Goal: Task Accomplishment & Management: Use online tool/utility

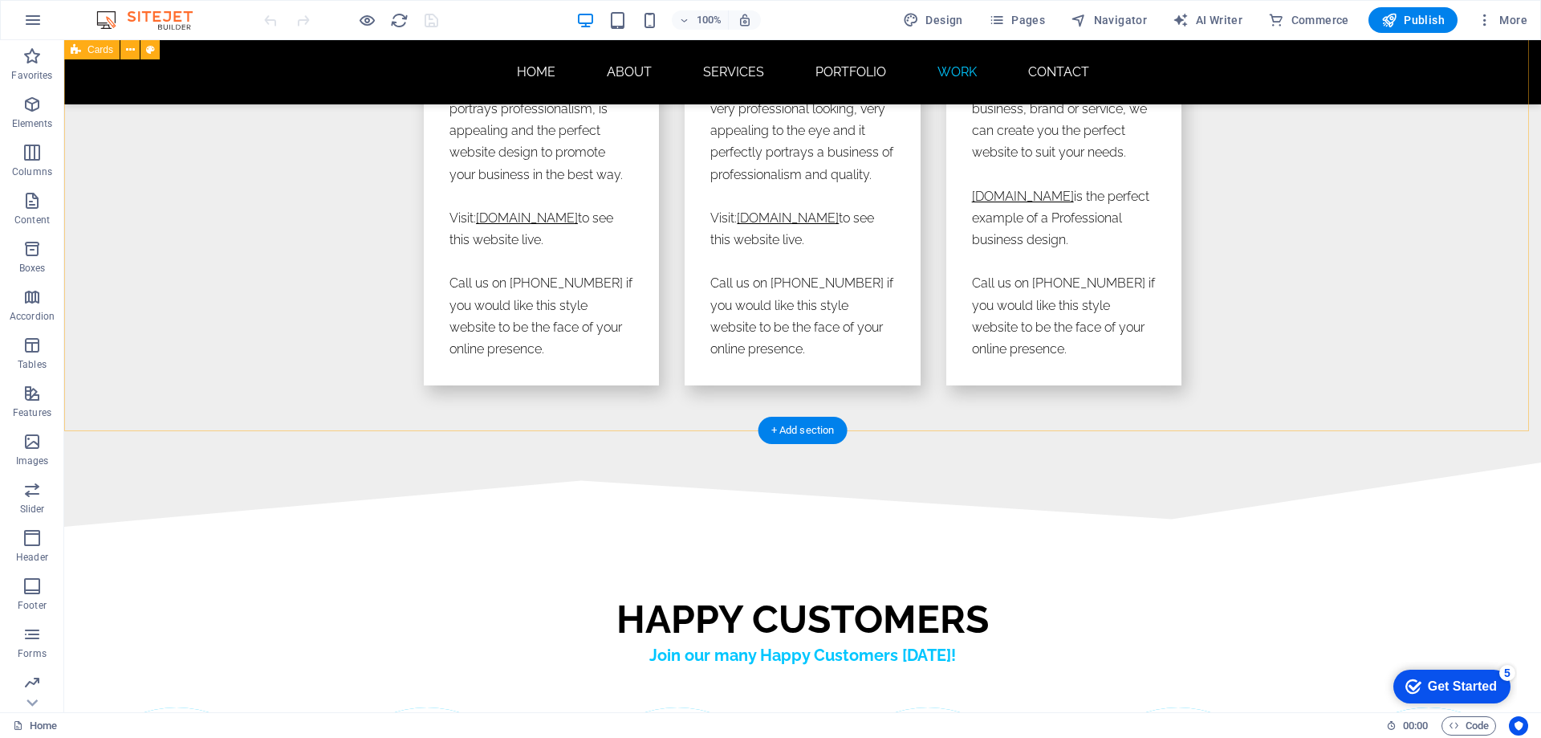
scroll to position [9070, 0]
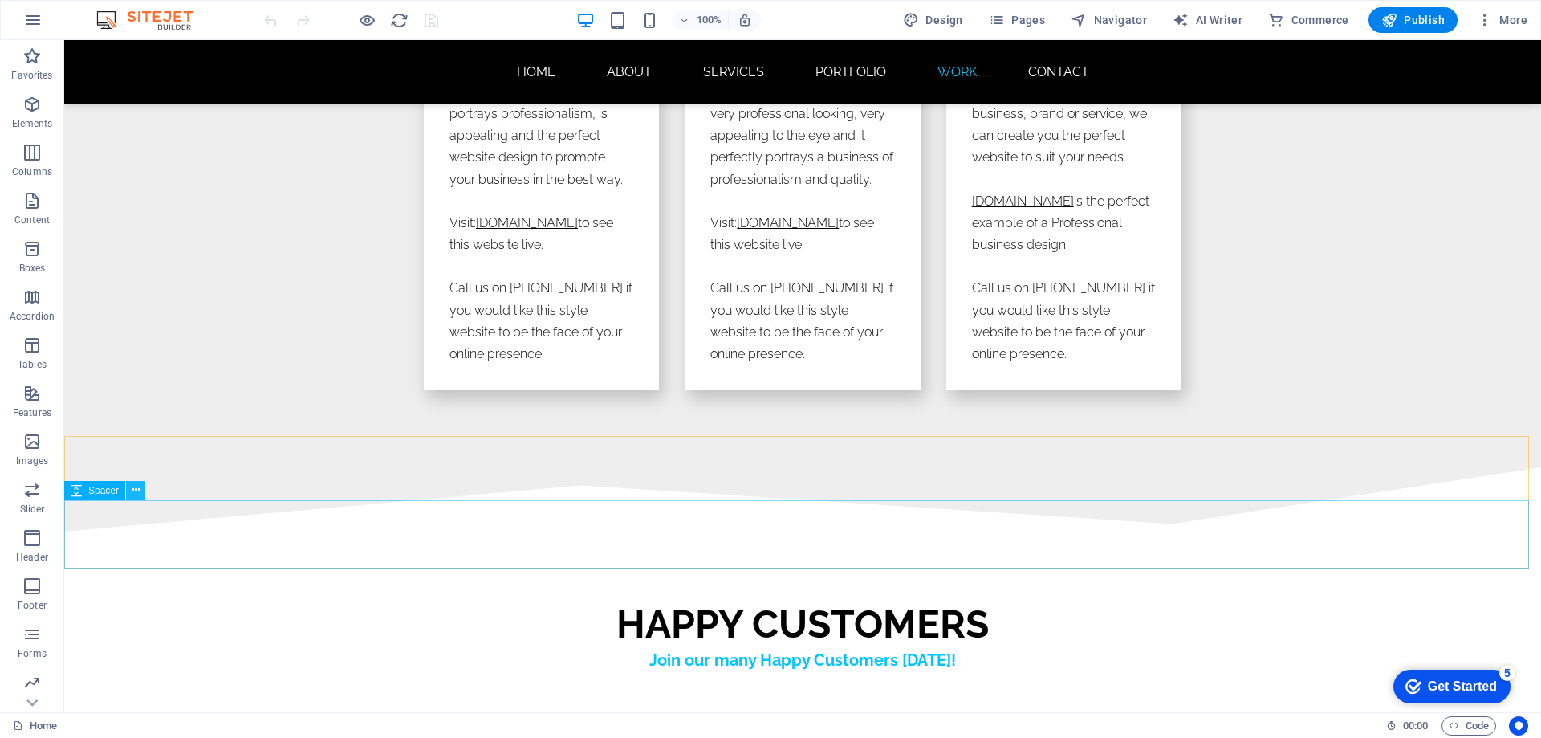
click at [134, 490] on icon at bounding box center [136, 490] width 9 height 17
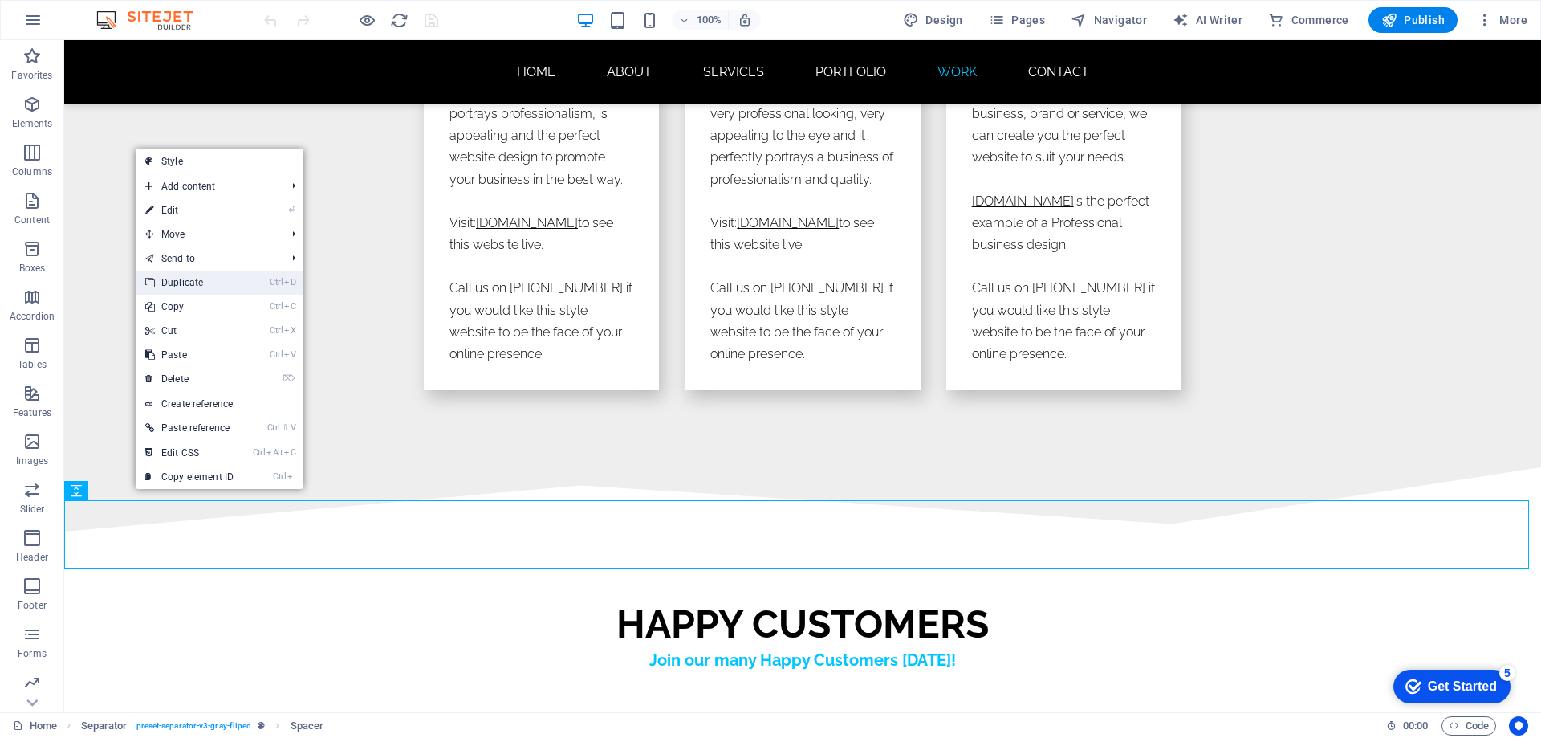
click at [197, 279] on link "Ctrl D Duplicate" at bounding box center [190, 282] width 108 height 24
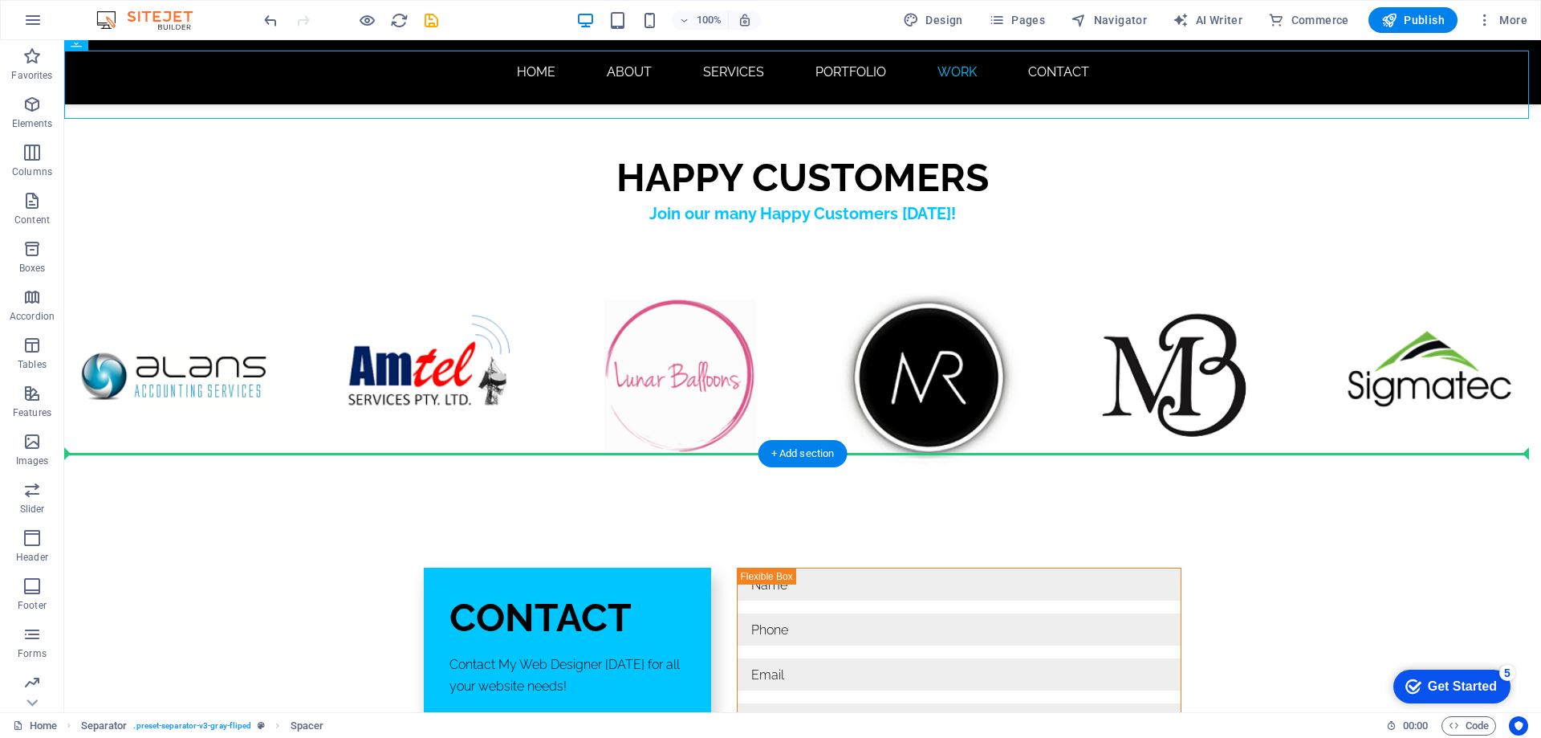
scroll to position [9587, 0]
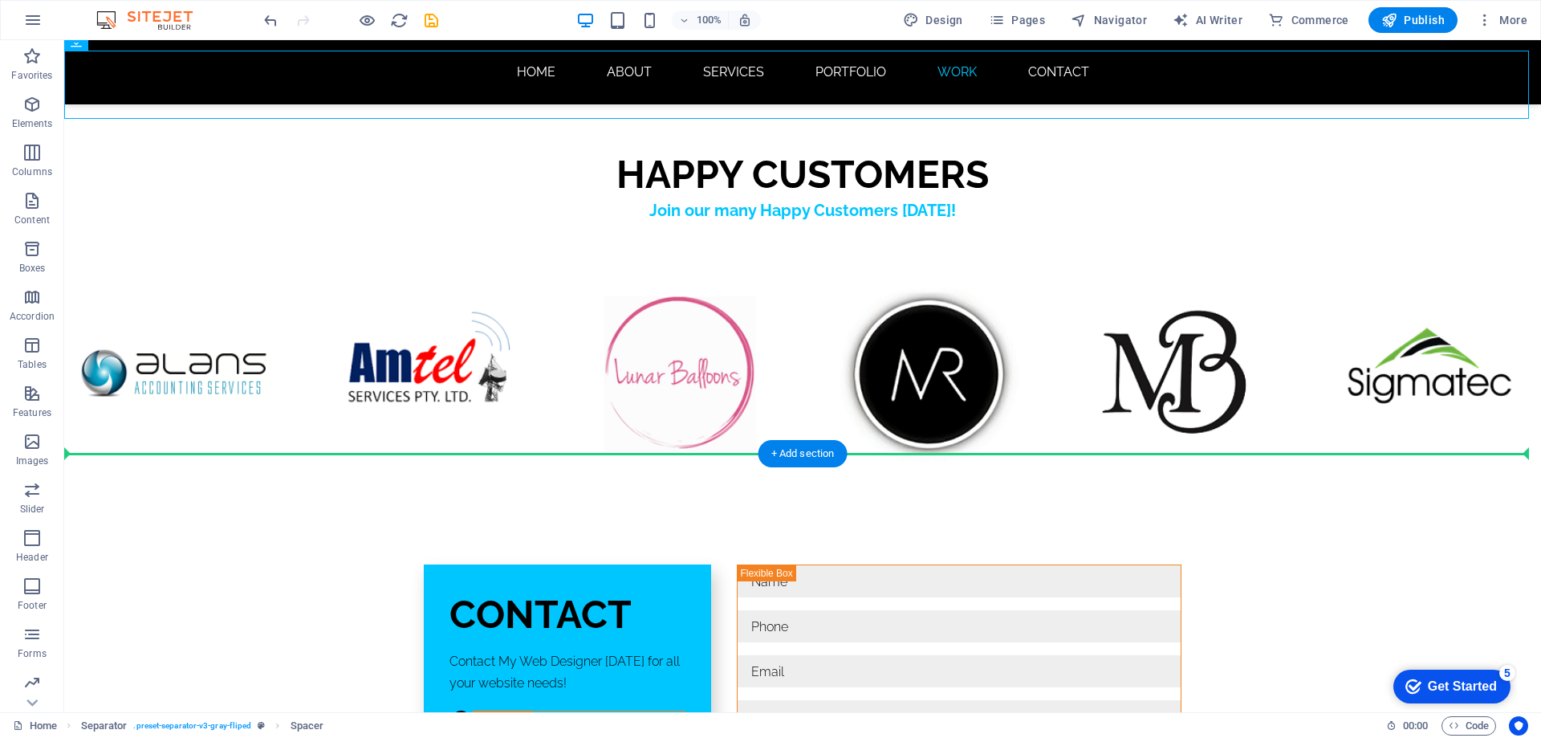
drag, startPoint x: 156, startPoint y: 358, endPoint x: 135, endPoint y: 469, distance: 112.7
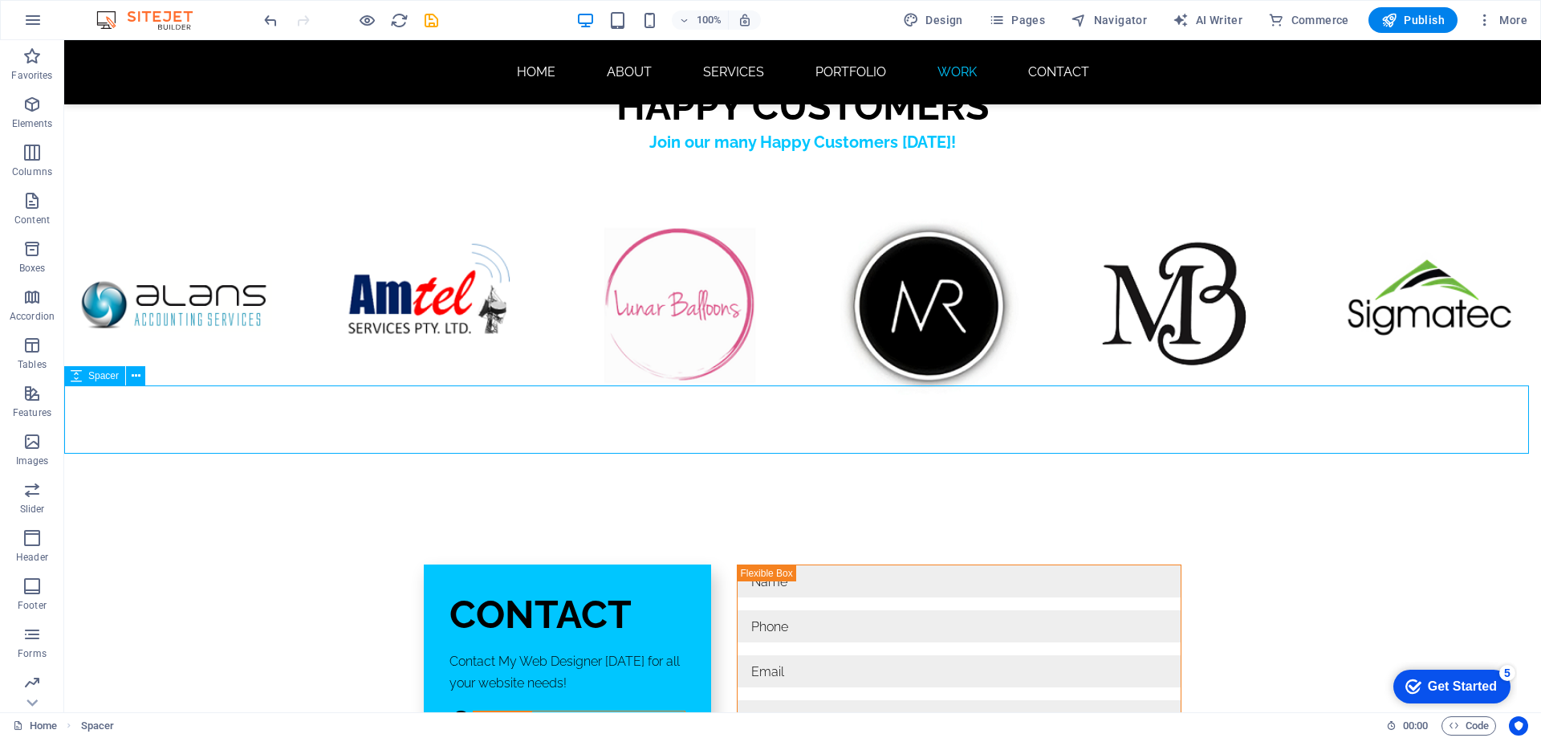
click at [109, 376] on span "Spacer" at bounding box center [103, 376] width 30 height 10
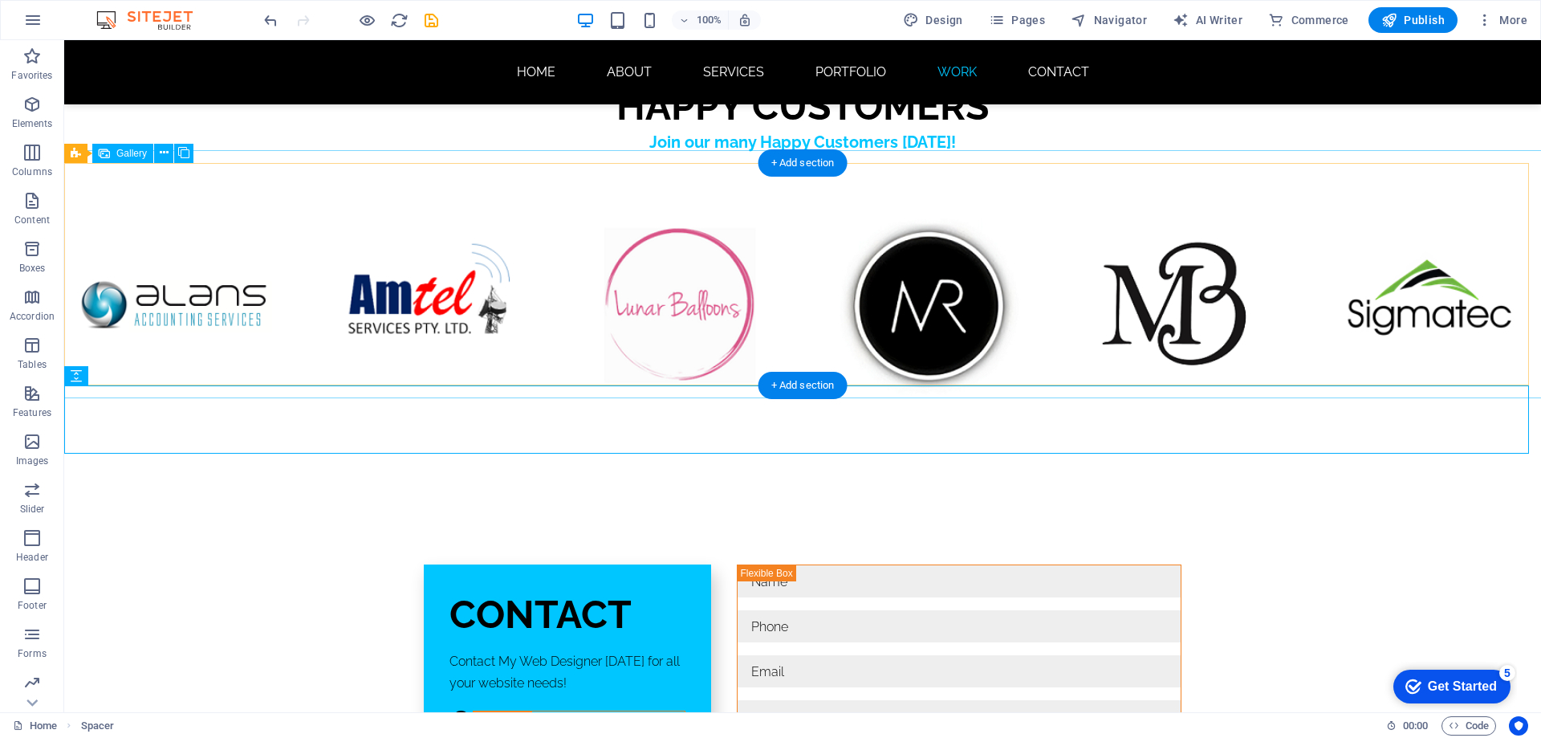
click at [238, 375] on div at bounding box center [802, 306] width 1503 height 250
click at [319, 181] on div at bounding box center [802, 306] width 1503 height 250
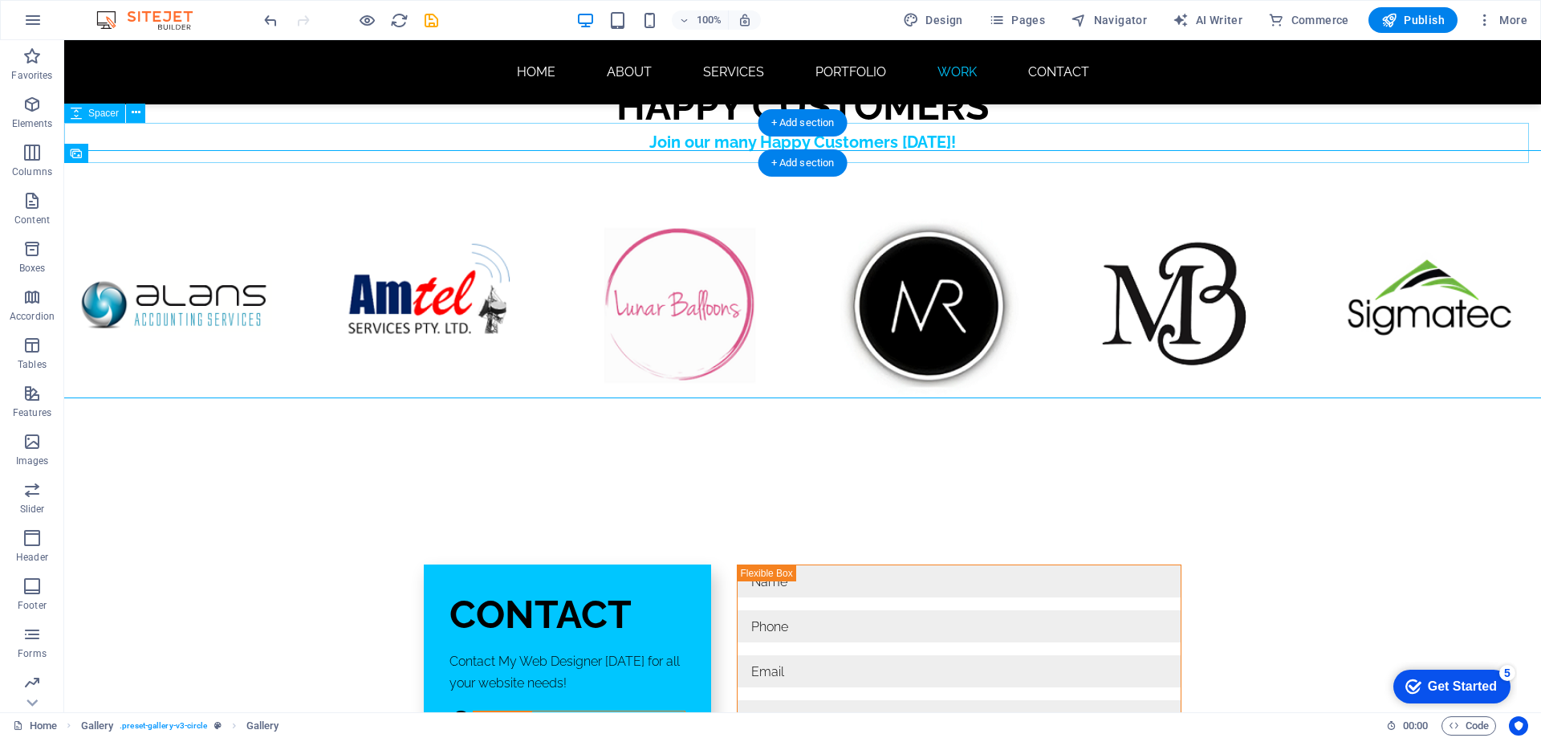
click at [344, 154] on div at bounding box center [802, 174] width 1477 height 40
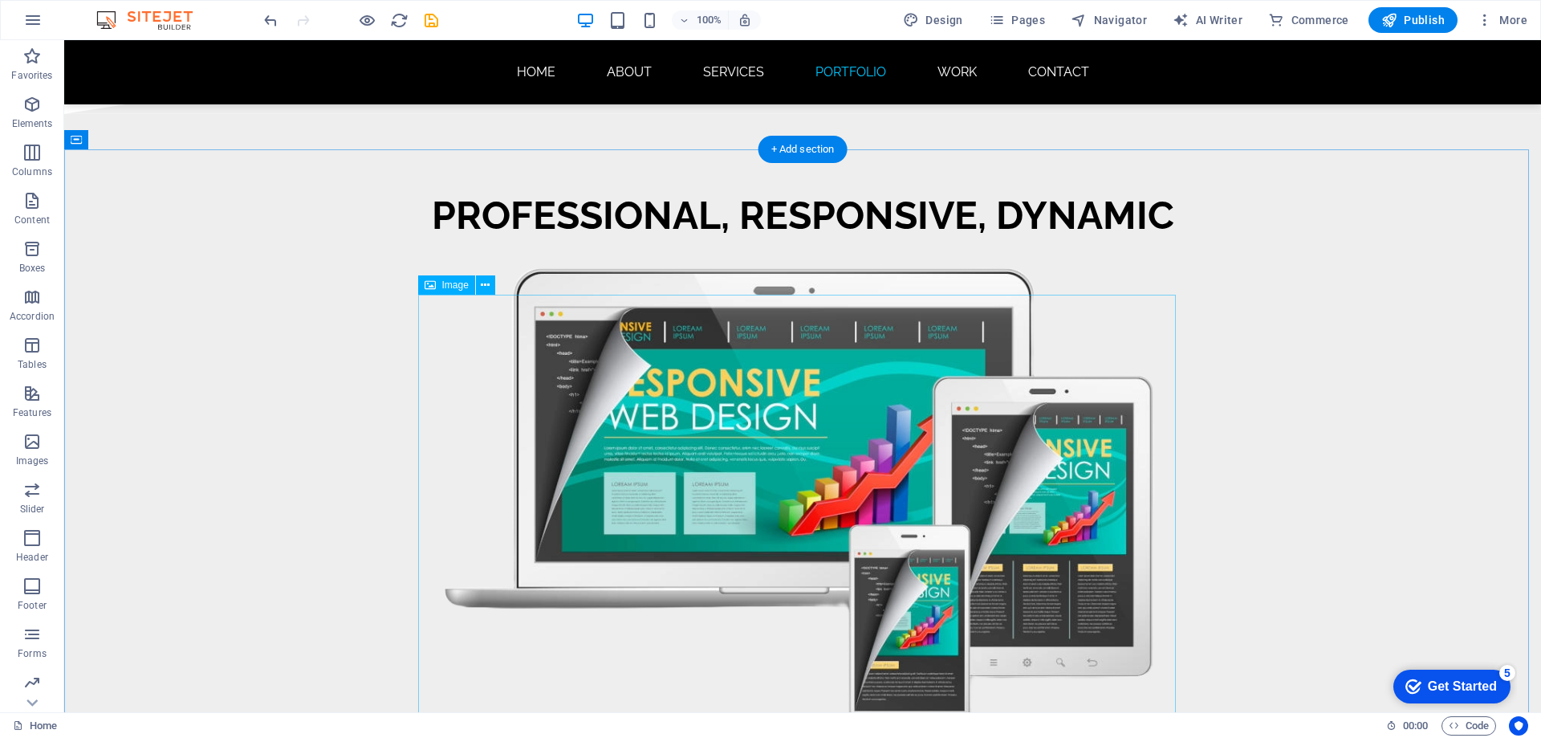
scroll to position [7099, 0]
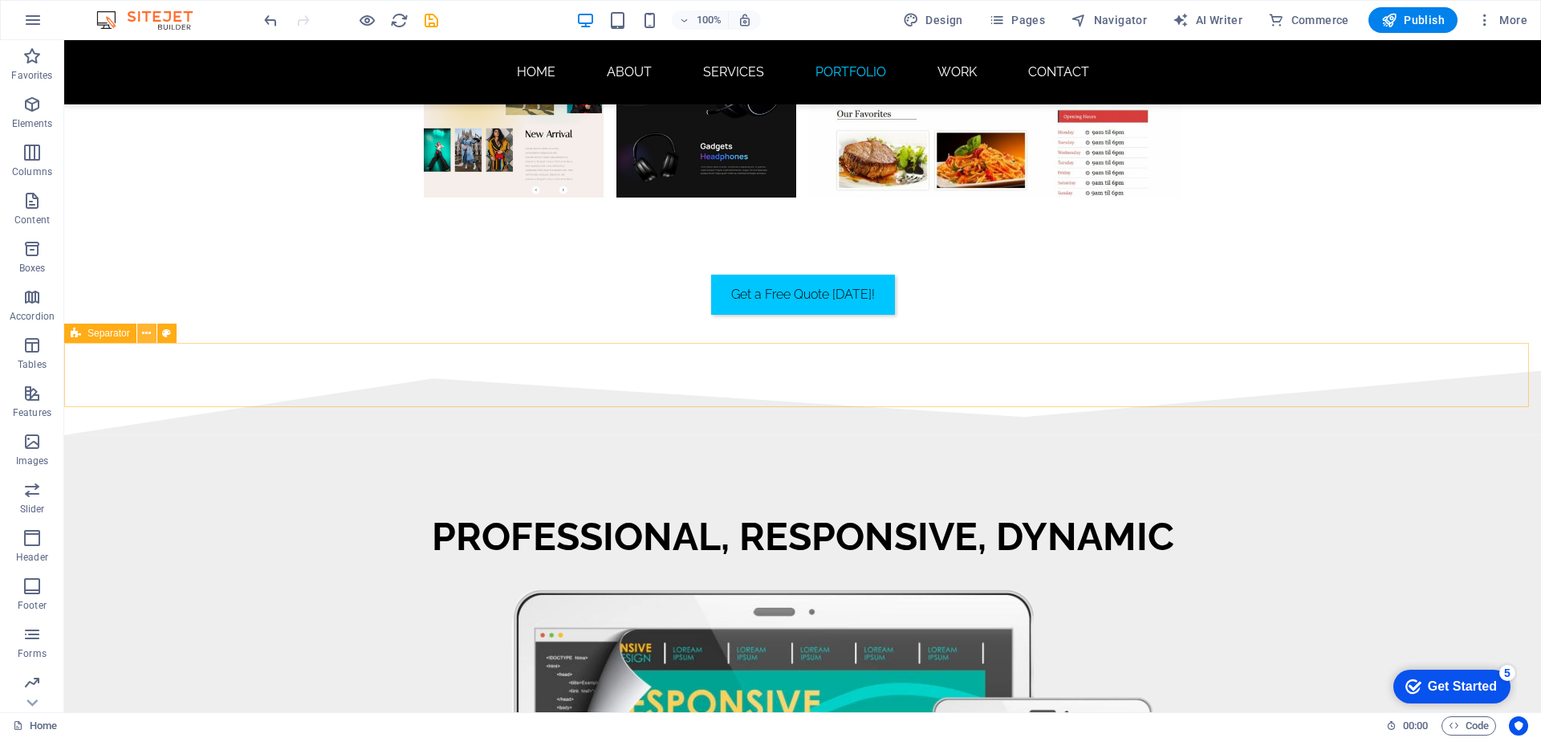
click at [149, 335] on icon at bounding box center [146, 333] width 9 height 17
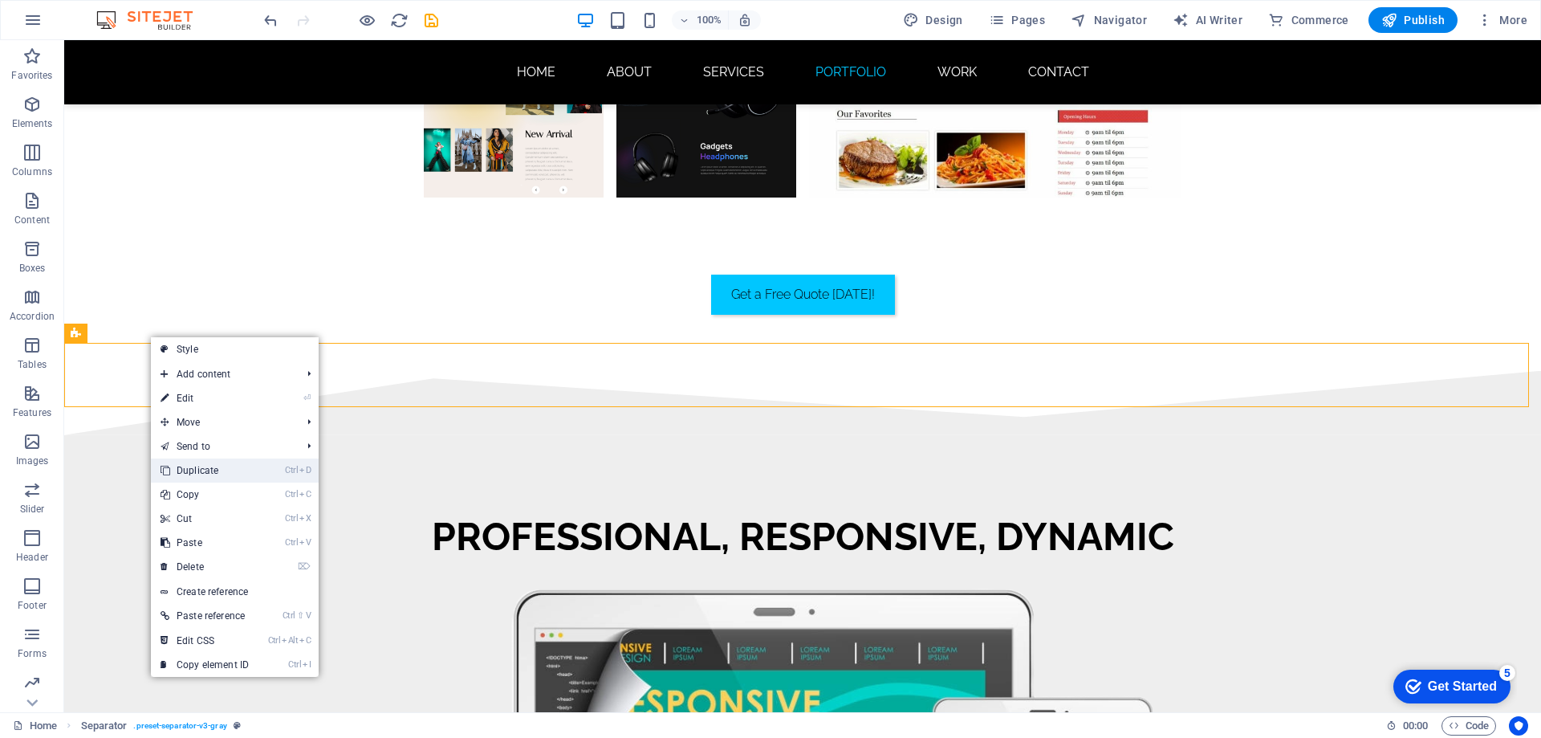
click at [205, 473] on link "Ctrl D Duplicate" at bounding box center [205, 470] width 108 height 24
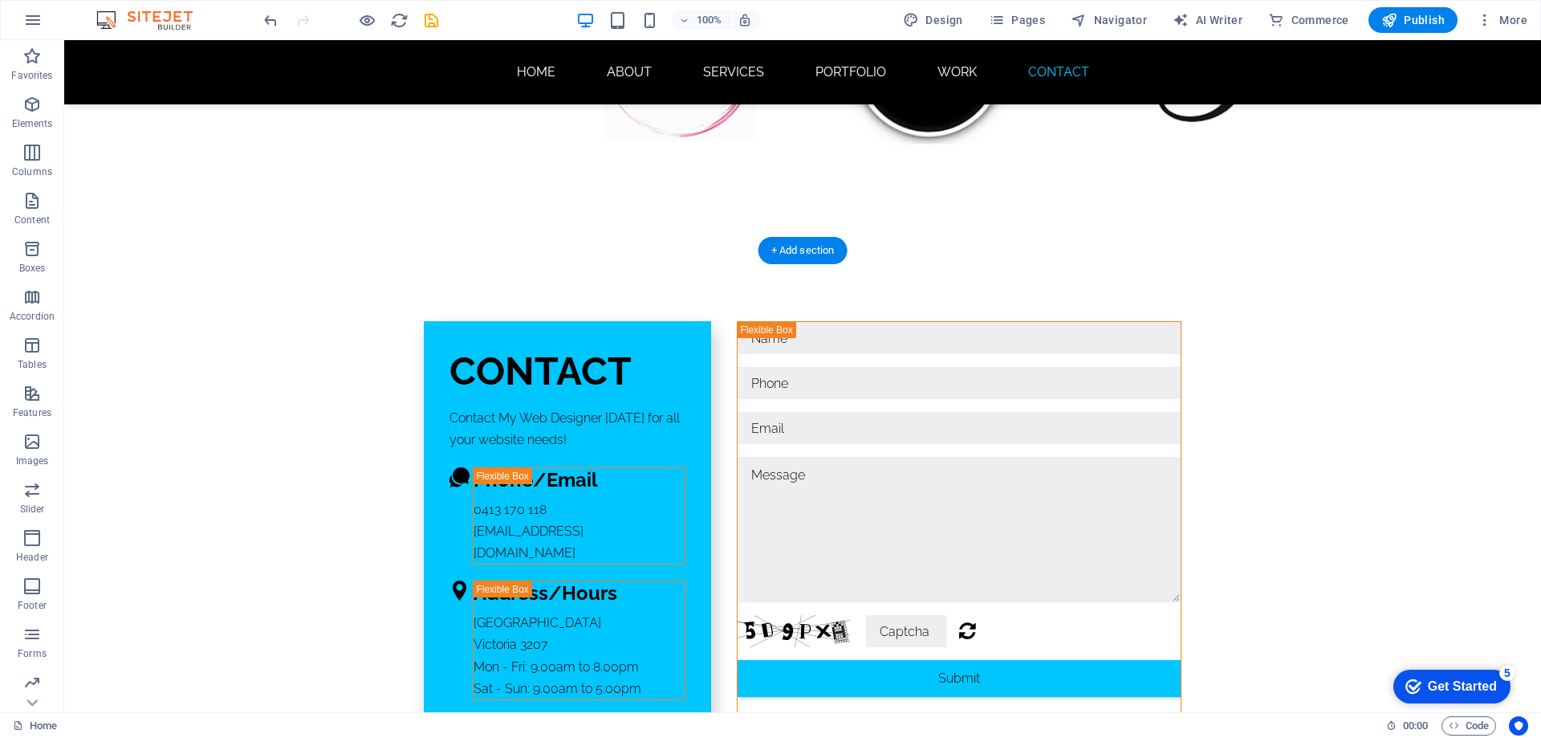
scroll to position [9919, 0]
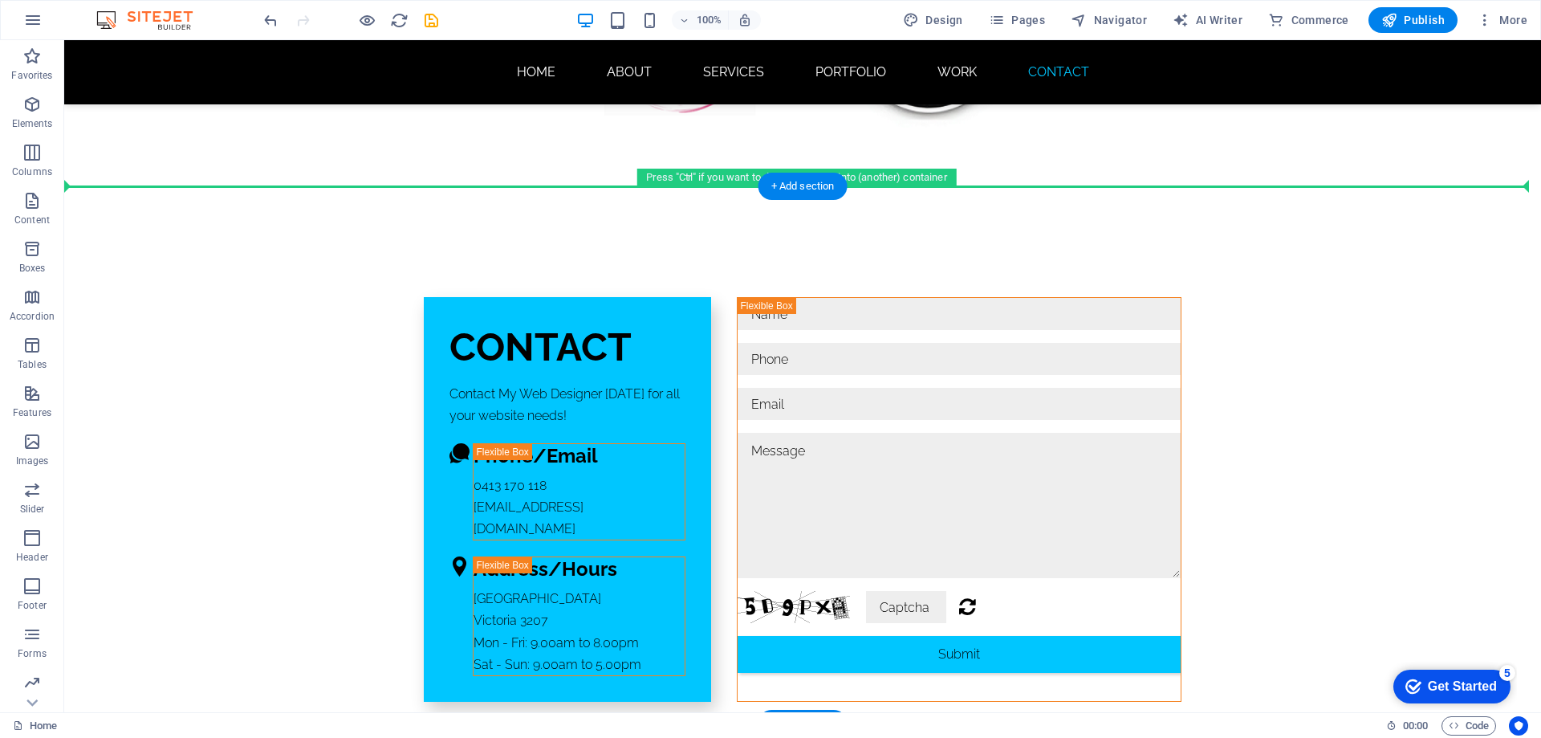
drag, startPoint x: 157, startPoint y: 440, endPoint x: 196, endPoint y: 217, distance: 226.4
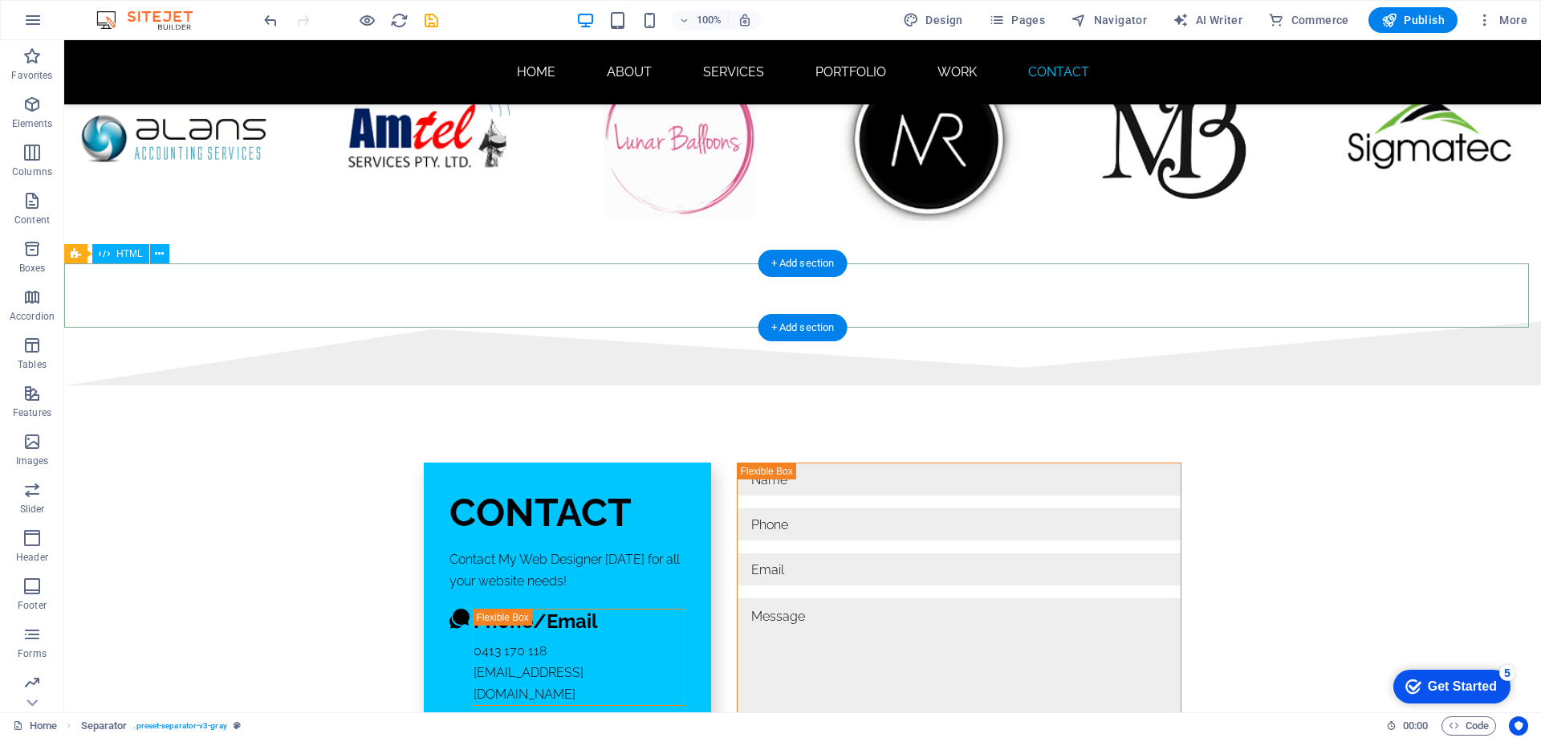
scroll to position [9694, 0]
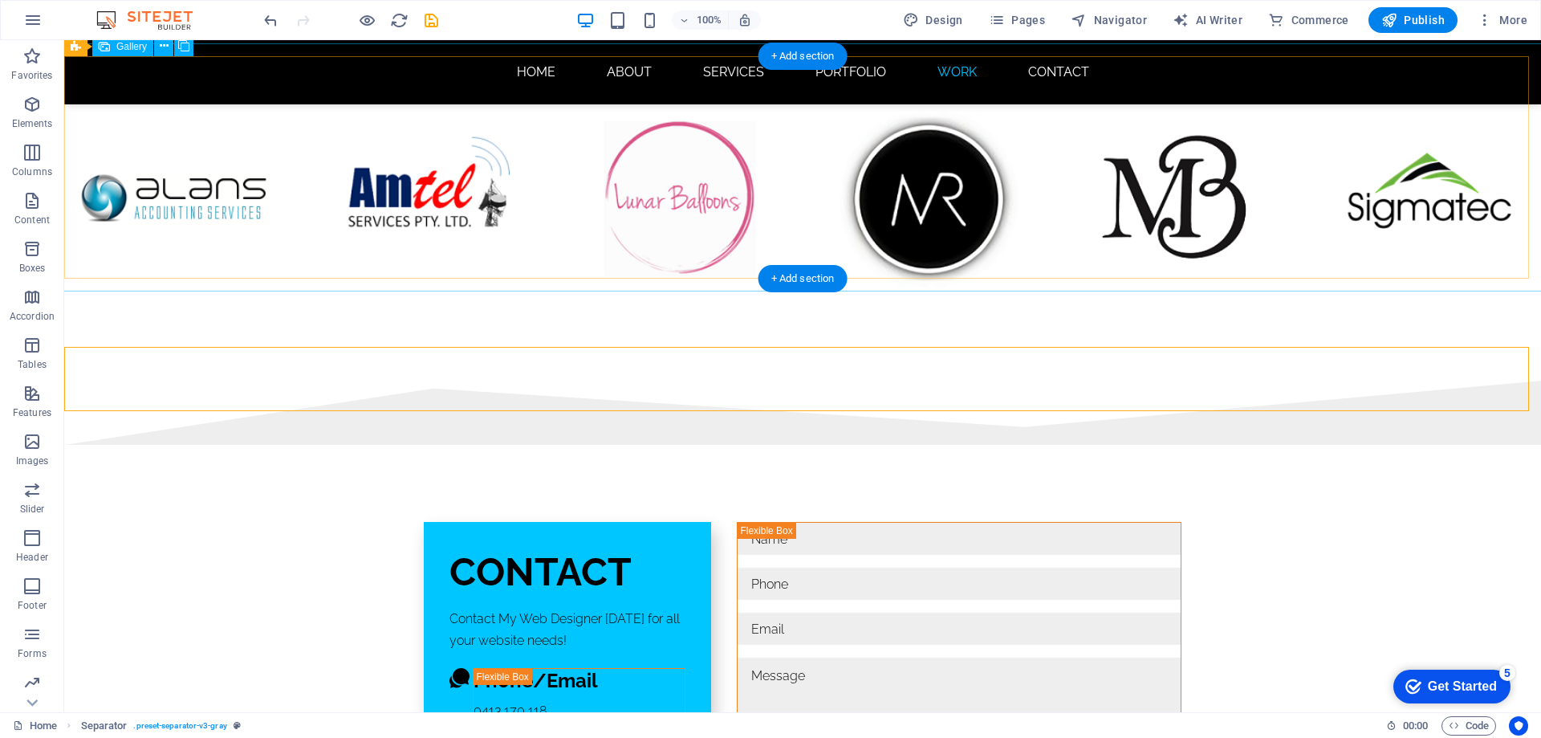
click at [678, 172] on li at bounding box center [677, 199] width 225 height 225
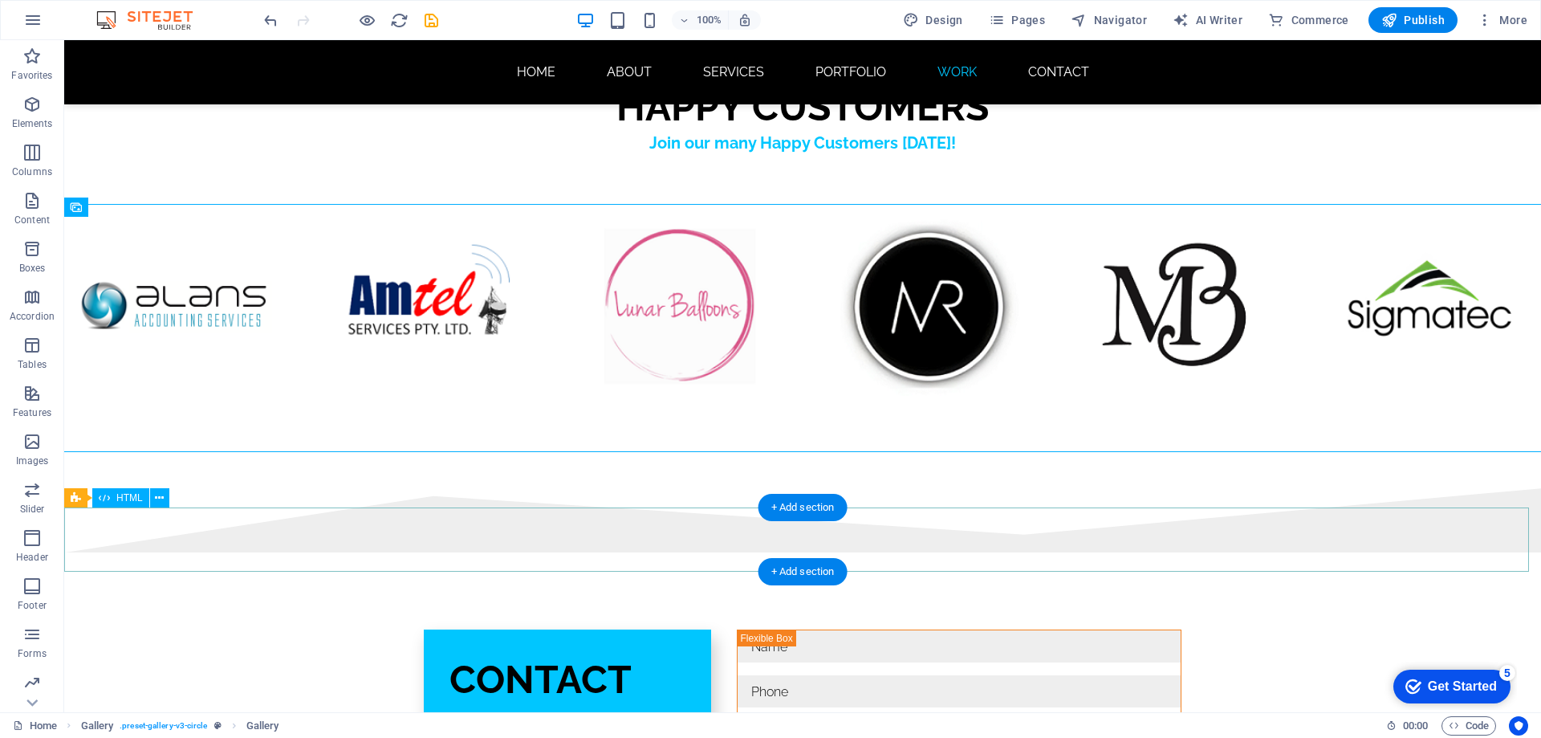
scroll to position [9614, 0]
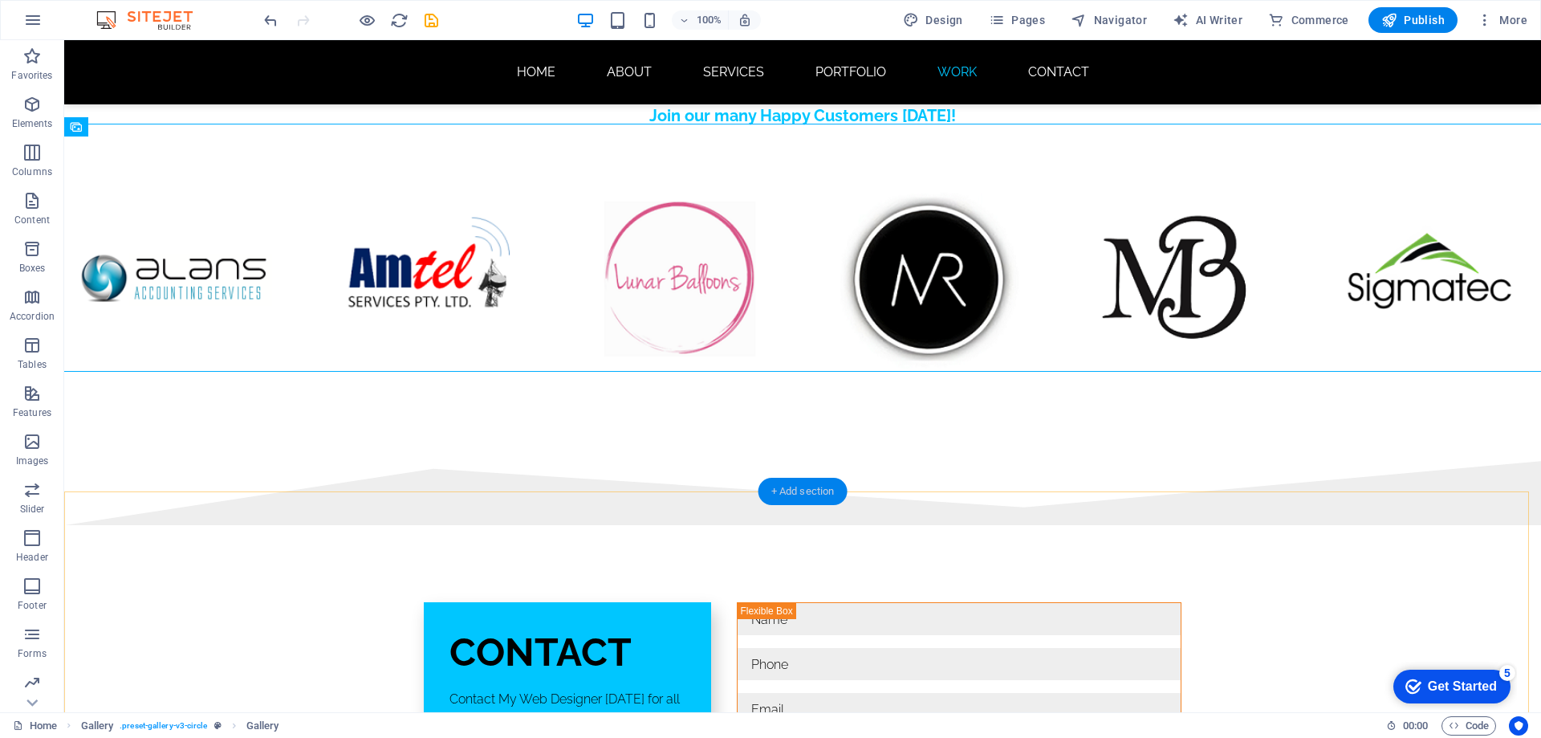
click at [799, 494] on div "+ Add section" at bounding box center [802, 491] width 89 height 27
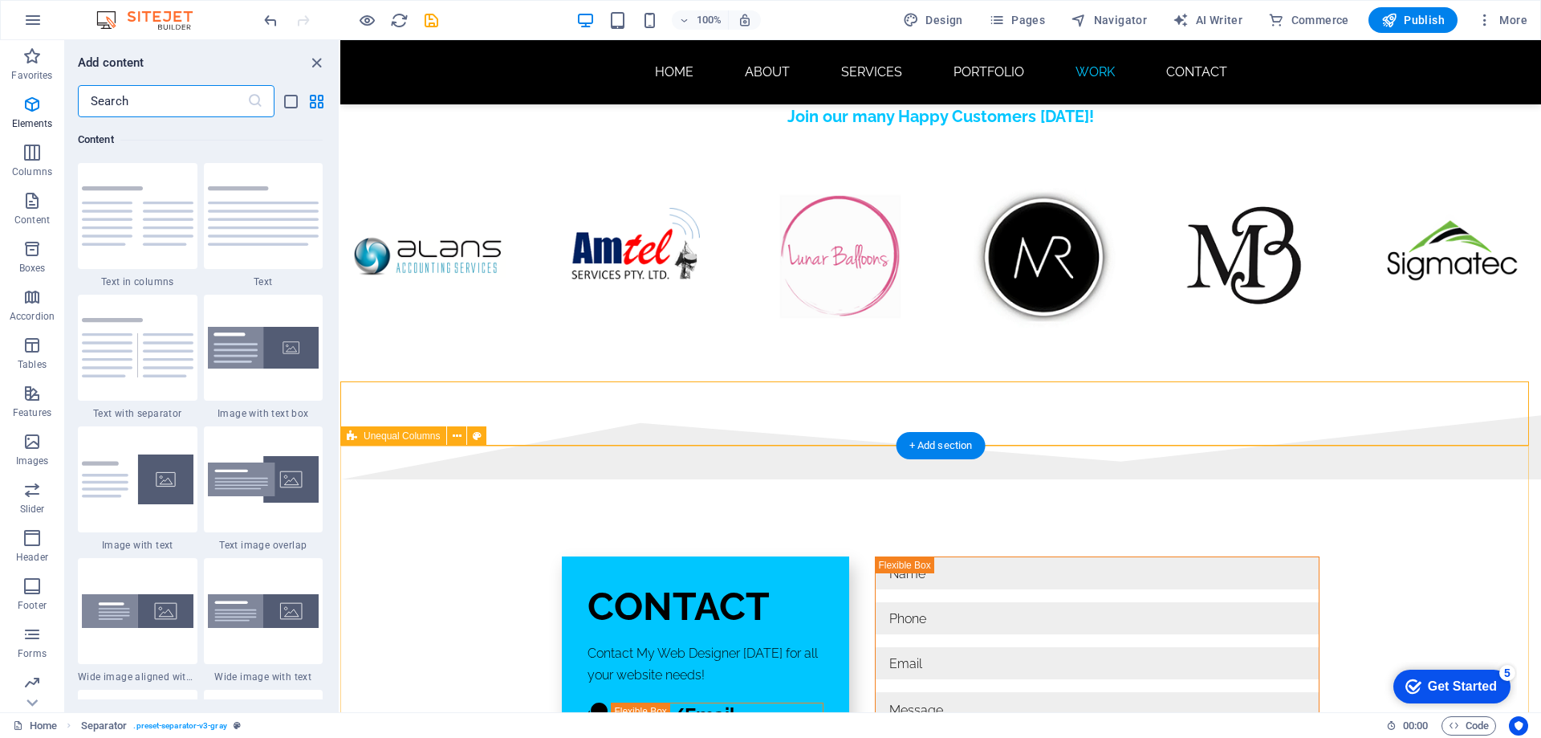
scroll to position [2808, 0]
click at [30, 488] on icon "button" at bounding box center [31, 489] width 19 height 19
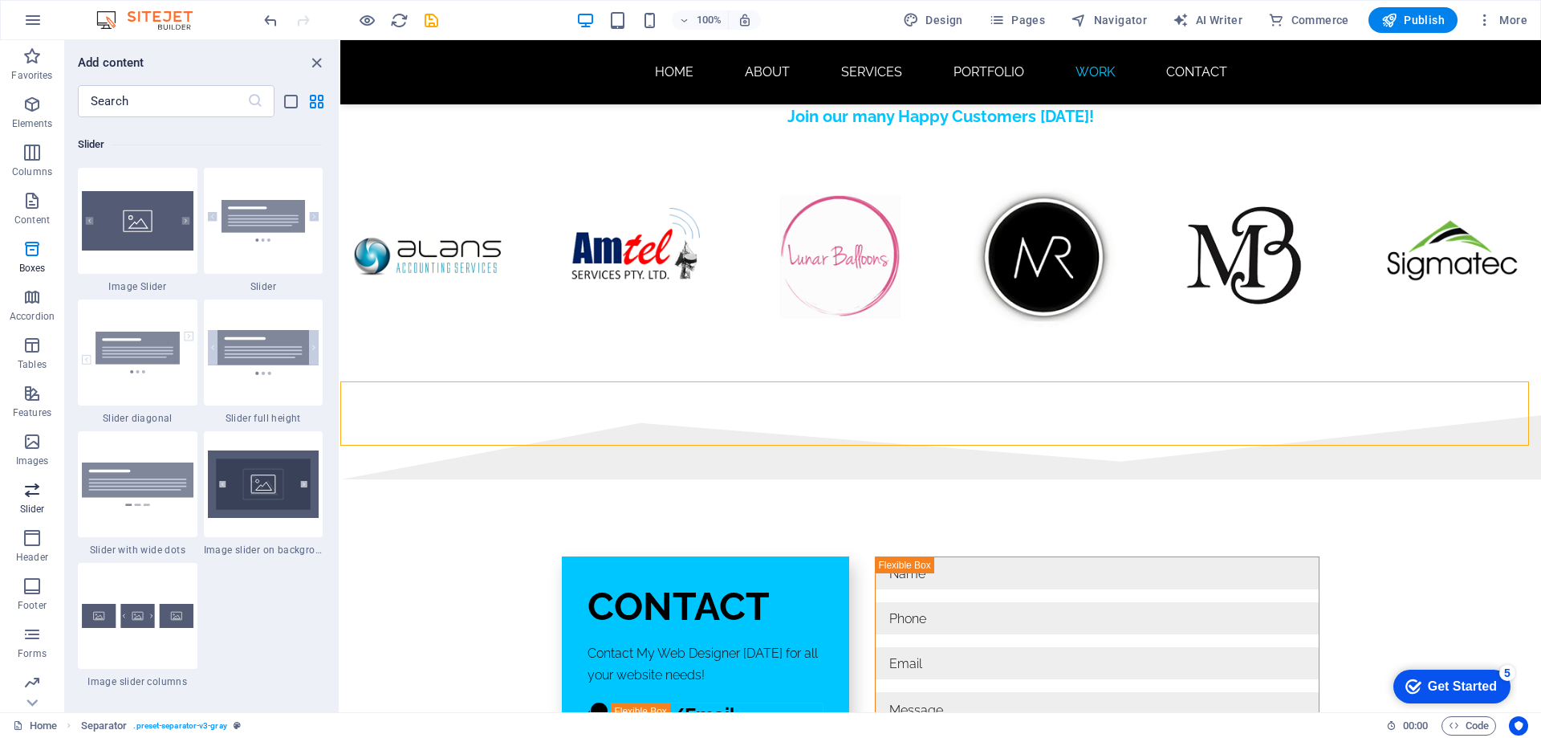
scroll to position [9099, 0]
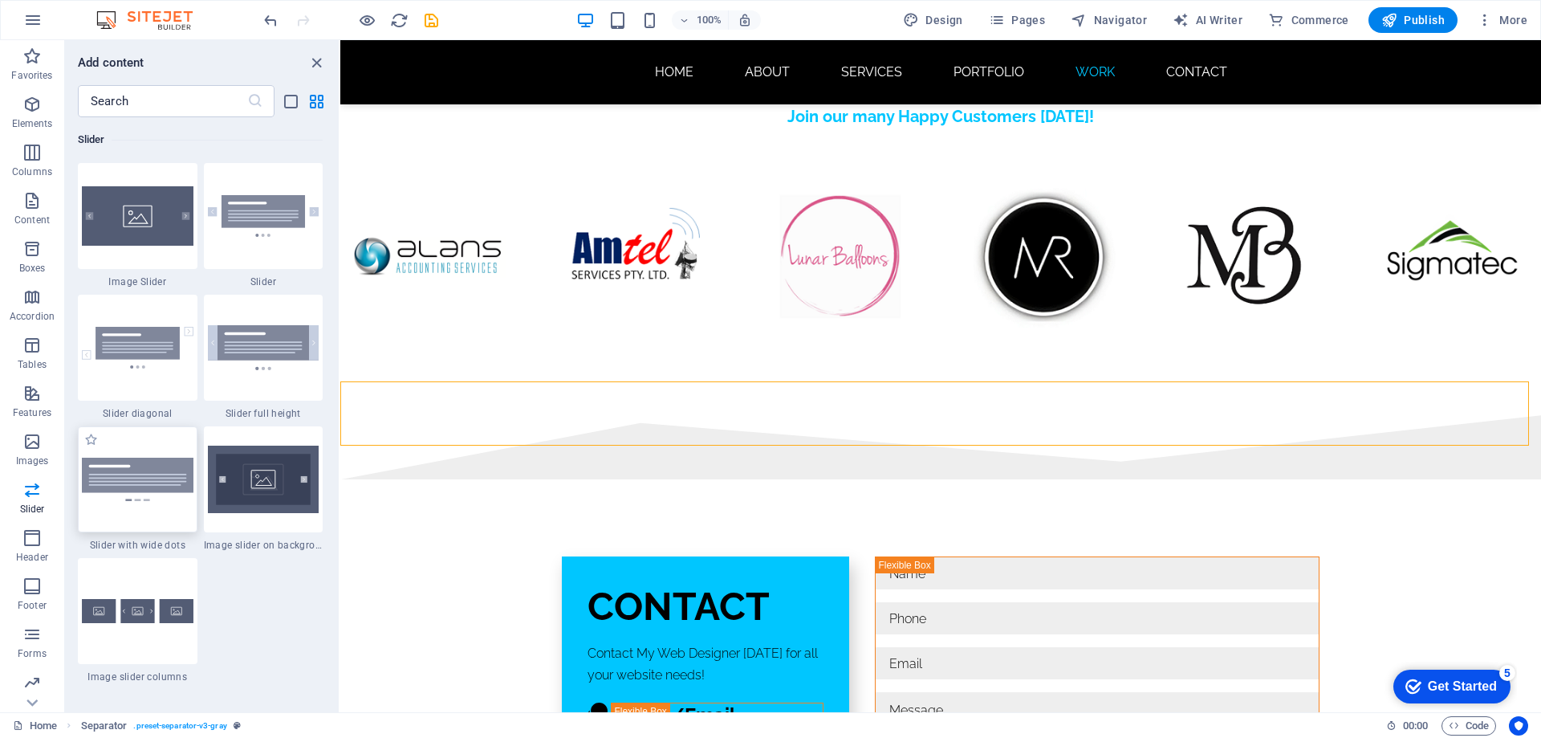
click at [157, 481] on img at bounding box center [138, 478] width 112 height 43
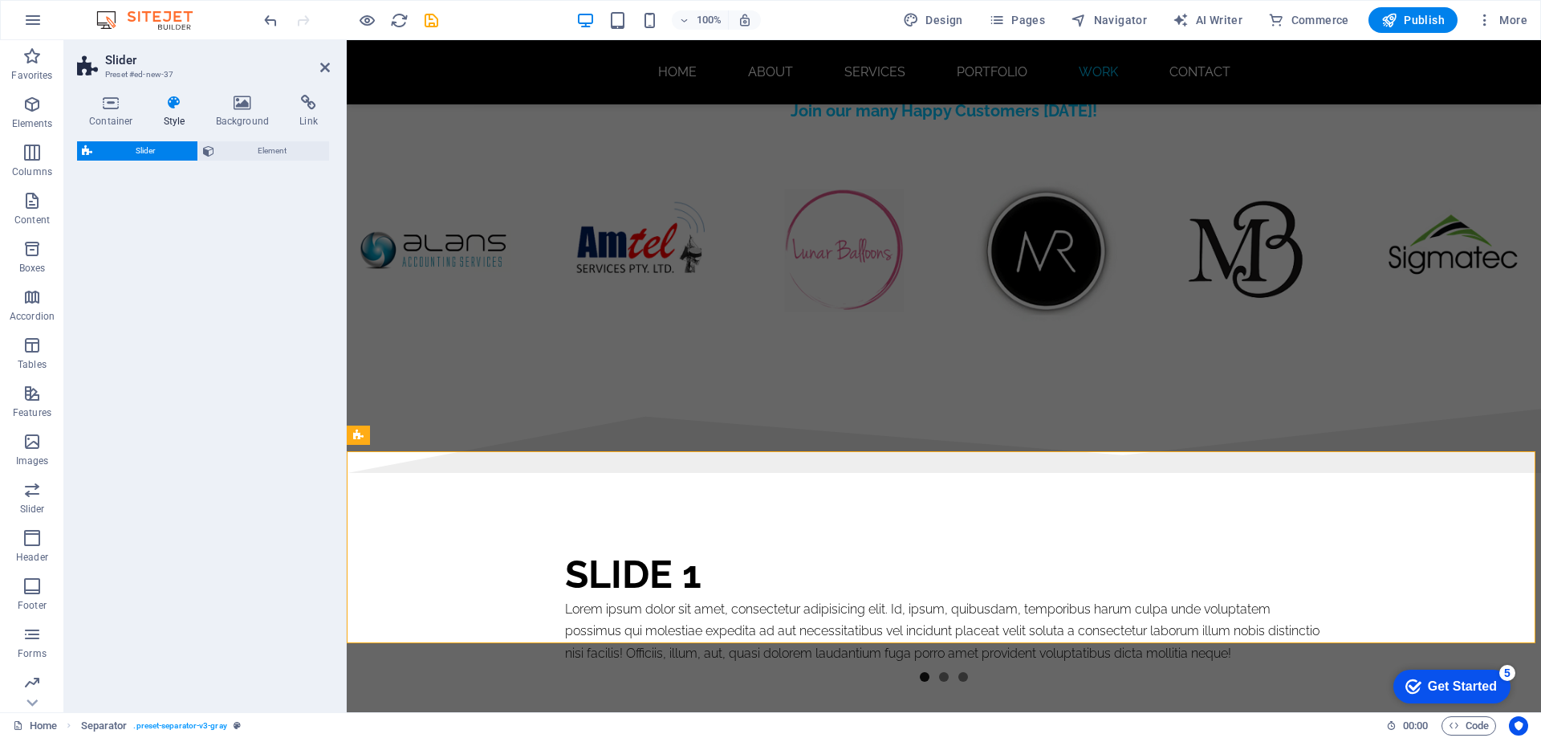
select select "rem"
select select "px"
select select "preset-slider-content-v3-wide-dots"
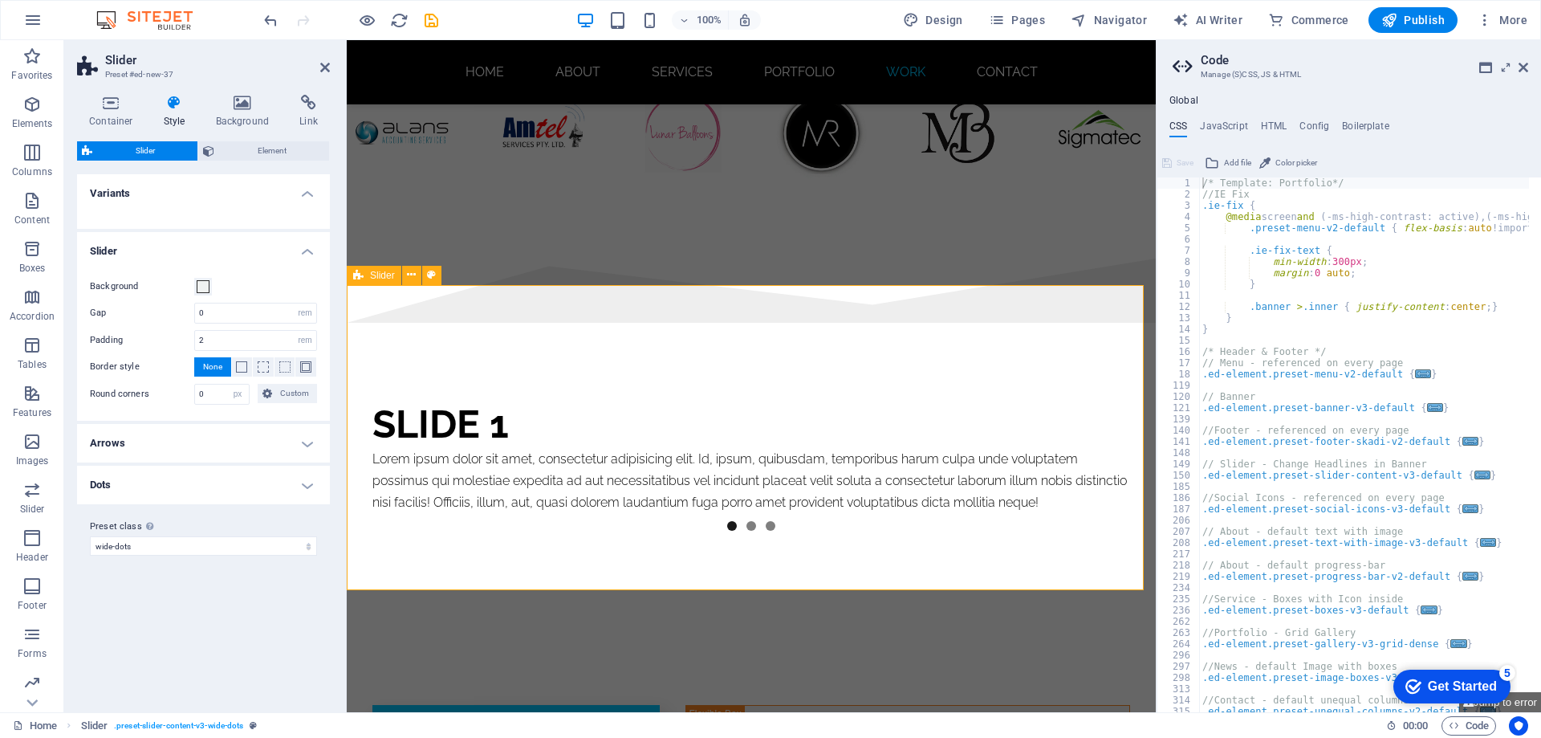
scroll to position [9113, 0]
click at [1525, 72] on icon at bounding box center [1524, 67] width 10 height 13
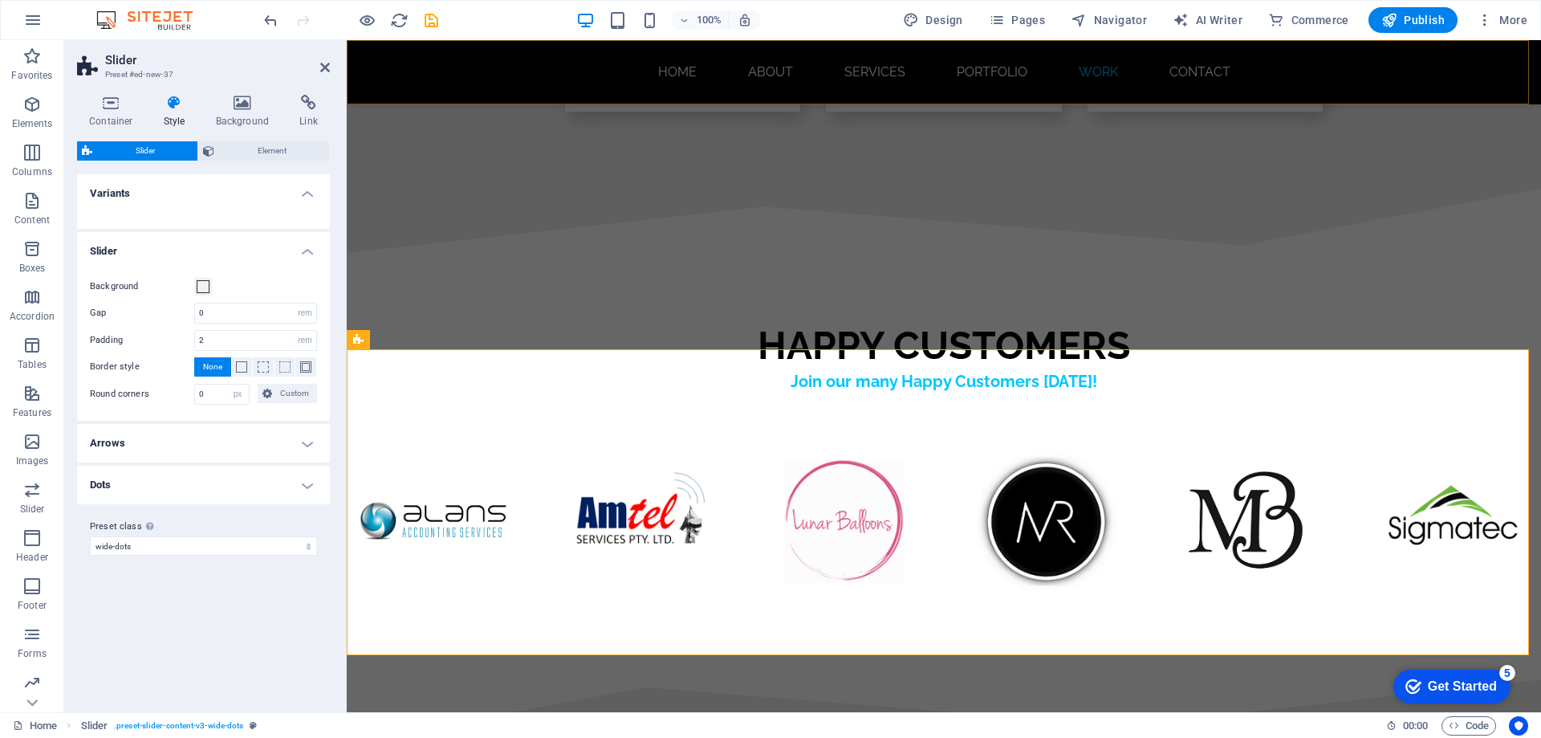
scroll to position [9473, 0]
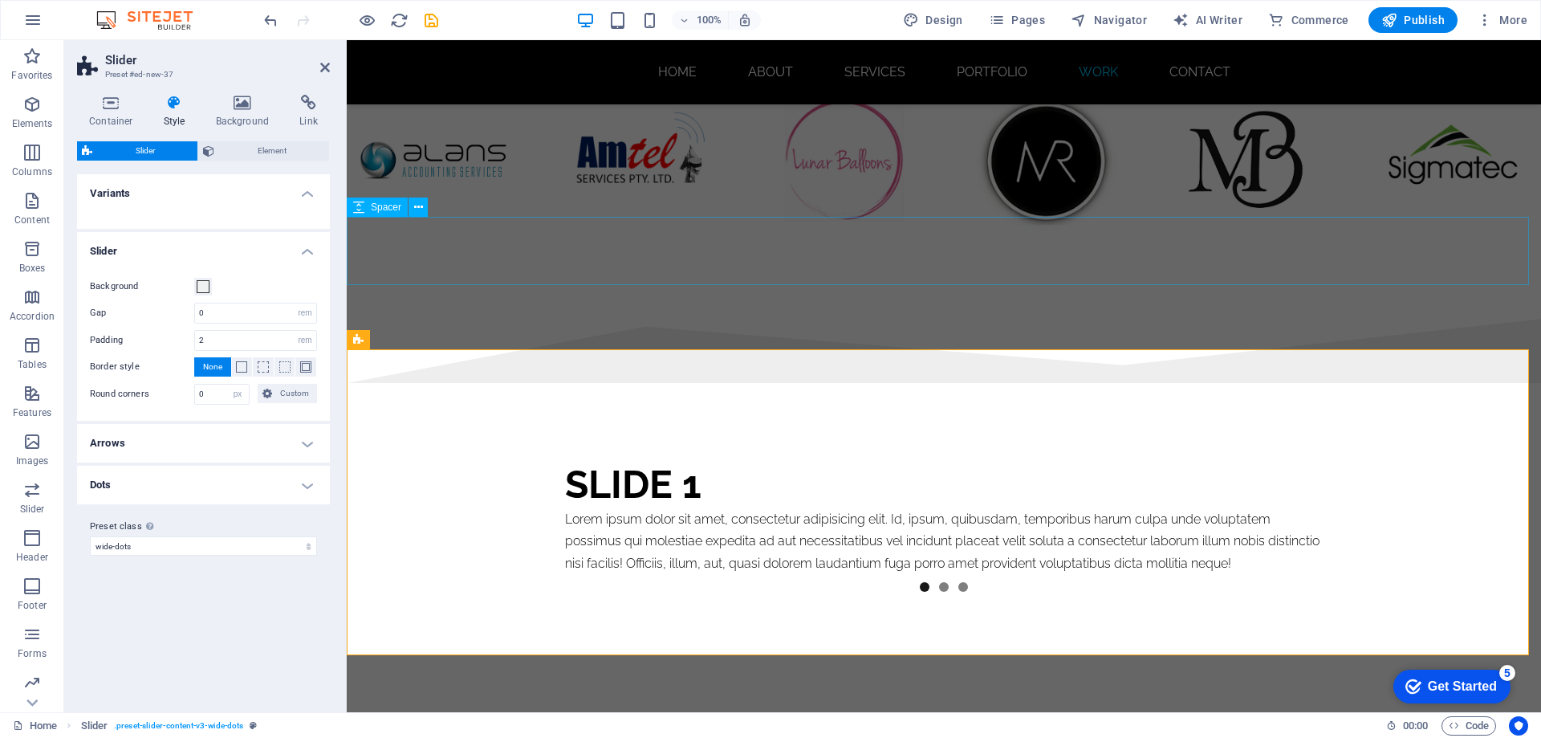
click at [702, 250] on div at bounding box center [944, 284] width 1194 height 68
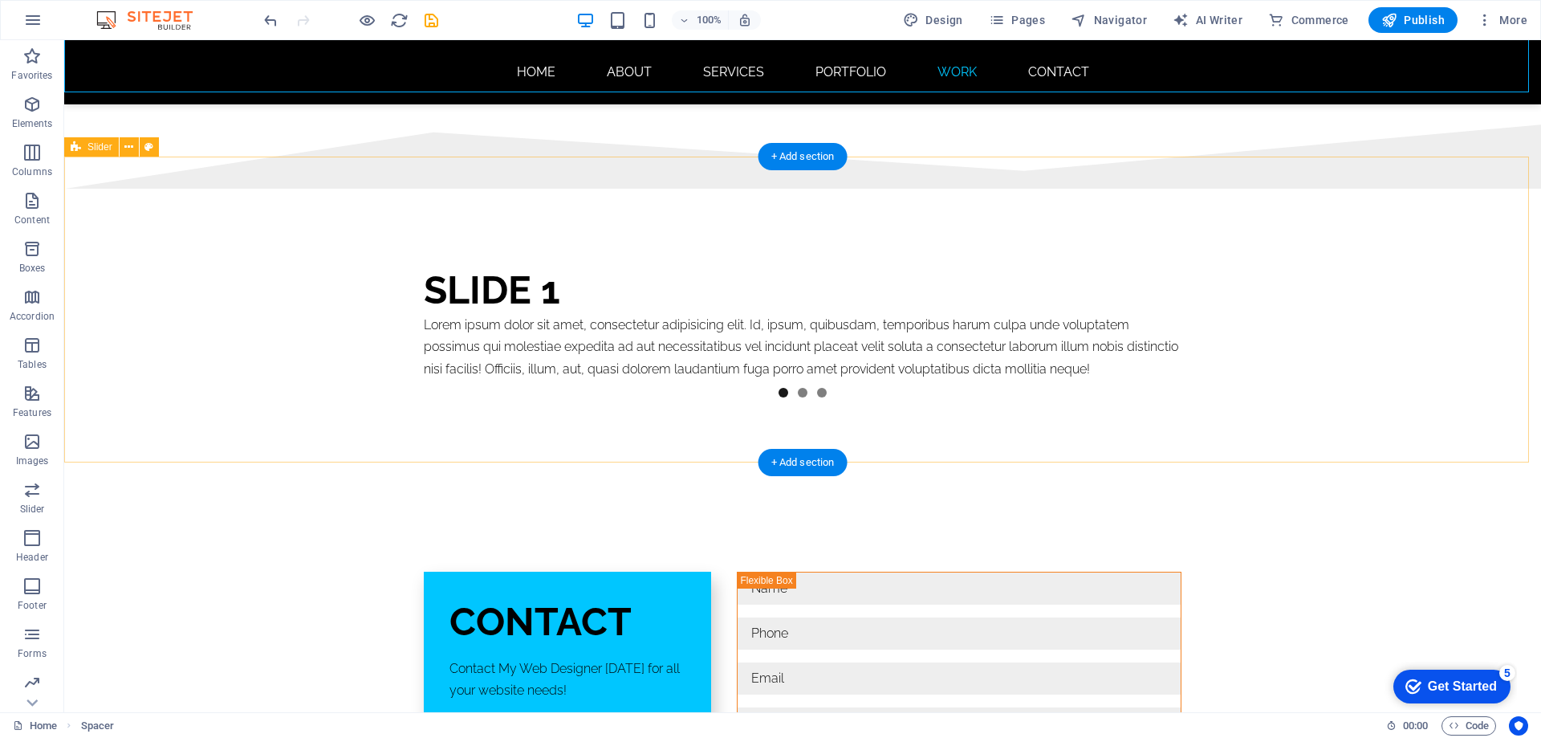
scroll to position [9870, 0]
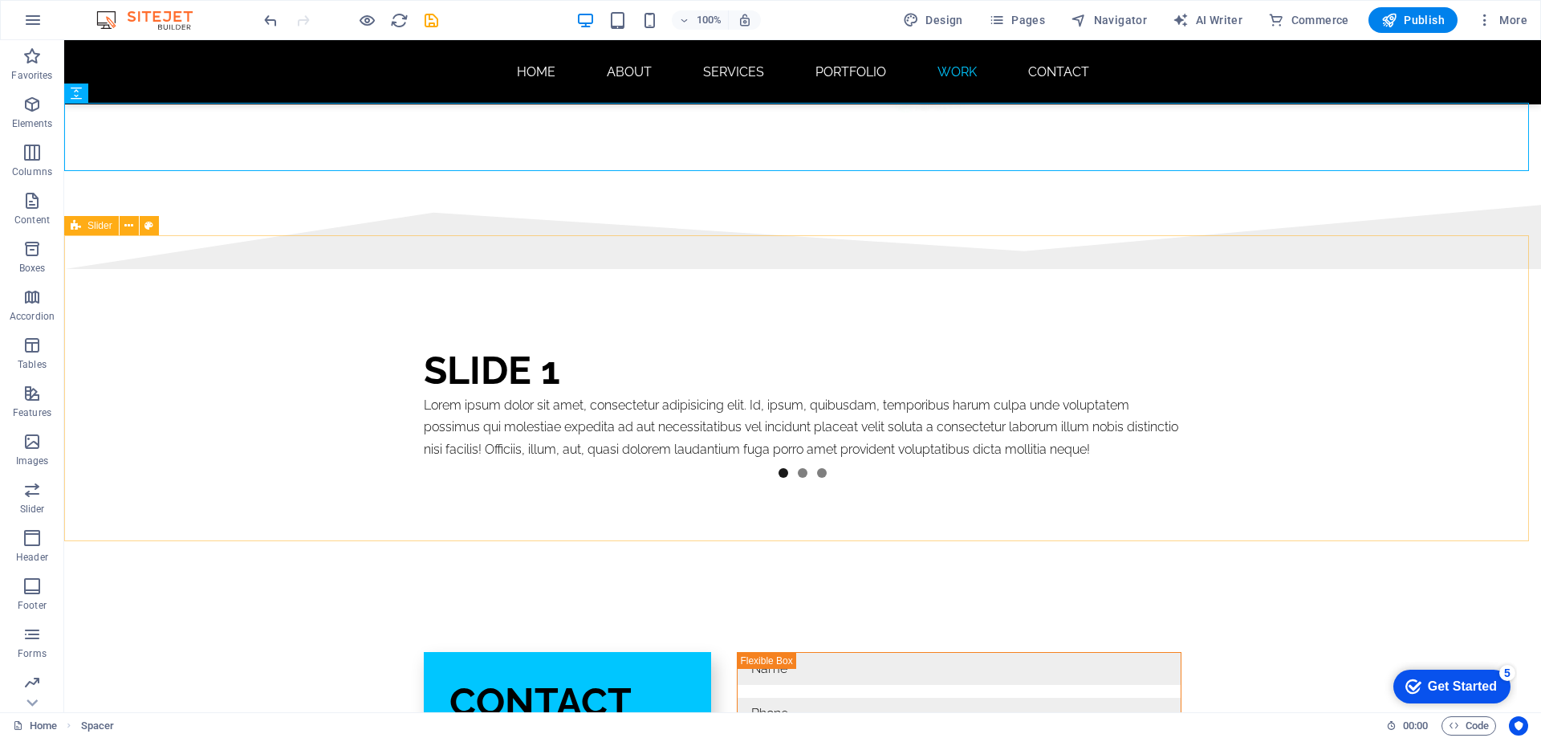
click at [97, 229] on span "Slider" at bounding box center [99, 226] width 25 height 10
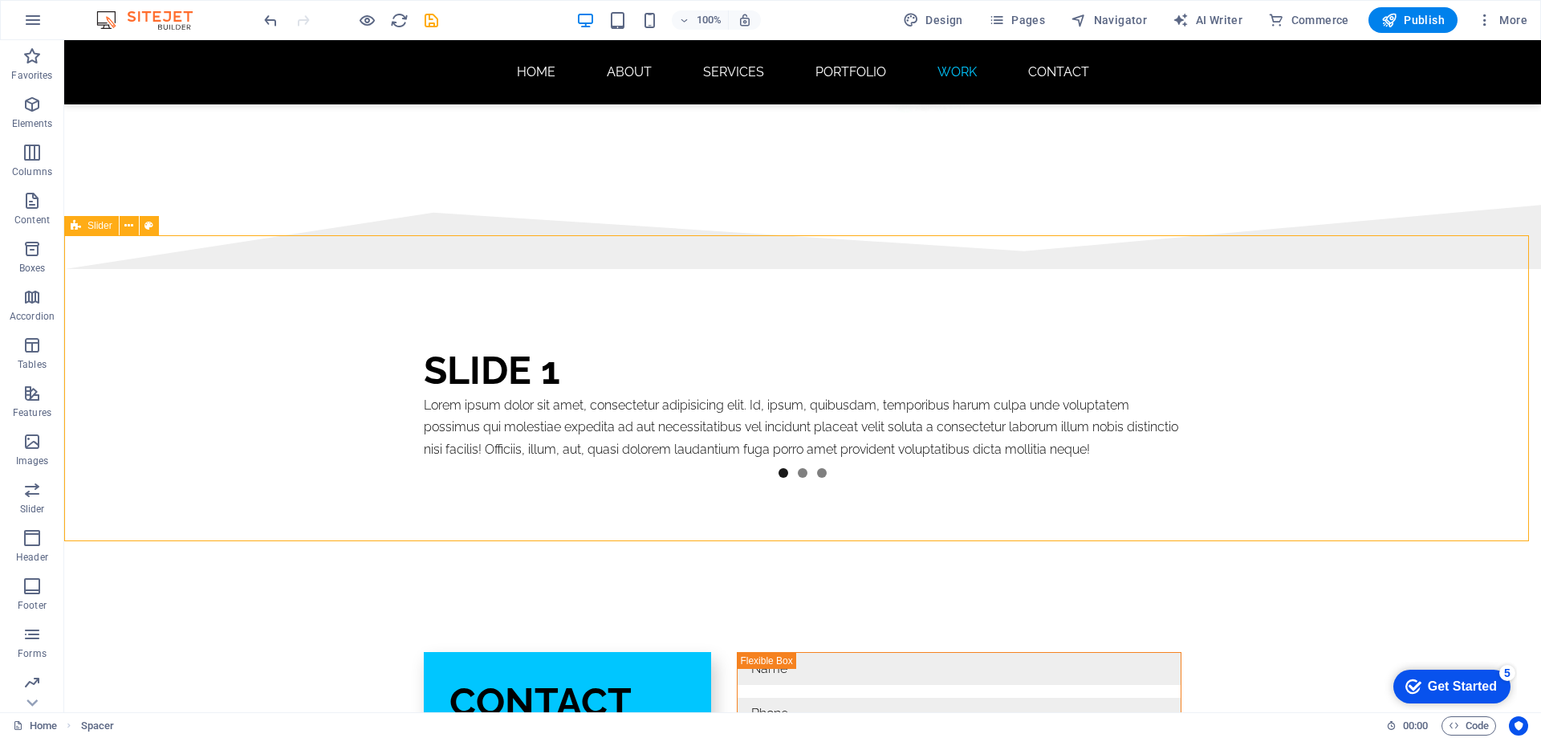
click at [97, 229] on span "Slider" at bounding box center [99, 226] width 25 height 10
select select "rem"
select select "px"
select select "preset-slider-content-v3-wide-dots"
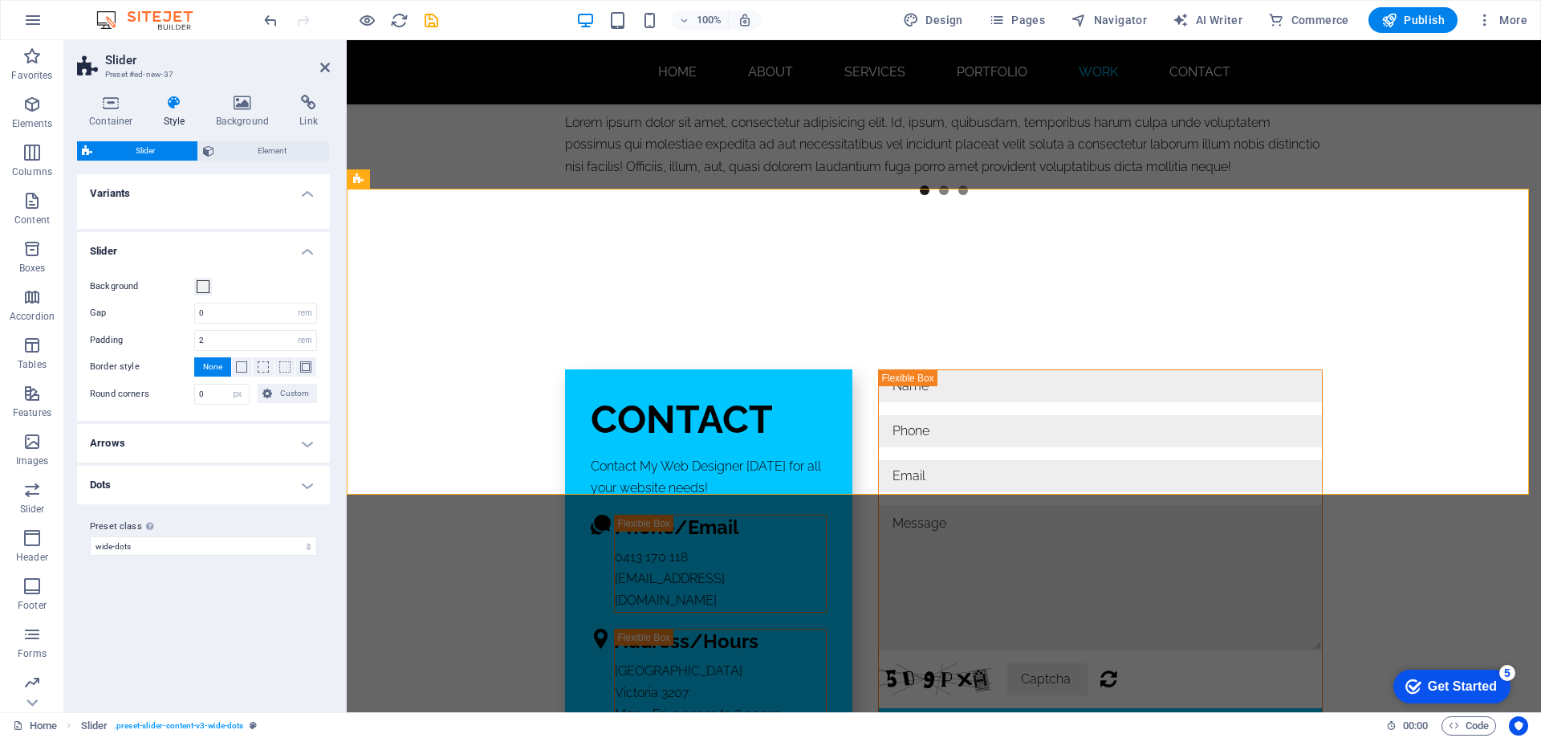
scroll to position [9634, 0]
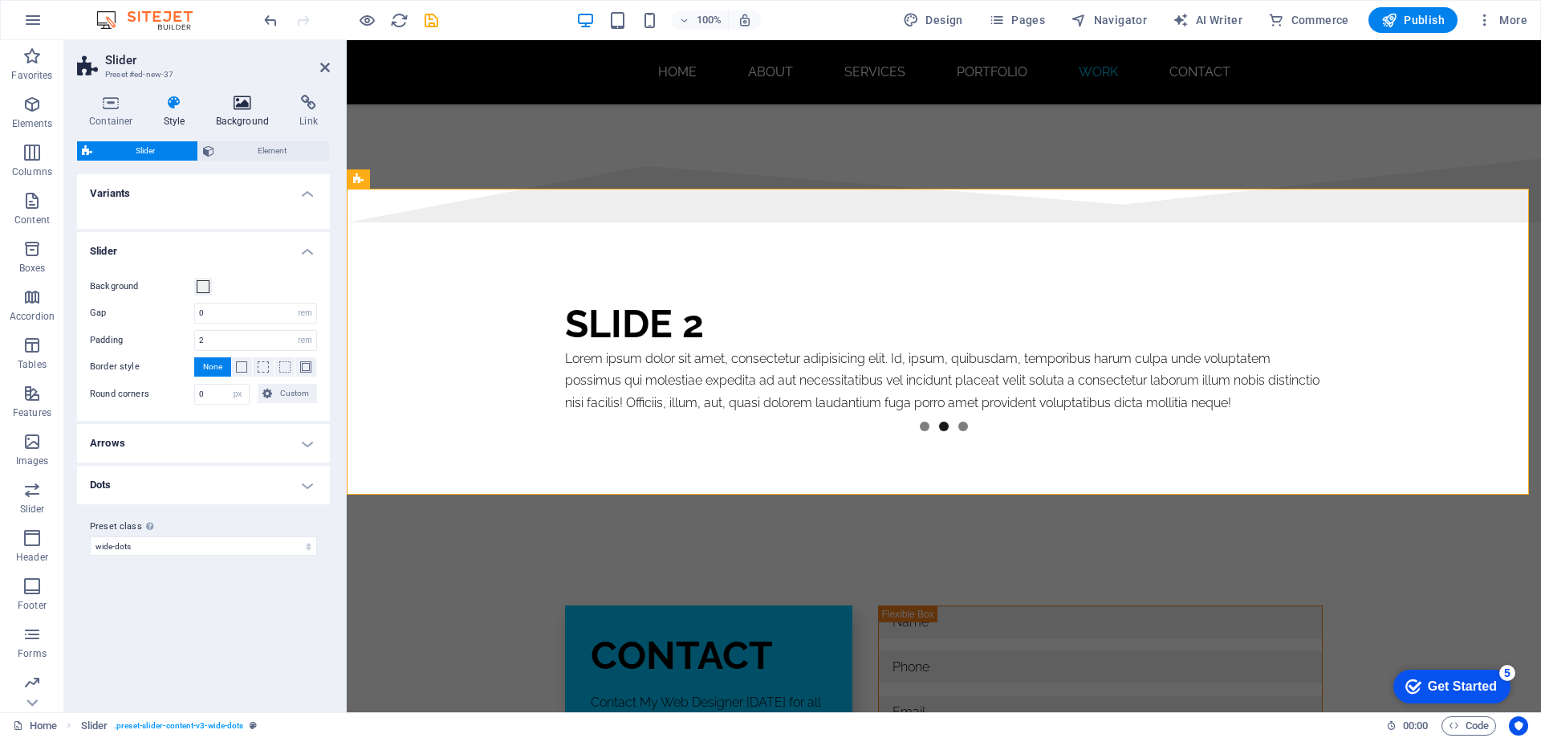
click at [240, 114] on h4 "Background" at bounding box center [246, 112] width 84 height 34
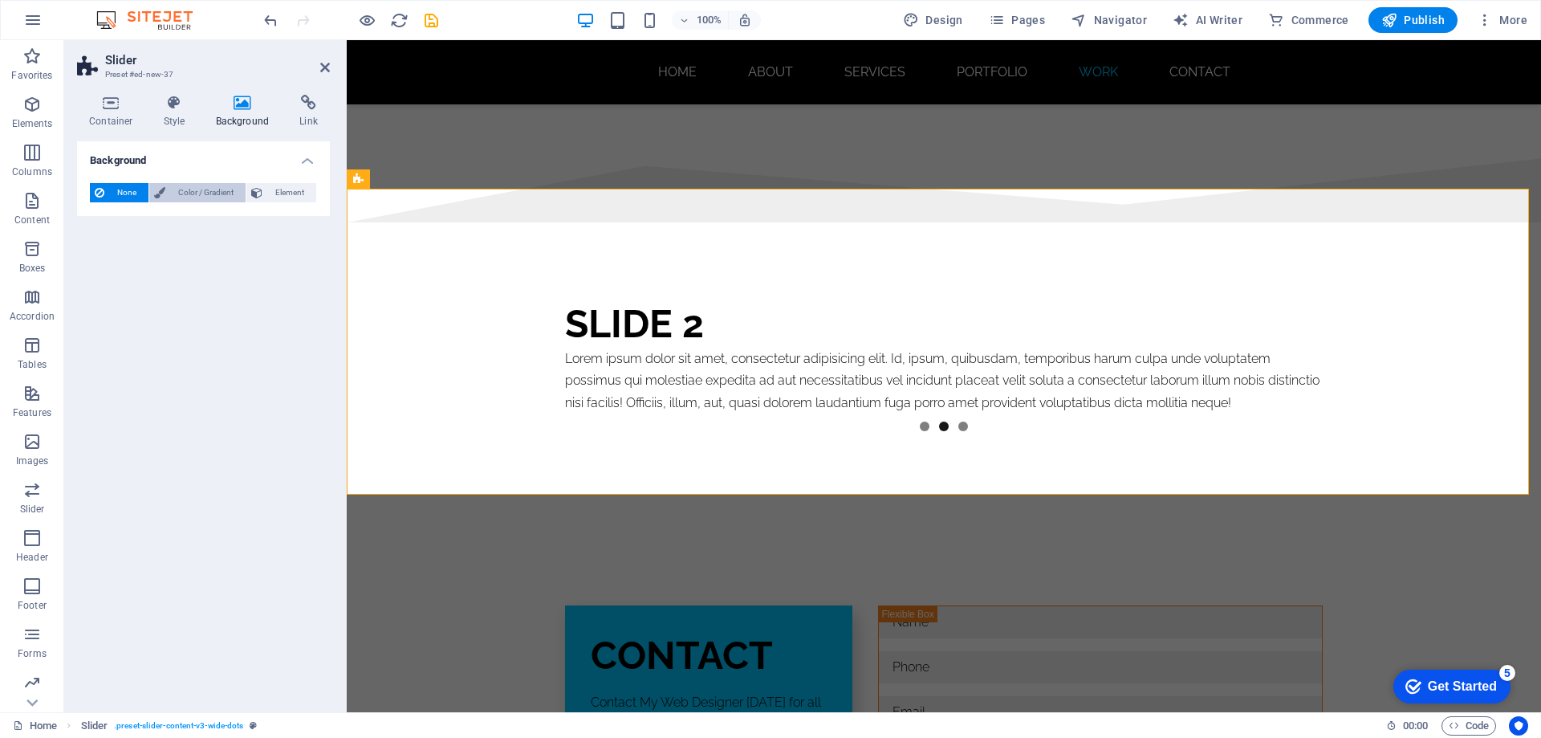
click at [201, 195] on span "Color / Gradient" at bounding box center [205, 192] width 71 height 19
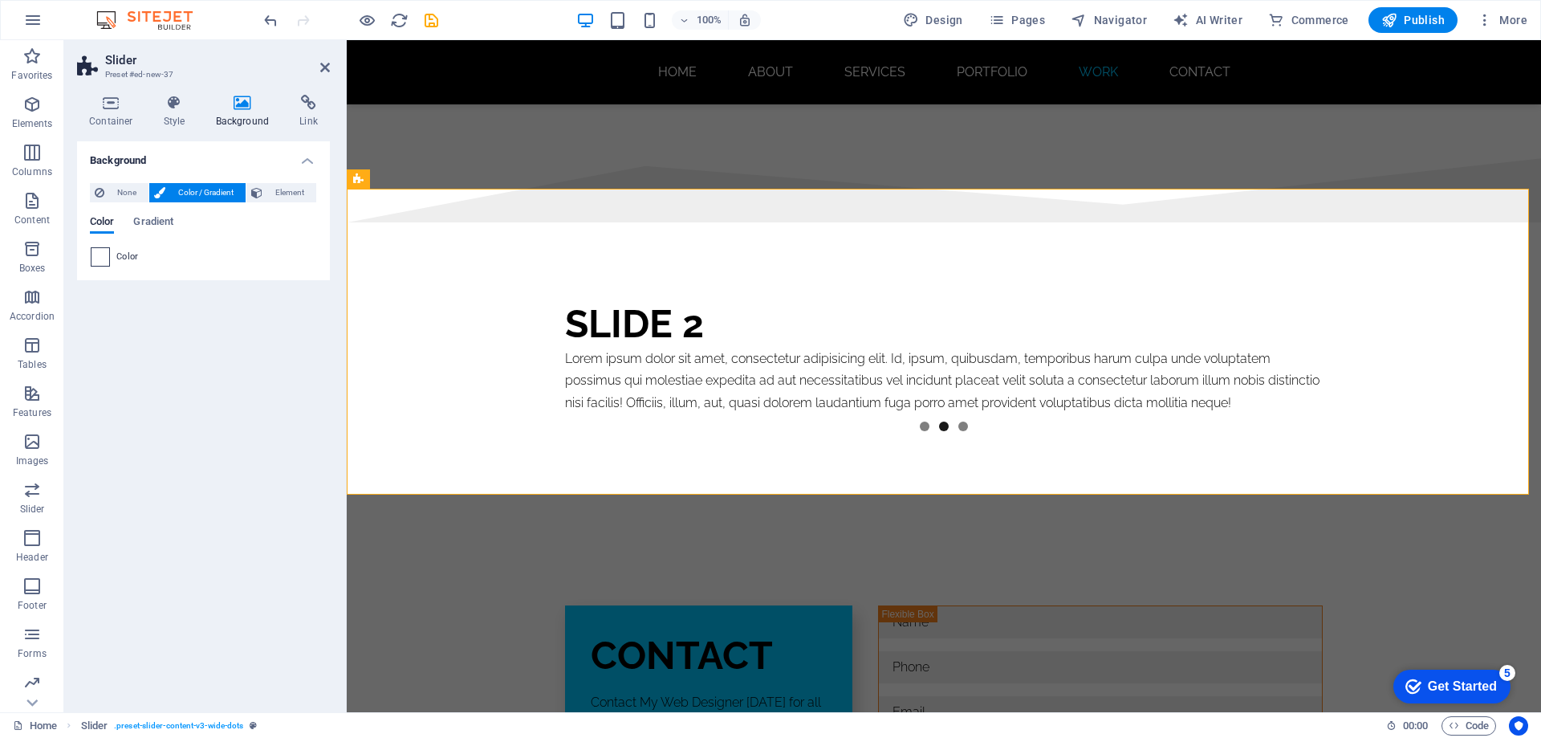
click at [103, 259] on span at bounding box center [100, 257] width 18 height 18
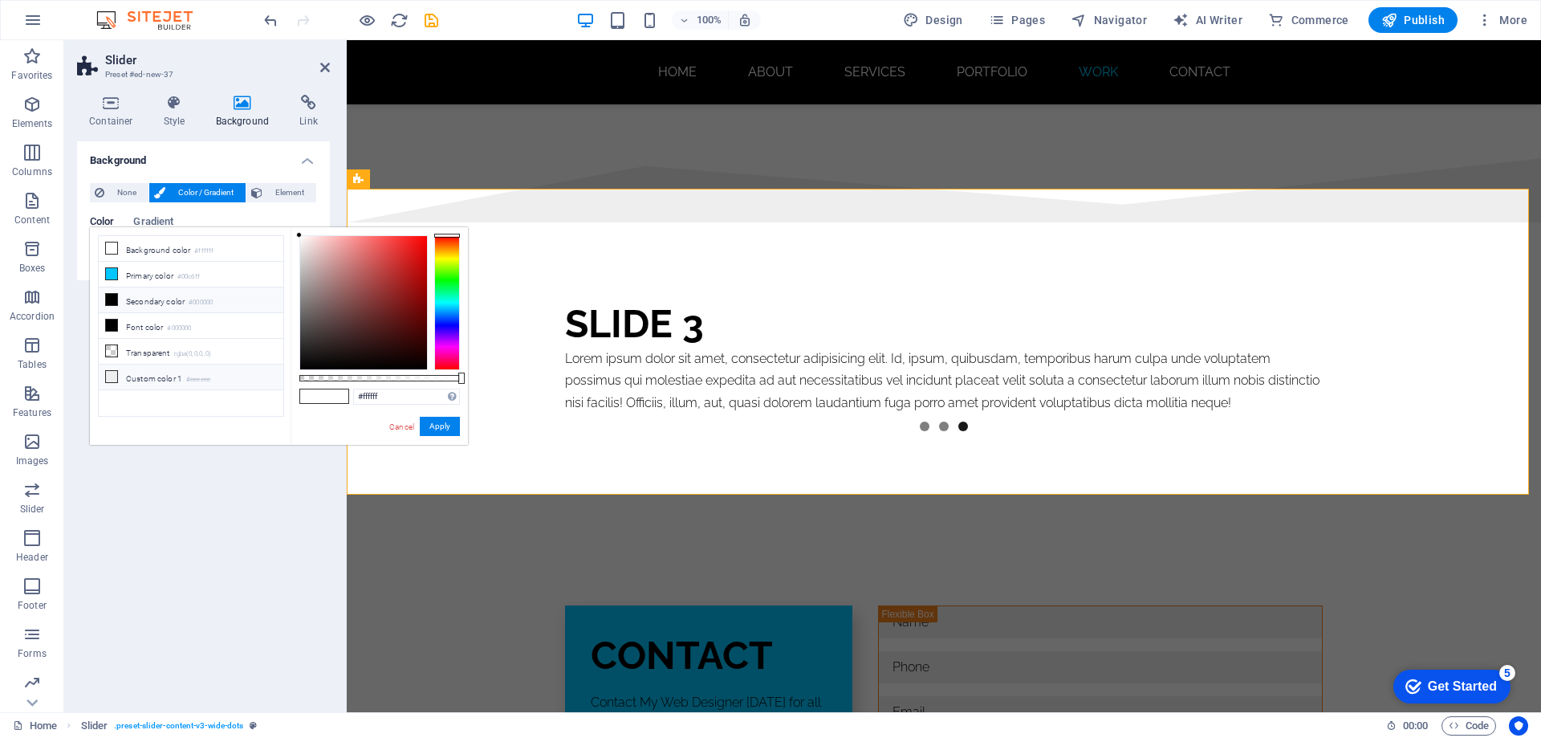
click at [114, 376] on icon at bounding box center [111, 376] width 11 height 11
type input "#eeeeee"
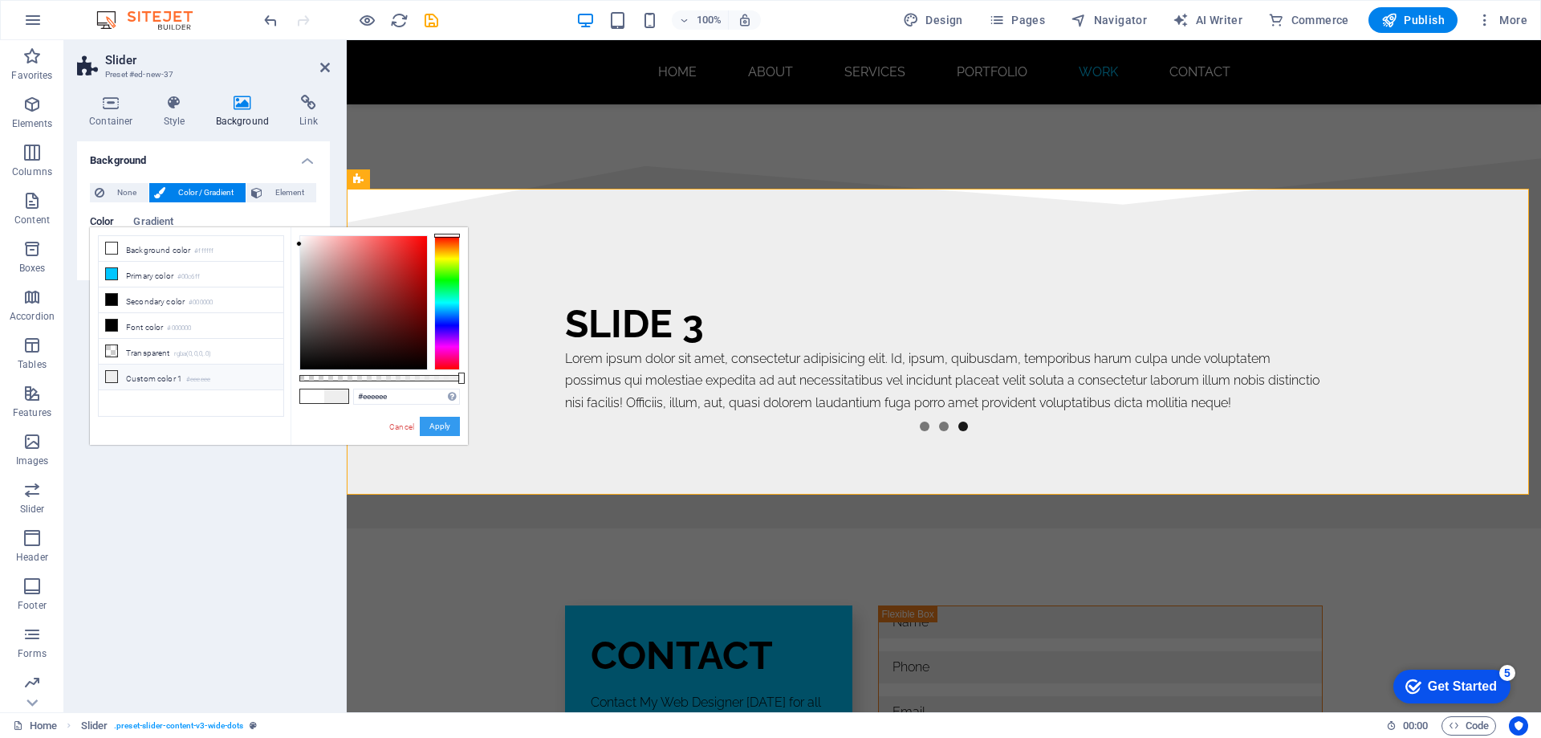
click at [437, 428] on button "Apply" at bounding box center [440, 426] width 40 height 19
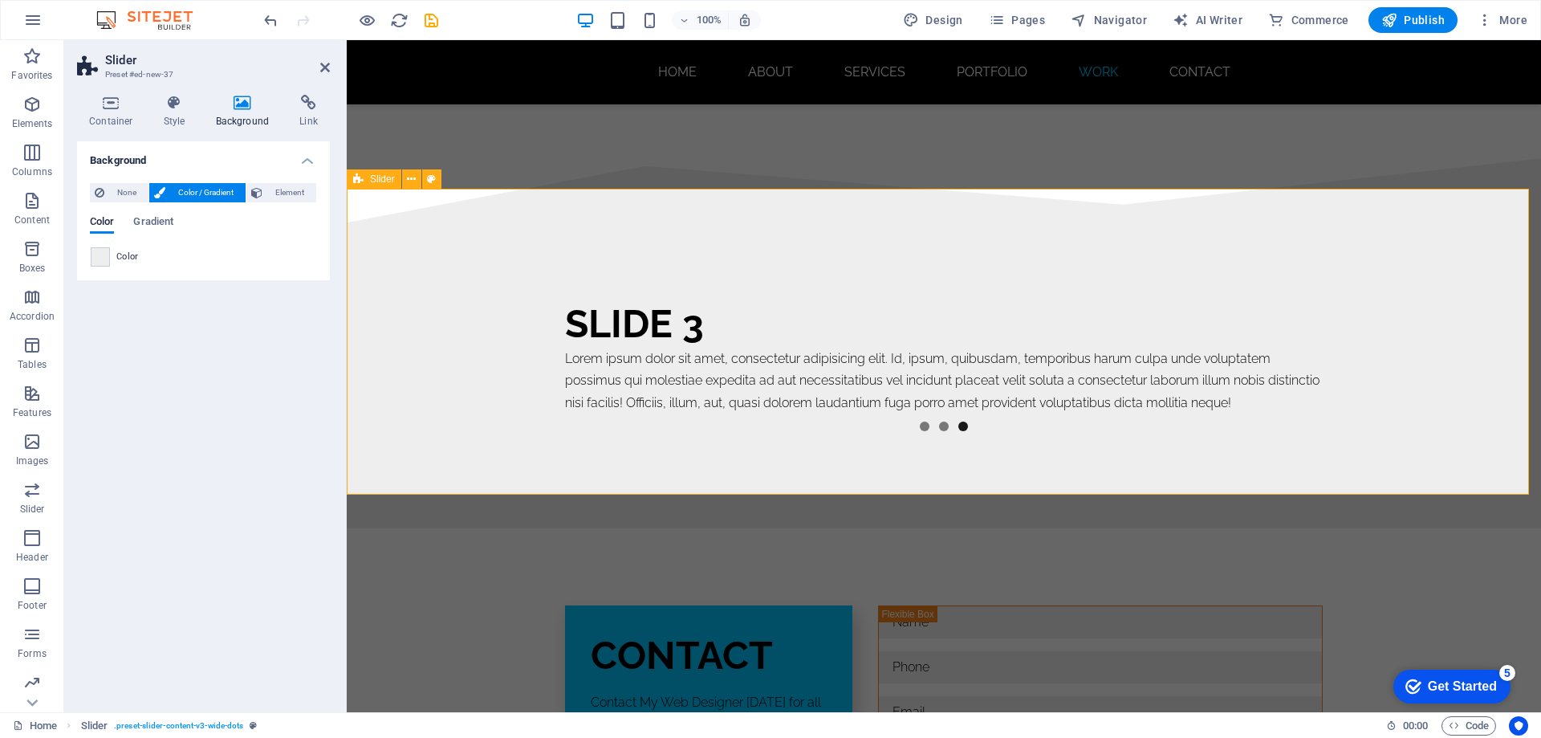
click at [519, 233] on div "Slide 3 Lorem ipsum dolor sit amet, consectetur adipisicing elit. Id, ipsum, qu…" at bounding box center [944, 375] width 1194 height 306
click at [677, 158] on div at bounding box center [944, 190] width 1194 height 64
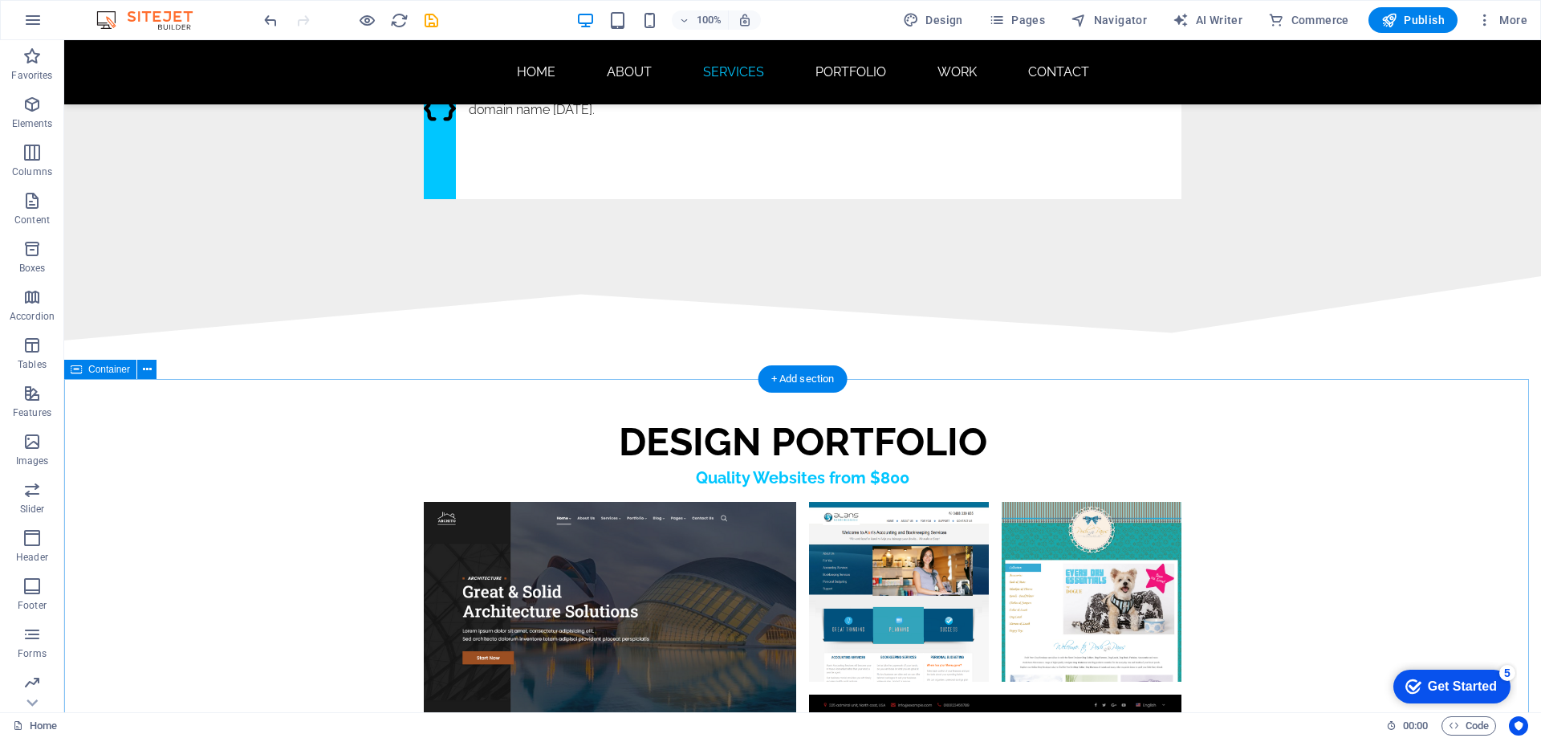
scroll to position [4974, 0]
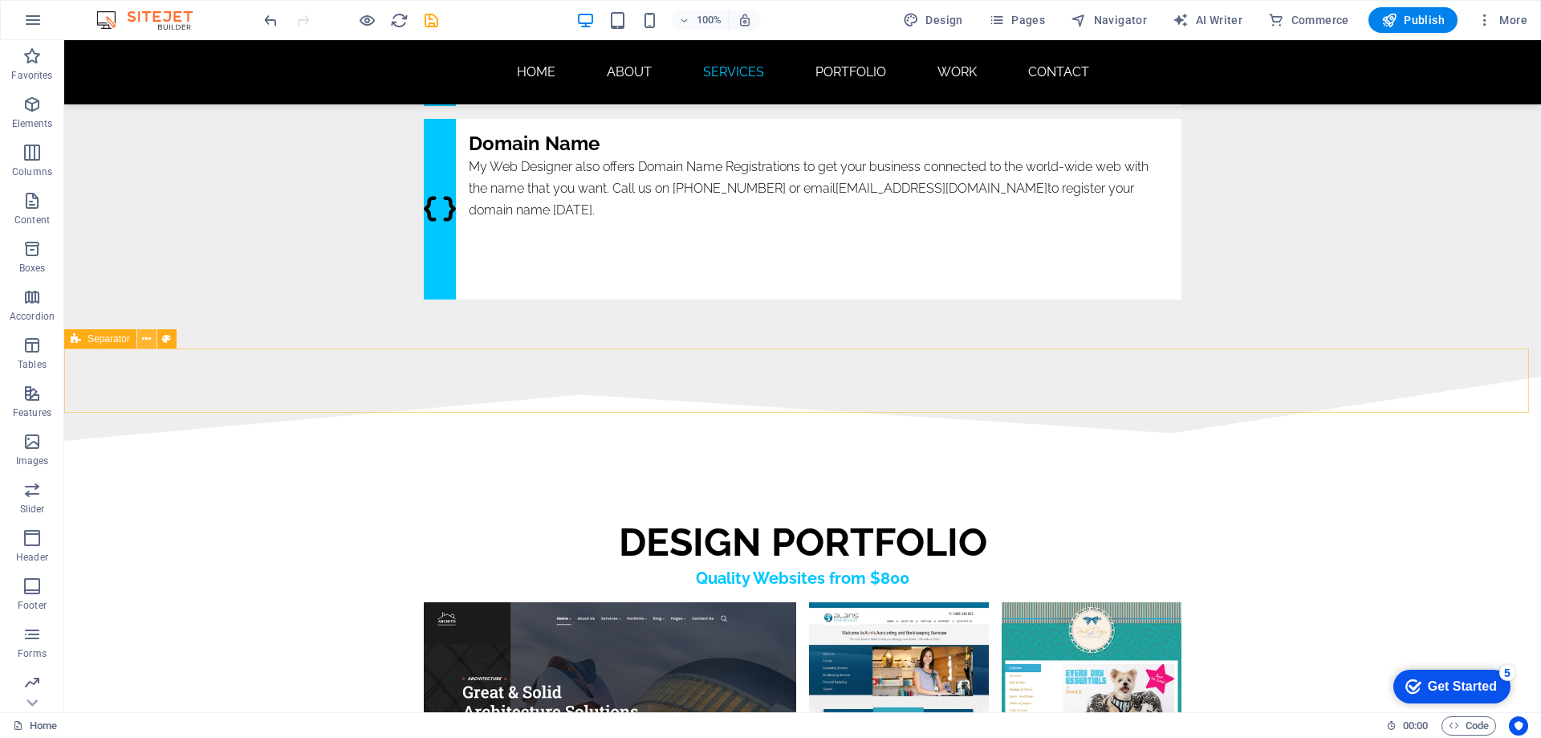
click at [148, 340] on icon at bounding box center [146, 339] width 9 height 17
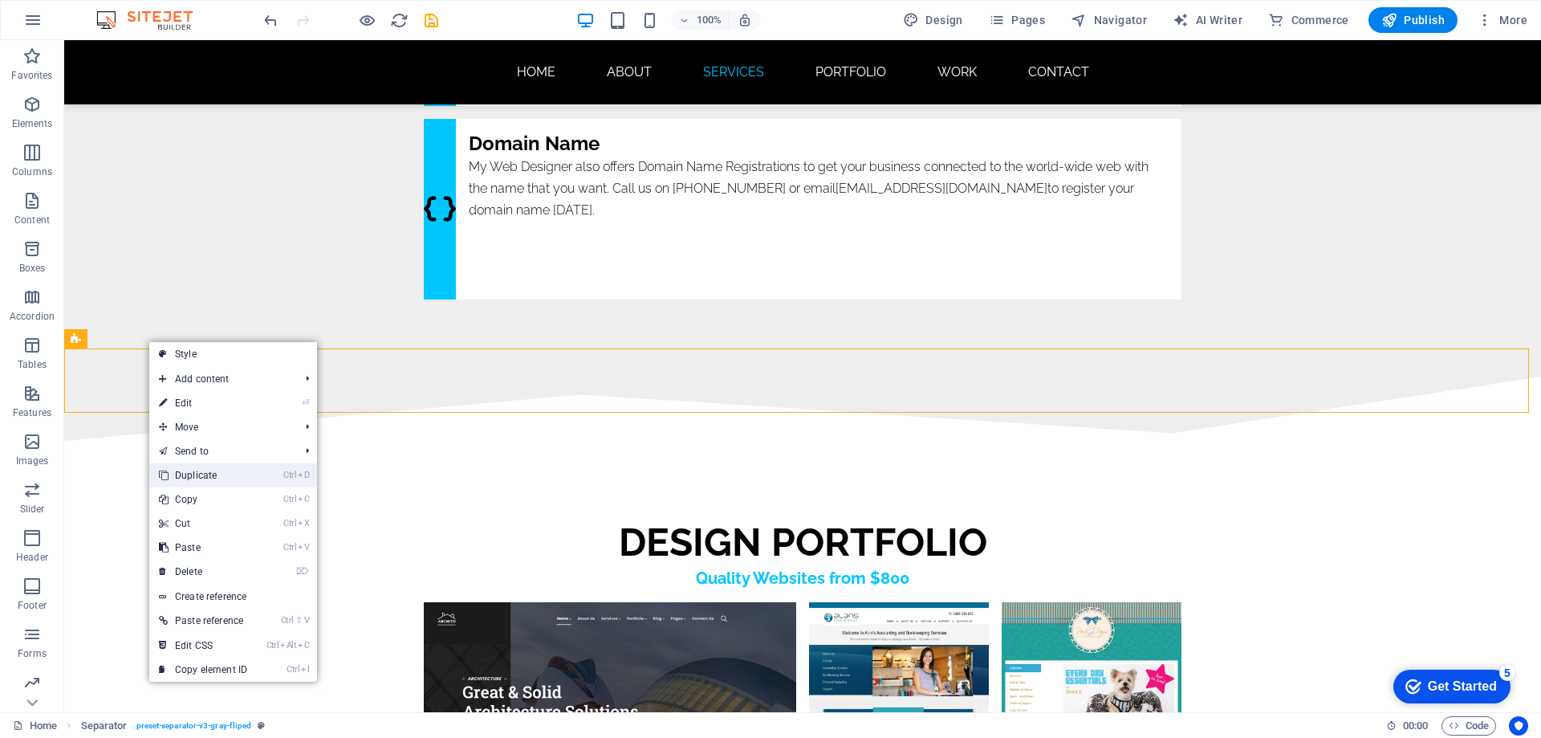
click at [201, 478] on link "Ctrl D Duplicate" at bounding box center [203, 475] width 108 height 24
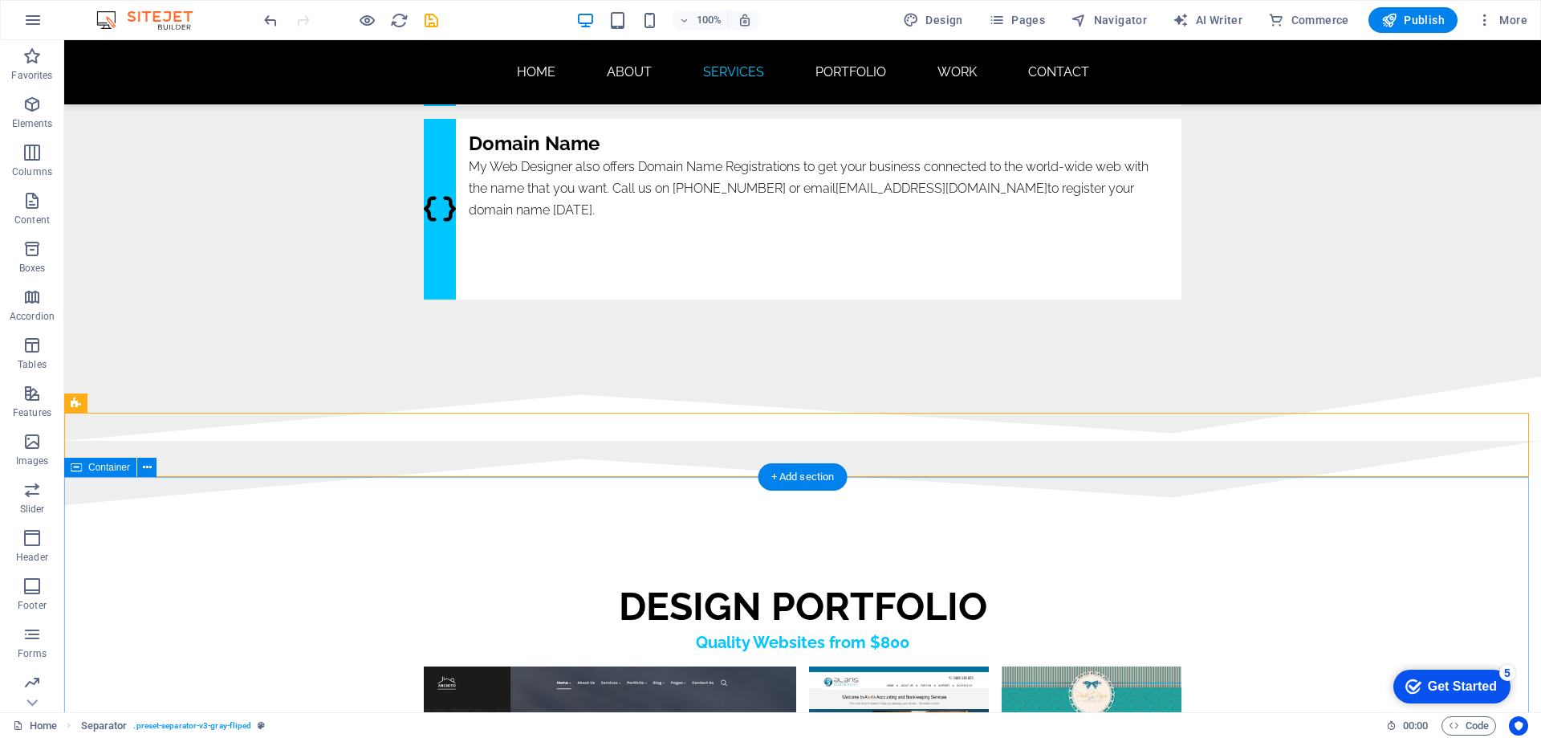
drag, startPoint x: 151, startPoint y: 445, endPoint x: 352, endPoint y: 620, distance: 266.8
click at [110, 405] on span "Separator" at bounding box center [108, 403] width 43 height 10
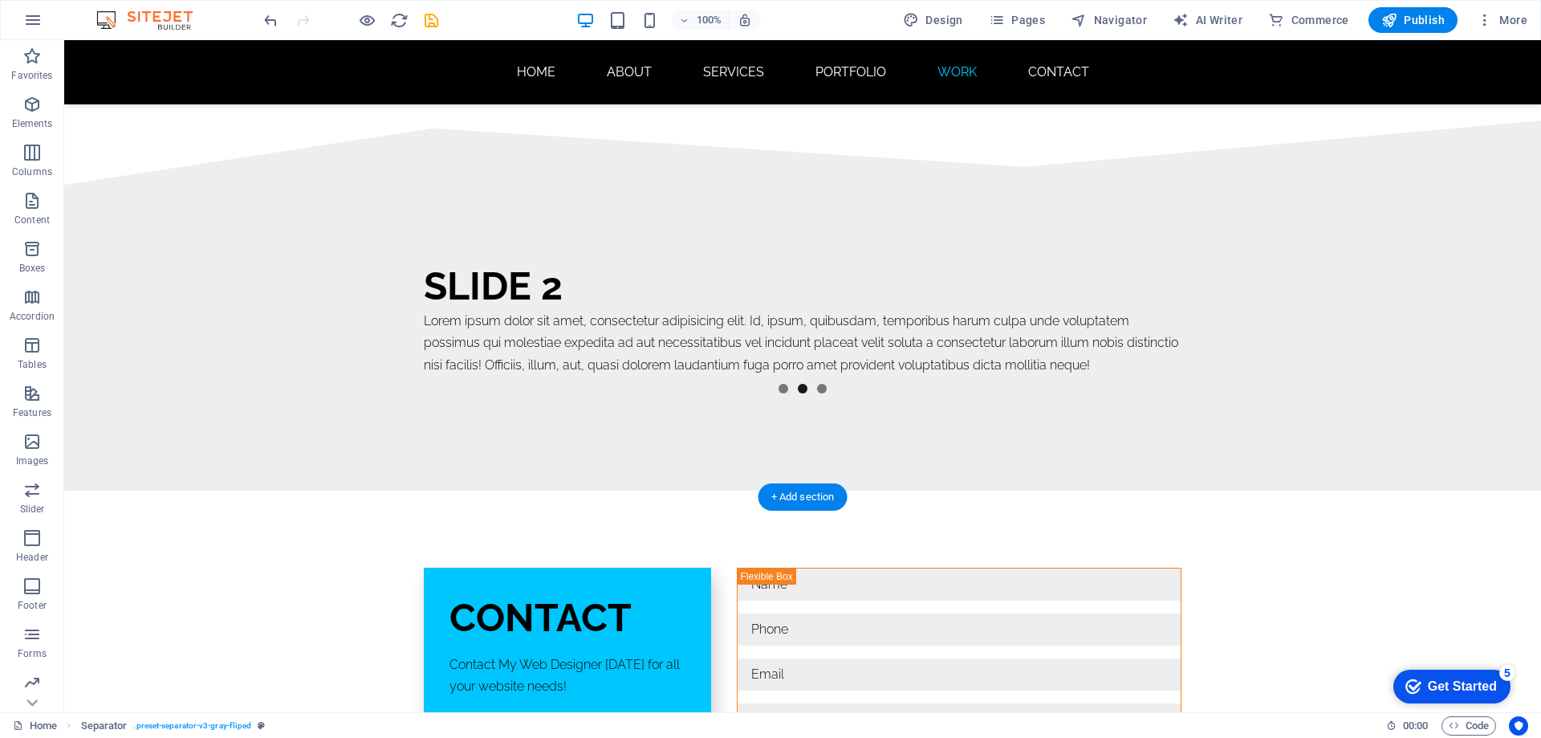
scroll to position [10023, 0]
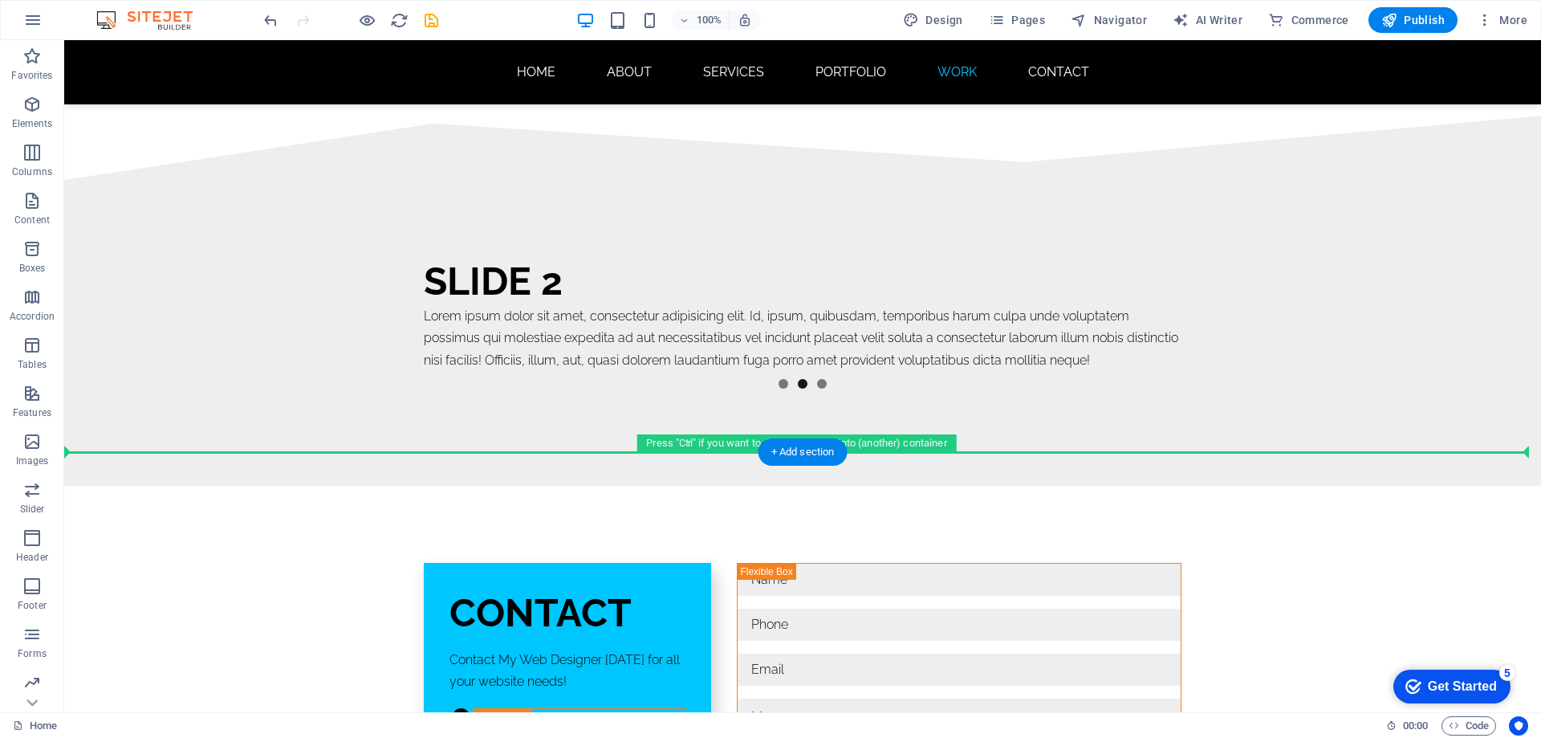
drag, startPoint x: 170, startPoint y: 443, endPoint x: 149, endPoint y: 478, distance: 41.0
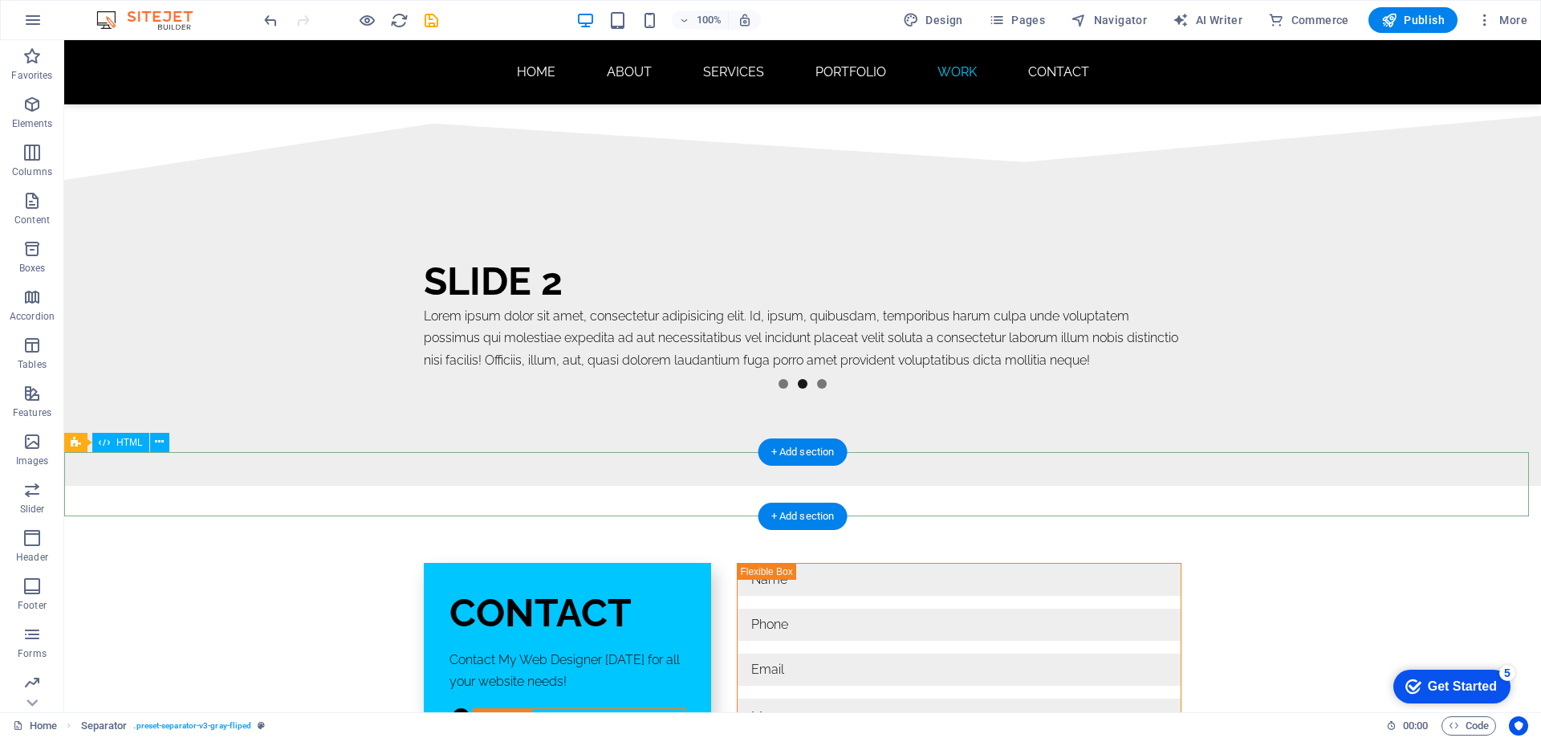
scroll to position [9959, 0]
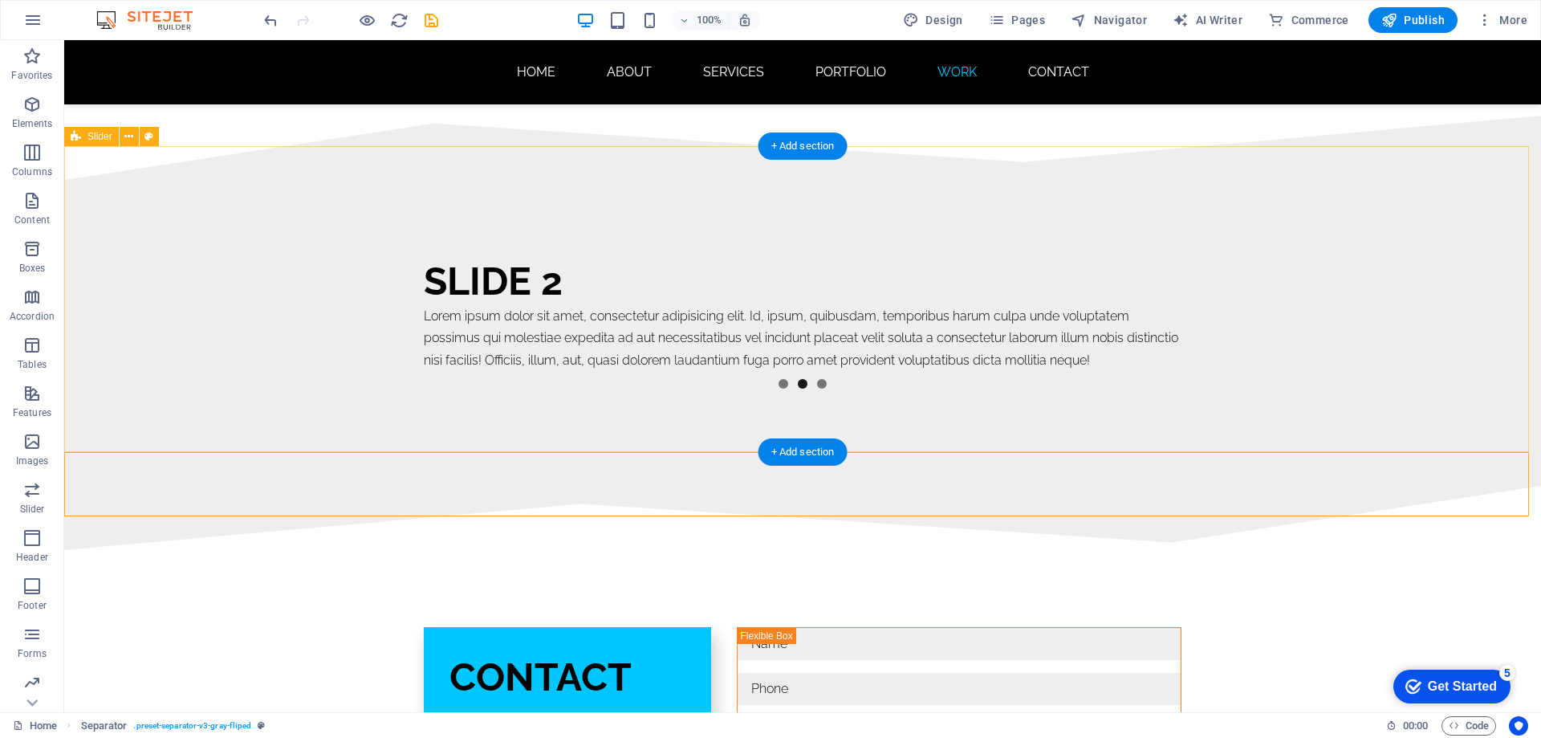
click at [1290, 326] on div "Slide 3 Lorem ipsum dolor sit amet, consectetur adipisicing elit. Id, ipsum, qu…" at bounding box center [802, 333] width 1477 height 306
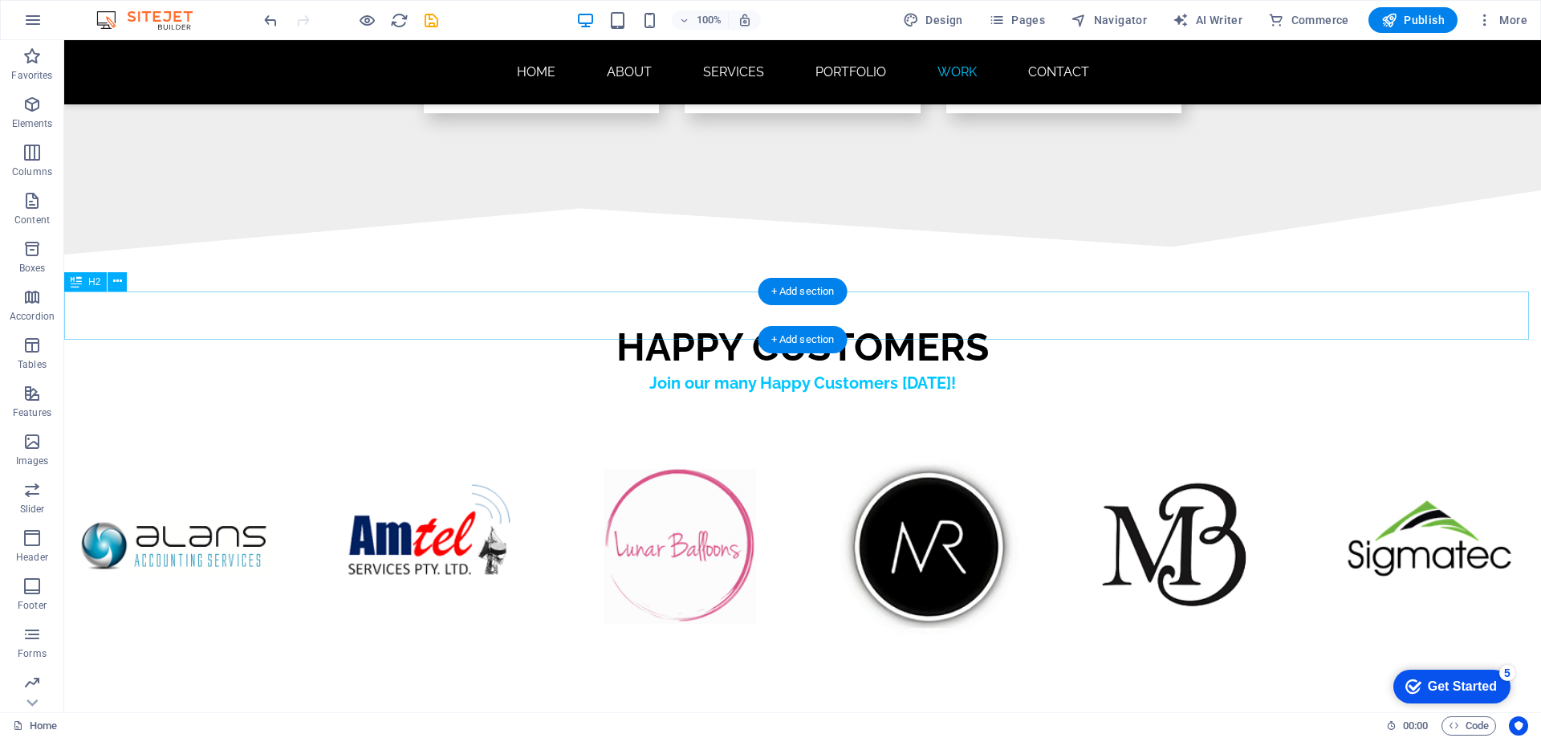
scroll to position [9748, 0]
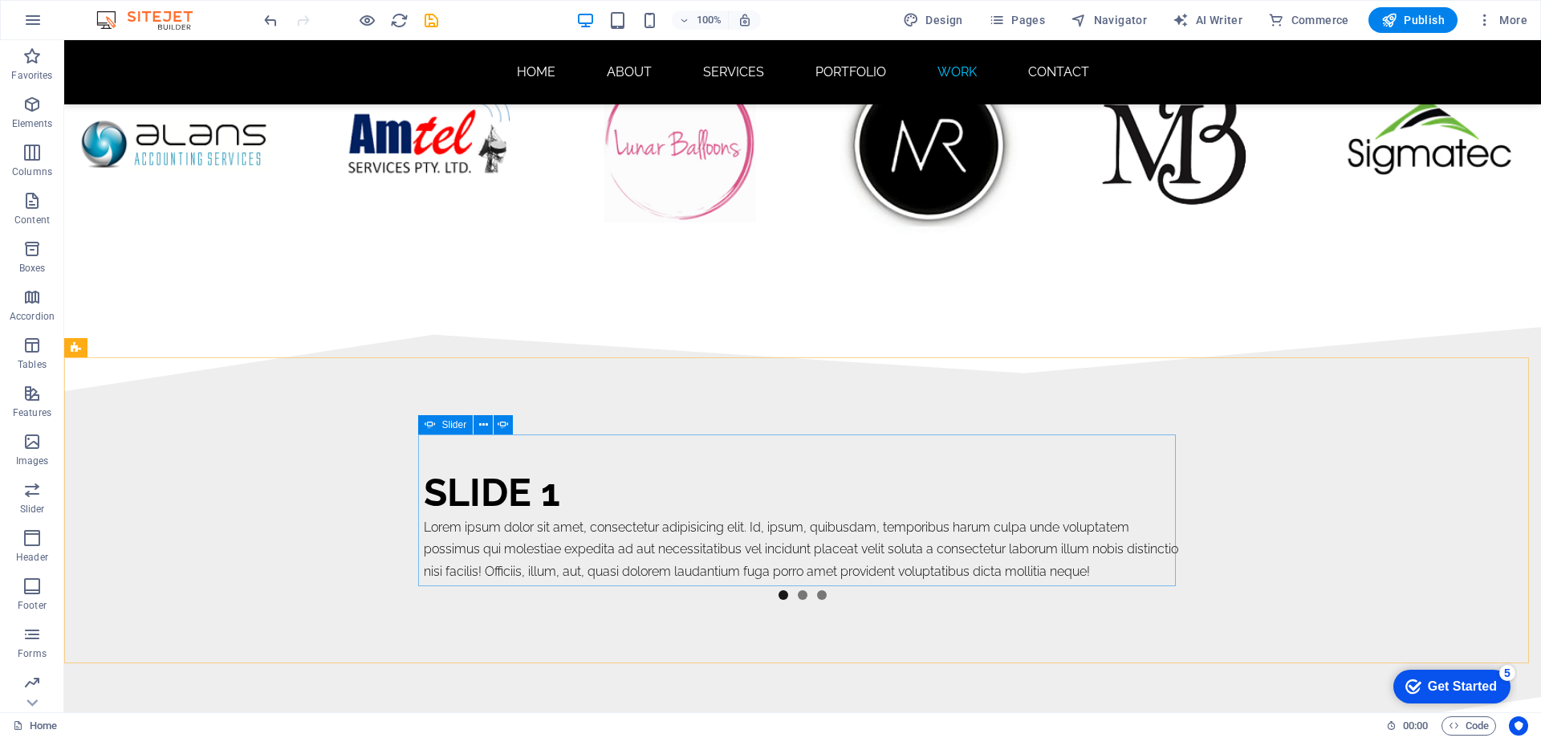
click at [450, 425] on span "Slider" at bounding box center [454, 425] width 25 height 10
select select "ms"
select select "s"
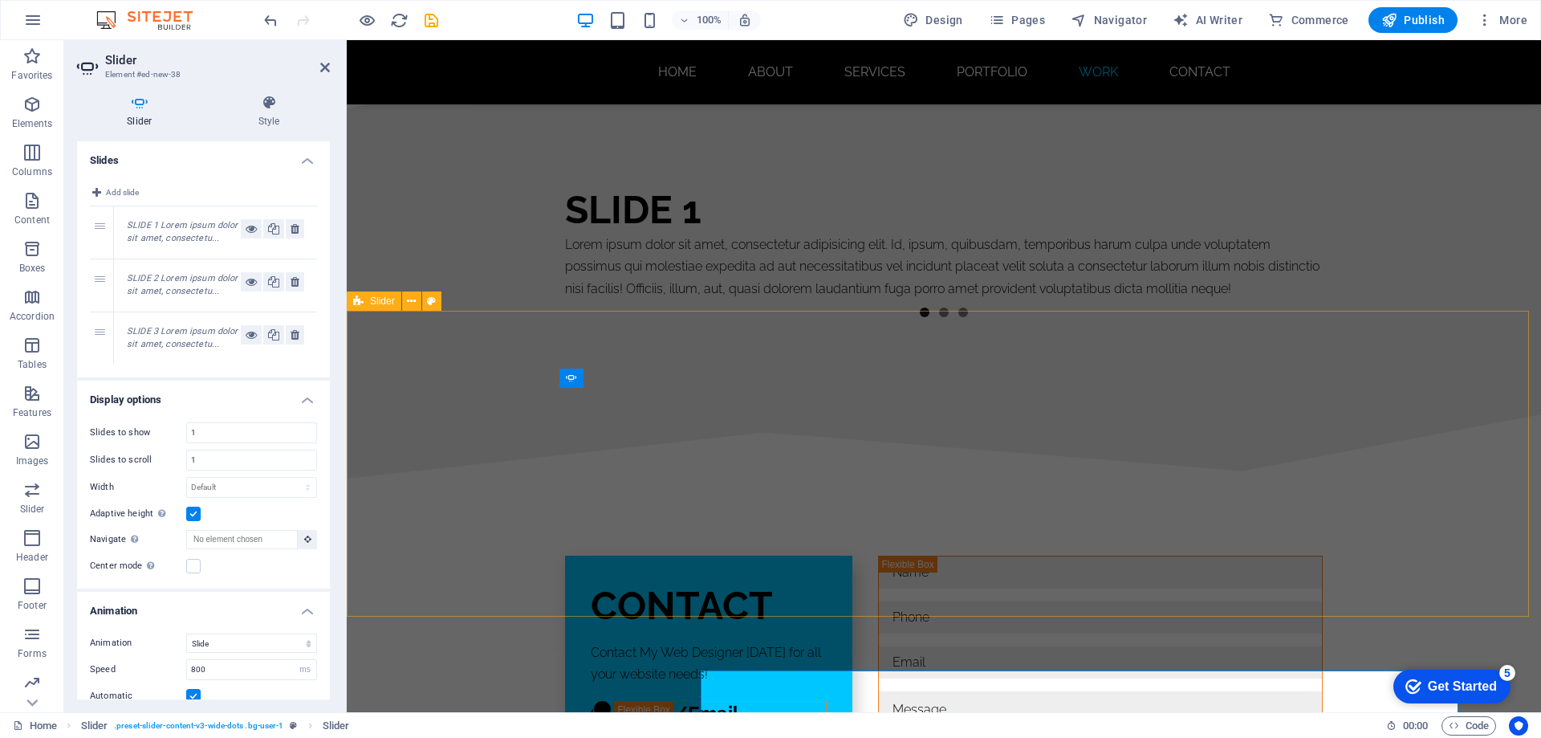
scroll to position [9512, 0]
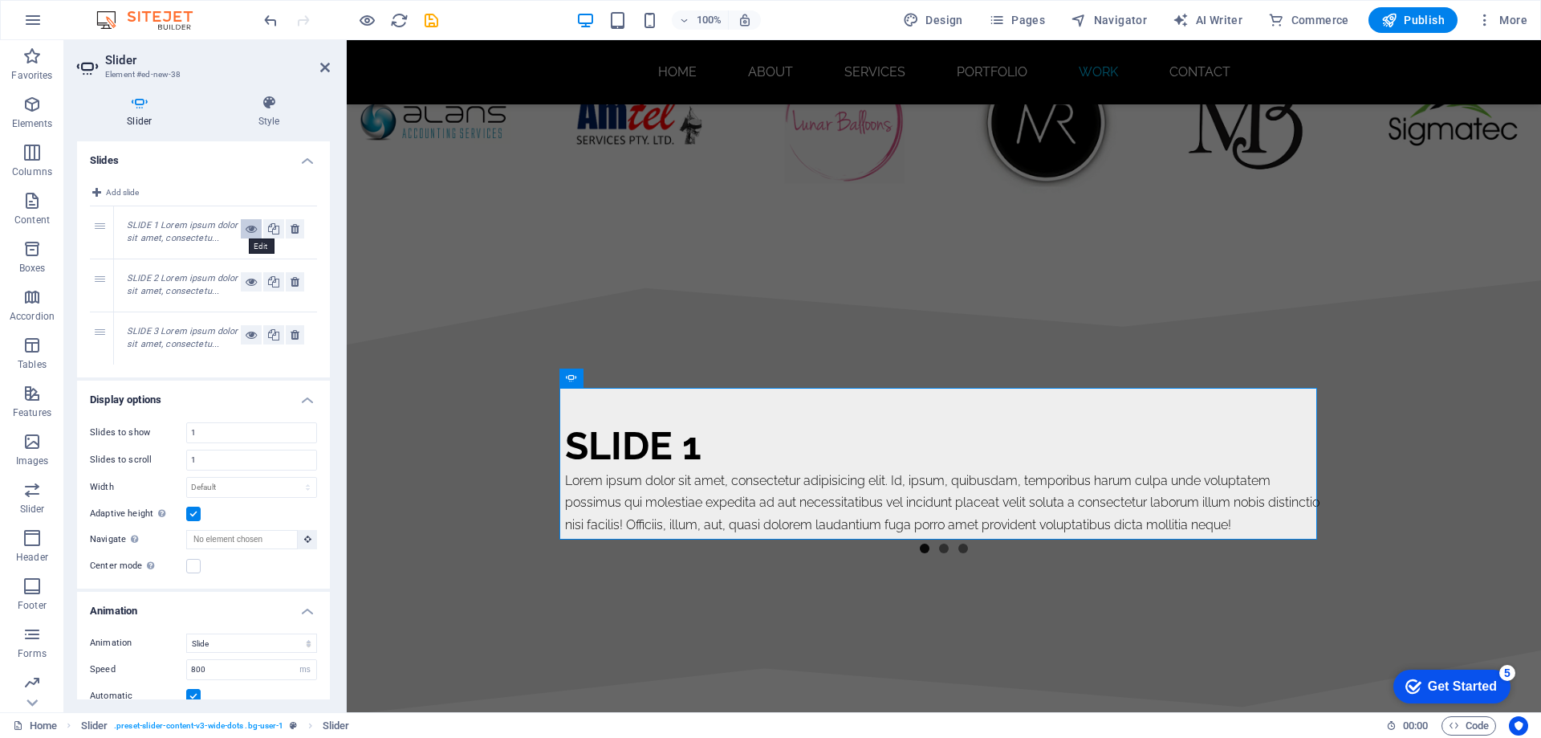
click at [246, 231] on icon at bounding box center [251, 228] width 11 height 19
click at [653, 421] on div "Slide 1" at bounding box center [944, 445] width 758 height 48
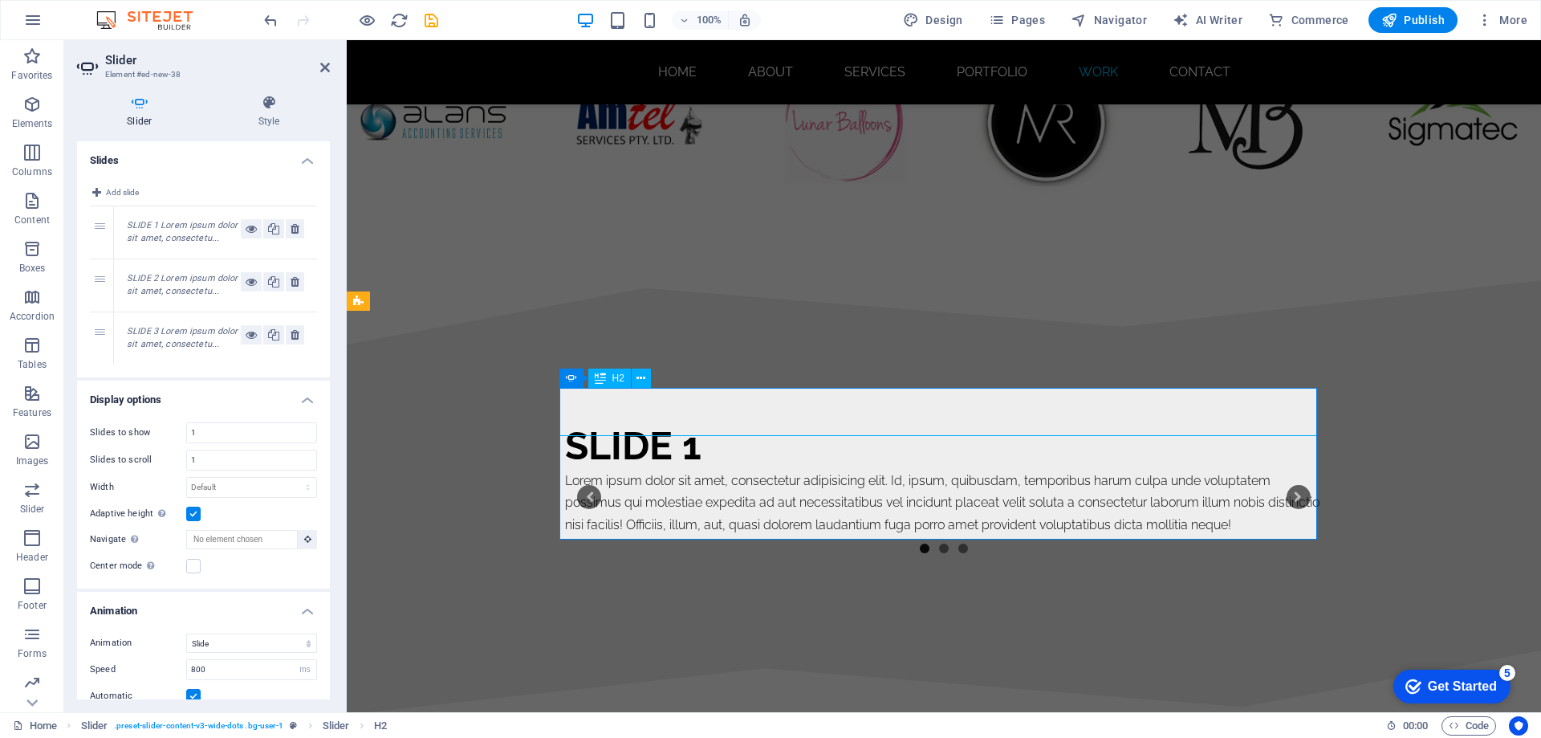
click at [653, 421] on div "Slide 1" at bounding box center [944, 445] width 758 height 48
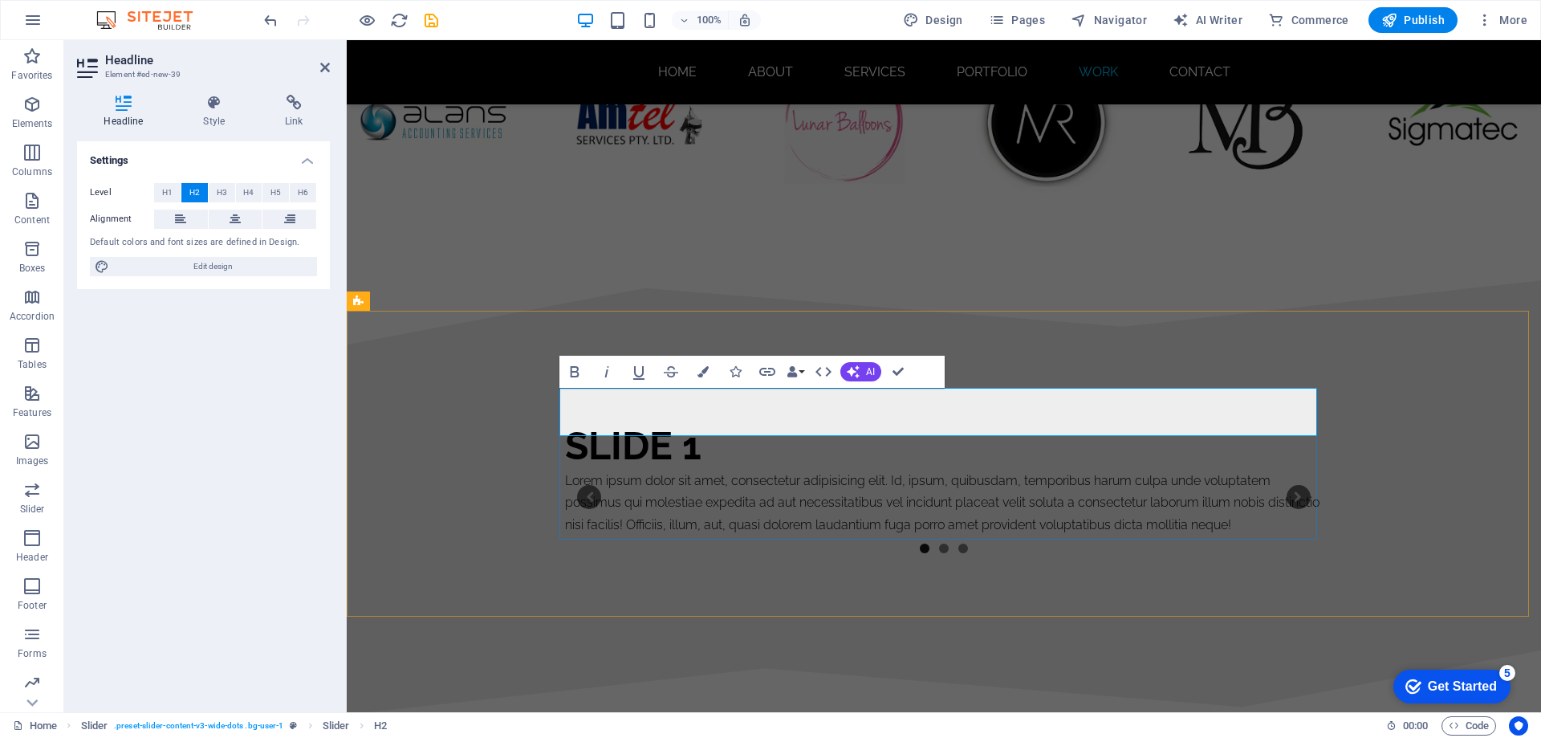
click at [693, 421] on h2 "Slide 1" at bounding box center [944, 445] width 758 height 48
drag, startPoint x: 696, startPoint y: 411, endPoint x: 555, endPoint y: 416, distance: 140.5
click at [555, 416] on div "Slide 3 Lorem ipsum dolor sit amet, consectetur adipisicing elit. Id, ipsum, qu…" at bounding box center [944, 497] width 1194 height 306
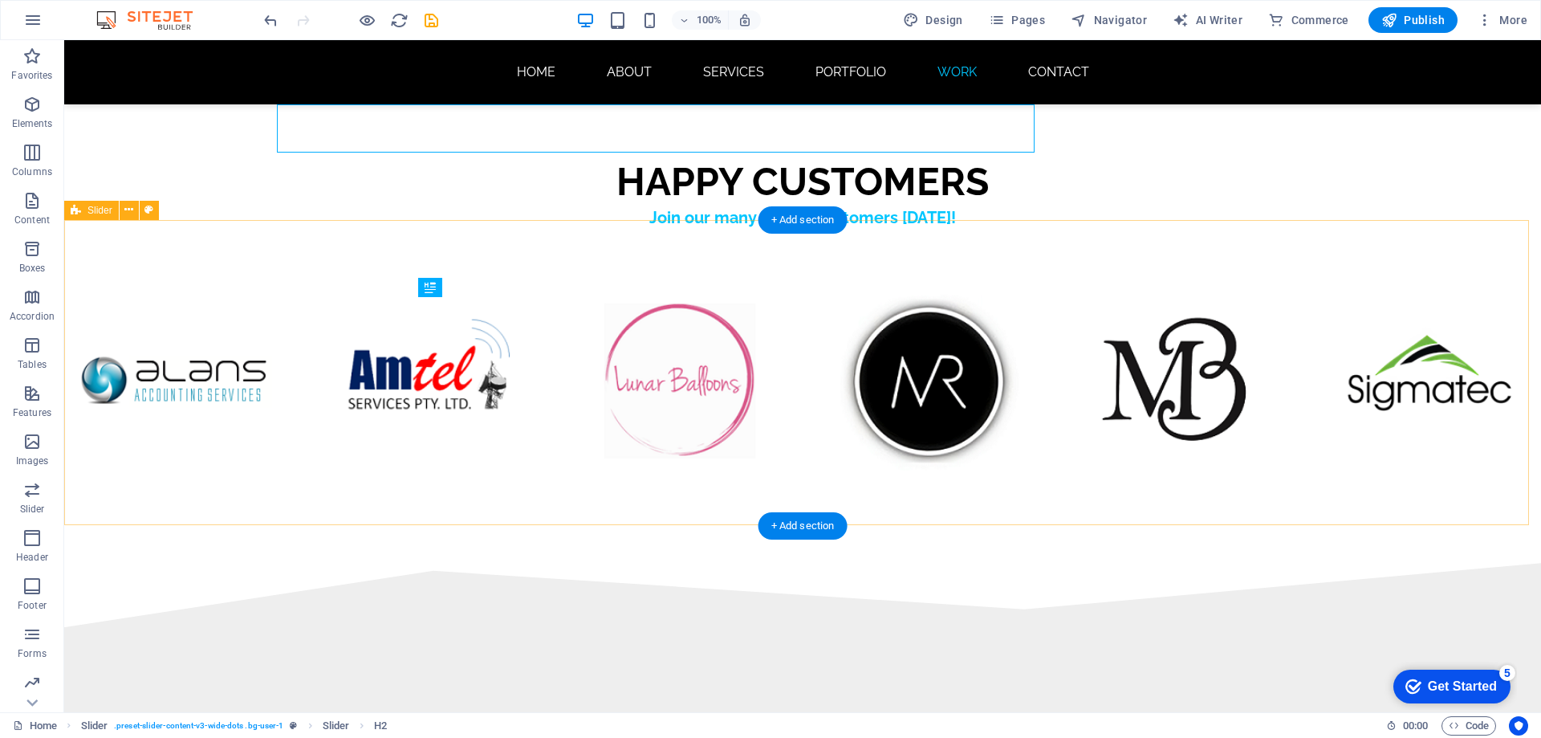
scroll to position [9795, 0]
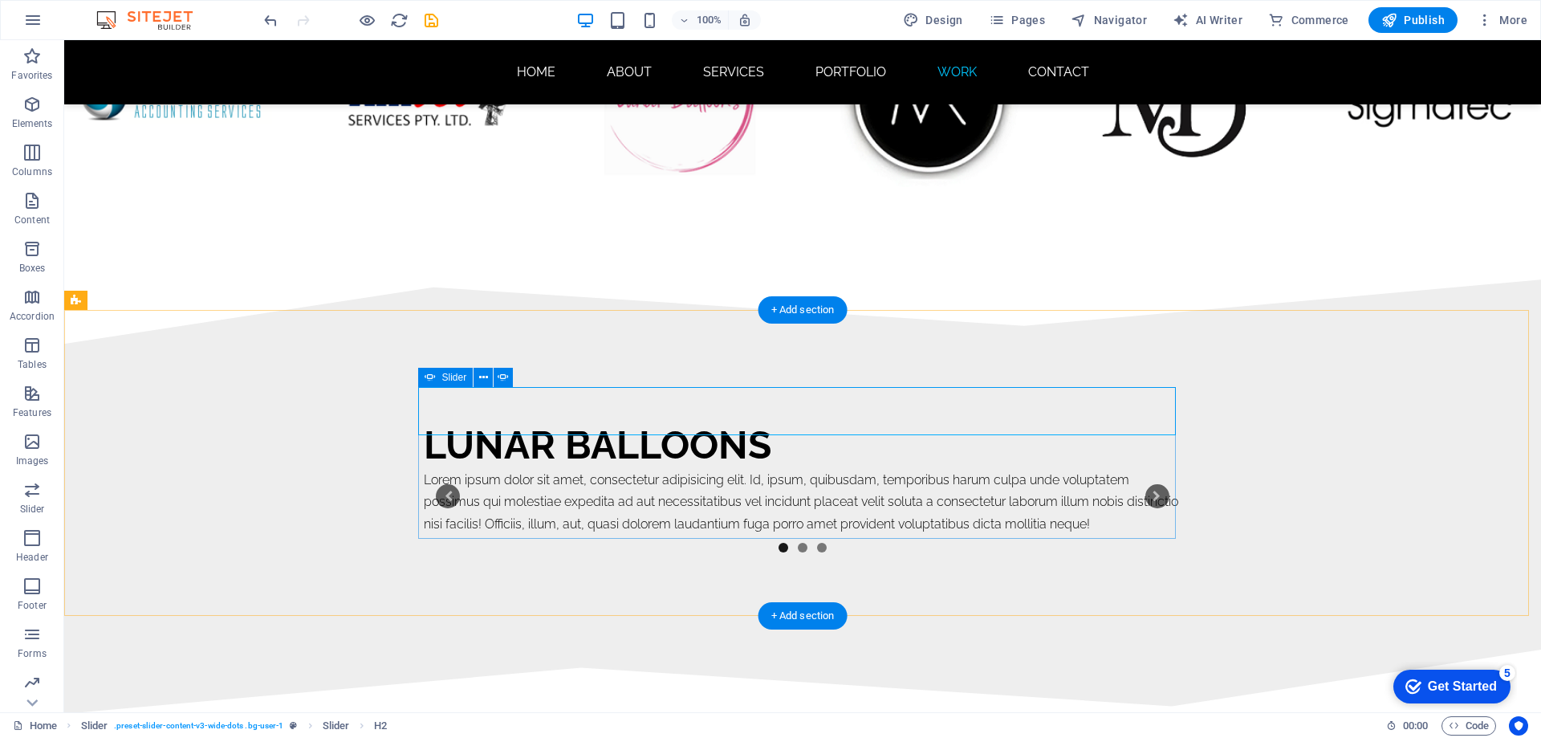
click at [799, 543] on button "2" at bounding box center [803, 548] width 10 height 10
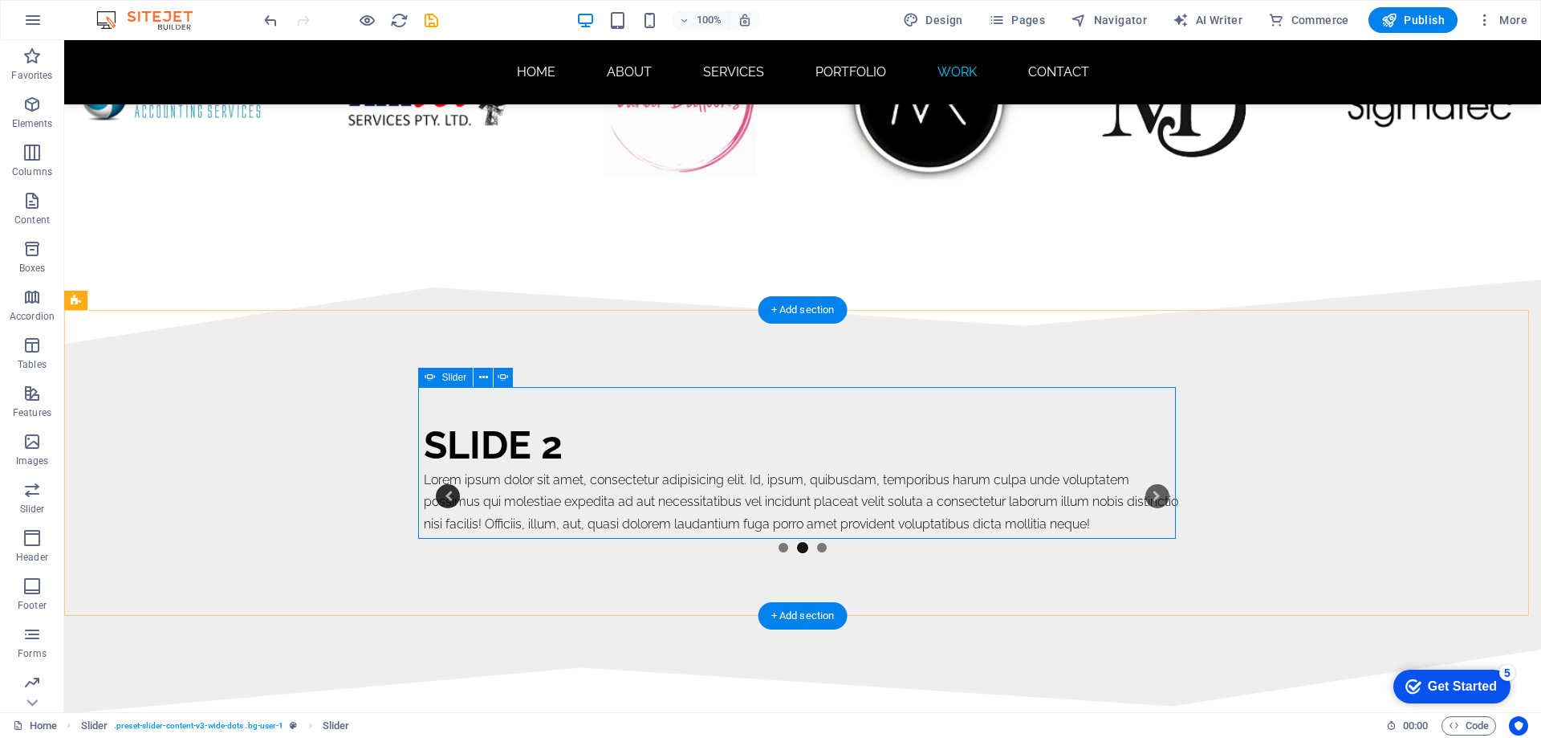
click at [440, 484] on button "Content Slider" at bounding box center [448, 496] width 24 height 24
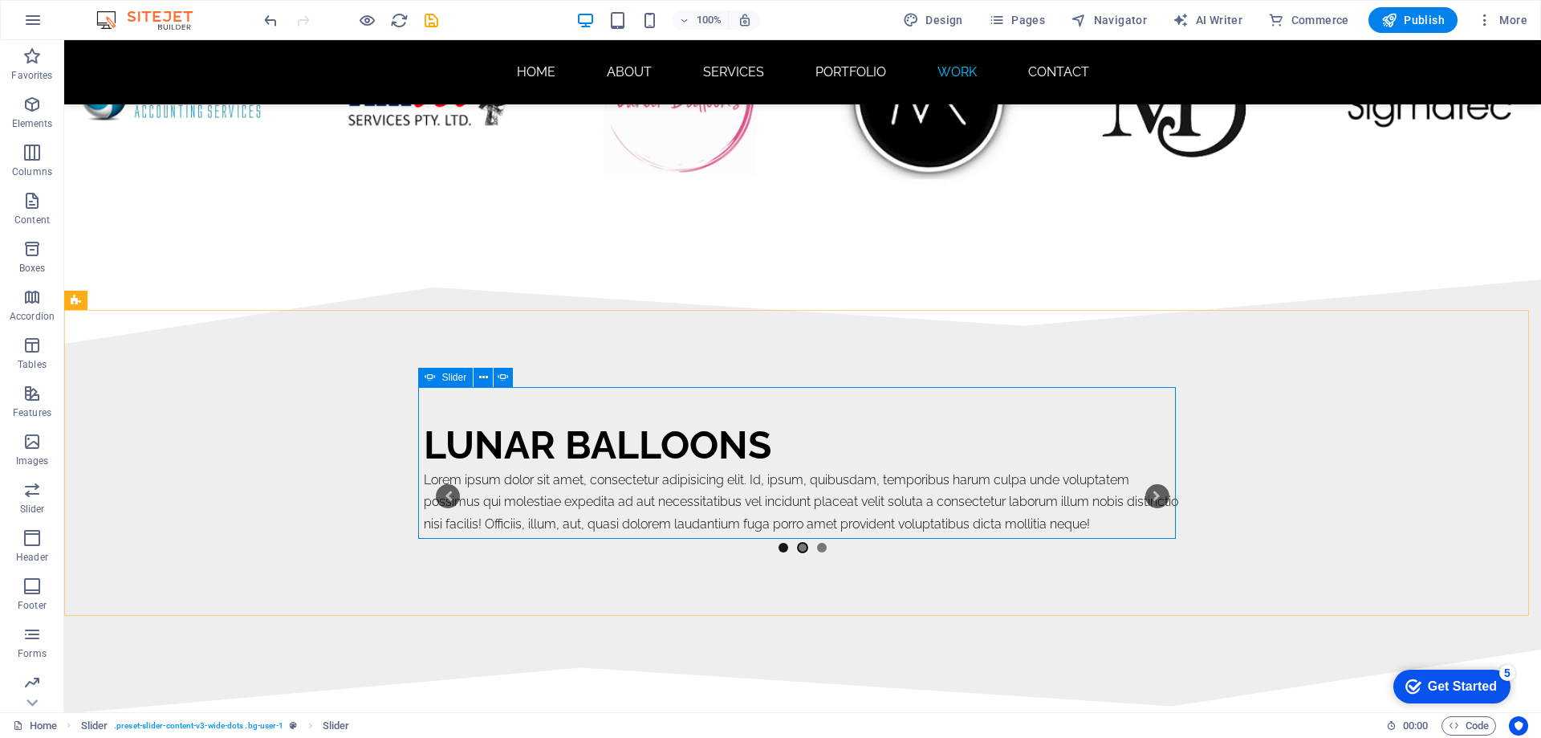
click at [439, 381] on div "Slider" at bounding box center [445, 377] width 55 height 19
select select "ms"
select select "s"
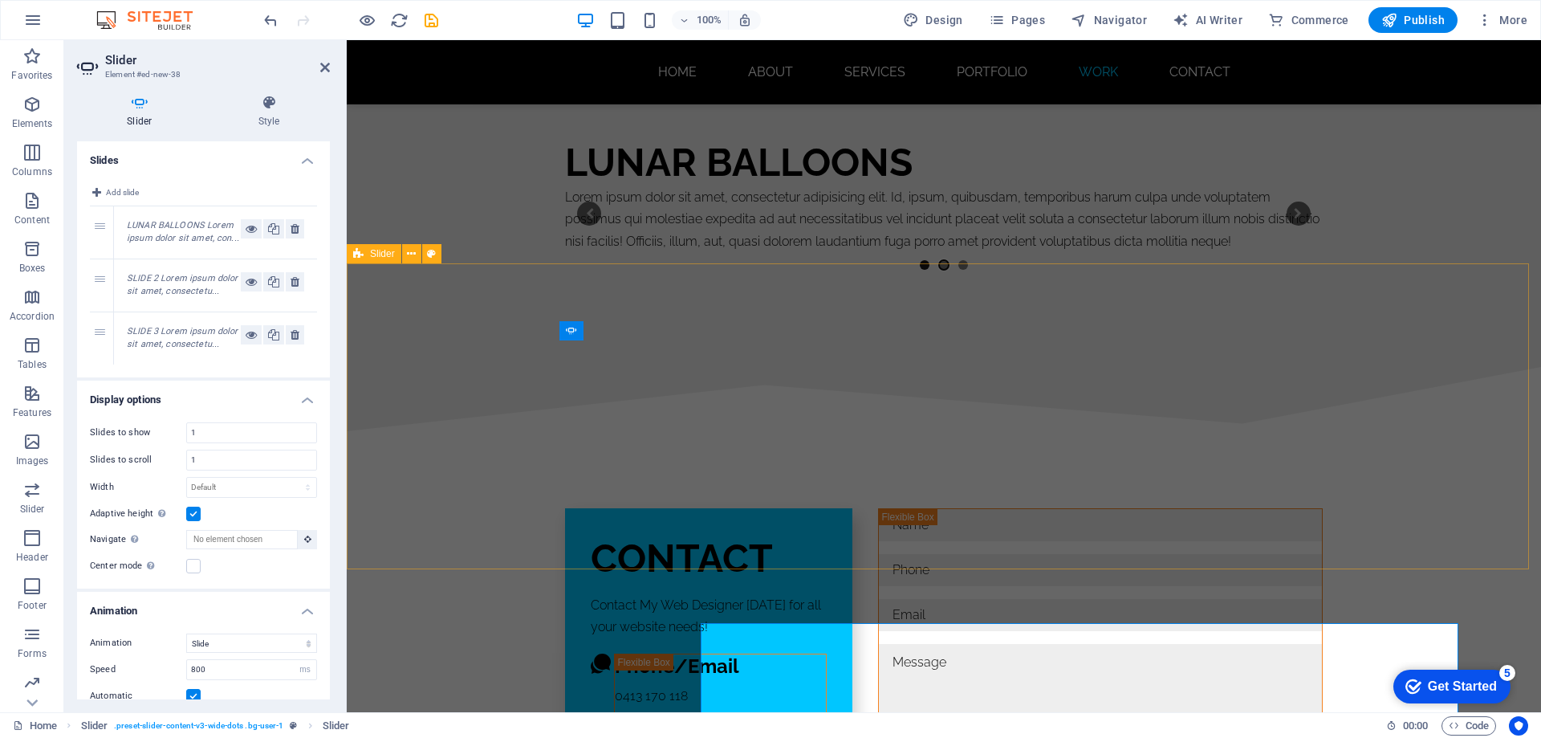
scroll to position [9559, 0]
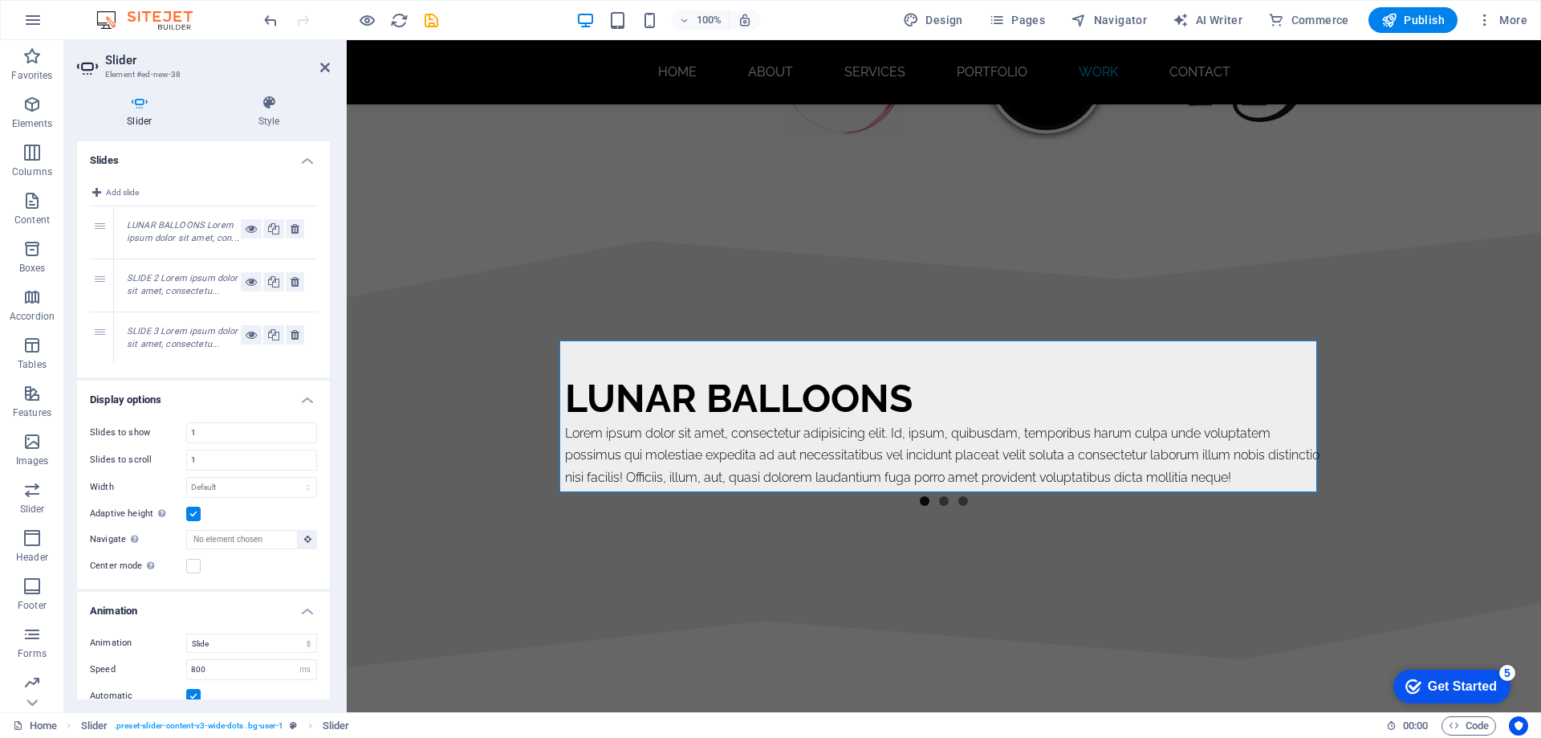
click at [157, 279] on em "SLIDE 2 Lorem ipsum dolor sit amet, consectetu..." at bounding box center [182, 285] width 111 height 24
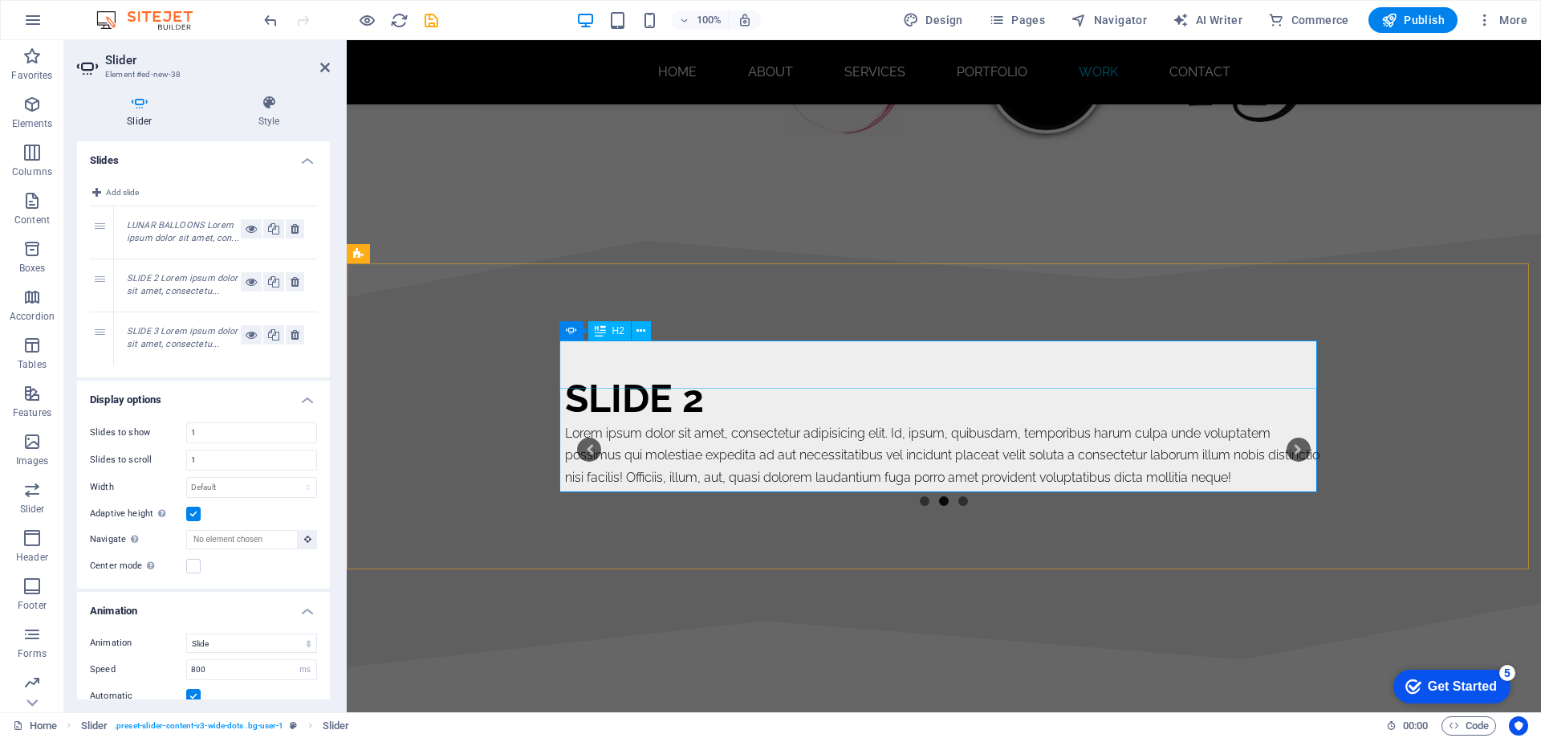
click at [694, 374] on div "Slide 2" at bounding box center [944, 398] width 758 height 48
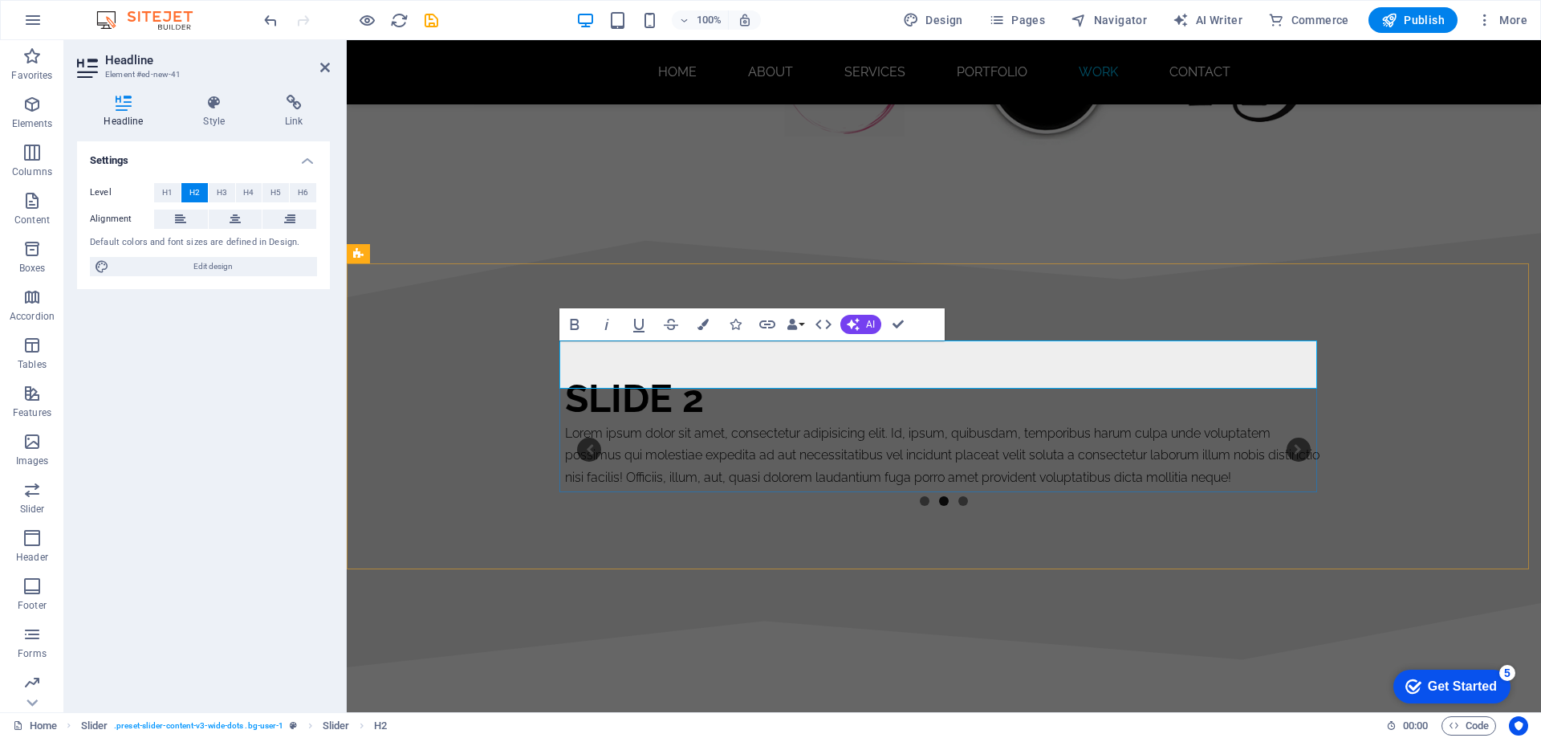
drag, startPoint x: 699, startPoint y: 367, endPoint x: 618, endPoint y: 372, distance: 81.3
click at [618, 374] on h2 "Slide 2" at bounding box center [944, 398] width 758 height 48
drag, startPoint x: 697, startPoint y: 364, endPoint x: 539, endPoint y: 373, distance: 159.2
click at [539, 373] on div "Slide 3 Lorem ipsum dolor sit amet, consectetur adipisicing elit. Id, ipsum, qu…" at bounding box center [944, 450] width 1194 height 306
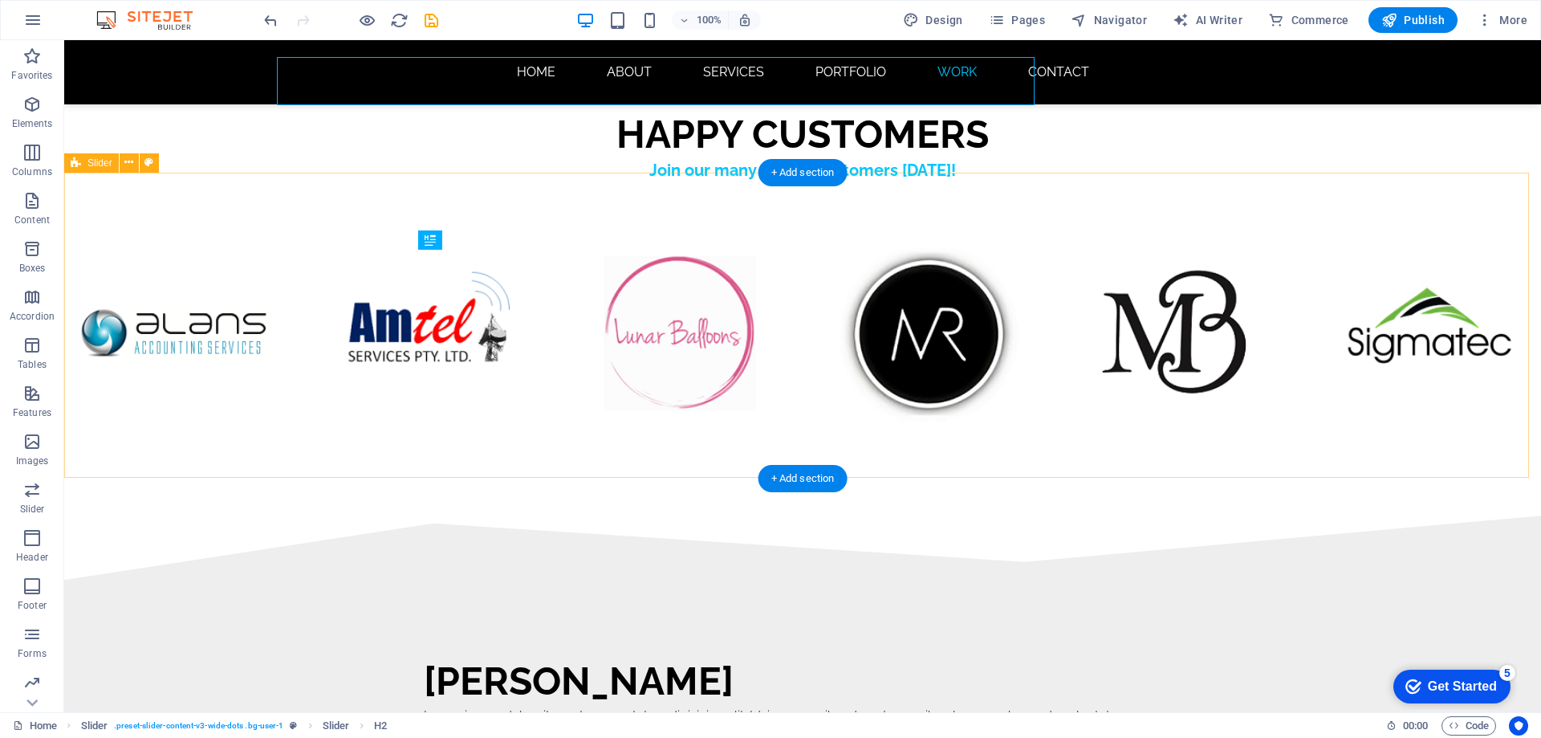
scroll to position [9843, 0]
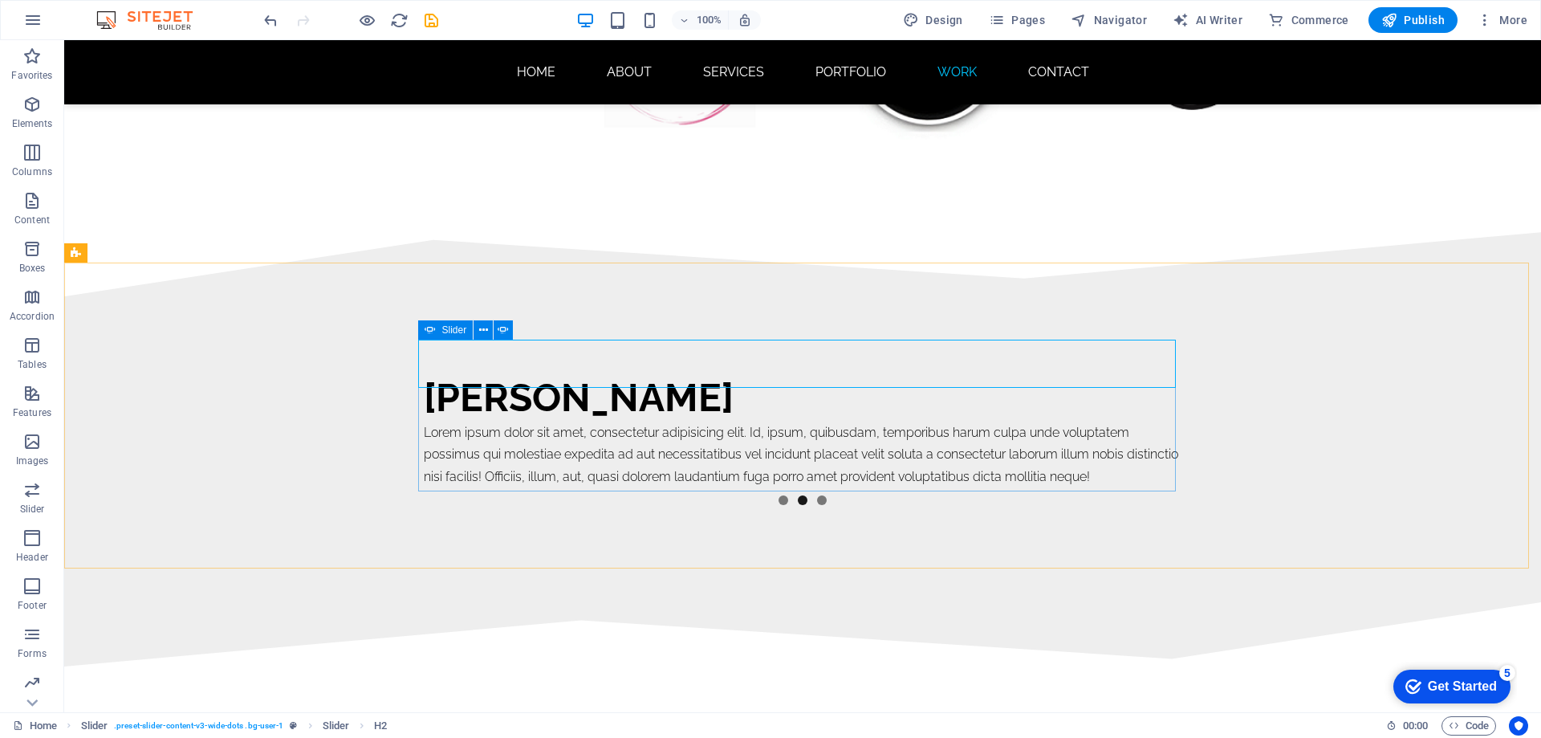
click at [433, 331] on icon at bounding box center [430, 329] width 11 height 19
drag, startPoint x: 433, startPoint y: 331, endPoint x: 86, endPoint y: 292, distance: 349.0
click at [433, 331] on icon at bounding box center [430, 329] width 11 height 19
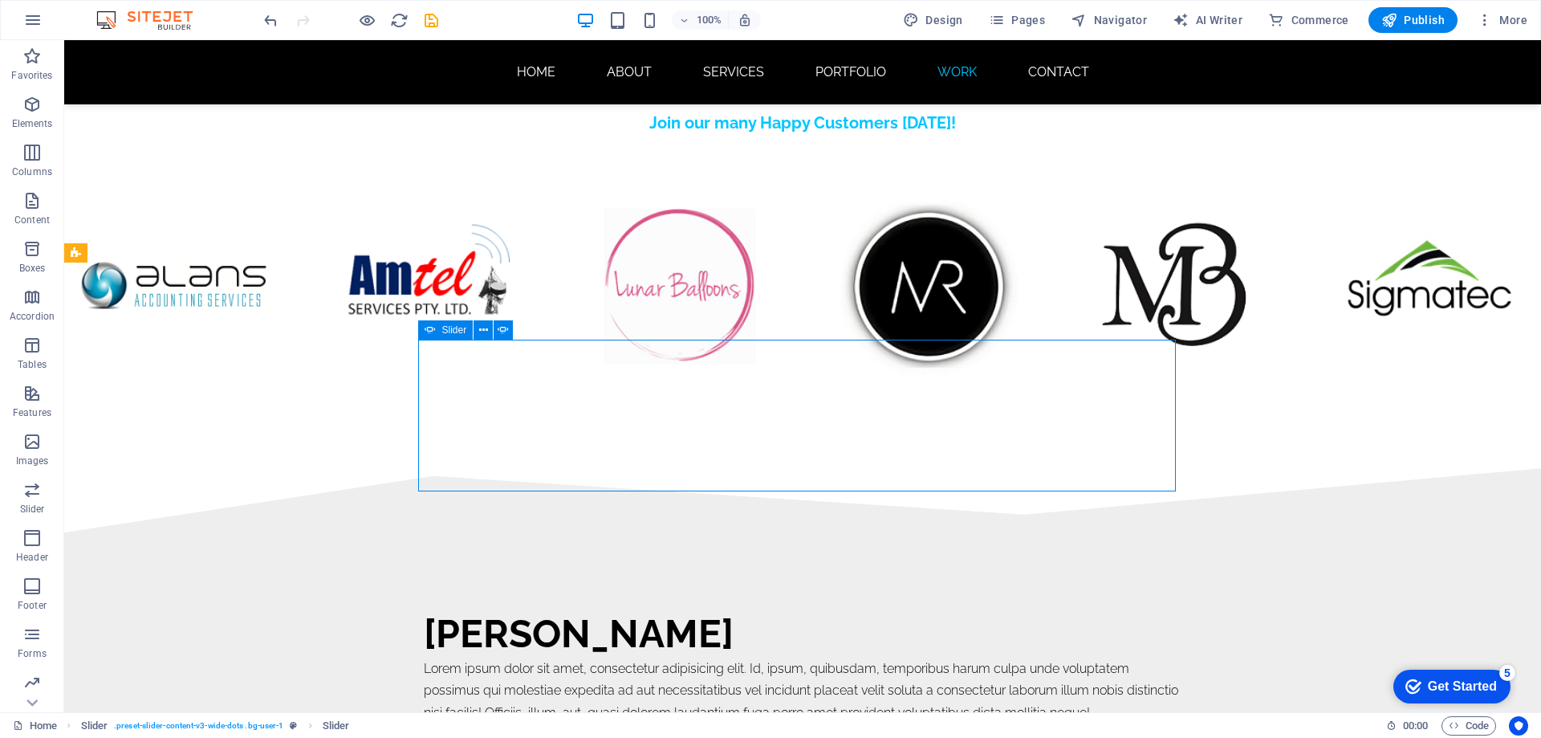
select select "ms"
select select "s"
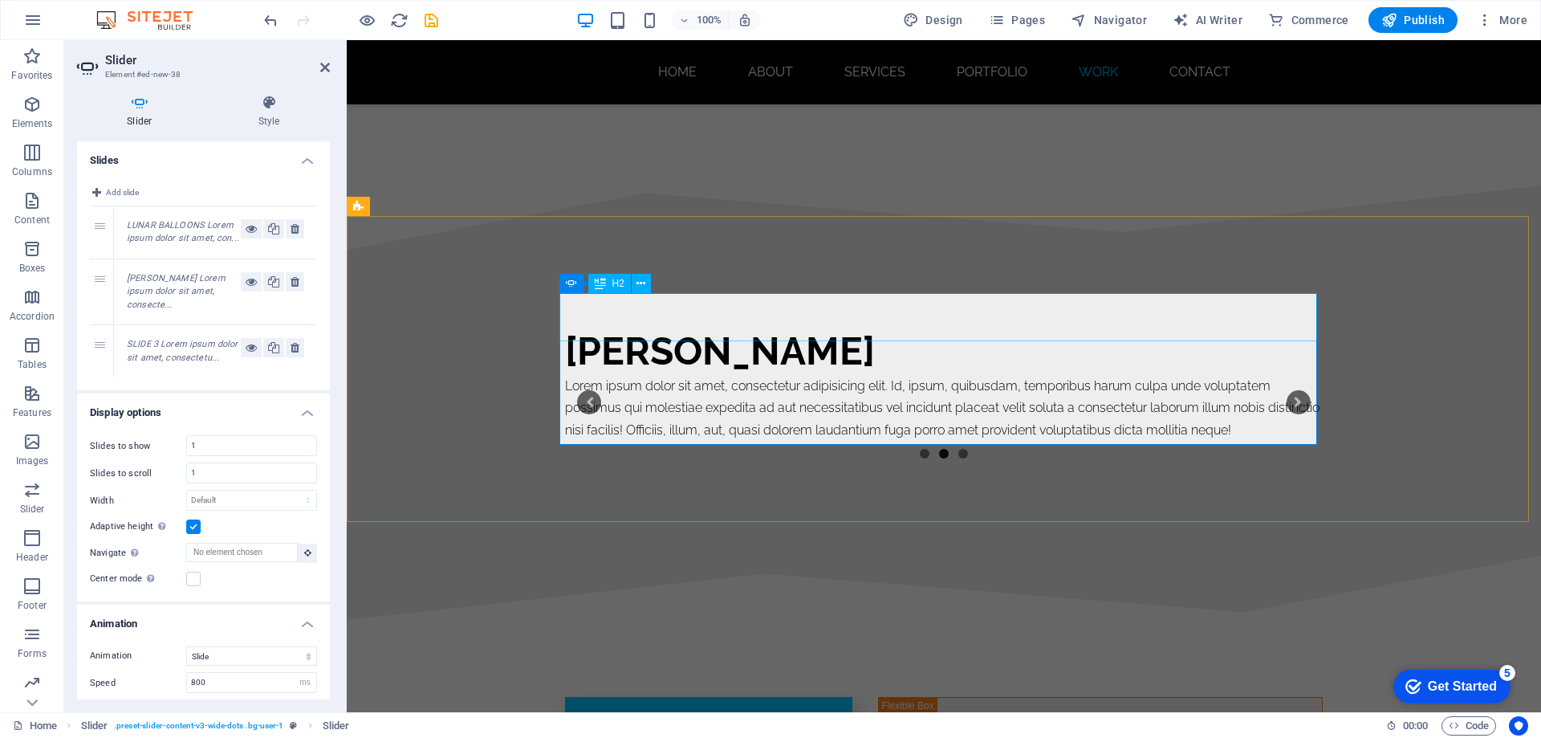
click at [610, 327] on div "[PERSON_NAME]" at bounding box center [944, 351] width 758 height 48
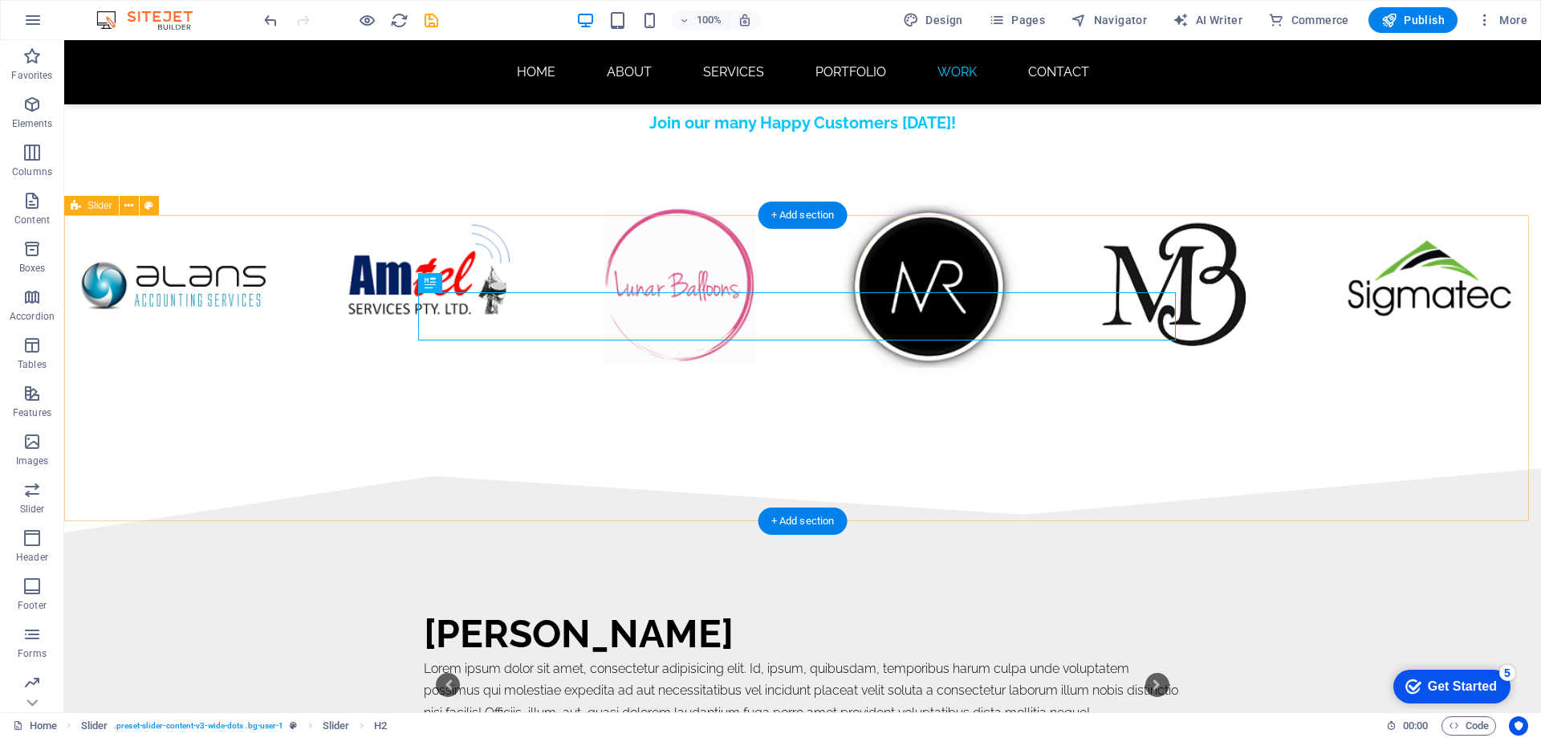
scroll to position [9890, 0]
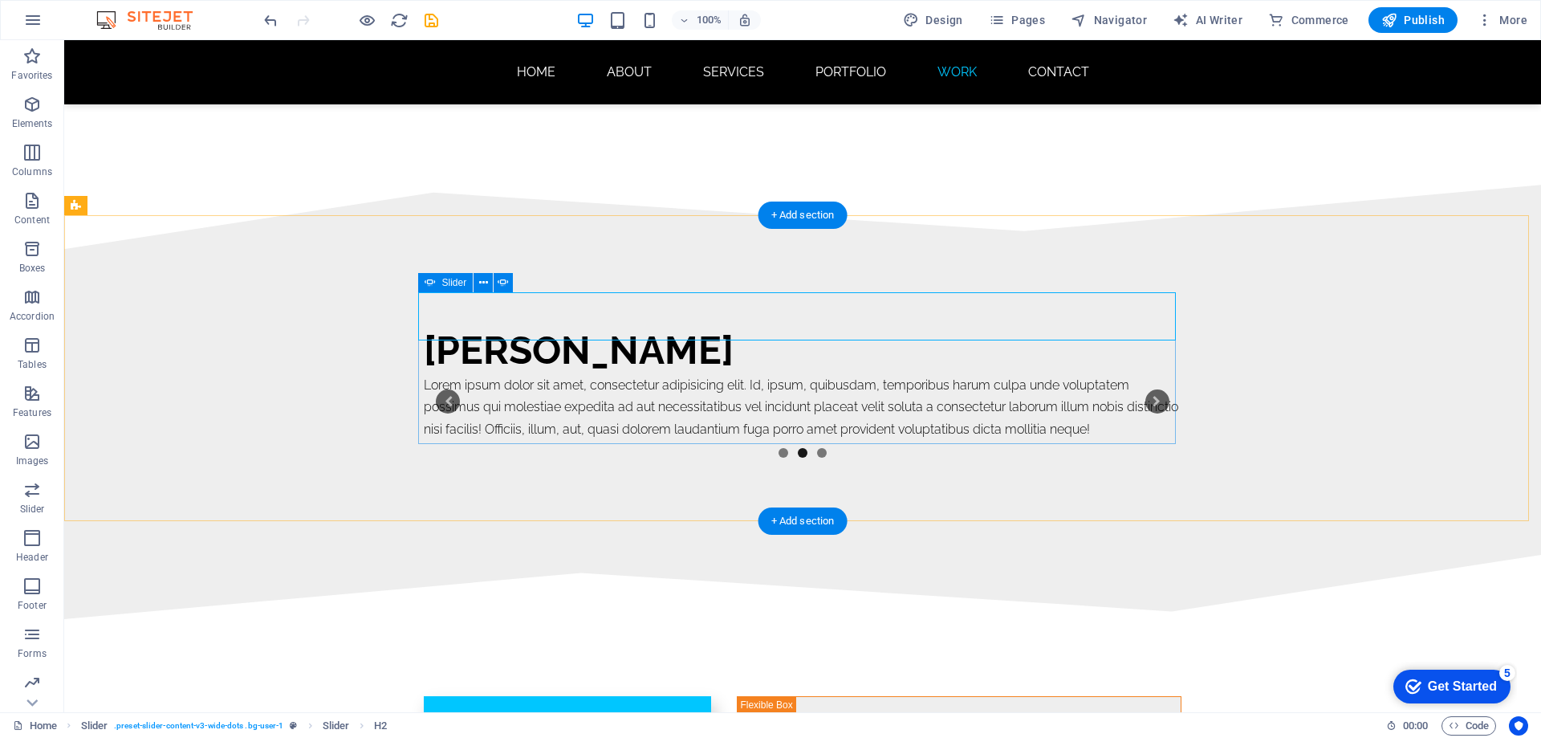
click at [817, 448] on button "3" at bounding box center [822, 453] width 10 height 10
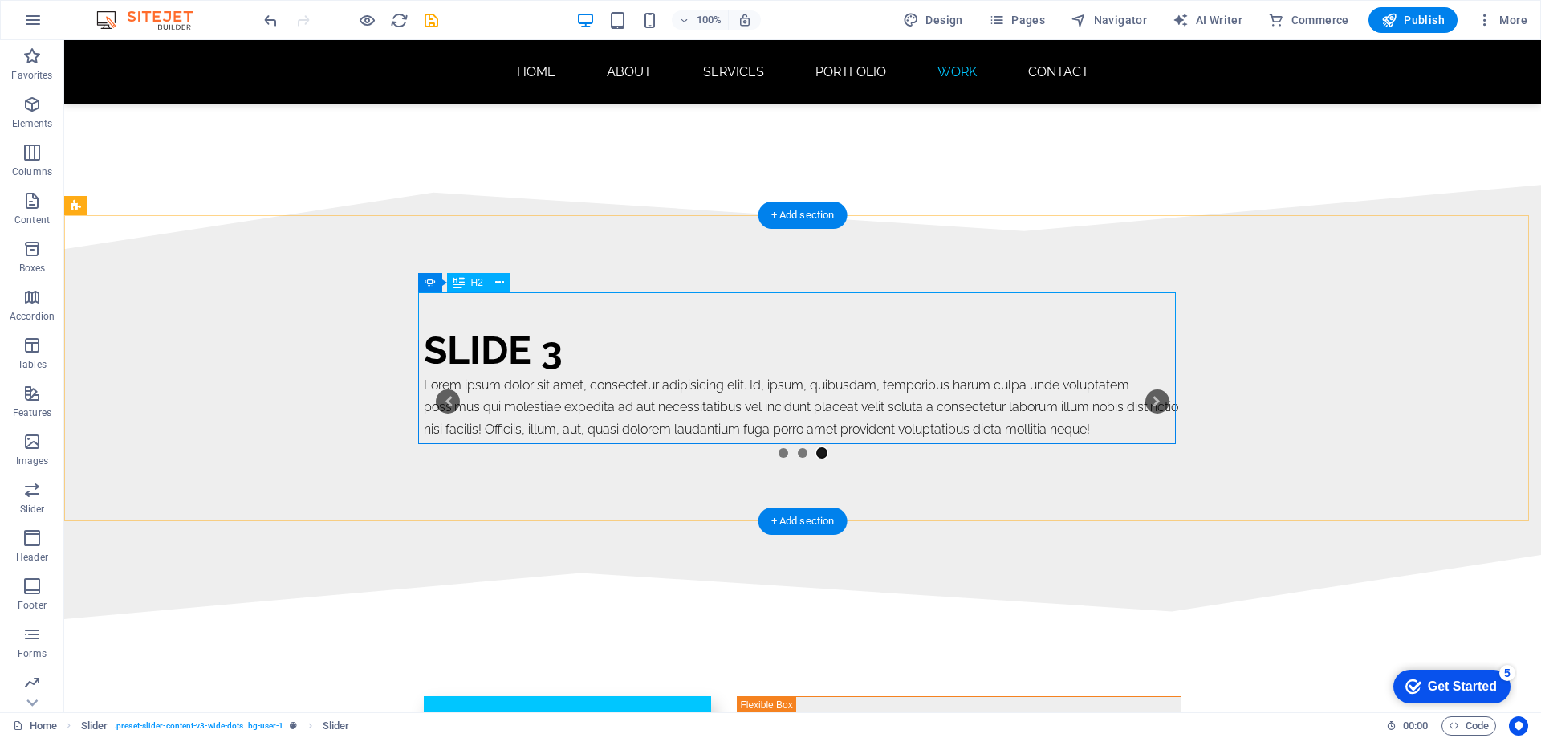
click at [494, 326] on div "Slide 3" at bounding box center [803, 350] width 758 height 48
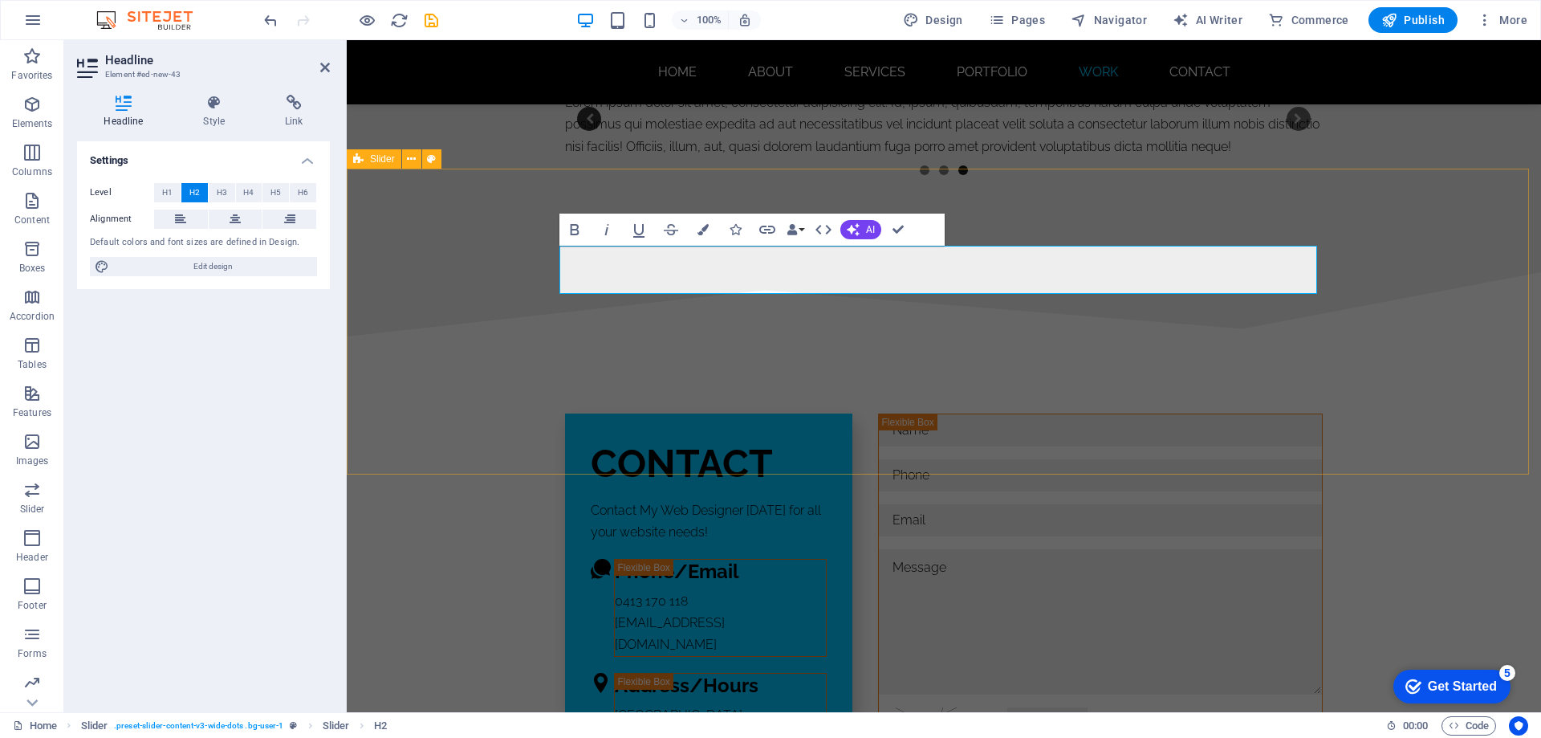
scroll to position [9654, 0]
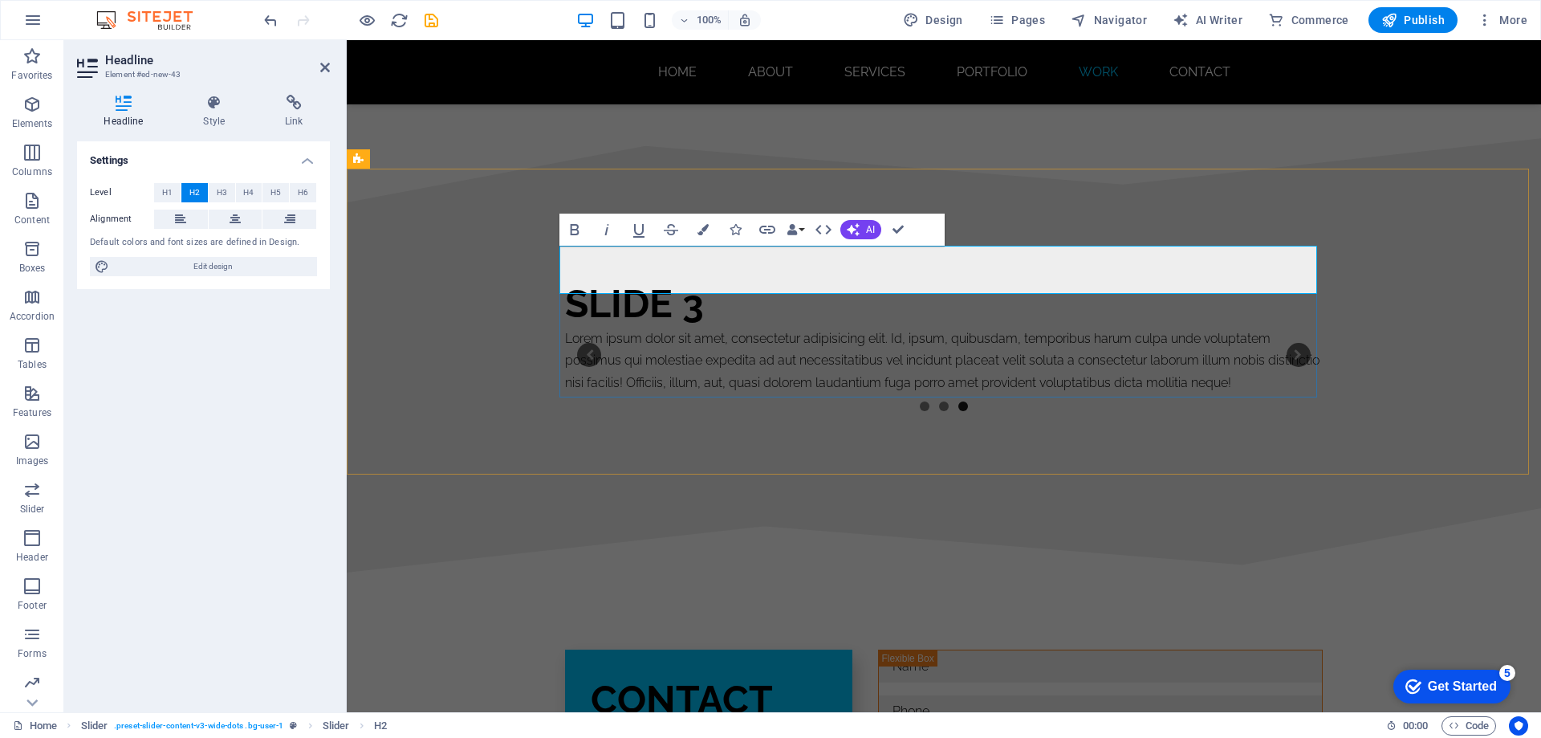
click at [718, 279] on h2 "Slide 3" at bounding box center [944, 303] width 758 height 48
click at [699, 279] on h2 "Slide 3" at bounding box center [944, 303] width 758 height 48
drag, startPoint x: 700, startPoint y: 273, endPoint x: 565, endPoint y: 279, distance: 135.0
click at [565, 279] on h2 "Slide 3" at bounding box center [944, 303] width 758 height 48
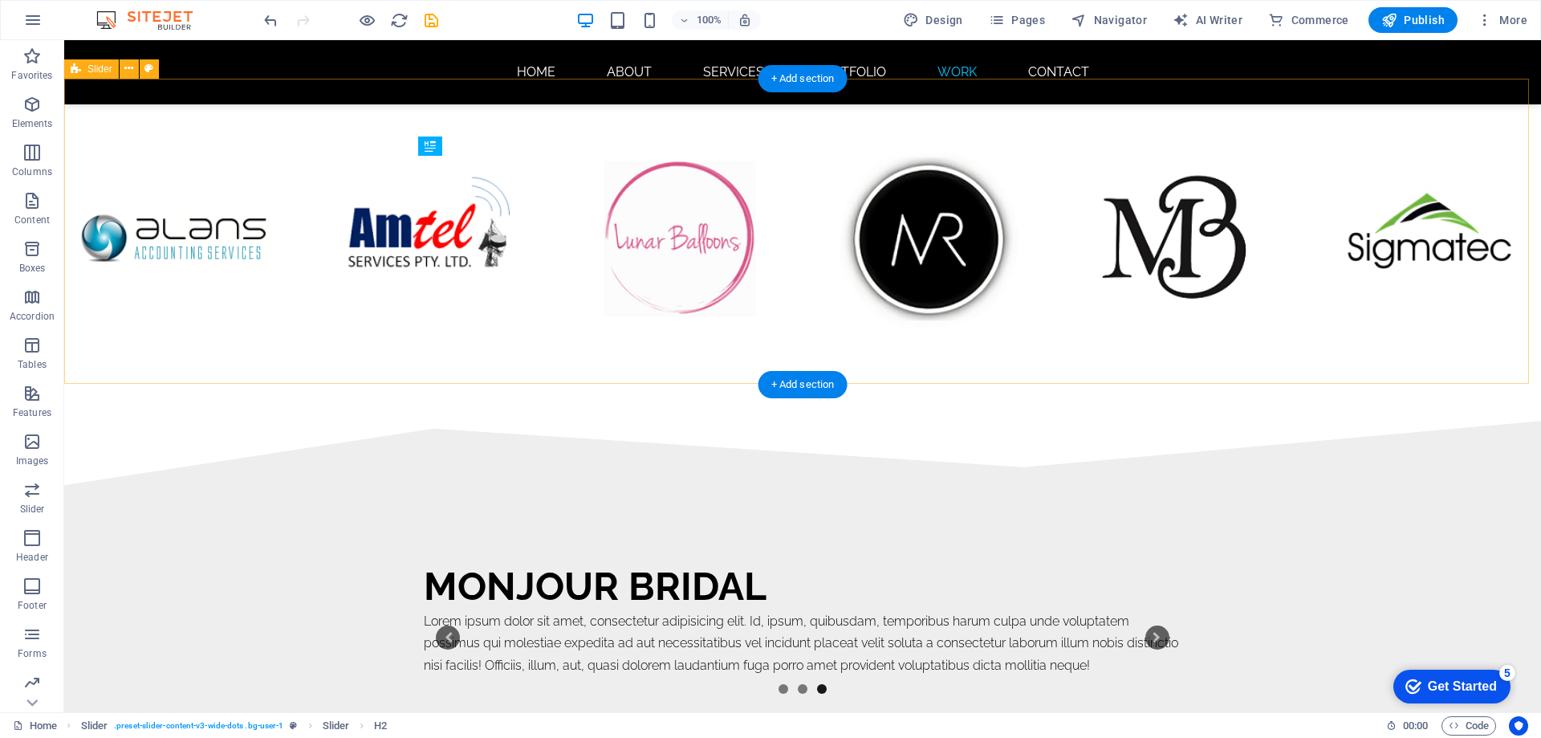
scroll to position [9936, 0]
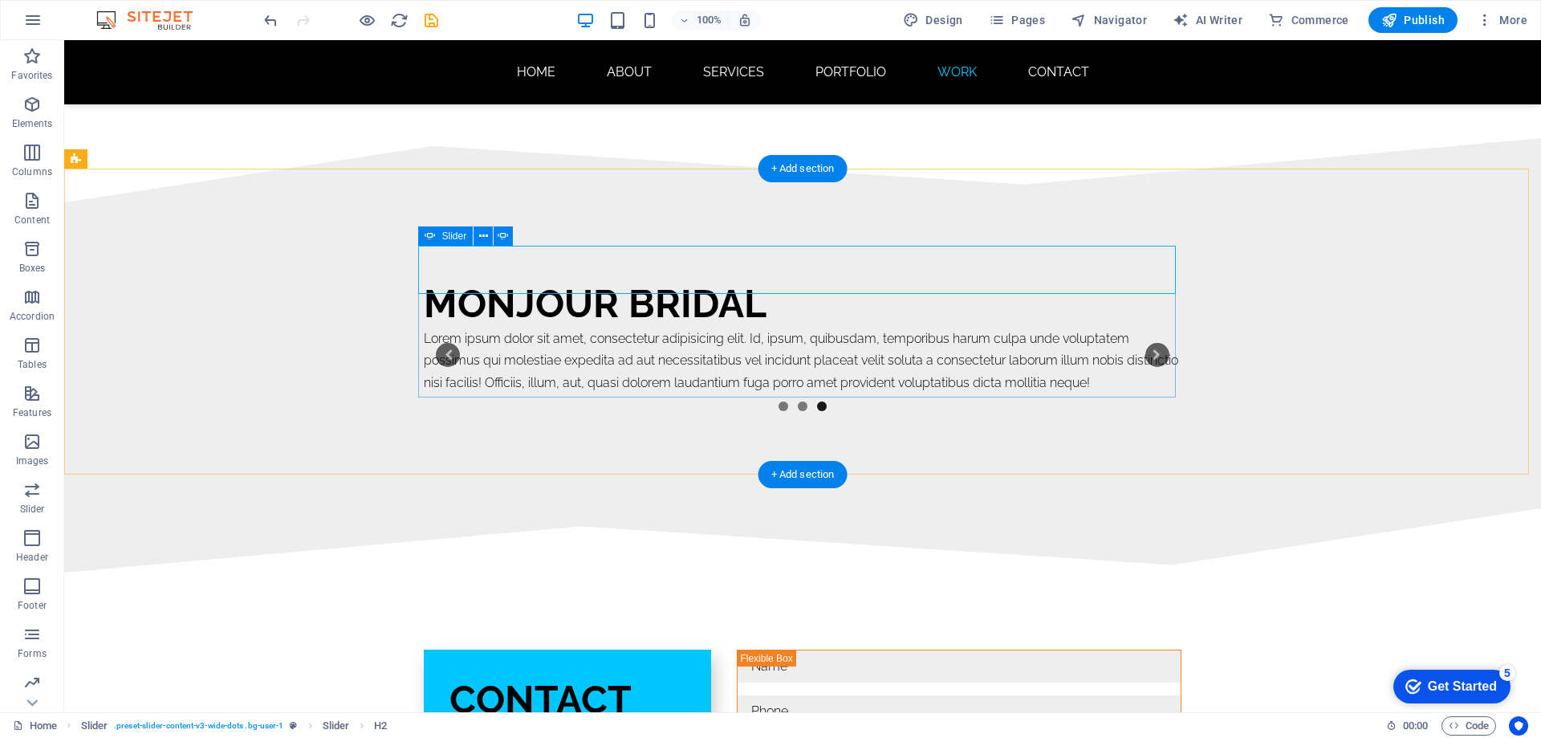
click at [779, 401] on button "1" at bounding box center [784, 406] width 10 height 10
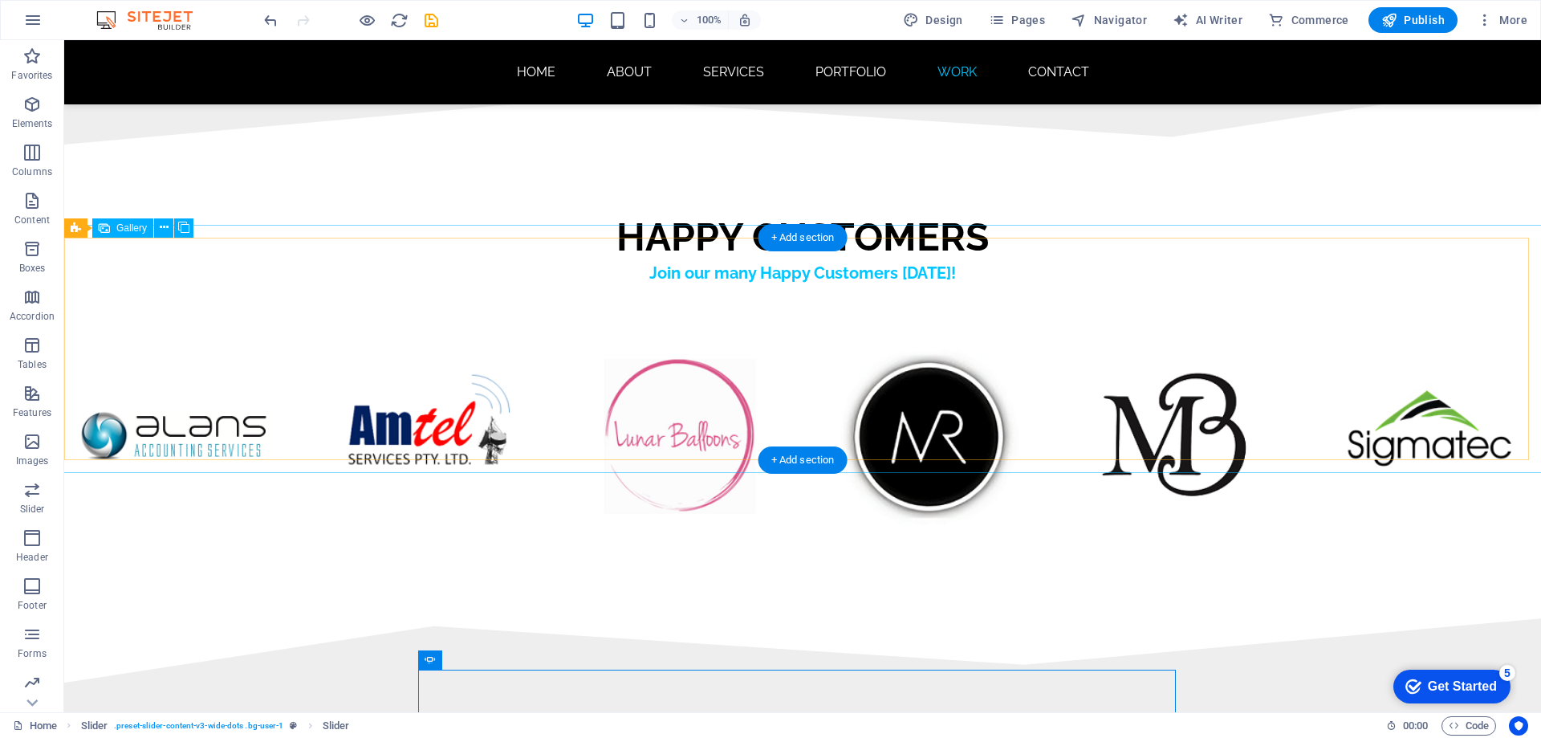
scroll to position [9294, 0]
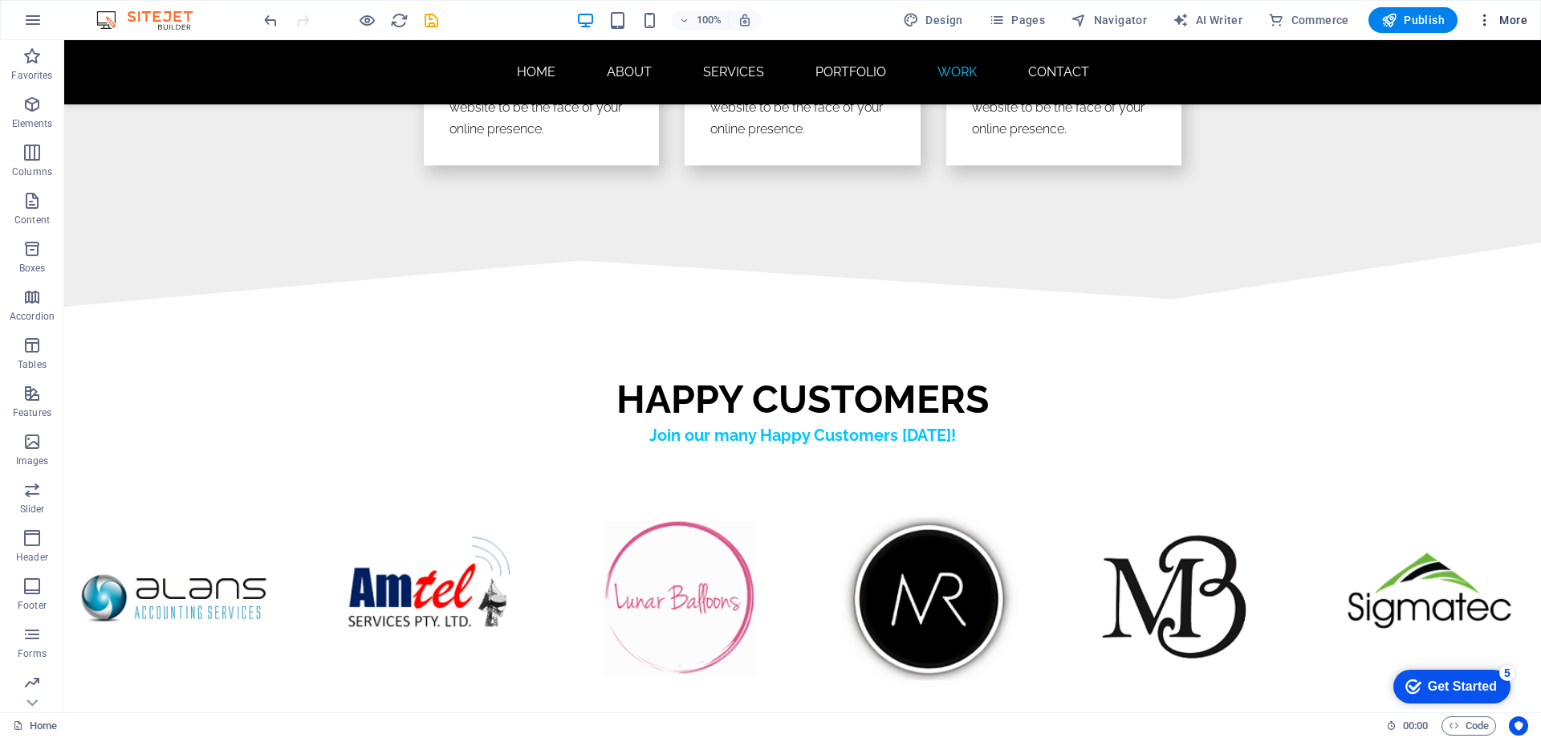
click at [1503, 22] on span "More" at bounding box center [1502, 20] width 51 height 16
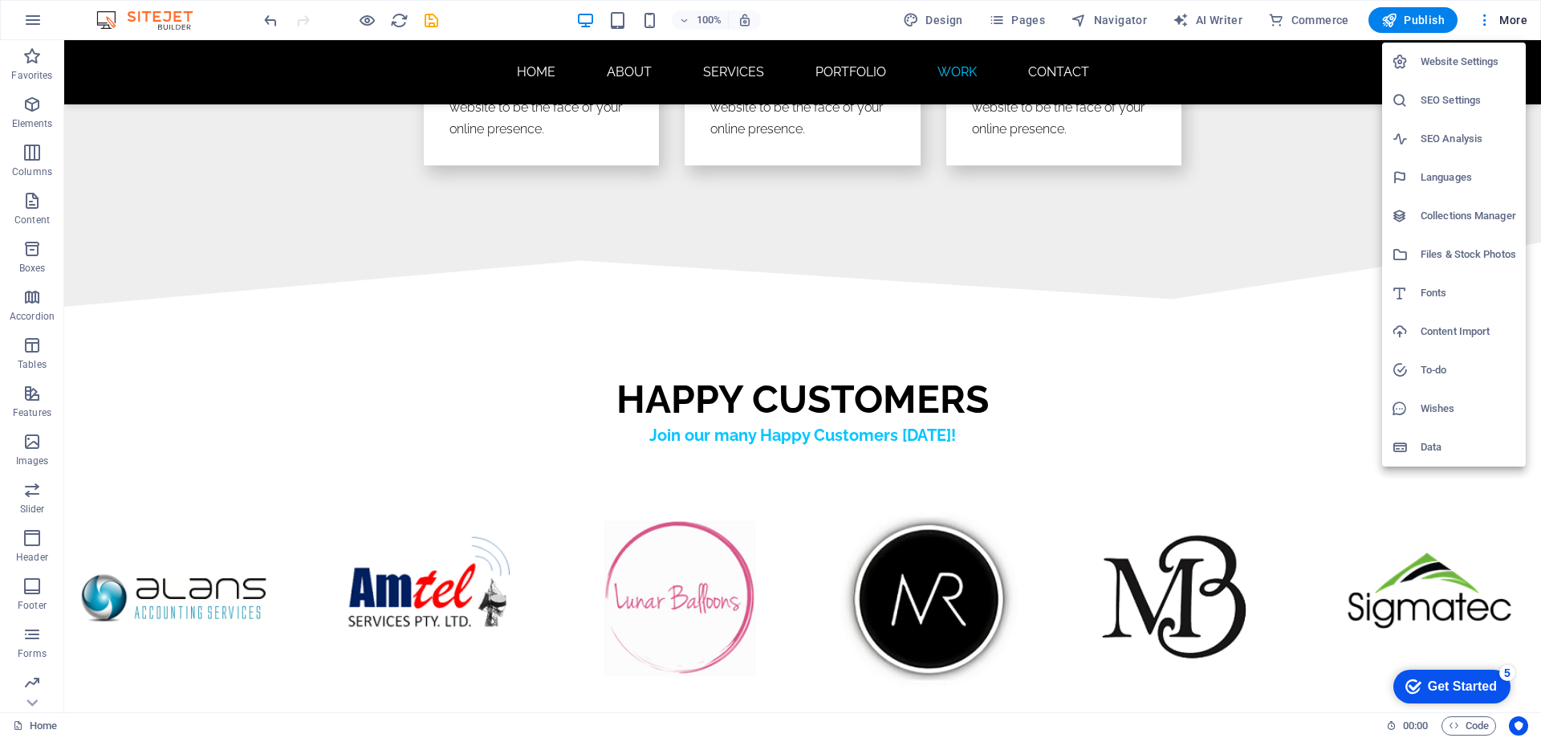
click at [1441, 104] on h6 "SEO Settings" at bounding box center [1469, 100] width 96 height 19
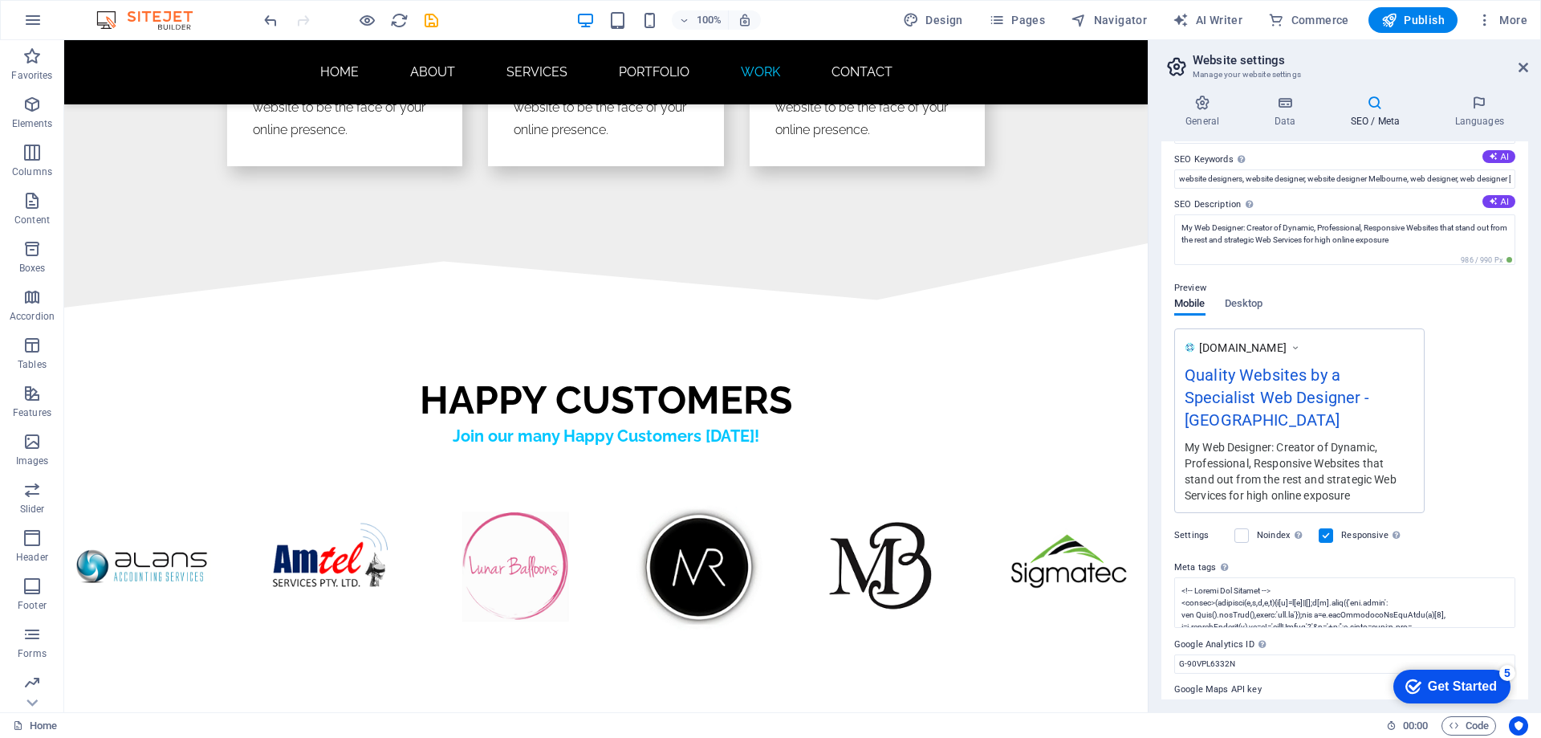
scroll to position [104, 0]
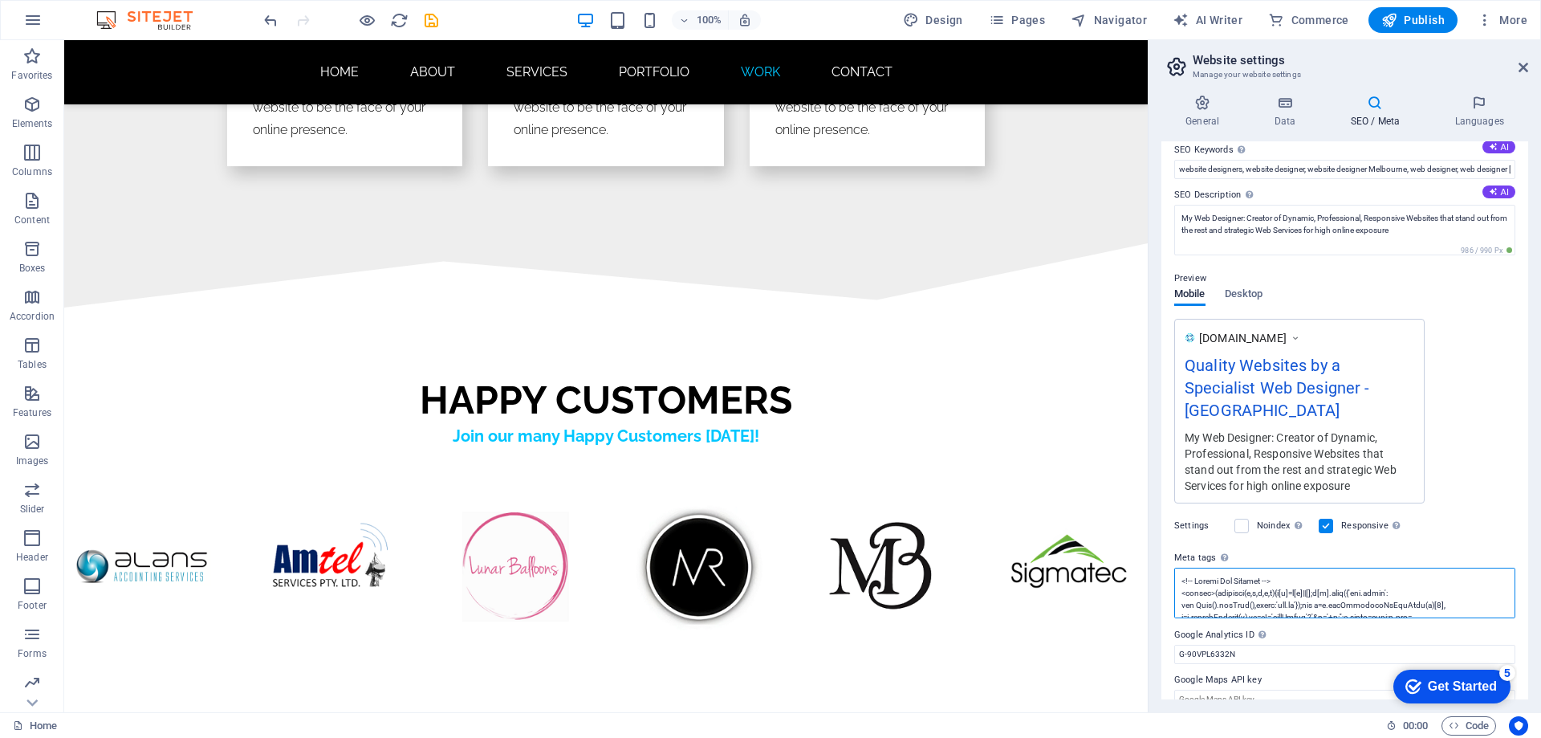
click at [1296, 567] on textarea "Meta tags Enter HTML code here that will be placed inside the tags of your webs…" at bounding box center [1344, 592] width 341 height 51
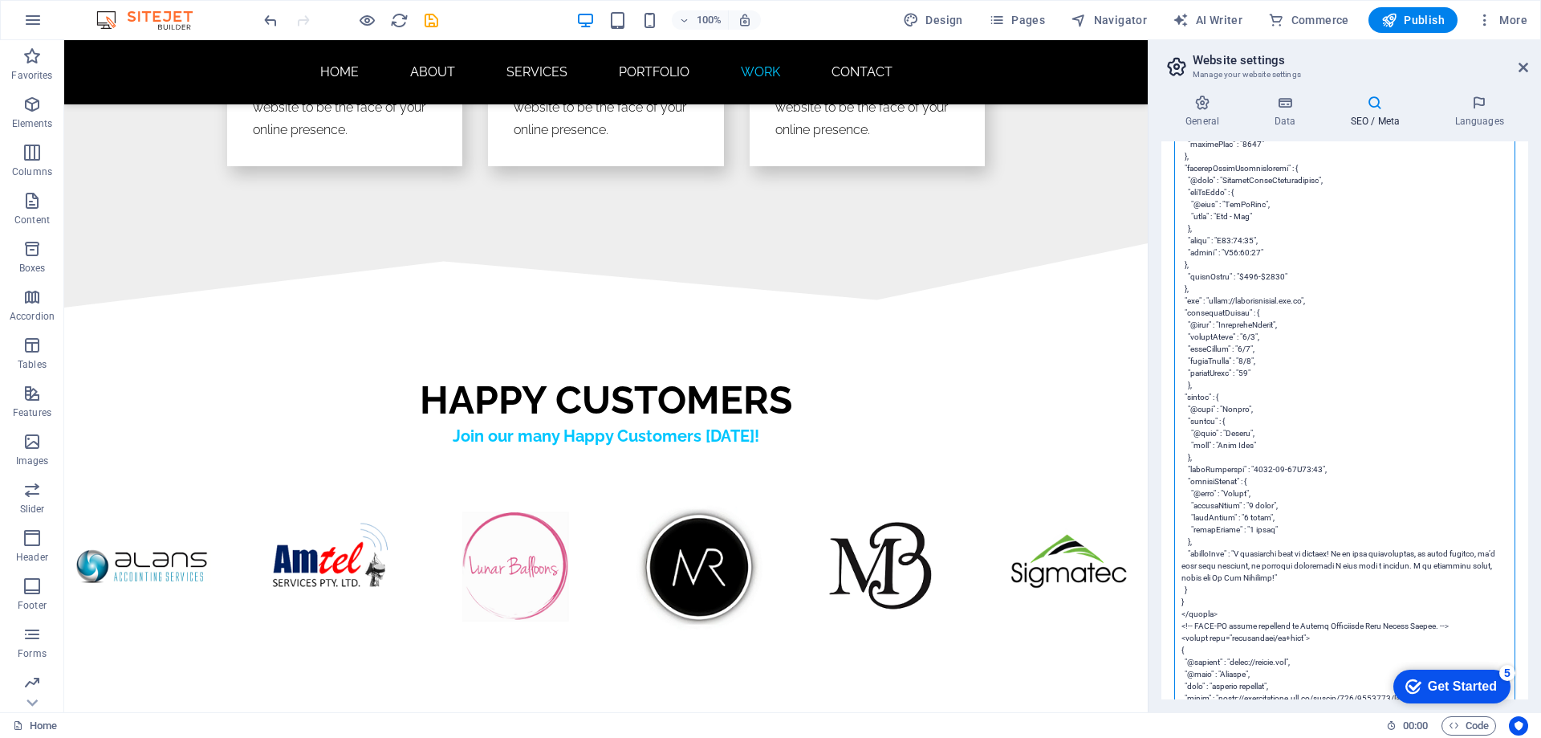
scroll to position [1709, 0]
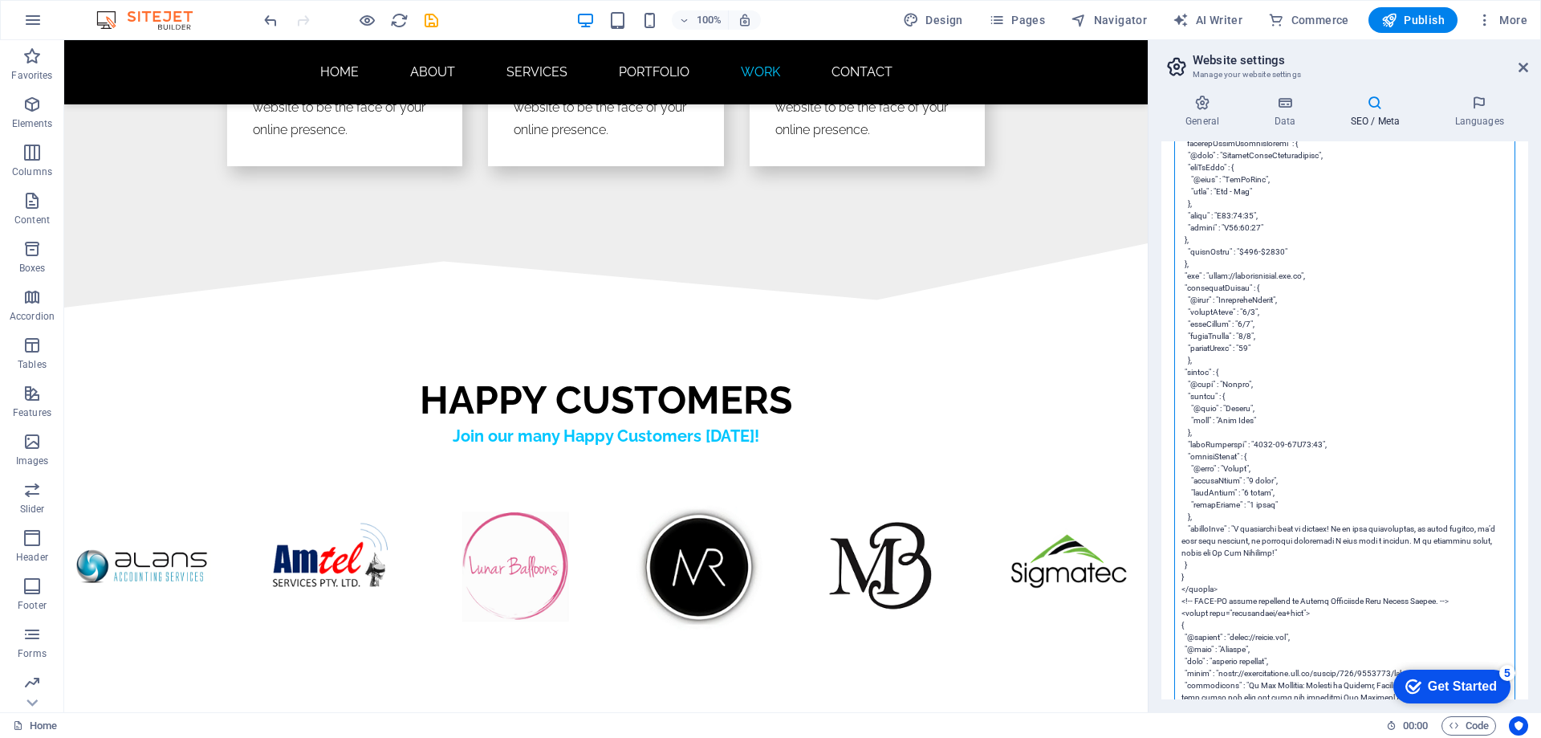
drag, startPoint x: 1242, startPoint y: 494, endPoint x: 1291, endPoint y: 516, distance: 53.9
drag, startPoint x: 1243, startPoint y: 494, endPoint x: 1282, endPoint y: 519, distance: 46.3
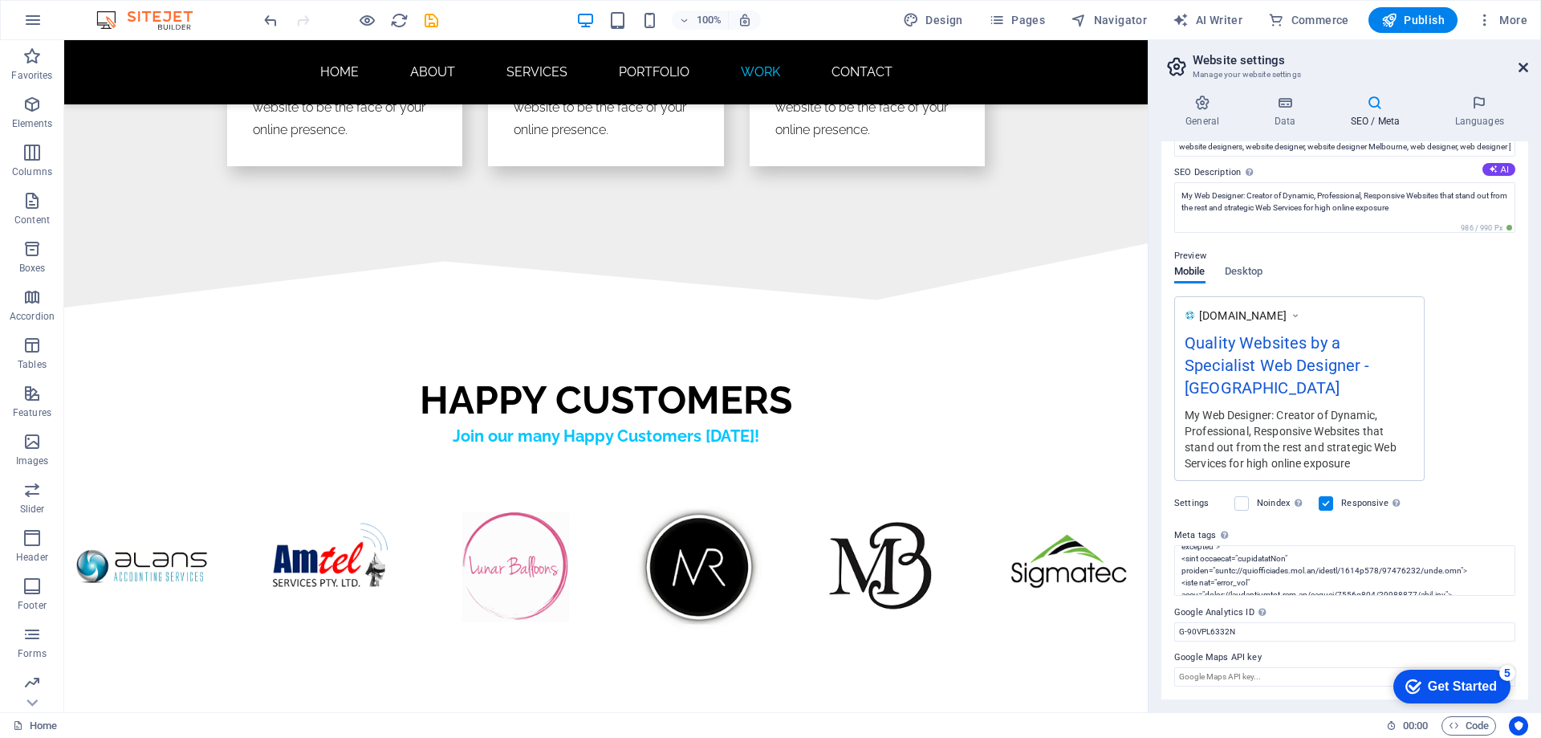
drag, startPoint x: 1522, startPoint y: 63, endPoint x: 1348, endPoint y: 116, distance: 182.0
click at [1522, 63] on icon at bounding box center [1524, 67] width 10 height 13
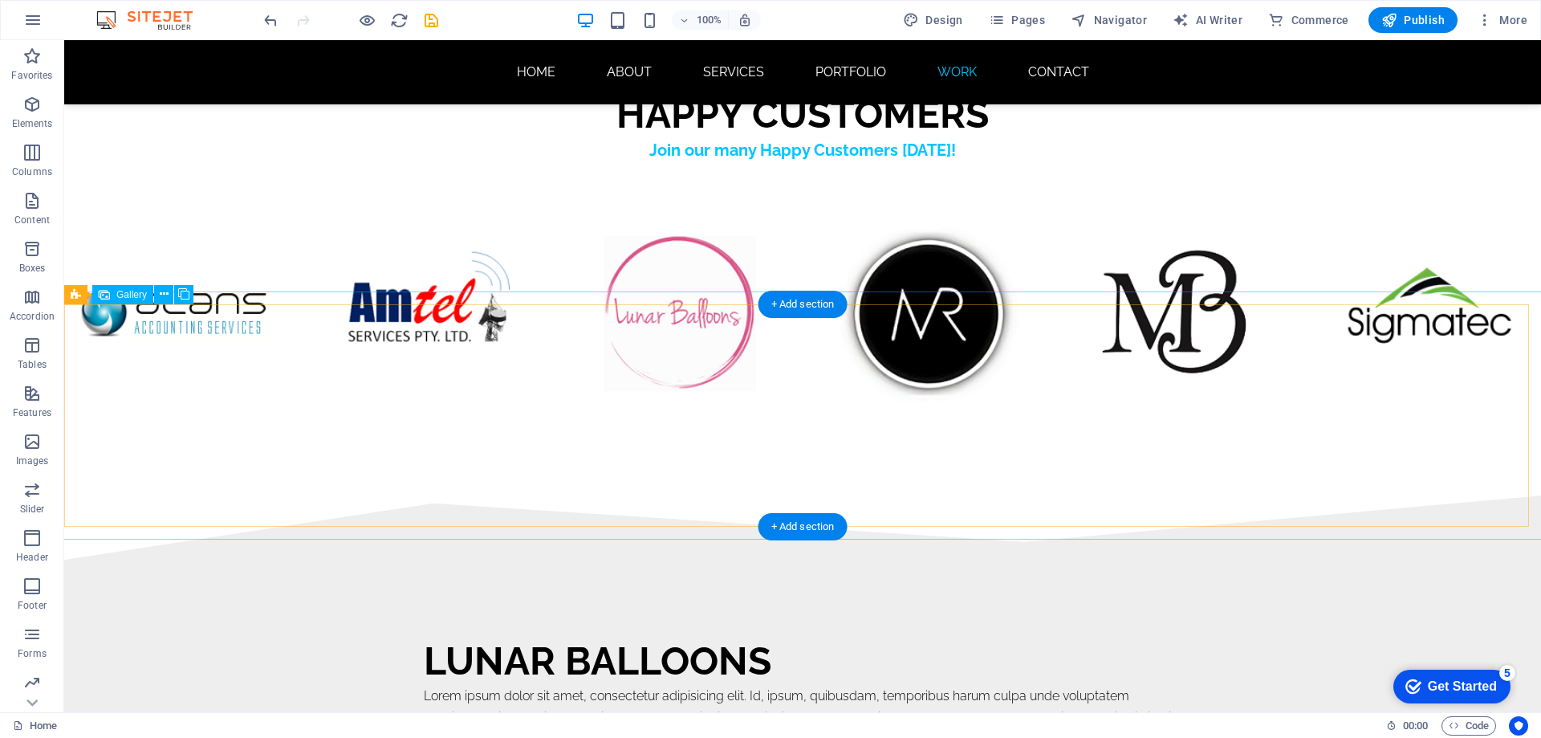
scroll to position [9615, 0]
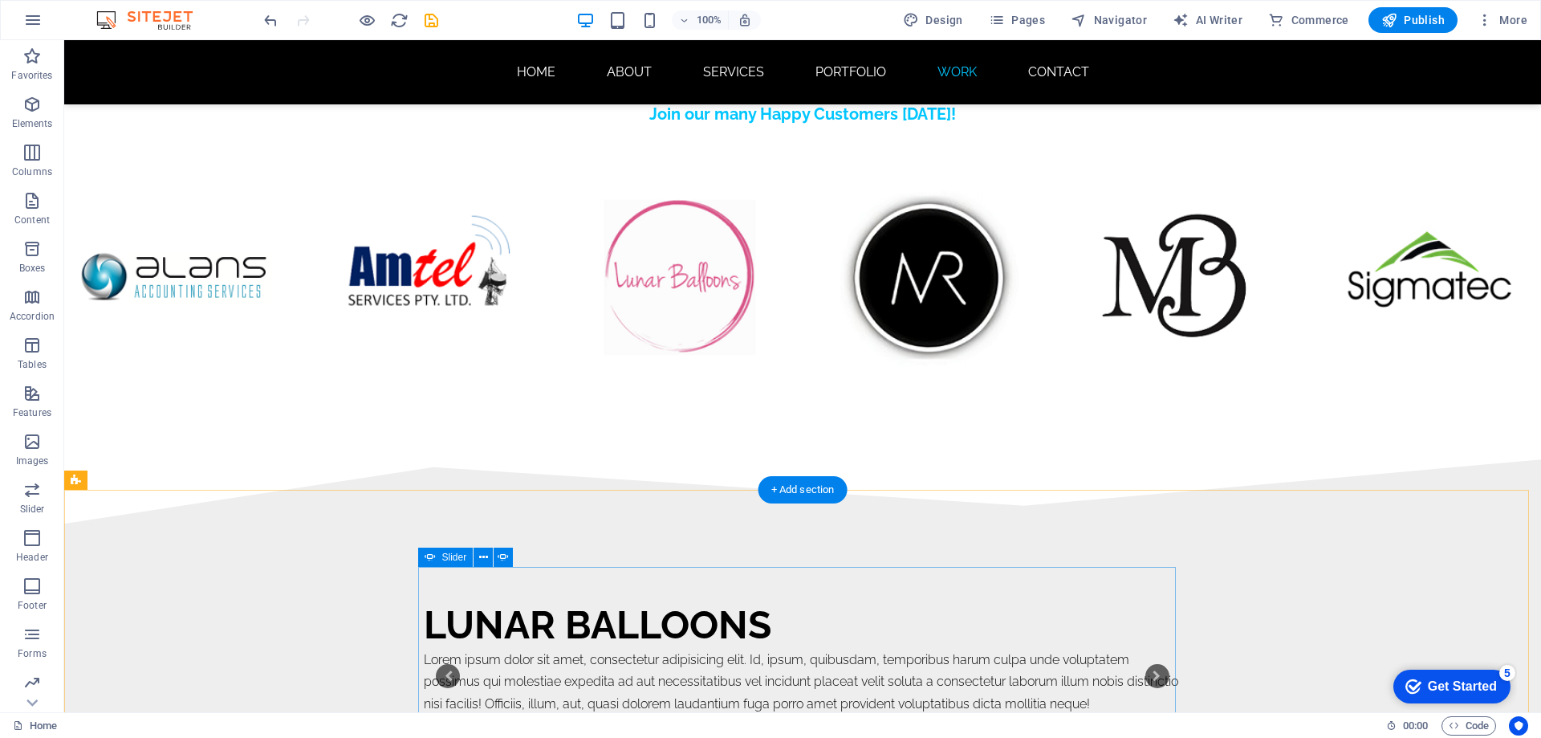
click at [798, 722] on button "2" at bounding box center [803, 727] width 10 height 10
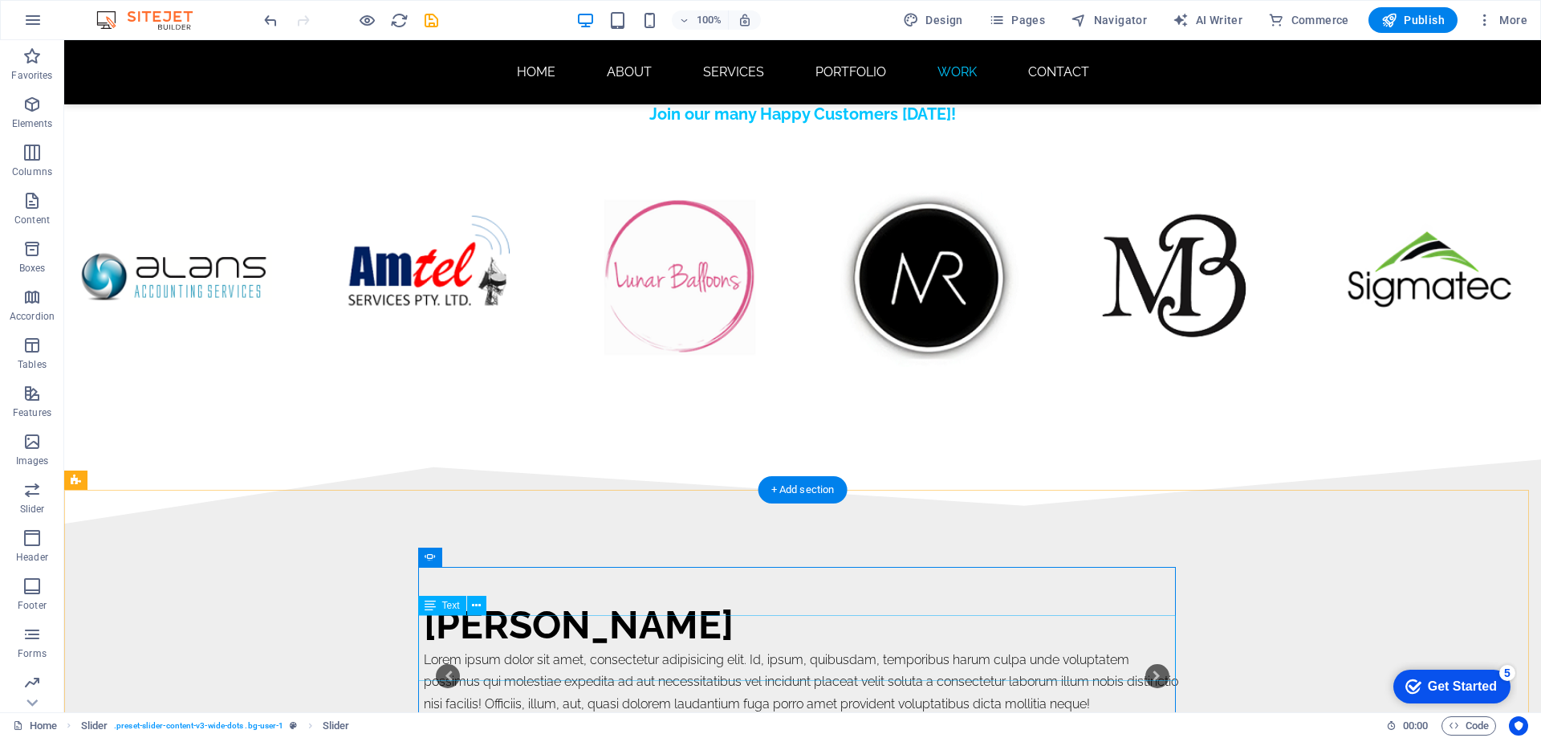
click at [527, 649] on div "Lorem ipsum dolor sit amet, consectetur adipisicing elit. Id, ipsum, quibusdam,…" at bounding box center [803, 682] width 758 height 66
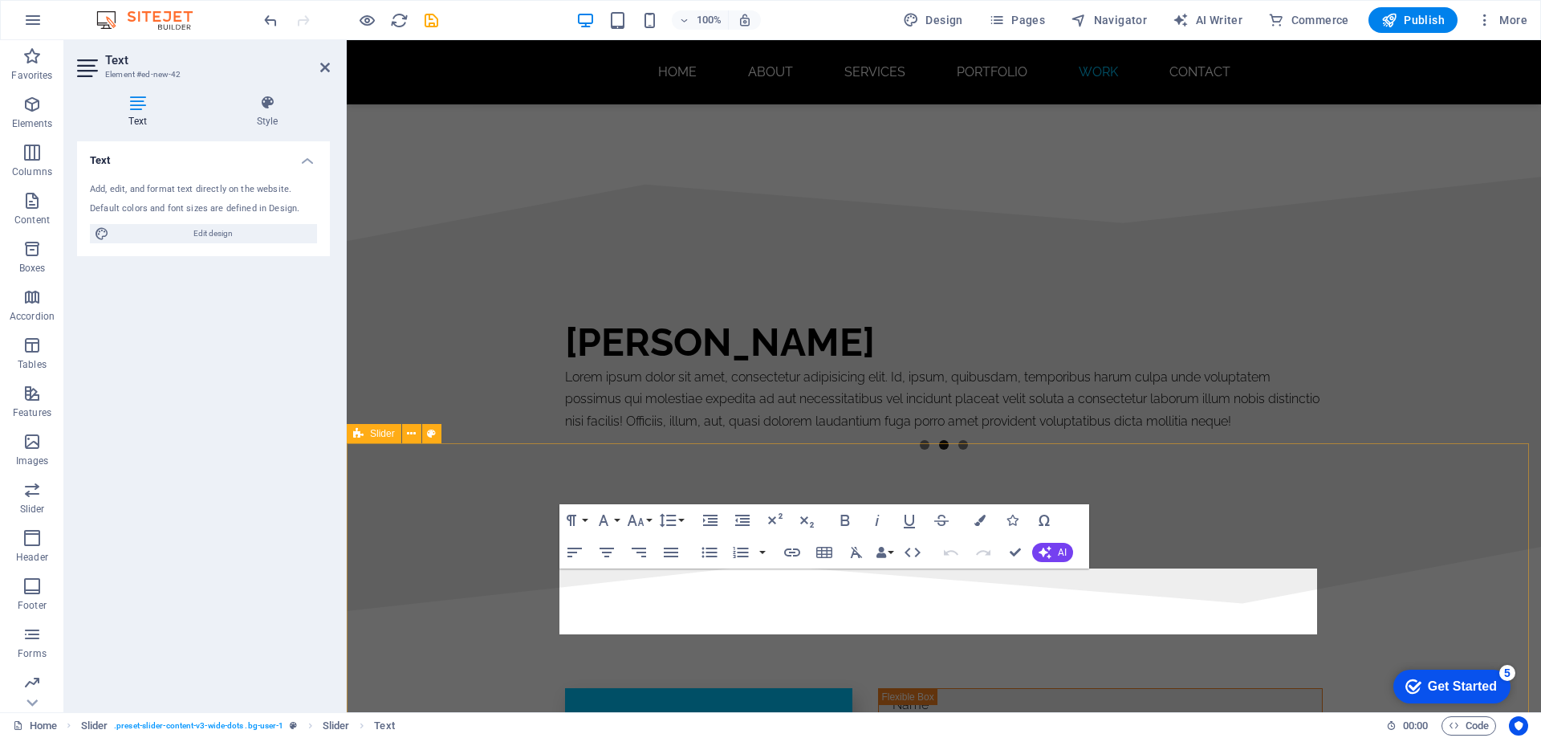
scroll to position [9379, 0]
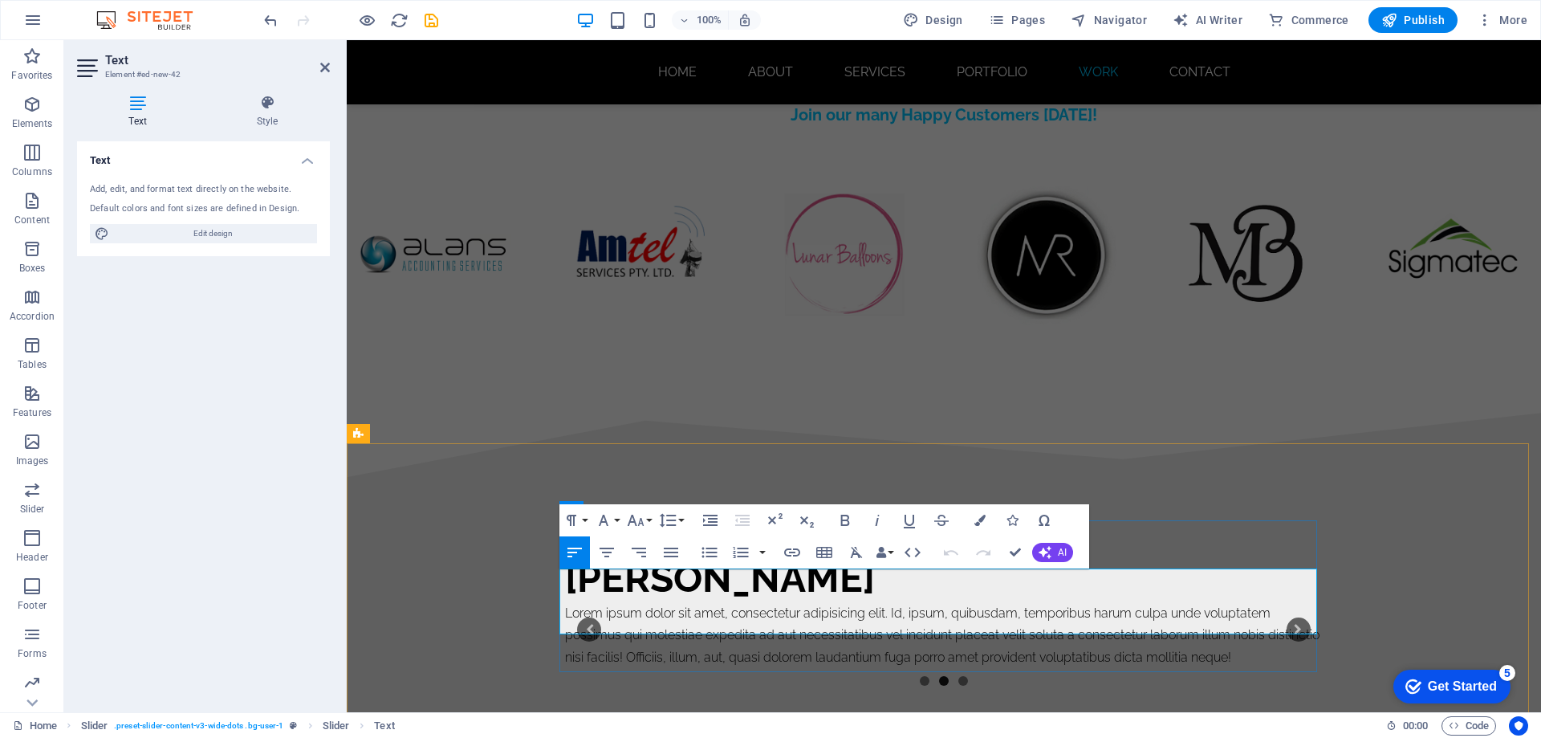
click at [771, 612] on p "Lorem ipsum dolor sit amet, consectetur adipisicing elit. Id, ipsum, quibusdam,…" at bounding box center [944, 635] width 758 height 66
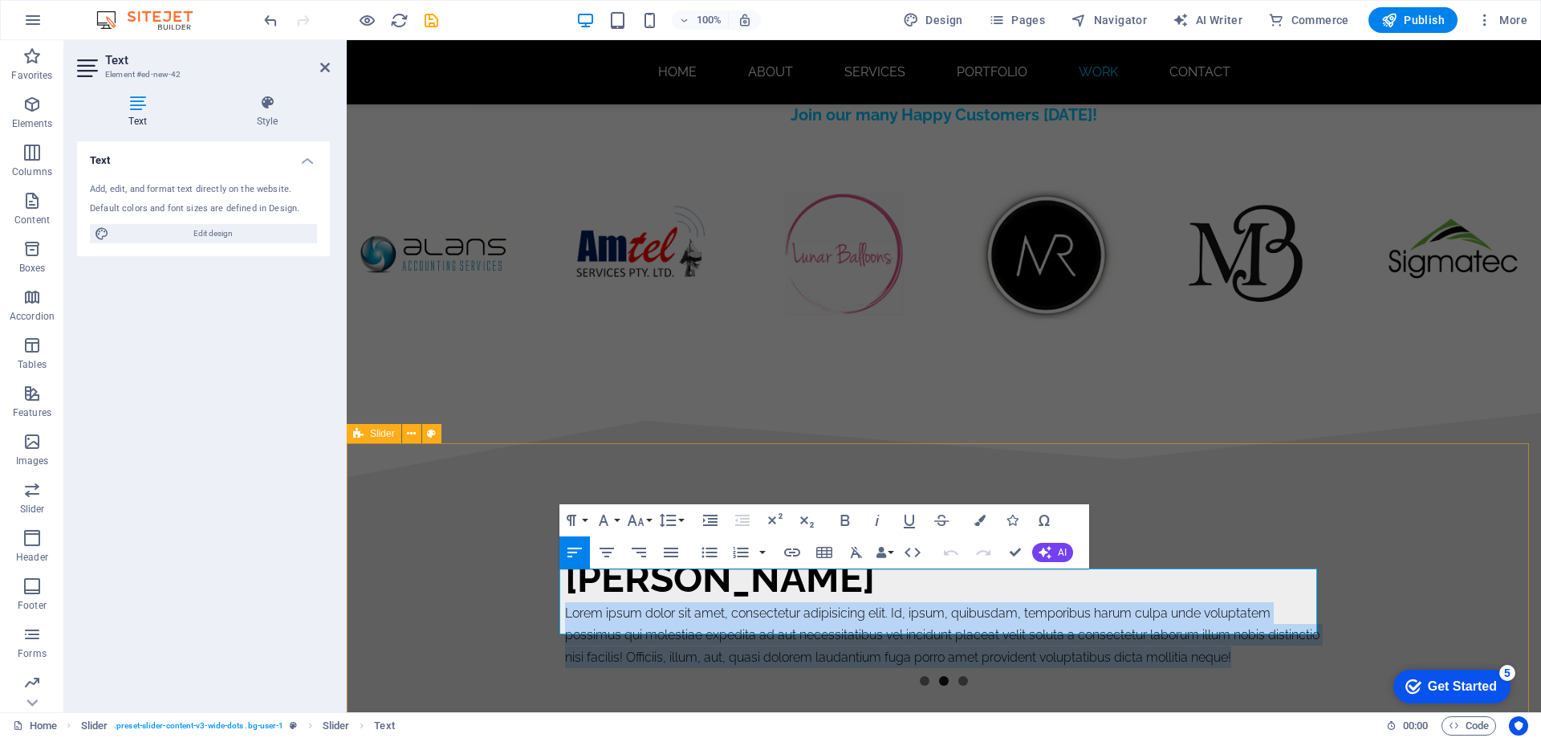
drag, startPoint x: 1287, startPoint y: 620, endPoint x: 547, endPoint y: 584, distance: 740.9
click at [547, 584] on div "Monjour Bridal Lorem ipsum dolor sit amet, consectetur adipisicing elit. Id, ip…" at bounding box center [944, 630] width 1194 height 306
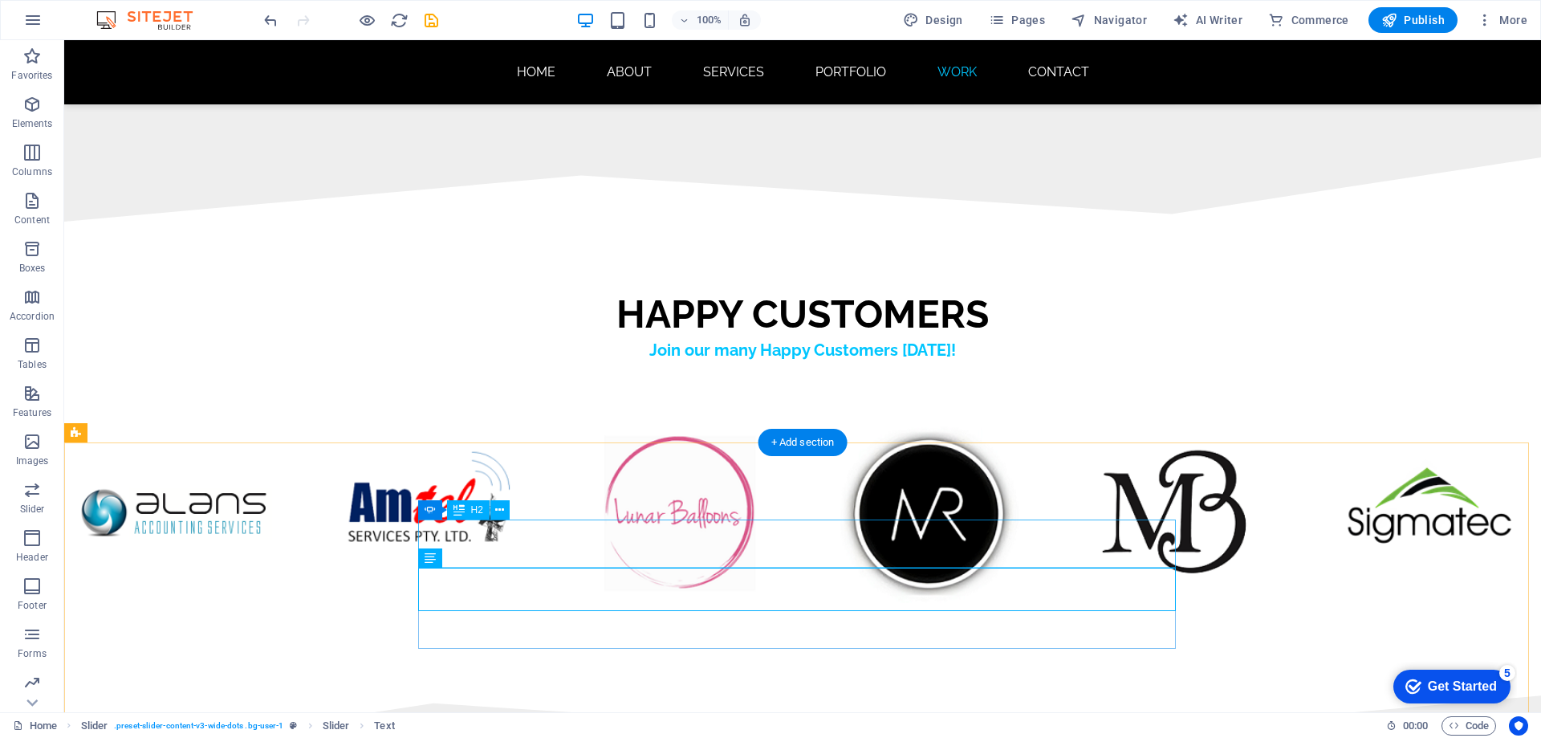
scroll to position [9663, 0]
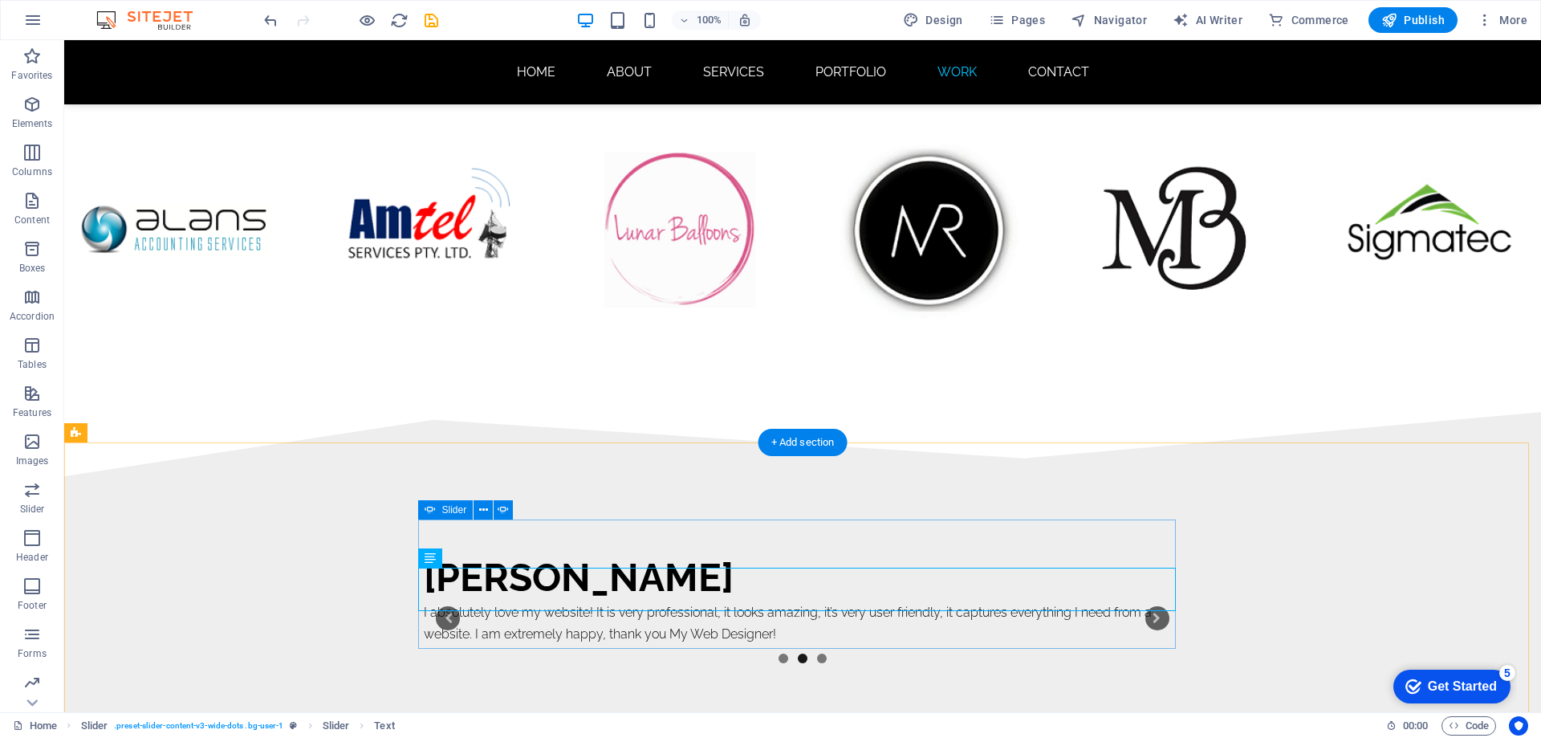
click at [779, 653] on li "1" at bounding box center [784, 658] width 10 height 10
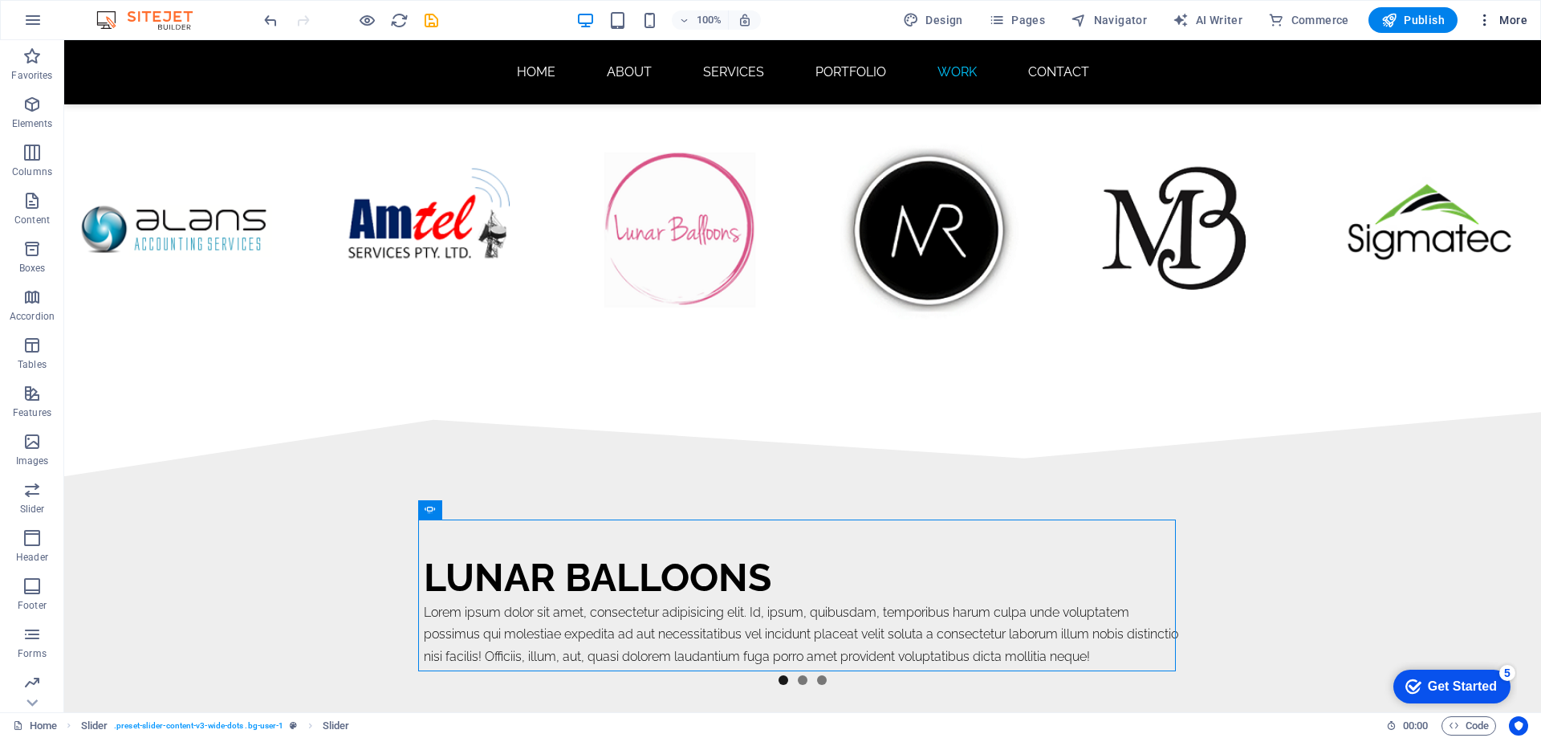
click at [1517, 18] on span "More" at bounding box center [1502, 20] width 51 height 16
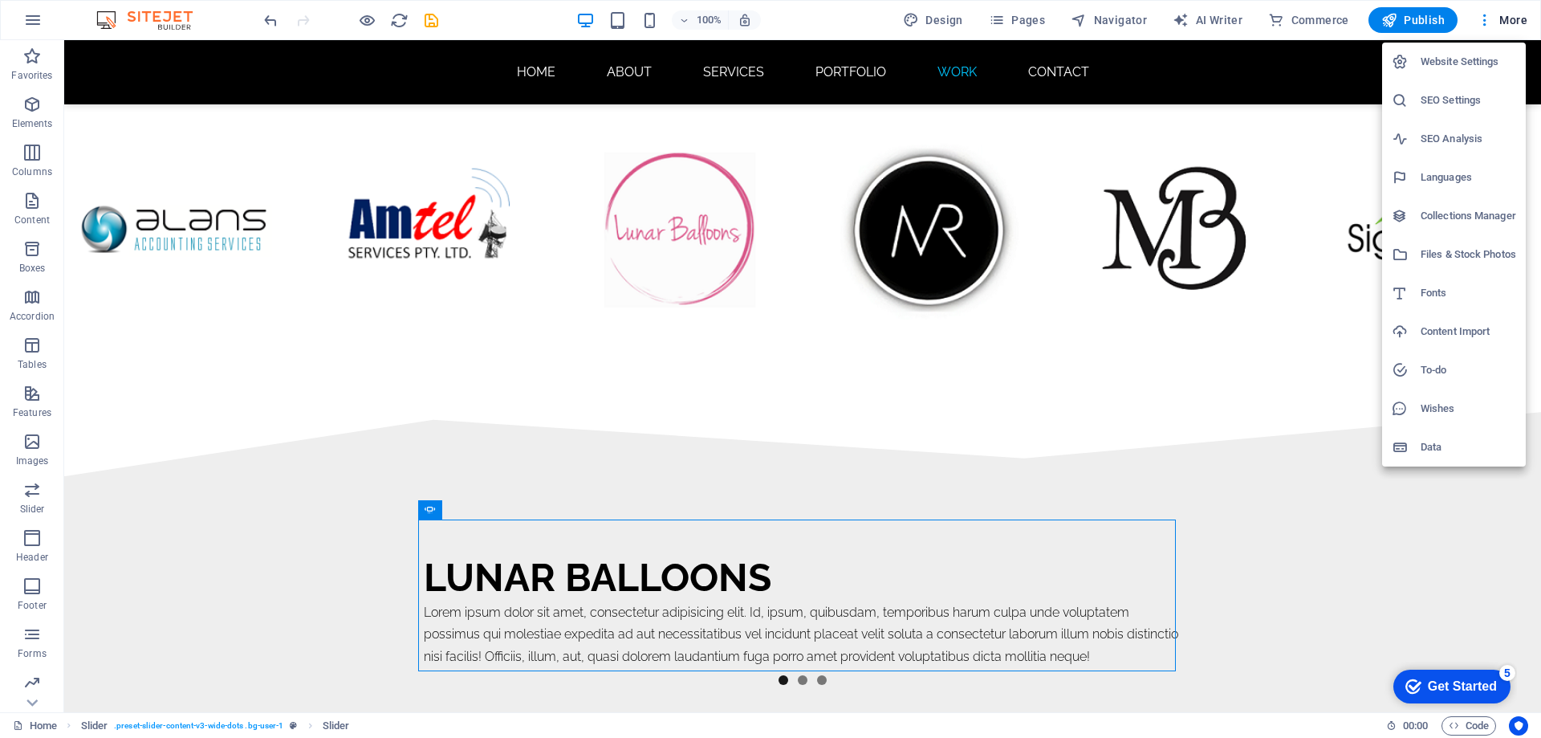
click at [1452, 100] on h6 "SEO Settings" at bounding box center [1469, 100] width 96 height 19
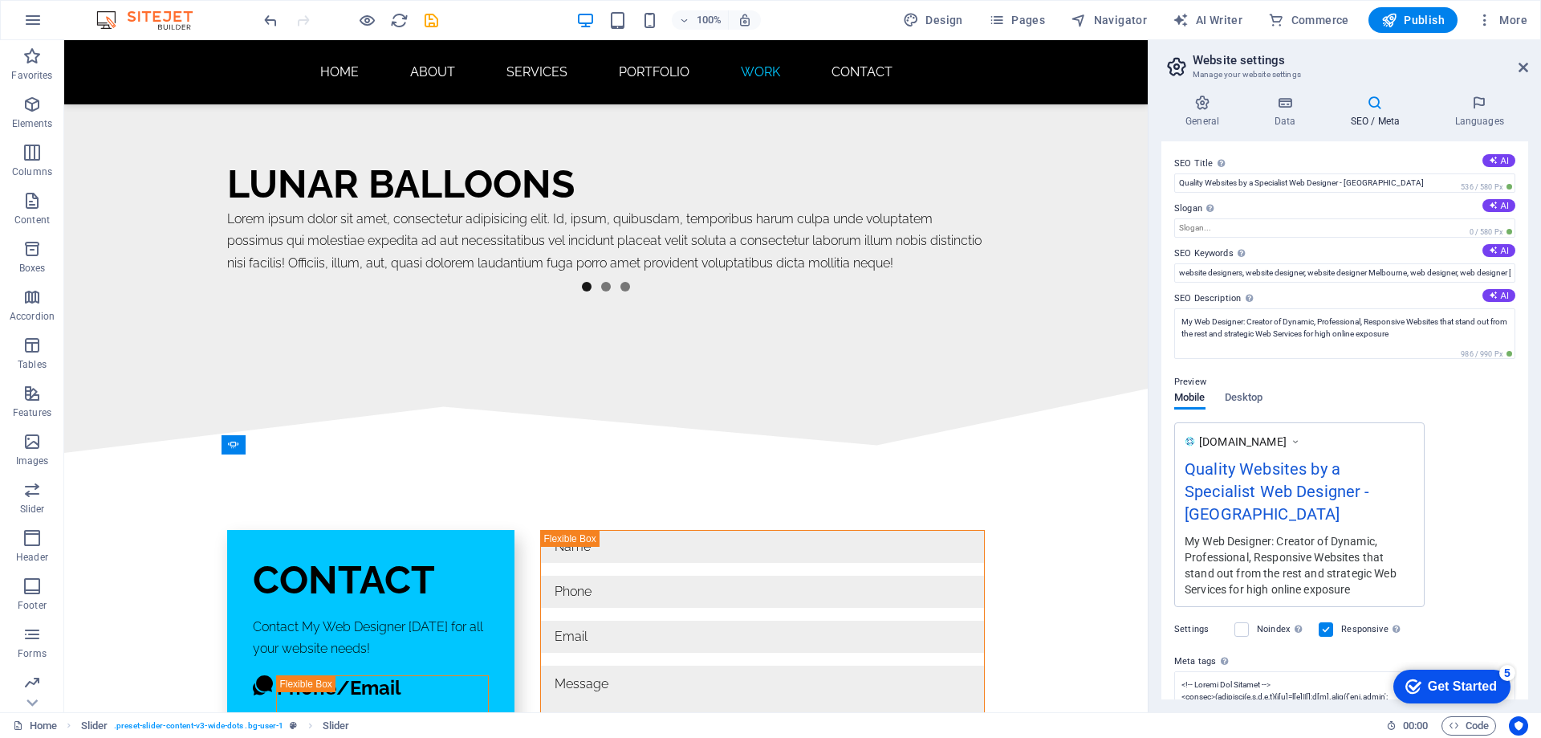
scroll to position [9334, 0]
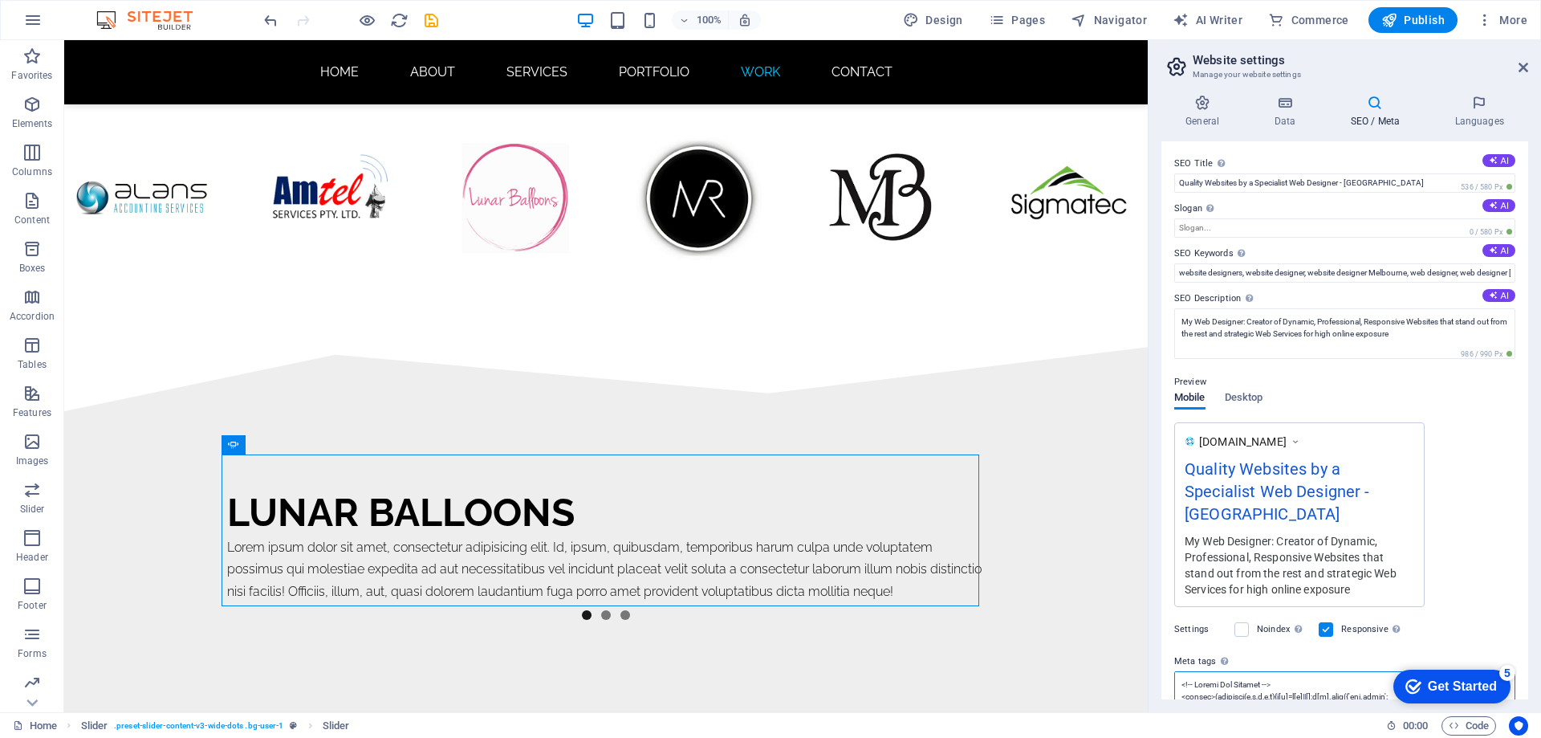
click at [1263, 679] on textarea "Meta tags Enter HTML code here that will be placed inside the tags of your webs…" at bounding box center [1344, 696] width 341 height 51
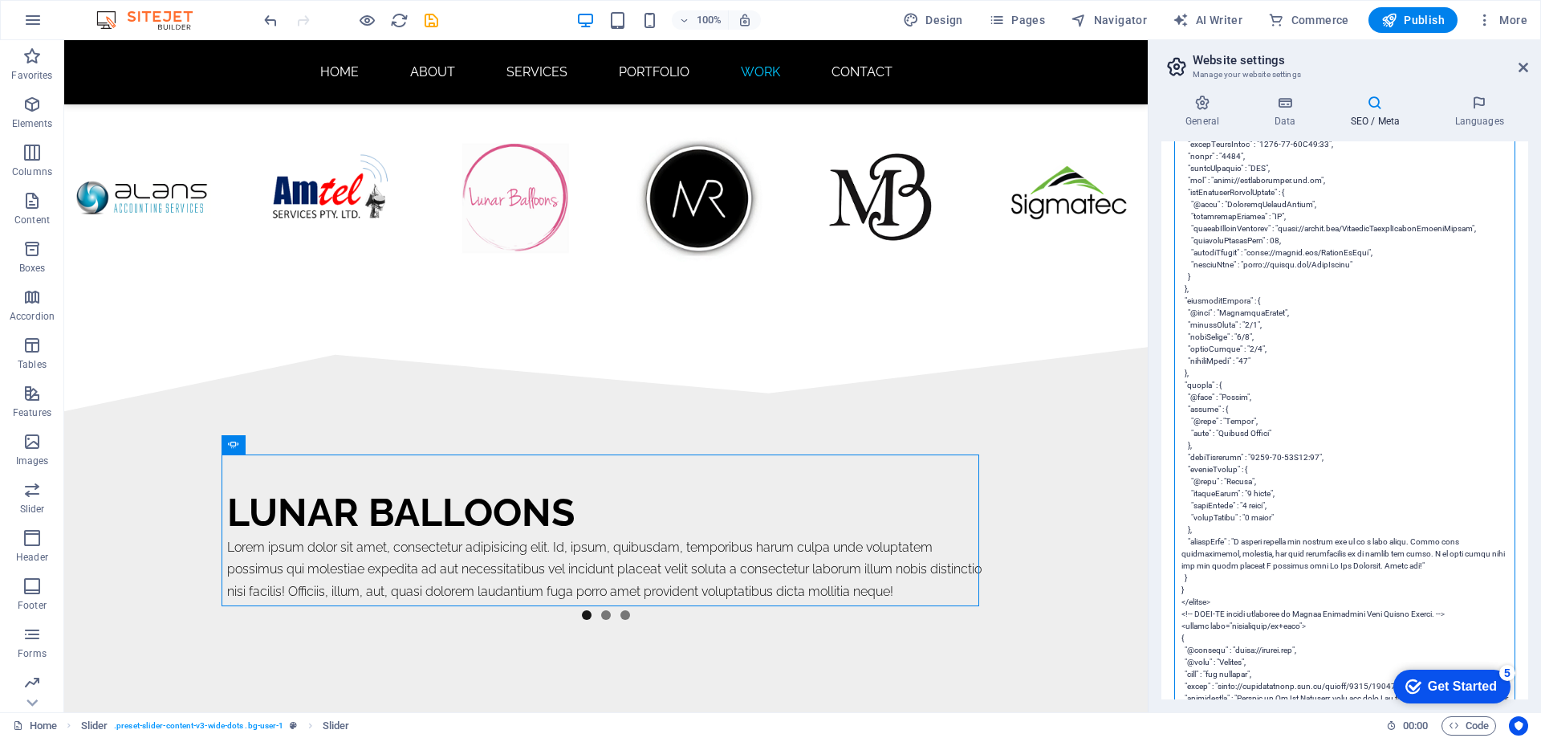
scroll to position [2408, 0]
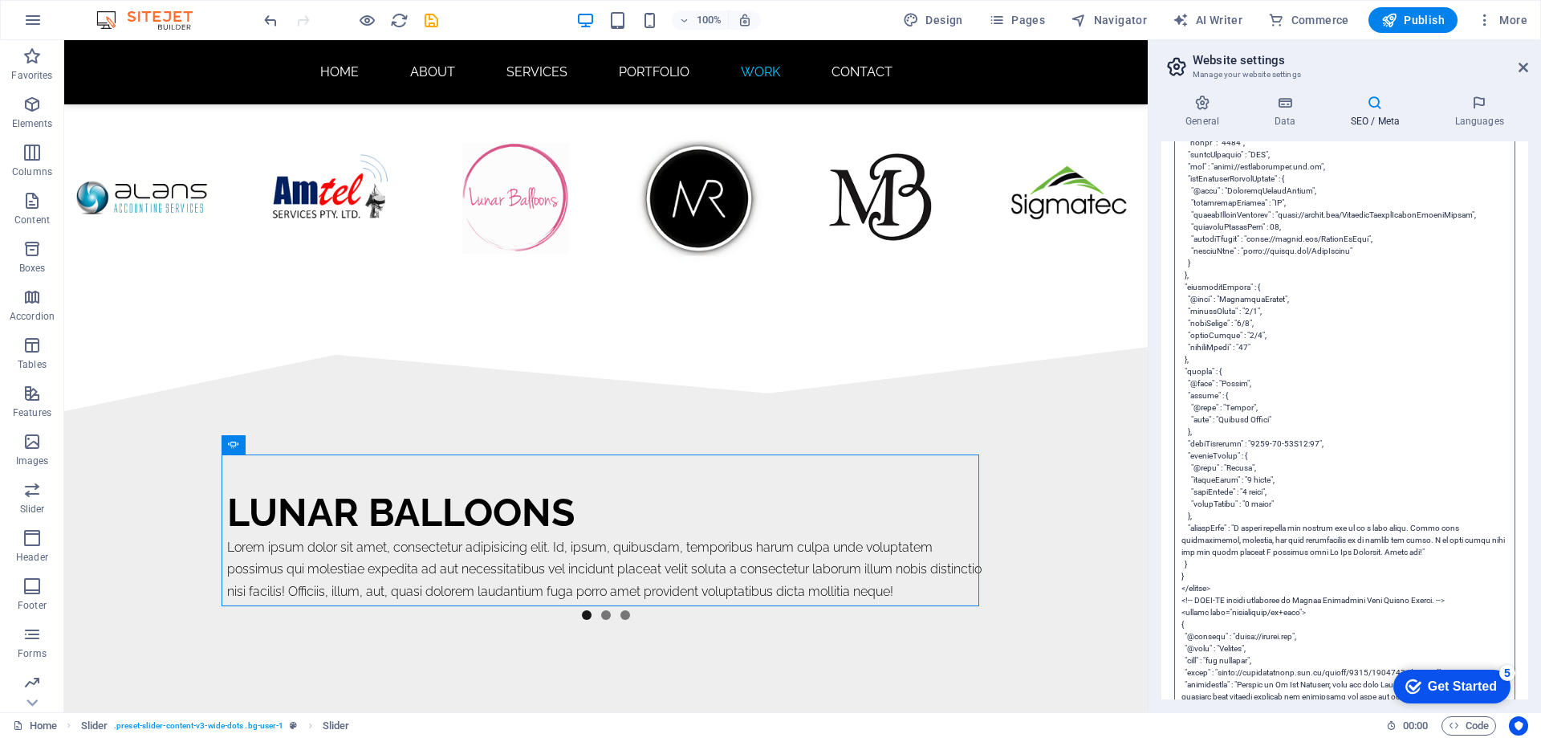
drag, startPoint x: 1244, startPoint y: 494, endPoint x: 1433, endPoint y: 517, distance: 189.9
click at [1433, 517] on textarea "Meta tags Enter HTML code here that will be placed inside the tags of your webs…" at bounding box center [1344, 305] width 341 height 4084
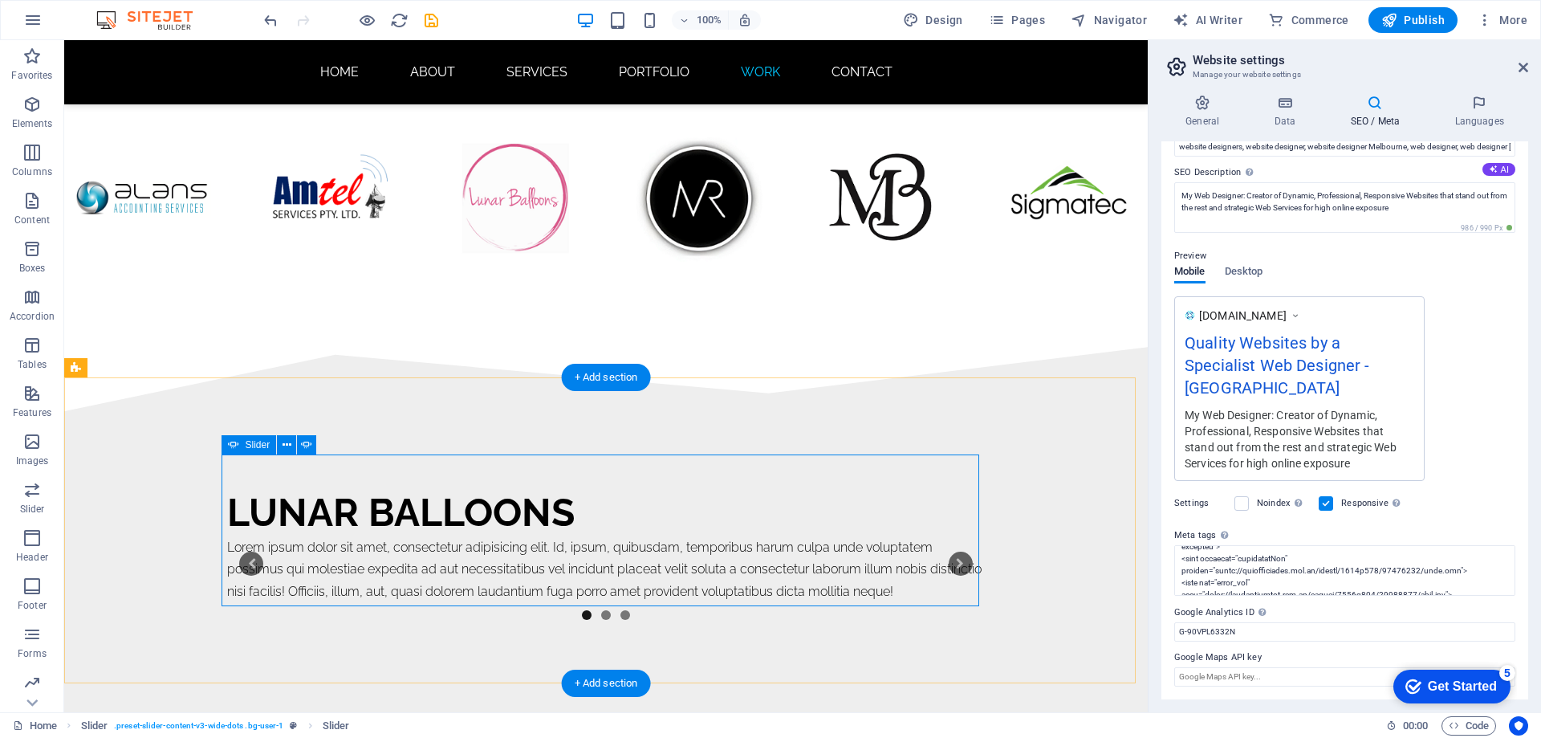
click at [601, 610] on button "2" at bounding box center [606, 615] width 10 height 10
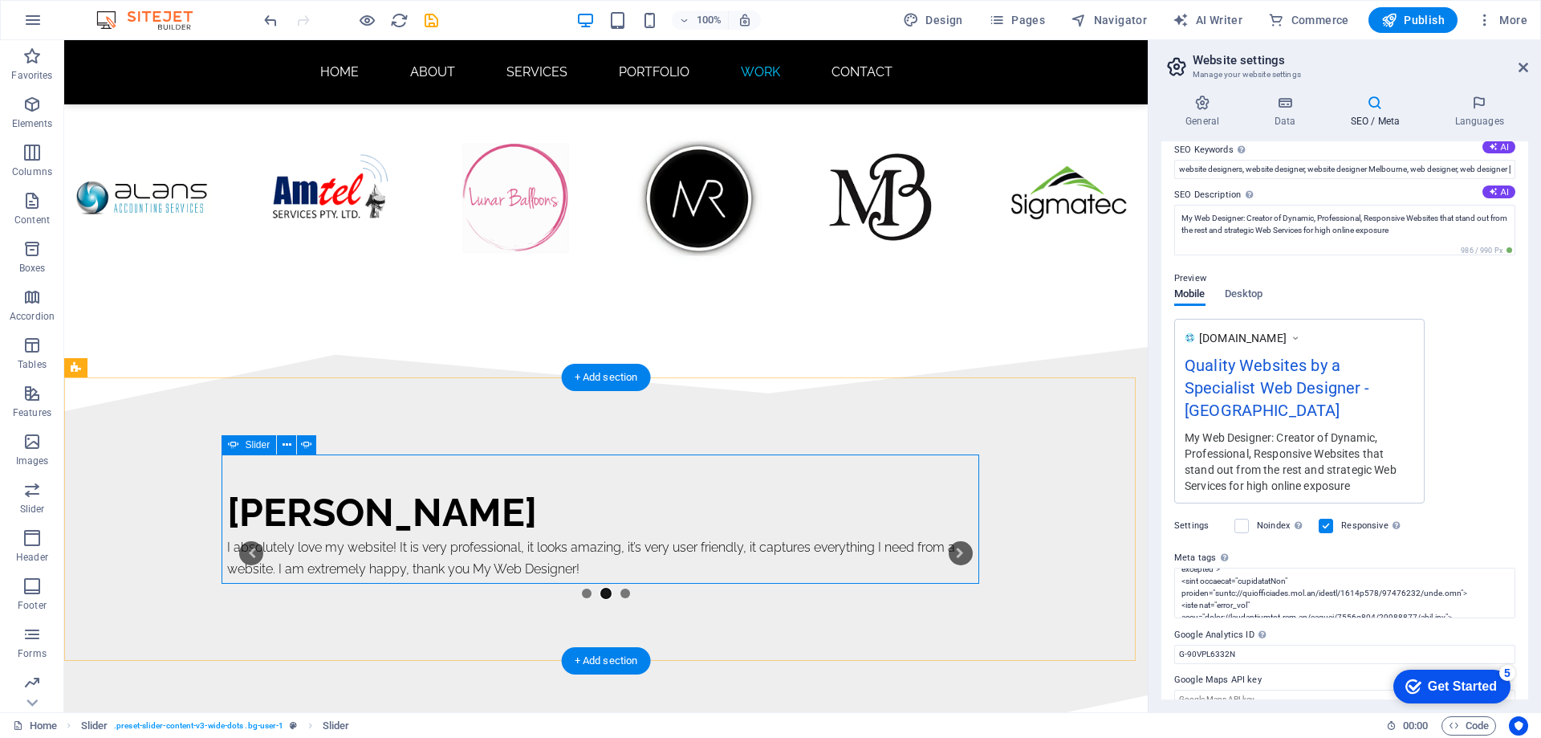
click at [622, 588] on button "3" at bounding box center [625, 593] width 10 height 10
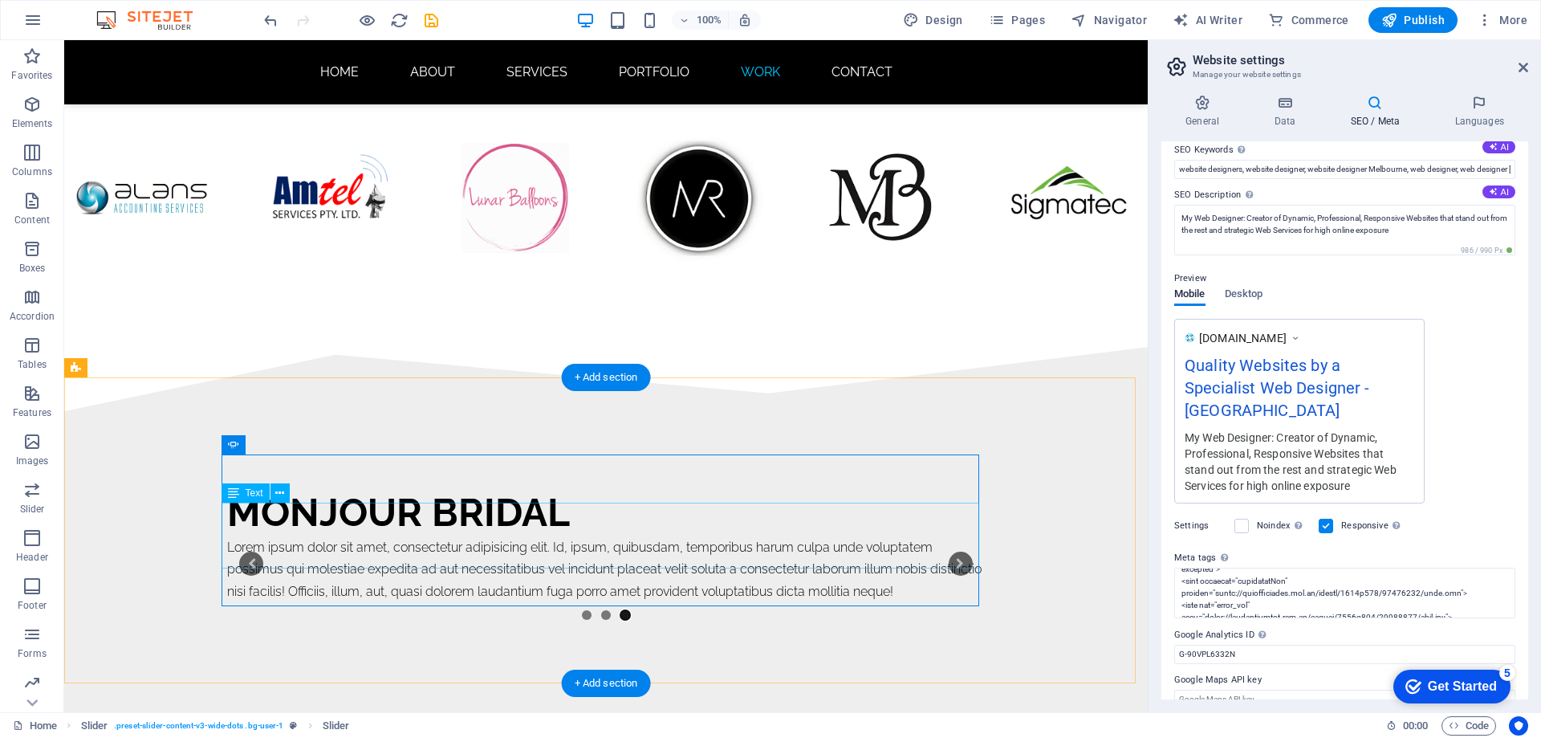
click at [502, 536] on div "Lorem ipsum dolor sit amet, consectetur adipisicing elit. Id, ipsum, quibusdam,…" at bounding box center [606, 569] width 758 height 66
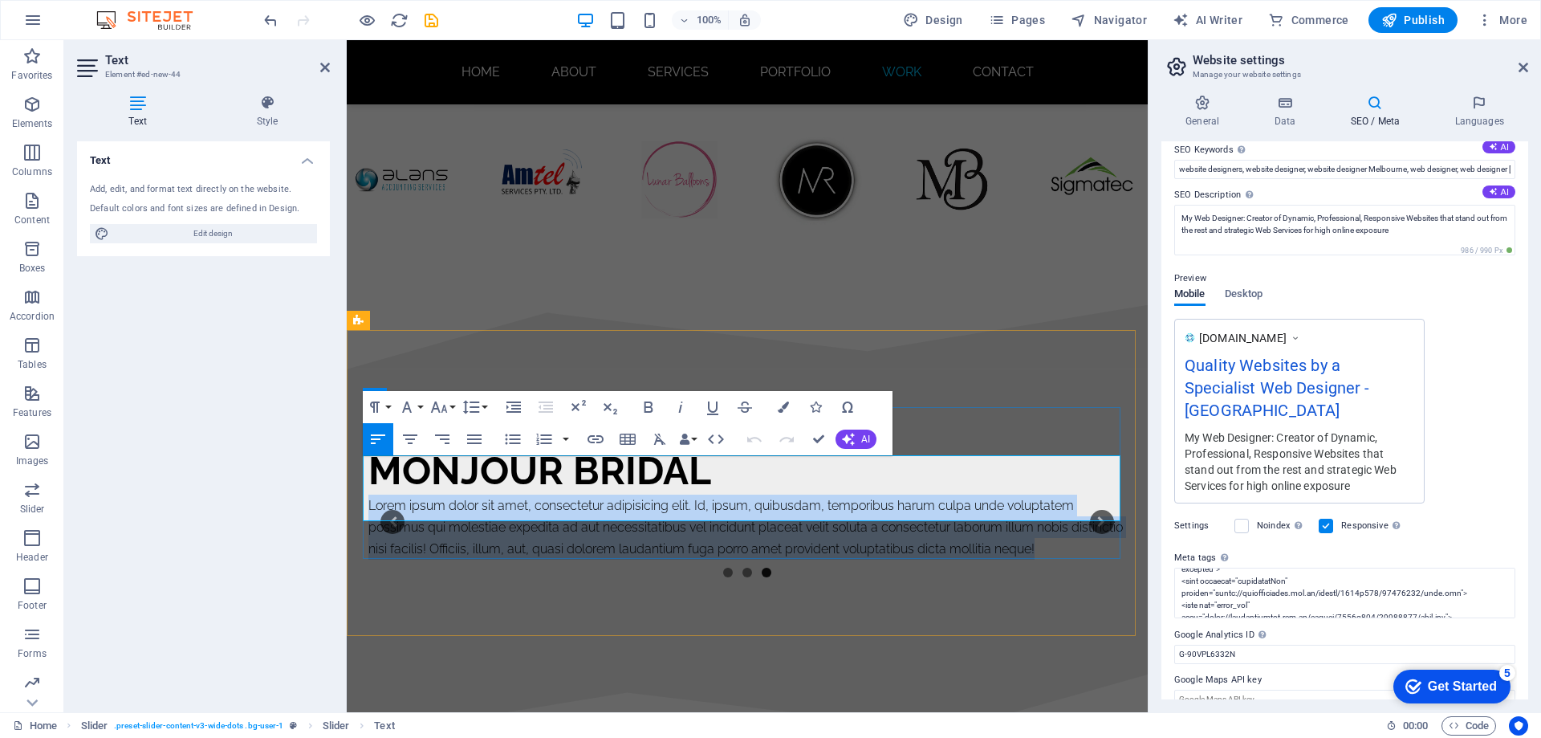
drag, startPoint x: 1097, startPoint y: 511, endPoint x: 362, endPoint y: 469, distance: 736.4
click at [368, 494] on p "Lorem ipsum dolor sit amet, consectetur adipisicing elit. Id, ipsum, quibusdam,…" at bounding box center [747, 527] width 758 height 66
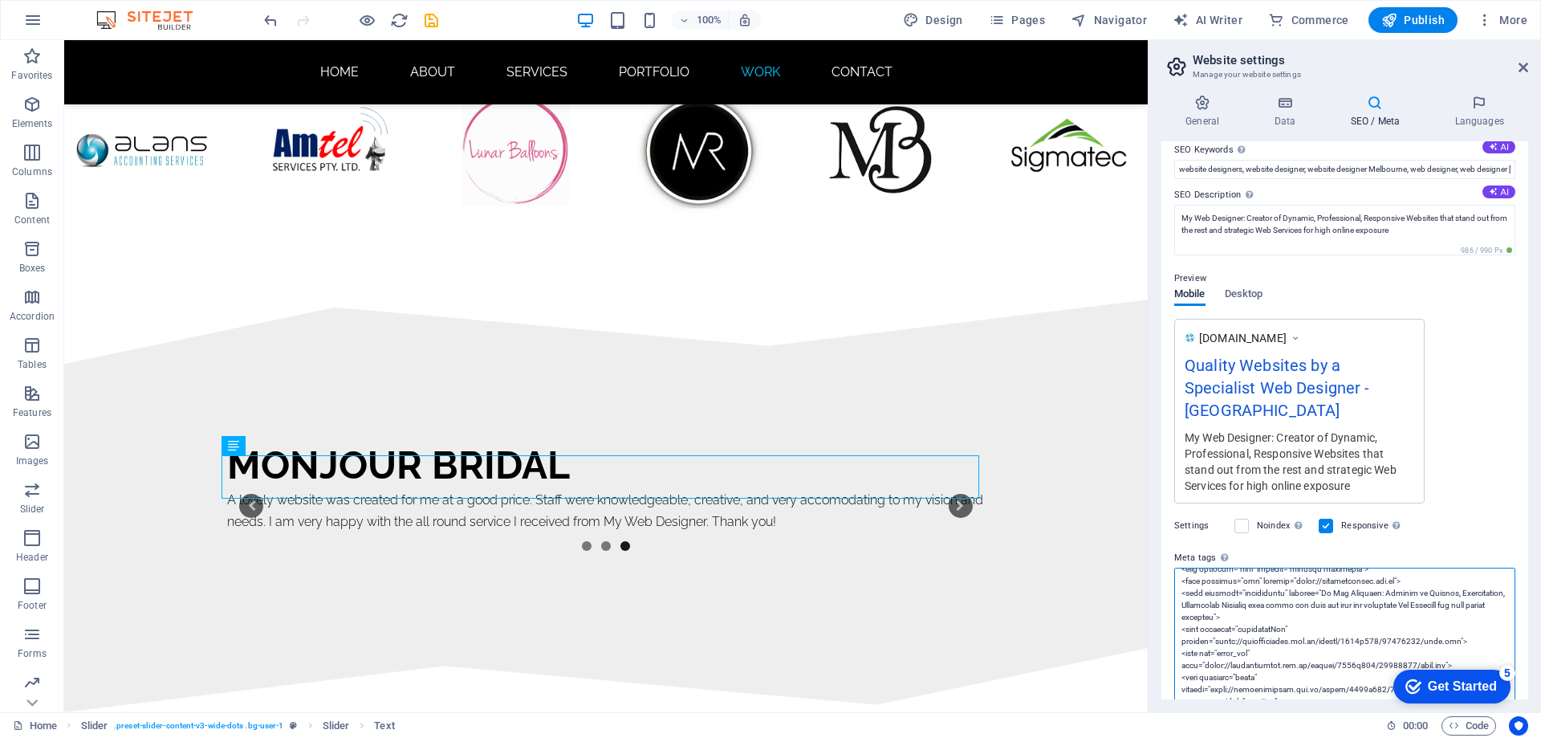
scroll to position [241, 0]
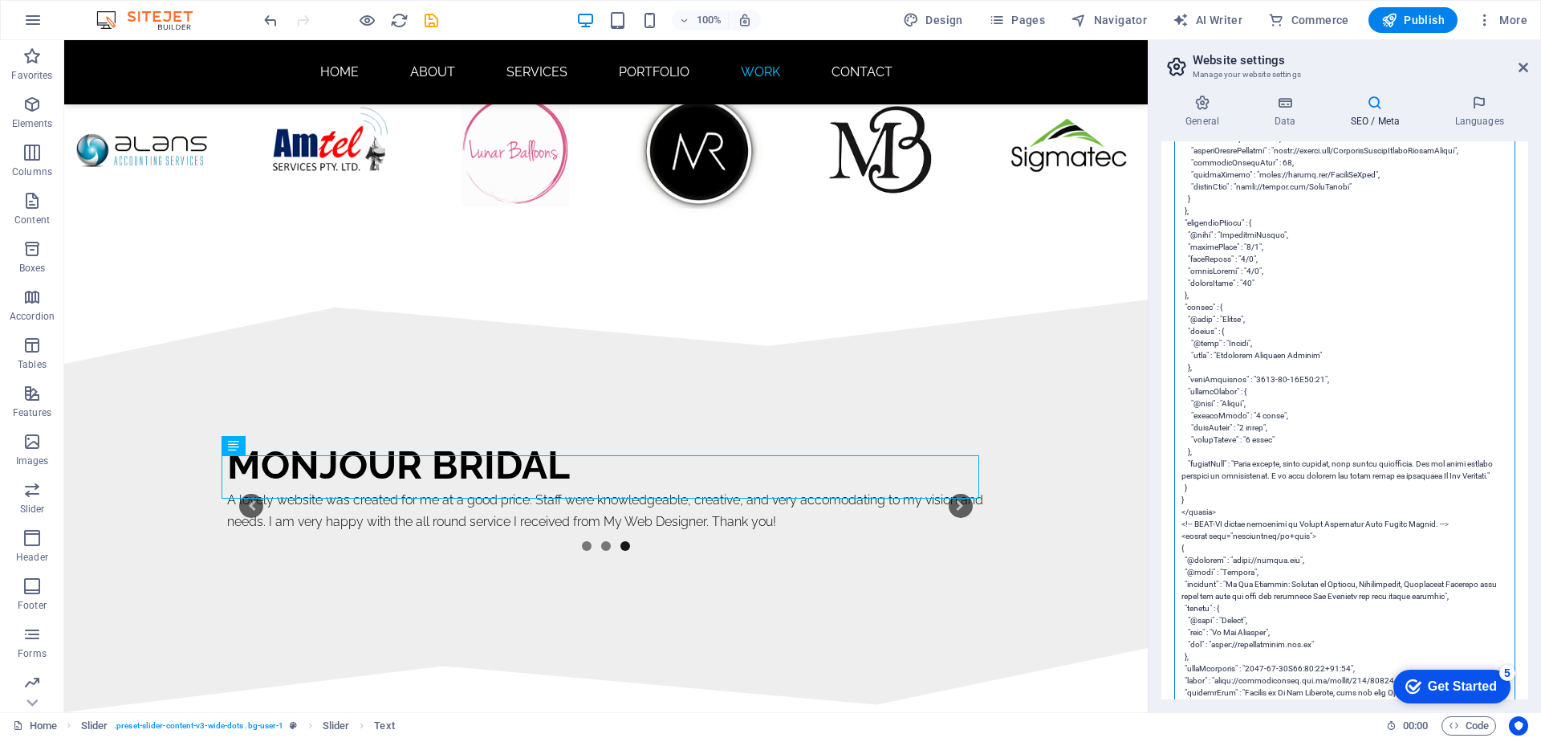
scroll to position [4117, 0]
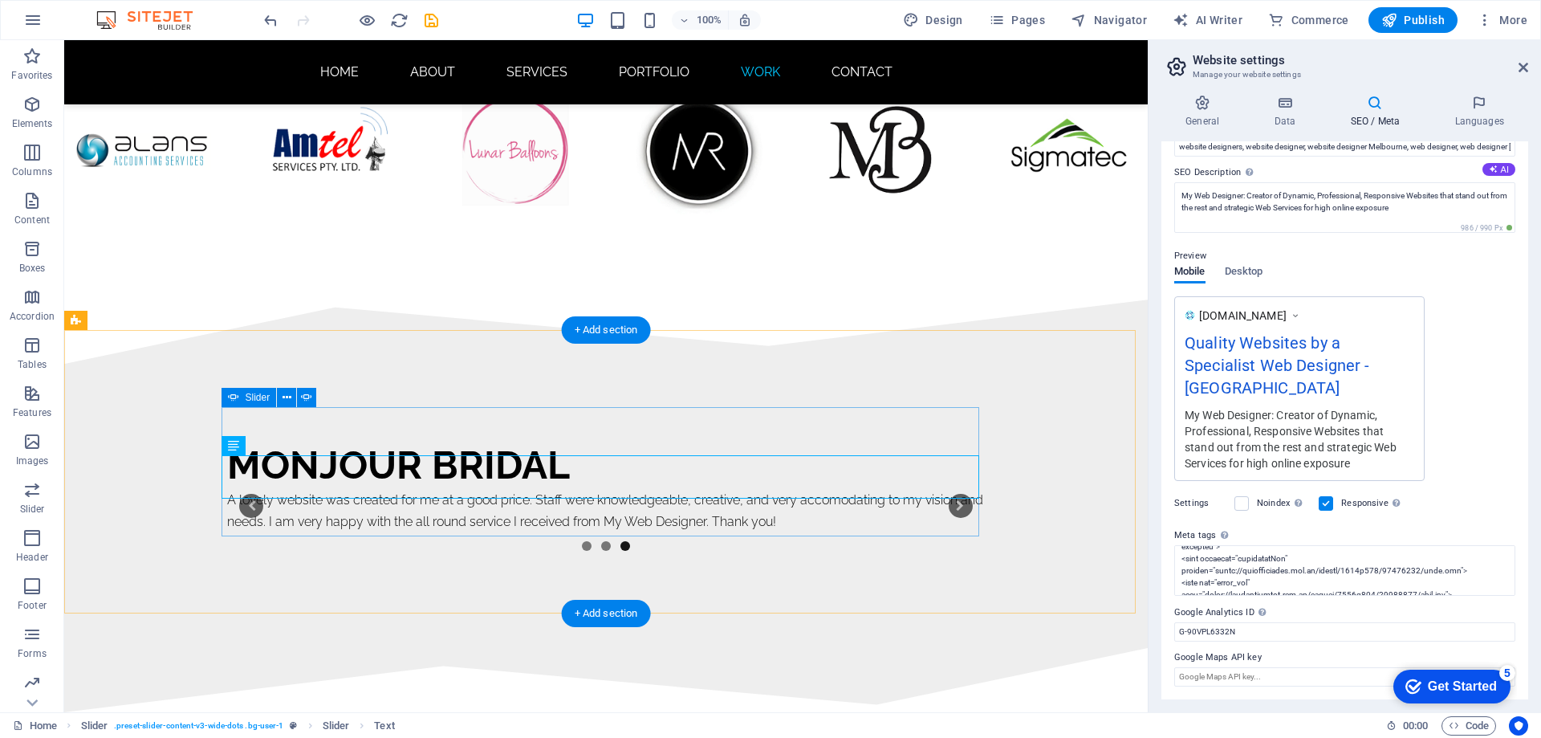
click at [601, 541] on button "2" at bounding box center [606, 546] width 10 height 10
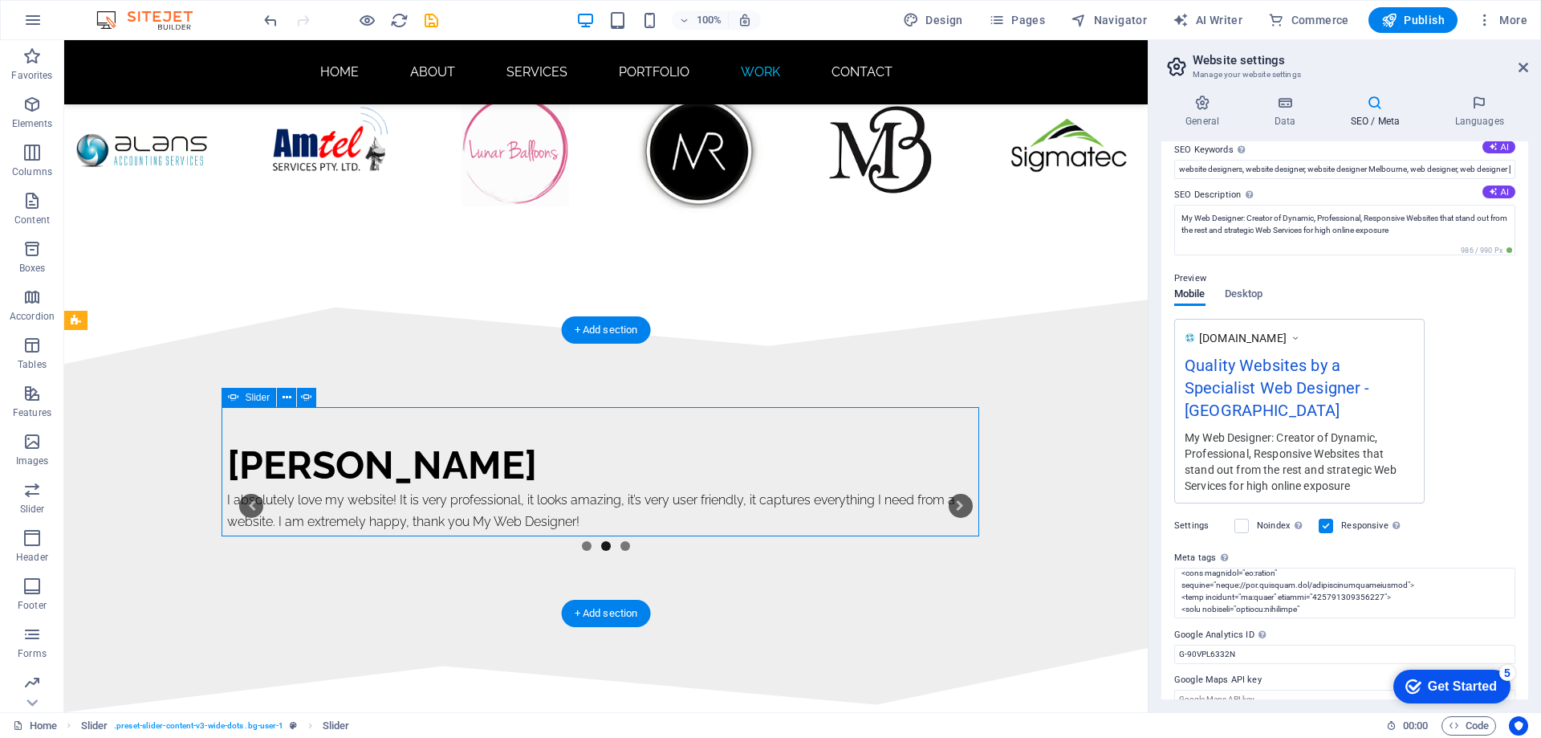
click at [582, 541] on button "1" at bounding box center [587, 546] width 10 height 10
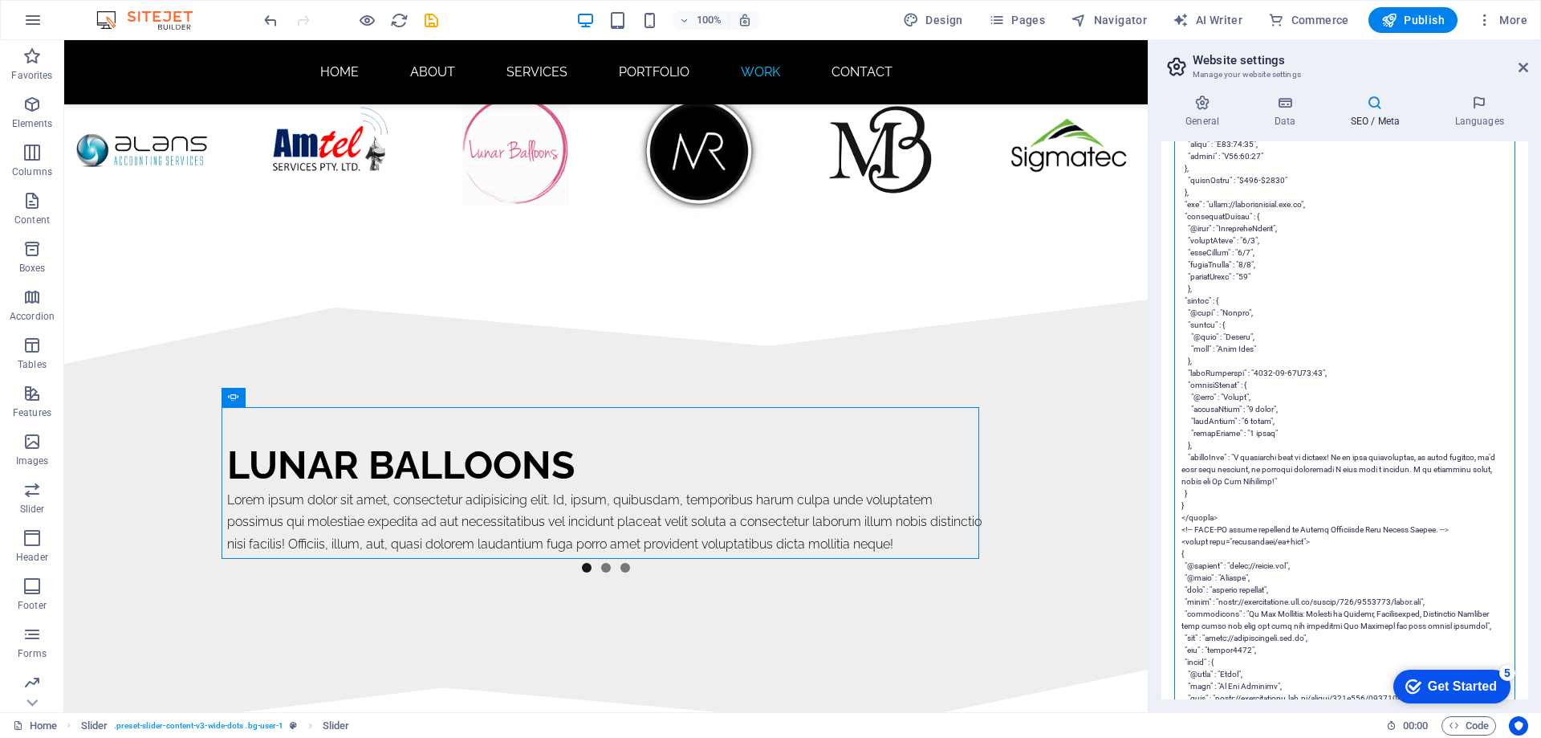
scroll to position [1789, 0]
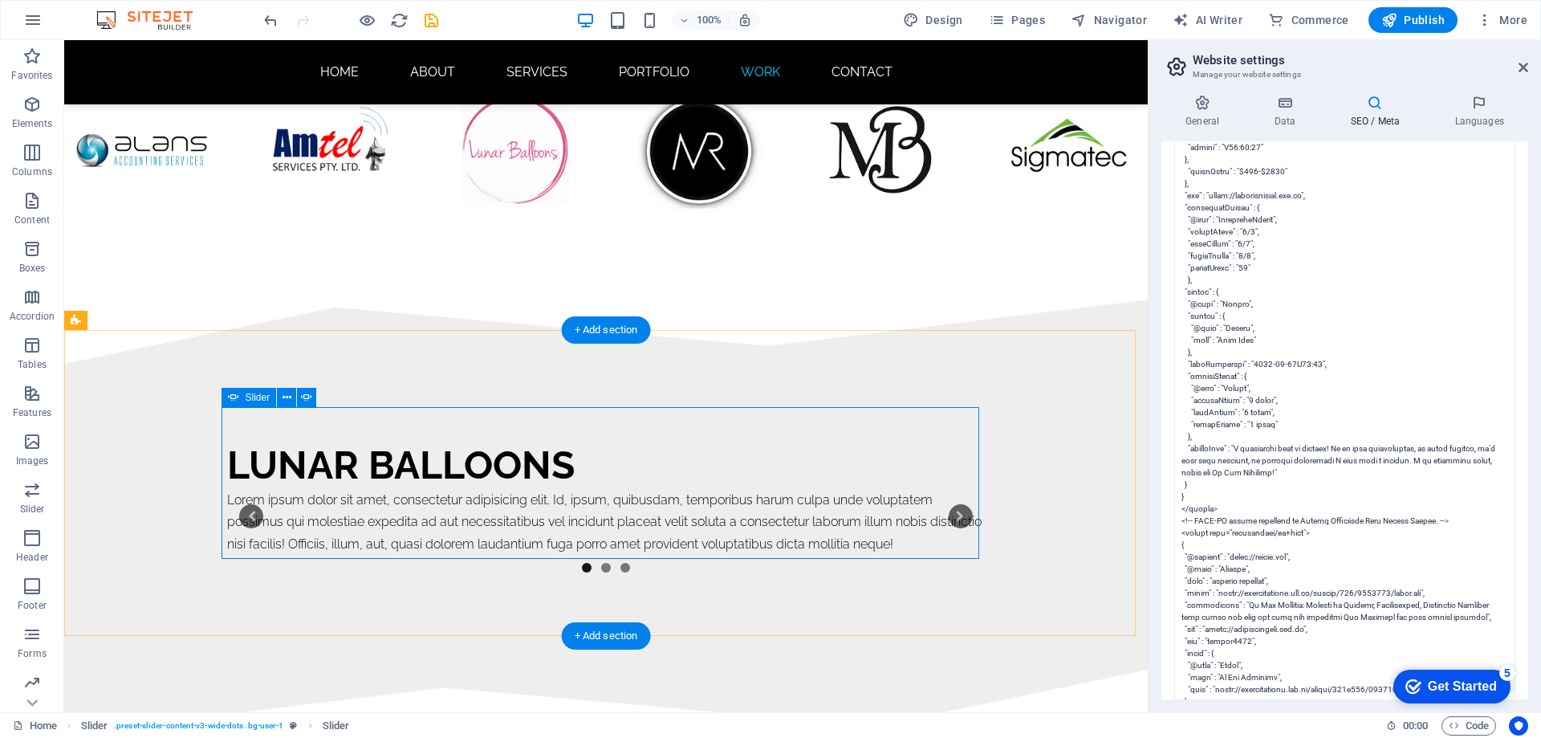
click at [601, 563] on button "2" at bounding box center [606, 568] width 10 height 10
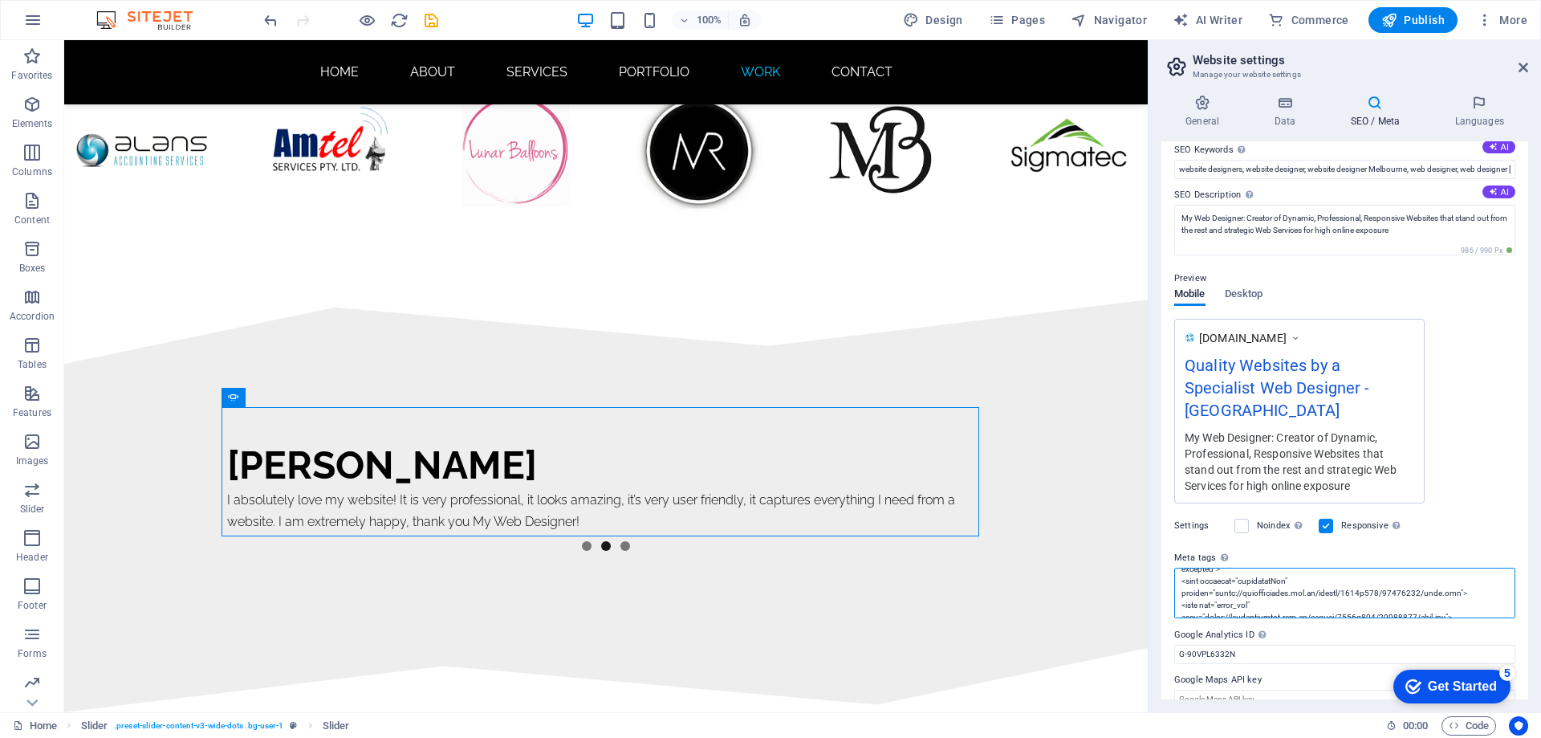
click at [1242, 575] on textarea "Meta tags Enter HTML code here that will be placed inside the tags of your webs…" at bounding box center [1344, 592] width 341 height 51
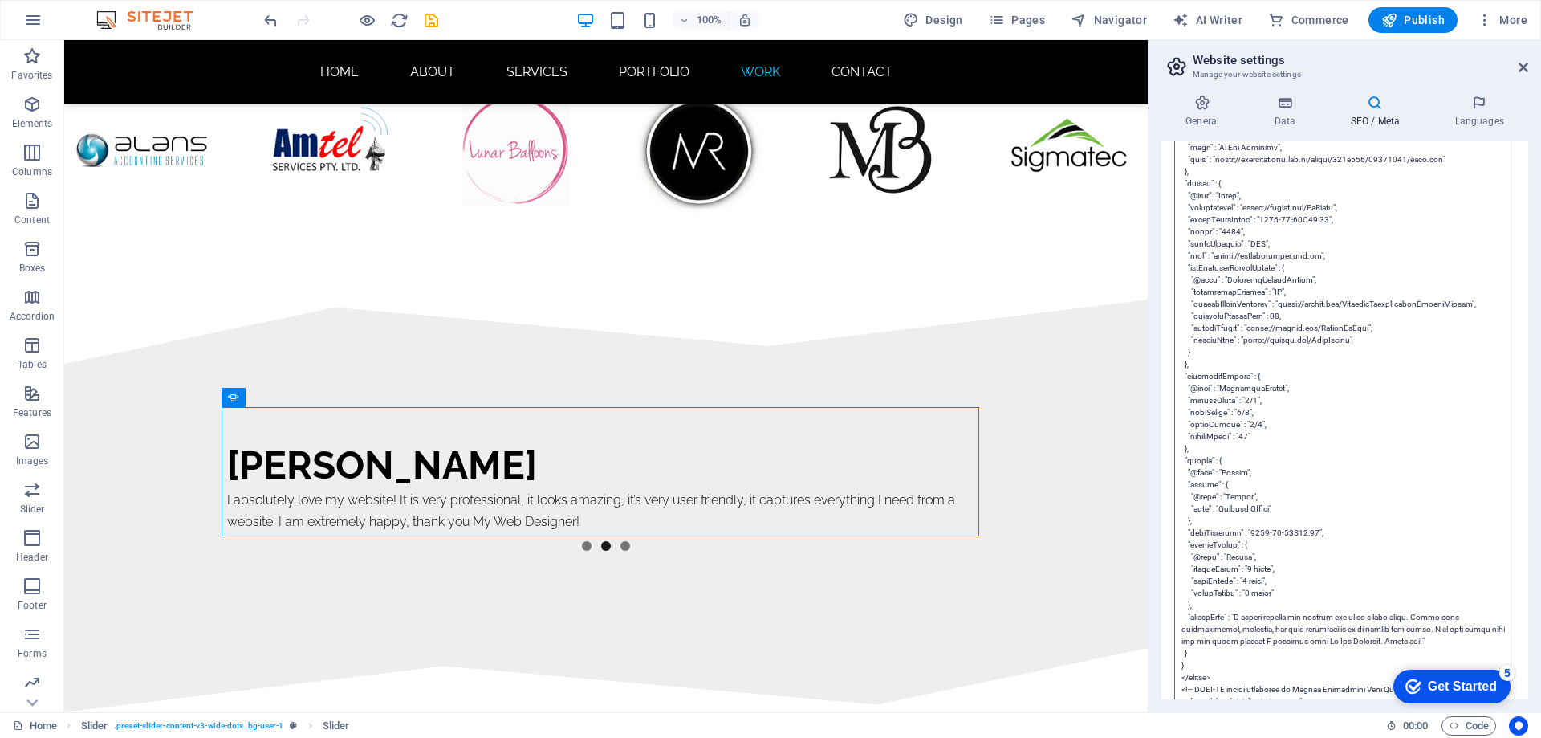
scroll to position [161, 0]
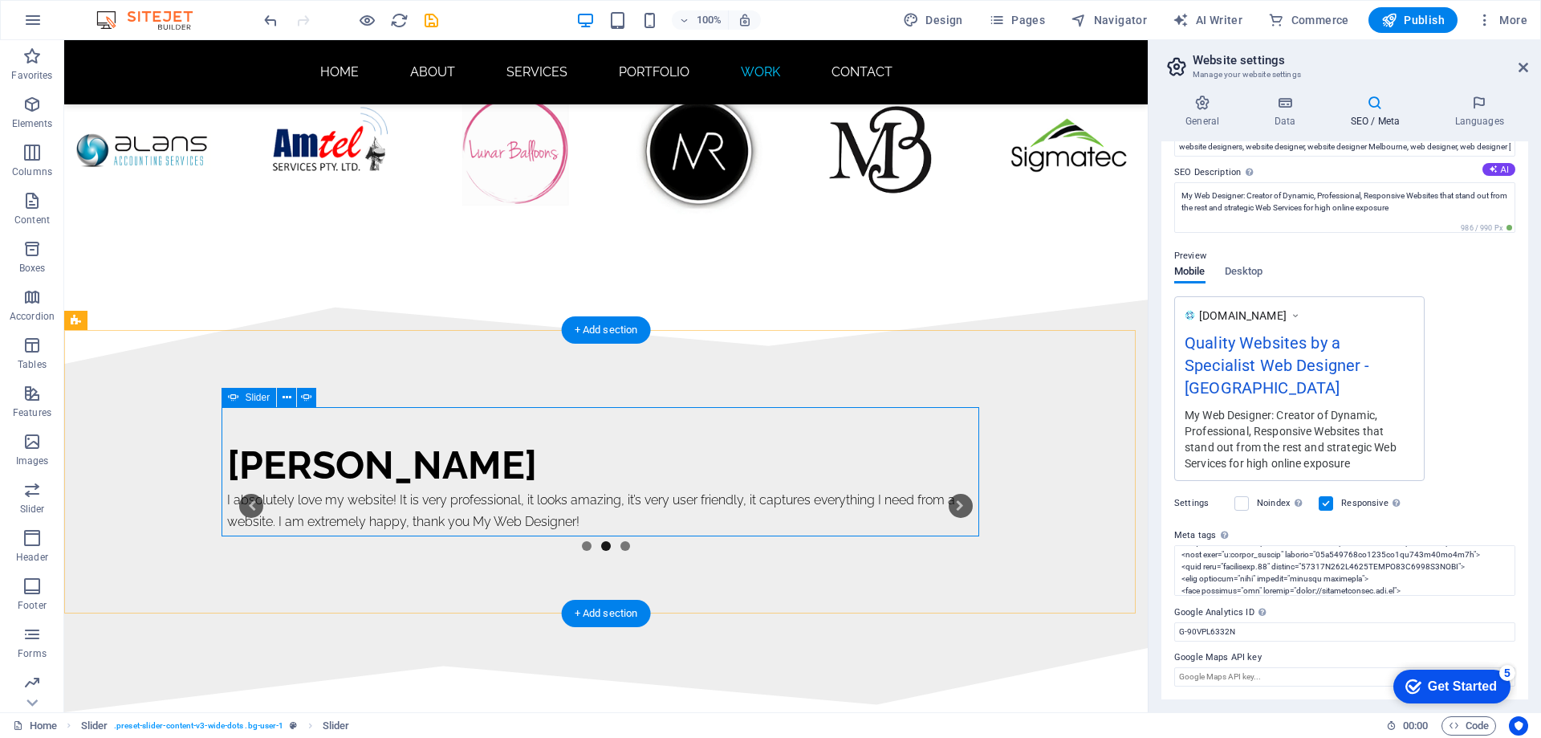
click at [620, 541] on button "3" at bounding box center [625, 546] width 10 height 10
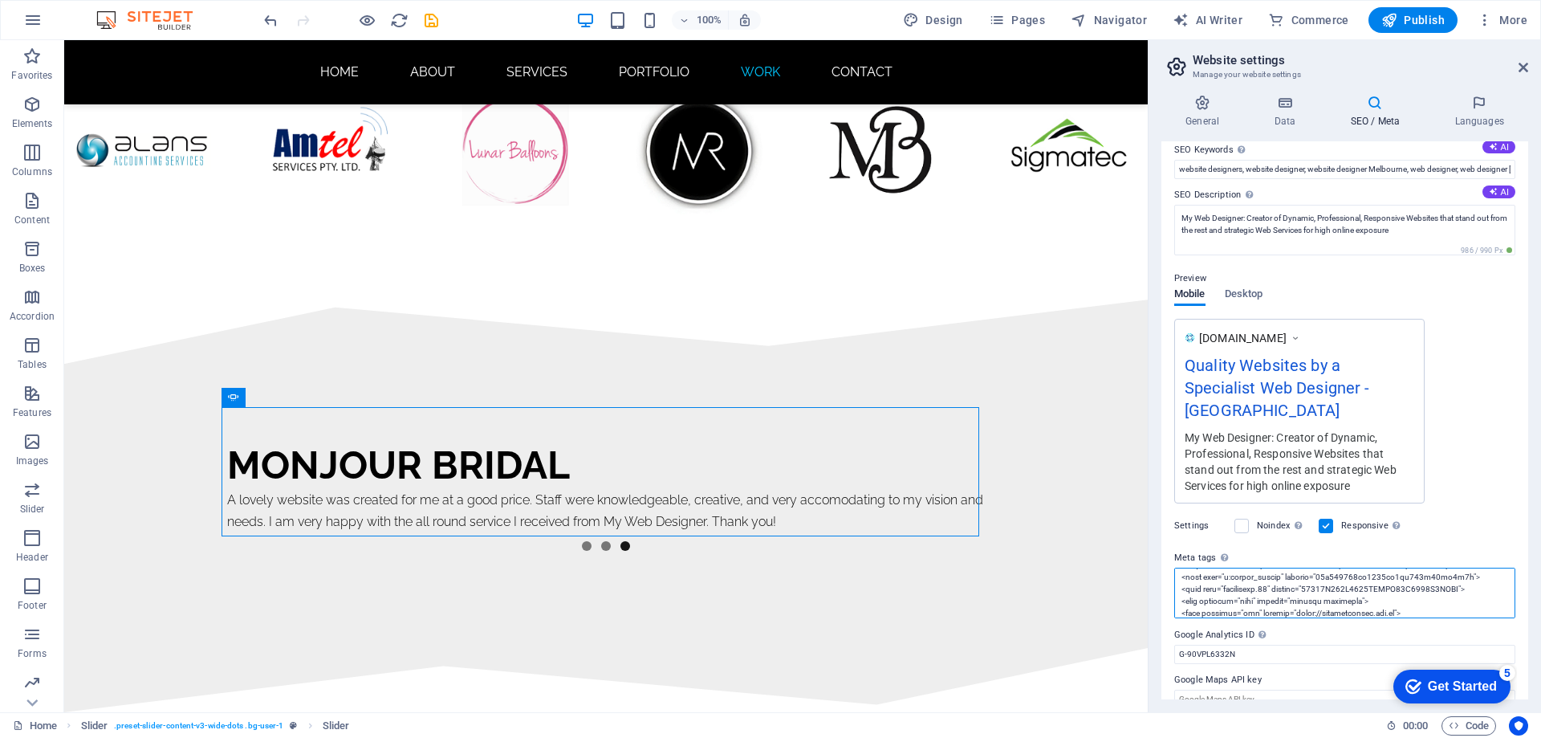
click at [1300, 578] on textarea "Meta tags Enter HTML code here that will be placed inside the tags of your webs…" at bounding box center [1344, 592] width 341 height 51
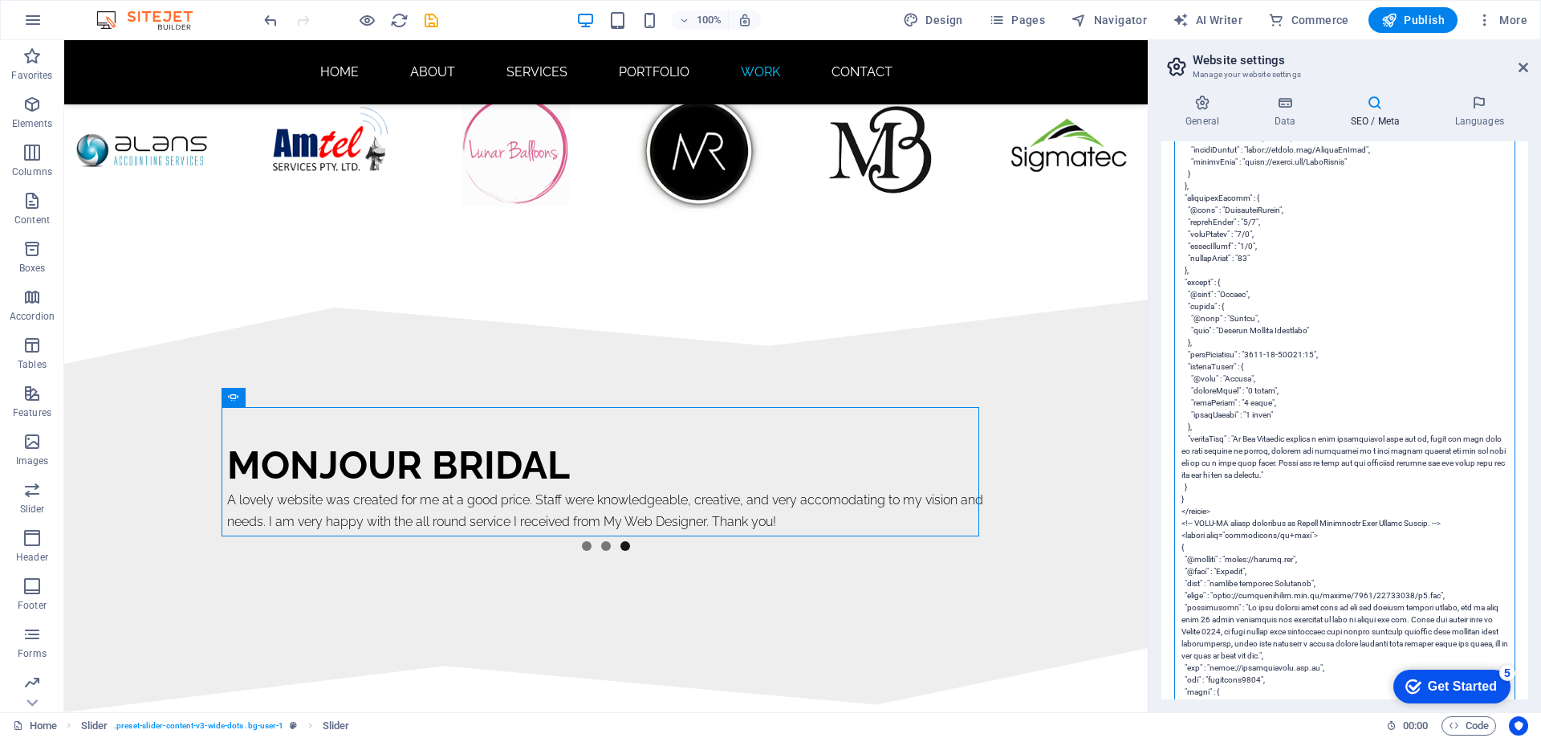
scroll to position [3394, 0]
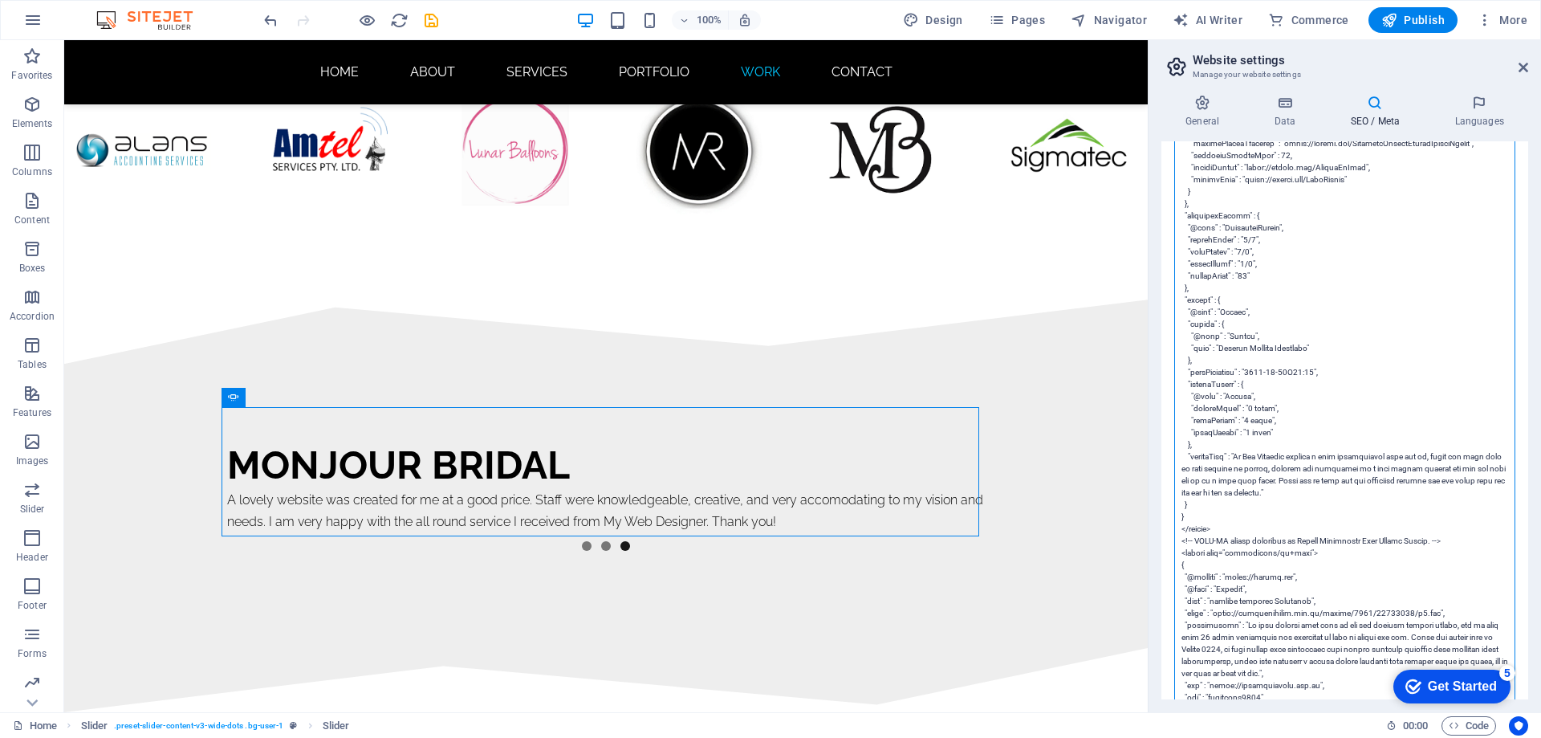
drag, startPoint x: 1245, startPoint y: 470, endPoint x: 1303, endPoint y: 483, distance: 60.2
drag, startPoint x: 1303, startPoint y: 483, endPoint x: 1340, endPoint y: 493, distance: 38.2
drag, startPoint x: 1243, startPoint y: 469, endPoint x: 1332, endPoint y: 501, distance: 94.7
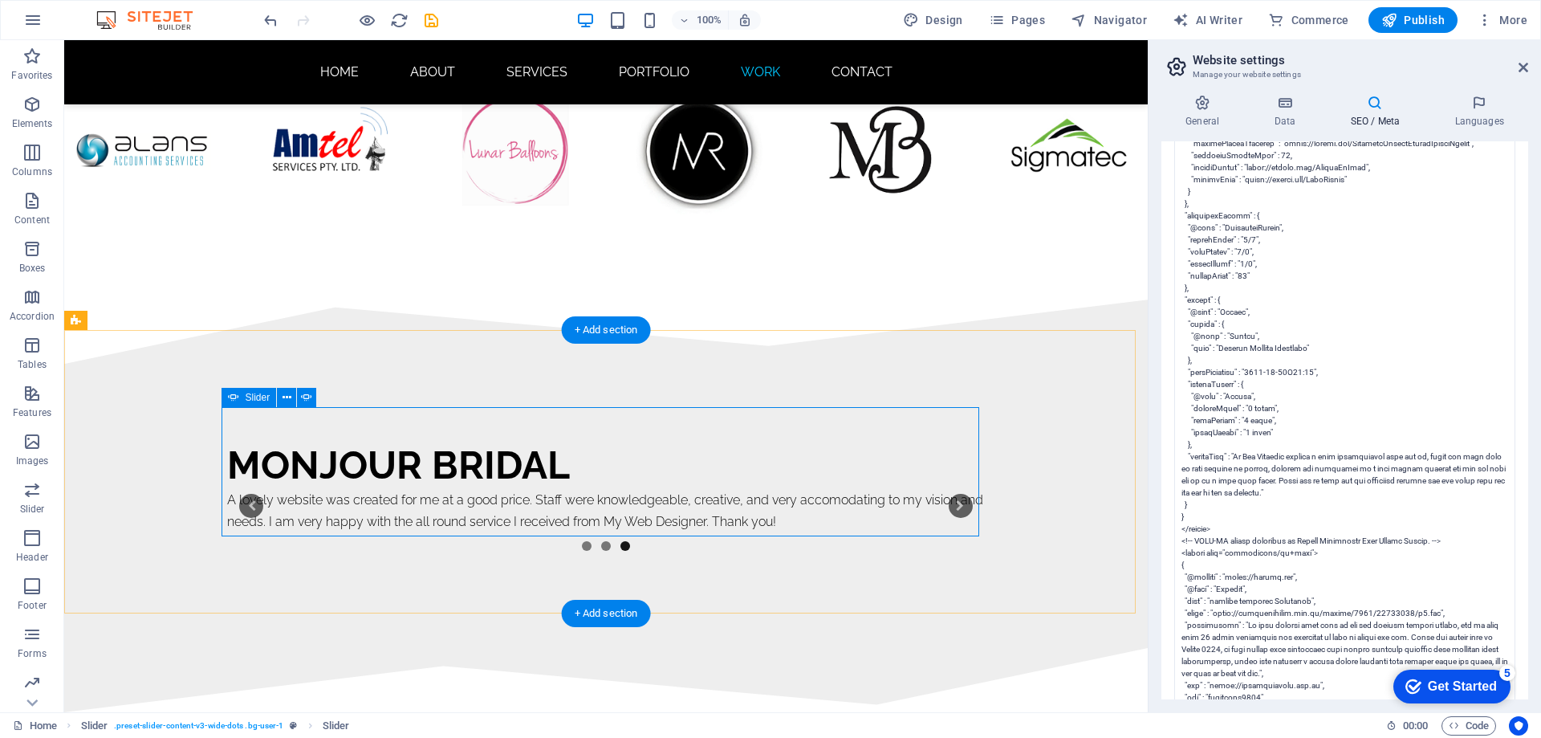
click at [579, 517] on div "Monjour Bridal A lovely website was created for me at a good price. Staff were …" at bounding box center [606, 505] width 758 height 129
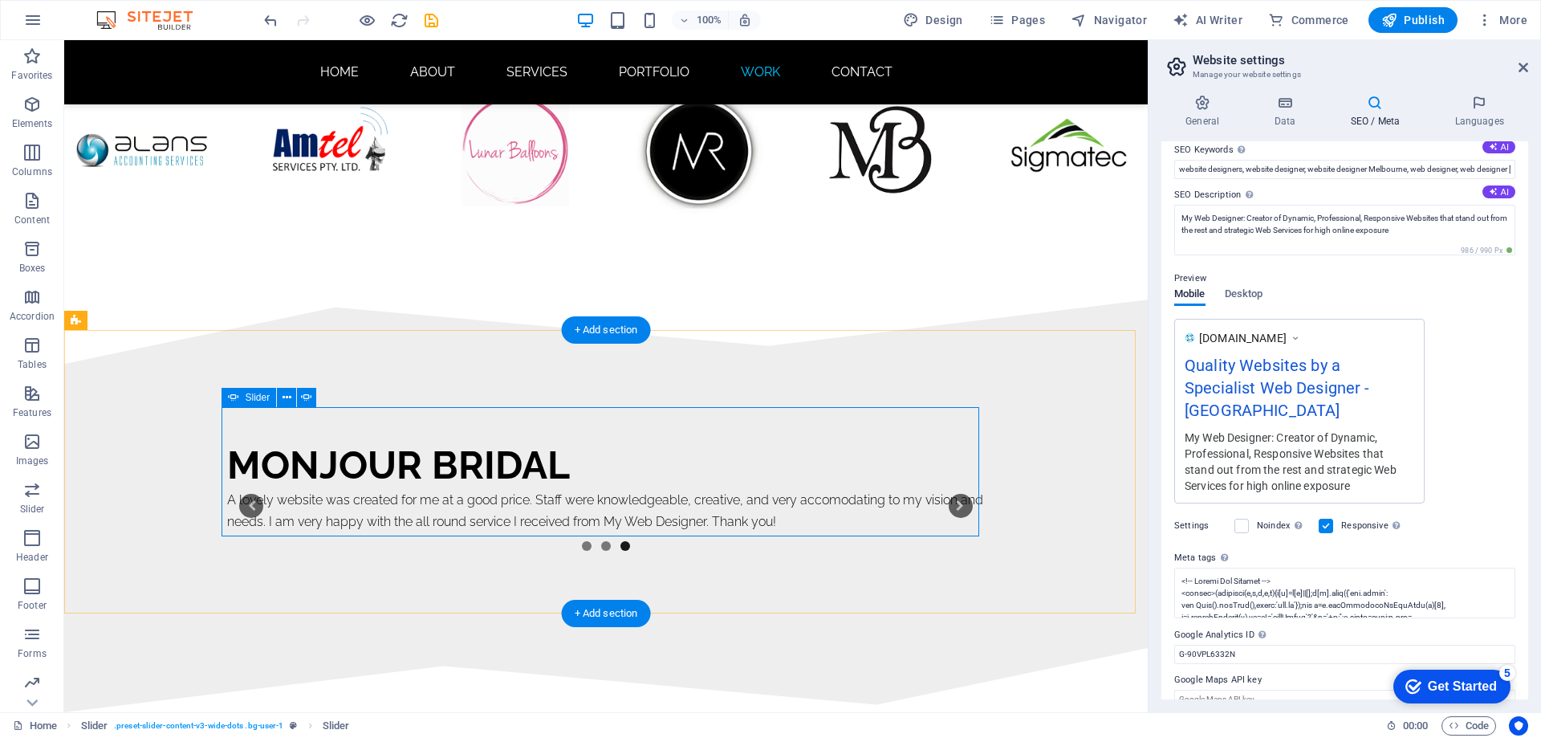
click at [584, 541] on button "1" at bounding box center [587, 546] width 10 height 10
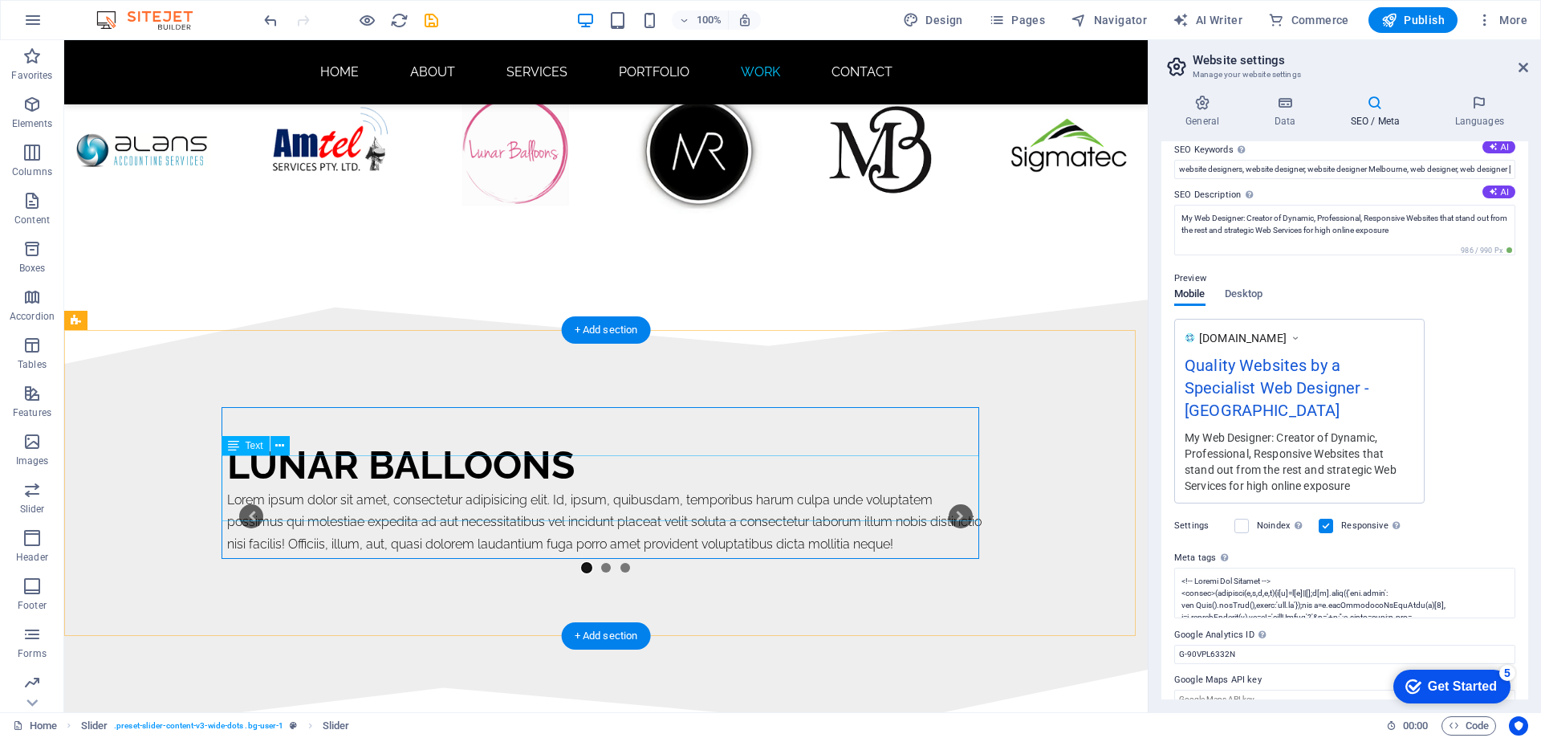
click at [622, 494] on div "Lorem ipsum dolor sit amet, consectetur adipisicing elit. Id, ipsum, quibusdam,…" at bounding box center [606, 522] width 758 height 66
click at [649, 495] on div "Lorem ipsum dolor sit amet, consectetur adipisicing elit. Id, ipsum, quibusdam,…" at bounding box center [606, 522] width 758 height 66
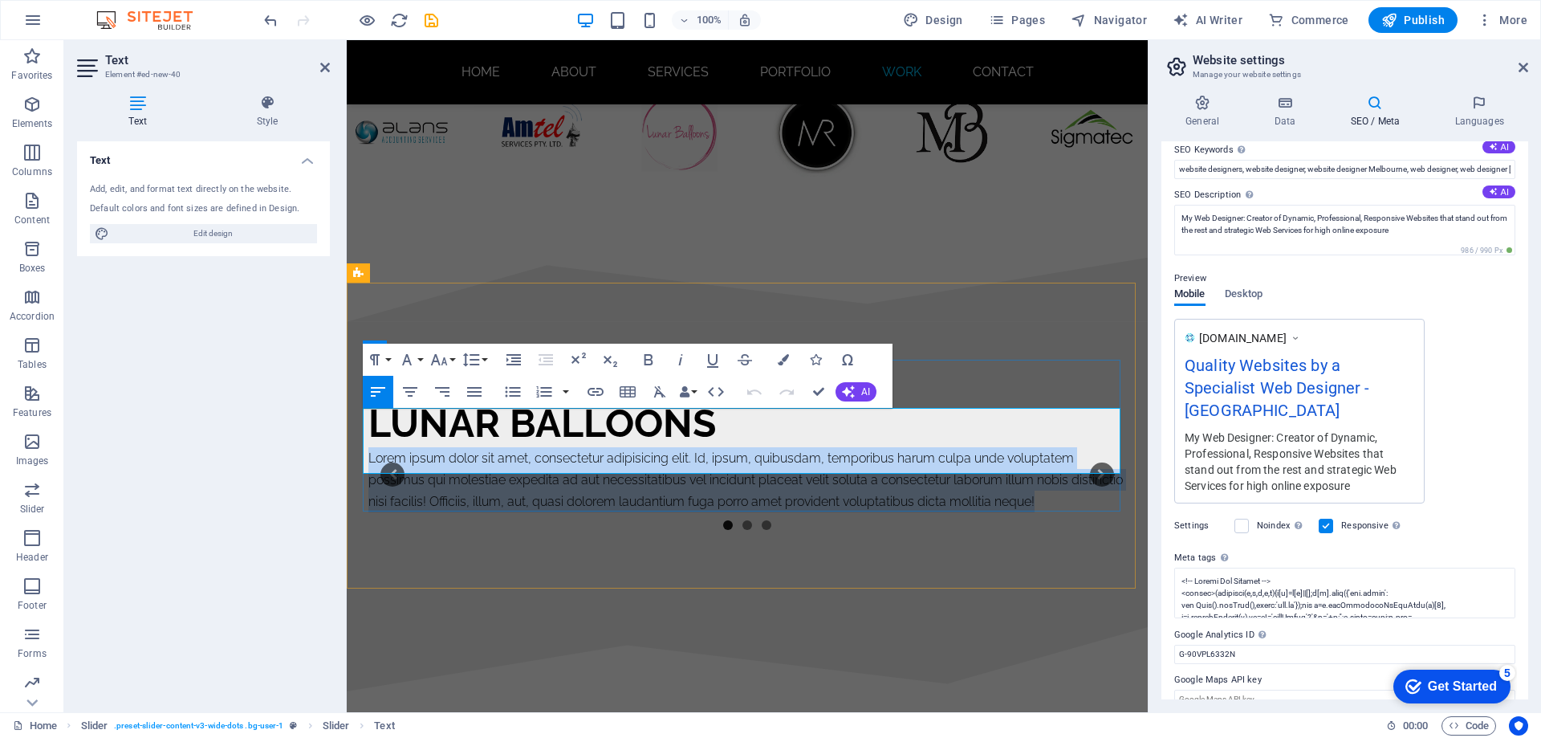
drag, startPoint x: 364, startPoint y: 418, endPoint x: 1092, endPoint y: 461, distance: 729.2
click at [1092, 461] on p "Lorem ipsum dolor sit amet, consectetur adipisicing elit. Id, ipsum, quibusdam,…" at bounding box center [747, 480] width 758 height 66
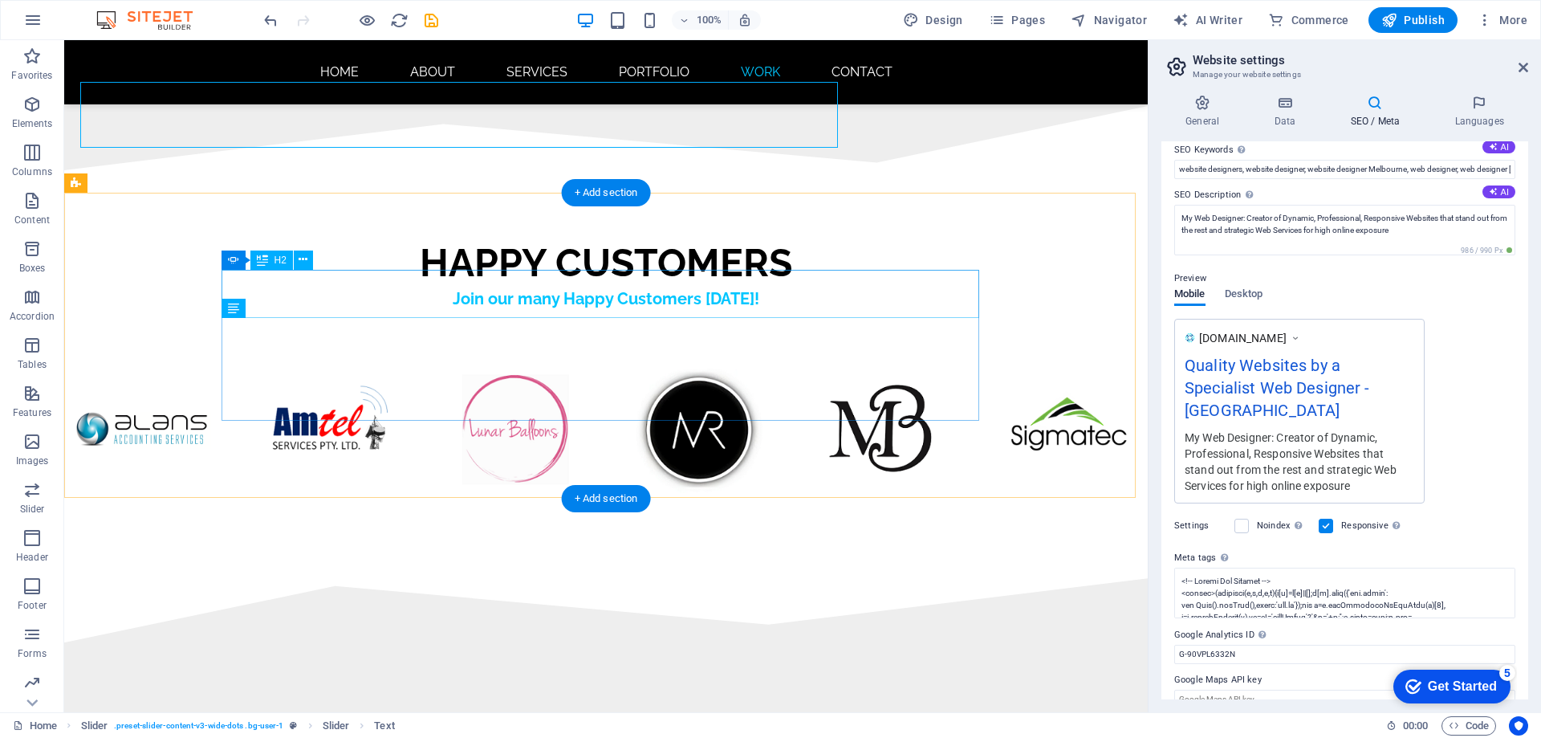
scroll to position [9429, 0]
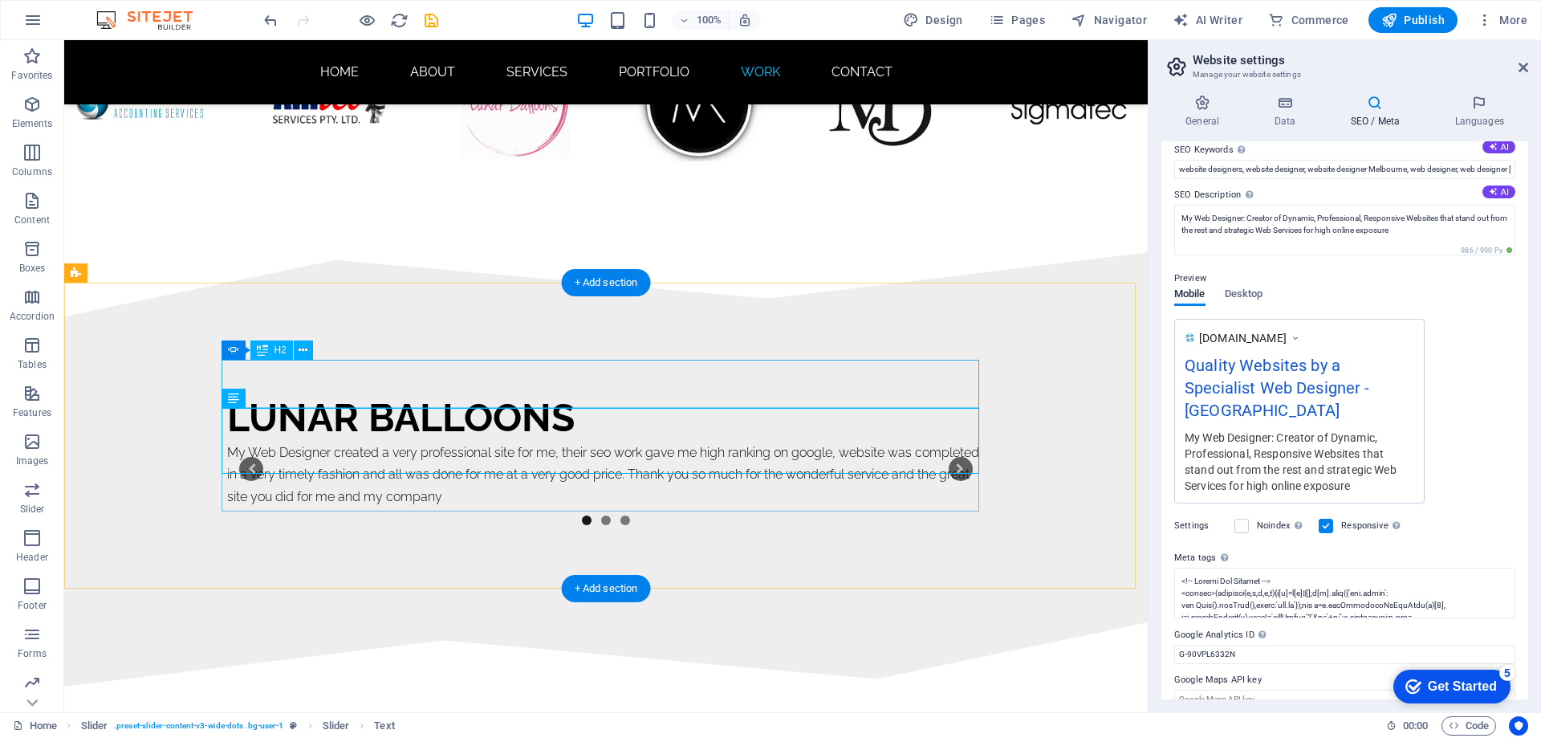
click at [483, 393] on div "Lunar Balloons" at bounding box center [606, 417] width 758 height 48
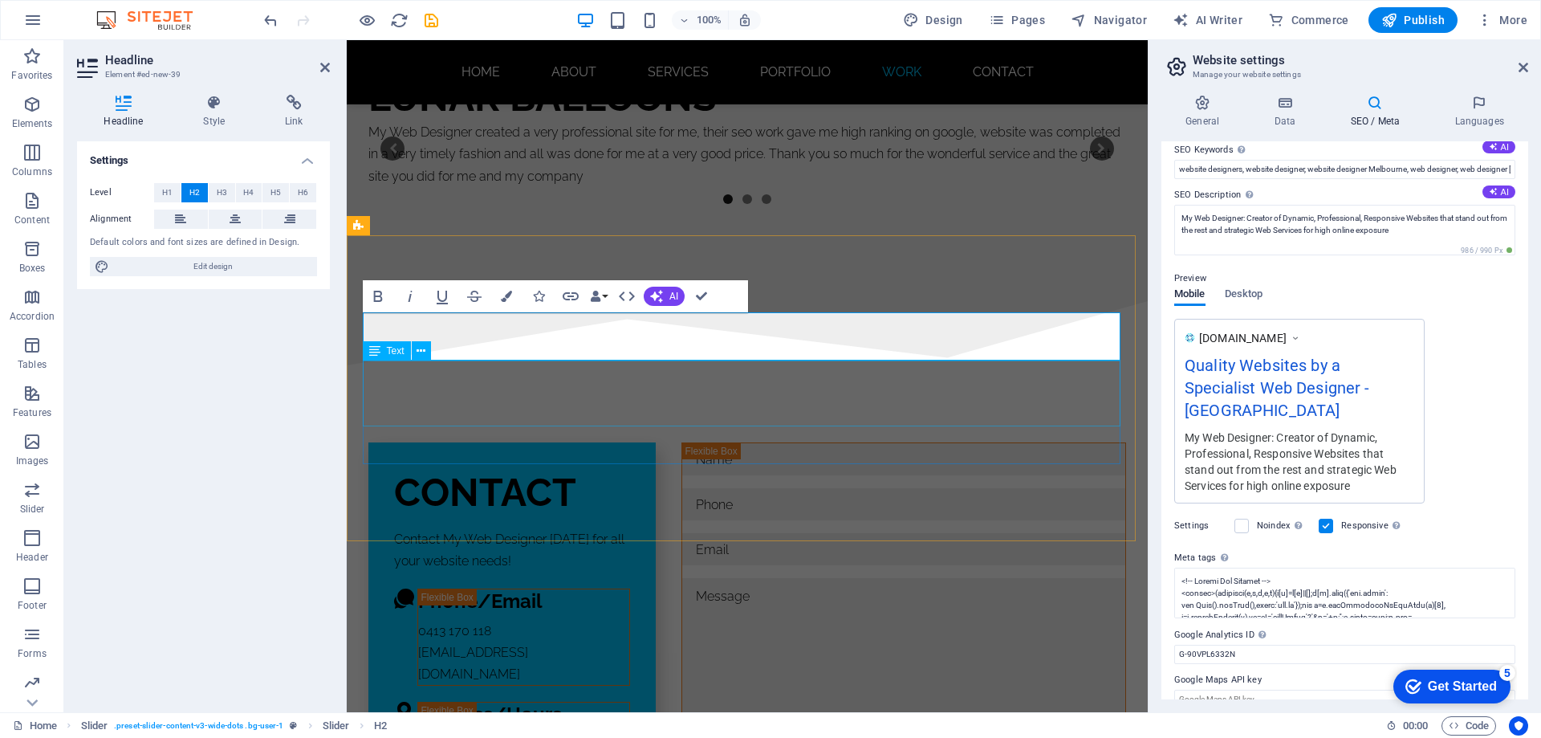
scroll to position [9151, 0]
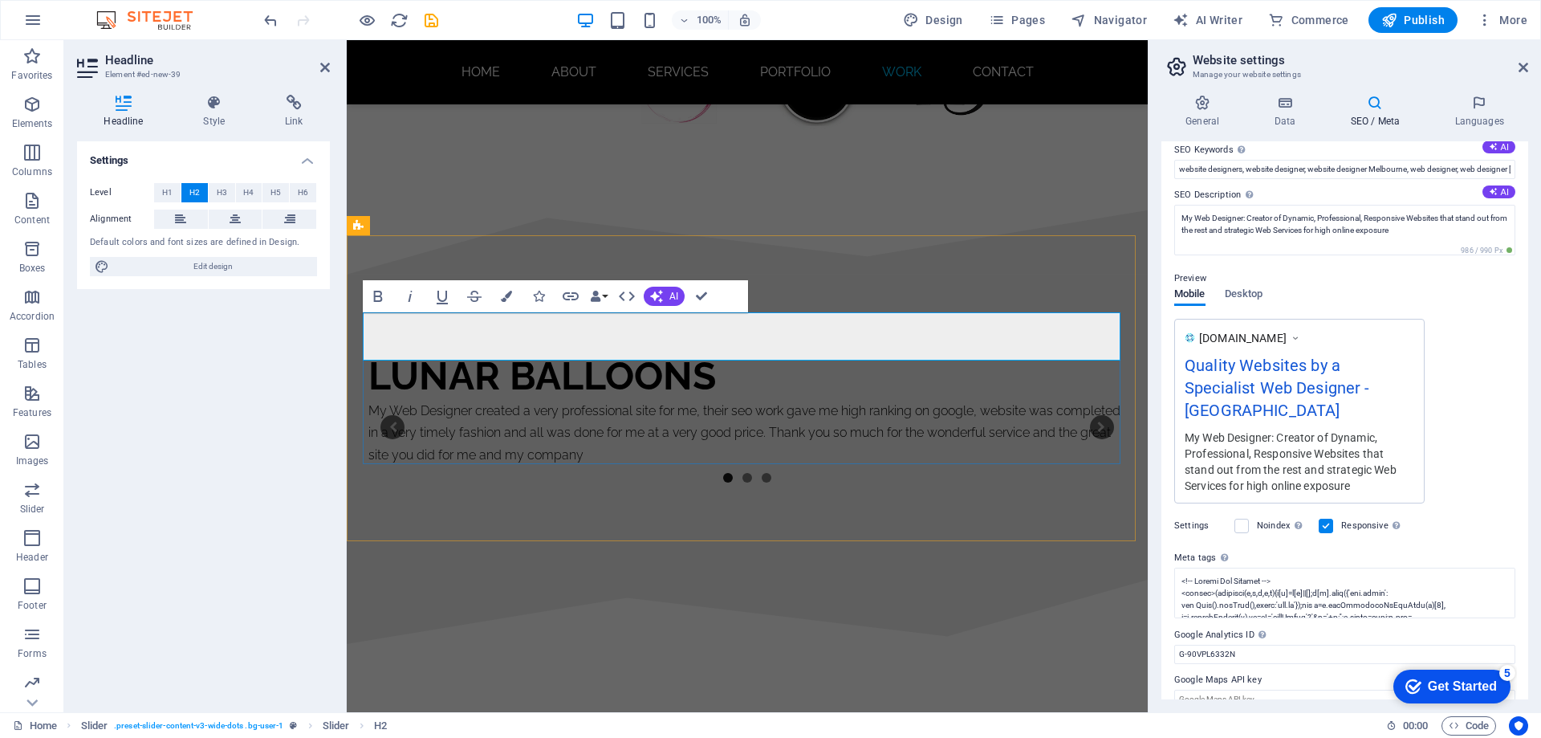
click at [705, 352] on h2 "Lunar Balloons" at bounding box center [747, 376] width 758 height 48
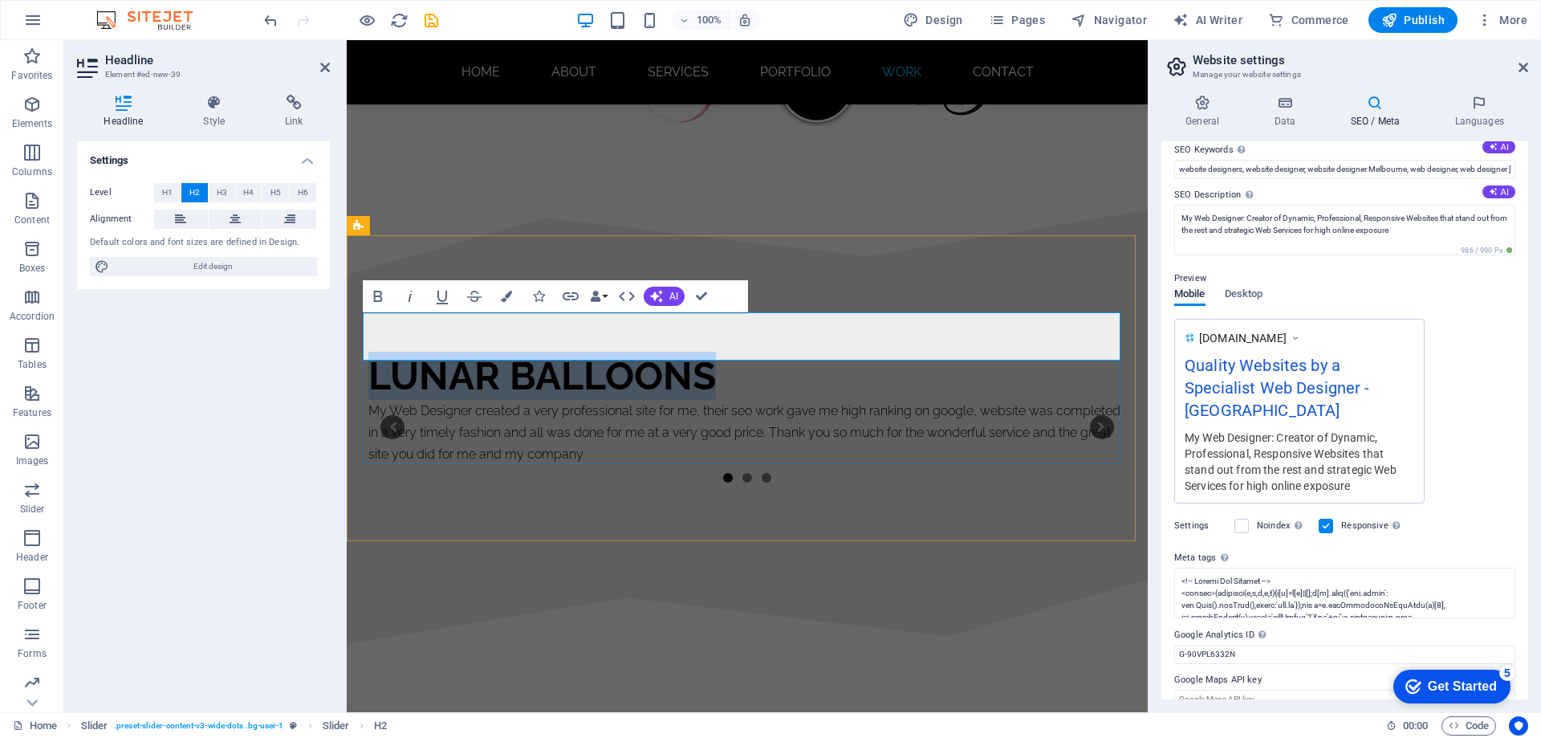
drag, startPoint x: 695, startPoint y: 340, endPoint x: 368, endPoint y: 352, distance: 327.7
click at [368, 352] on h2 "Lunar Balloons" at bounding box center [747, 376] width 758 height 48
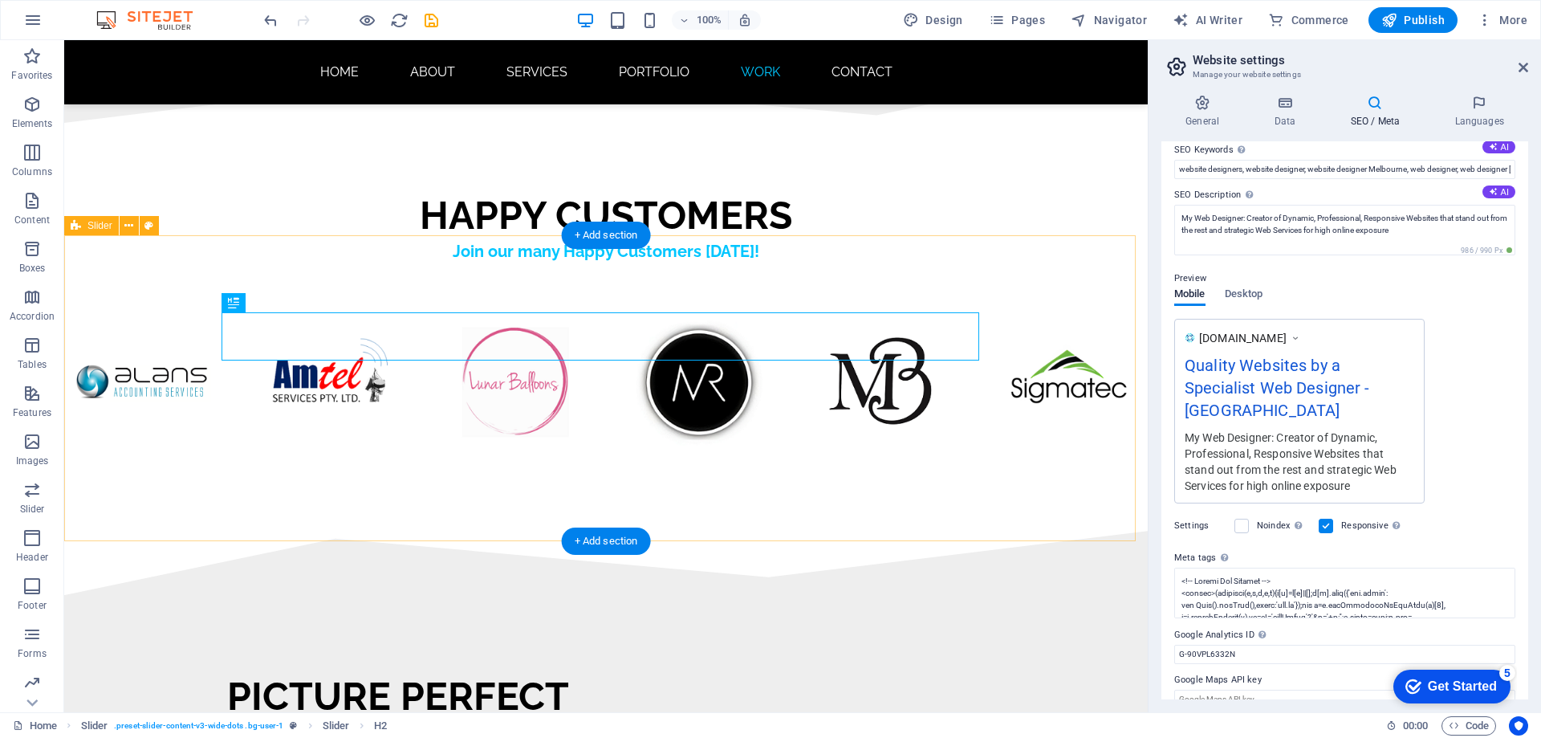
scroll to position [9477, 0]
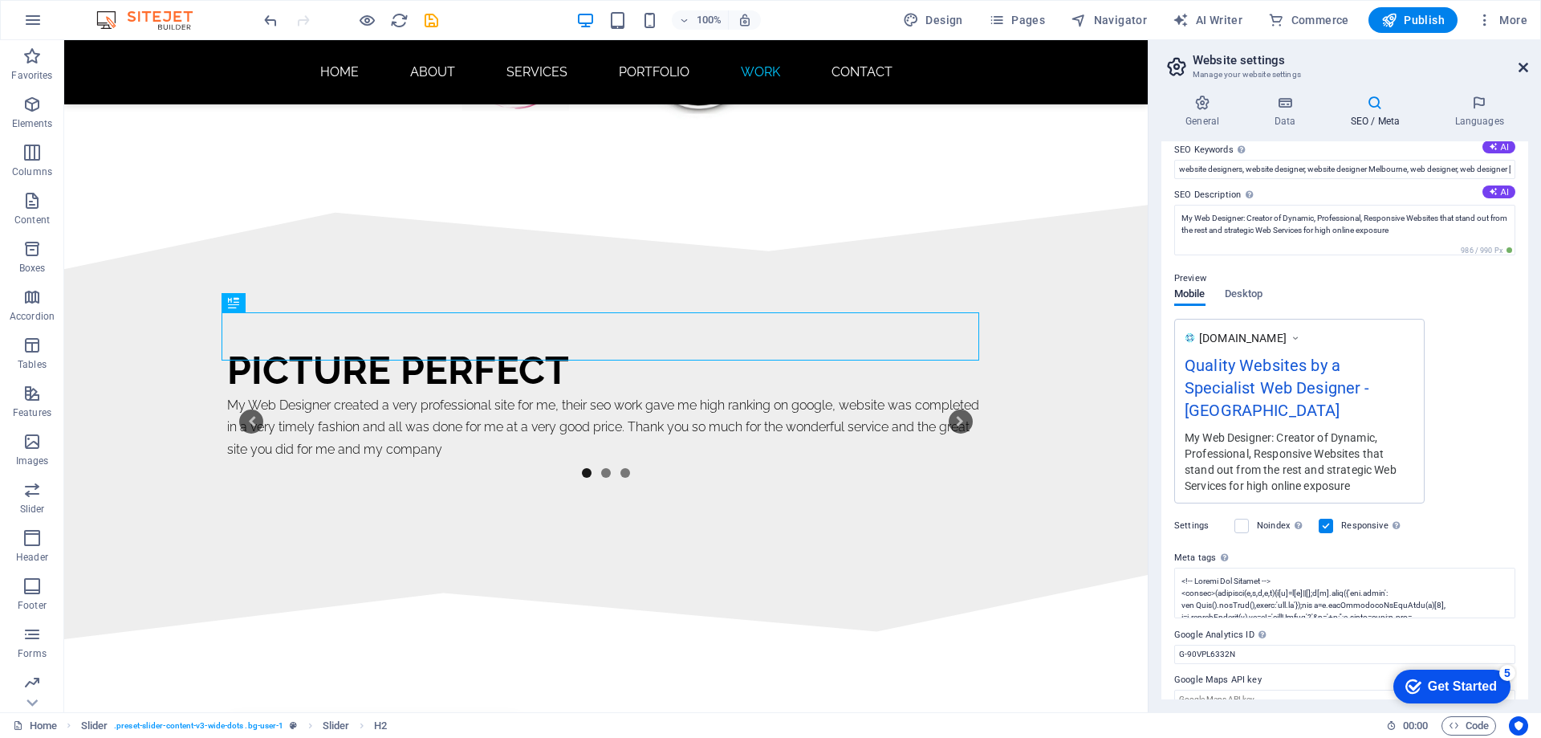
click at [1524, 67] on icon at bounding box center [1524, 67] width 10 height 13
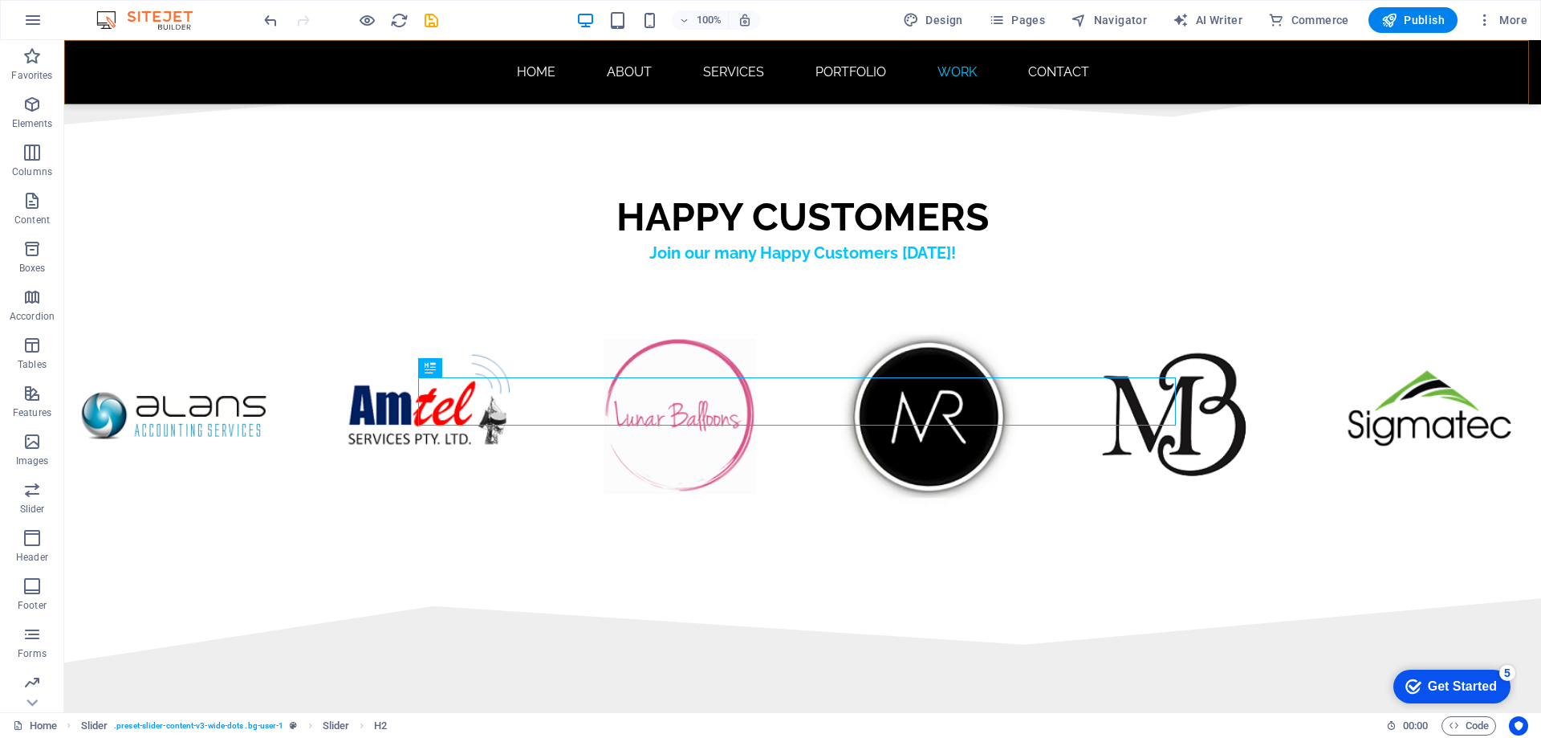
scroll to position [9805, 0]
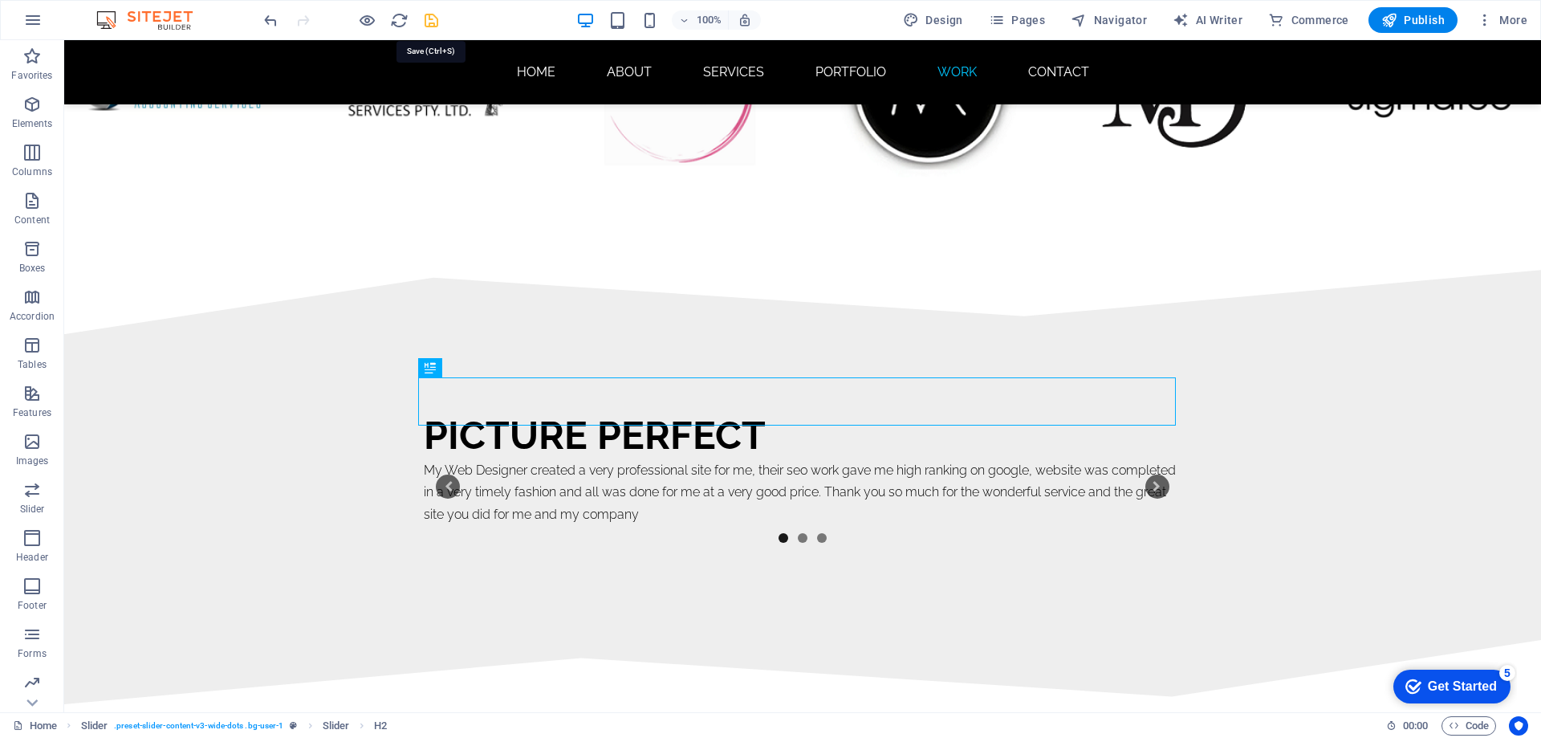
click at [427, 20] on icon "save" at bounding box center [431, 20] width 18 height 18
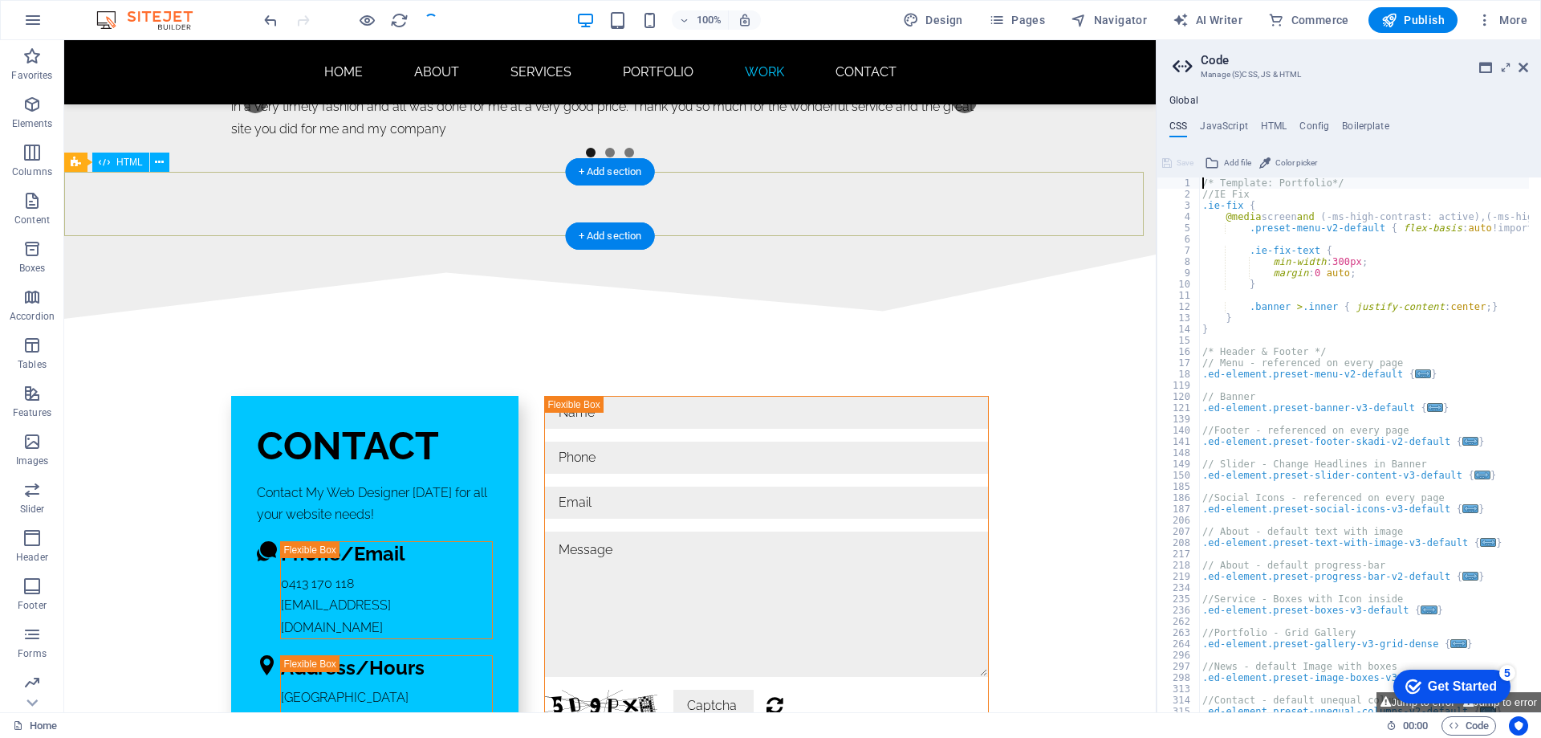
scroll to position [9484, 0]
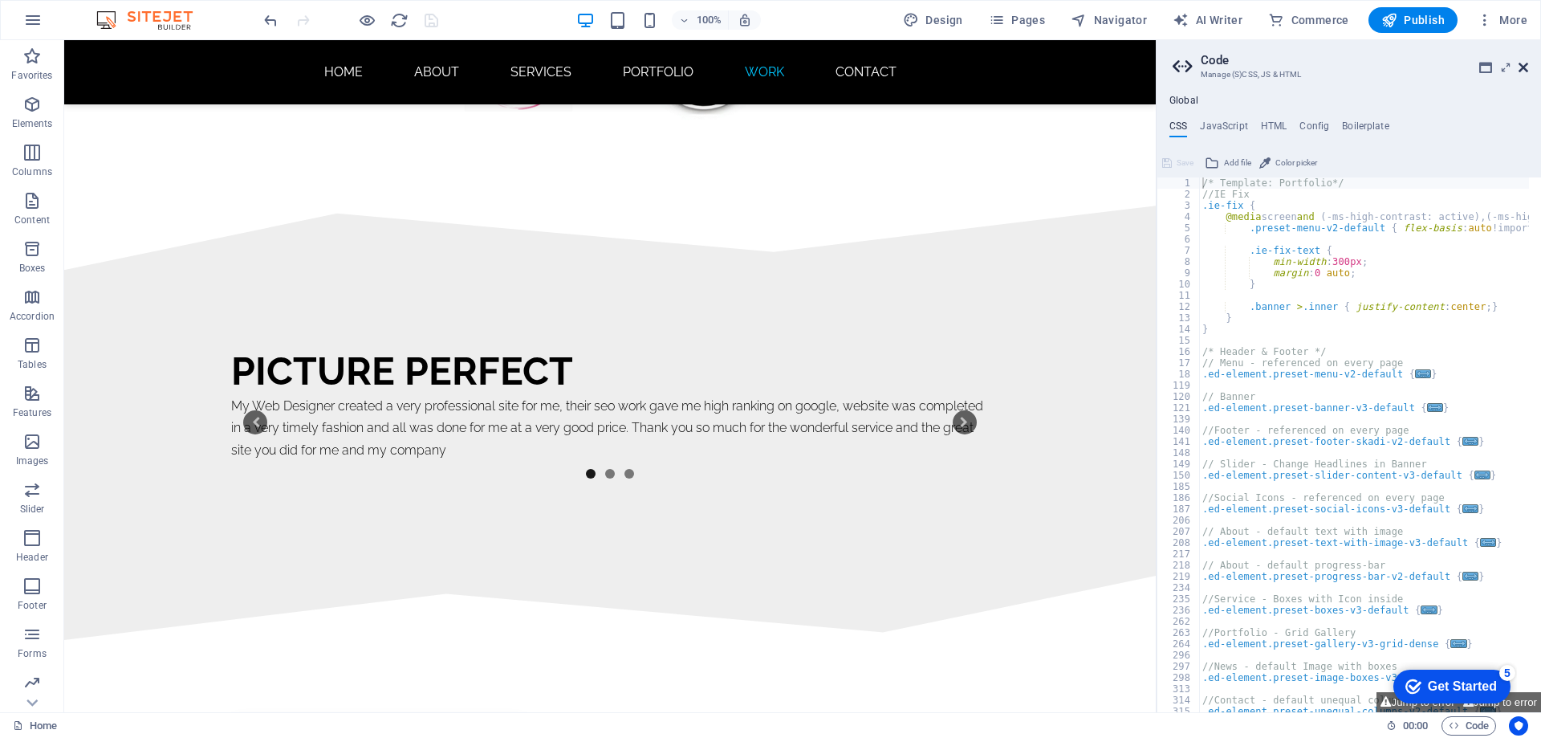
click at [1519, 65] on icon at bounding box center [1524, 67] width 10 height 13
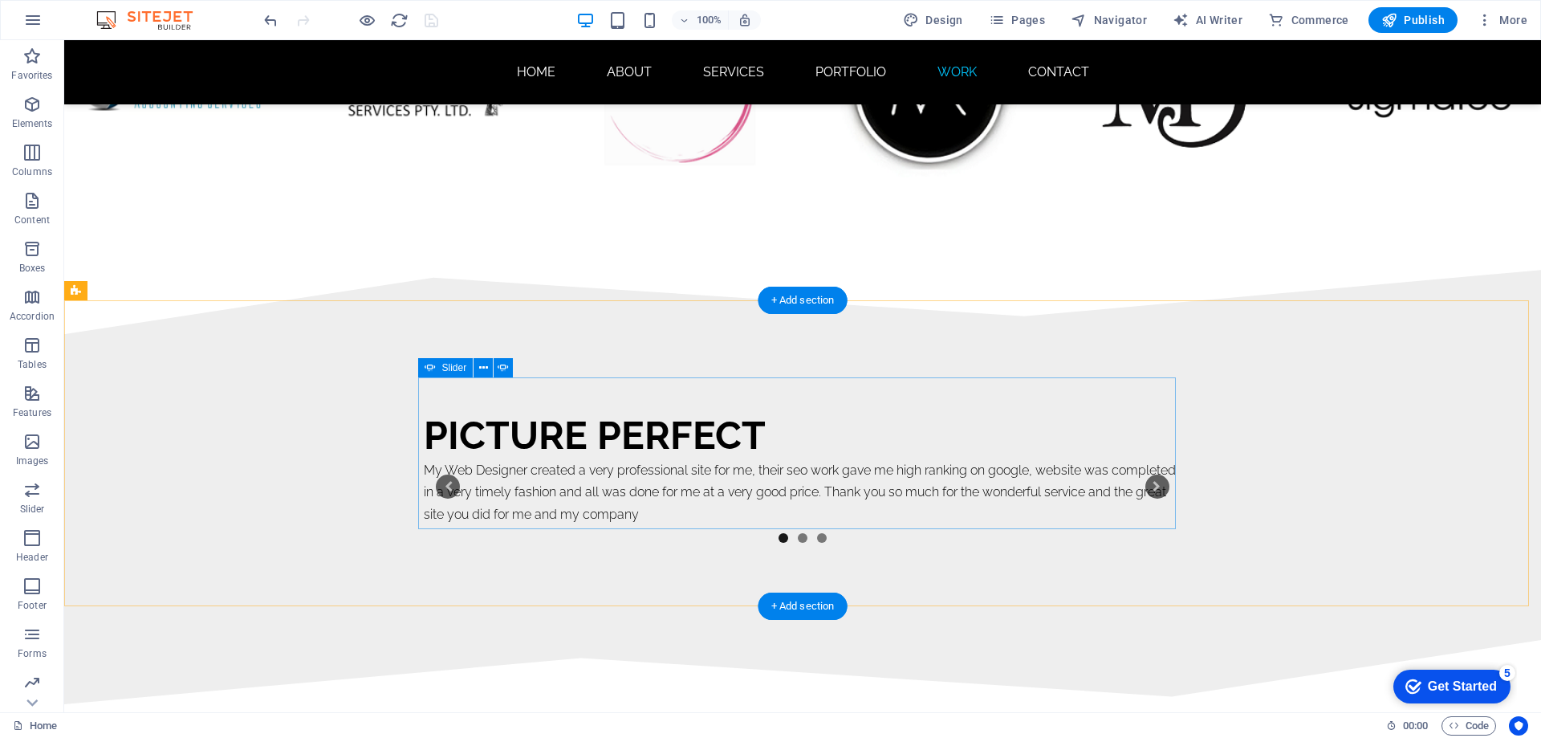
click at [798, 533] on button "2" at bounding box center [803, 538] width 10 height 10
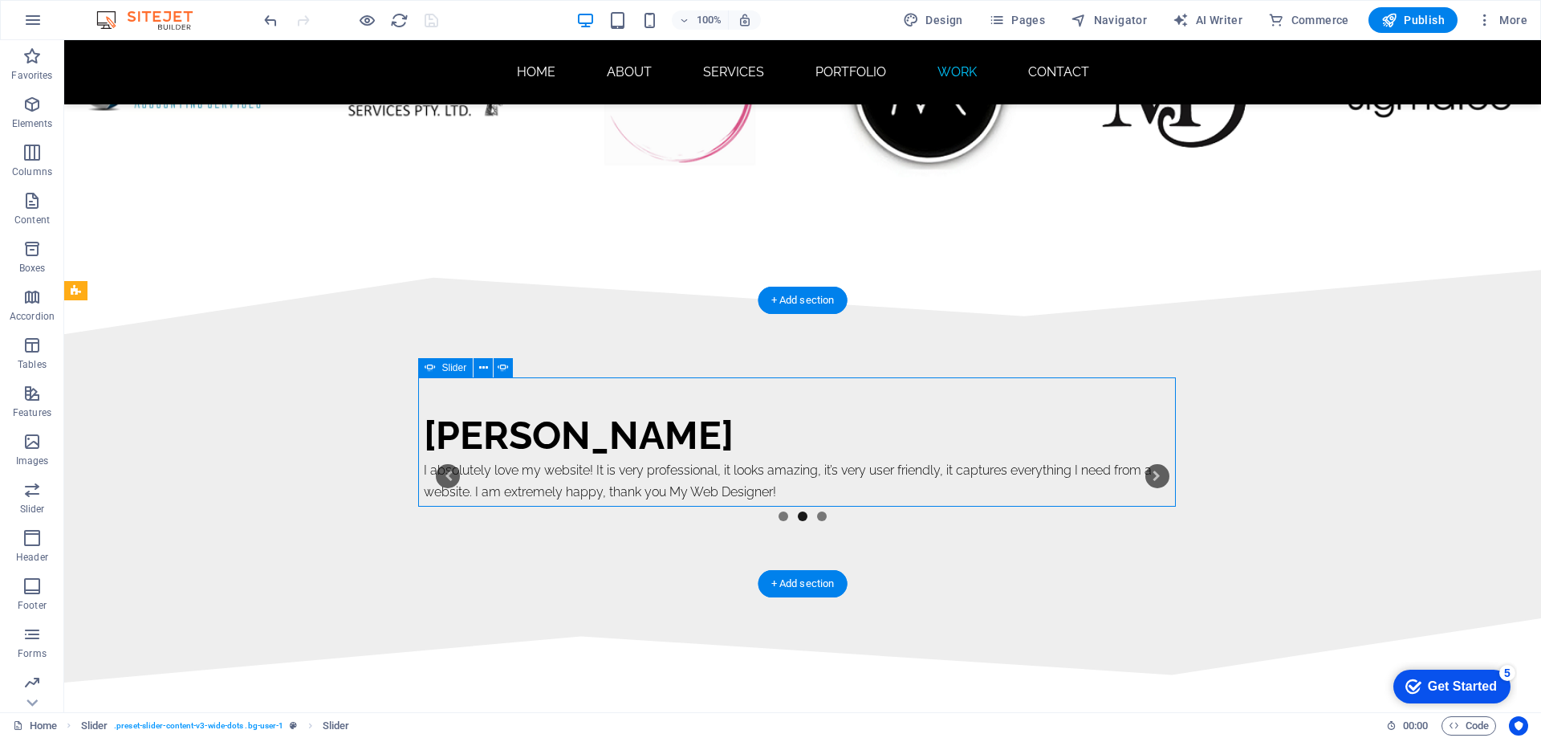
click at [819, 511] on button "3" at bounding box center [822, 516] width 10 height 10
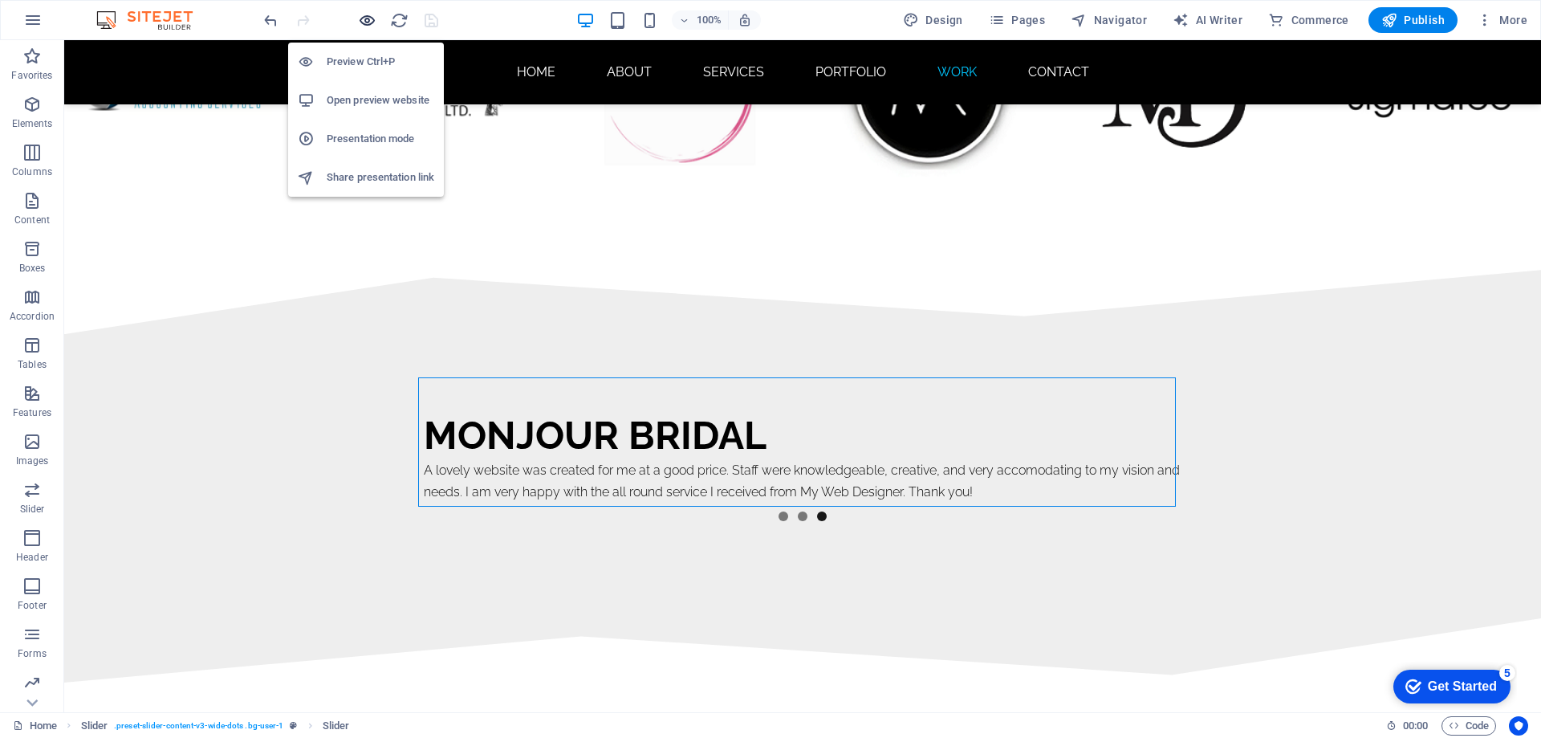
click at [361, 22] on icon "button" at bounding box center [367, 20] width 18 height 18
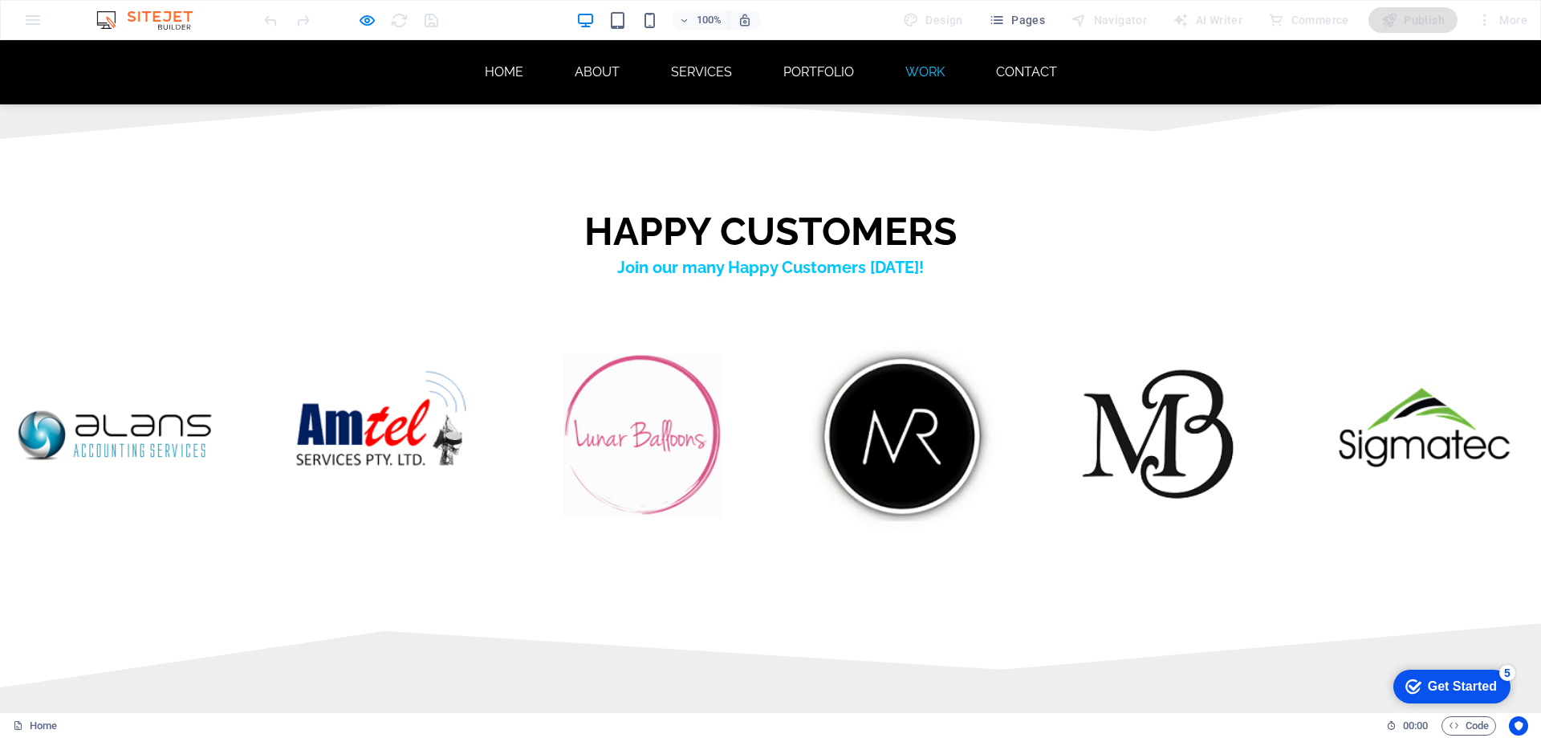
scroll to position [9858, 0]
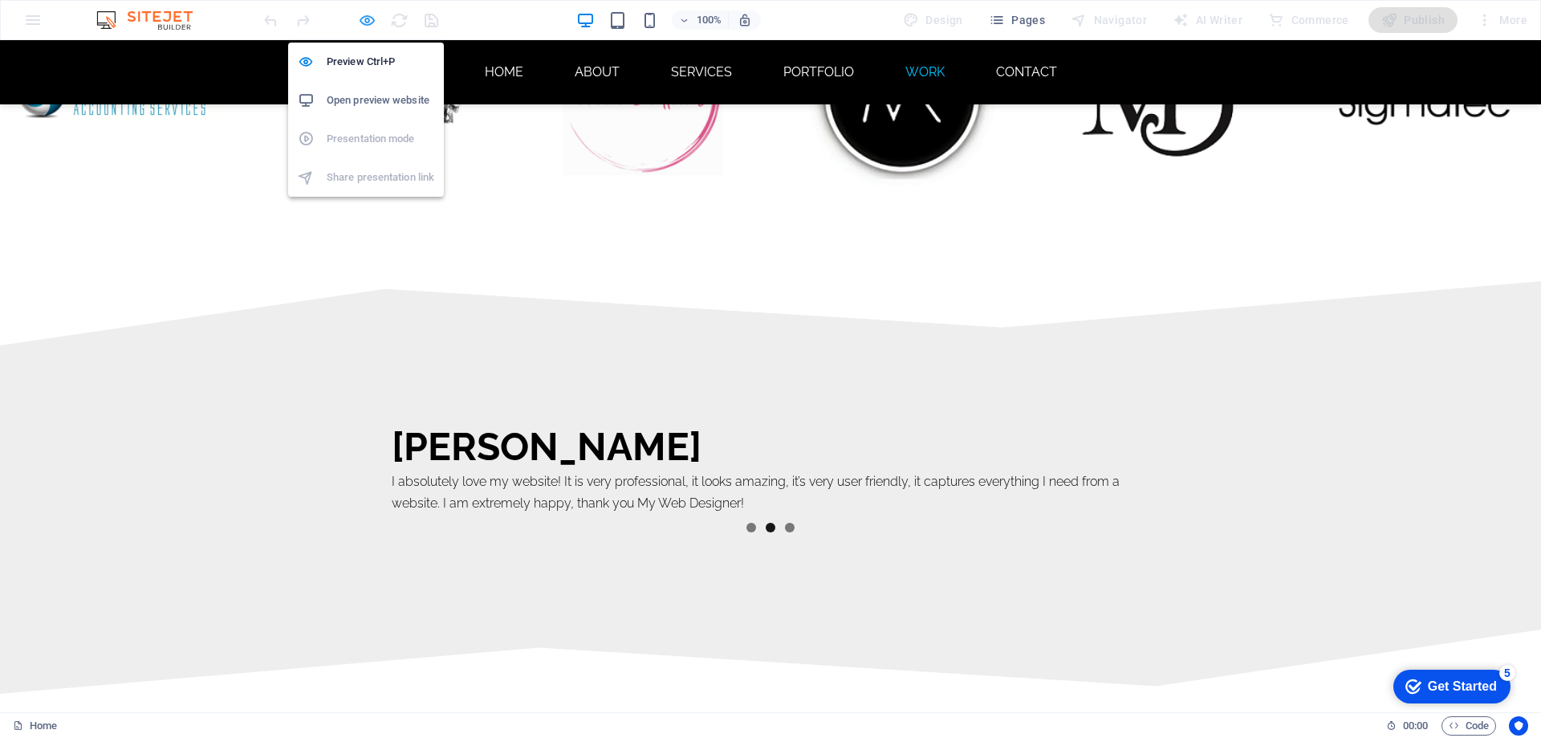
click at [364, 16] on icon "button" at bounding box center [367, 20] width 18 height 18
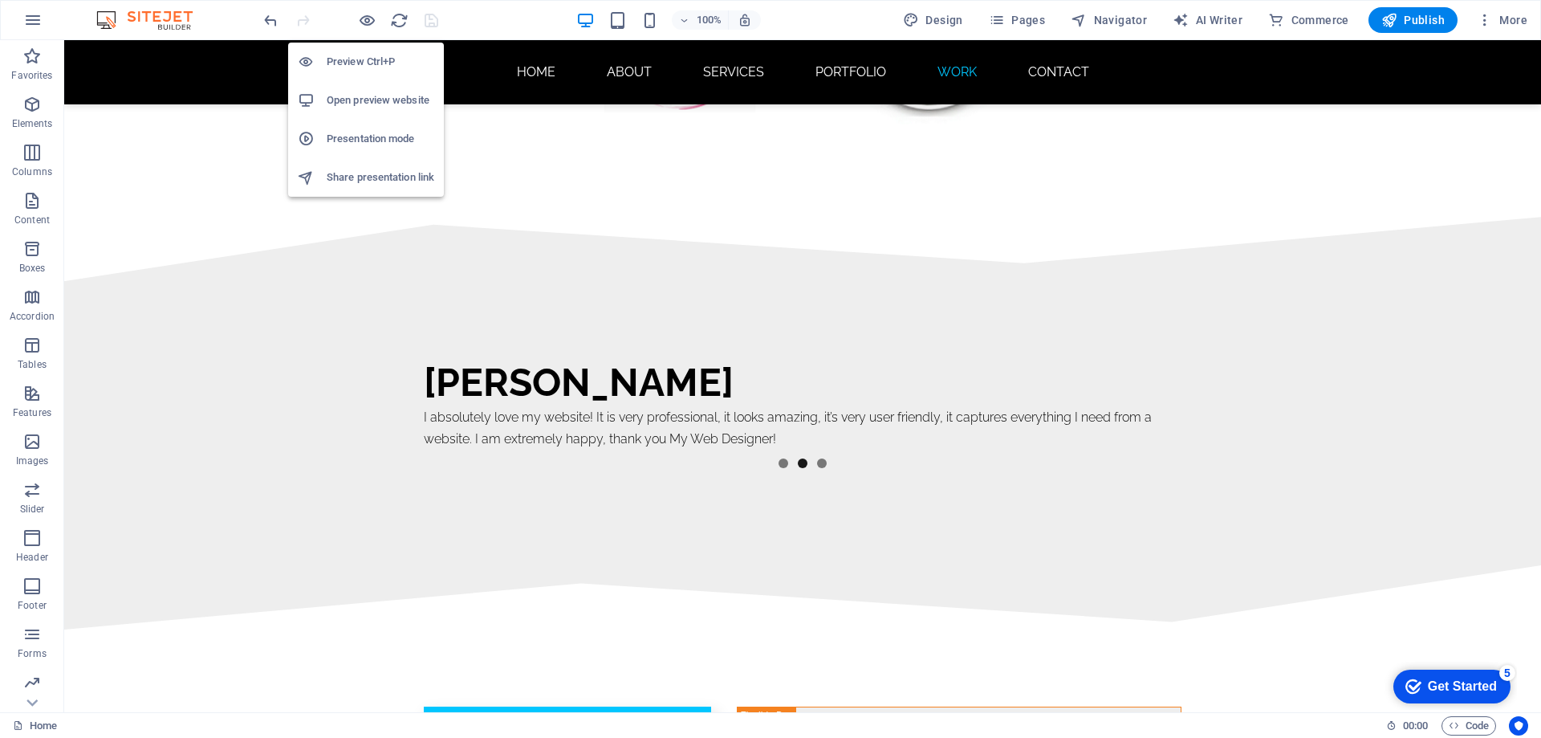
scroll to position [9805, 0]
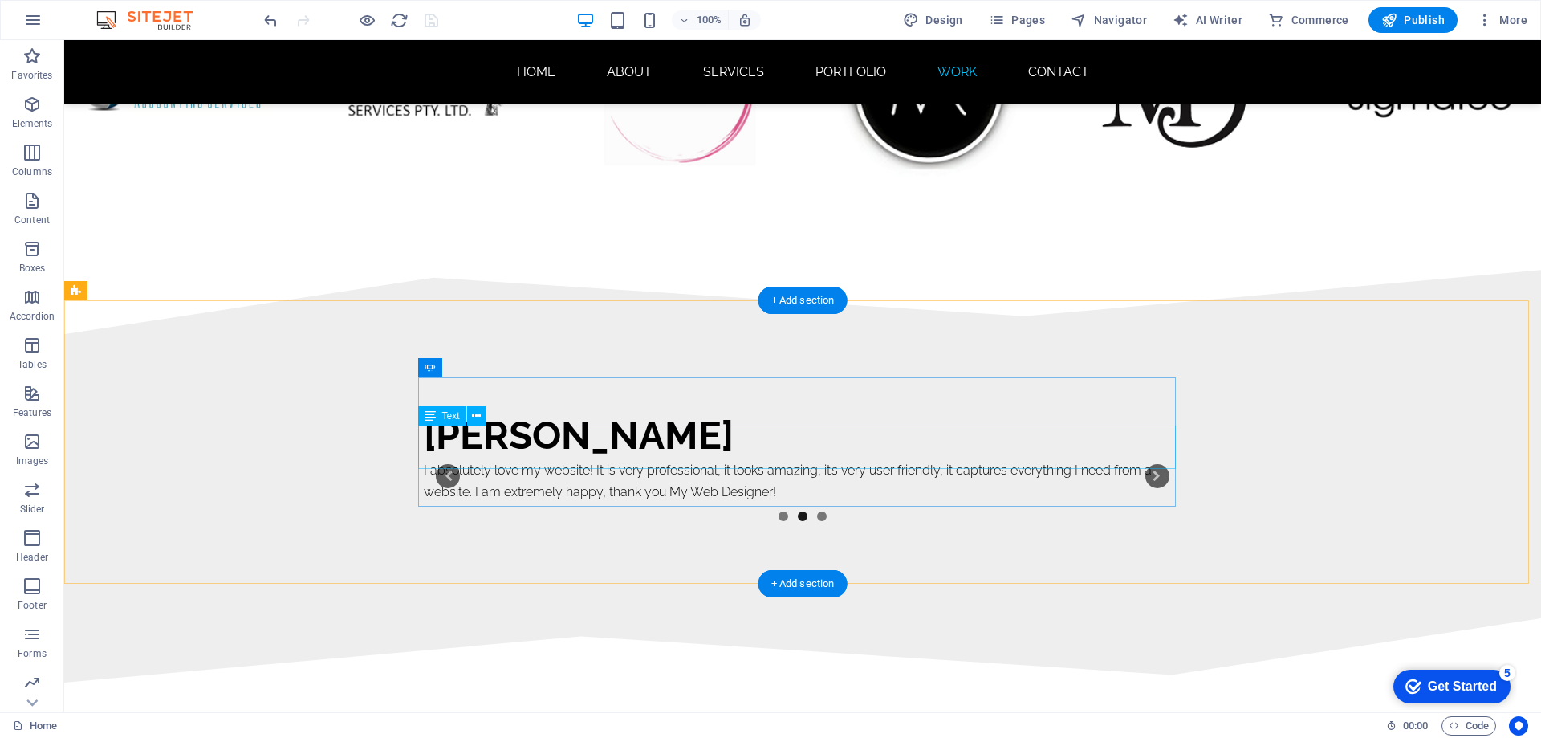
click at [584, 459] on div "I absolutely love my website! It is very professional, it looks amazing, it’s v…" at bounding box center [803, 480] width 758 height 43
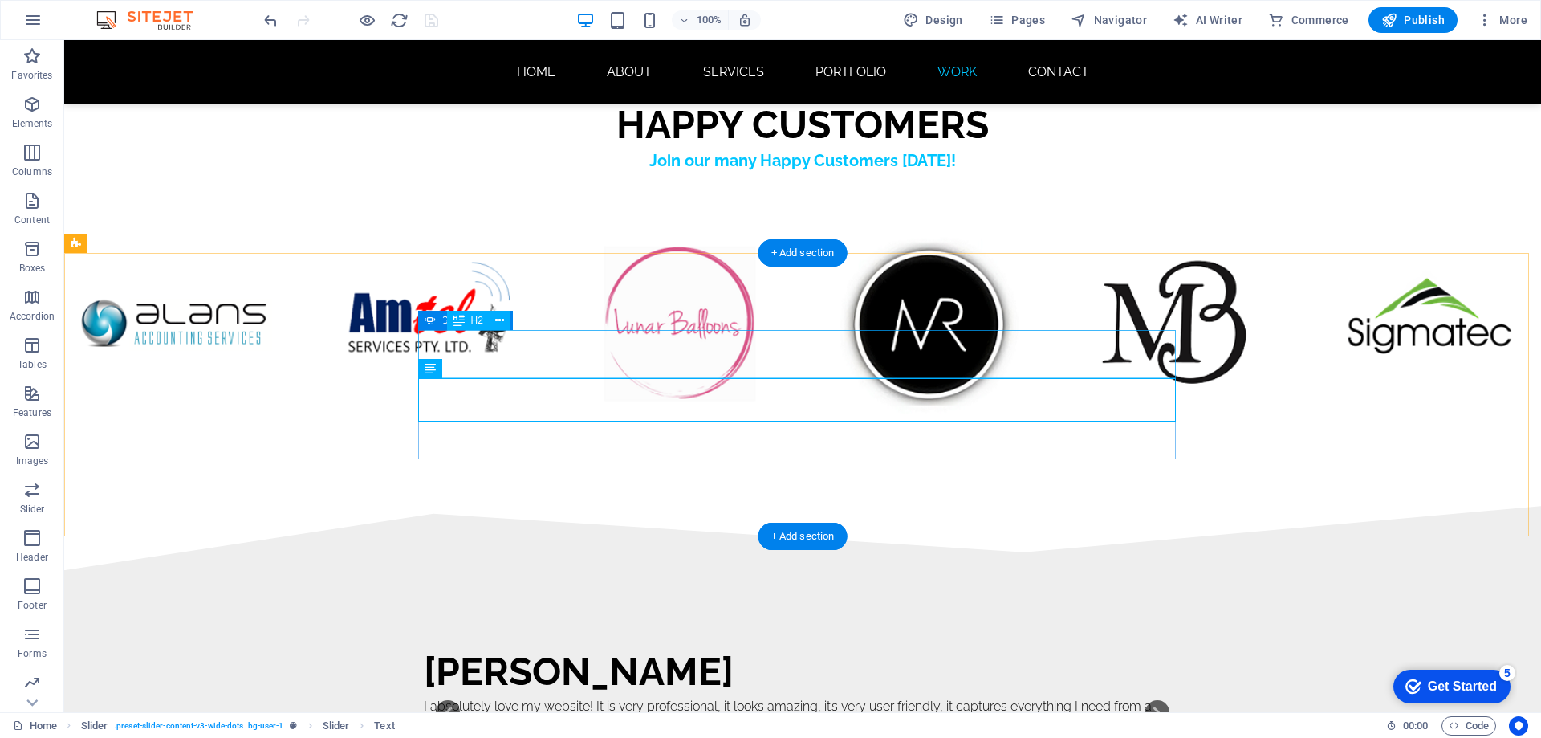
scroll to position [9852, 0]
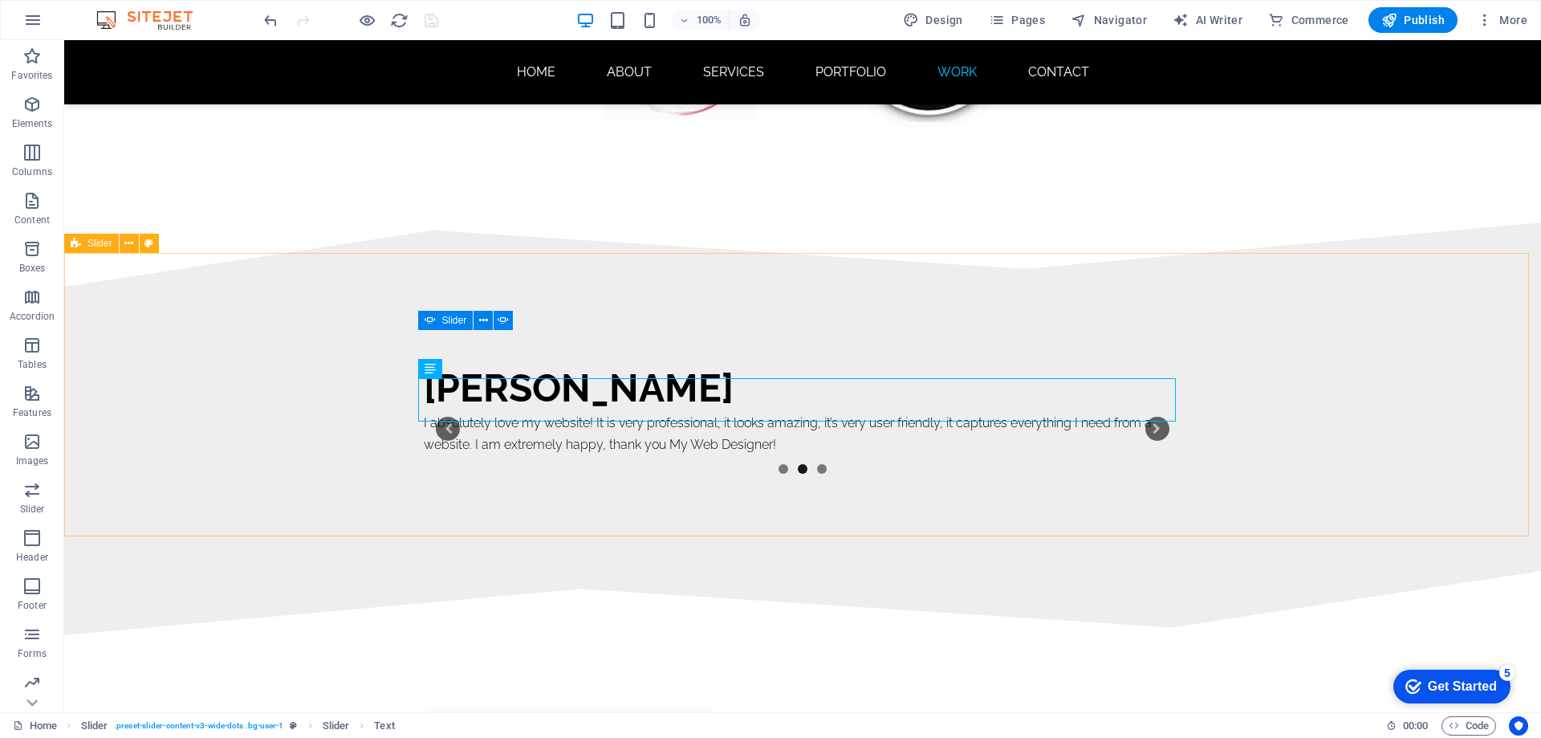
click at [91, 246] on span "Slider" at bounding box center [99, 243] width 25 height 10
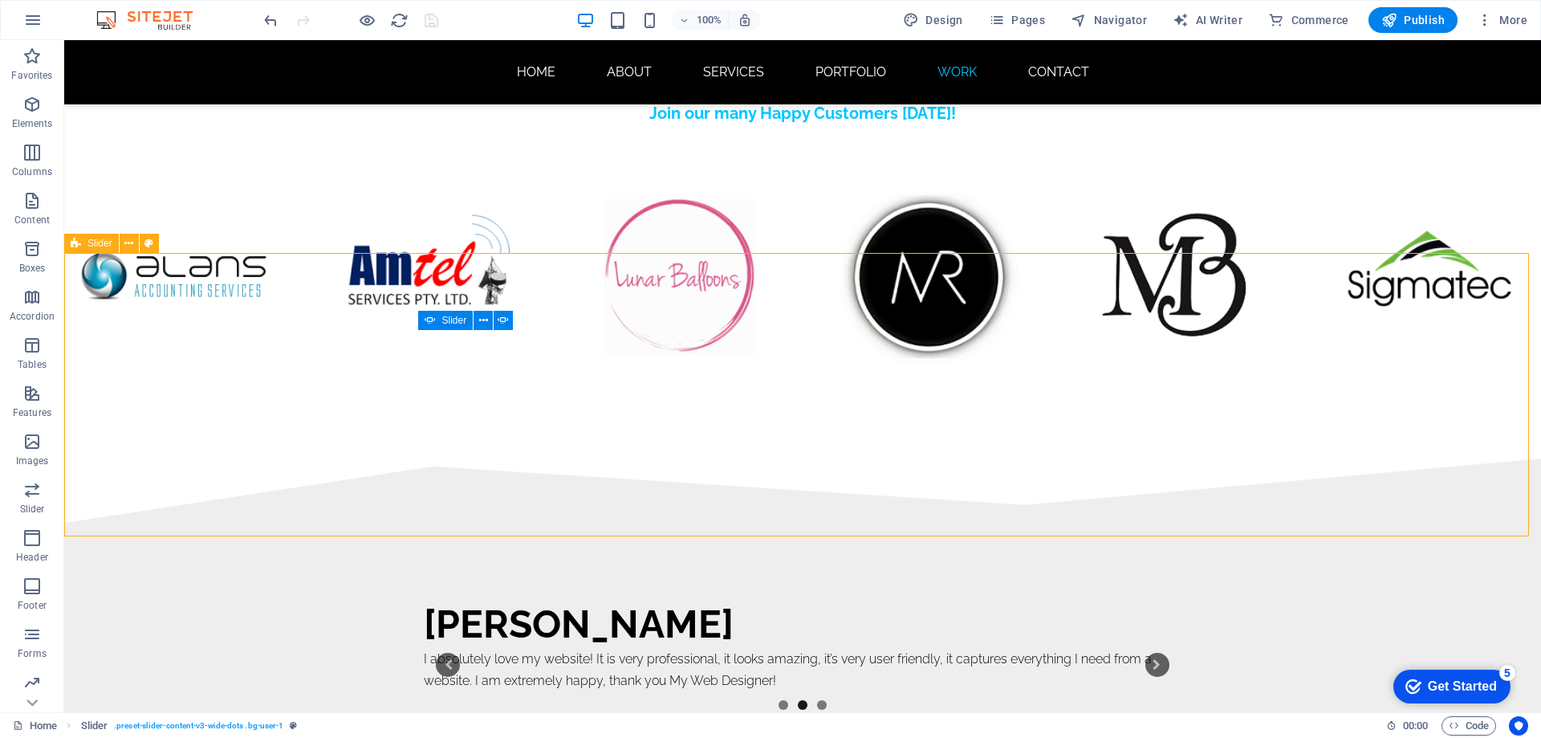
select select "region"
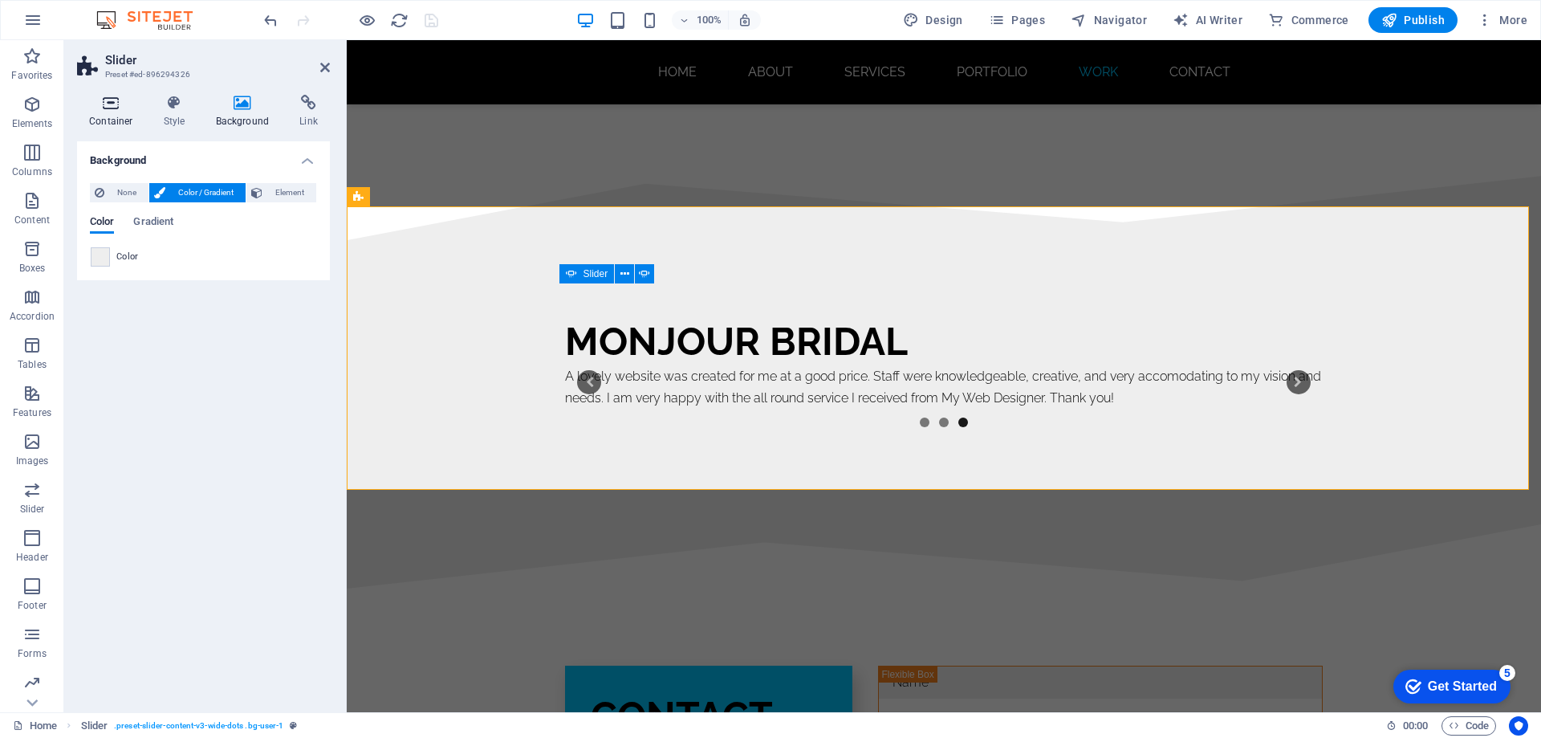
click at [104, 105] on icon at bounding box center [111, 103] width 68 height 16
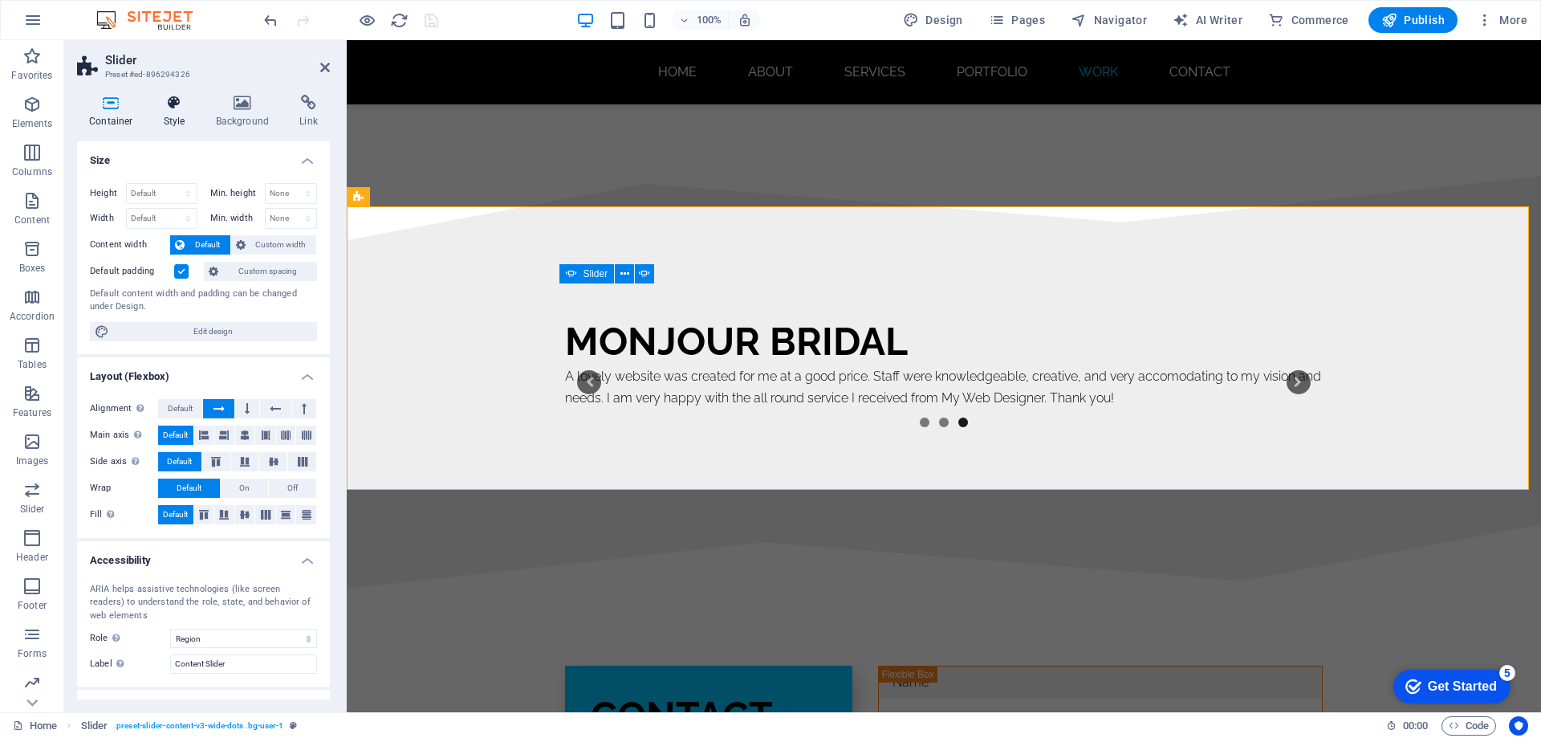
click at [173, 108] on icon at bounding box center [175, 103] width 46 height 16
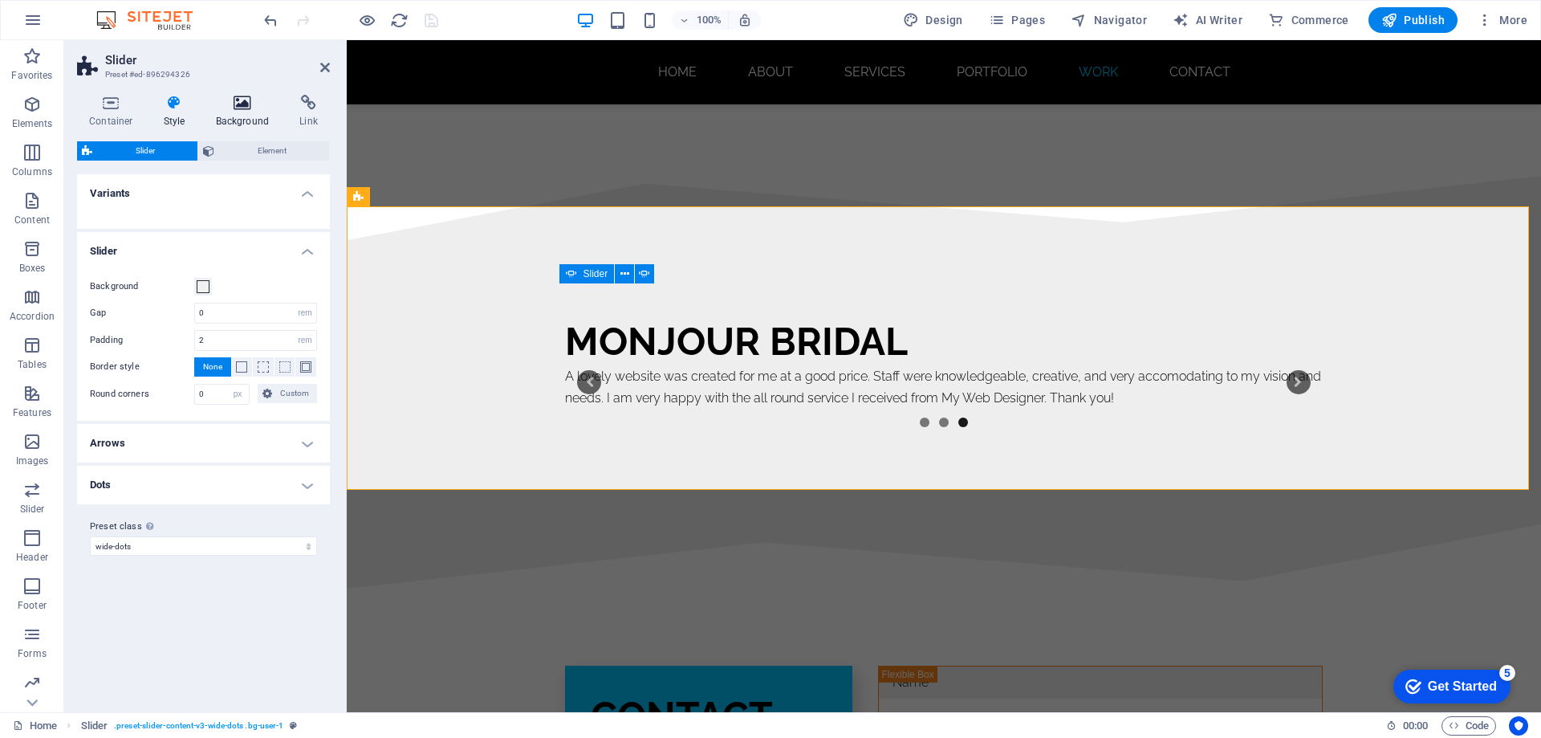
click at [248, 105] on icon at bounding box center [243, 103] width 78 height 16
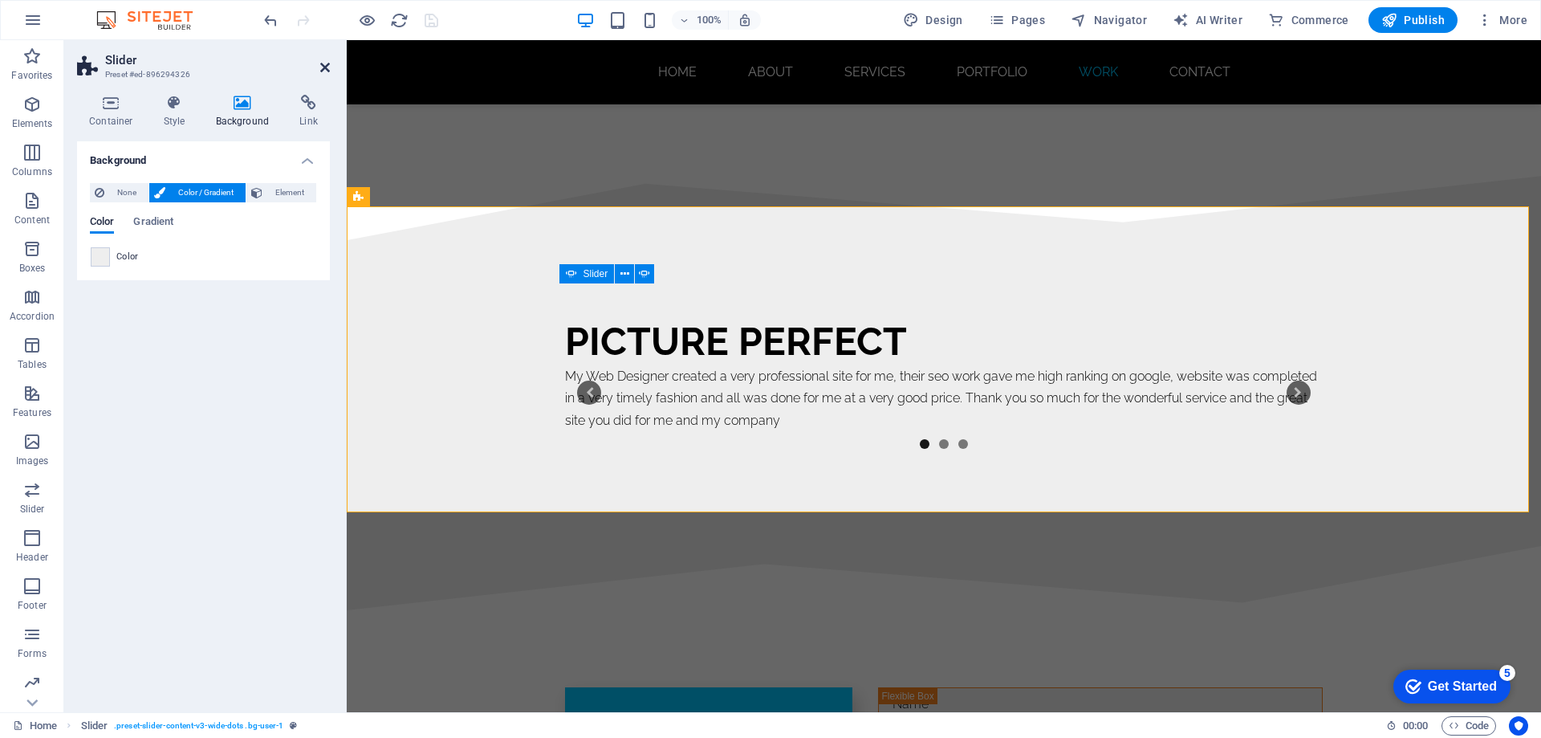
click at [323, 67] on icon at bounding box center [325, 67] width 10 height 13
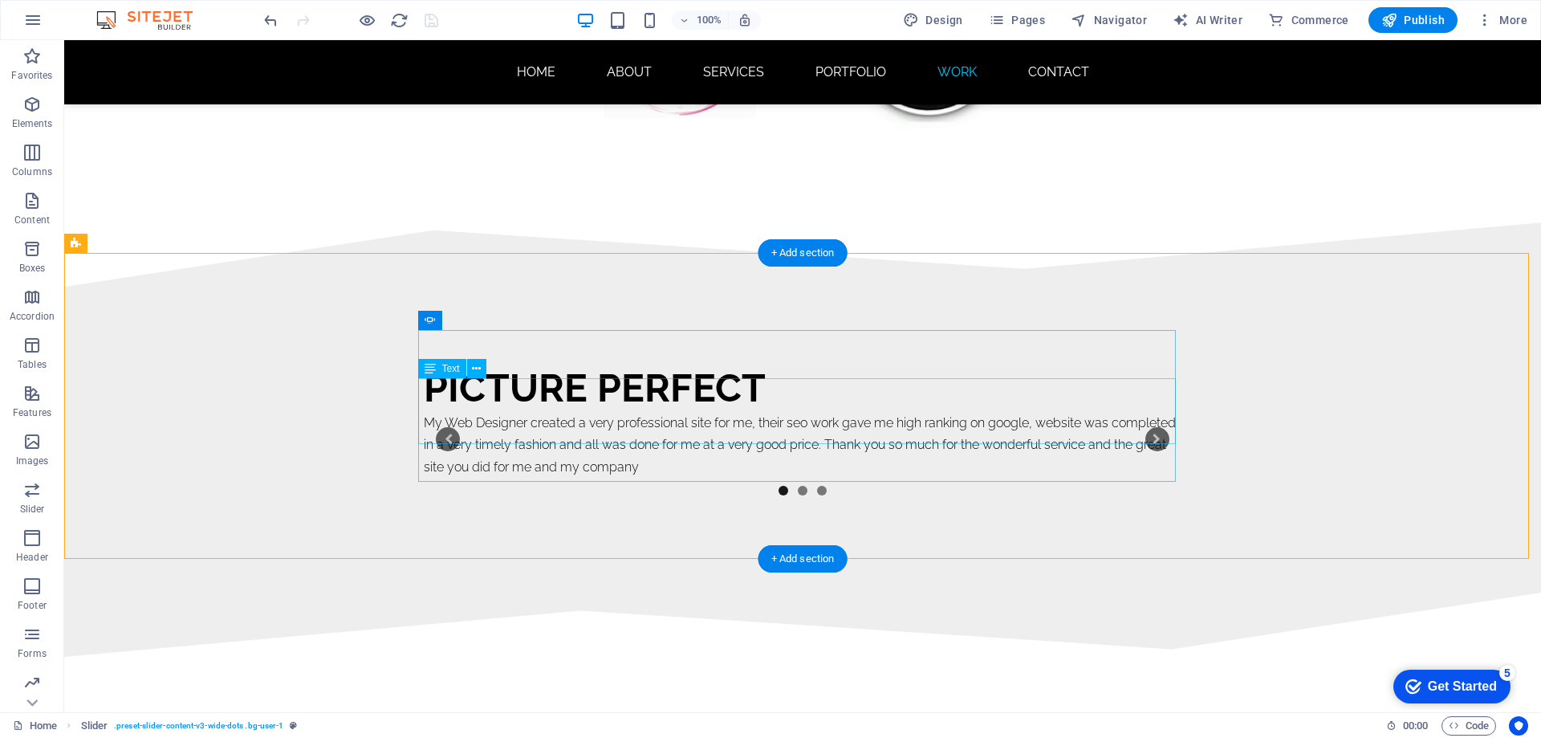
click at [679, 412] on div "My Web Designer created a very professional site for me, their seo work gave me…" at bounding box center [803, 445] width 758 height 66
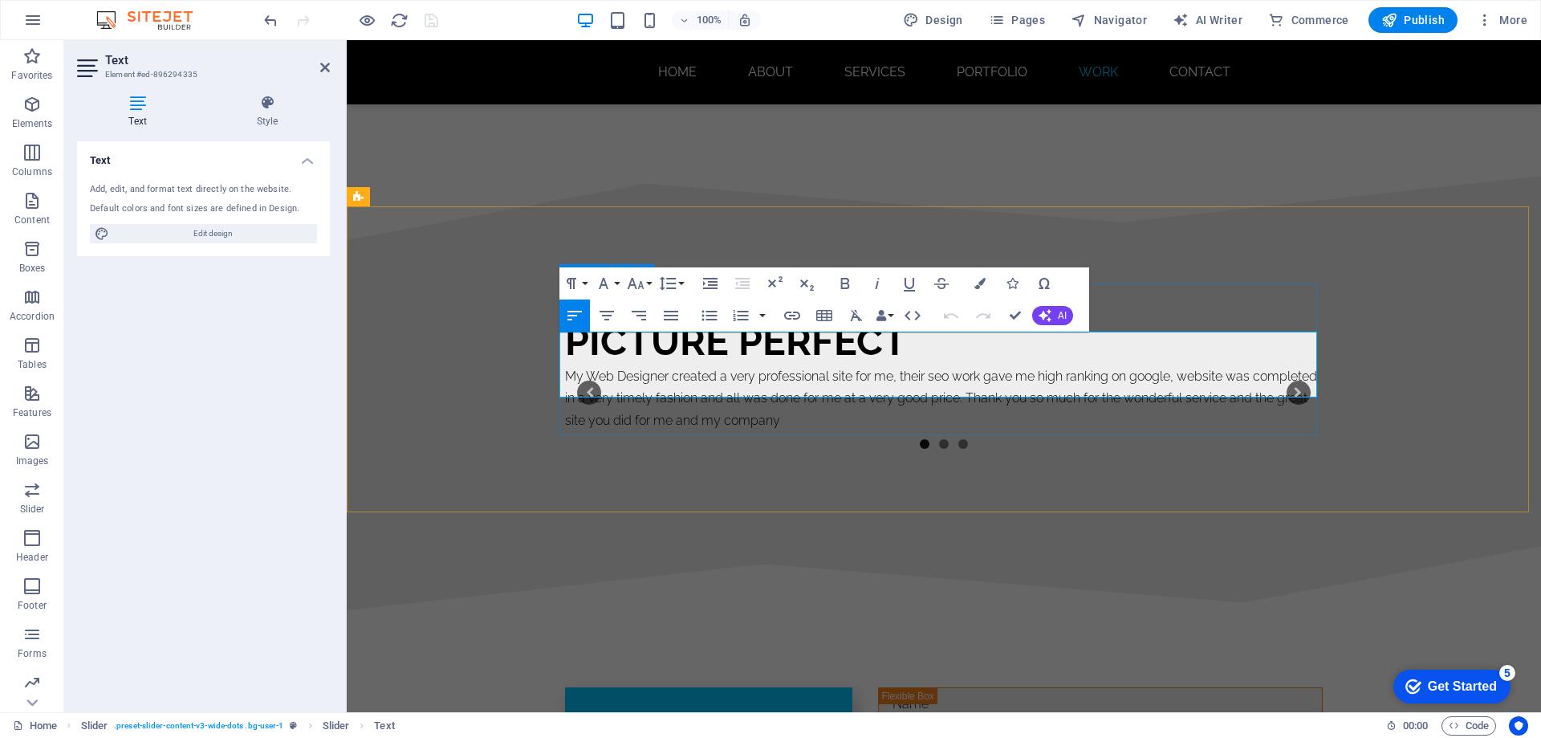
click at [778, 388] on p "My Web Designer created a very professional site for me, their seo work gave me…" at bounding box center [944, 398] width 758 height 66
click at [565, 365] on p "My Web Designer created a very professional site for me, their seo work gave me…" at bounding box center [944, 398] width 758 height 66
click at [568, 365] on p "My Web Designer created a very professional site for me, their seo work gave me…" at bounding box center [944, 398] width 758 height 66
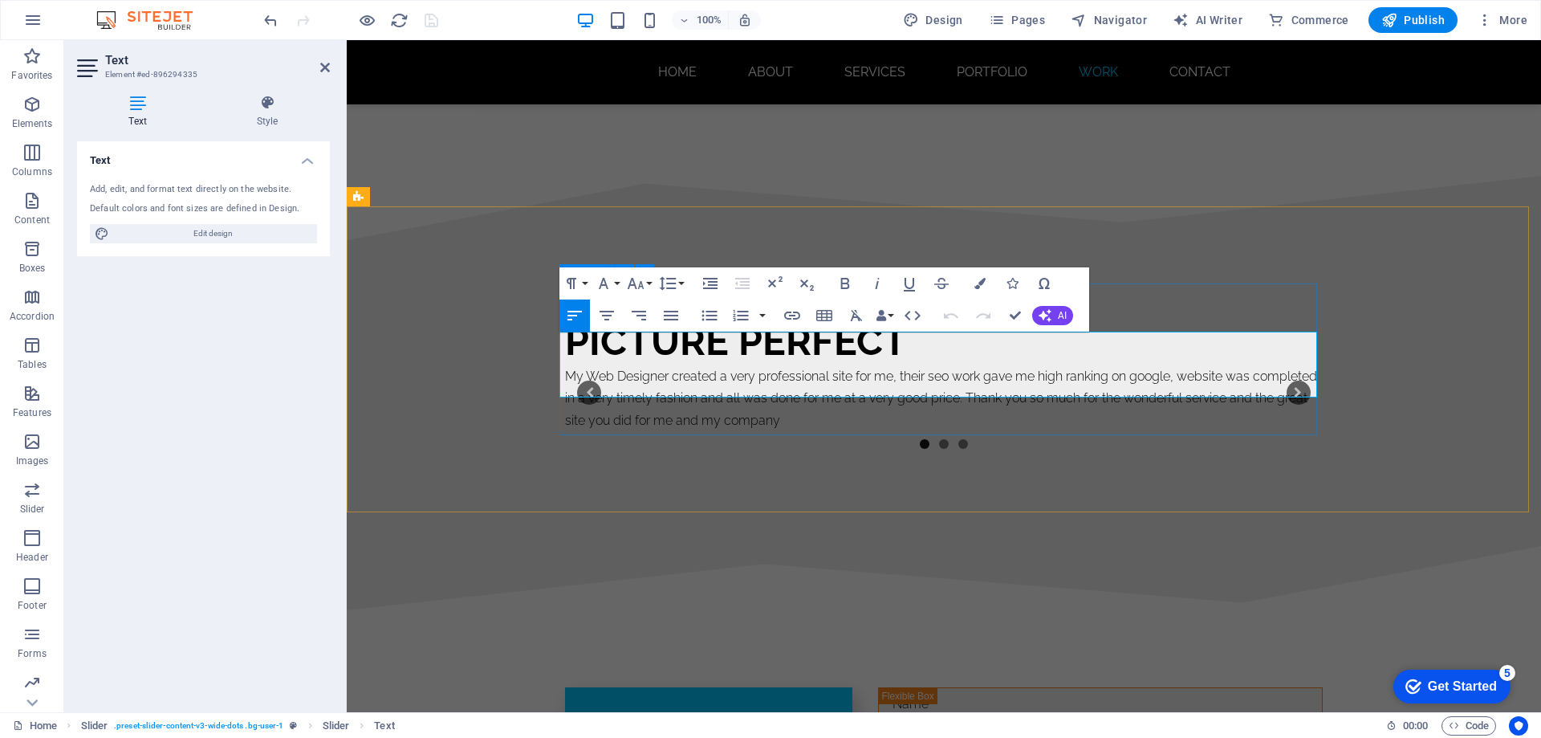
click at [565, 365] on p "My Web Designer created a very professional site for me, their seo work gave me…" at bounding box center [944, 398] width 758 height 66
click at [1051, 437] on div "Monjour Bridal A lovely website was created for me at a good price. Staff were …" at bounding box center [944, 393] width 1194 height 306
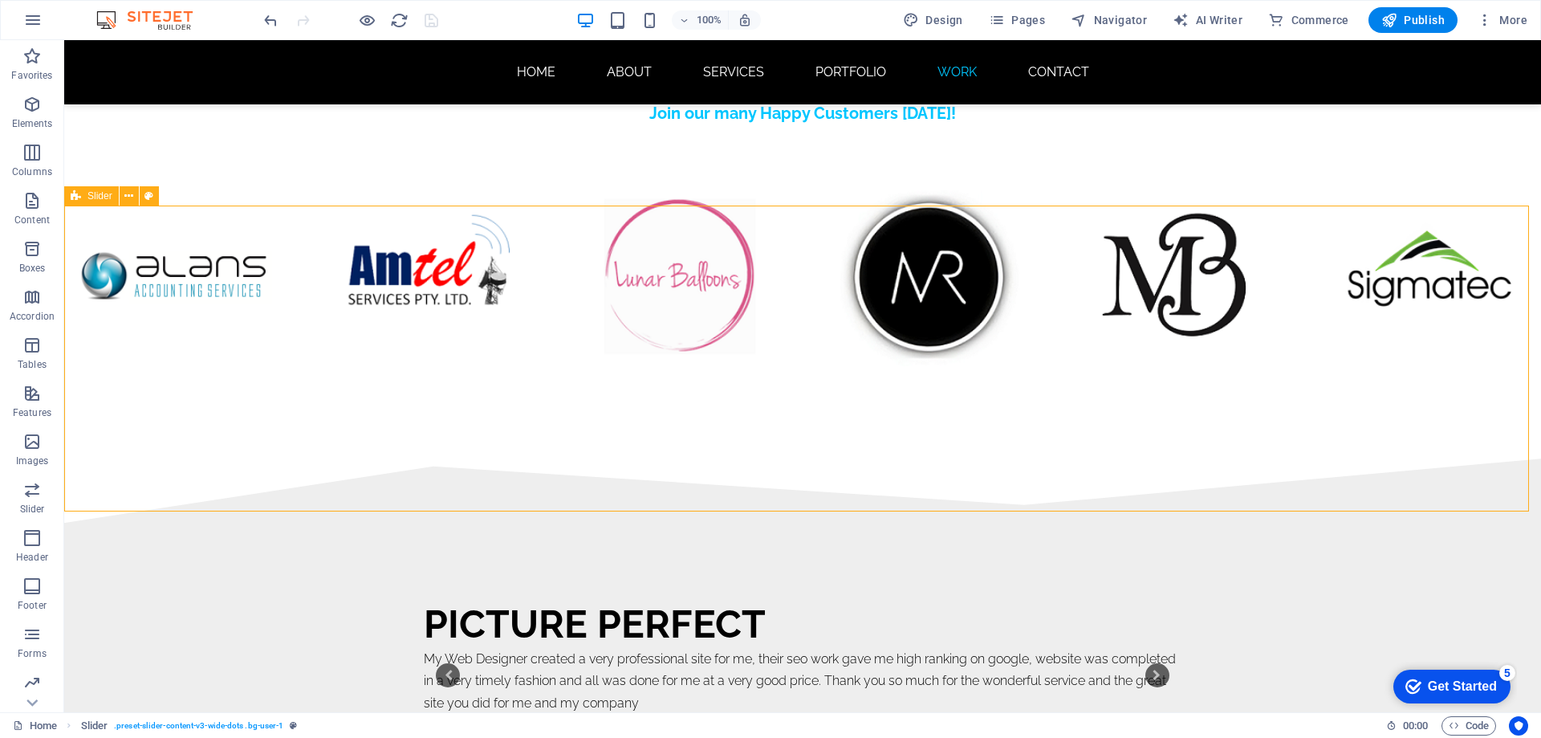
scroll to position [9900, 0]
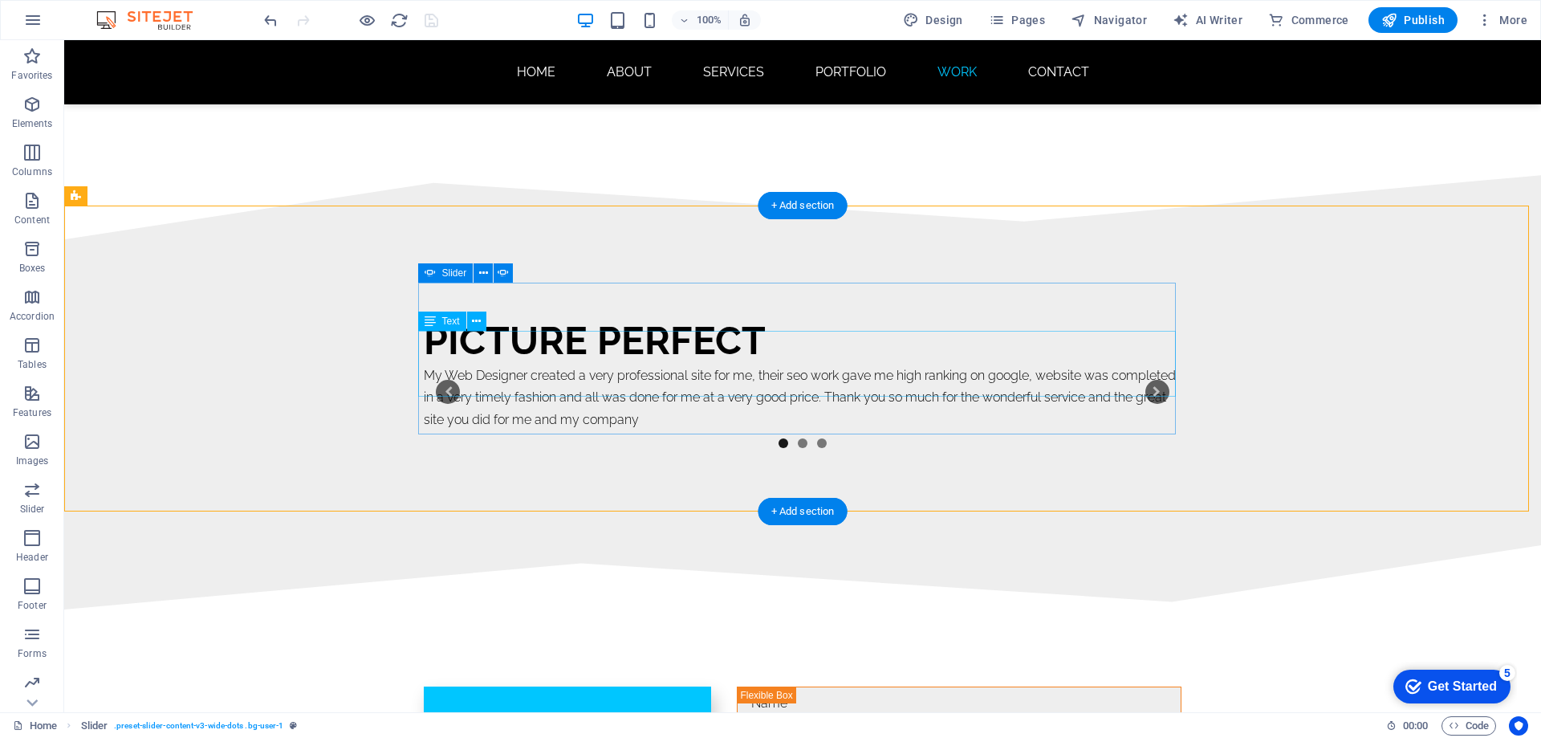
click at [424, 364] on div "My Web Designer created a very professional site for me, their seo work gave me…" at bounding box center [803, 397] width 758 height 66
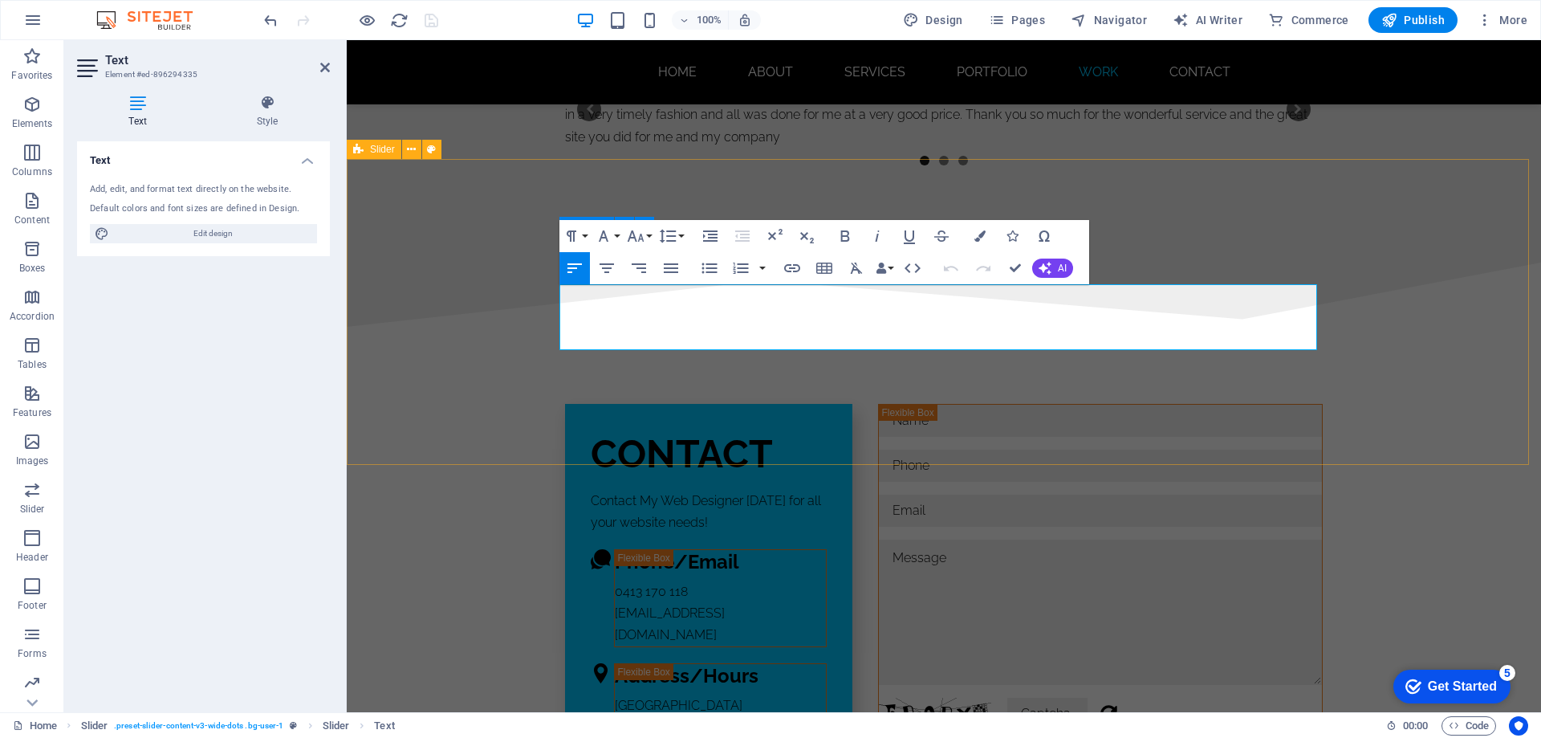
scroll to position [9664, 0]
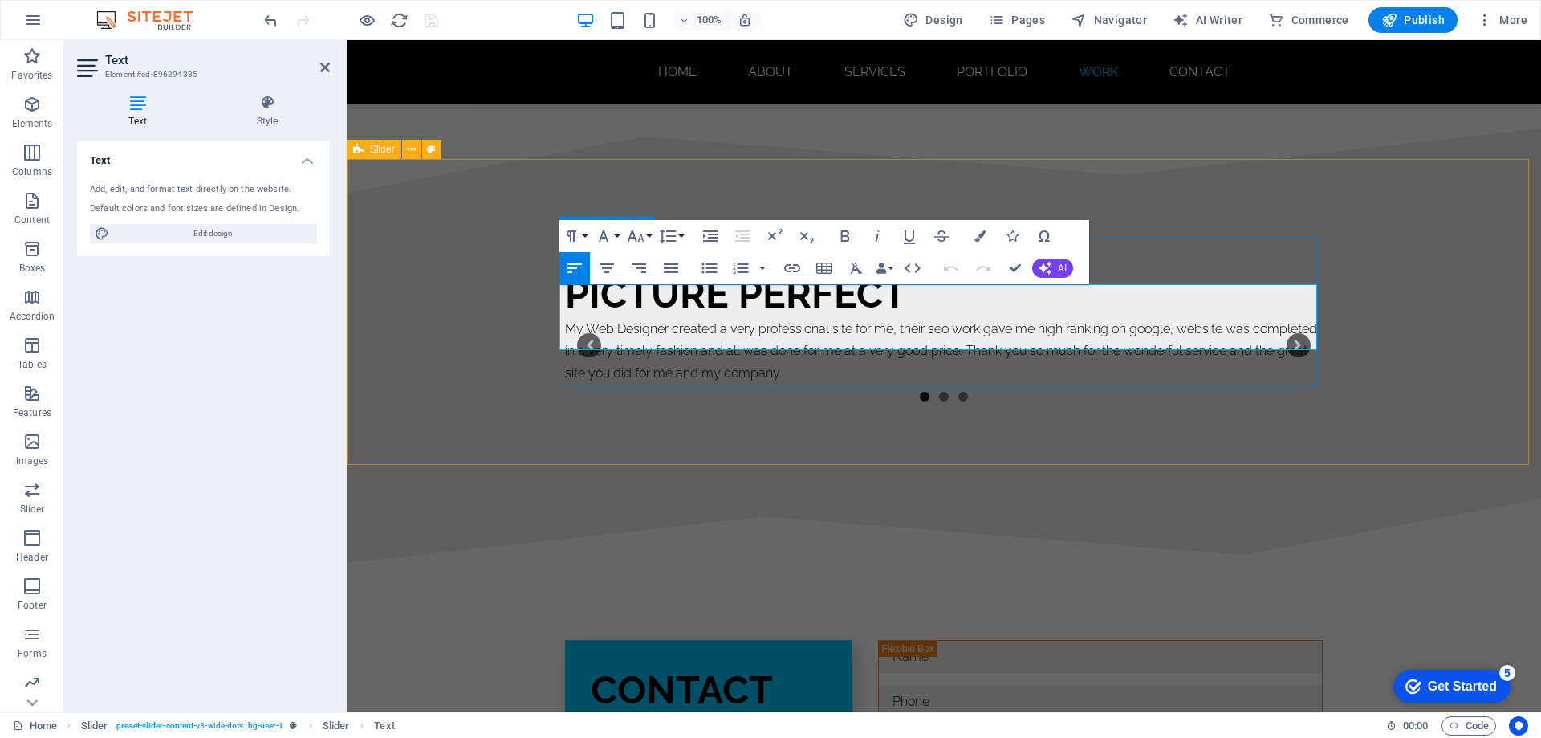
click at [565, 318] on p "My Web Designer created a very professional site for me, their seo work gave me…" at bounding box center [944, 351] width 758 height 66
click at [579, 318] on p "My Web Designer created a very professional site for me, their seo work gave me…" at bounding box center [944, 351] width 758 height 66
click at [1009, 235] on icon "button" at bounding box center [1011, 235] width 11 height 11
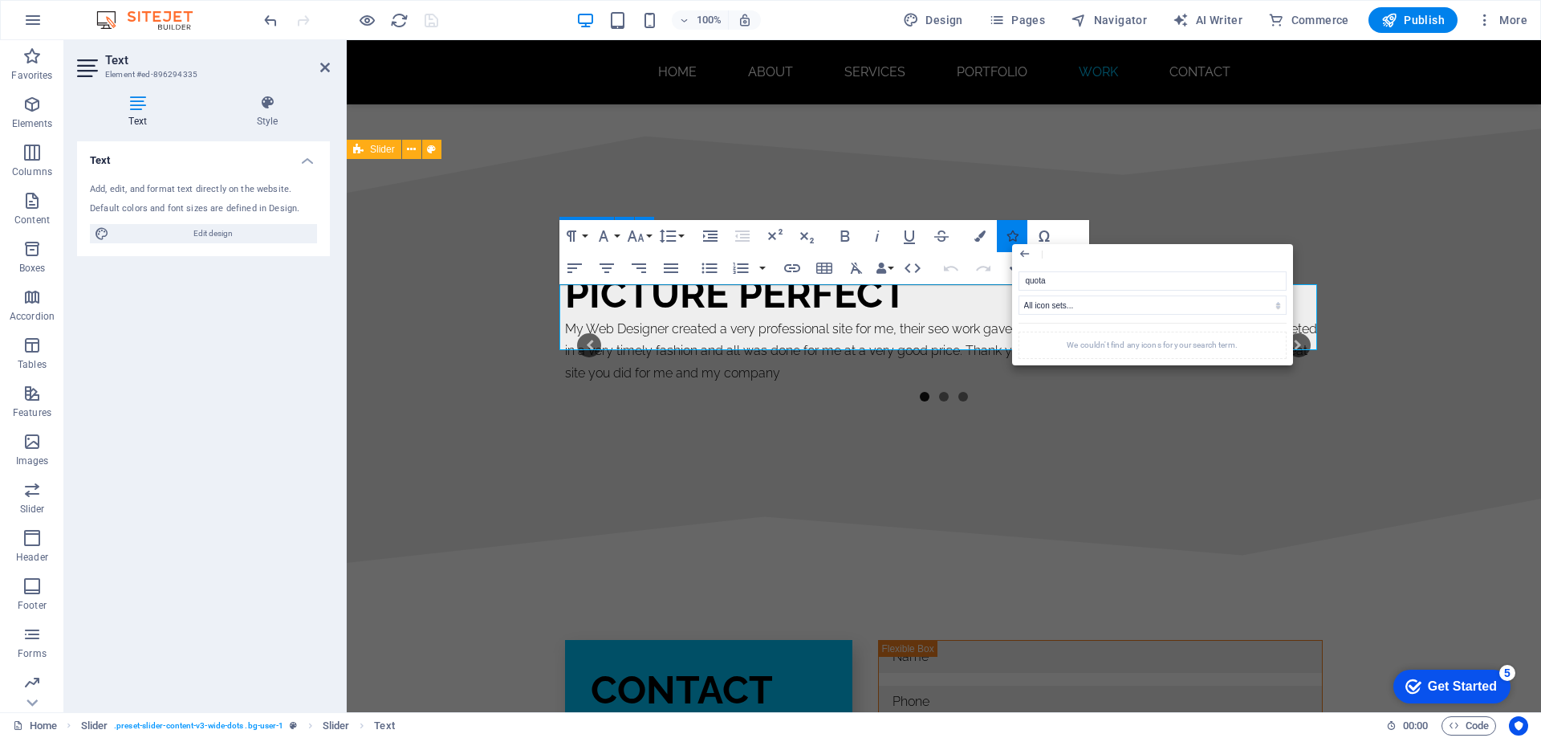
type input "quot"
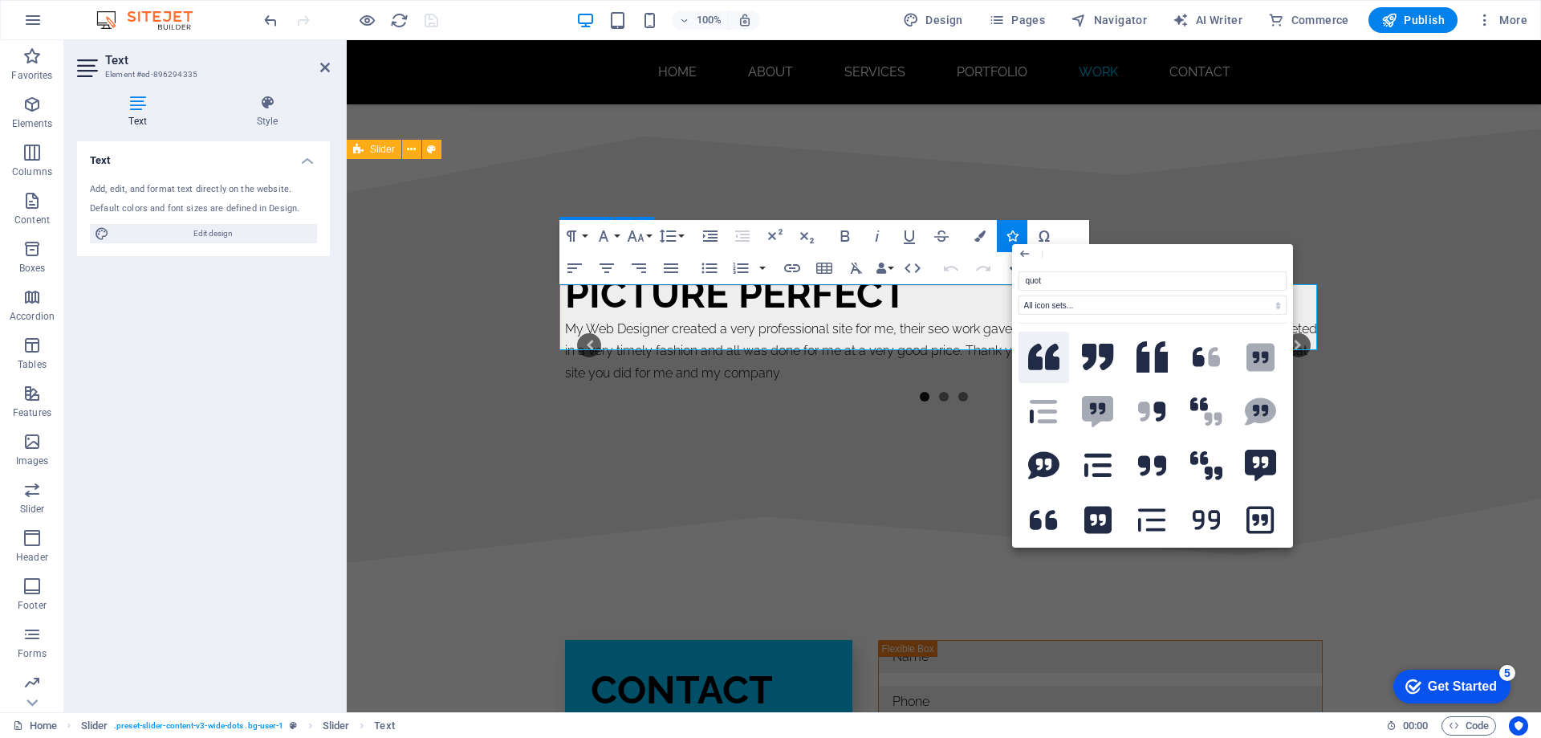
click at [1039, 358] on icon at bounding box center [1044, 357] width 32 height 26
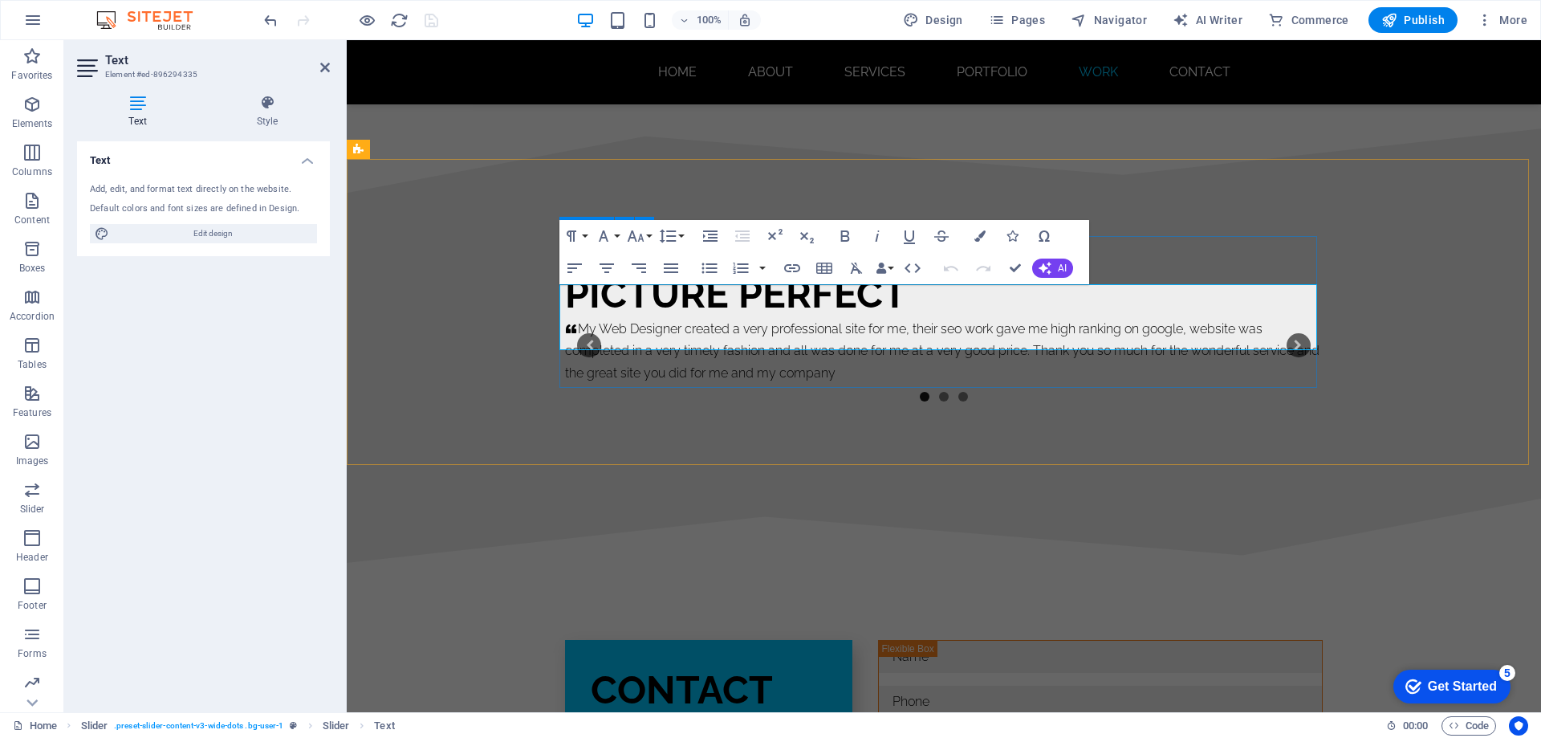
click at [572, 318] on p "My Web Designer created a very professional site for me, their seo work gave me…" at bounding box center [944, 351] width 758 height 66
click at [801, 318] on p "My Web Designer created a very professional site for me, their seo work gave me…" at bounding box center [944, 351] width 758 height 66
click at [872, 436] on div "Monjour Bridal A lovely website was created for me at a good price. Staff were …" at bounding box center [944, 346] width 1194 height 306
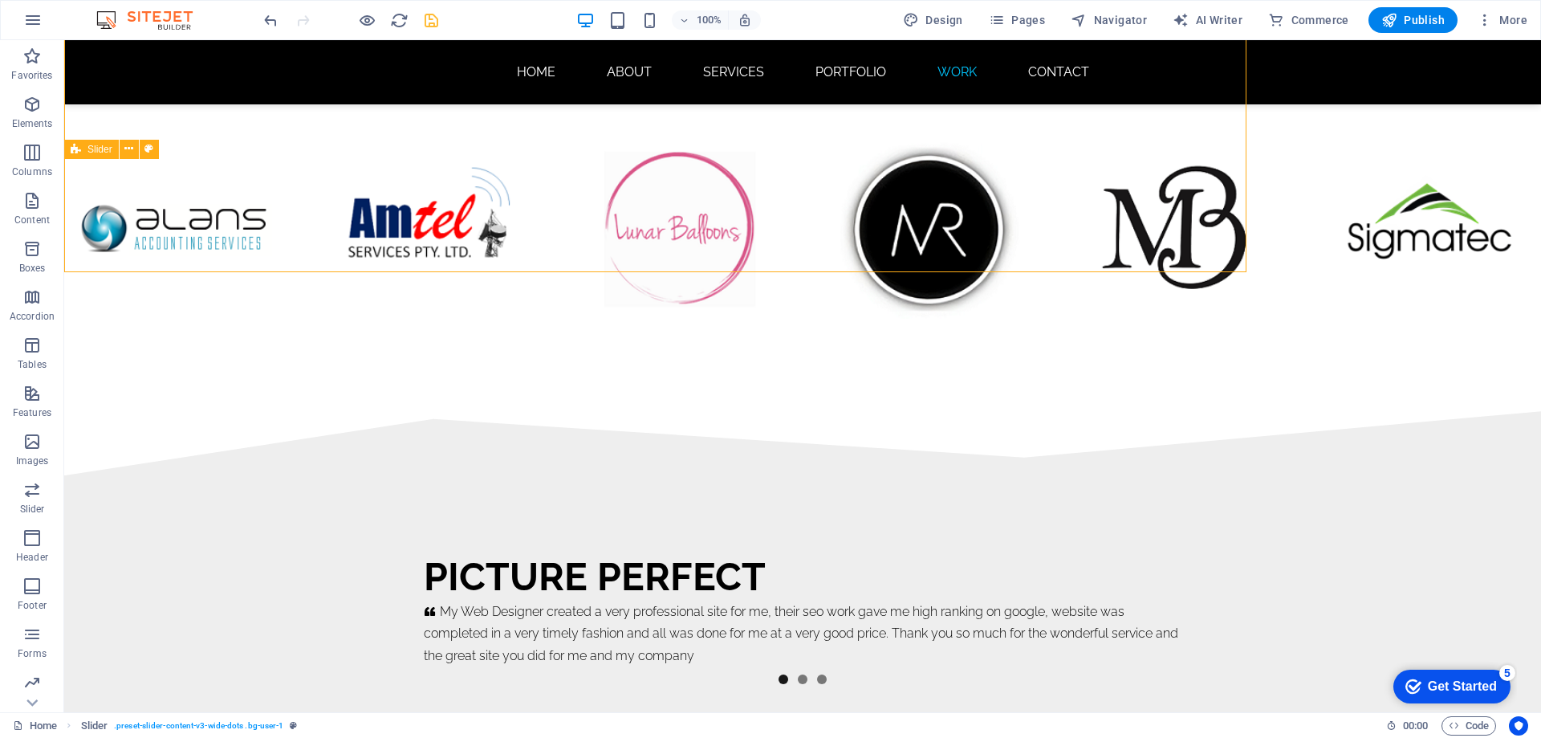
scroll to position [9946, 0]
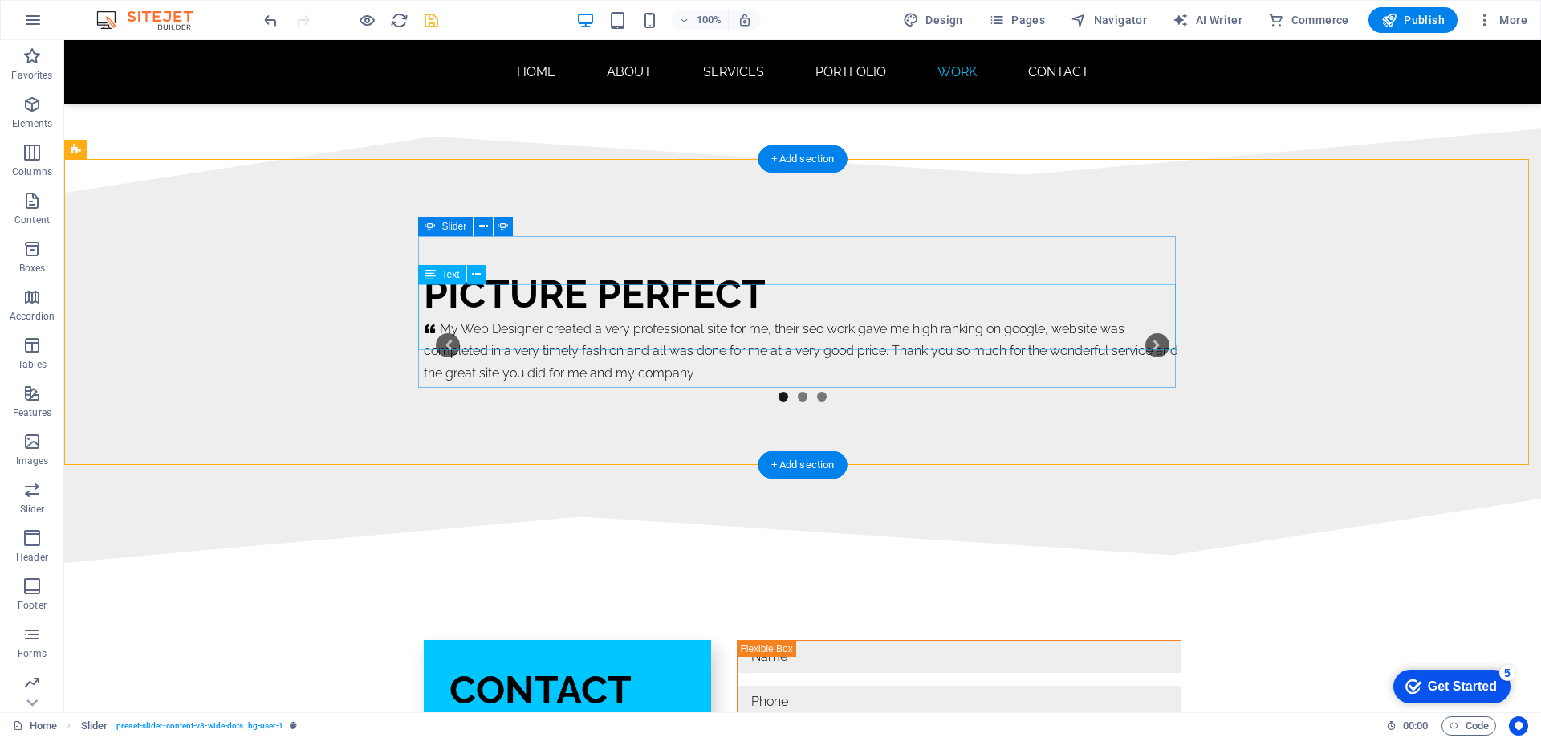
click at [425, 318] on div "My Web Designer created a very professional site for me, their seo work gave me…" at bounding box center [803, 351] width 758 height 66
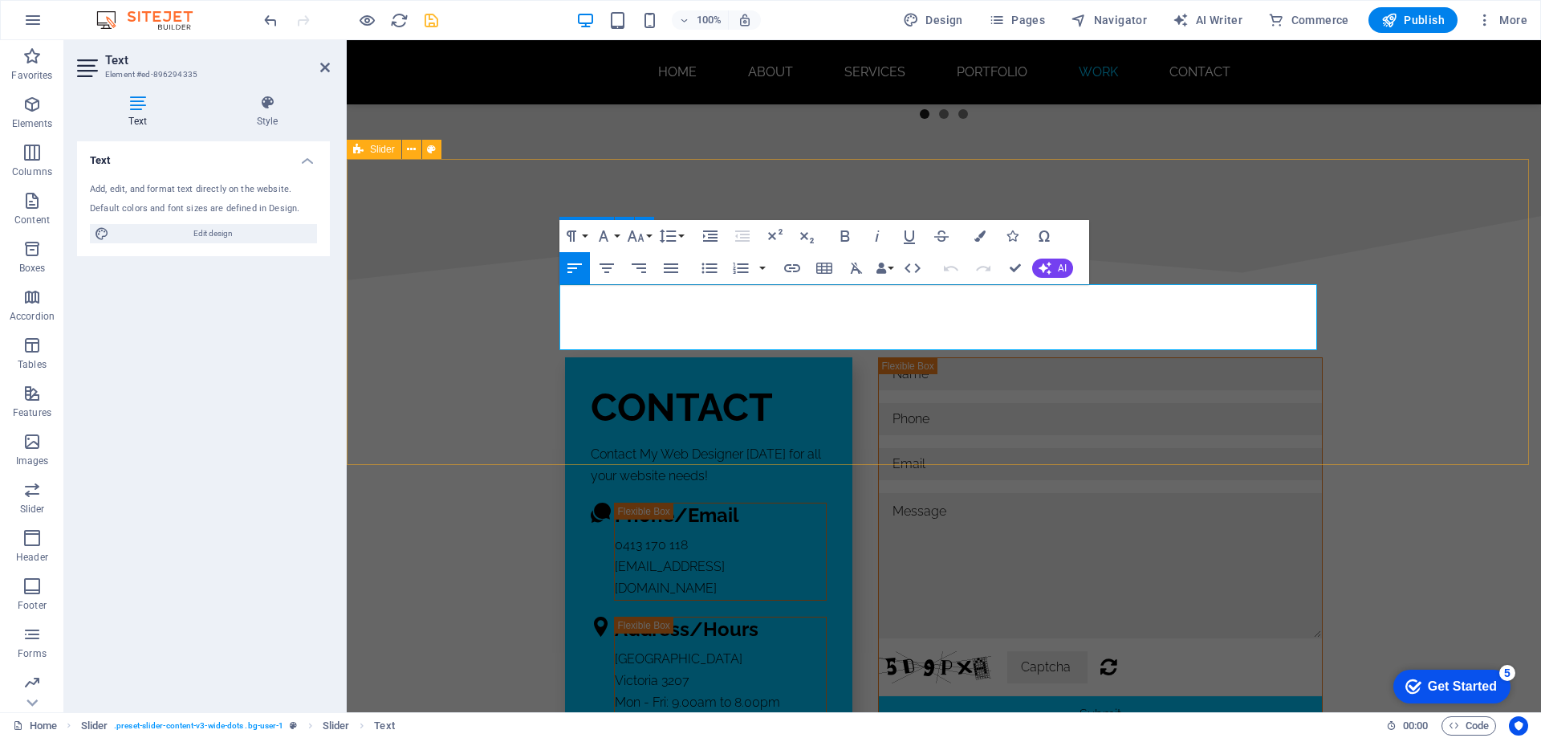
scroll to position [9664, 0]
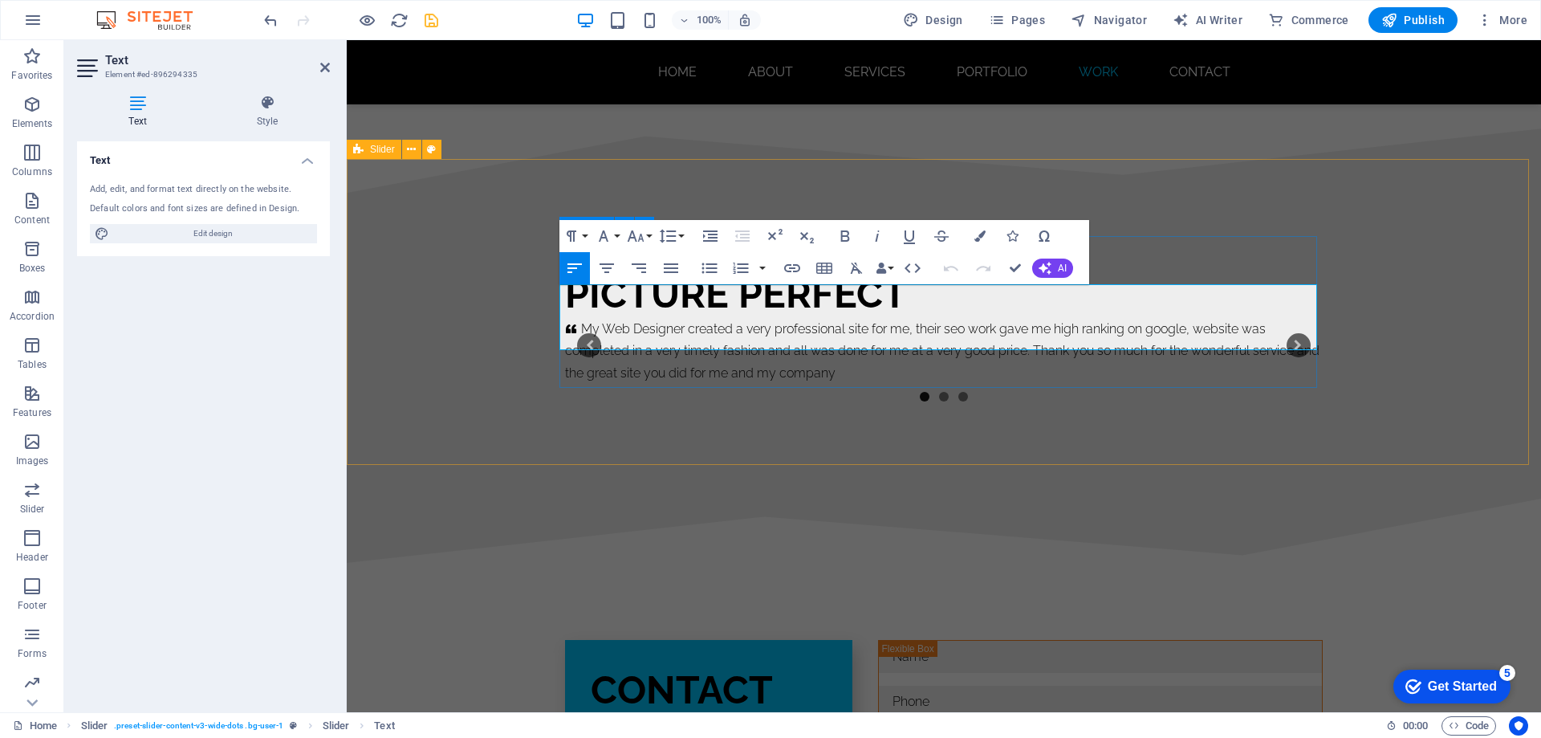
click icon "1/3"
click at [572, 323] on icon "1/3" at bounding box center [573, 329] width 16 height 13
drag, startPoint x: 572, startPoint y: 293, endPoint x: 555, endPoint y: 291, distance: 17.8
click at [555, 291] on div "Monjour Bridal A lovely website was created for me at a good price. Staff were …" at bounding box center [944, 346] width 1194 height 306
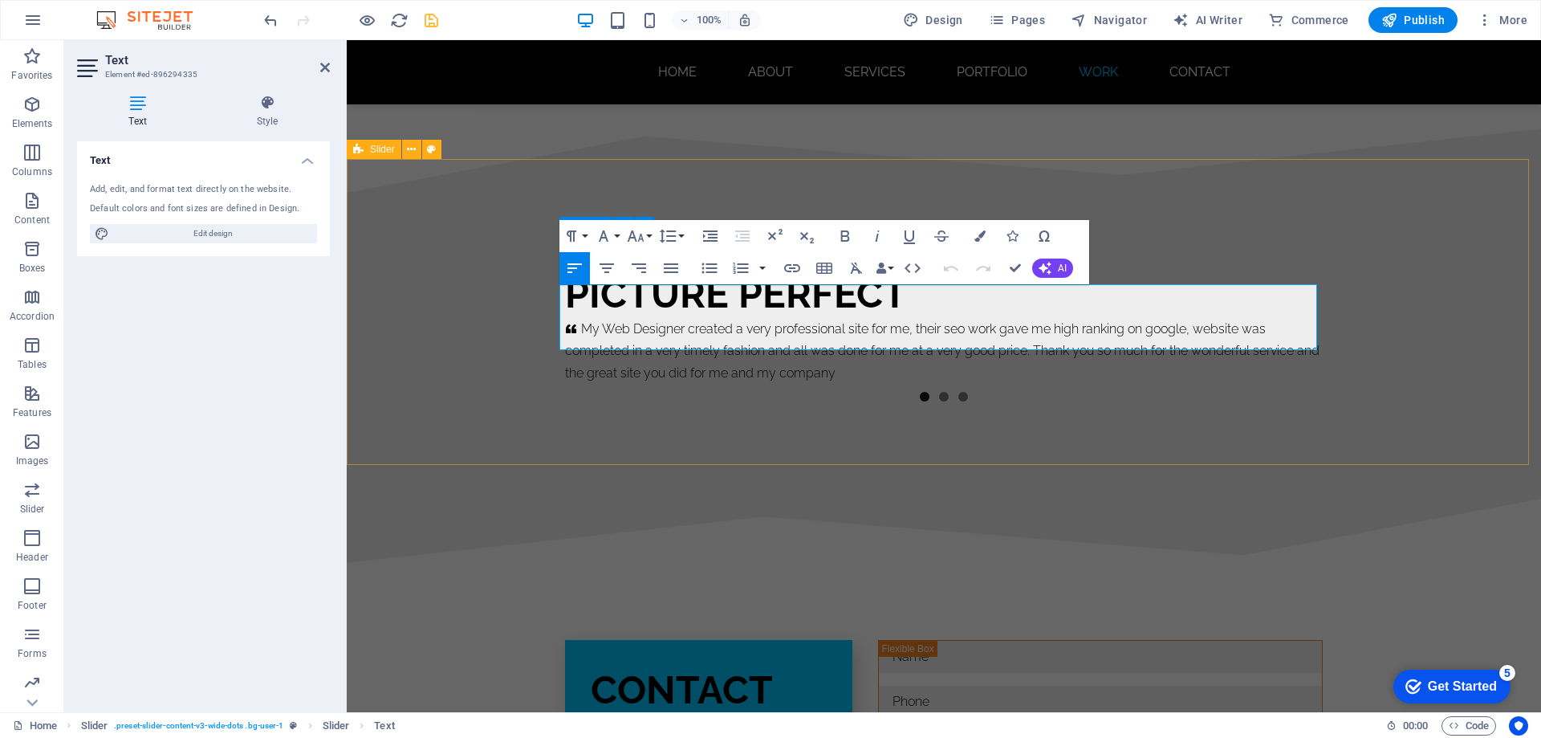
drag, startPoint x: 572, startPoint y: 295, endPoint x: 544, endPoint y: 295, distance: 28.1
click at [544, 295] on div "Monjour Bridal A lovely website was created for me at a good price. Staff were …" at bounding box center [944, 346] width 1194 height 306
drag, startPoint x: 1014, startPoint y: 269, endPoint x: 952, endPoint y: 256, distance: 63.1
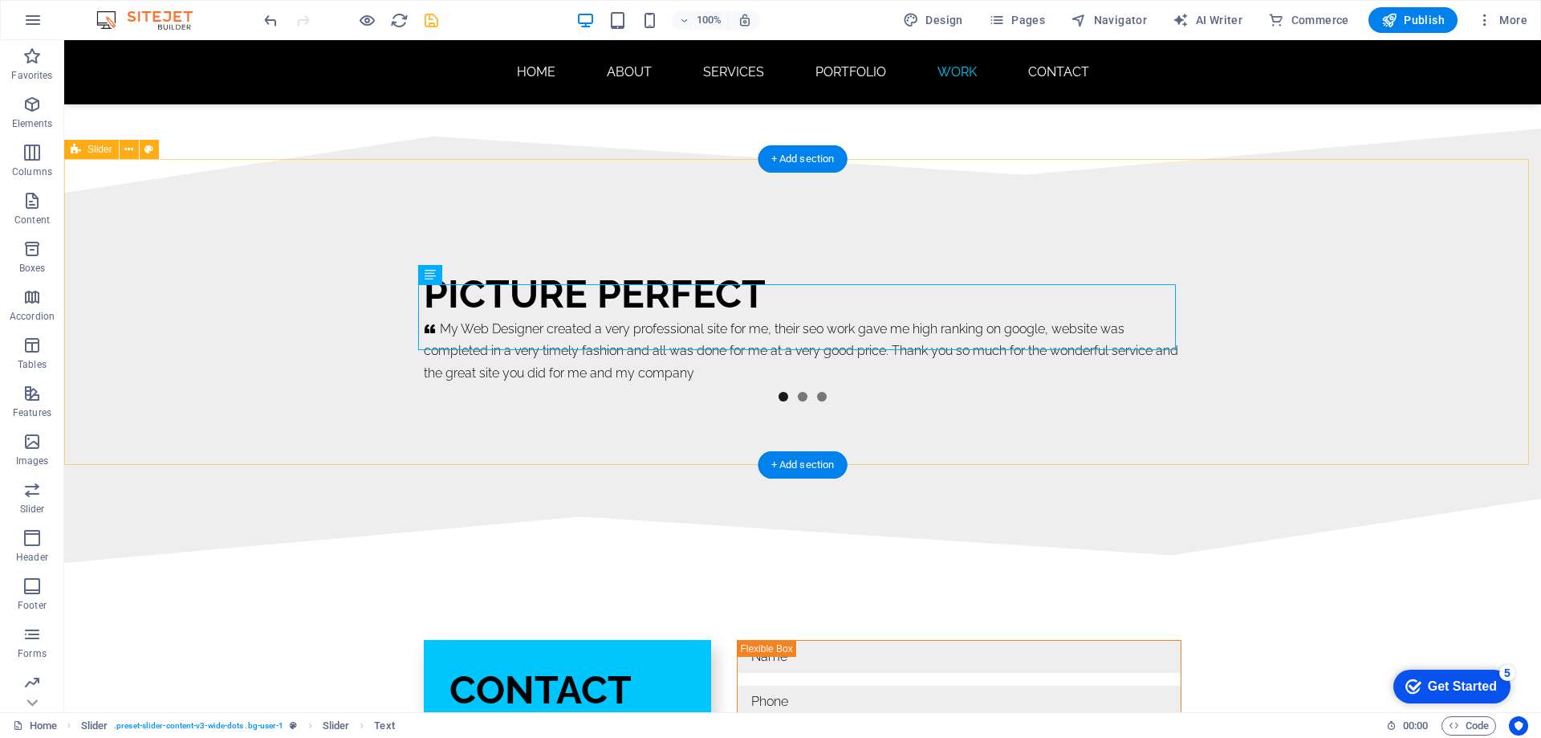
click at [1291, 377] on div "Monjour Bridal A lovely website was created for me at a good price. Staff were …" at bounding box center [802, 346] width 1477 height 306
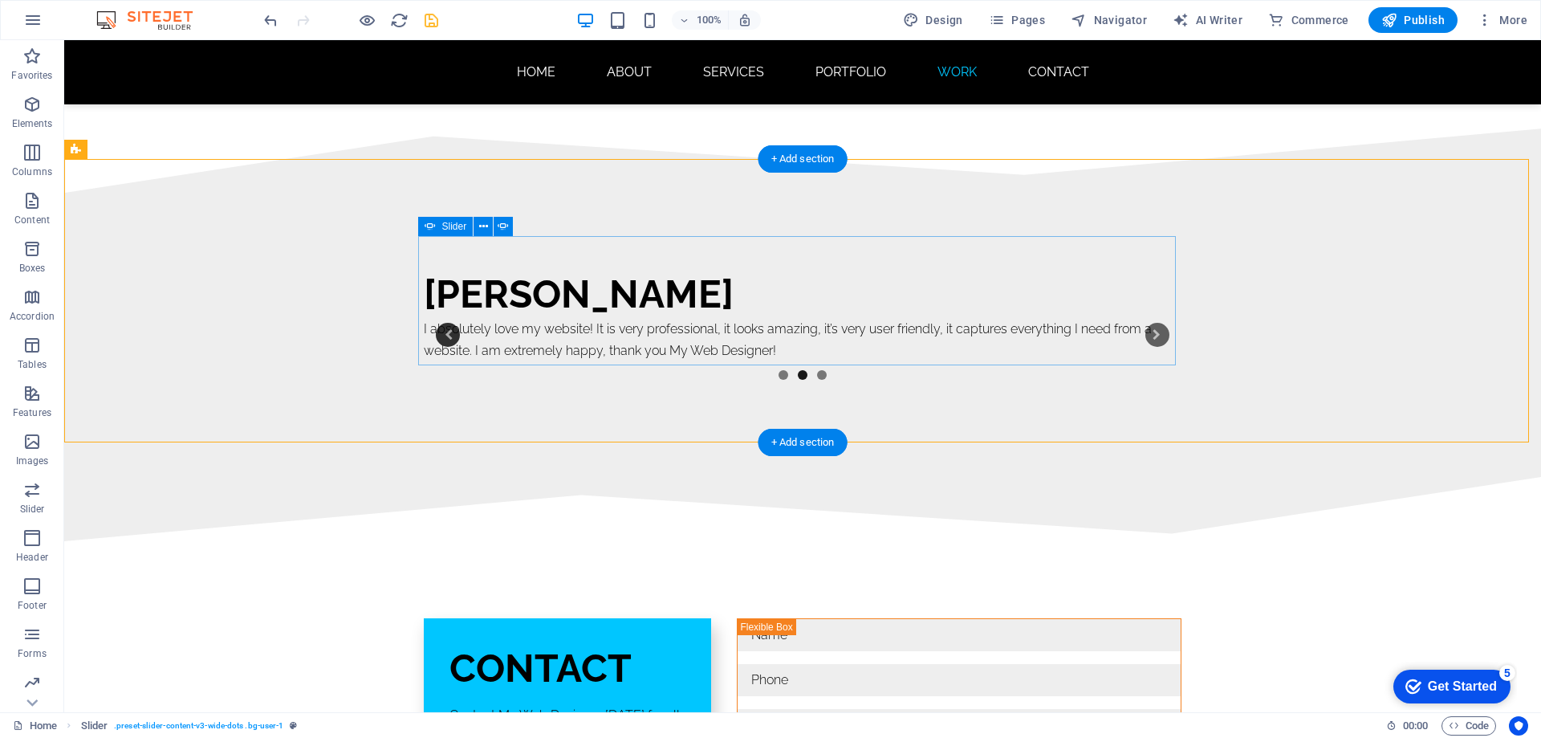
click at [453, 323] on button "Content Slider" at bounding box center [448, 335] width 24 height 24
select select "ms"
select select "s"
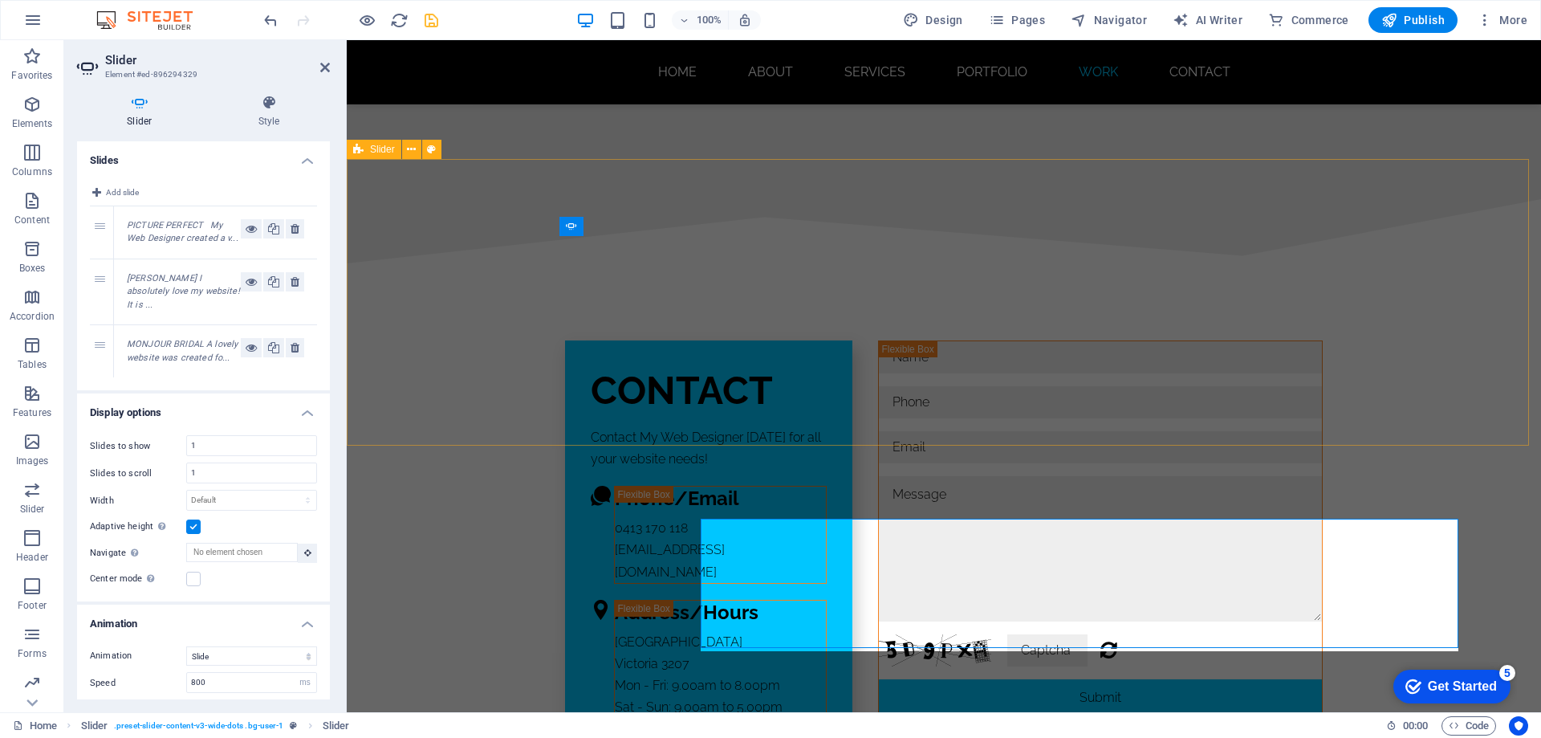
scroll to position [9664, 0]
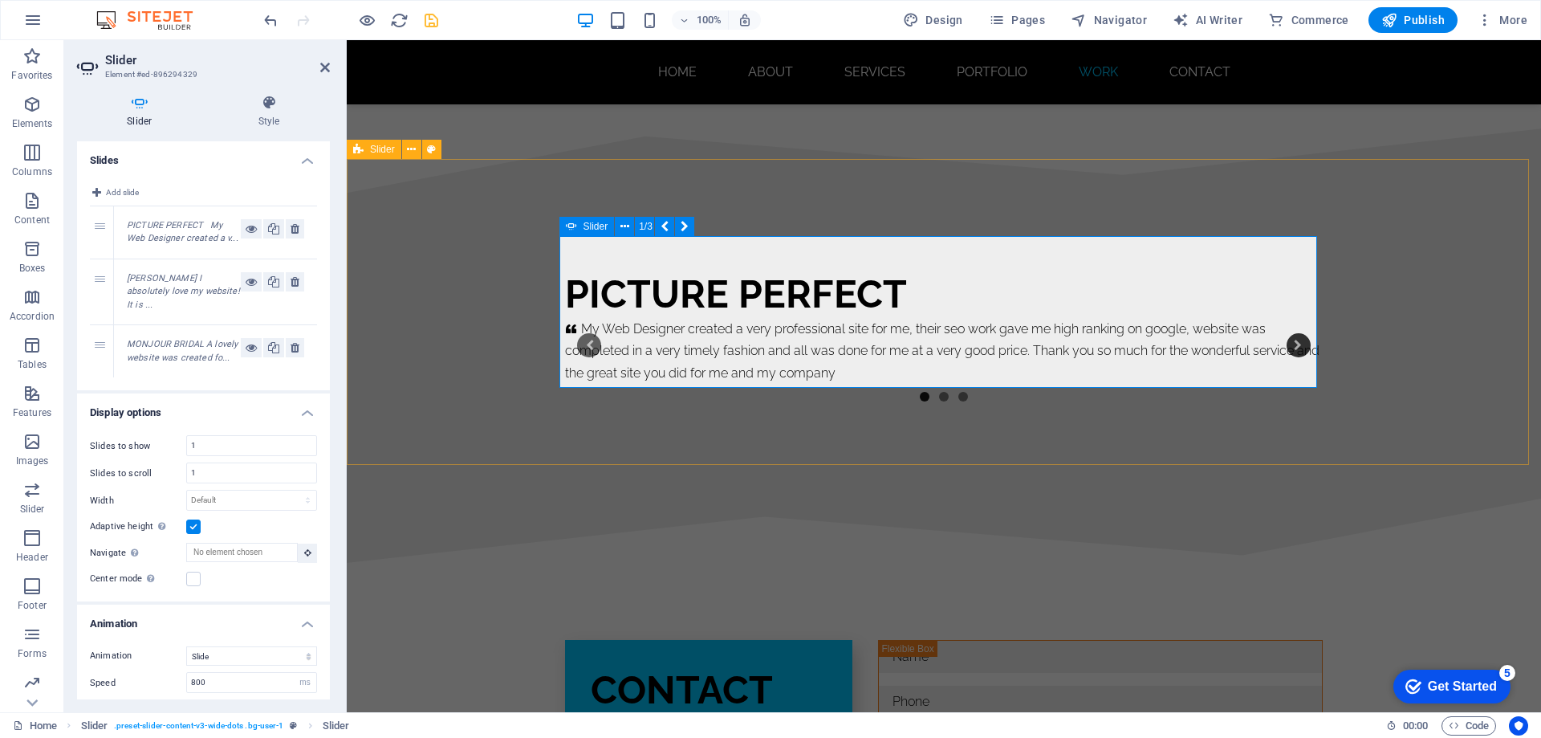
click at [1295, 333] on button "Content Slider" at bounding box center [1299, 345] width 24 height 24
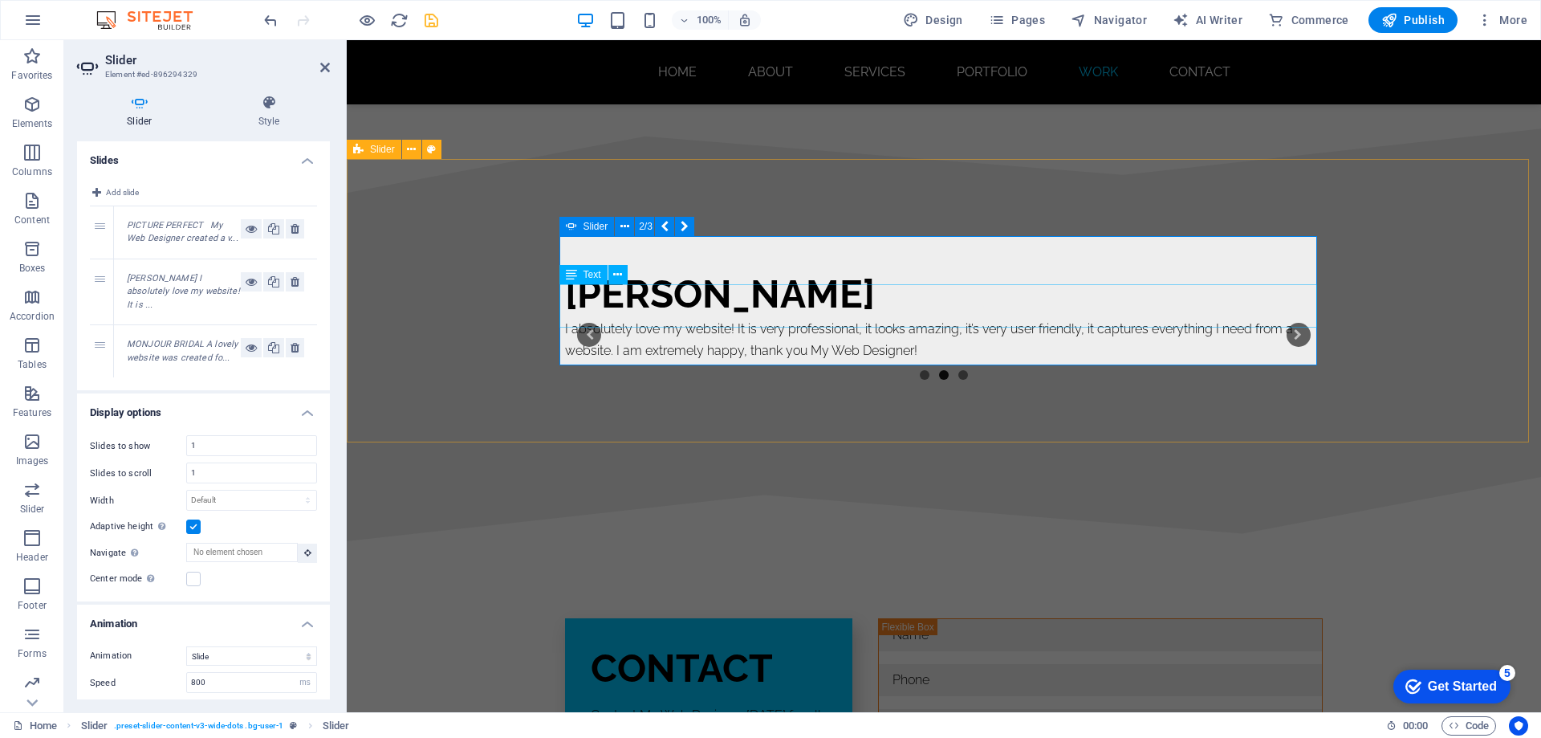
click at [742, 318] on div "I absolutely love my website! It is very professional, it looks amazing, it’s v…" at bounding box center [944, 339] width 758 height 43
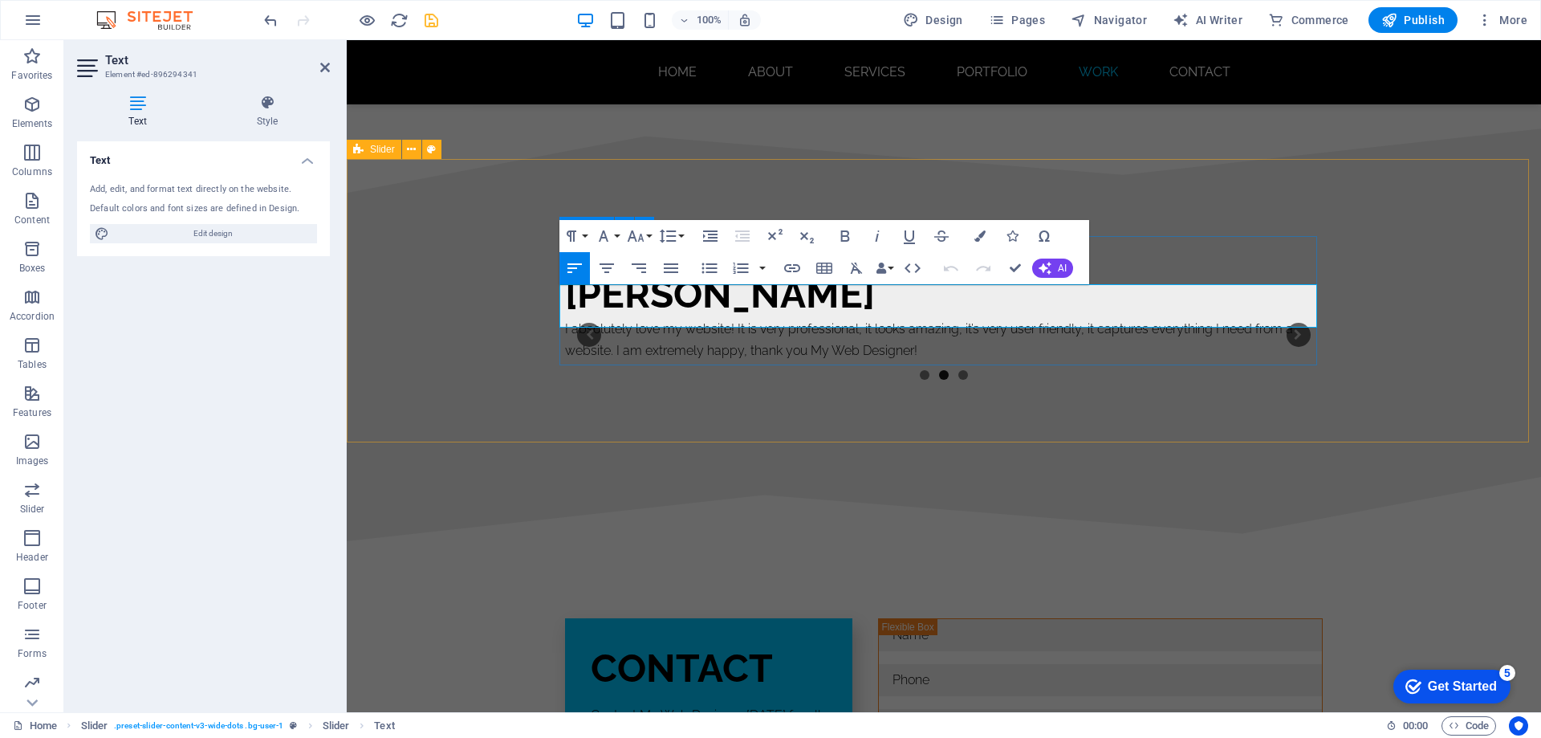
click at [565, 318] on p "I absolutely love my website! It is very professional, it looks amazing, it’s v…" at bounding box center [944, 339] width 758 height 43
click at [1012, 236] on icon "button" at bounding box center [1011, 235] width 11 height 11
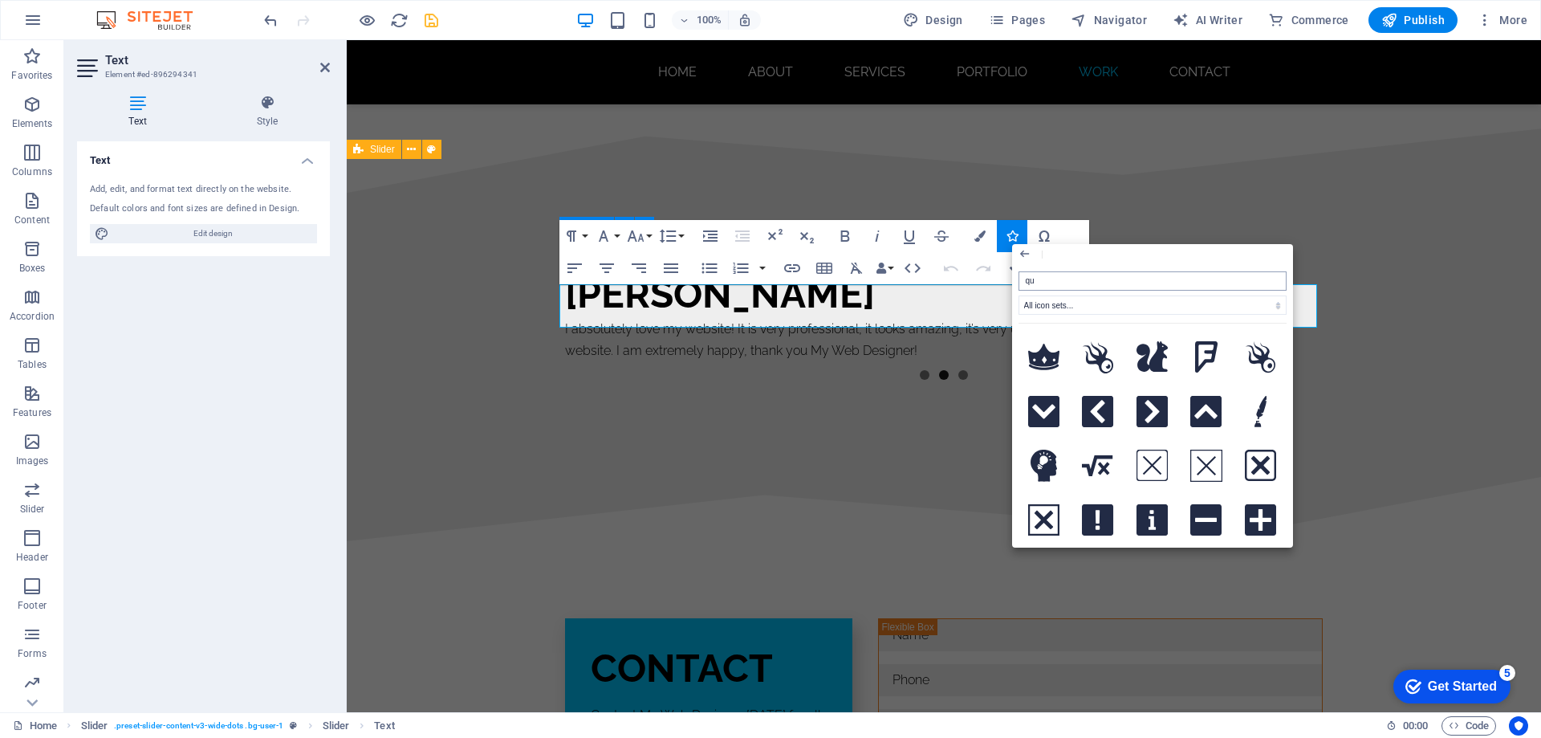
type input "quo"
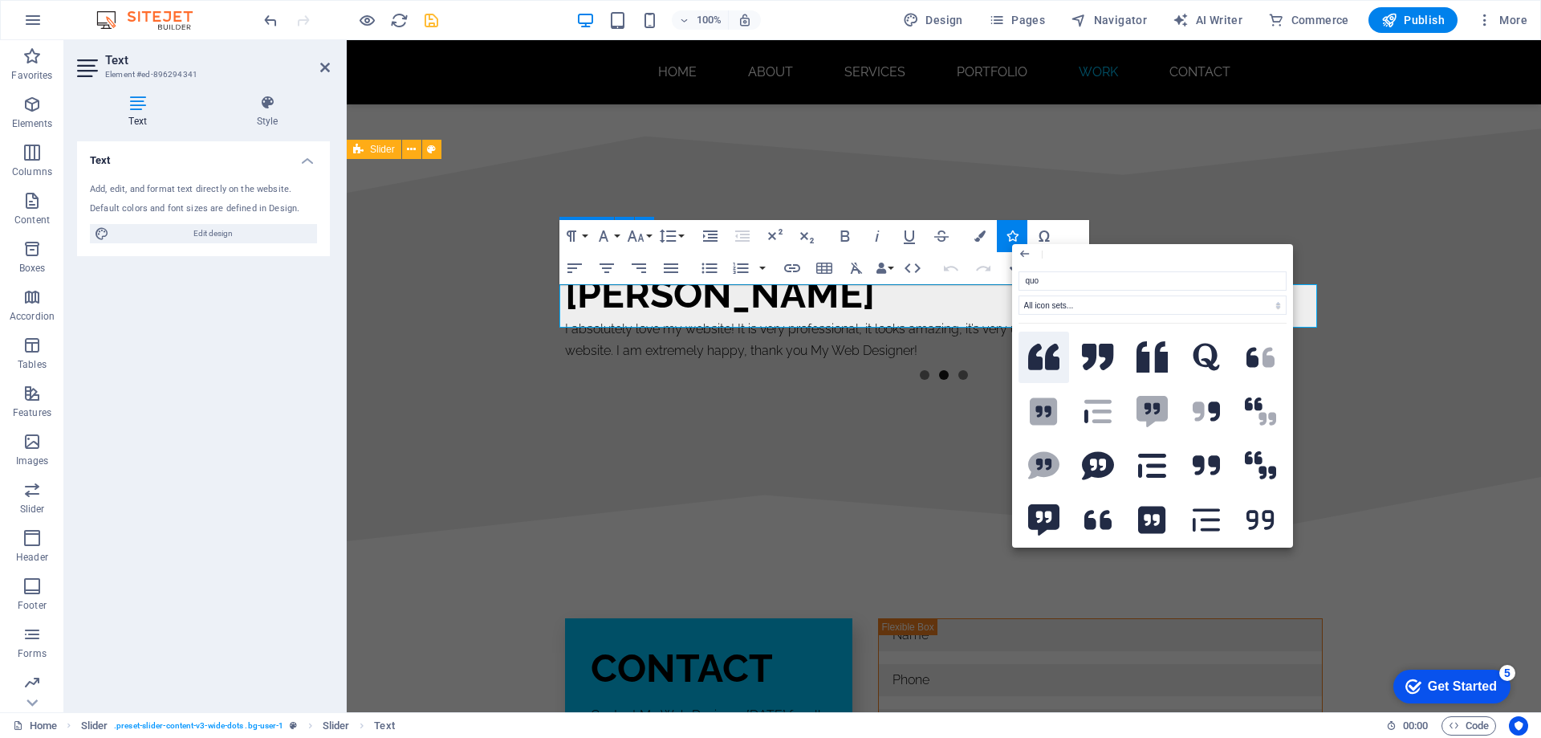
click at [1043, 354] on icon at bounding box center [1044, 357] width 32 height 26
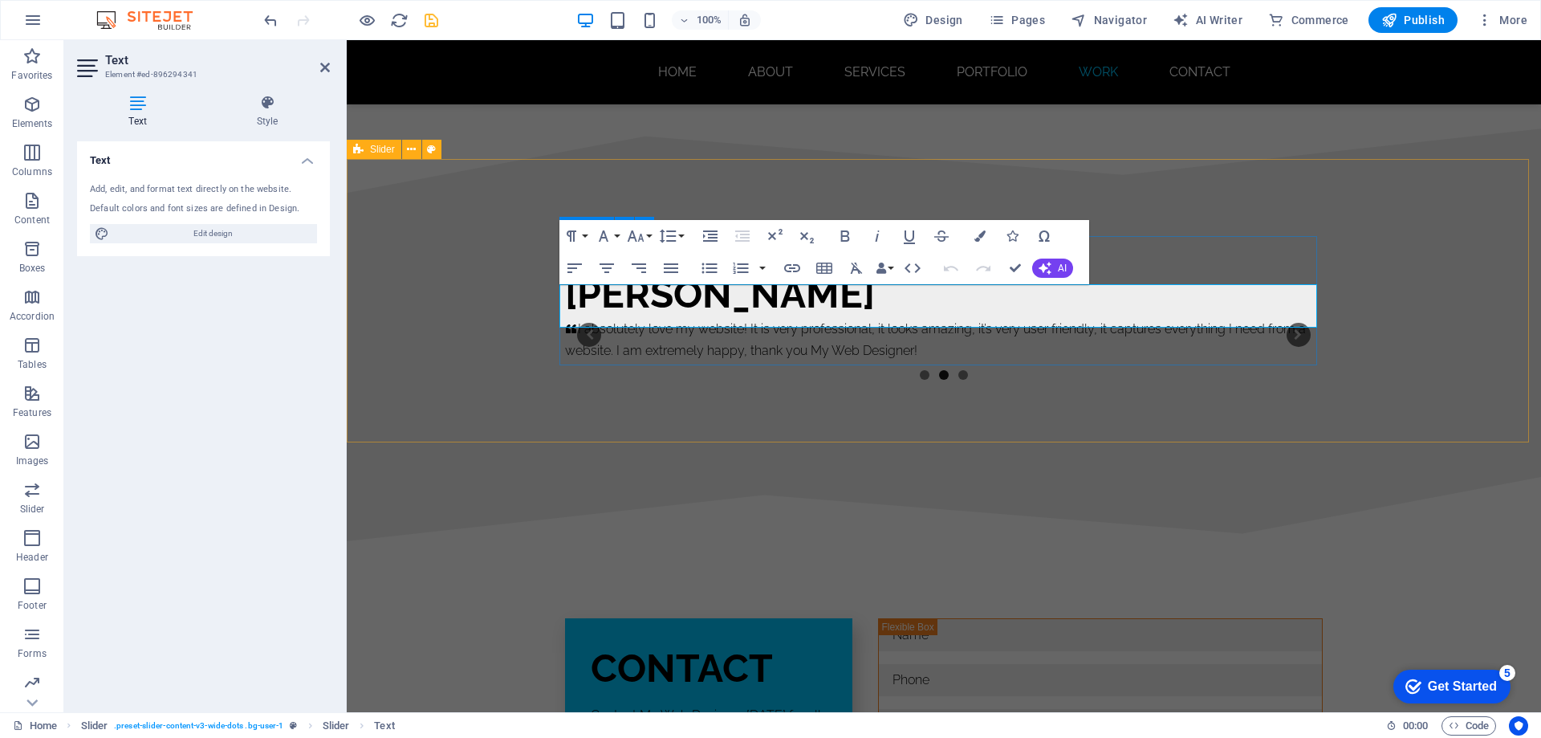
click at [569, 324] on icon "2/3" at bounding box center [571, 329] width 11 height 10
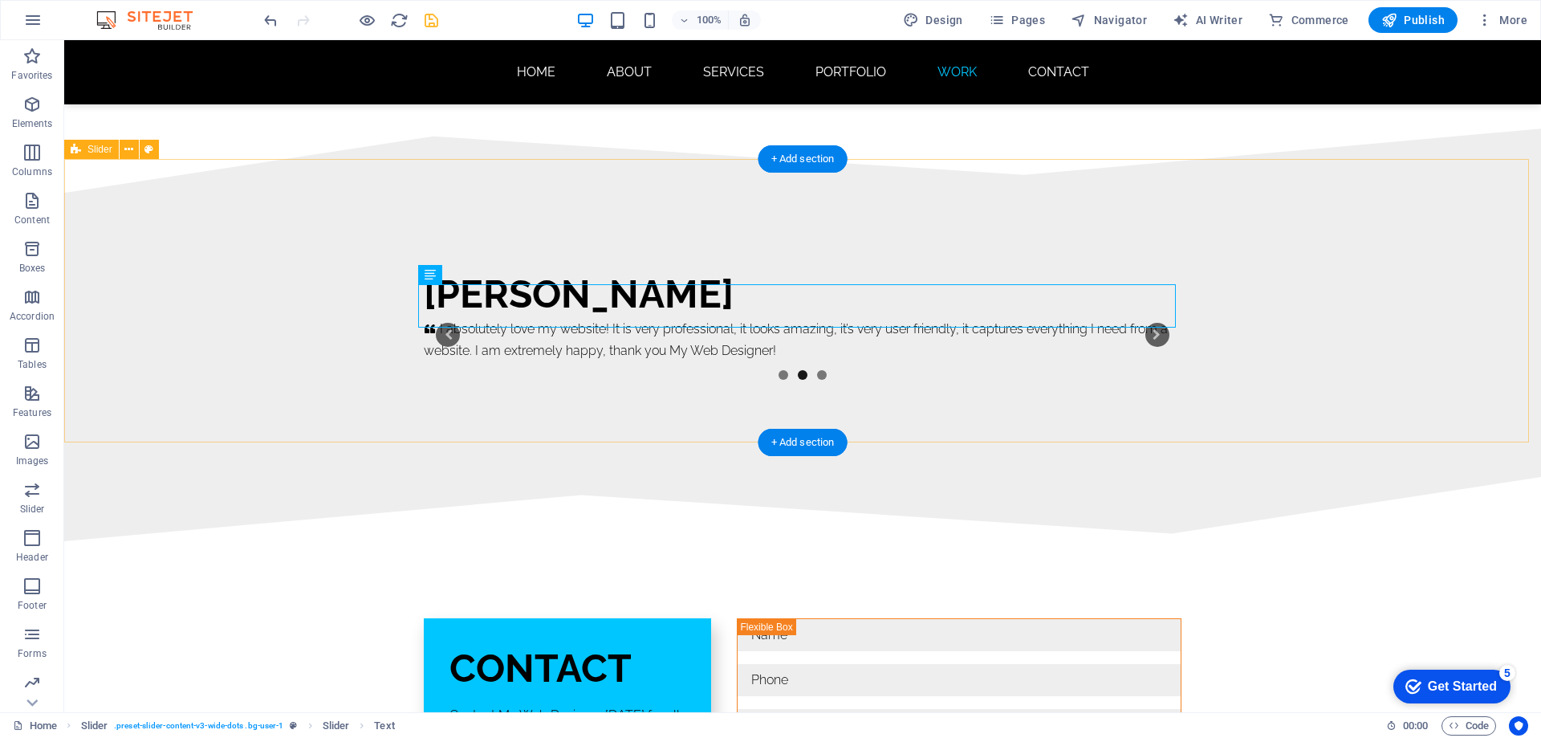
click at [1262, 348] on div "Monjour Bridal A lovely website was created for me at a good price. Staff were …" at bounding box center [802, 334] width 1477 height 283
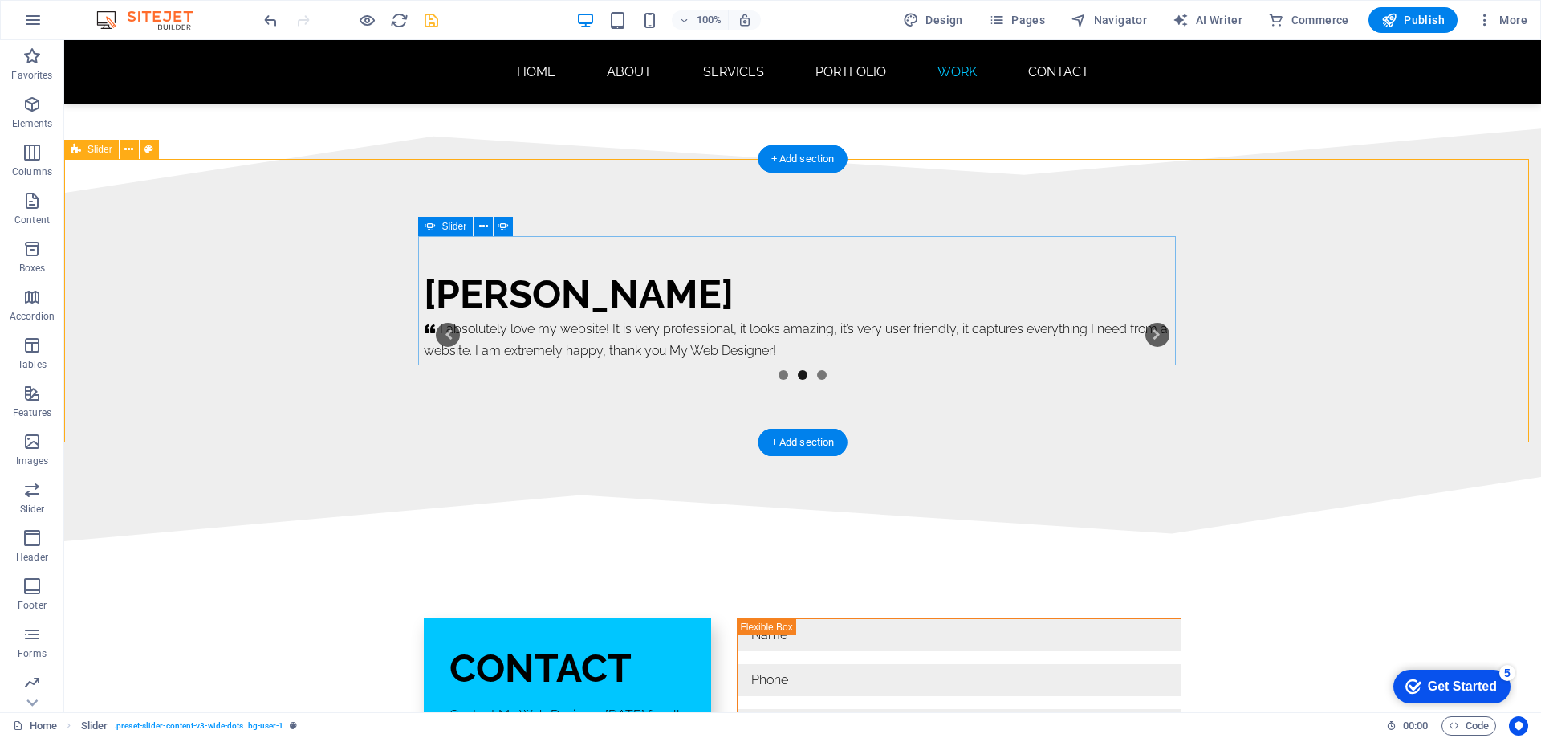
click at [817, 370] on button "3" at bounding box center [822, 375] width 10 height 10
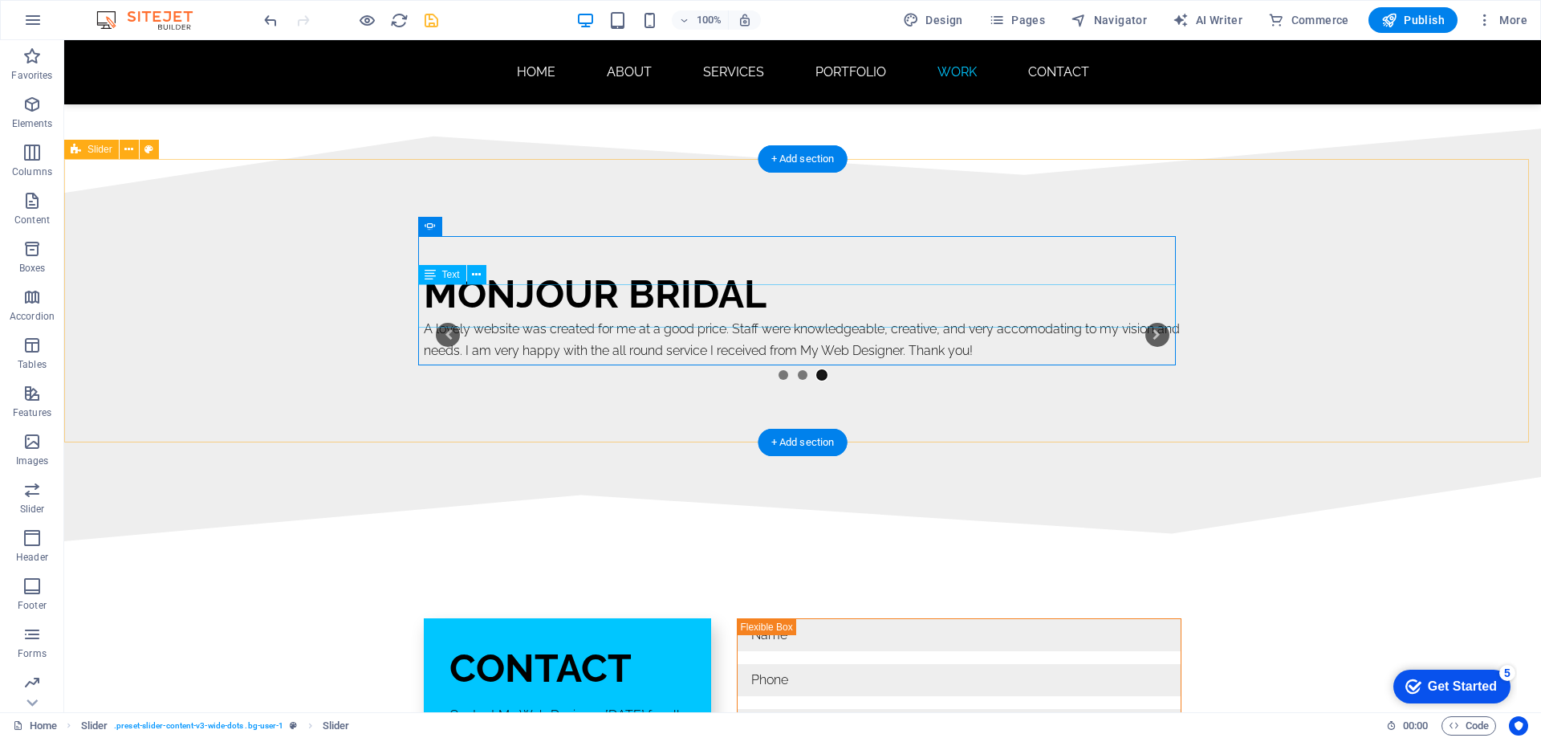
click at [550, 318] on div "A lovely website was created for me at a good price. Staff were knowledgeable, …" at bounding box center [803, 339] width 758 height 43
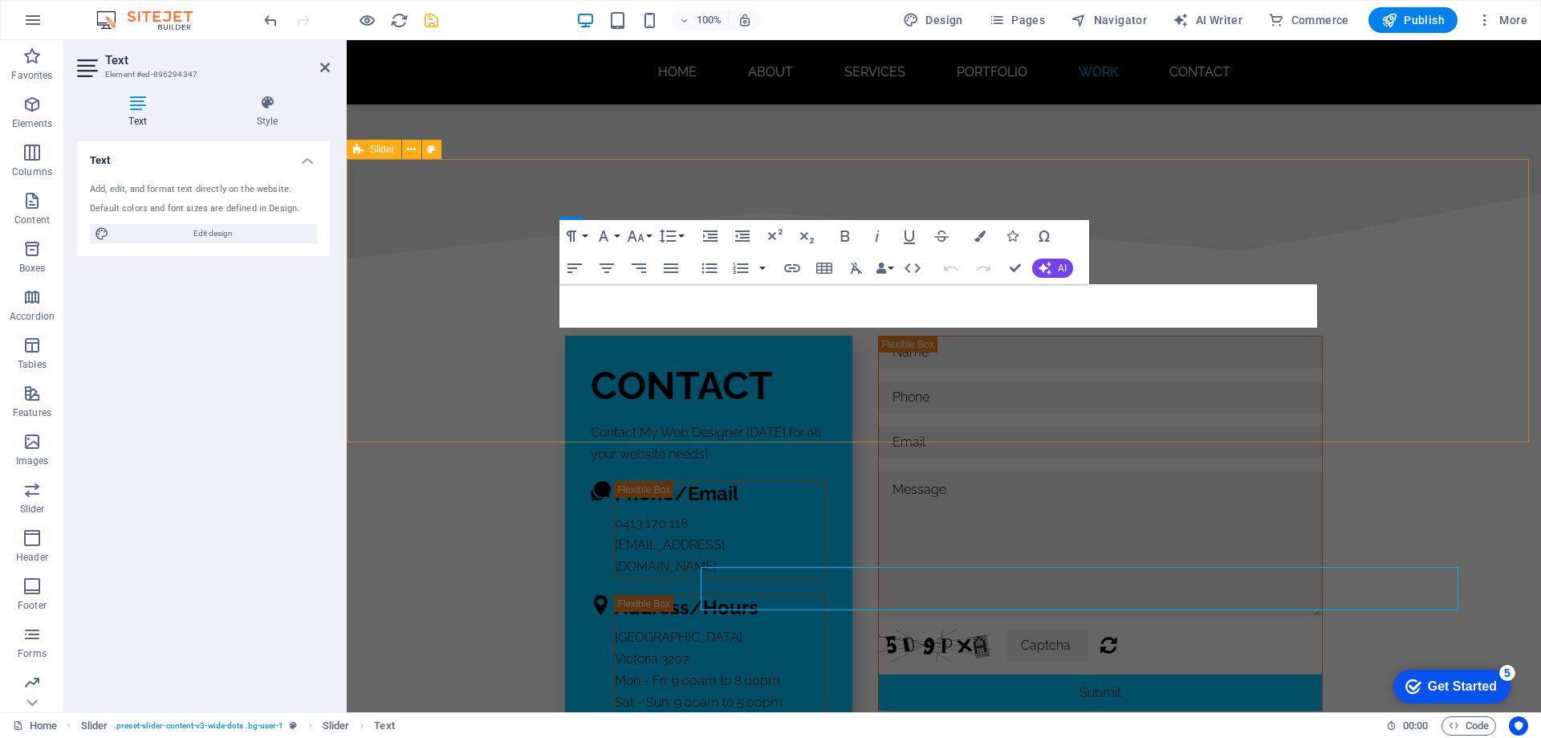
scroll to position [9664, 0]
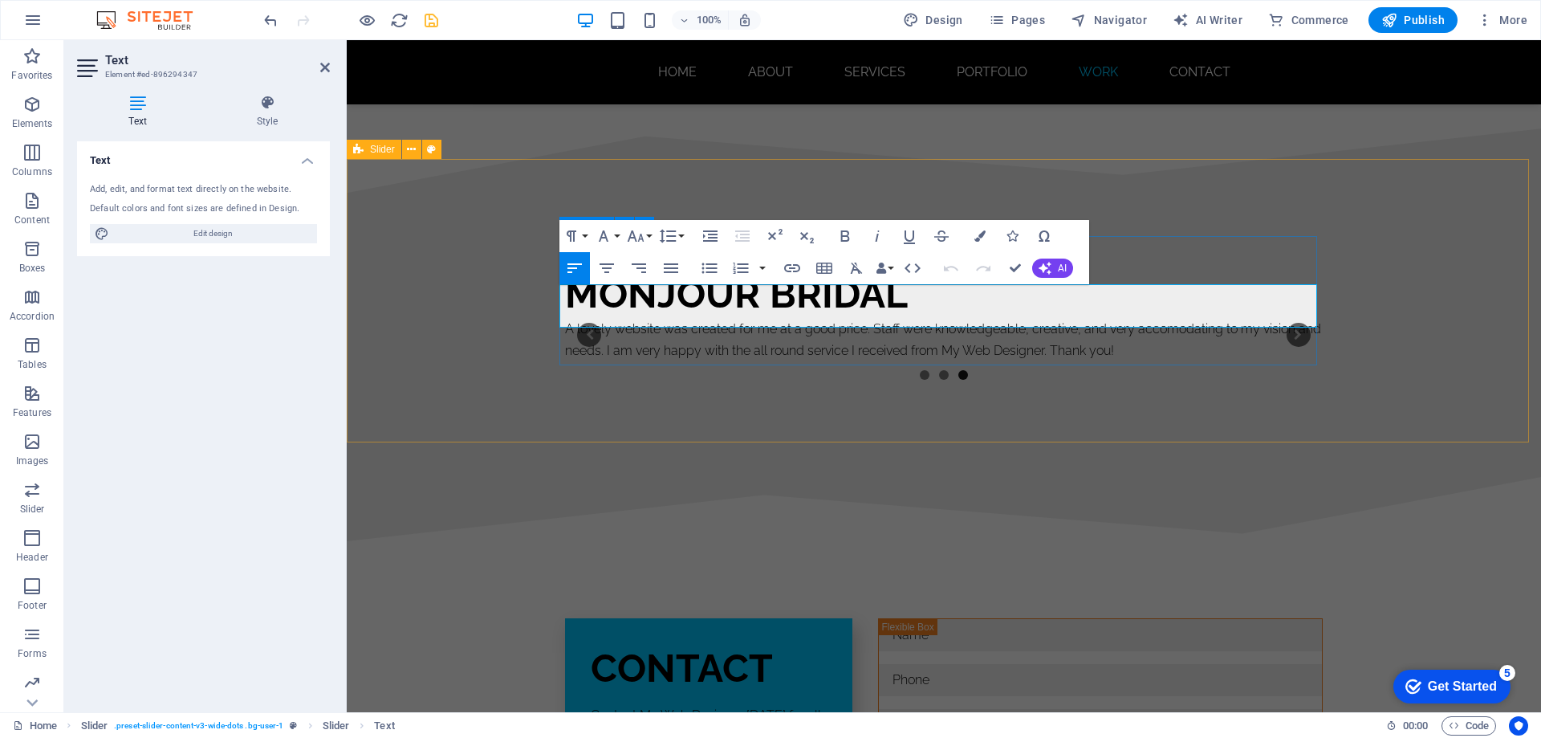
click at [565, 318] on p "A lovely website was created for me at a good price. Staff were knowledgeable, …" at bounding box center [944, 339] width 758 height 43
click at [1011, 235] on icon "button" at bounding box center [1011, 235] width 11 height 11
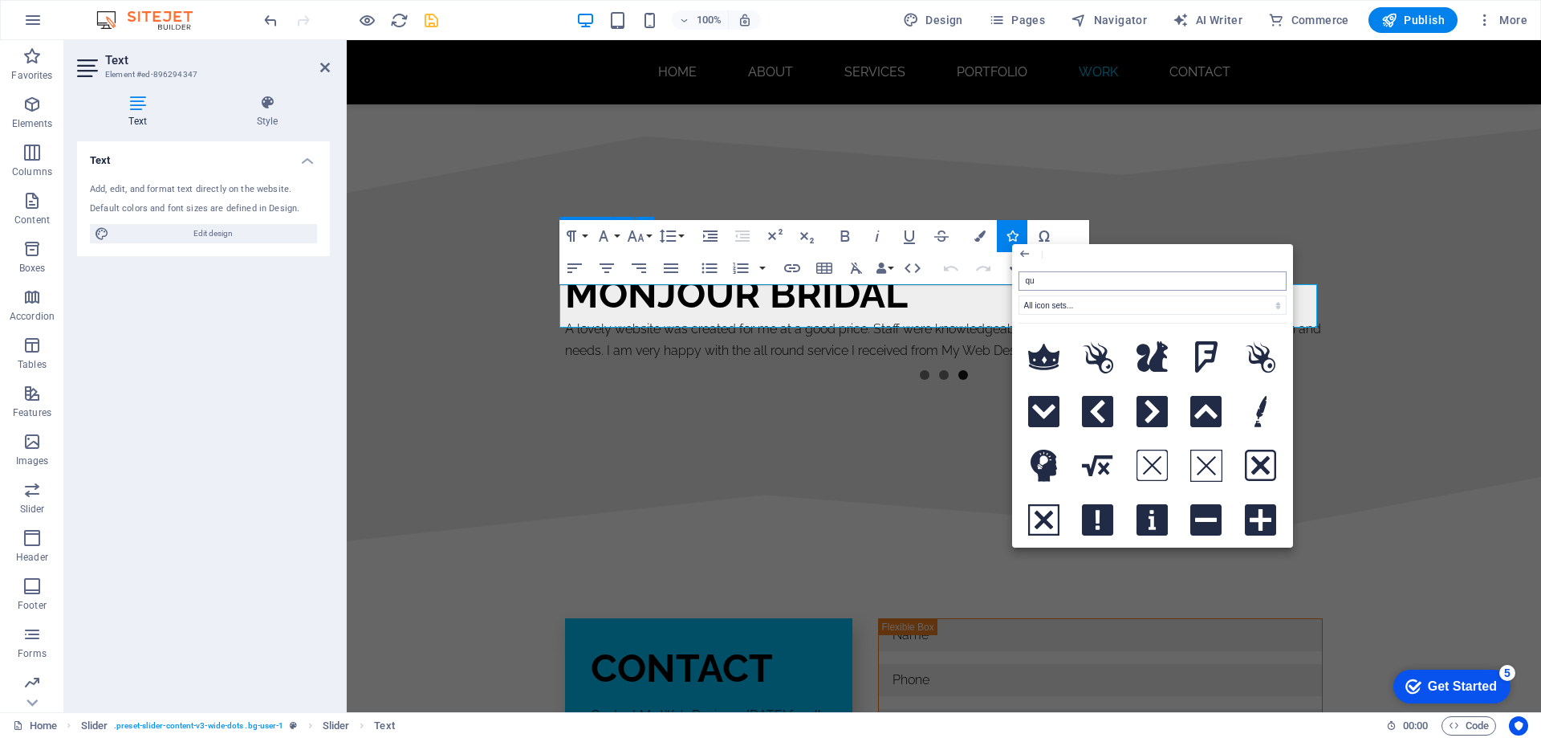
type input "quo"
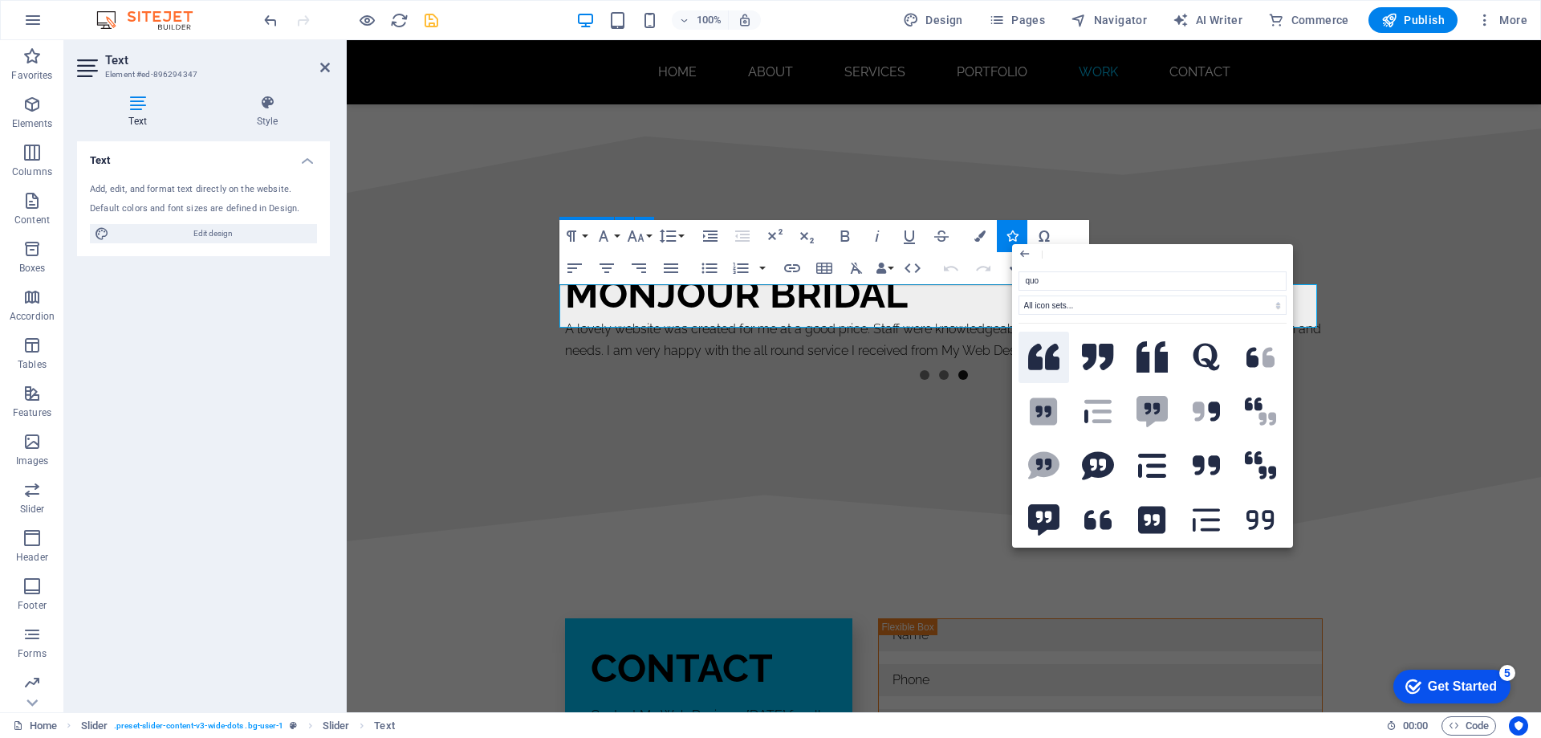
click at [1043, 352] on icon at bounding box center [1044, 357] width 32 height 26
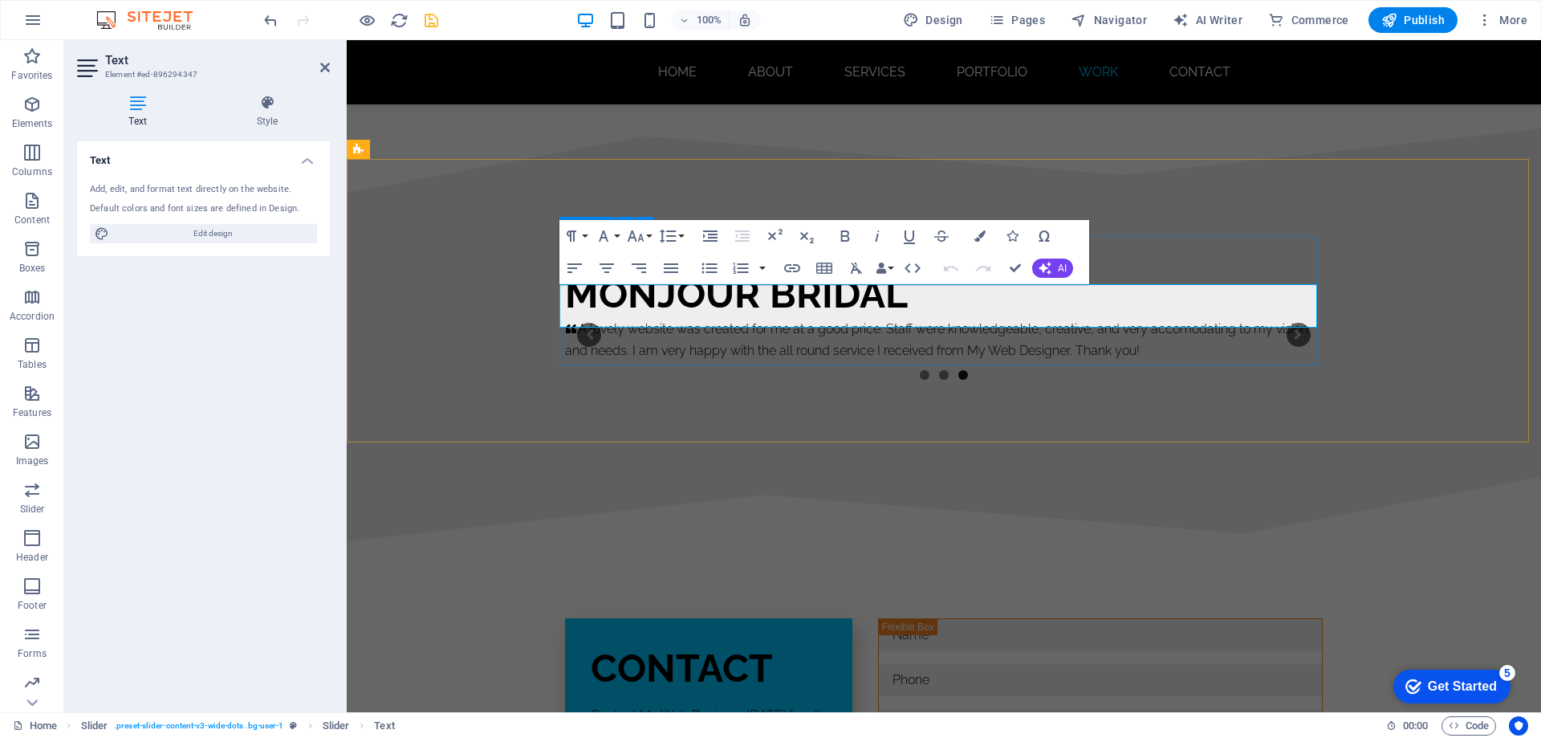
click at [567, 324] on icon "3/3" at bounding box center [571, 329] width 11 height 10
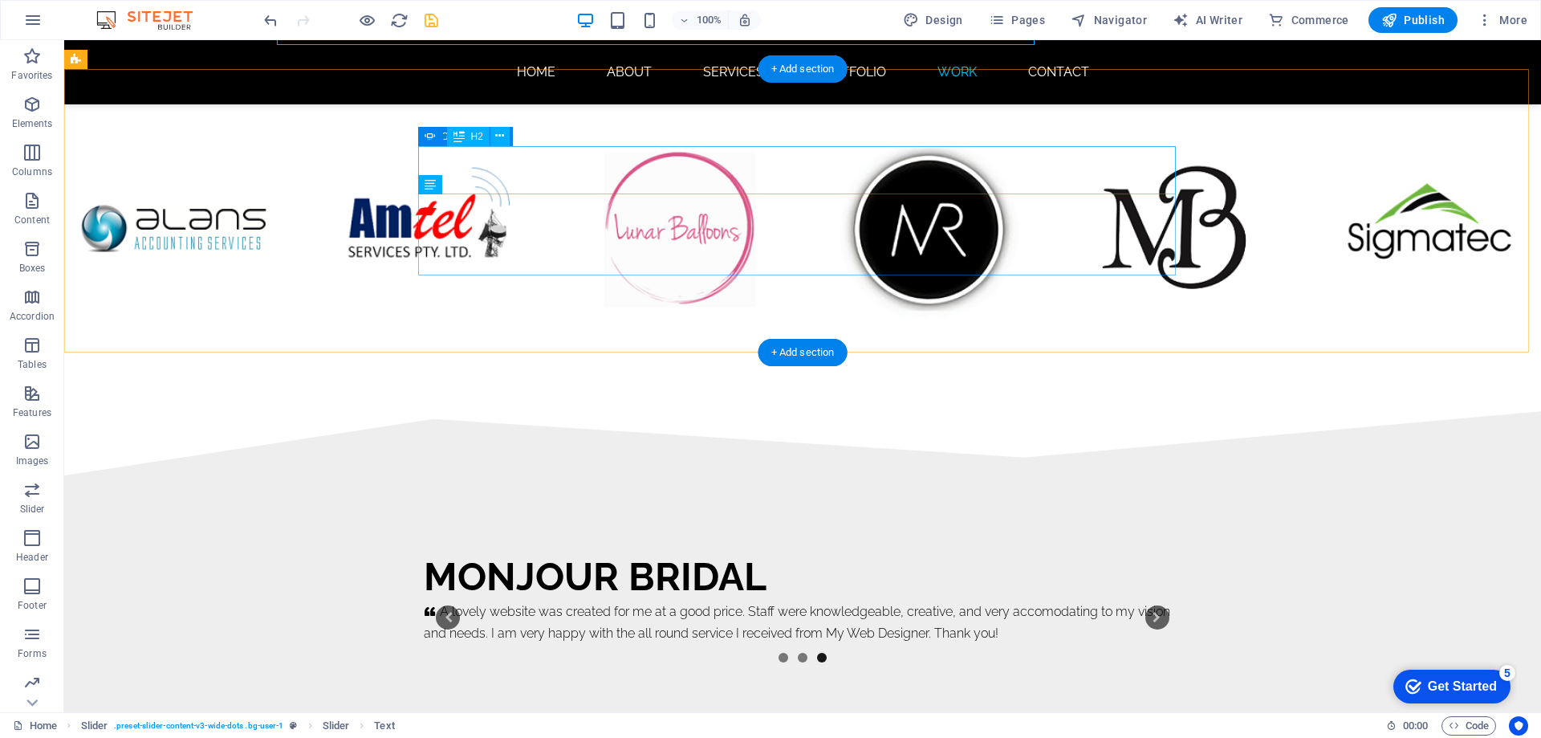
scroll to position [9946, 0]
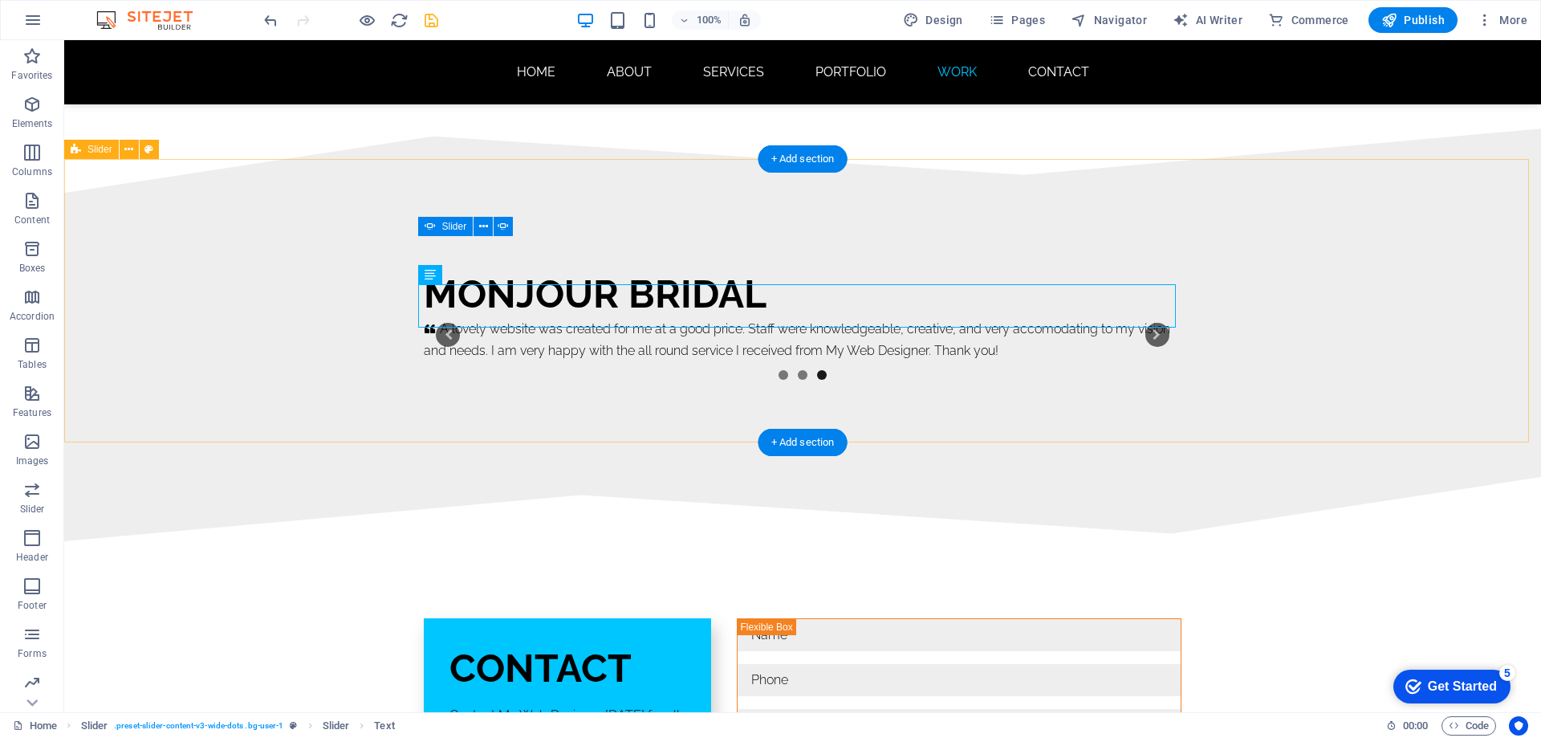
click at [1353, 375] on div "Monjour Bridal     A lovely website was created for me at a good price. Staff w…" at bounding box center [802, 334] width 1477 height 283
click at [440, 323] on button "Content Slider" at bounding box center [448, 335] width 24 height 24
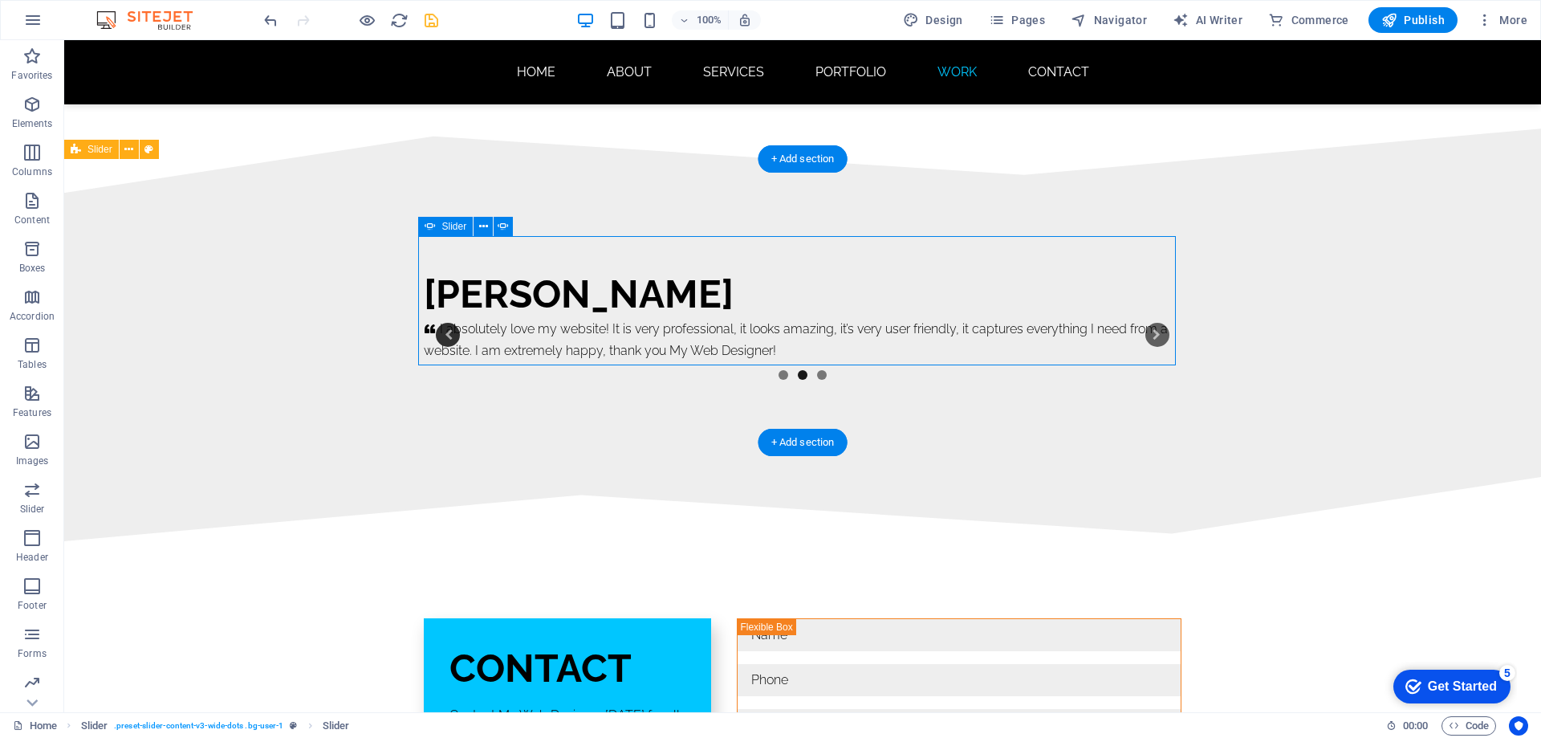
click at [440, 323] on button "Content Slider" at bounding box center [448, 335] width 24 height 24
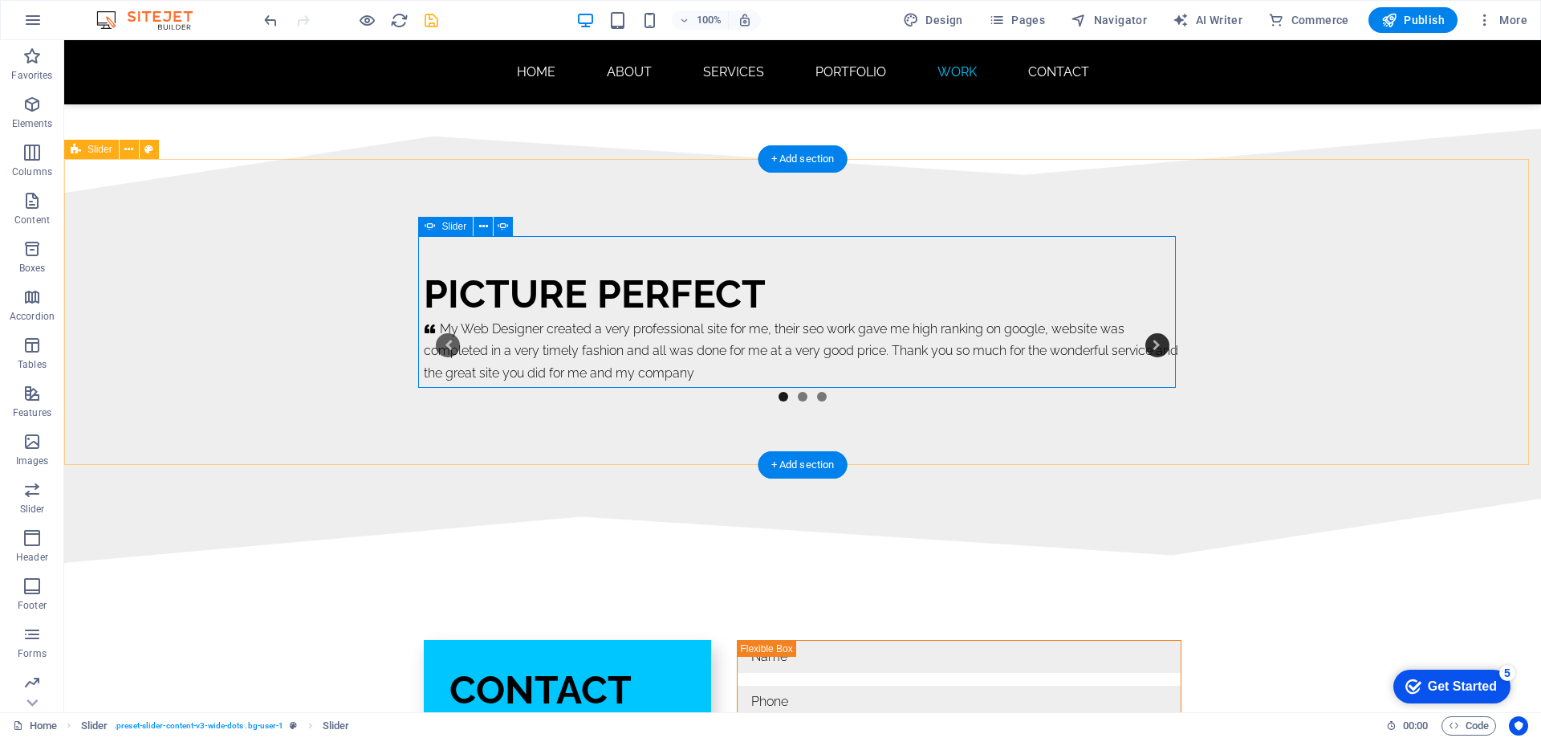
click at [1152, 333] on button "Content Slider" at bounding box center [1157, 345] width 24 height 24
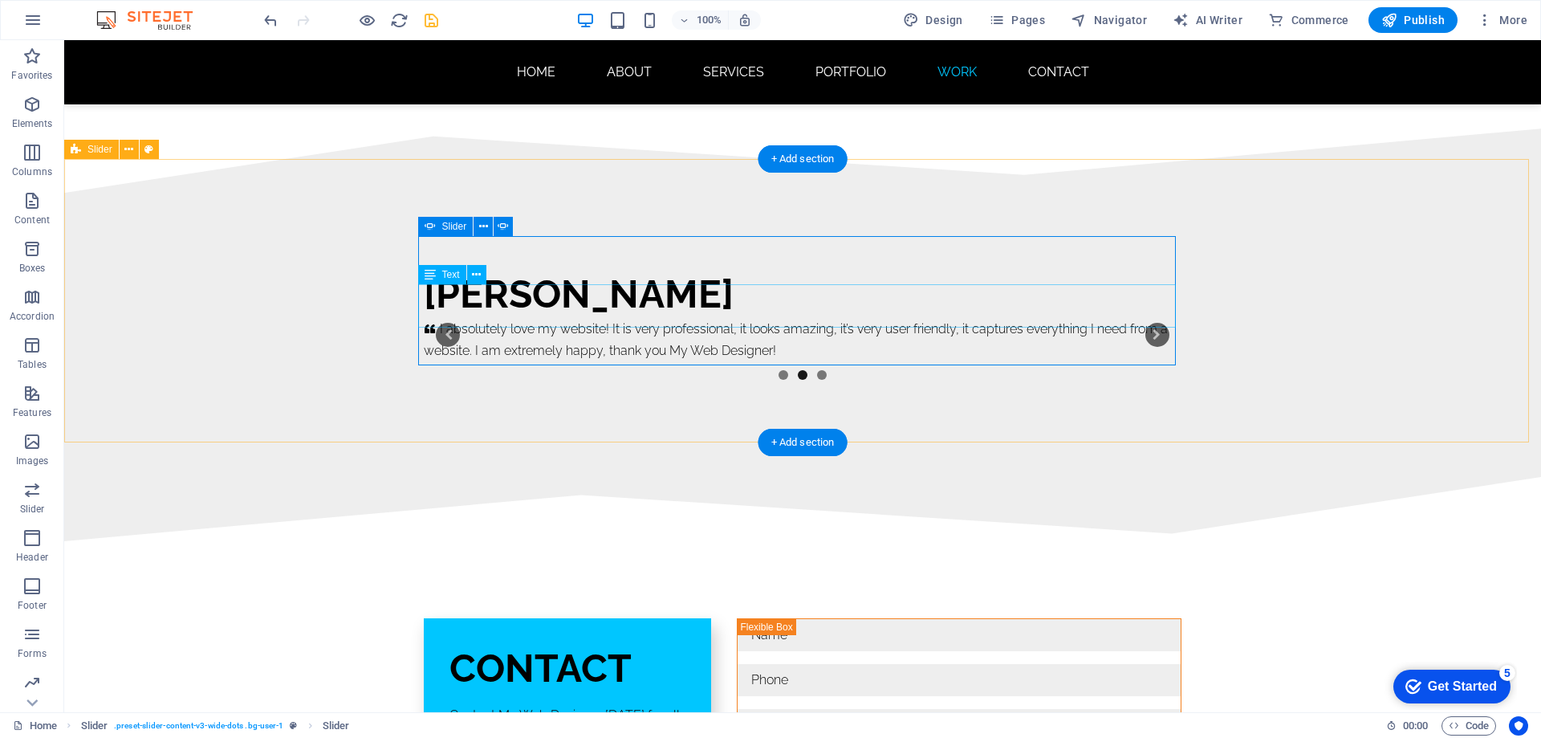
click at [555, 318] on div "I absolutely love my website! It is very professional, it looks amazing, it’s v…" at bounding box center [803, 339] width 758 height 43
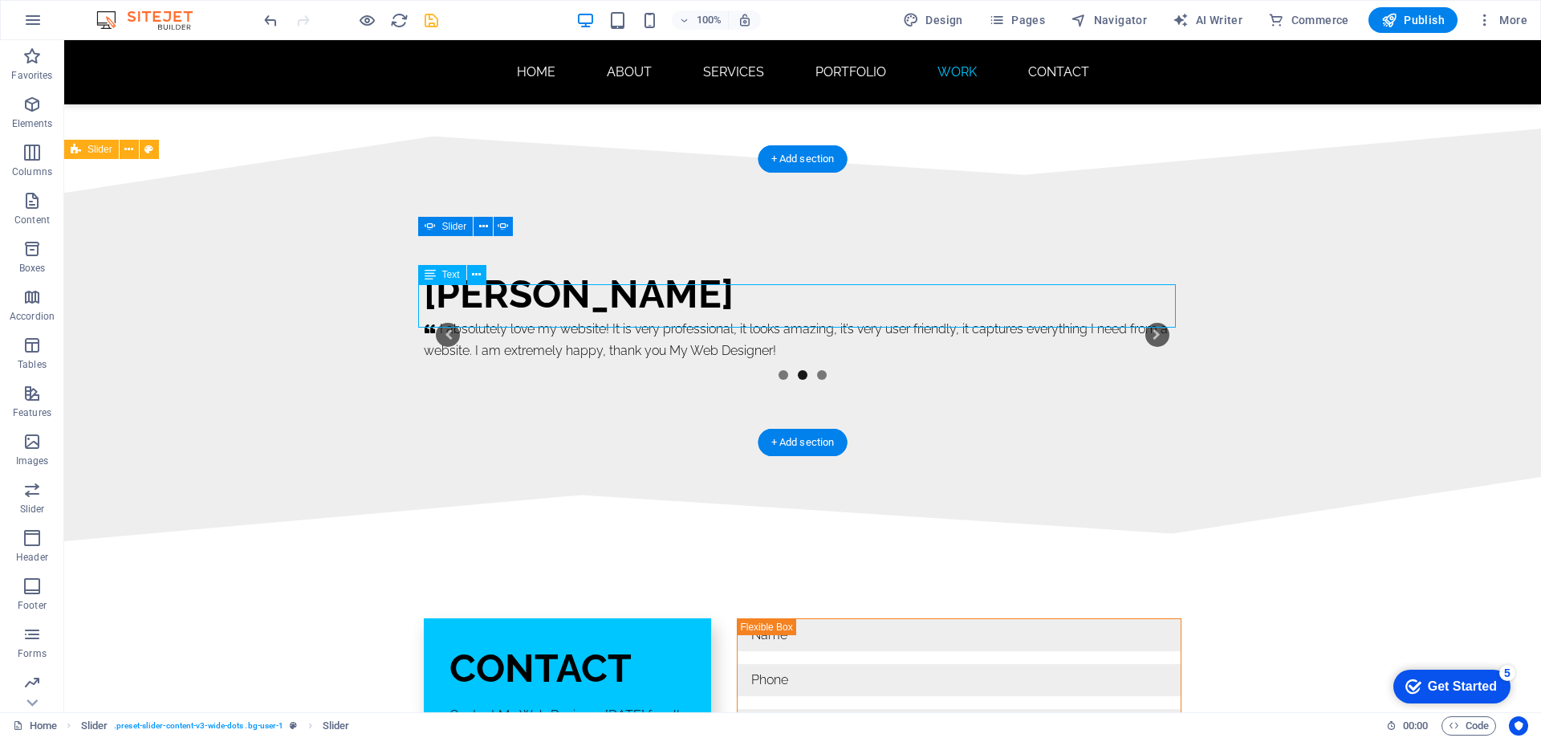
drag, startPoint x: 555, startPoint y: 296, endPoint x: 272, endPoint y: 295, distance: 282.5
click at [555, 318] on div "I absolutely love my website! It is very professional, it looks amazing, it’s v…" at bounding box center [803, 339] width 758 height 43
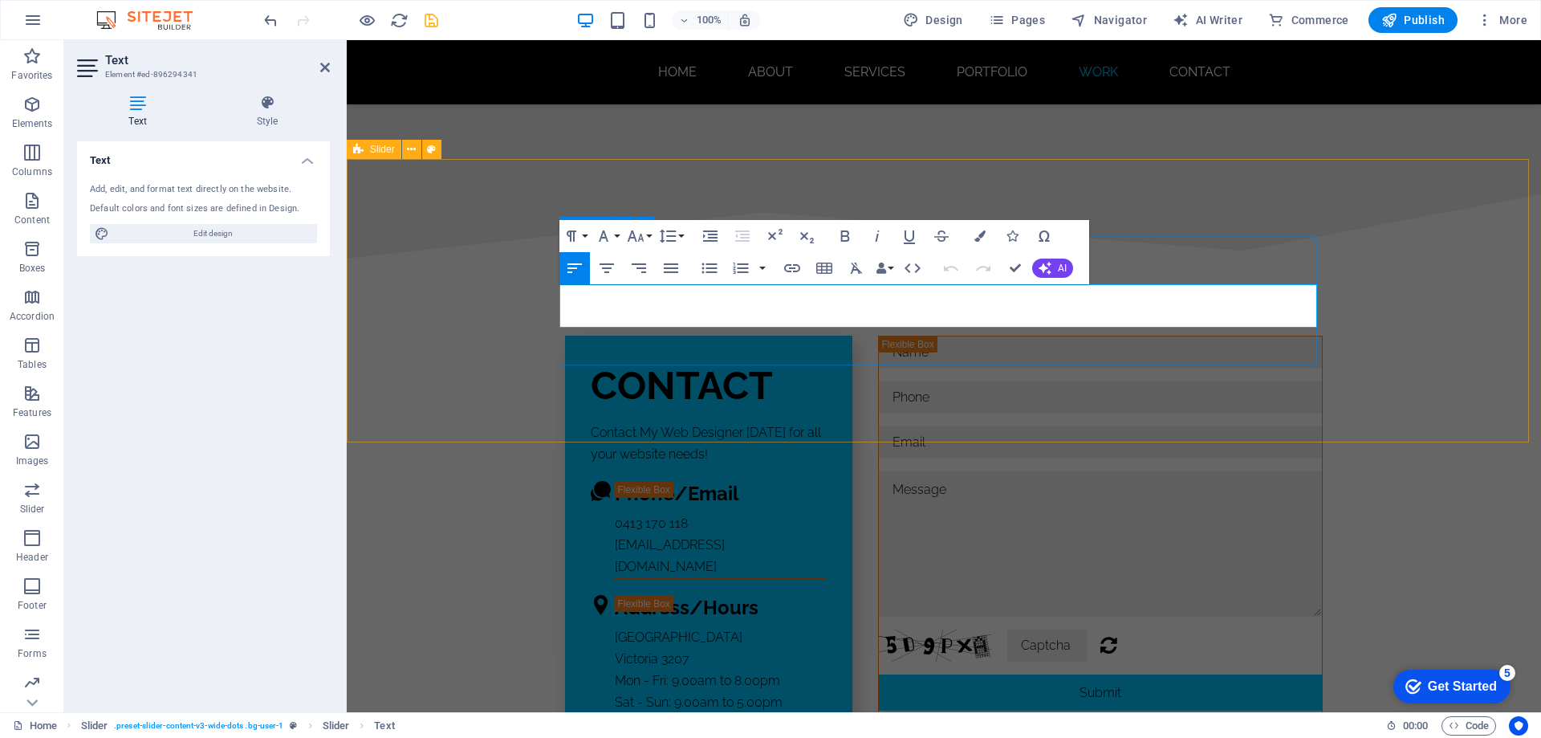
scroll to position [9664, 0]
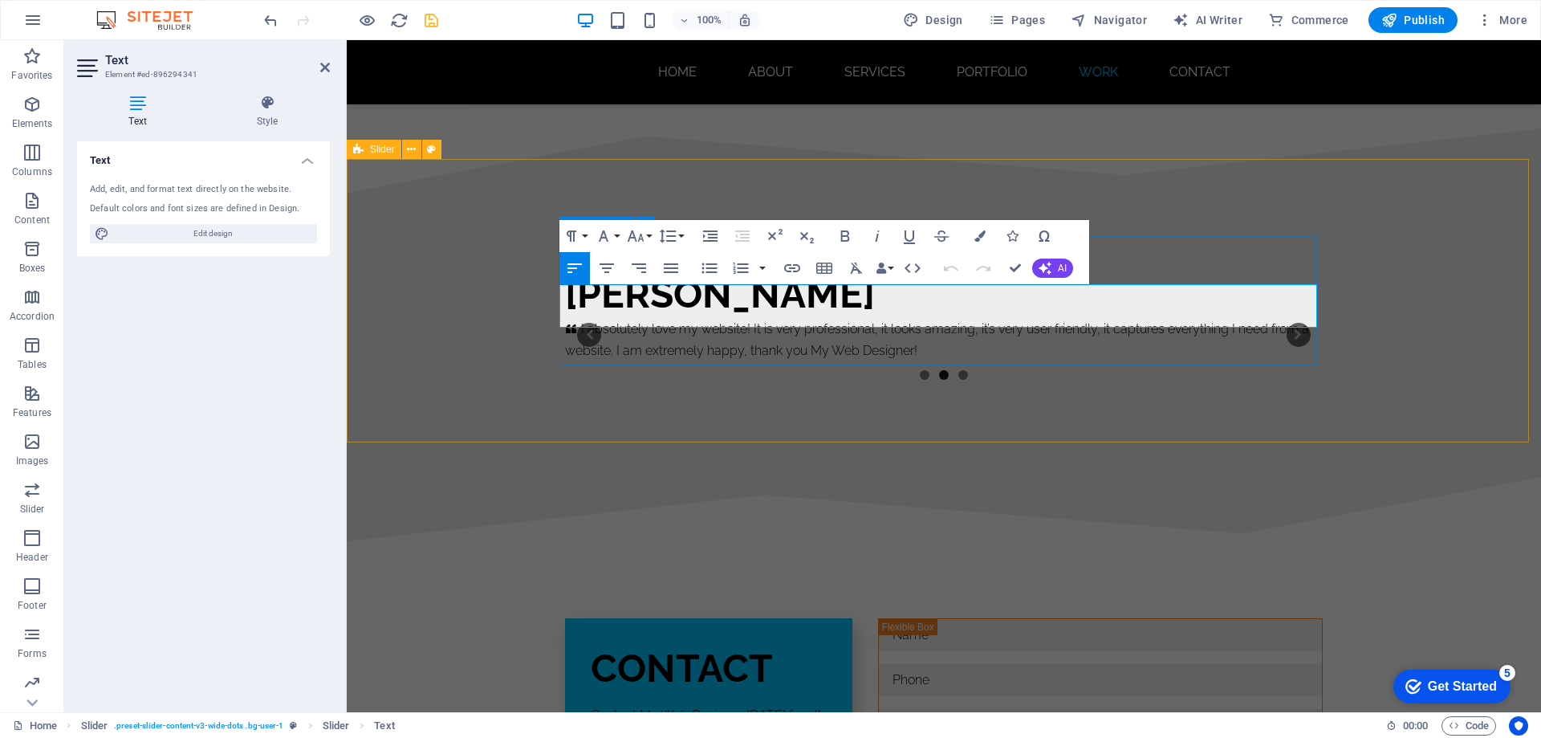
click at [697, 318] on p "I absolutely love my website! It is very professional, it looks amazing, it’s v…" at bounding box center [944, 339] width 758 height 43
click at [1275, 318] on p "I absolutely love my new website! It is very professional, it looks amazing, it…" at bounding box center [944, 339] width 758 height 43
click at [776, 318] on p "I absolutely love my new website! It is very professional, it looks amazing, it…" at bounding box center [944, 339] width 758 height 43
click at [1201, 318] on p "I absolutely love my new website! It is very professional, it looks amazing, it…" at bounding box center [944, 339] width 758 height 43
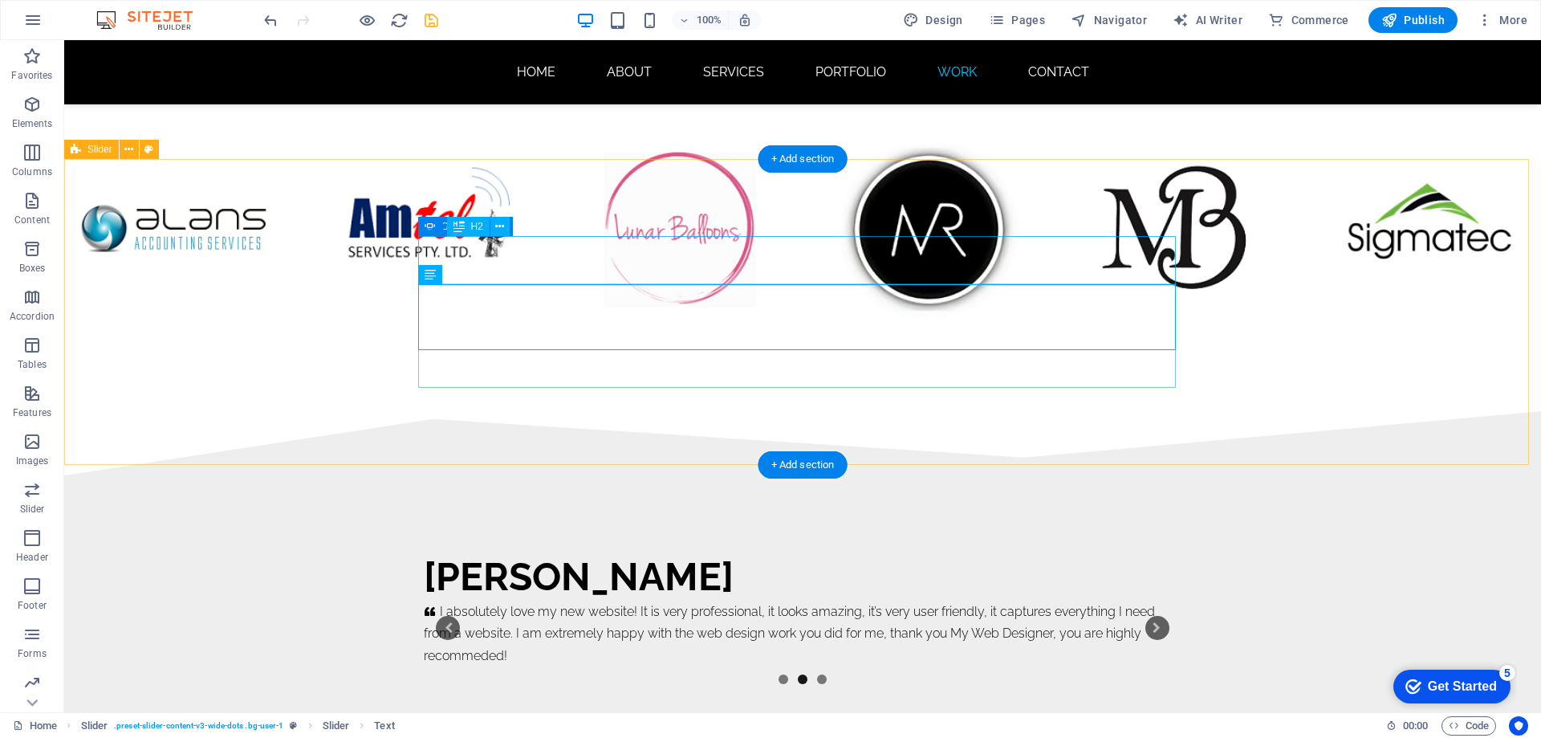
scroll to position [9946, 0]
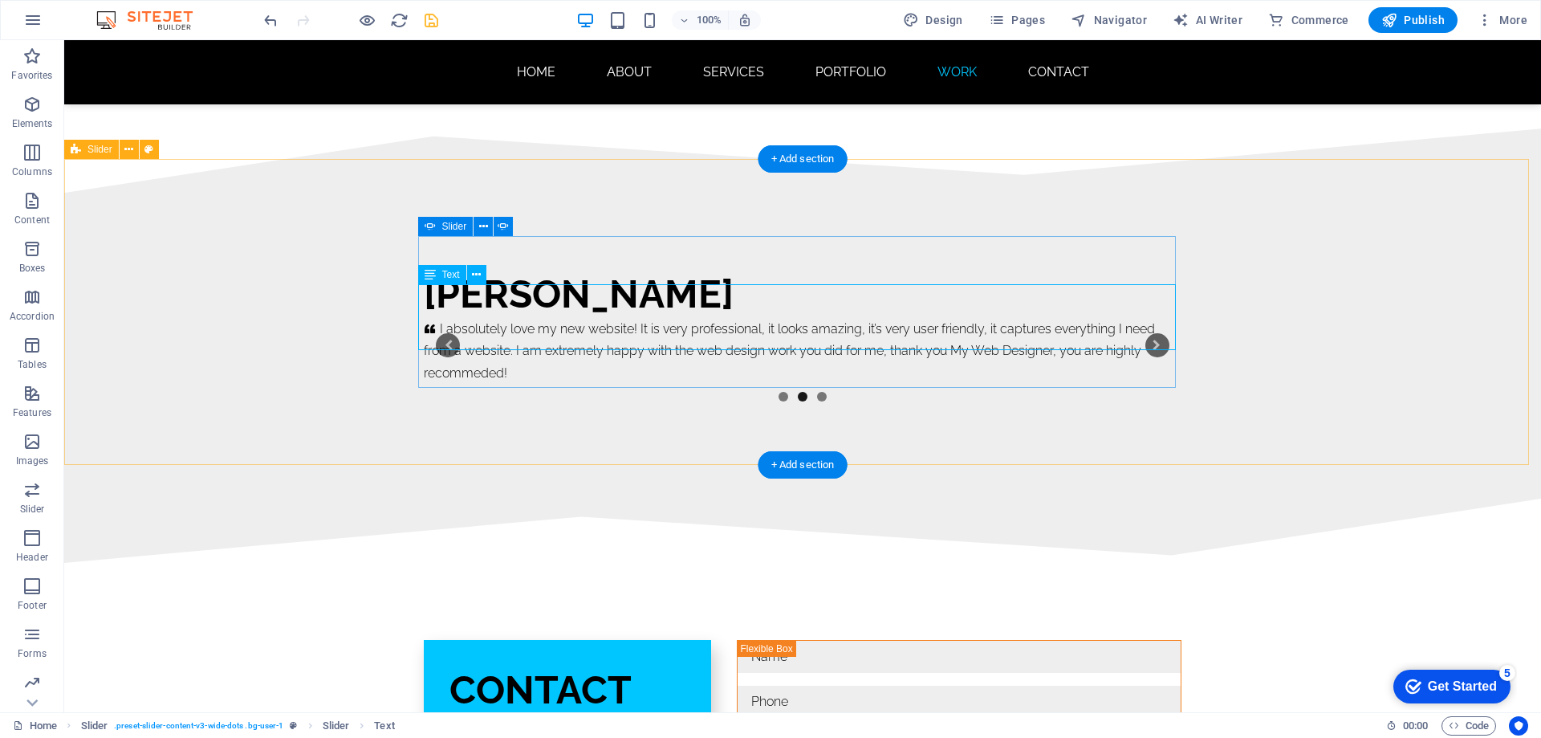
click at [525, 331] on div "I absolutely love my new website! It is very professional, it looks amazing, it…" at bounding box center [803, 351] width 758 height 66
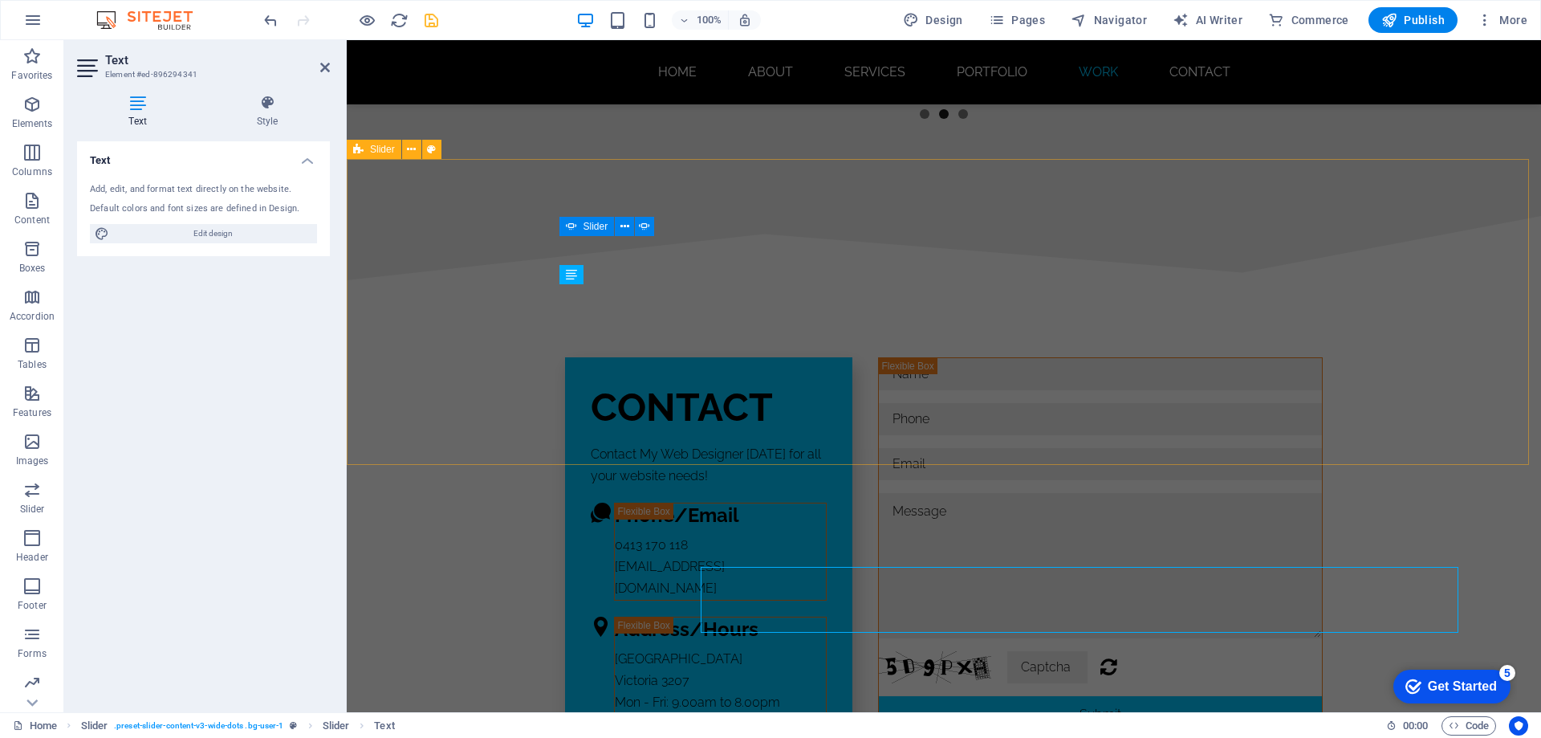
scroll to position [9664, 0]
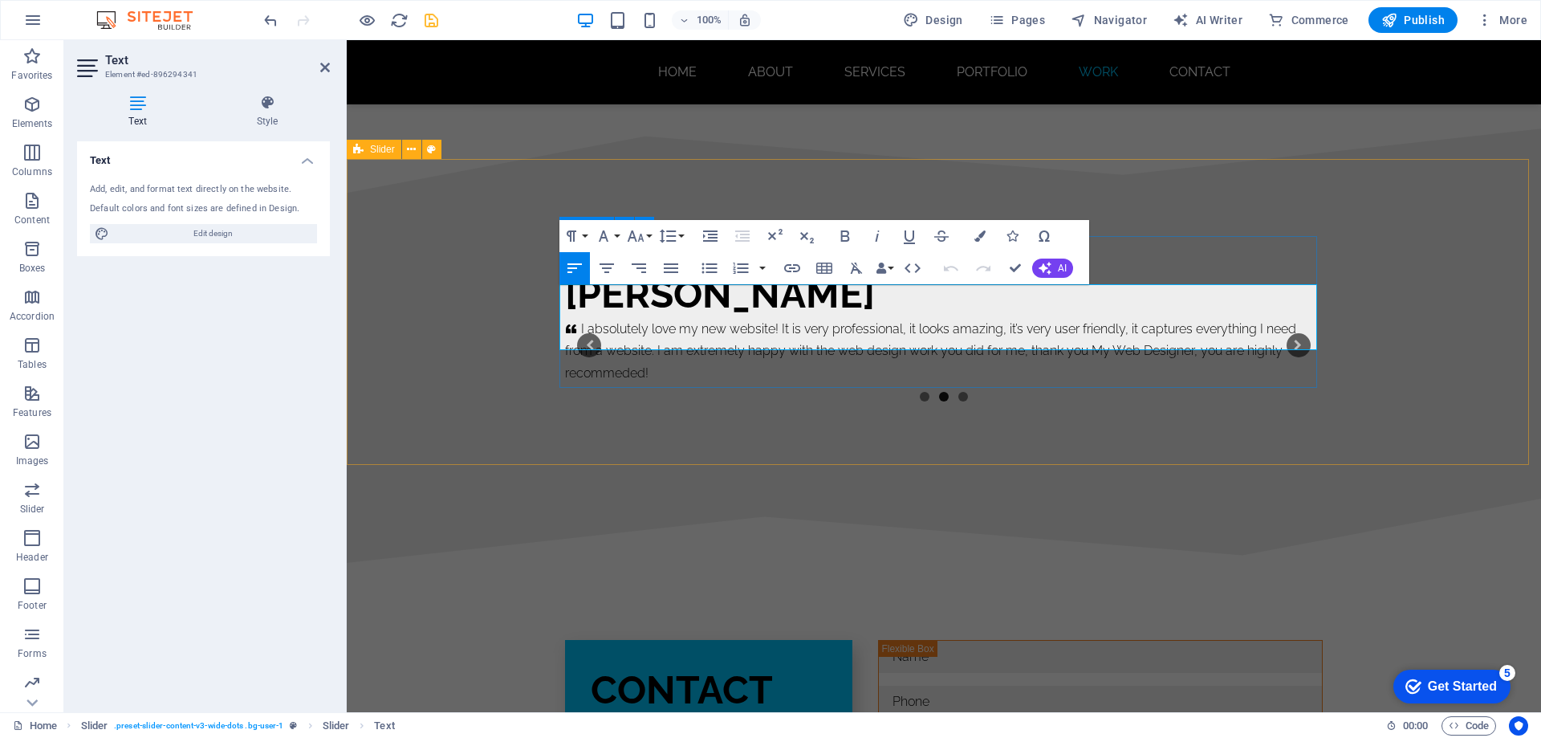
click at [617, 339] on p "I absolutely love my new website! It is very professional, it looks amazing, it…" at bounding box center [944, 351] width 758 height 66
drag, startPoint x: 1013, startPoint y: 266, endPoint x: 1055, endPoint y: 271, distance: 42.9
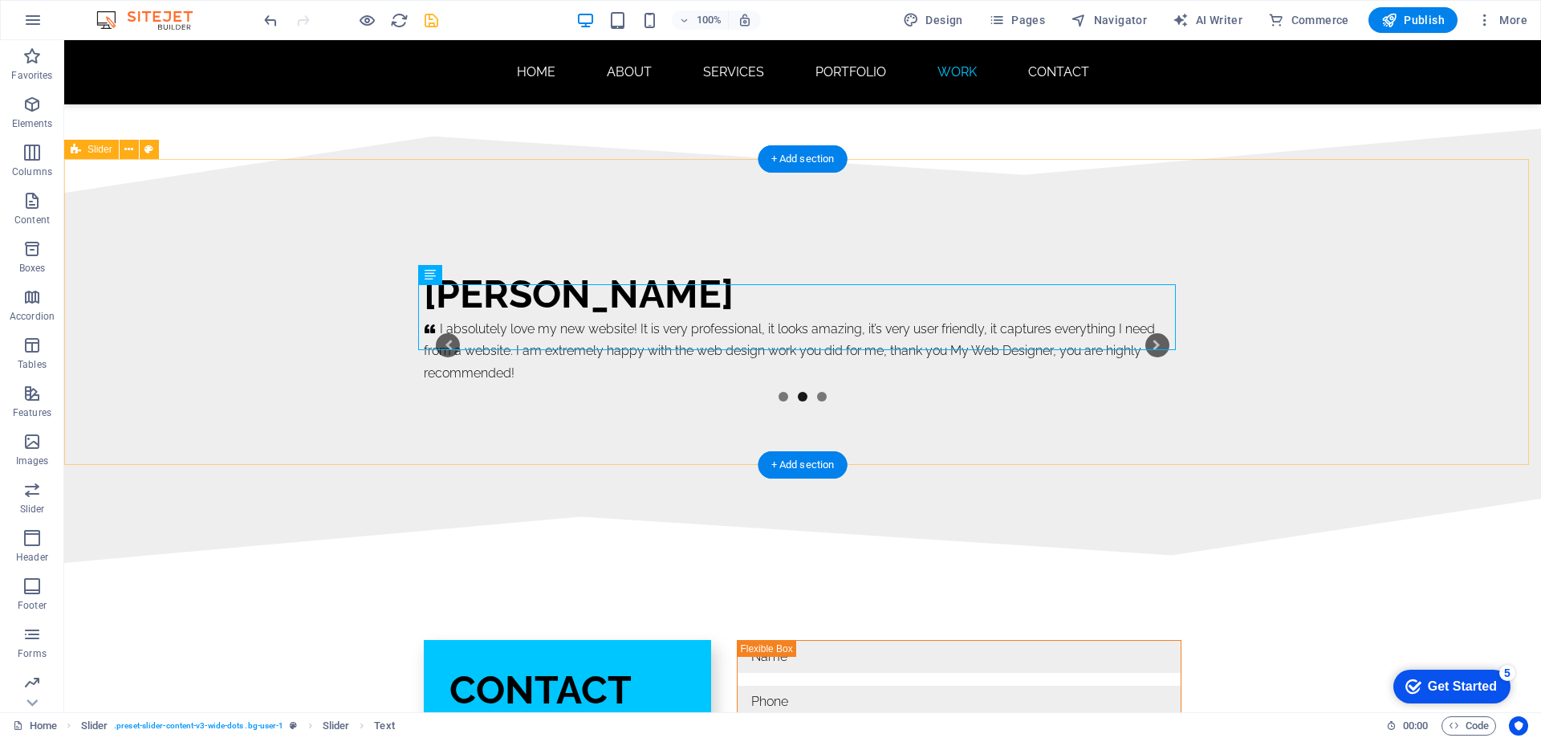
click at [1279, 380] on div "Monjour Bridal     A lovely website was created for me at a good price. Staff w…" at bounding box center [802, 346] width 1477 height 306
click at [779, 392] on li "1" at bounding box center [784, 397] width 10 height 10
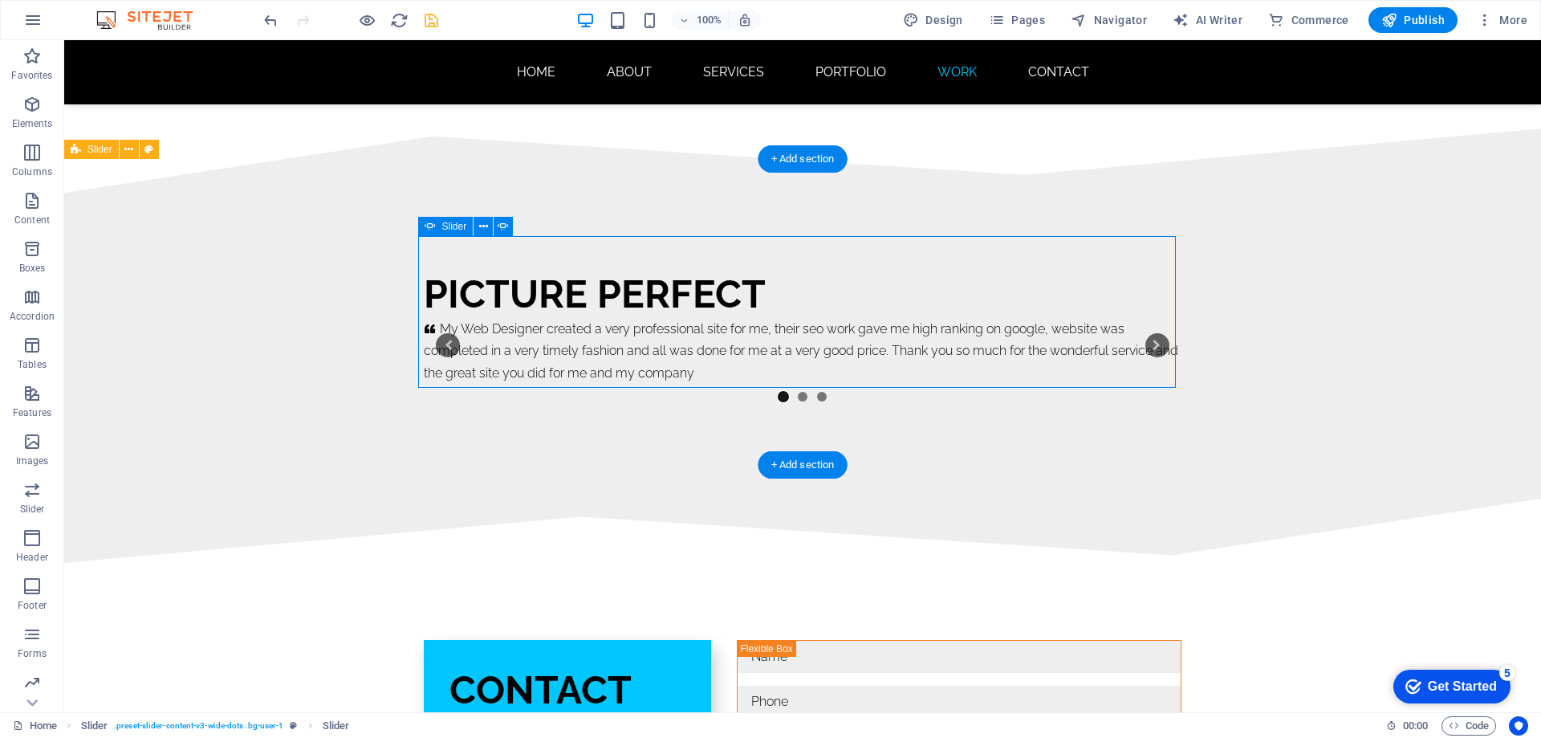
click at [798, 392] on button "2" at bounding box center [803, 397] width 10 height 10
click at [820, 392] on button "3" at bounding box center [822, 397] width 10 height 10
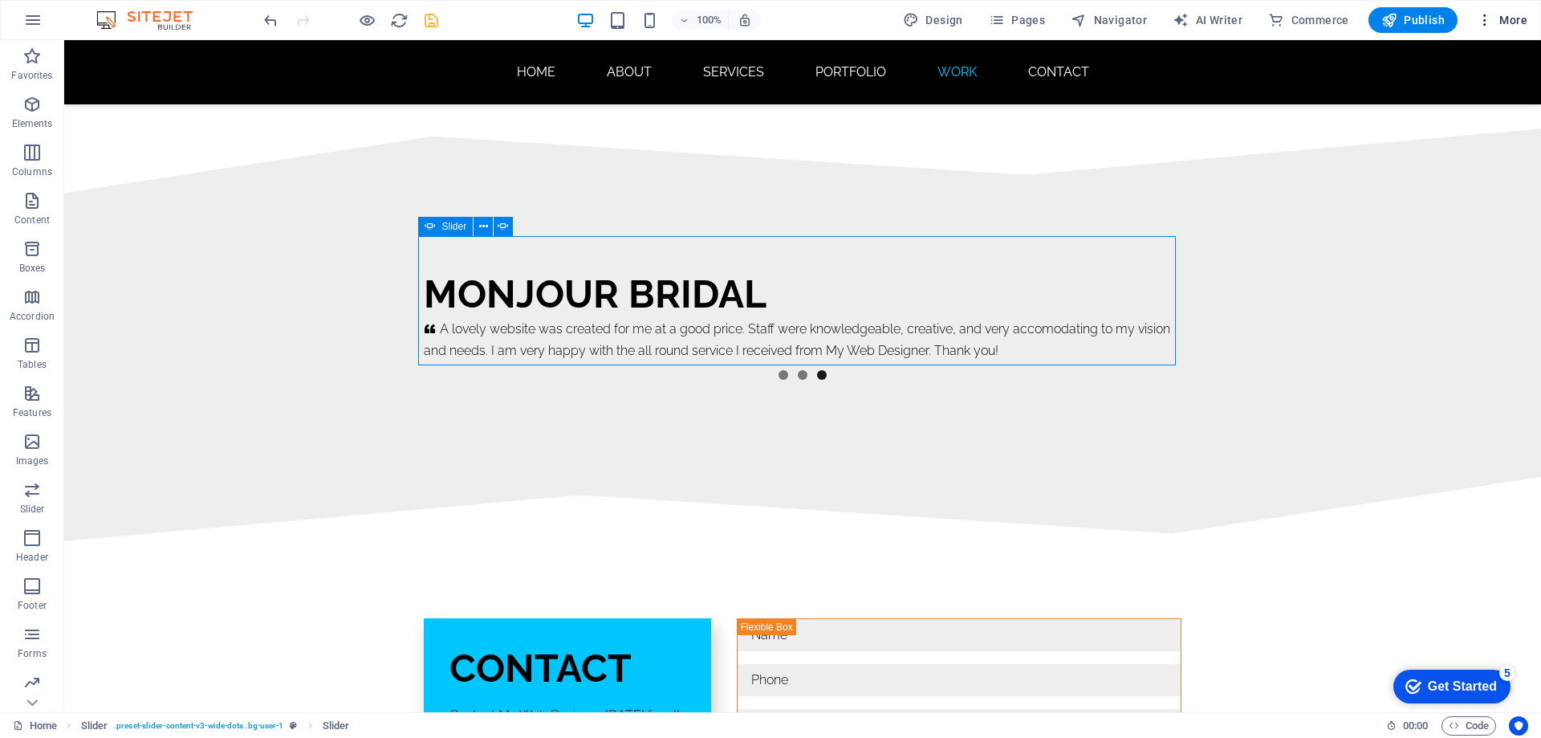
click at [1504, 20] on span "More" at bounding box center [1502, 20] width 51 height 16
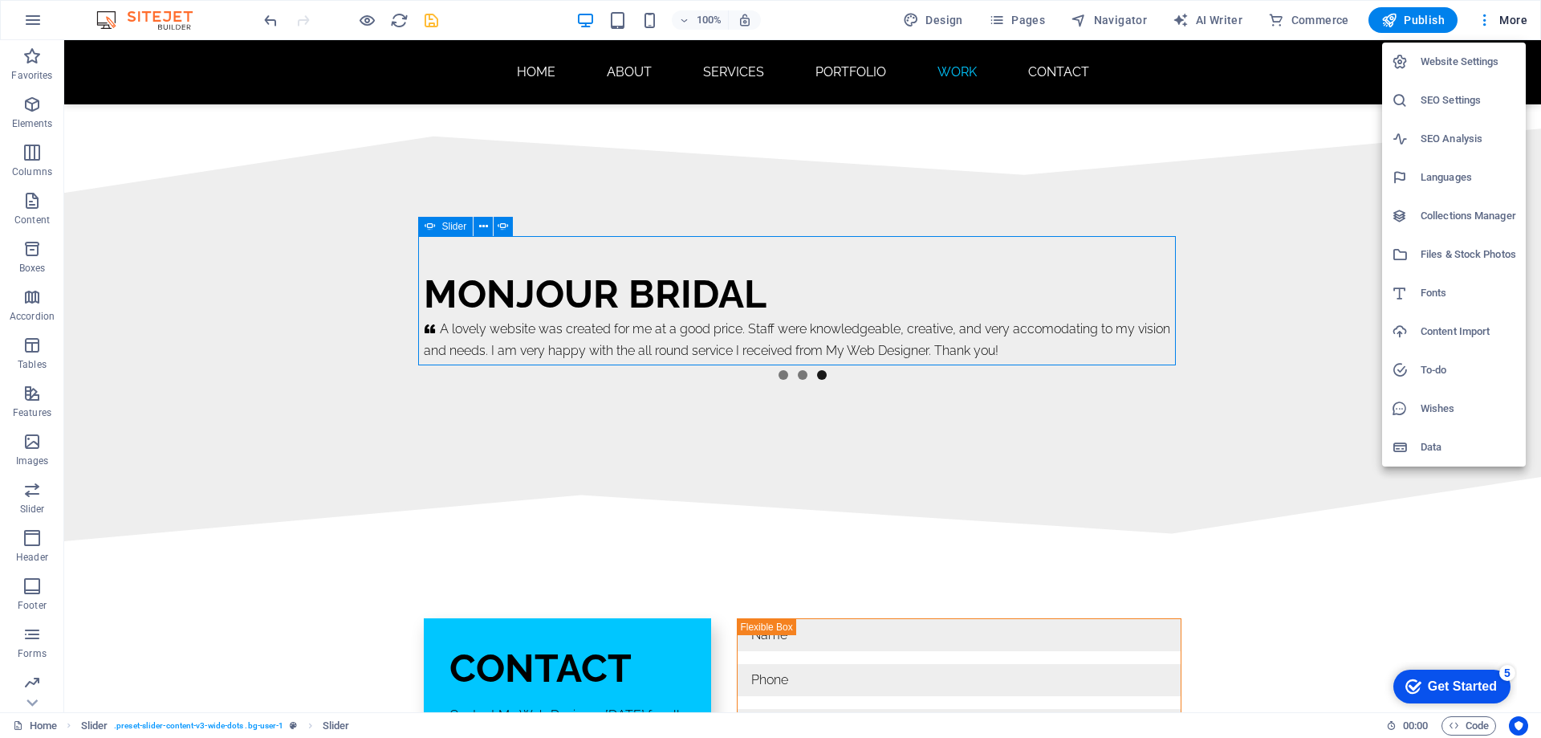
click at [1433, 100] on h6 "SEO Settings" at bounding box center [1469, 100] width 96 height 19
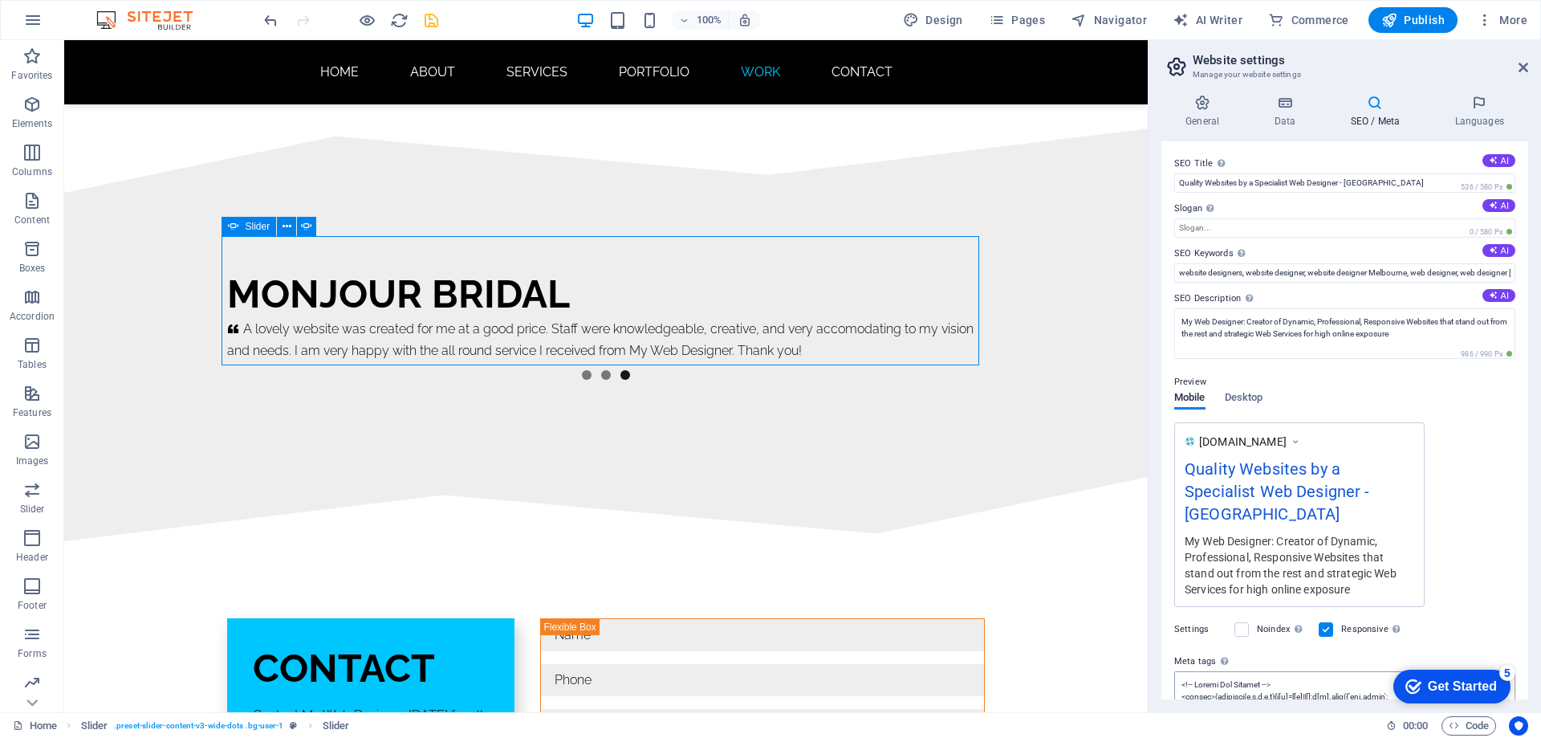
scroll to position [161, 0]
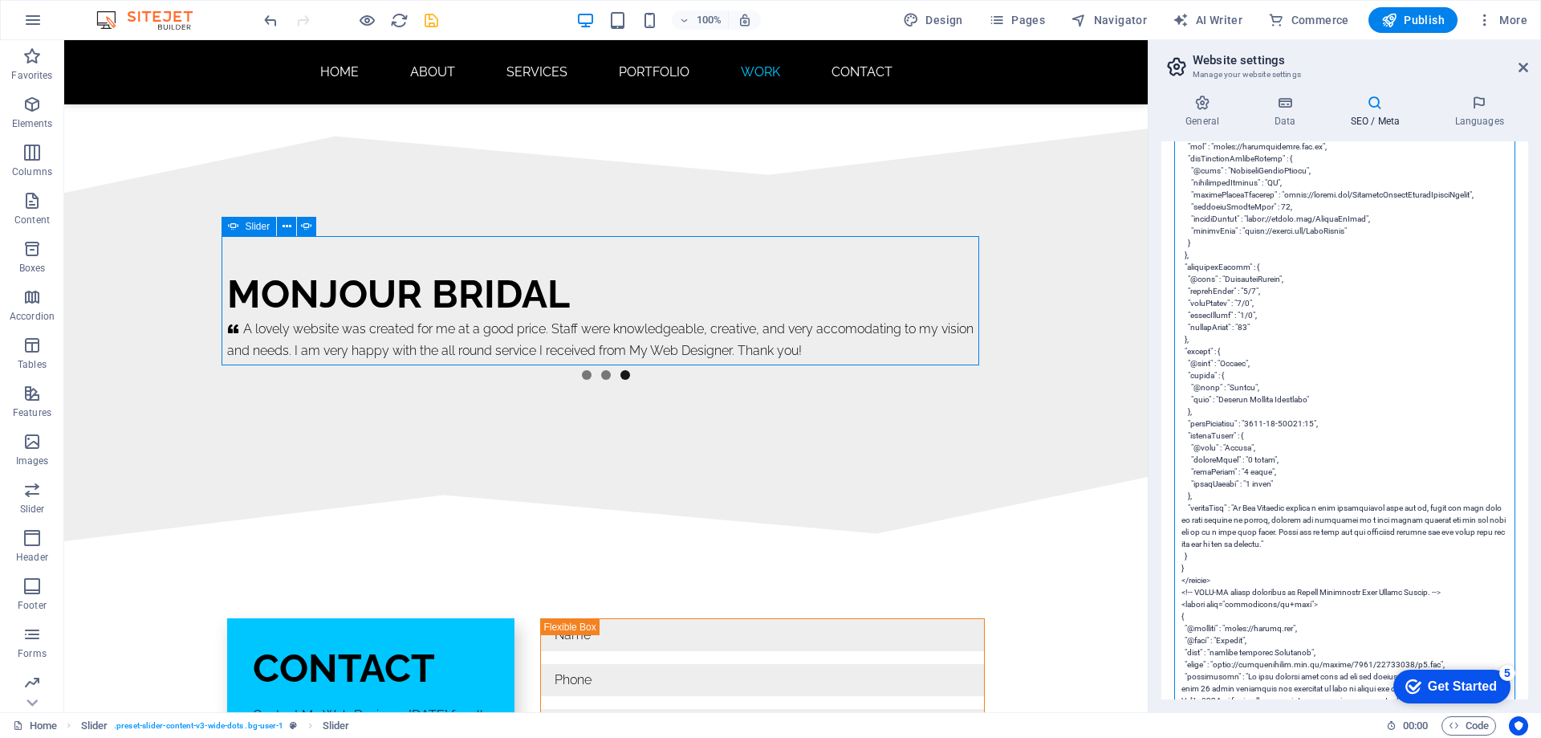
scroll to position [3210, 0]
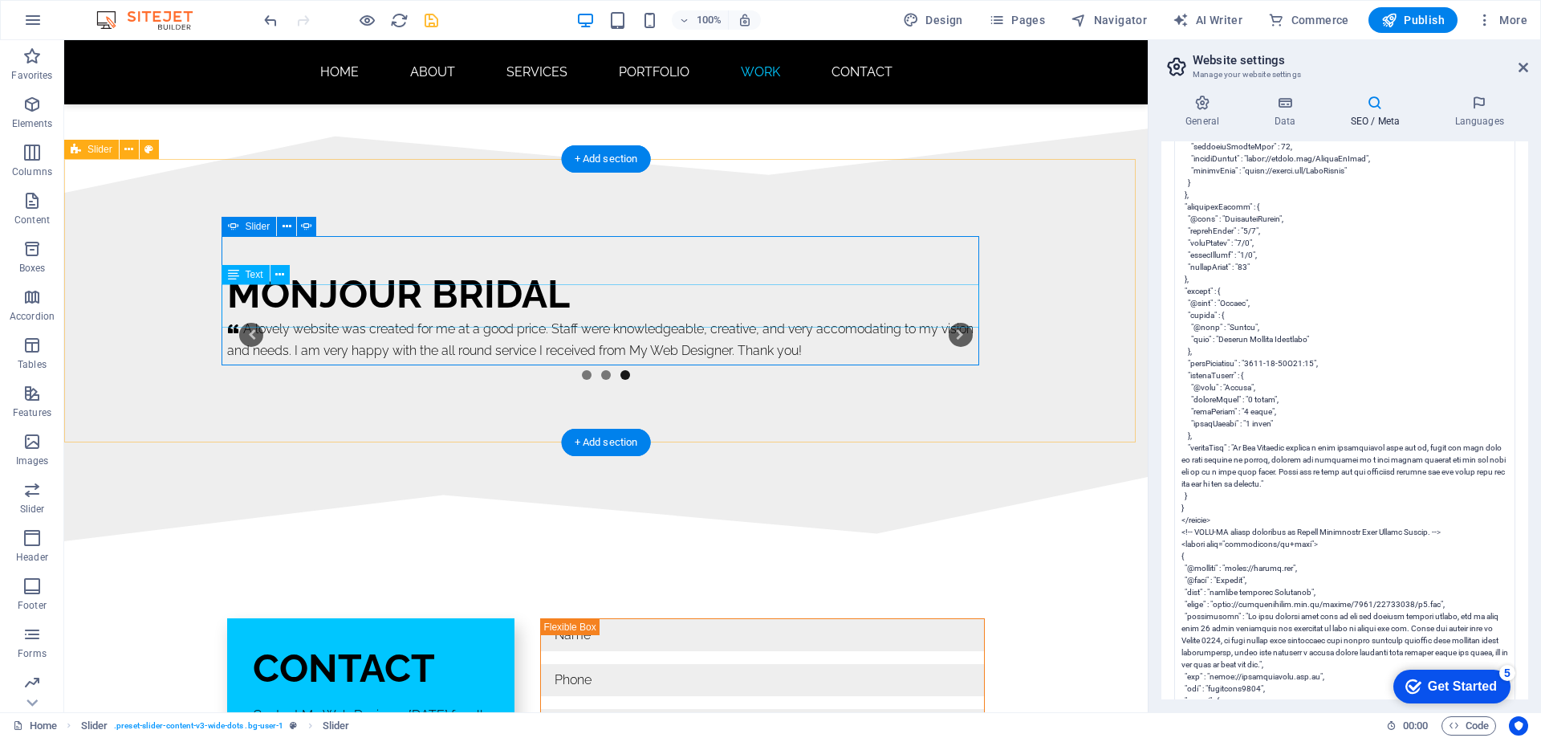
click at [485, 318] on div "A lovely website was created for me at a good price. Staff were knowledgeable, …" at bounding box center [606, 339] width 758 height 43
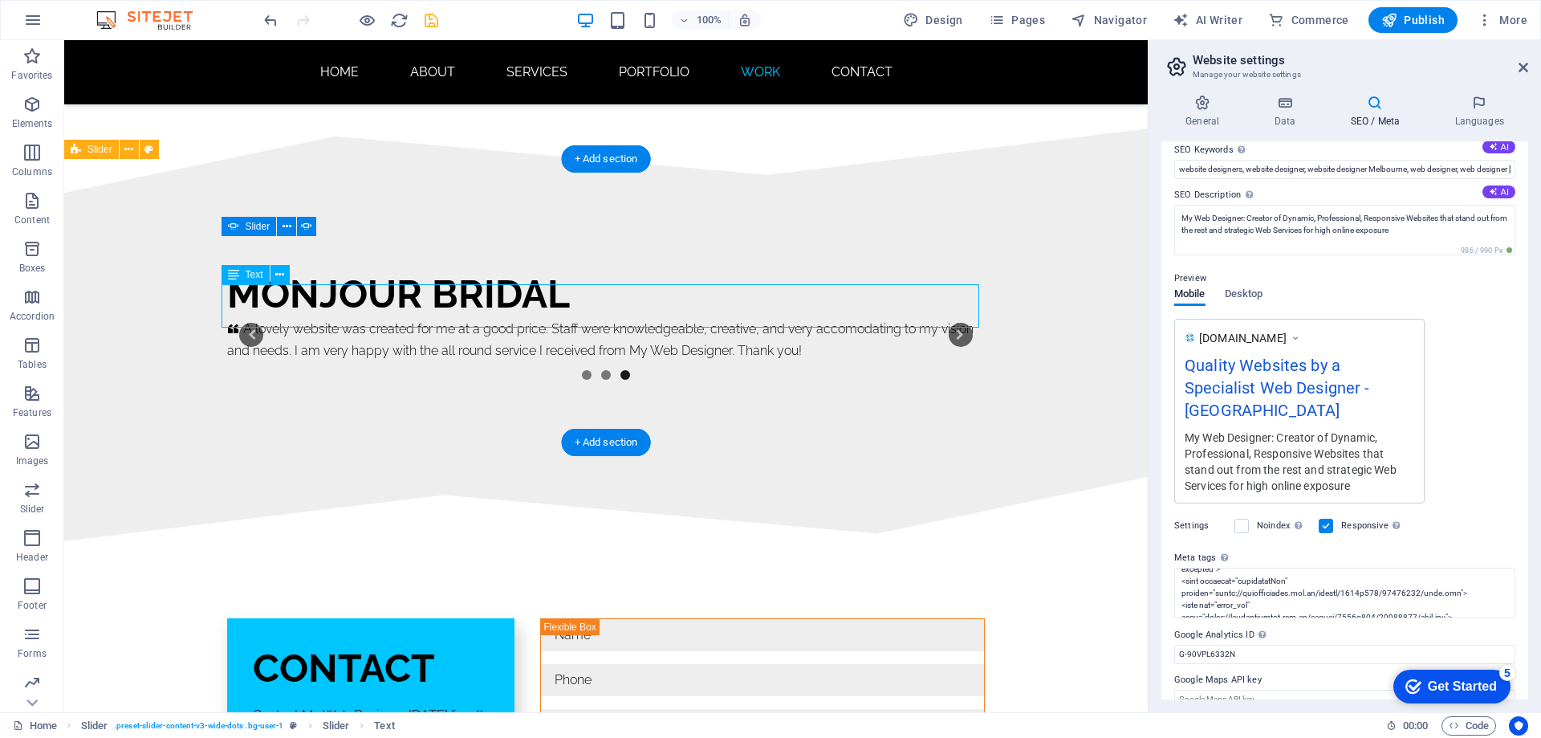
click at [485, 318] on div "A lovely website was created for me at a good price. Staff were knowledgeable, …" at bounding box center [606, 339] width 758 height 43
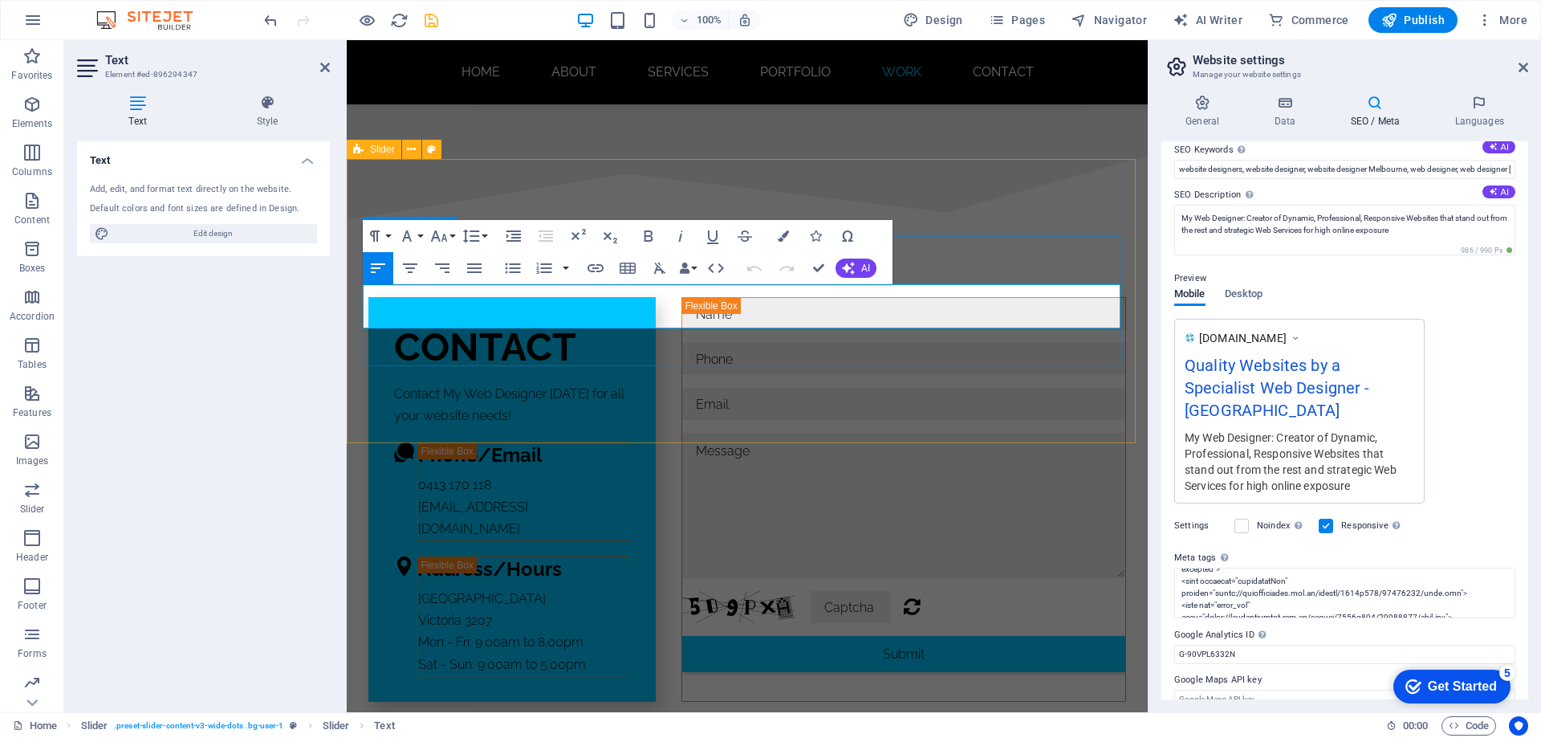
scroll to position [9227, 0]
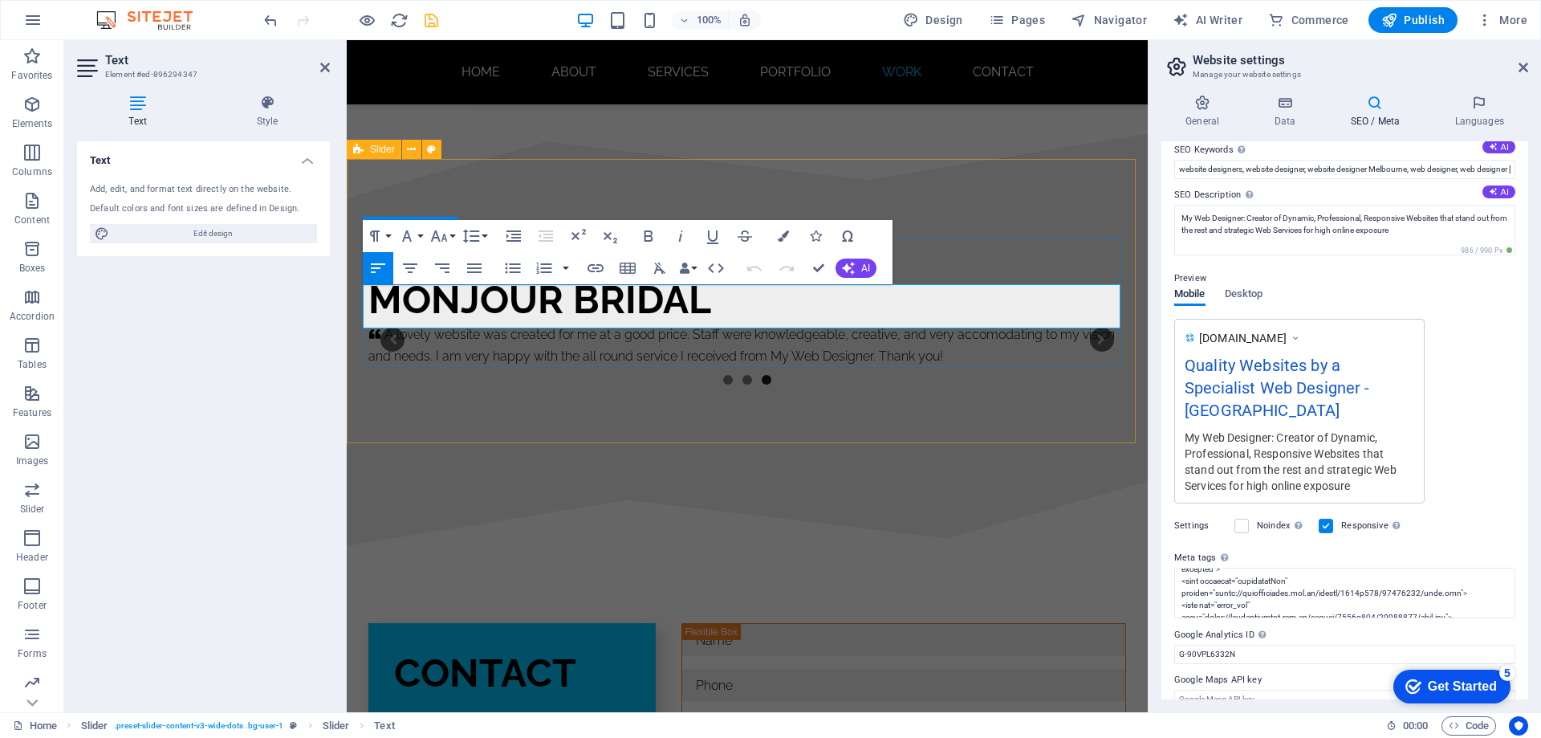
click at [616, 323] on p "A lovely website was created for me at a good price. Staff were knowledgeable, …" at bounding box center [747, 344] width 758 height 43
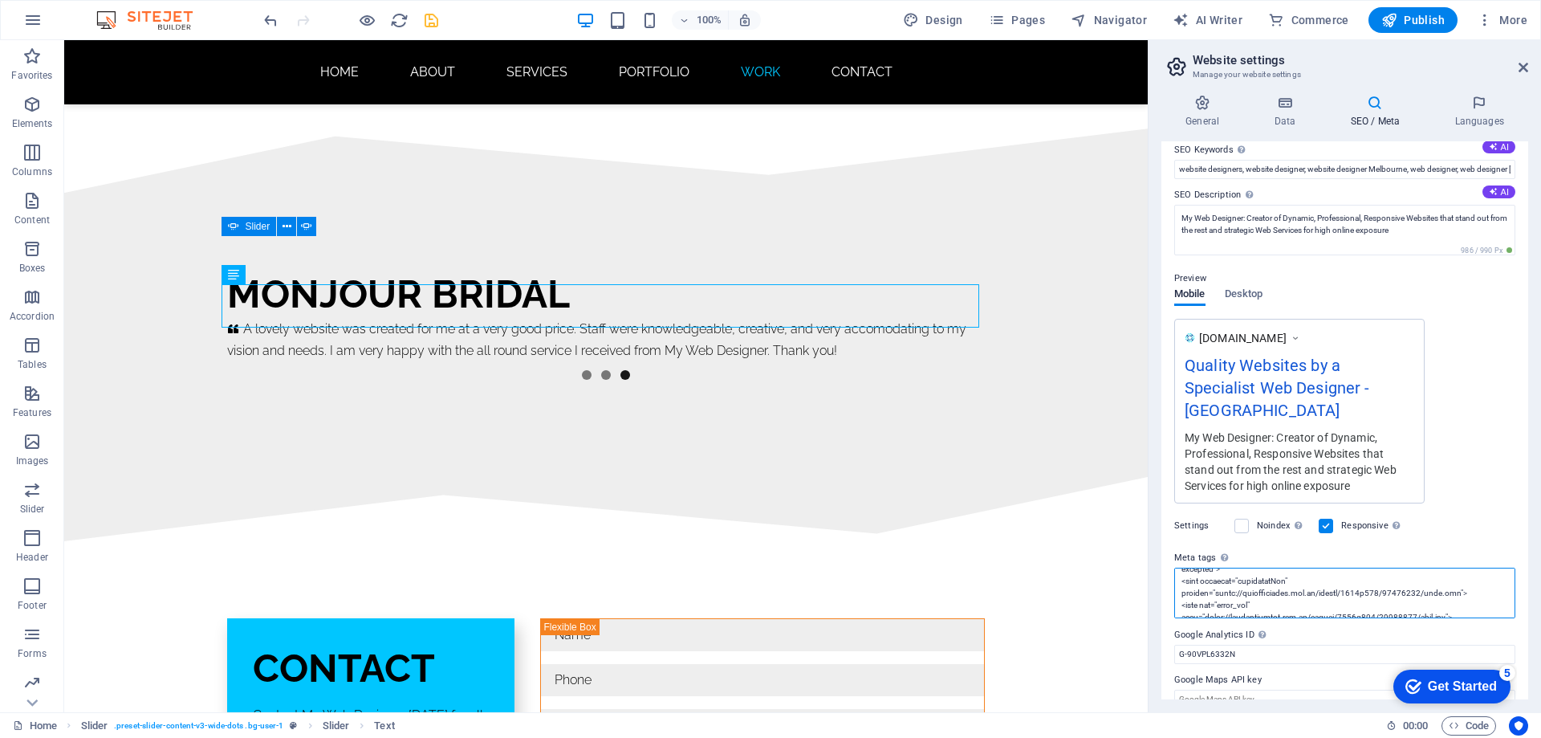
click at [1254, 573] on textarea "Meta tags Enter HTML code here that will be placed inside the tags of your webs…" at bounding box center [1344, 592] width 341 height 51
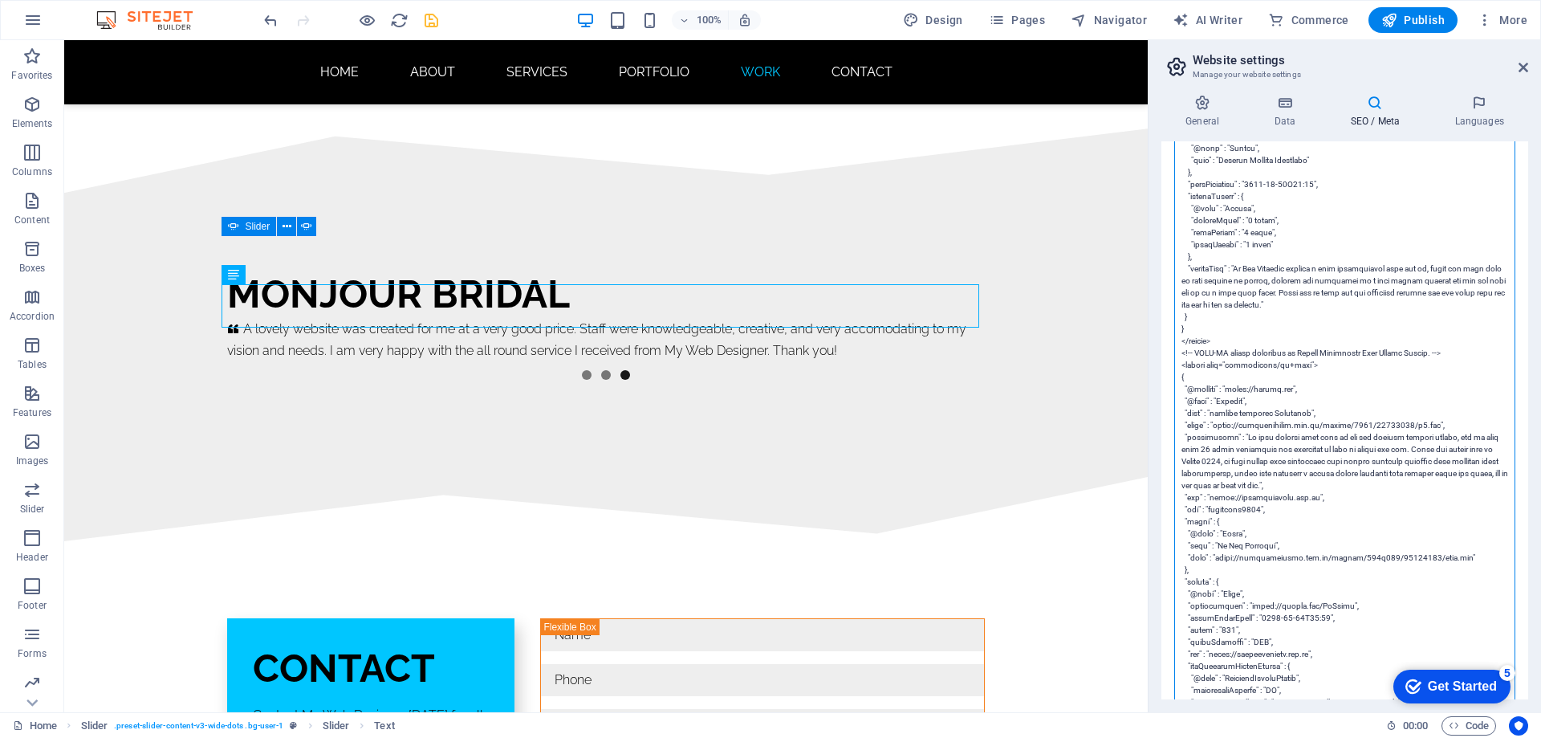
scroll to position [3575, 0]
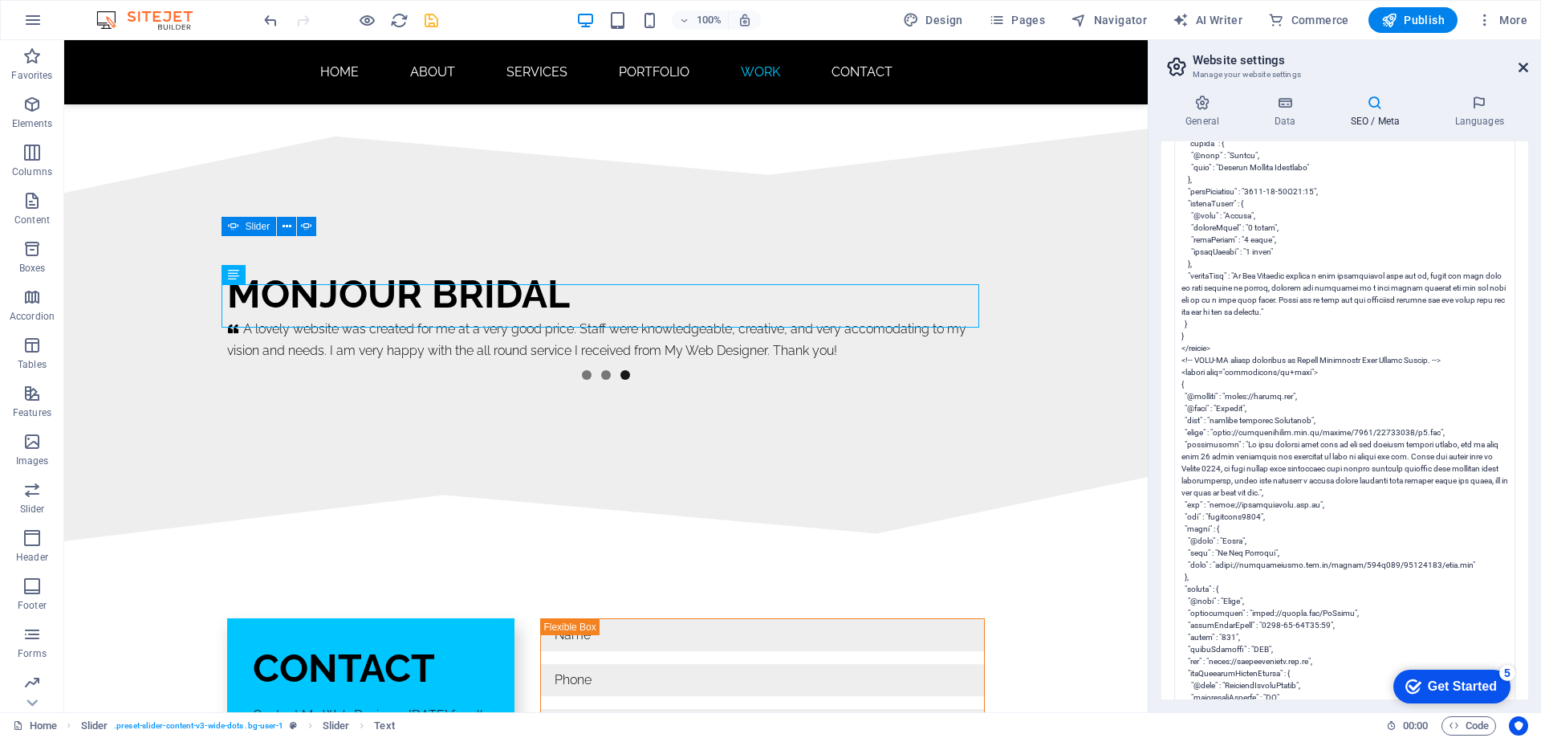
click at [1519, 67] on icon at bounding box center [1524, 67] width 10 height 13
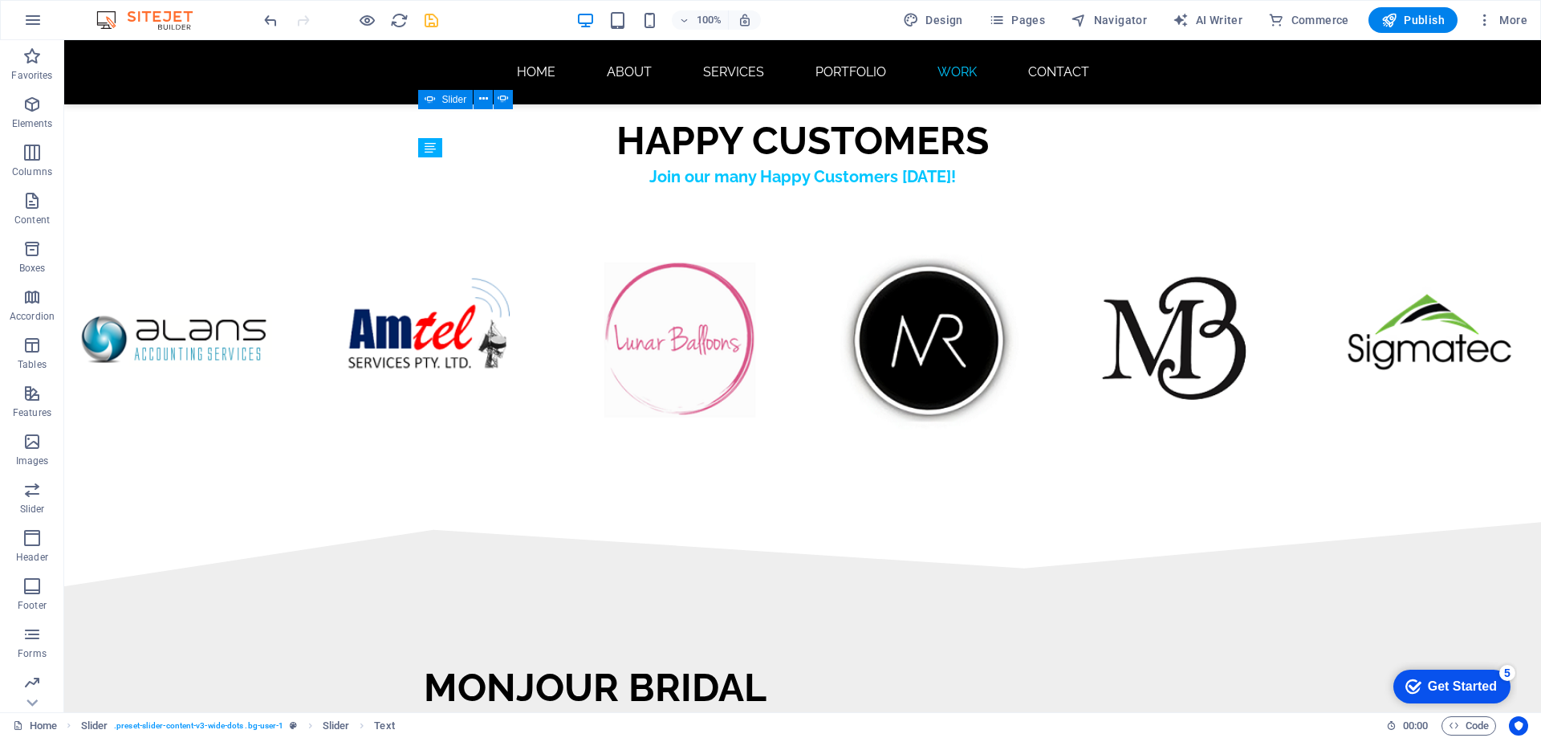
scroll to position [9946, 0]
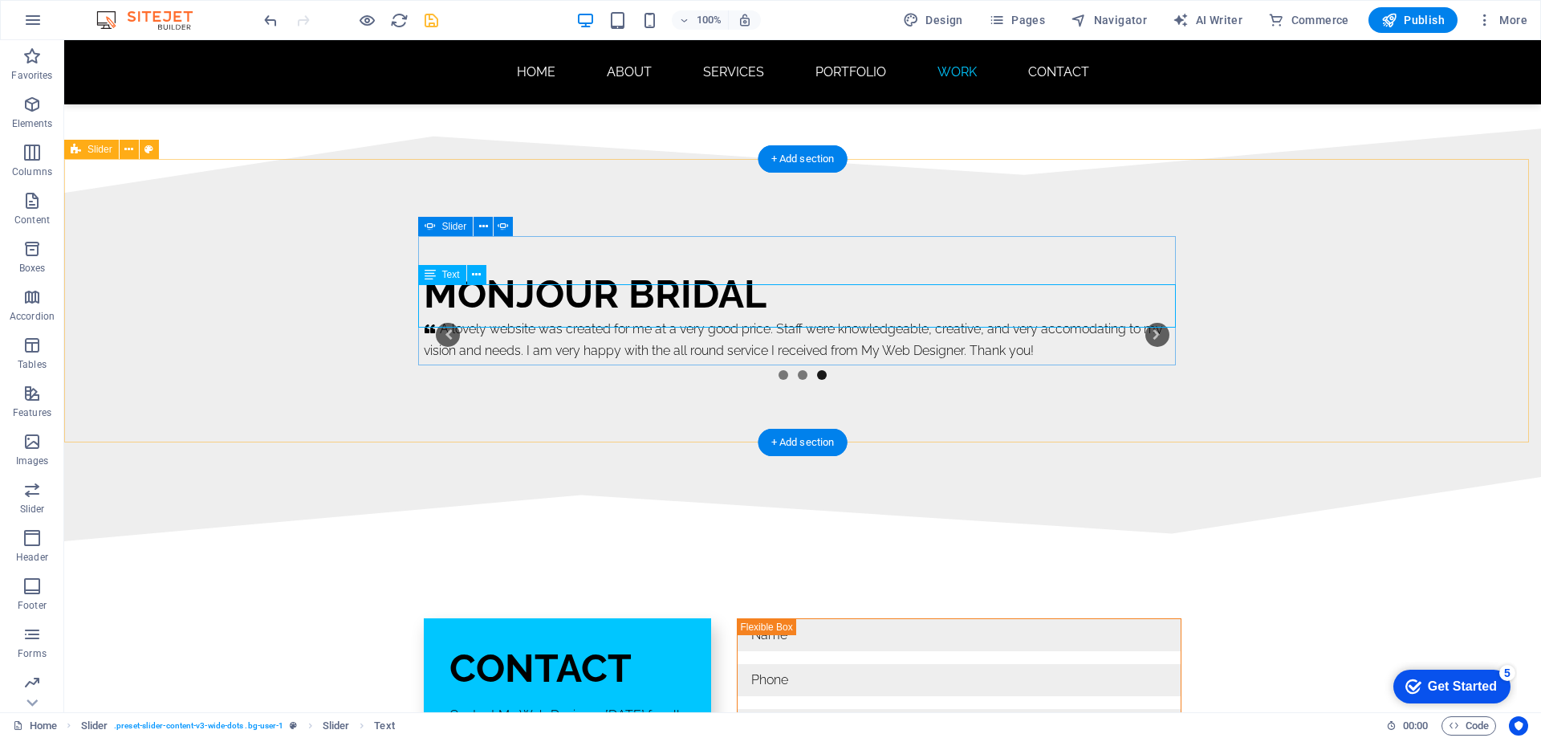
click at [1023, 318] on div "A lovely website was created for me at a very good price. Staff were knowledgea…" at bounding box center [803, 339] width 758 height 43
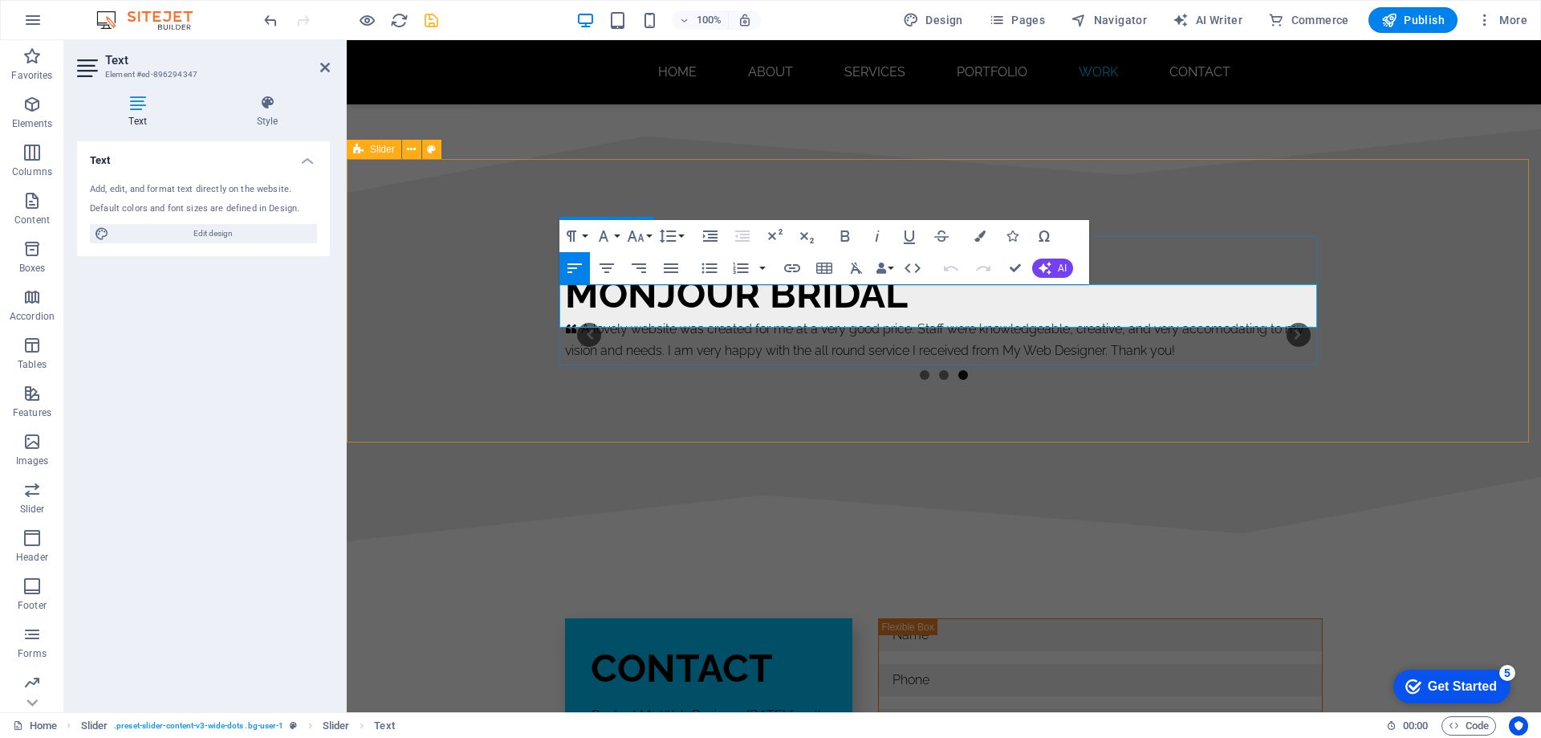
click at [1189, 318] on p "A lovely website was created for me at a very good price. Staff were knowledgea…" at bounding box center [944, 339] width 758 height 43
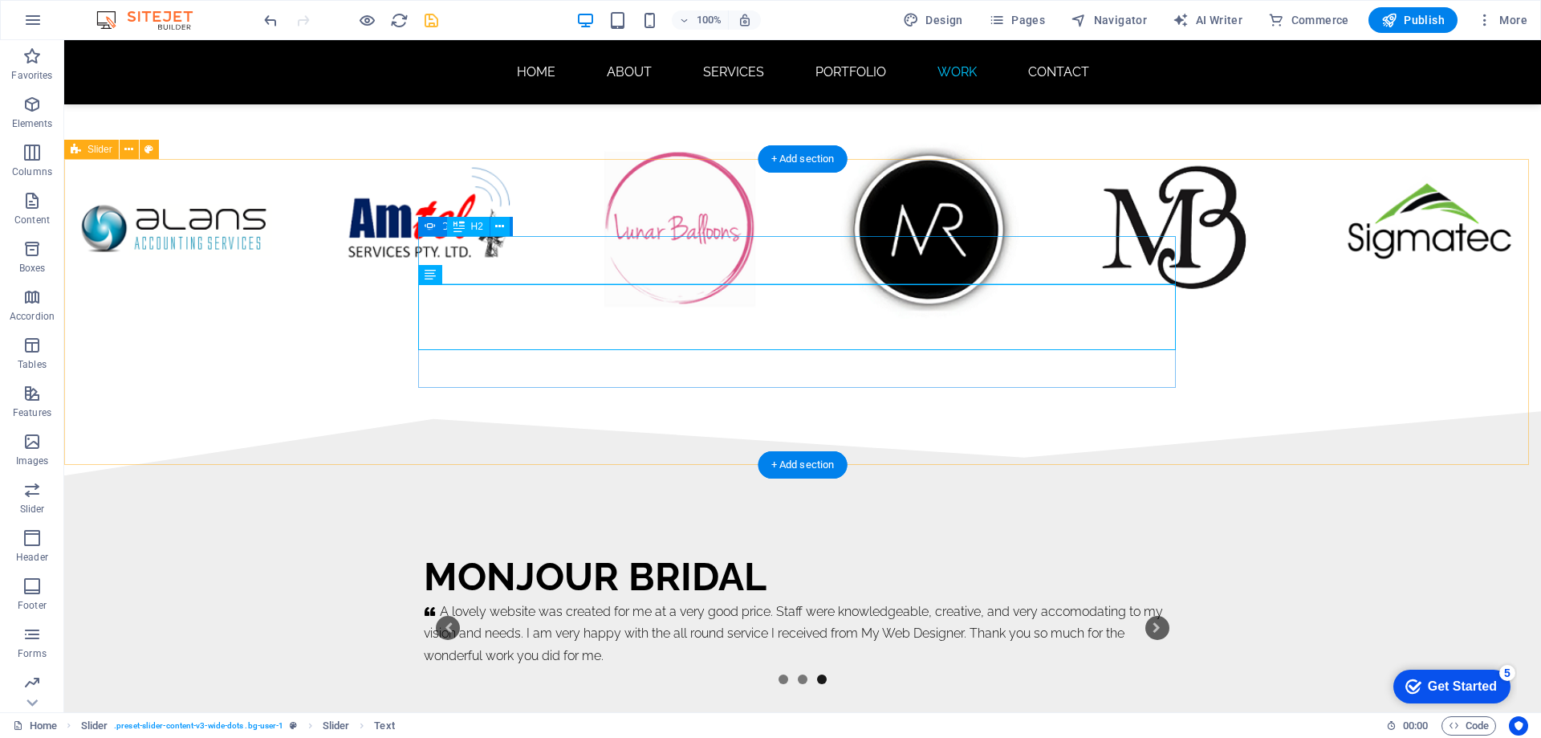
scroll to position [9946, 0]
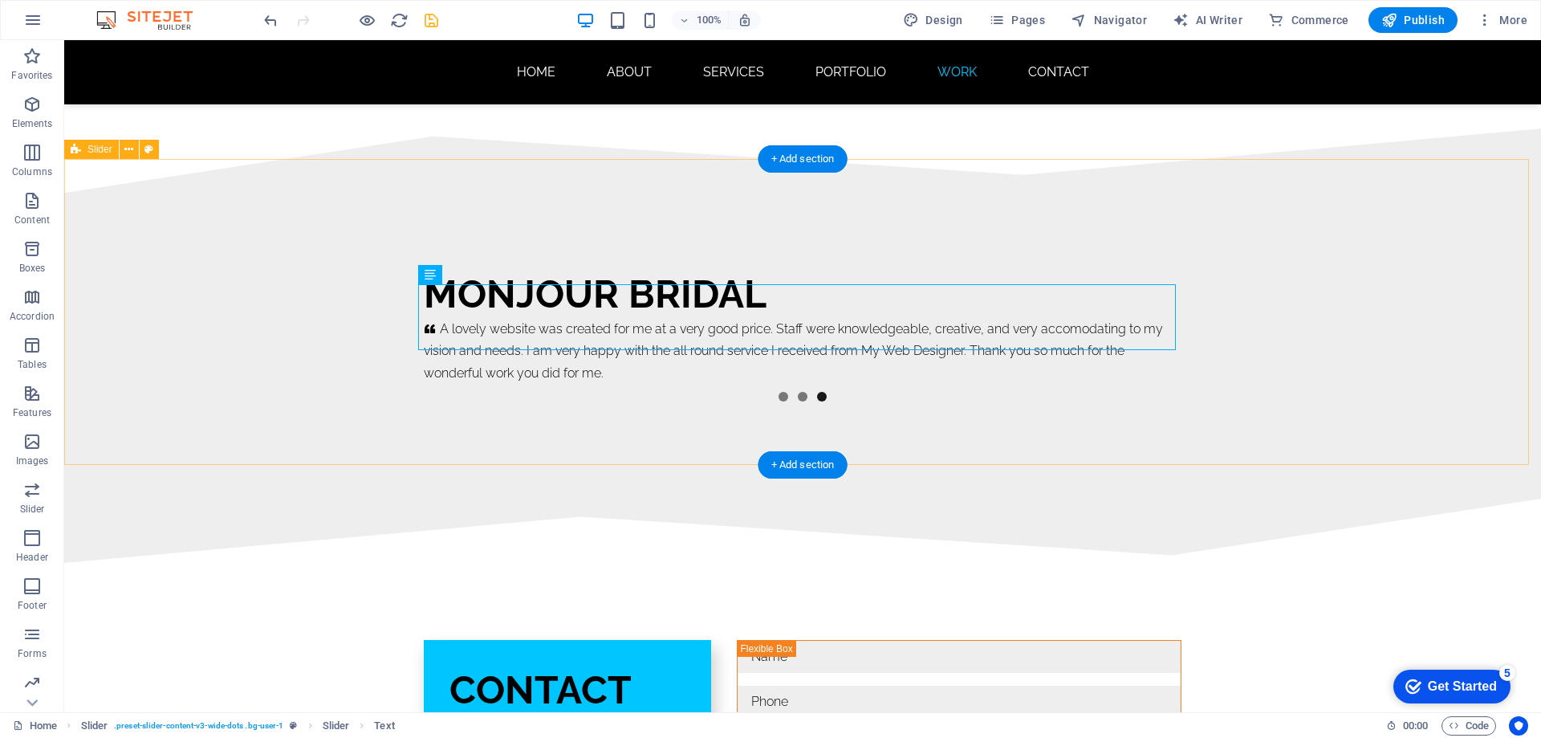
click at [1275, 358] on div "Monjour Bridal     A lovely website was created for me at a very good price. St…" at bounding box center [802, 346] width 1477 height 306
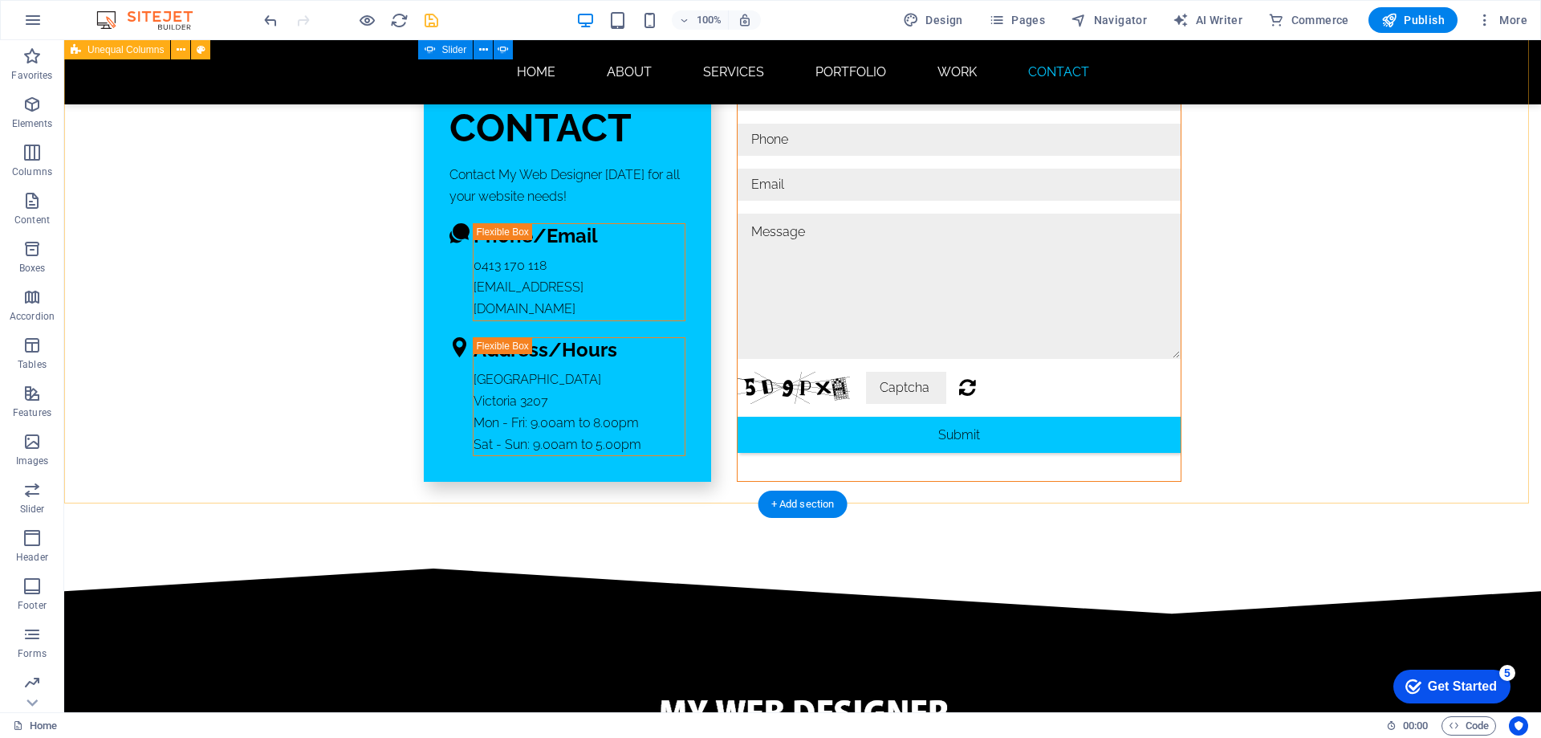
scroll to position [10631, 0]
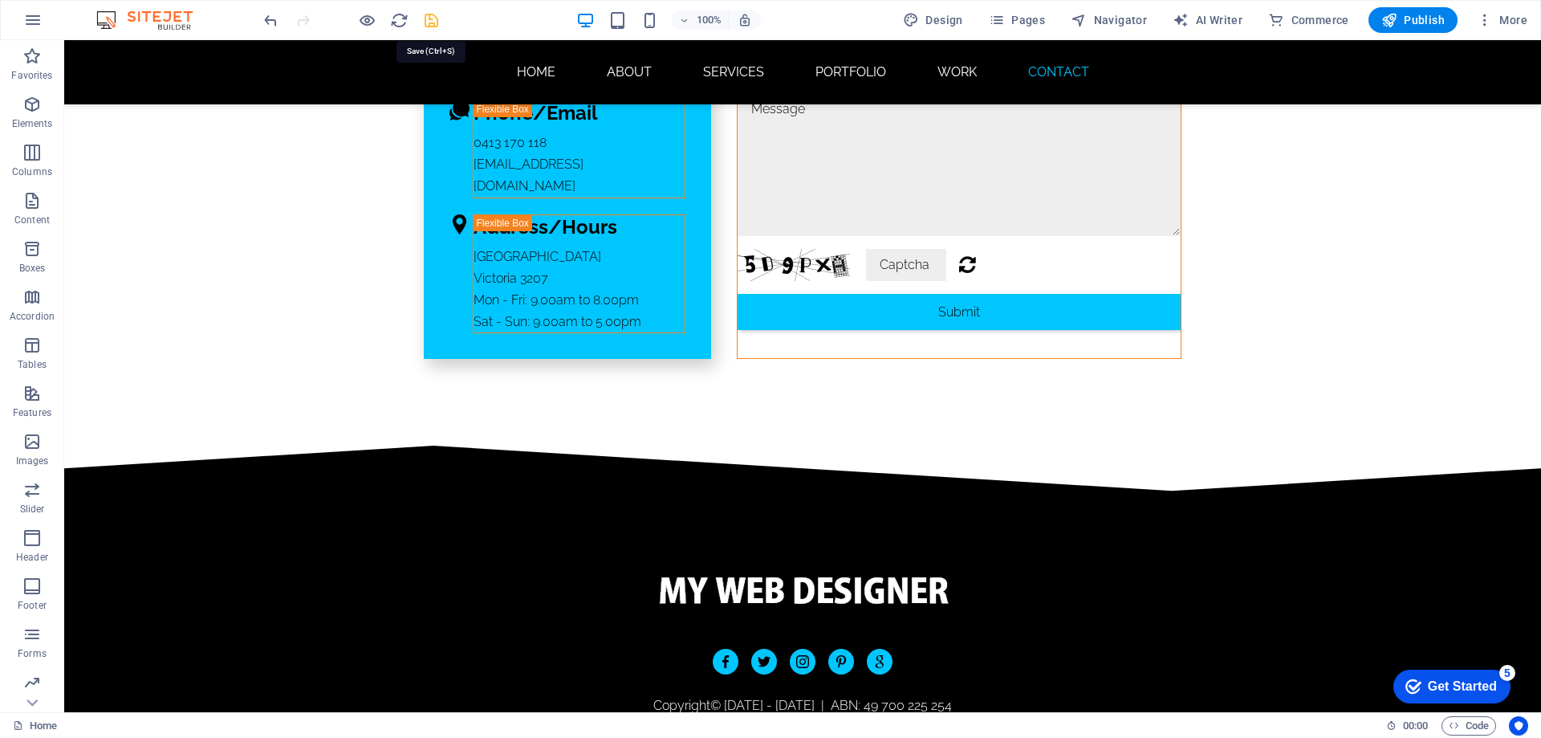
click at [430, 22] on icon "save" at bounding box center [431, 20] width 18 height 18
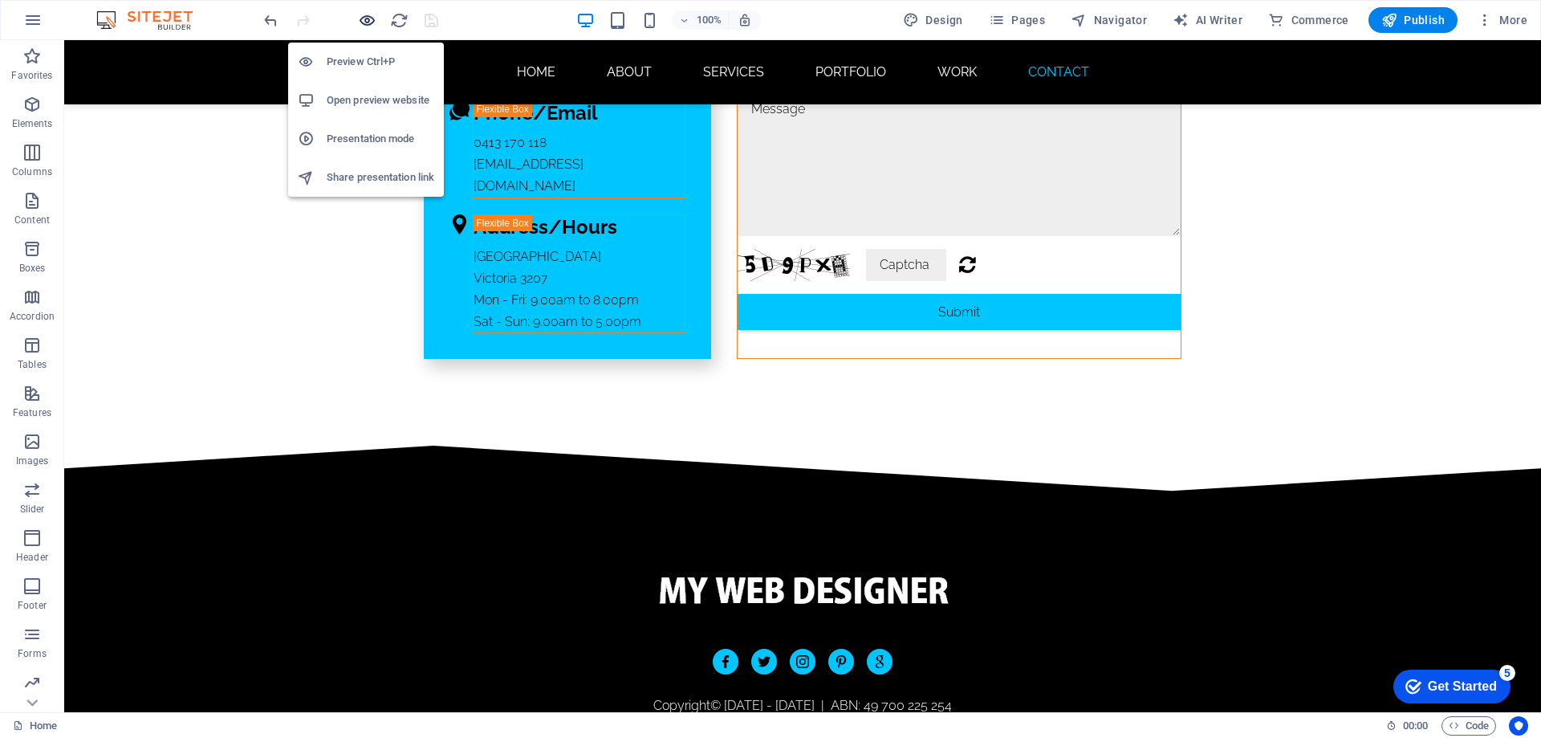
click at [363, 20] on icon "button" at bounding box center [367, 20] width 18 height 18
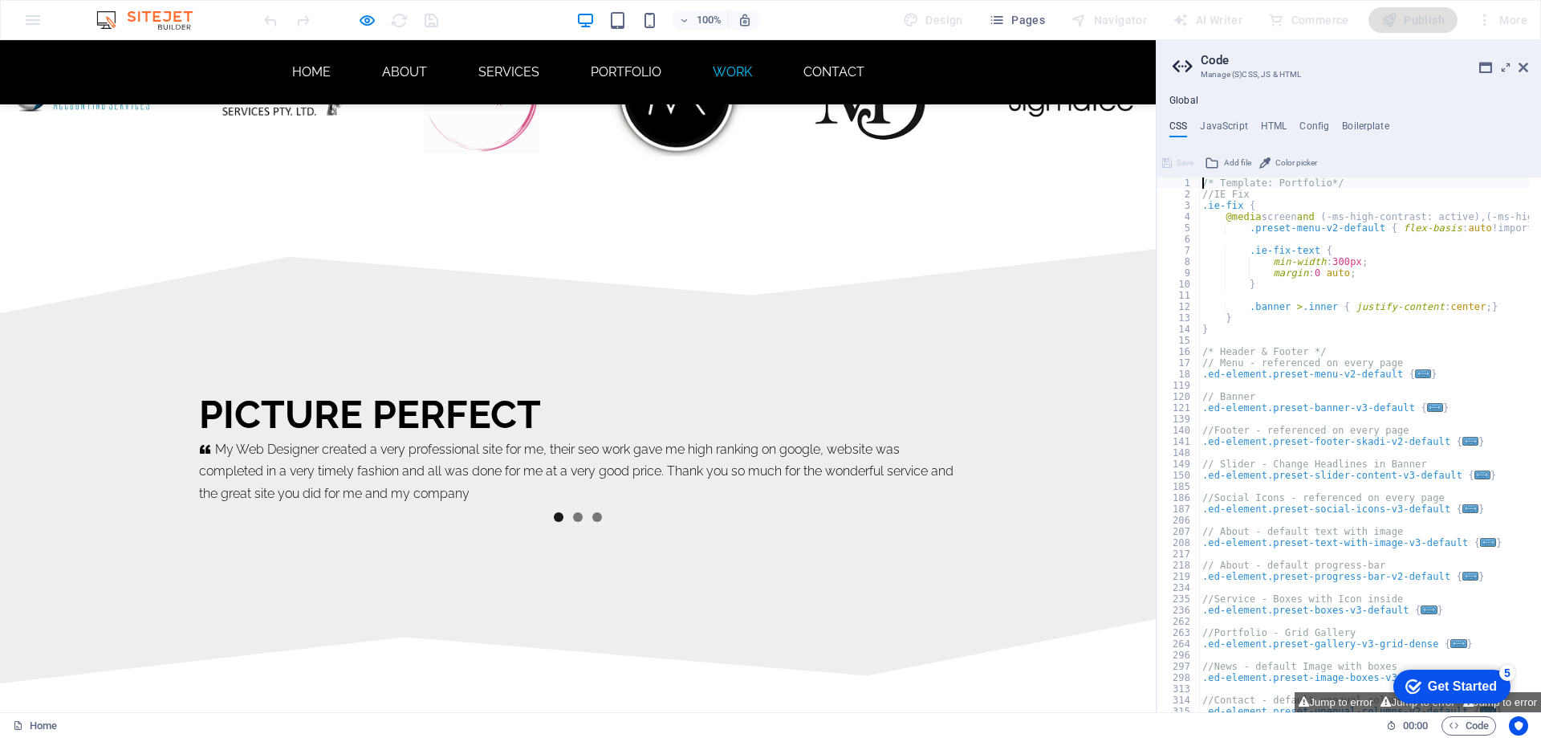
scroll to position [9504, 0]
drag, startPoint x: 1521, startPoint y: 61, endPoint x: 1519, endPoint y: 42, distance: 19.4
click at [1521, 61] on icon at bounding box center [1524, 67] width 10 height 13
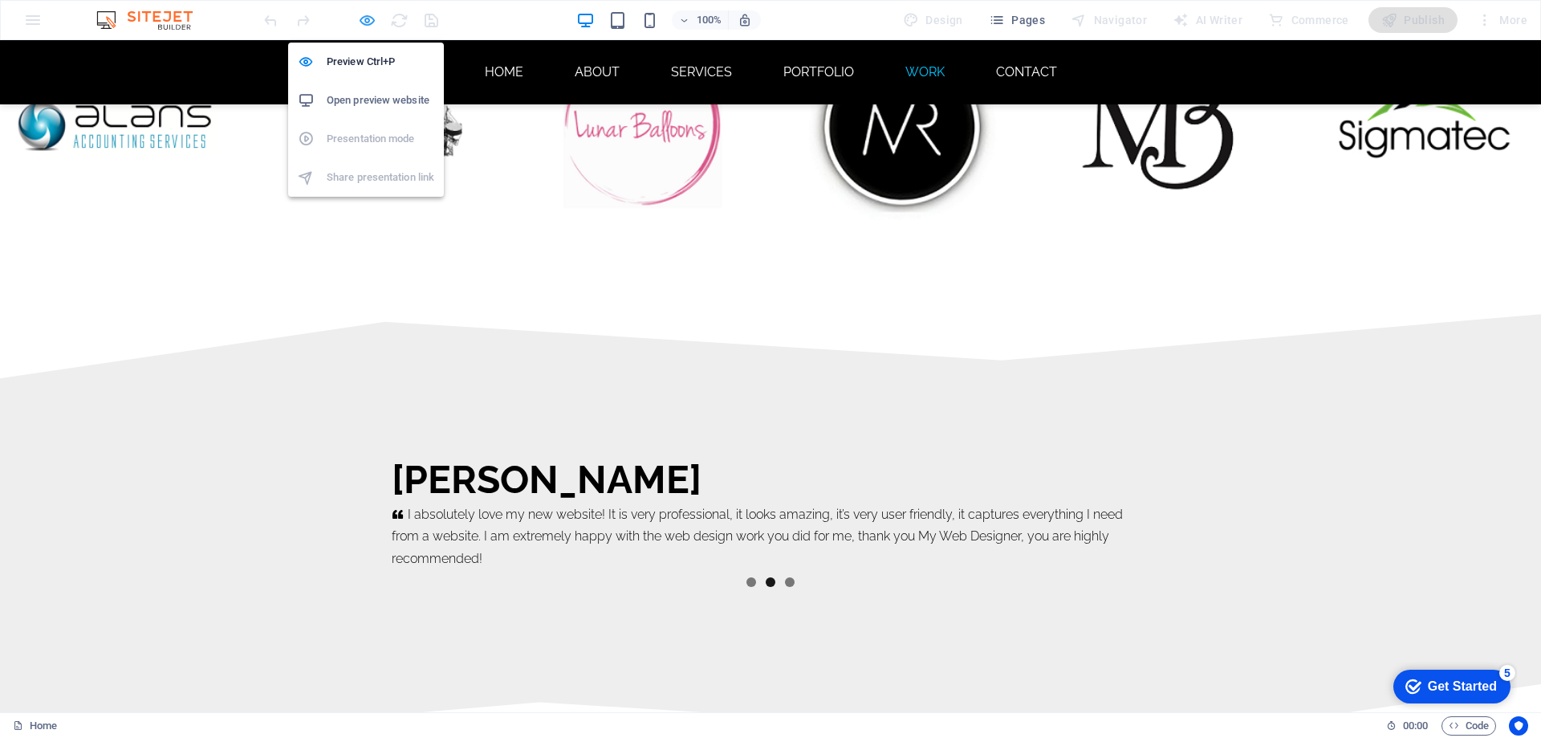
click at [366, 21] on icon "button" at bounding box center [367, 20] width 18 height 18
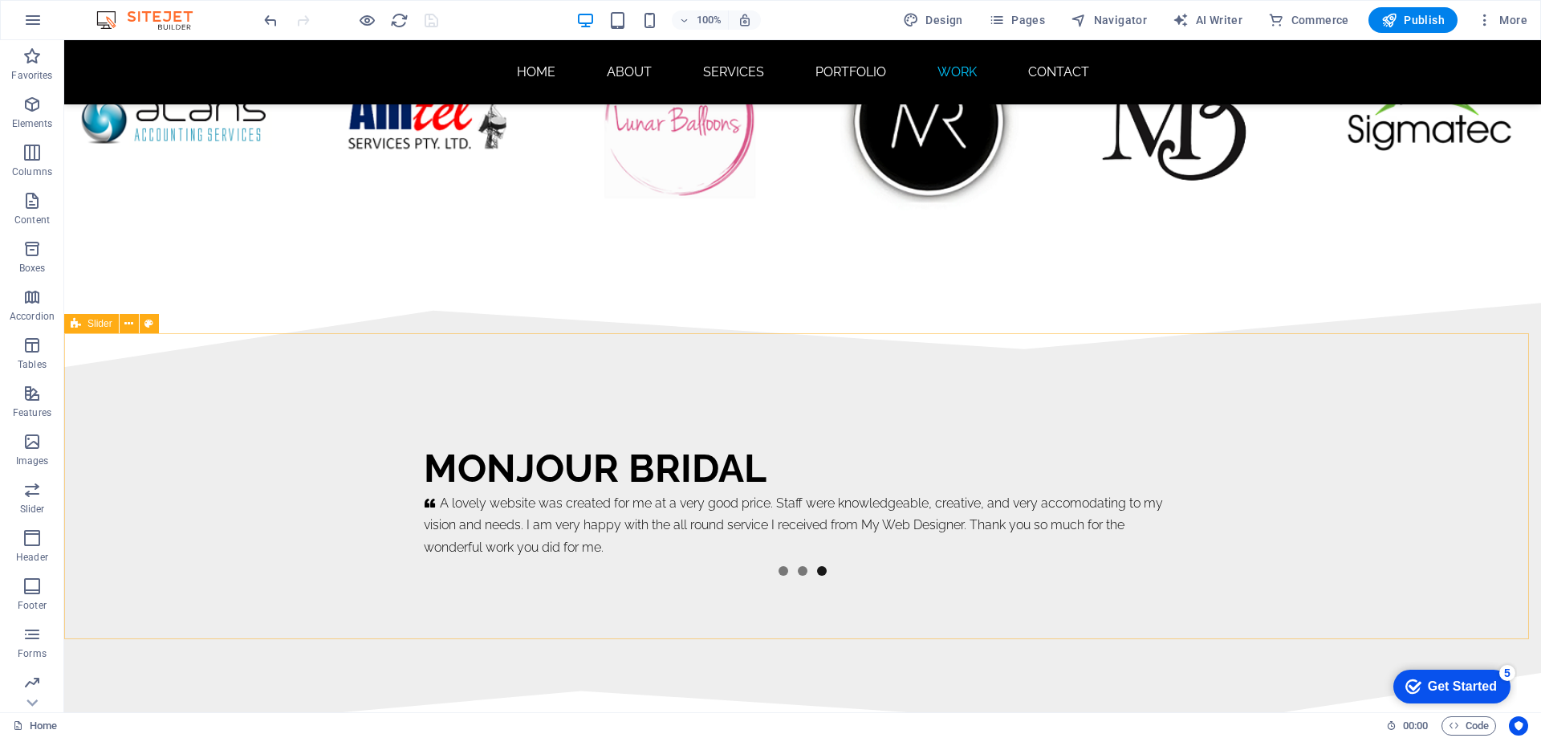
click at [103, 325] on span "Slider" at bounding box center [99, 324] width 25 height 10
select select "region"
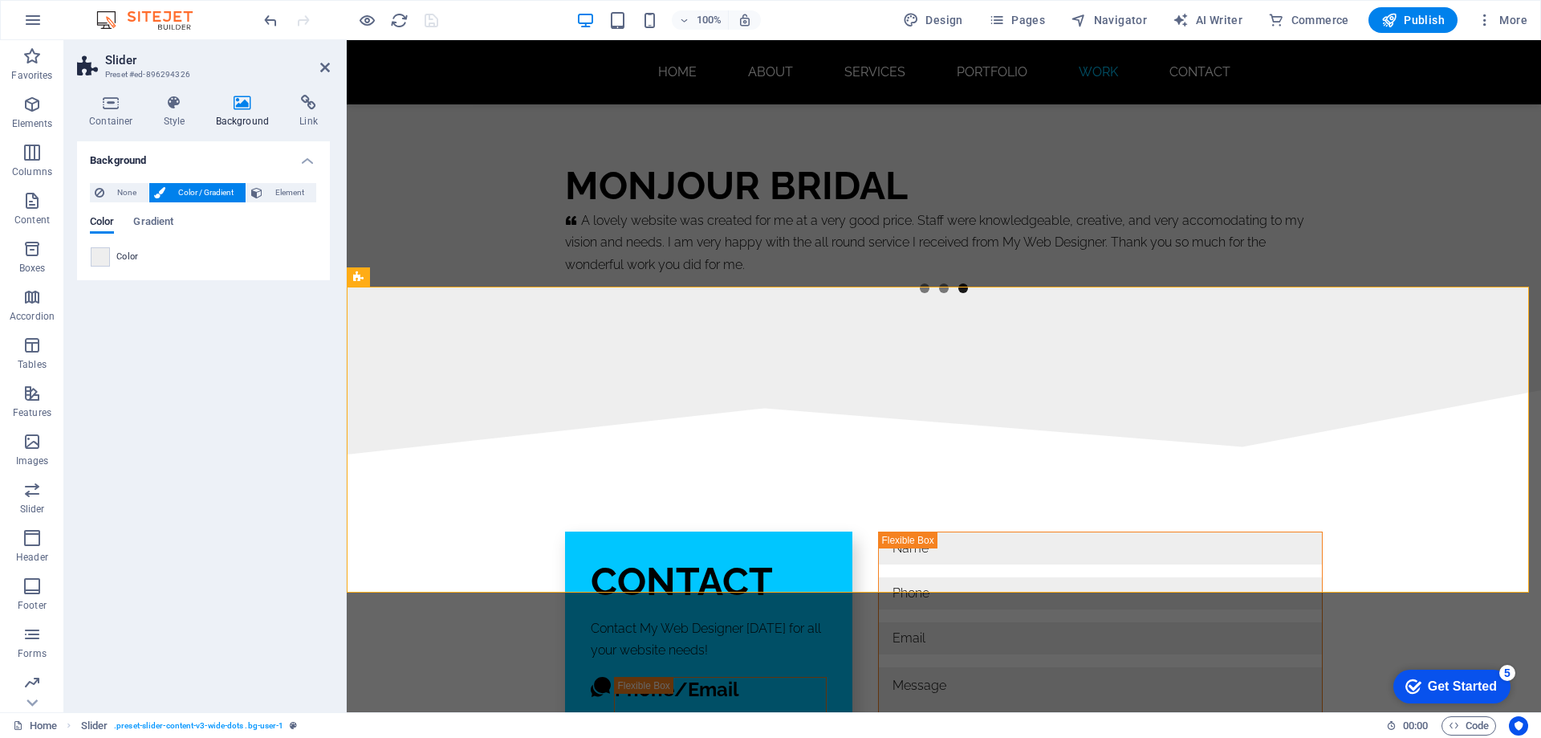
scroll to position [9536, 0]
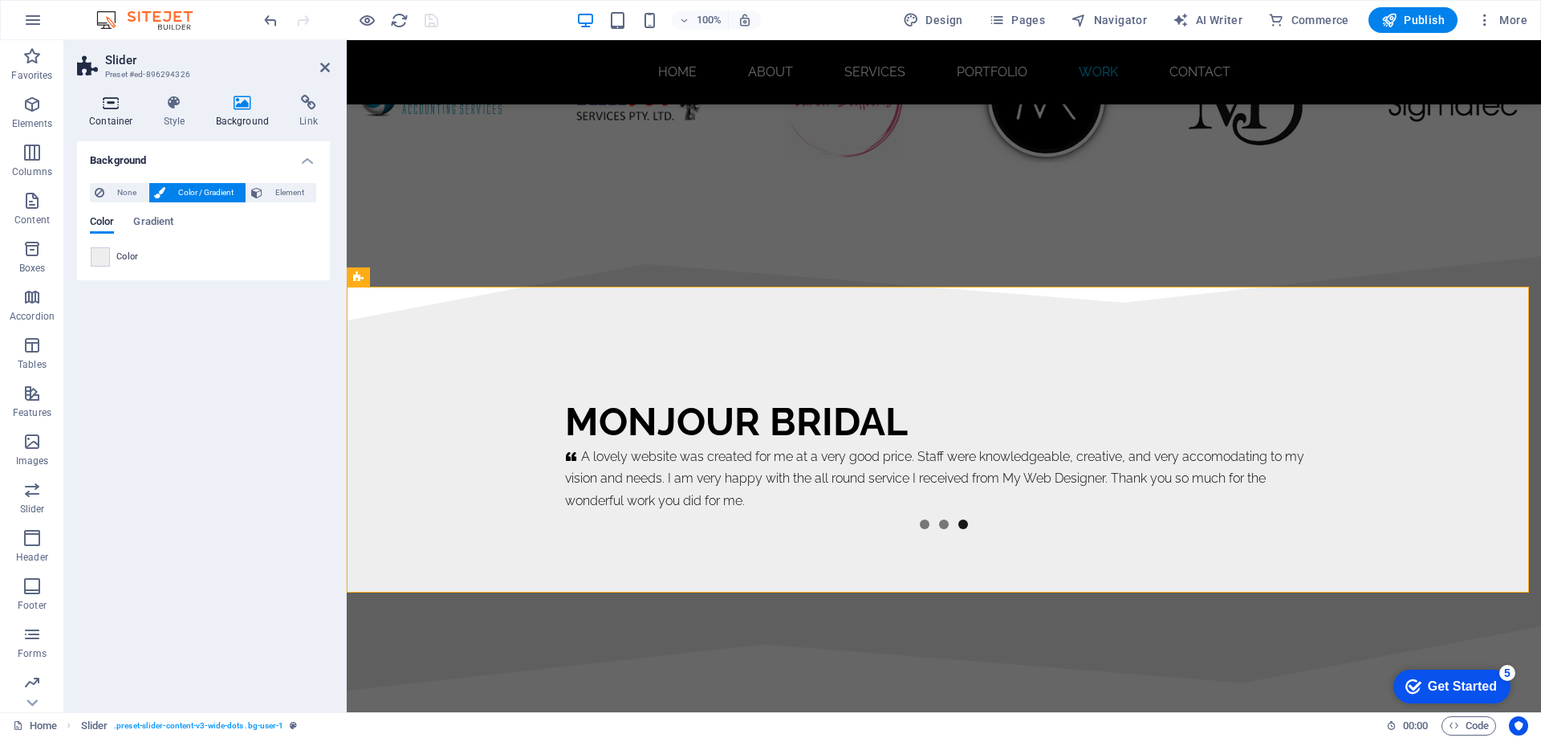
click at [101, 112] on h4 "Container" at bounding box center [114, 112] width 75 height 34
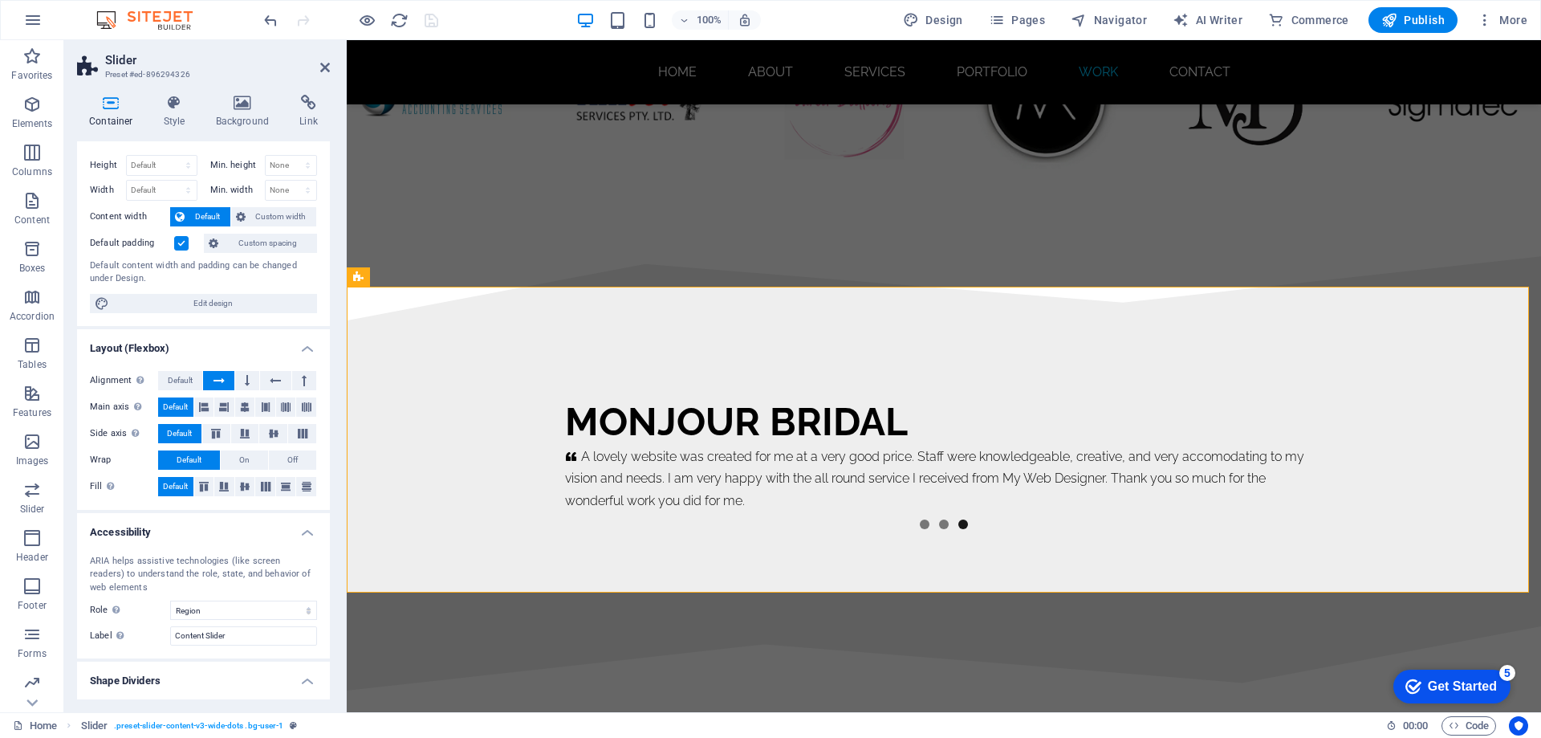
scroll to position [0, 0]
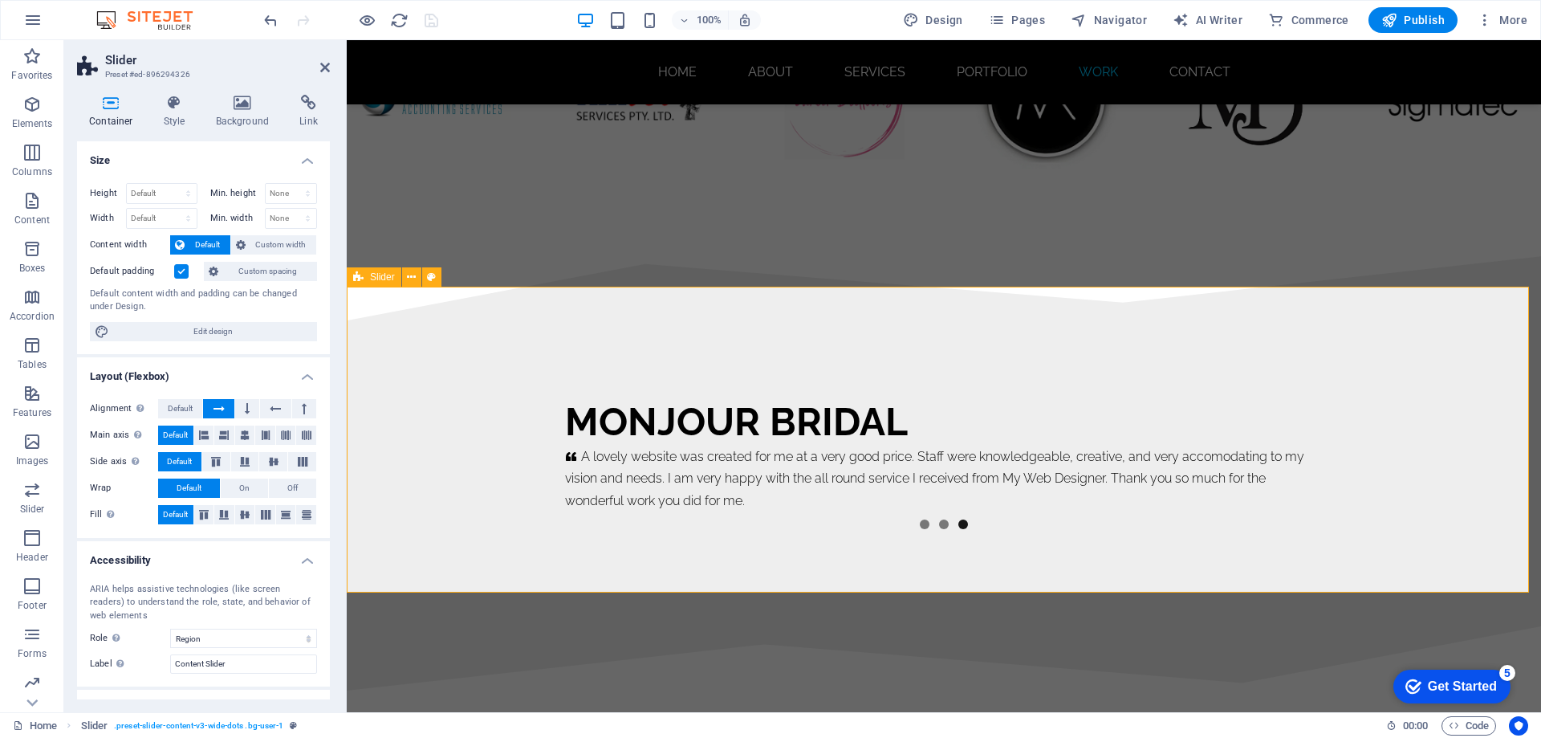
click at [364, 280] on div "Slider" at bounding box center [374, 276] width 55 height 19
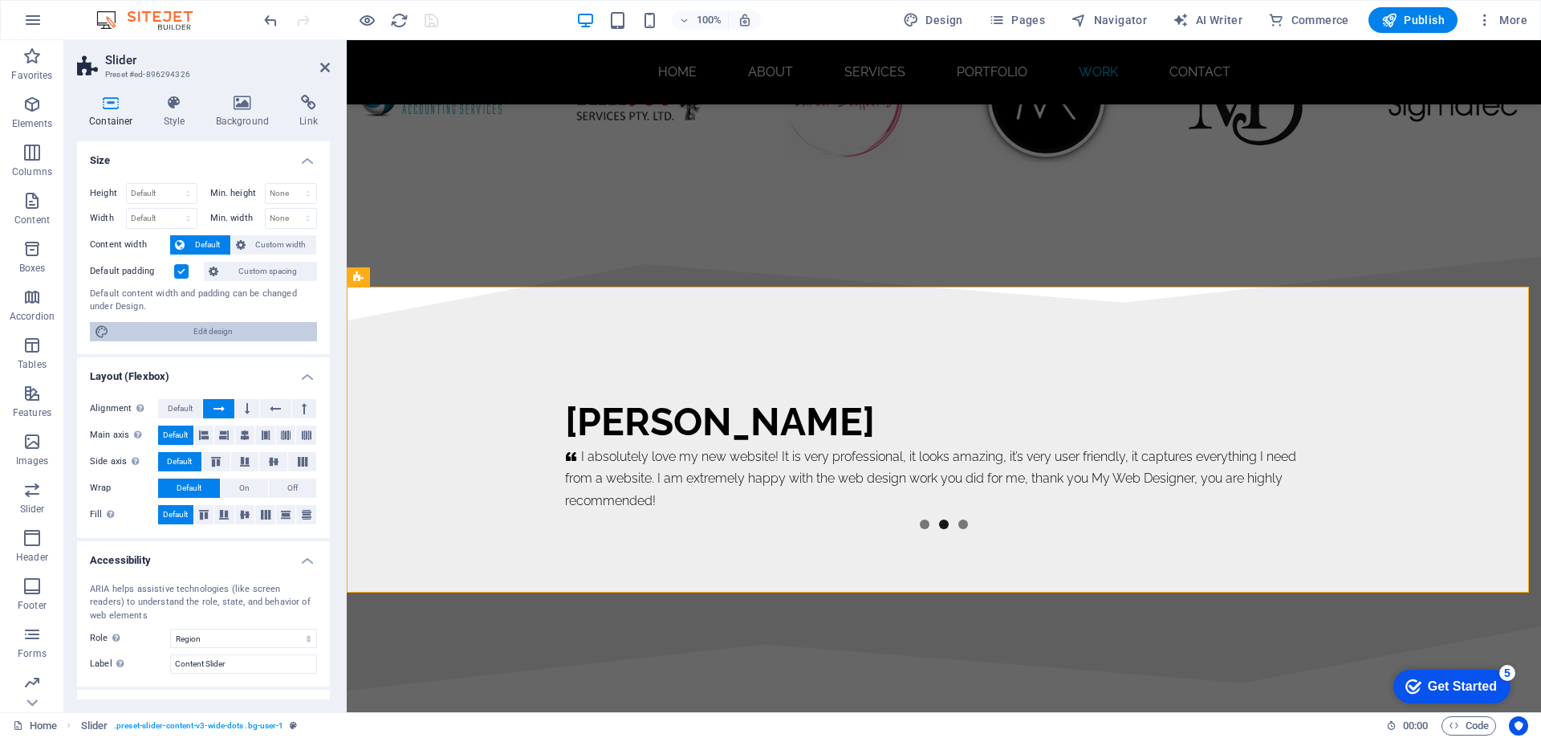
click at [252, 332] on span "Edit design" at bounding box center [213, 331] width 198 height 19
select select "800"
select select "rem"
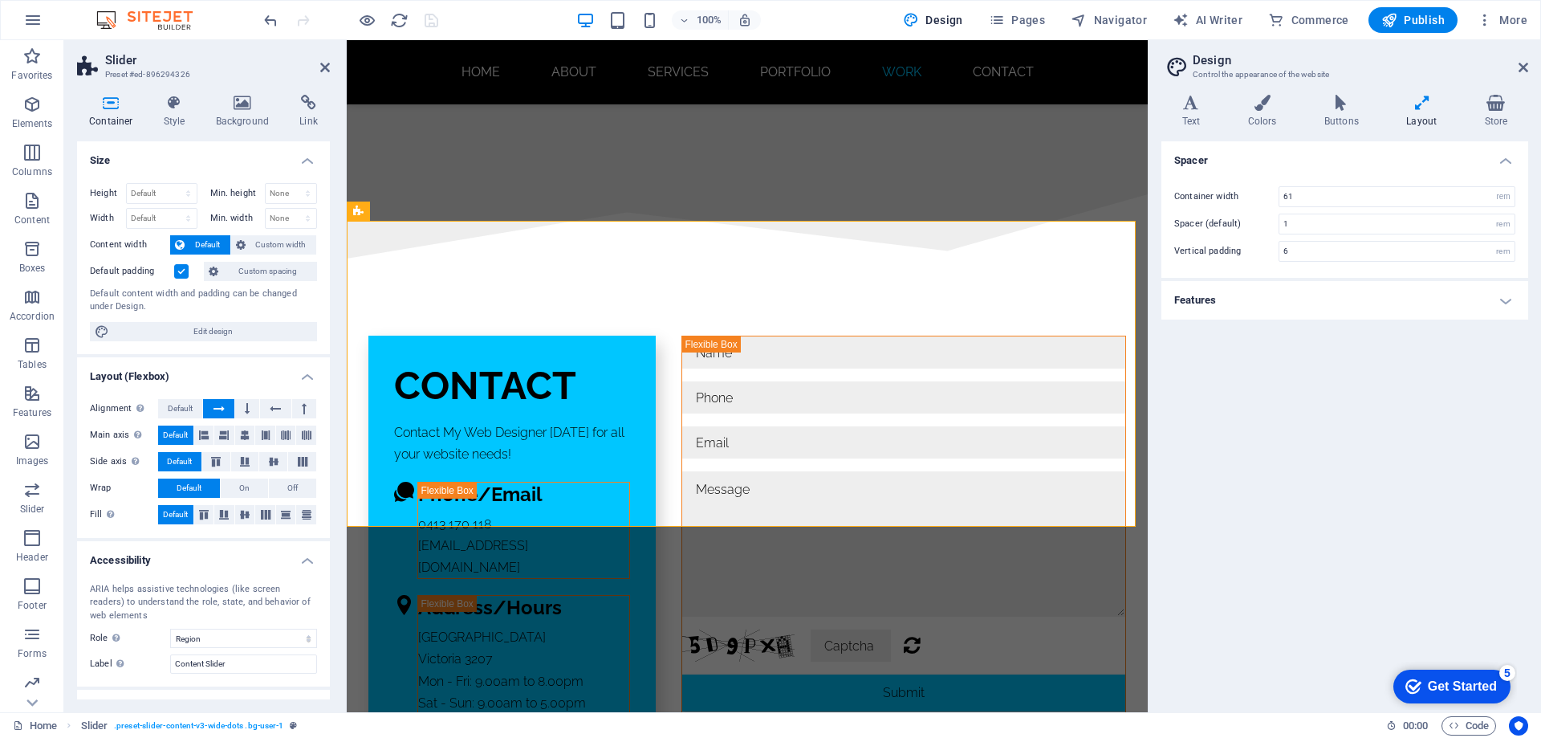
scroll to position [9165, 0]
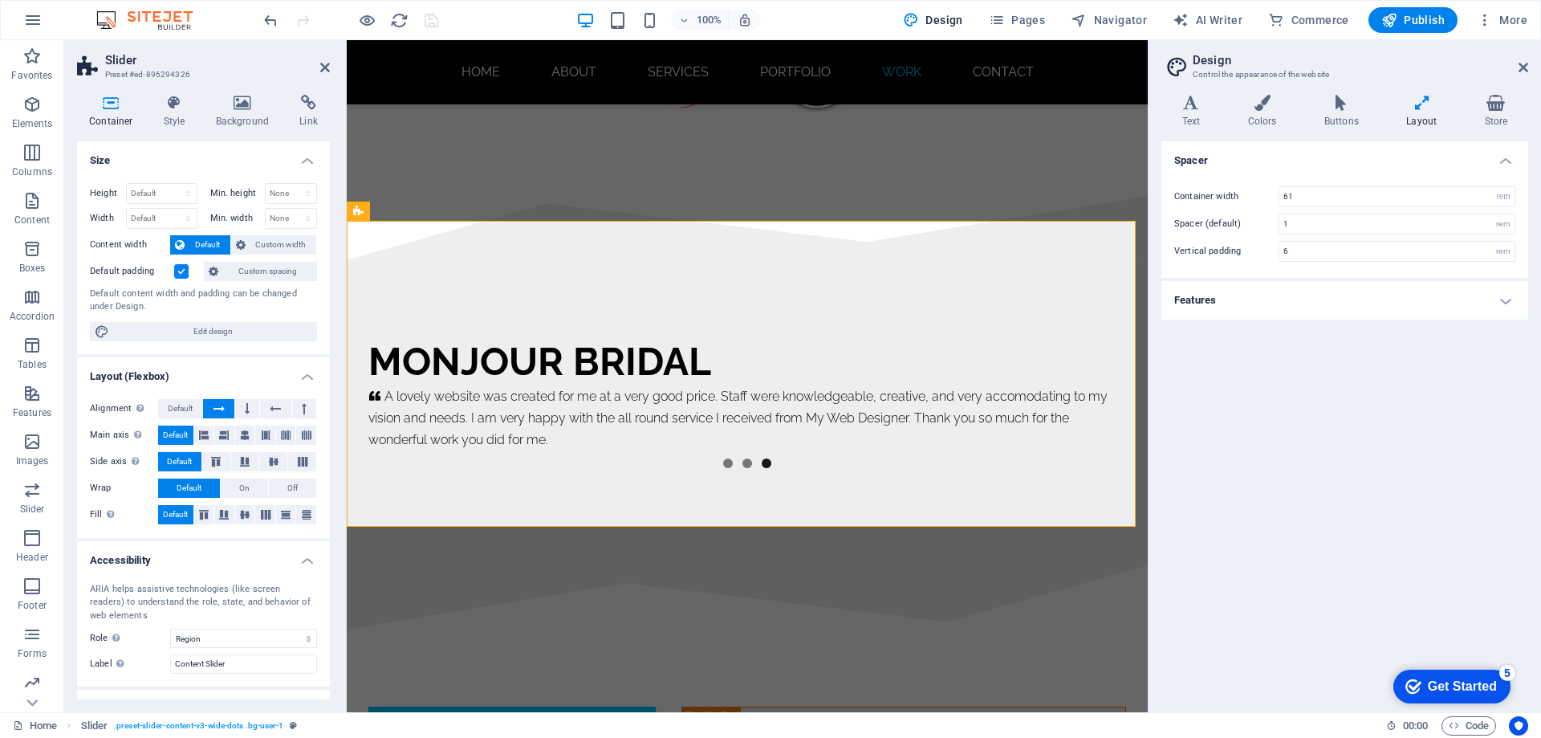
click at [1363, 304] on h4 "Features" at bounding box center [1344, 300] width 367 height 39
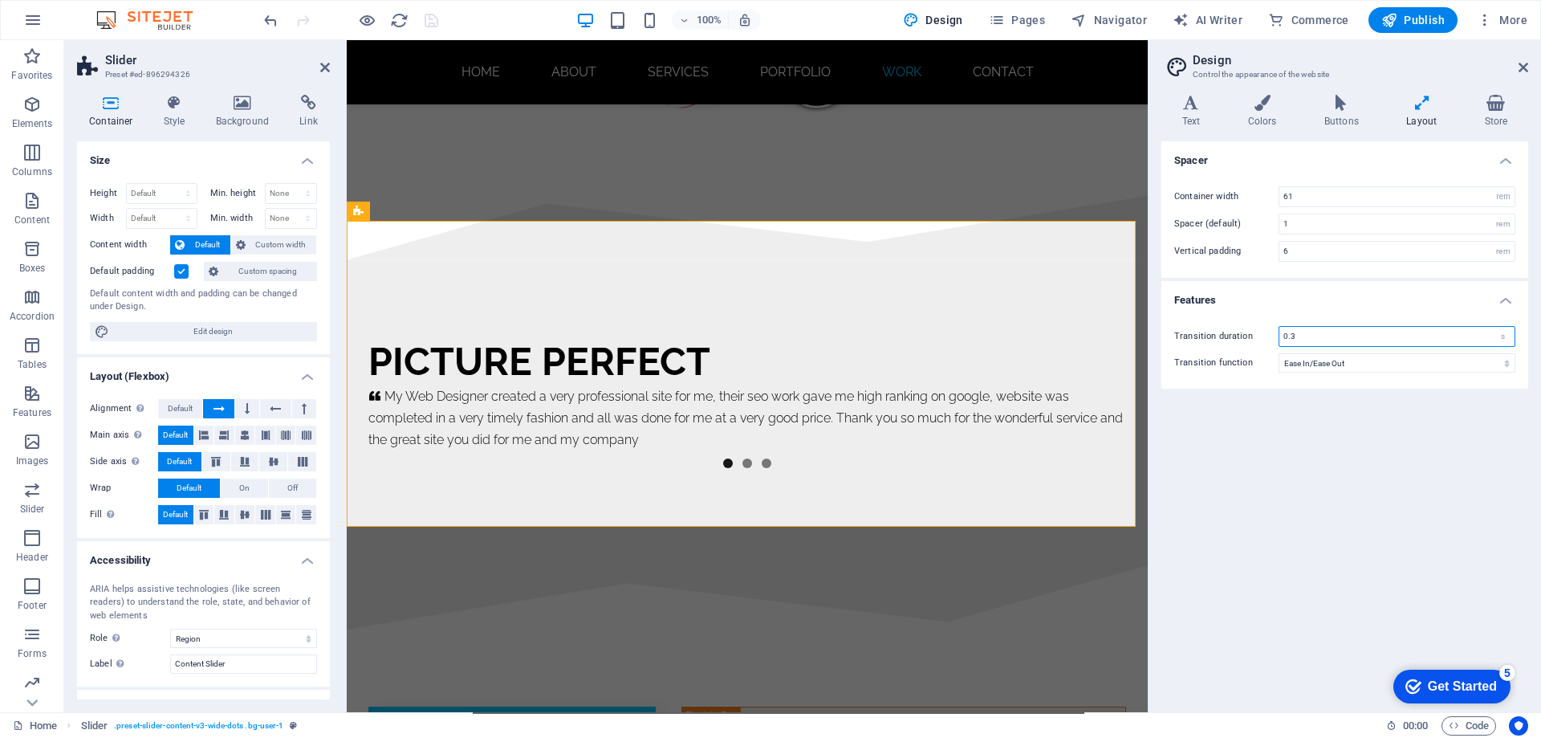
drag, startPoint x: 1295, startPoint y: 337, endPoint x: 1266, endPoint y: 341, distance: 29.2
click at [1266, 341] on div "Transition duration 0.3 s" at bounding box center [1344, 336] width 341 height 21
type input "0.5"
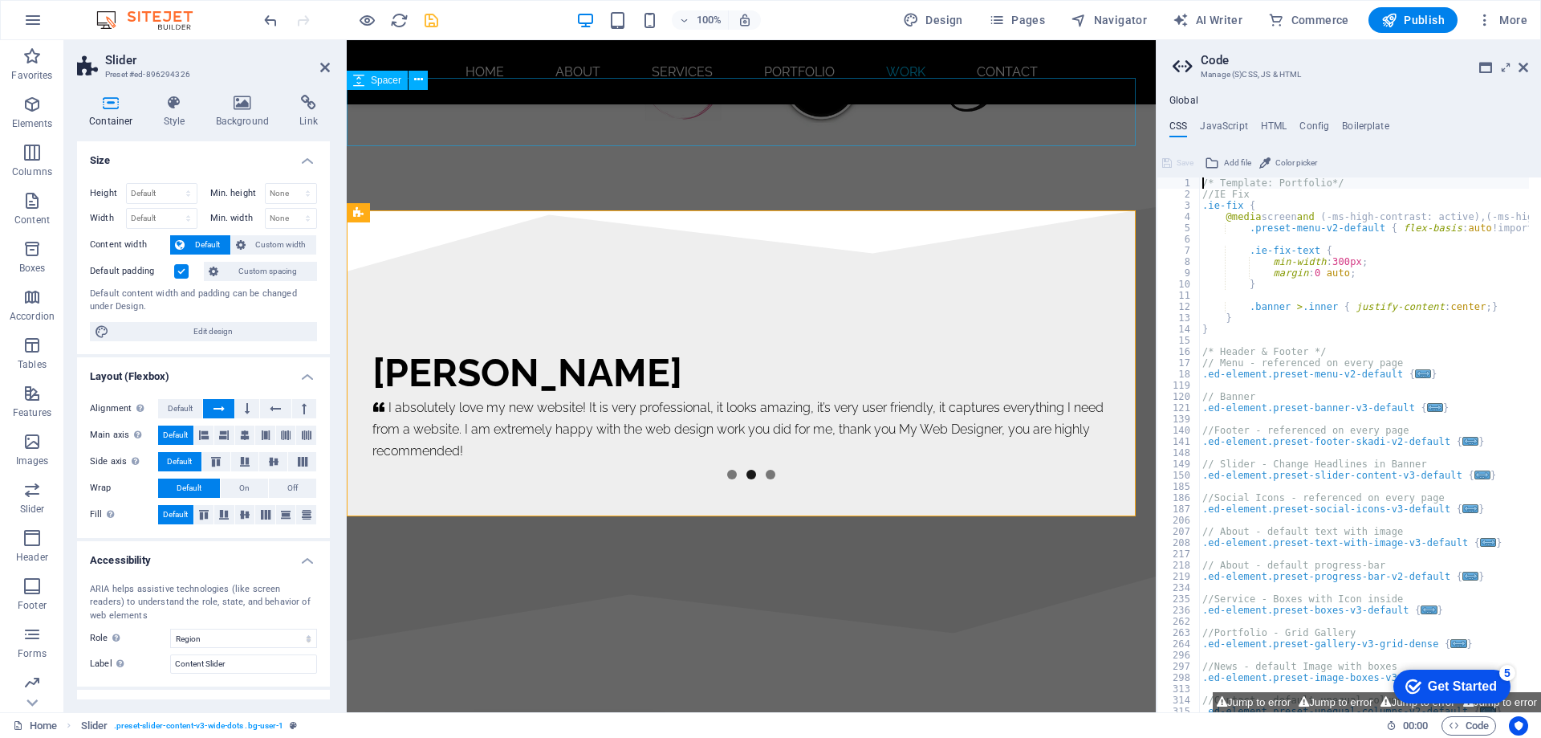
scroll to position [9176, 0]
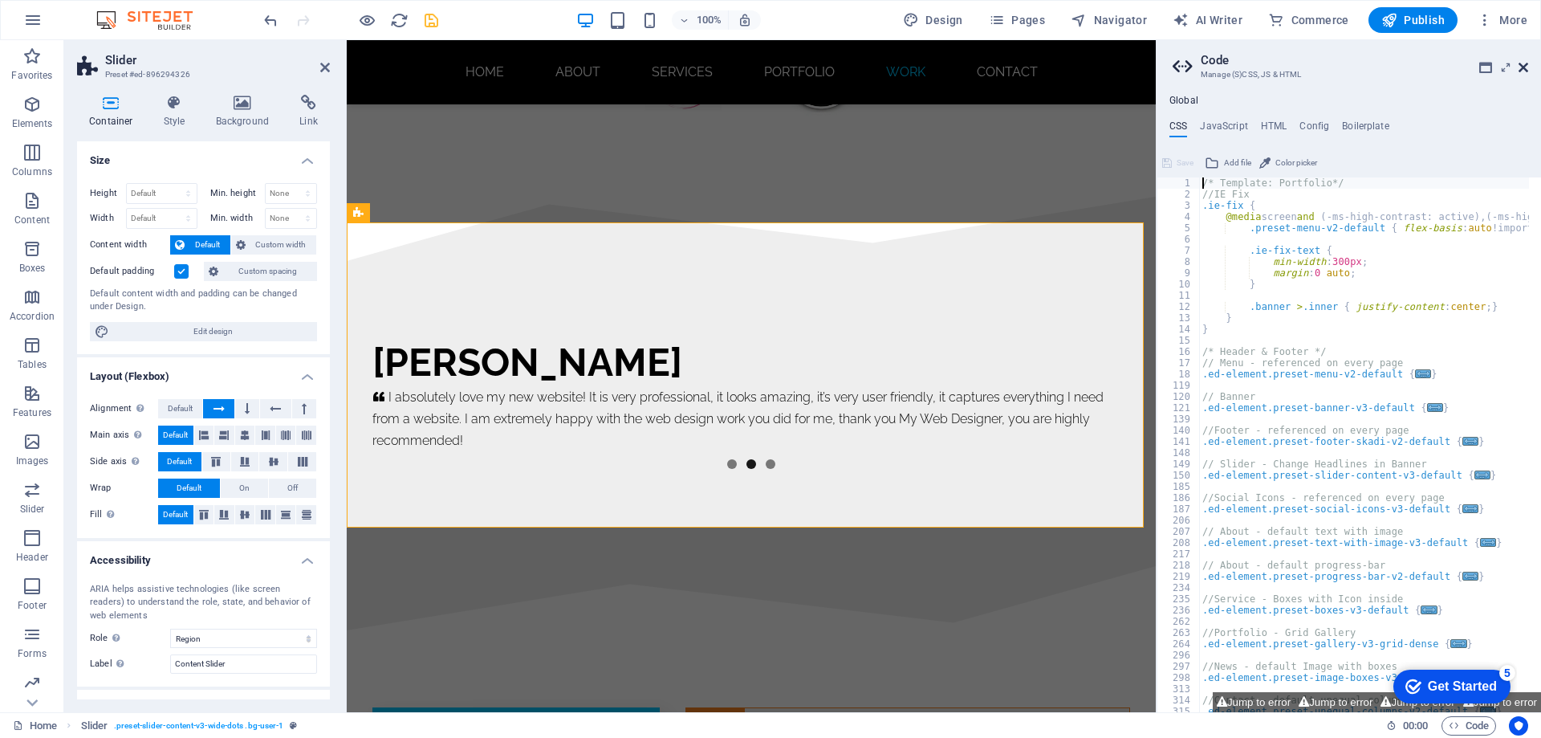
click at [1521, 65] on icon at bounding box center [1524, 67] width 10 height 13
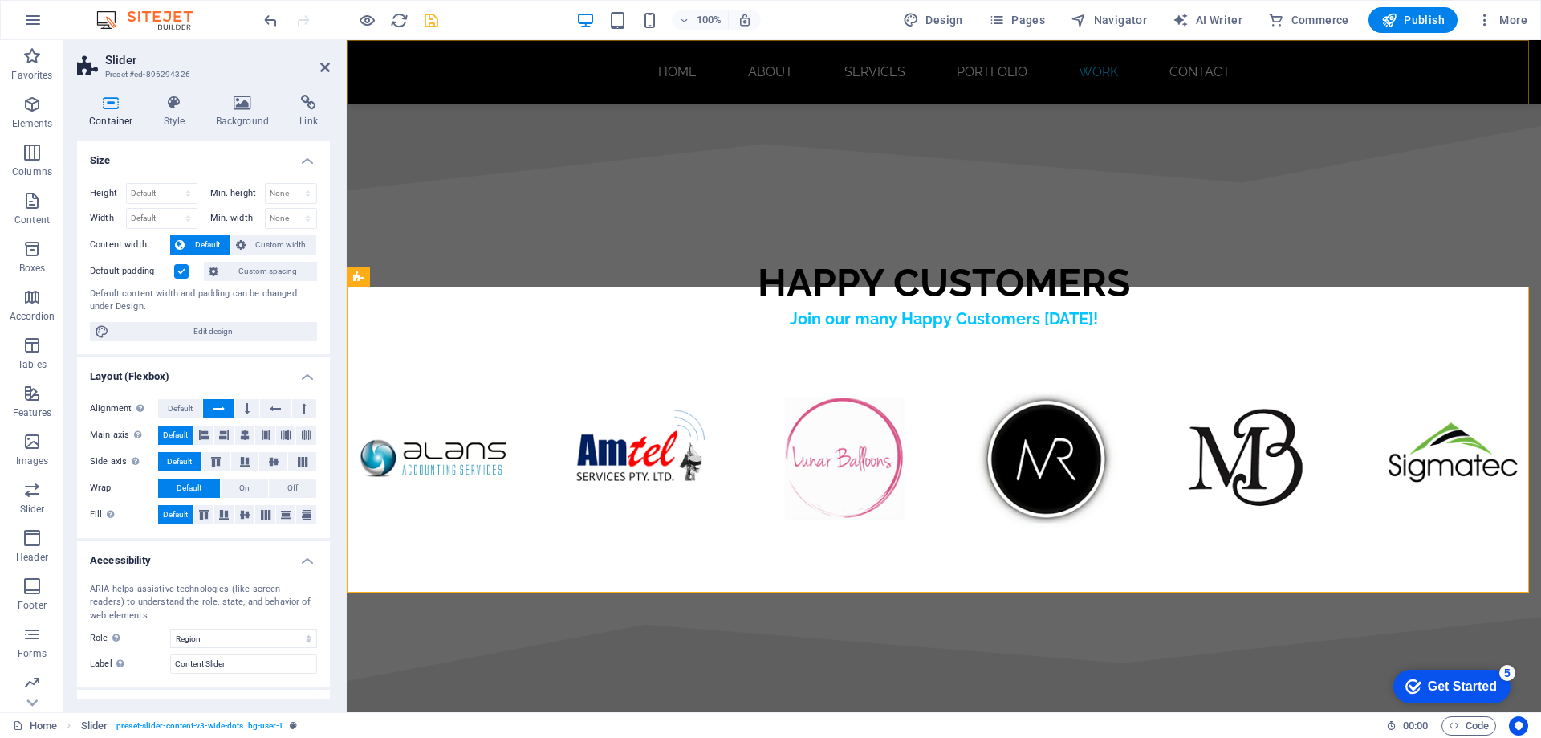
scroll to position [9536, 0]
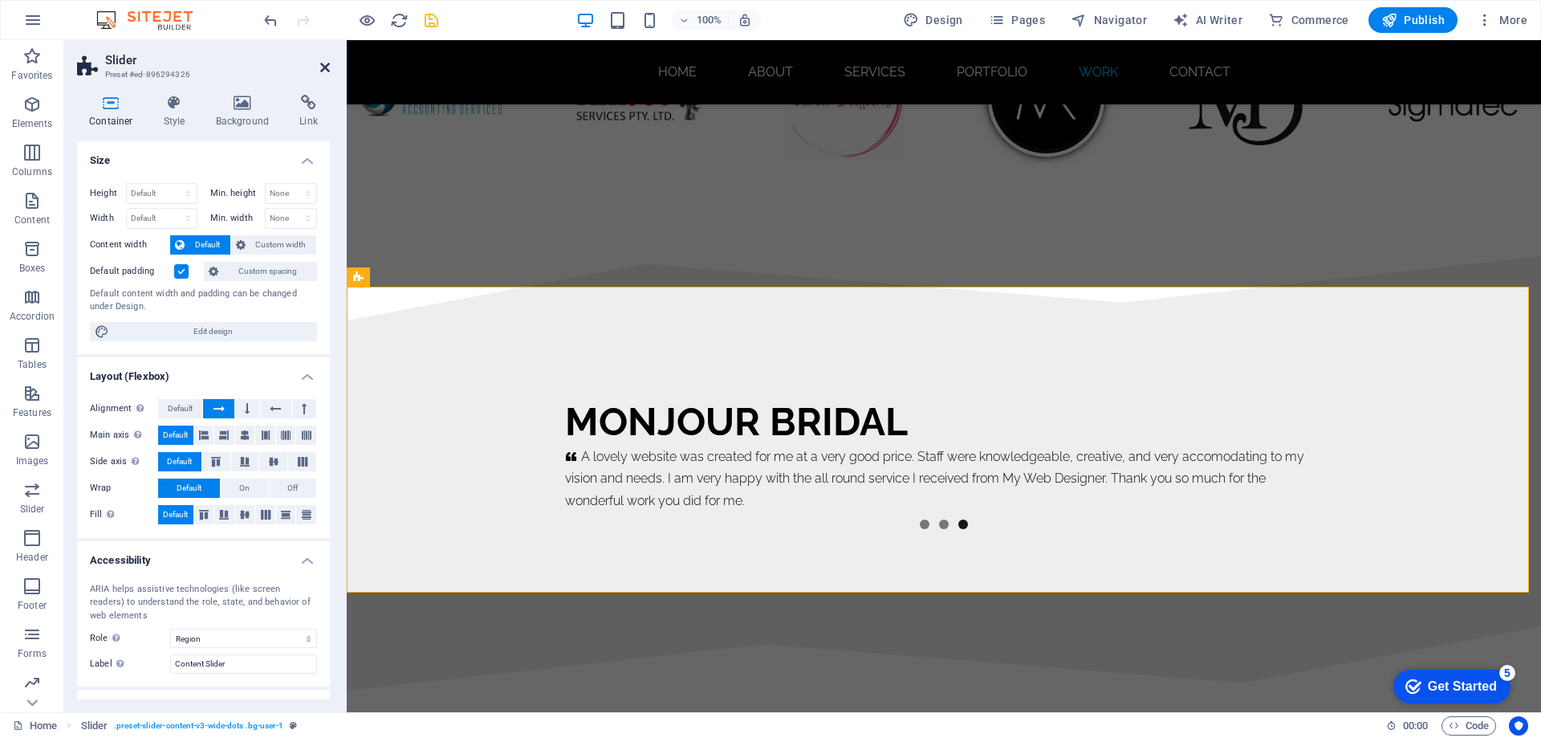
click at [323, 71] on icon at bounding box center [325, 67] width 10 height 13
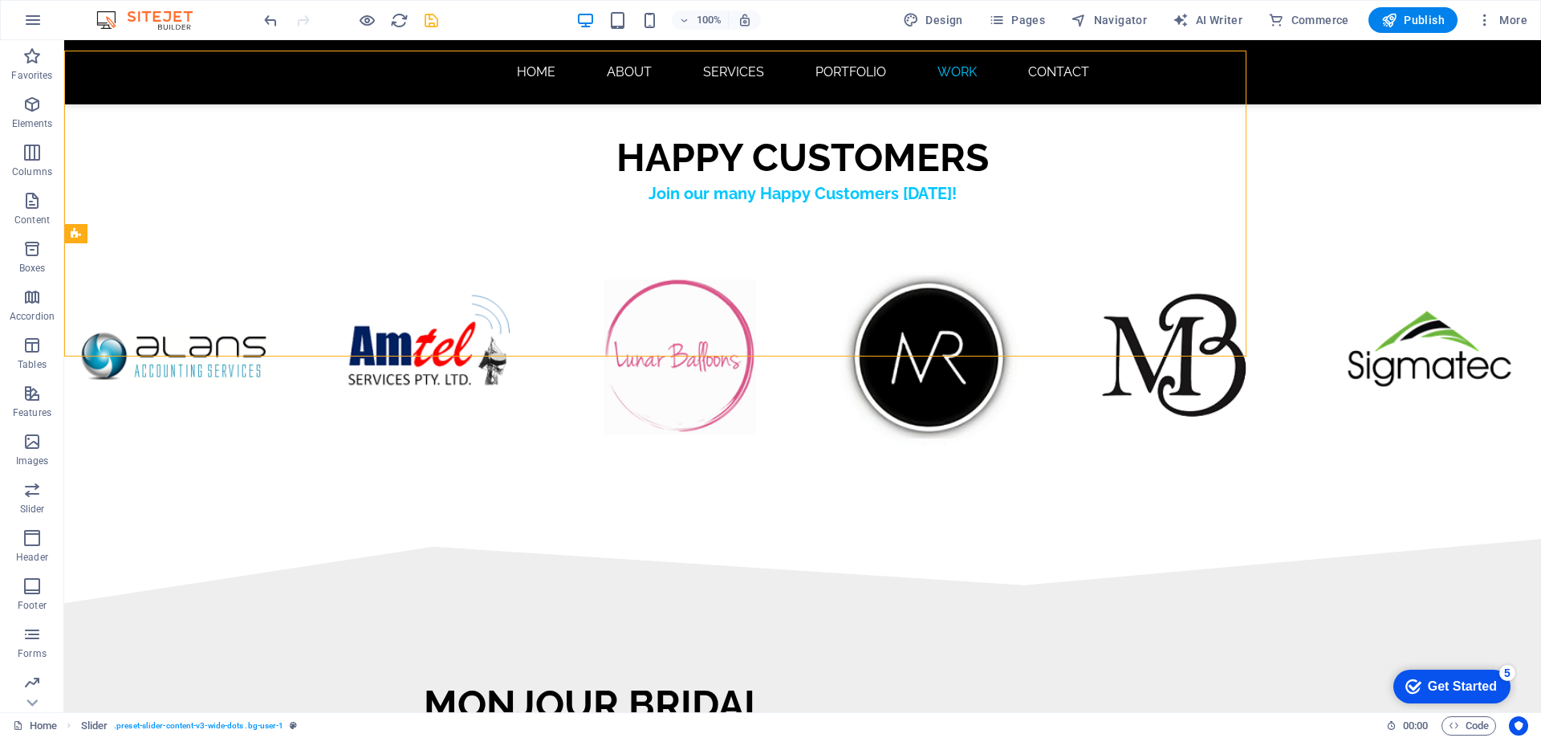
scroll to position [9772, 0]
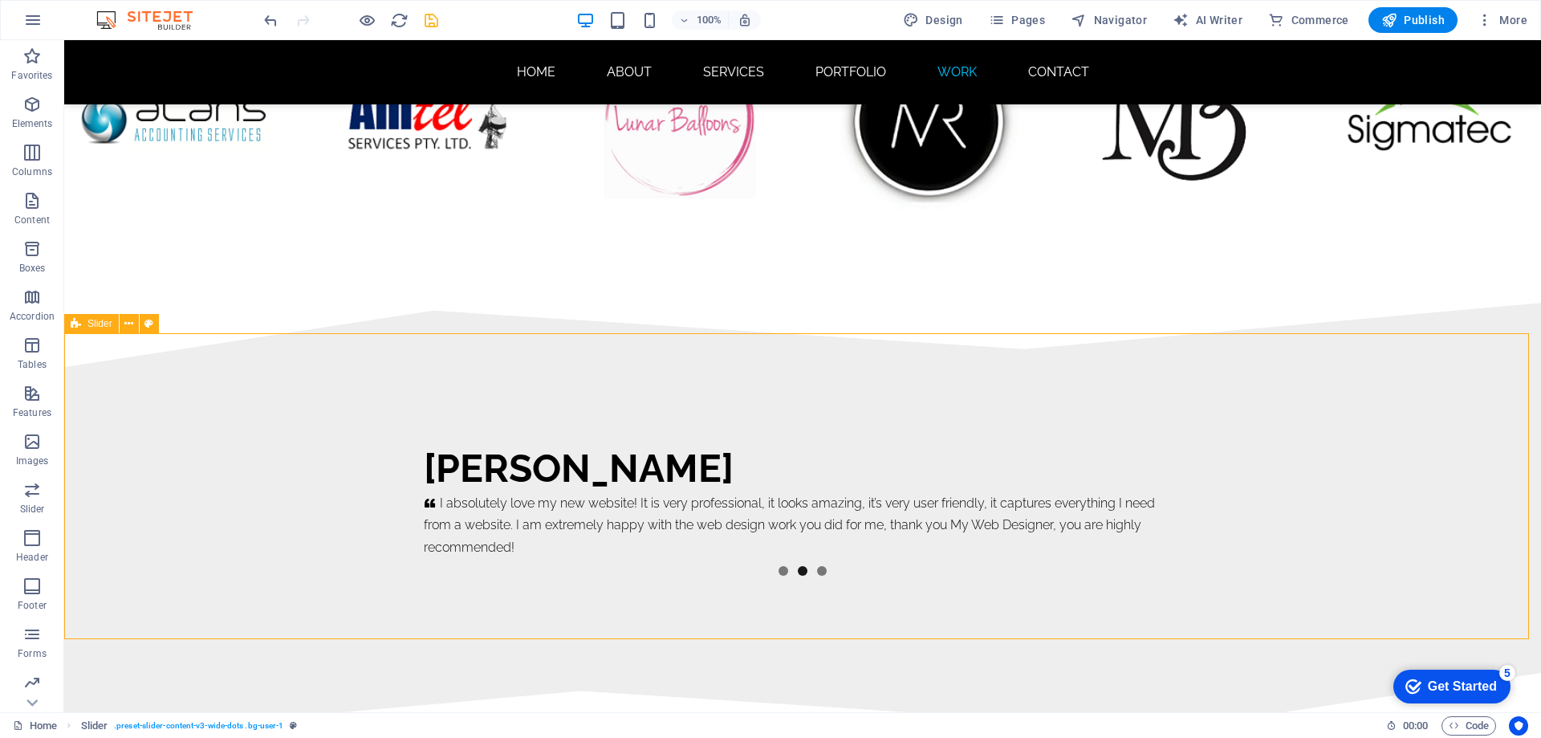
click at [91, 328] on span "Slider" at bounding box center [99, 324] width 25 height 10
select select "region"
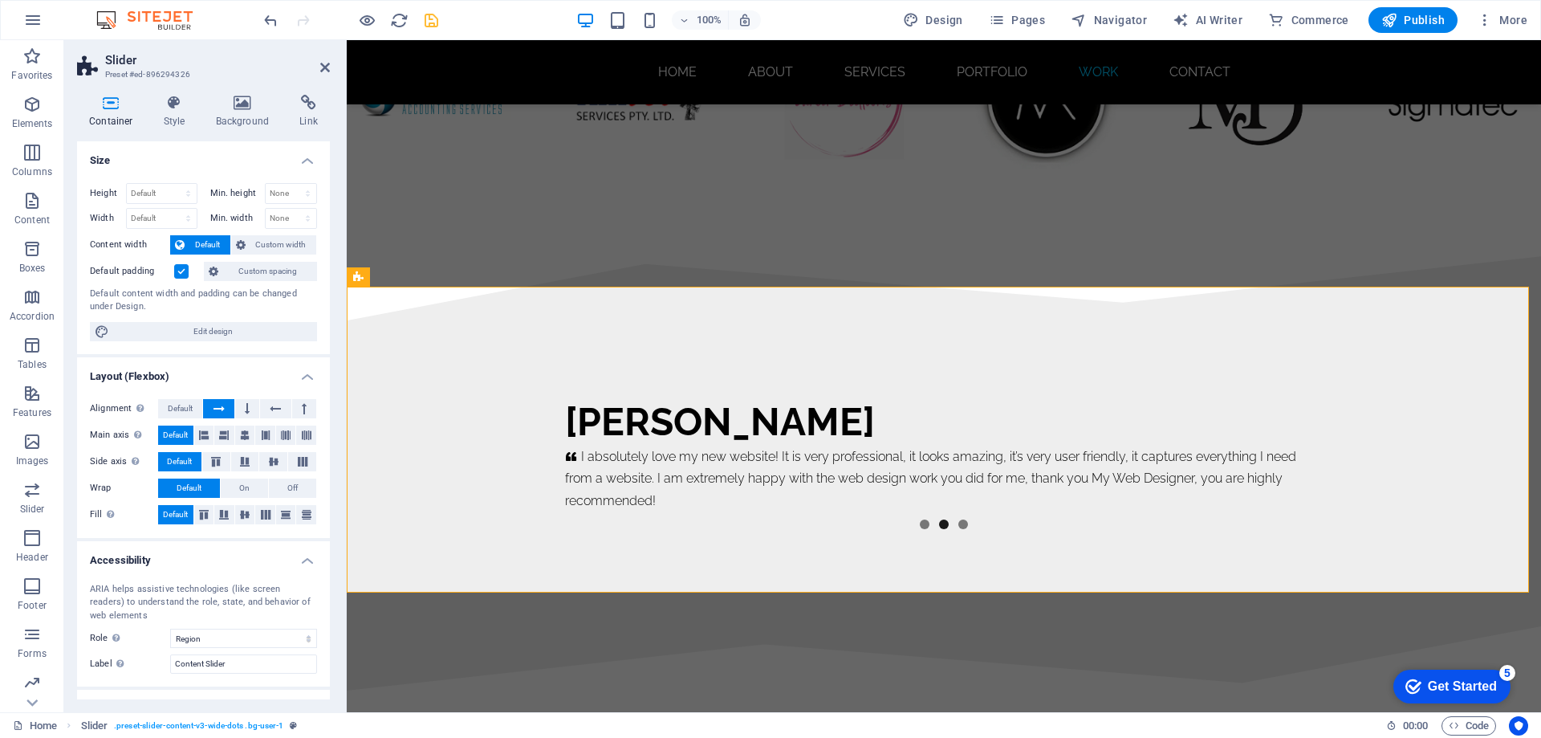
click at [91, 328] on button "Edit design" at bounding box center [203, 331] width 227 height 19
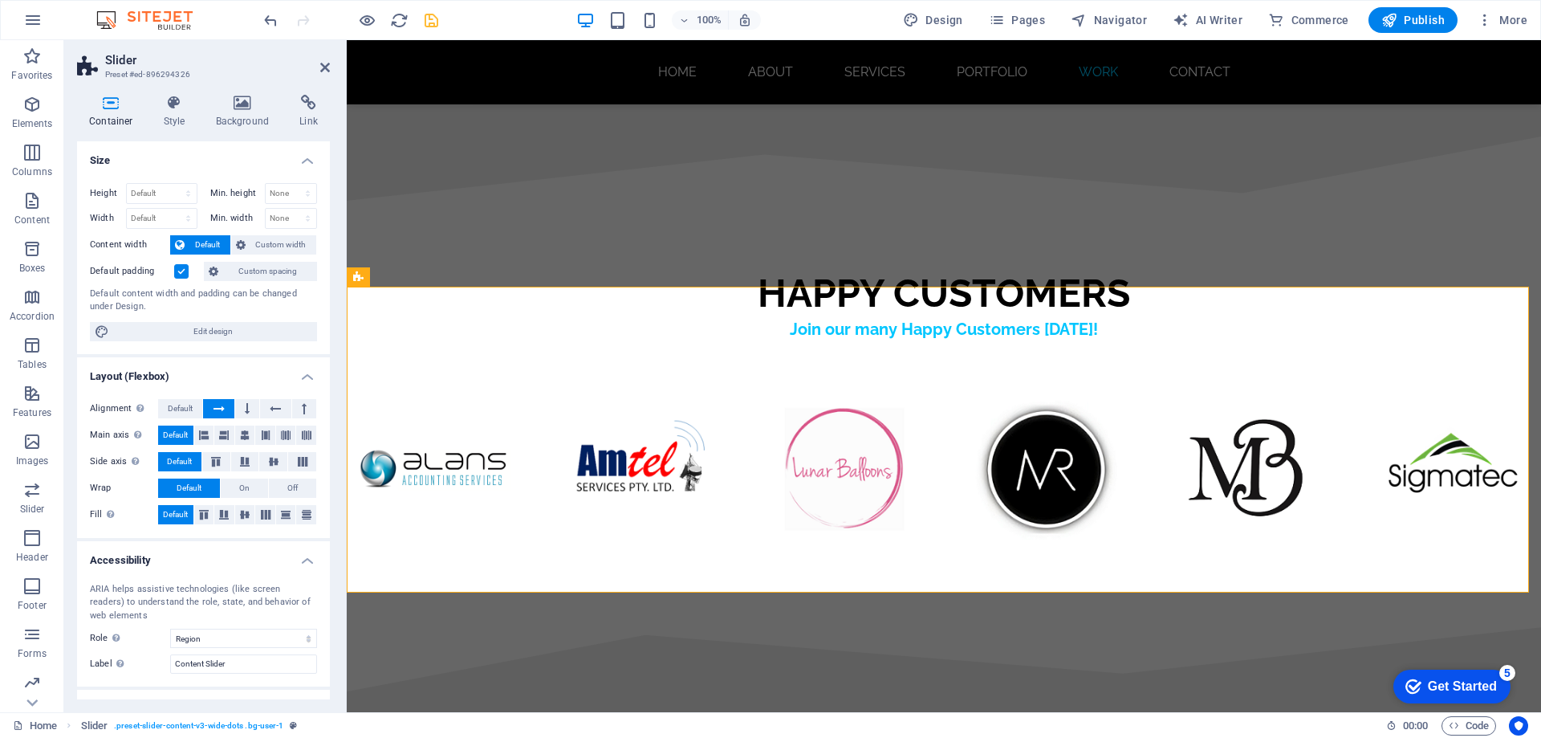
select select "rem"
select select "ease-in-out"
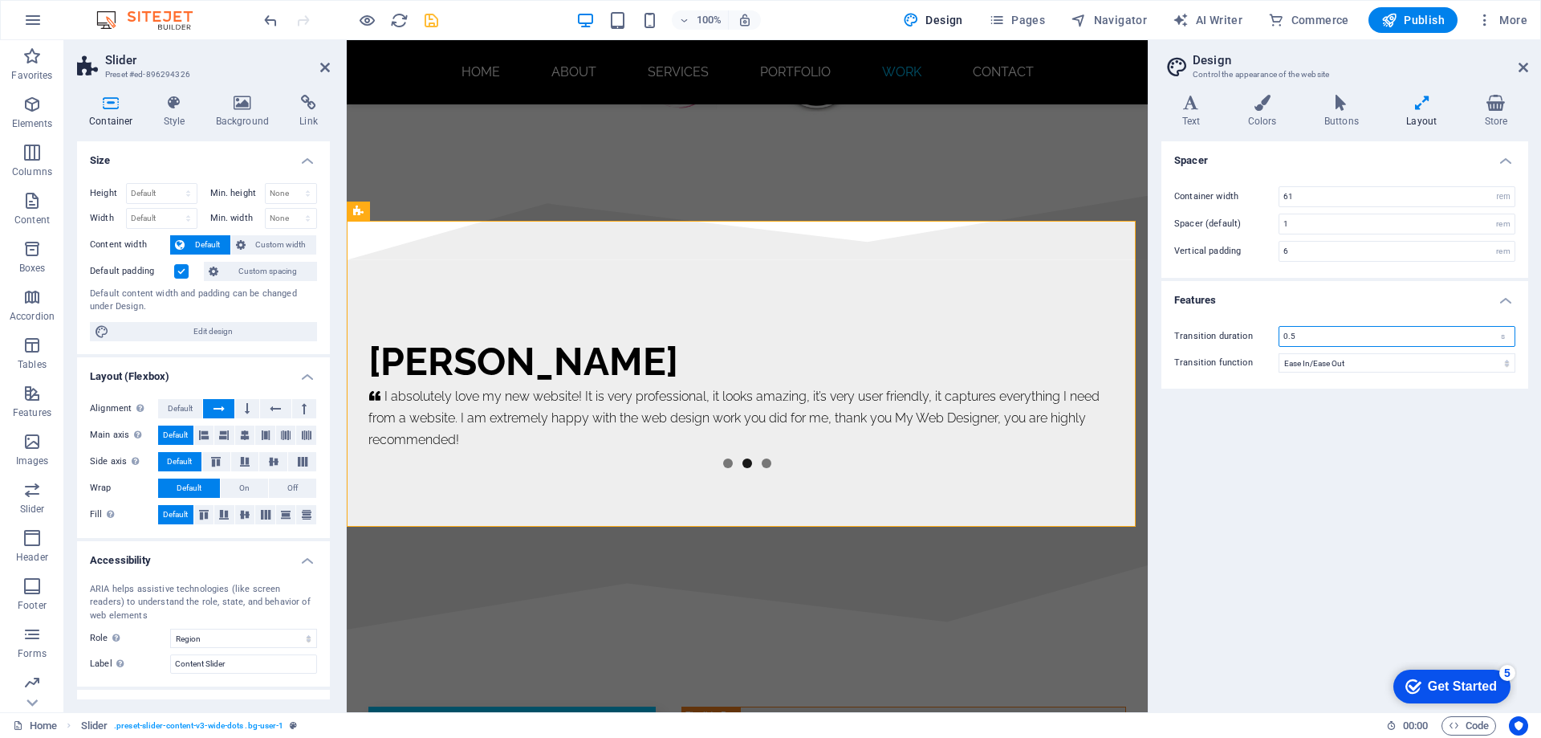
click at [1292, 334] on input "0.5" at bounding box center [1396, 336] width 235 height 19
type input "0.7"
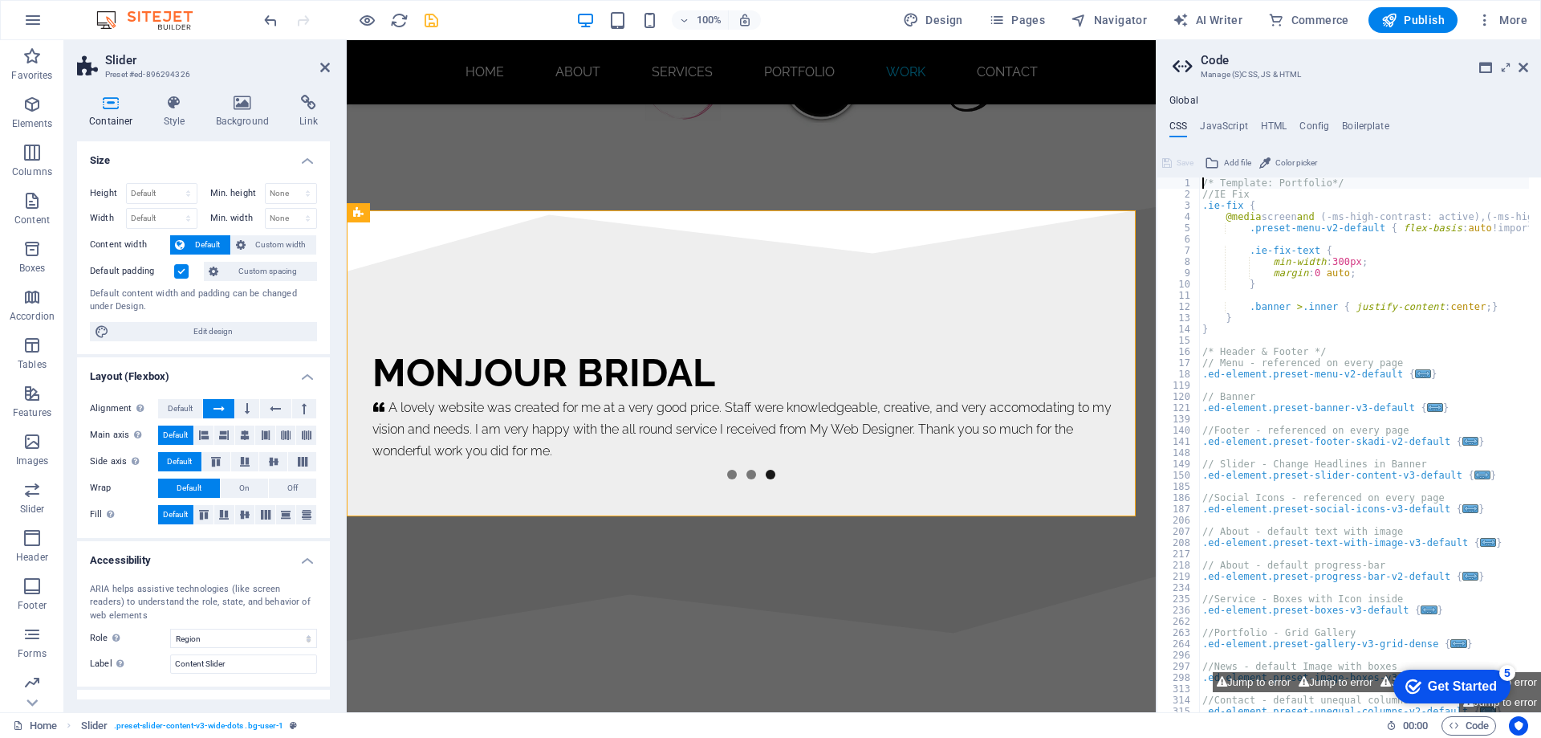
scroll to position [9176, 0]
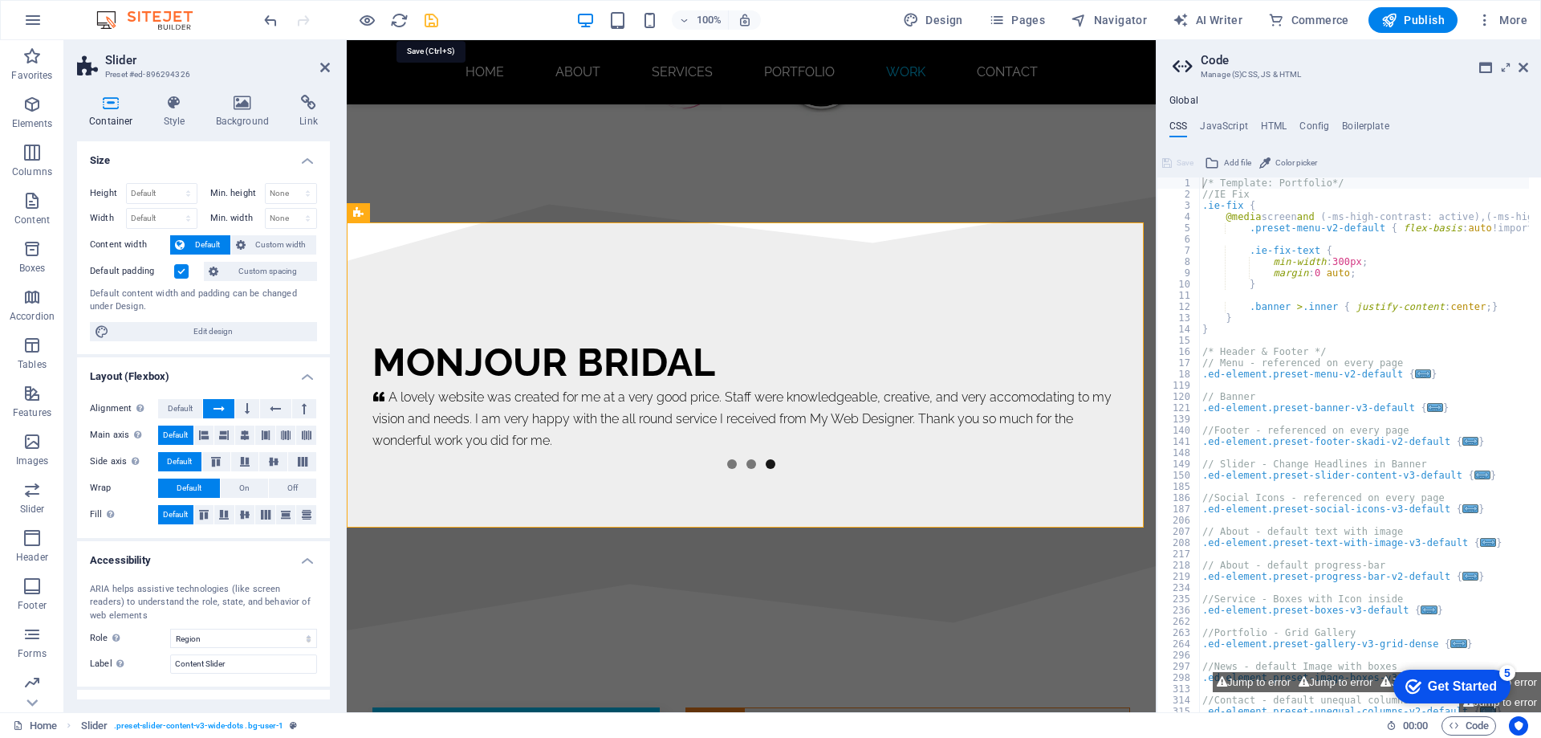
click at [433, 15] on icon "save" at bounding box center [431, 20] width 18 height 18
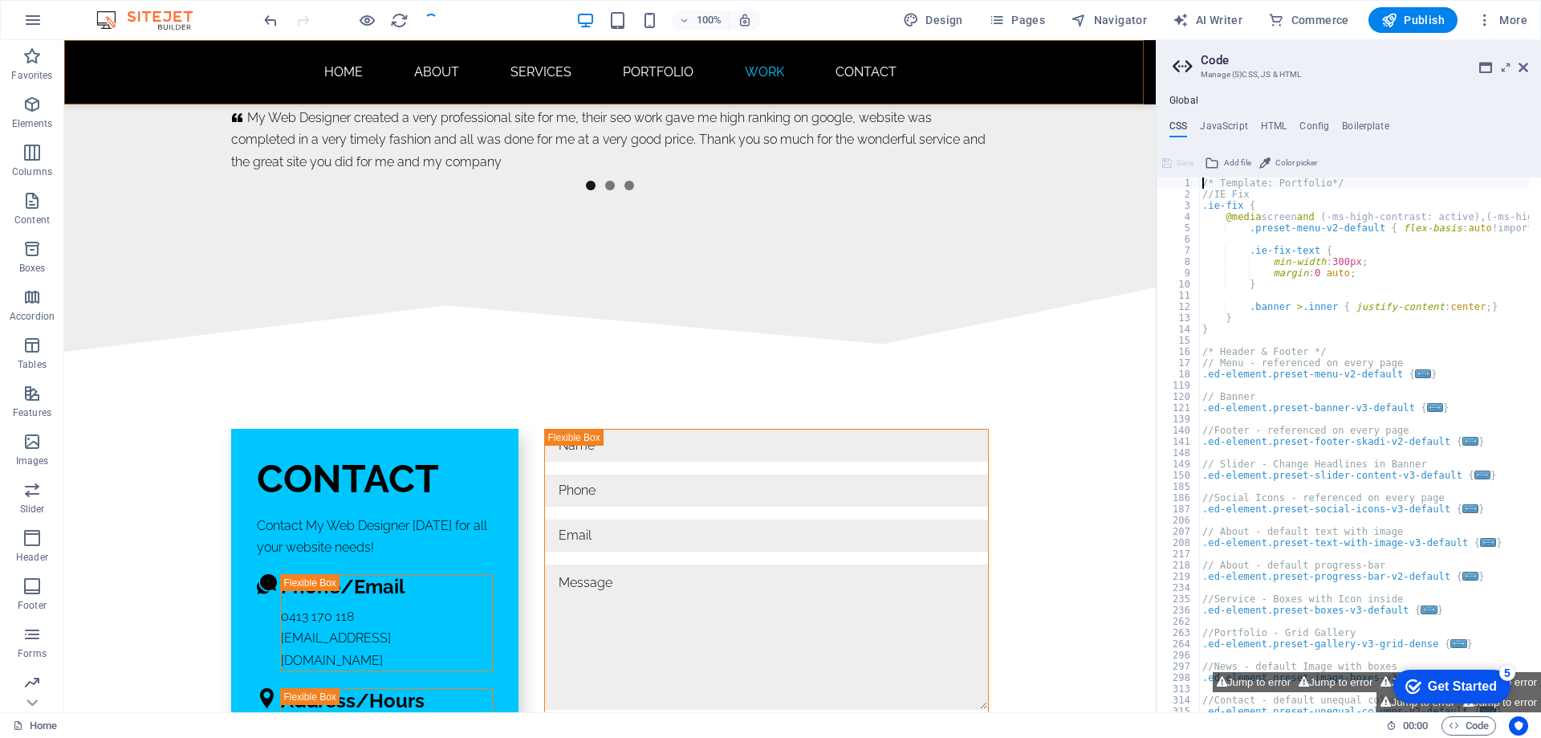
scroll to position [9451, 0]
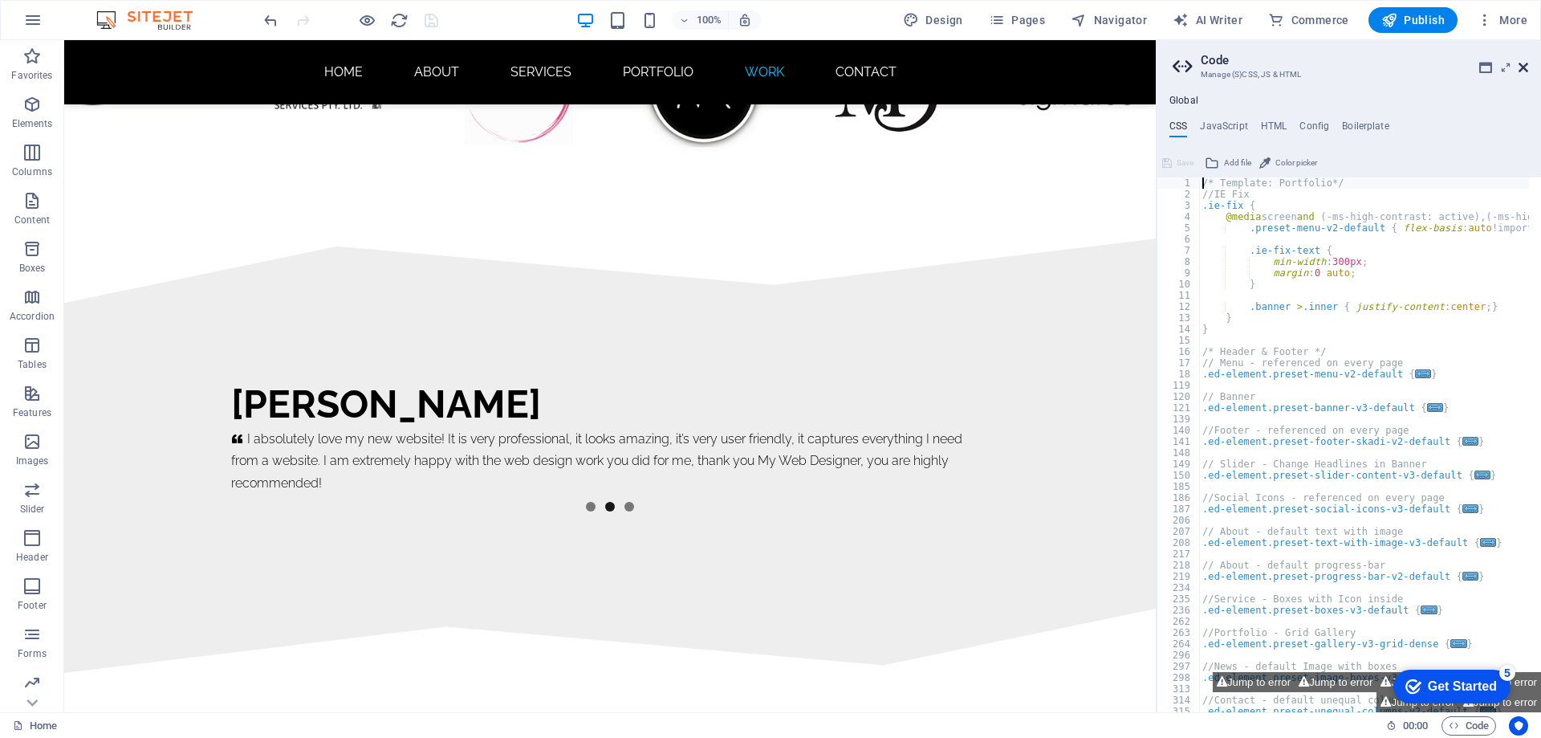
click at [1524, 65] on icon at bounding box center [1524, 67] width 10 height 13
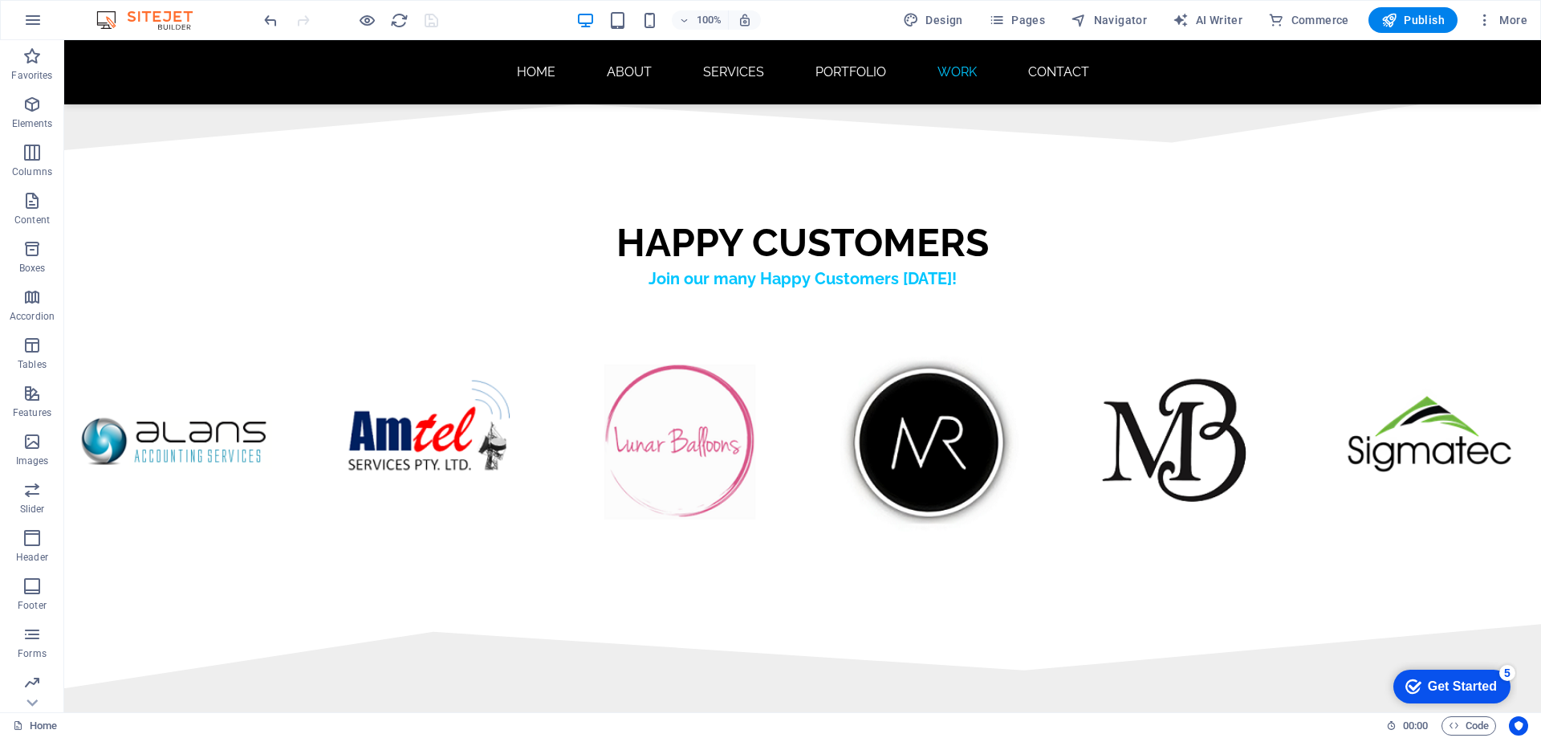
scroll to position [9772, 0]
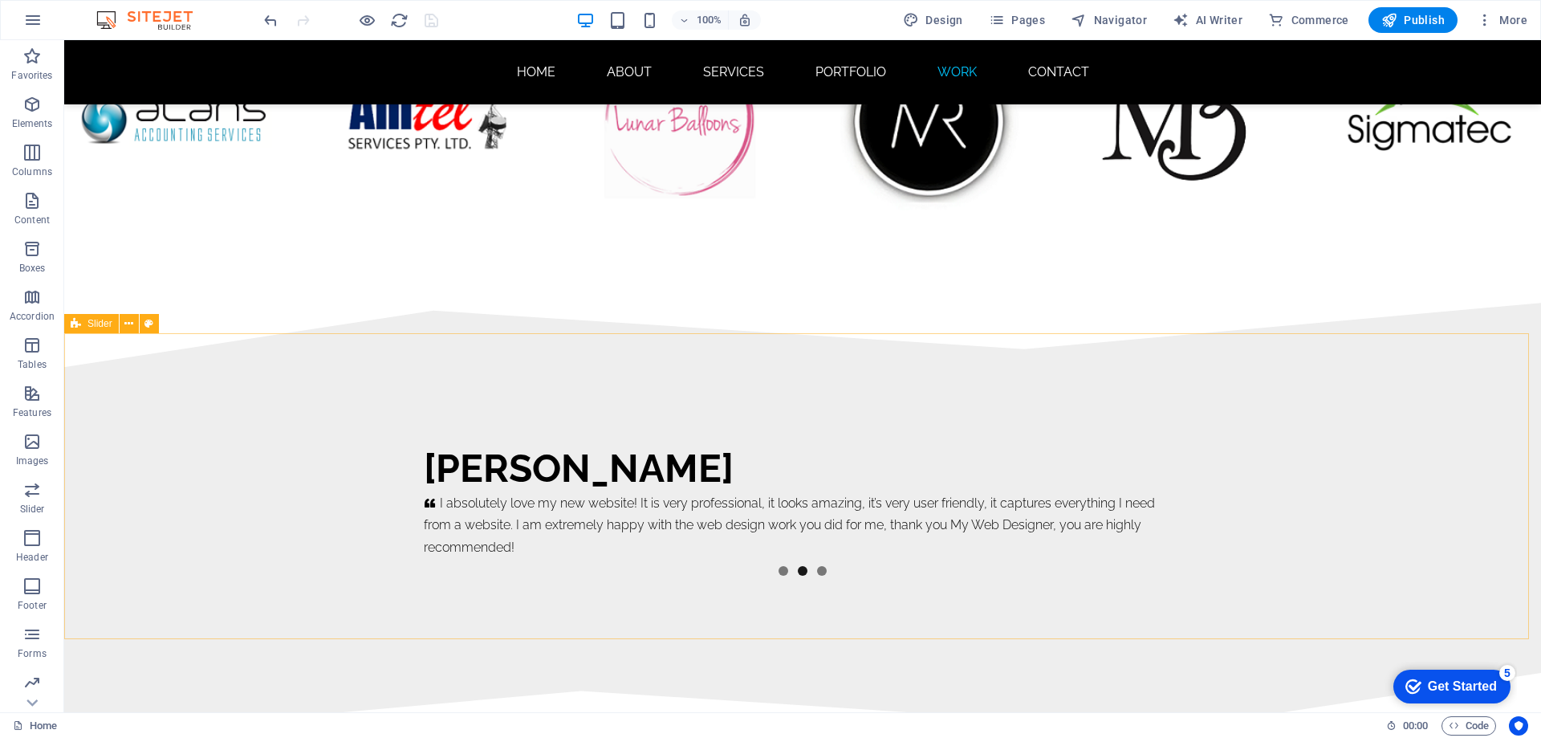
click at [98, 330] on div "Slider" at bounding box center [91, 323] width 55 height 19
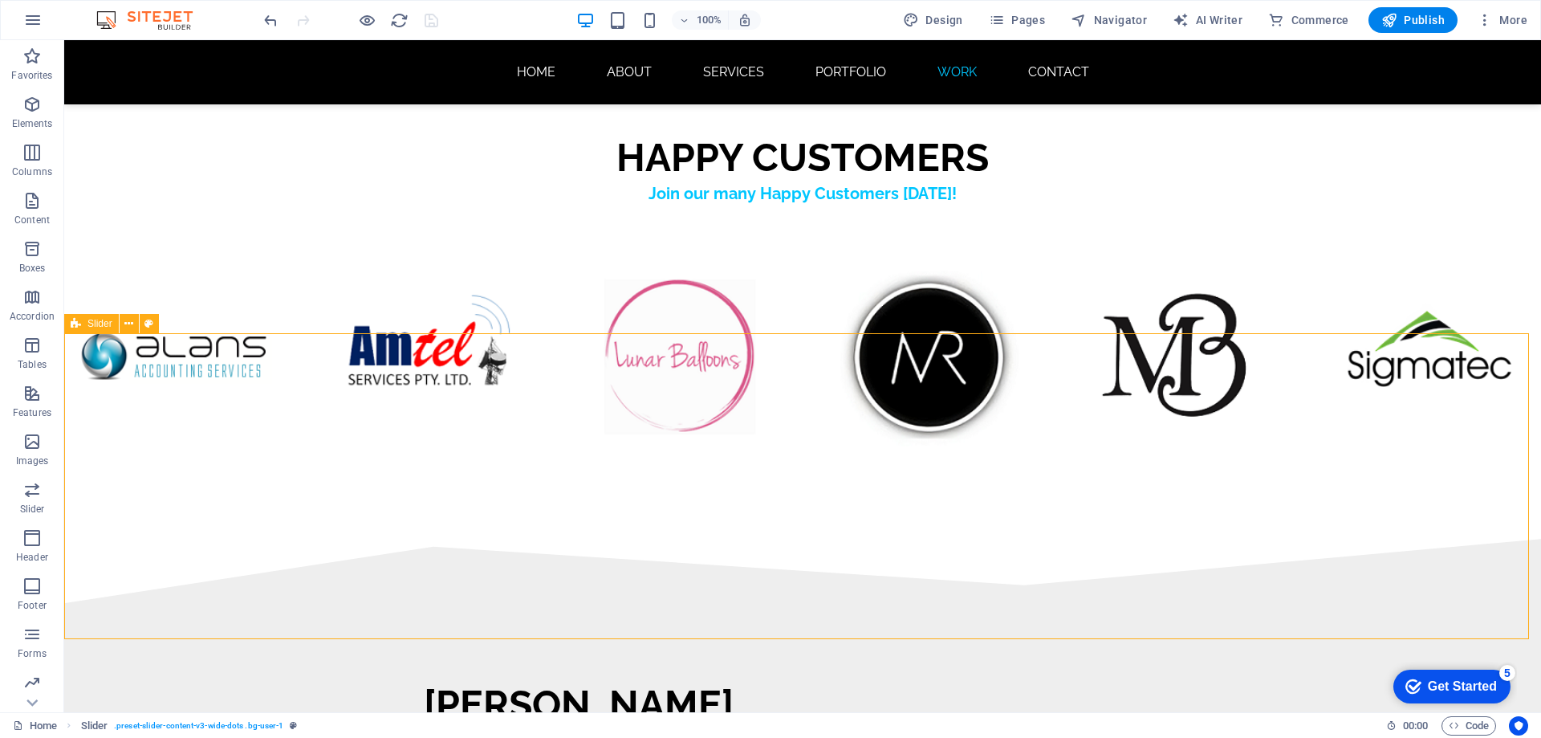
select select "region"
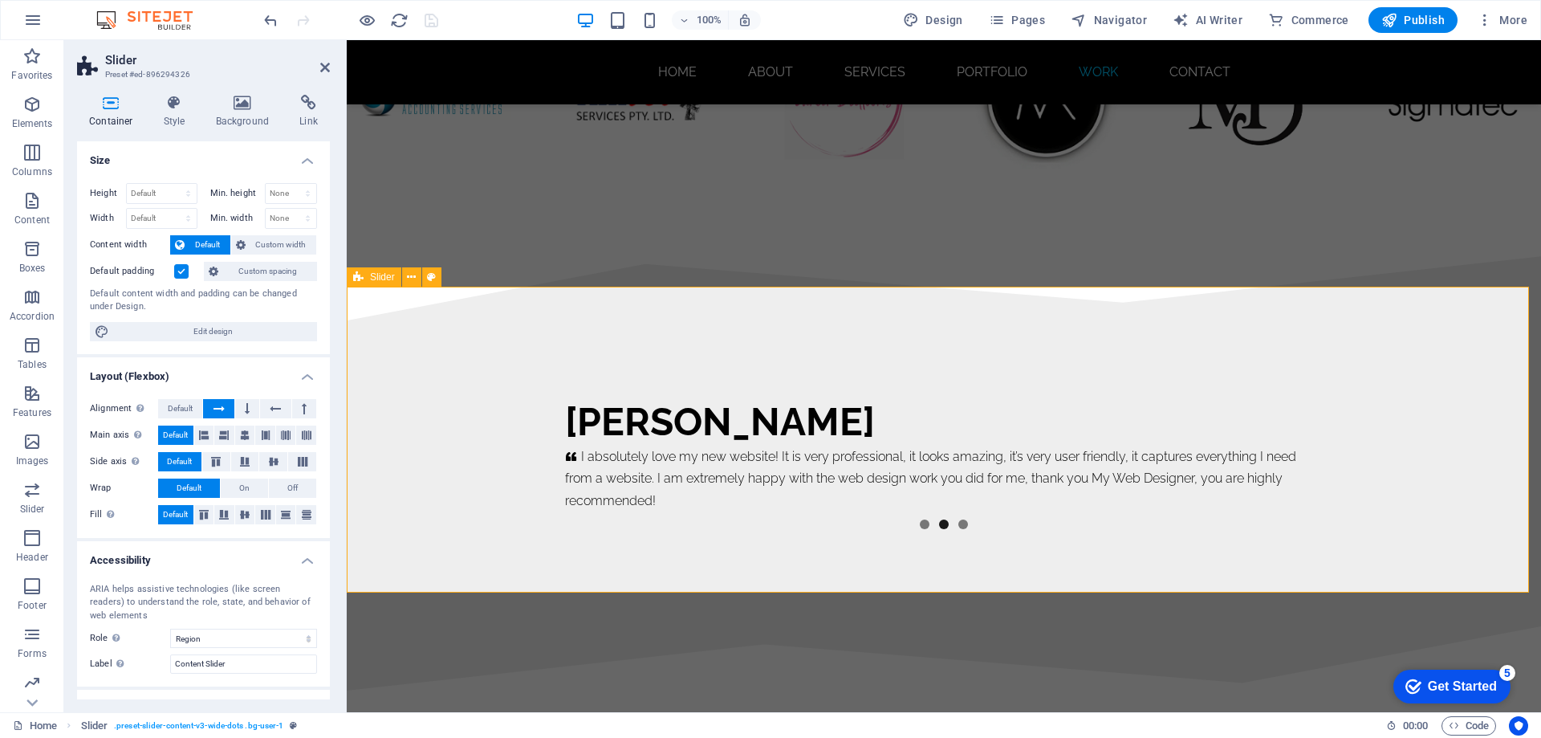
click at [377, 277] on span "Slider" at bounding box center [382, 277] width 25 height 10
click at [498, 385] on div "Monjour Bridal     A lovely website was created for me at a very good price. St…" at bounding box center [944, 473] width 1194 height 306
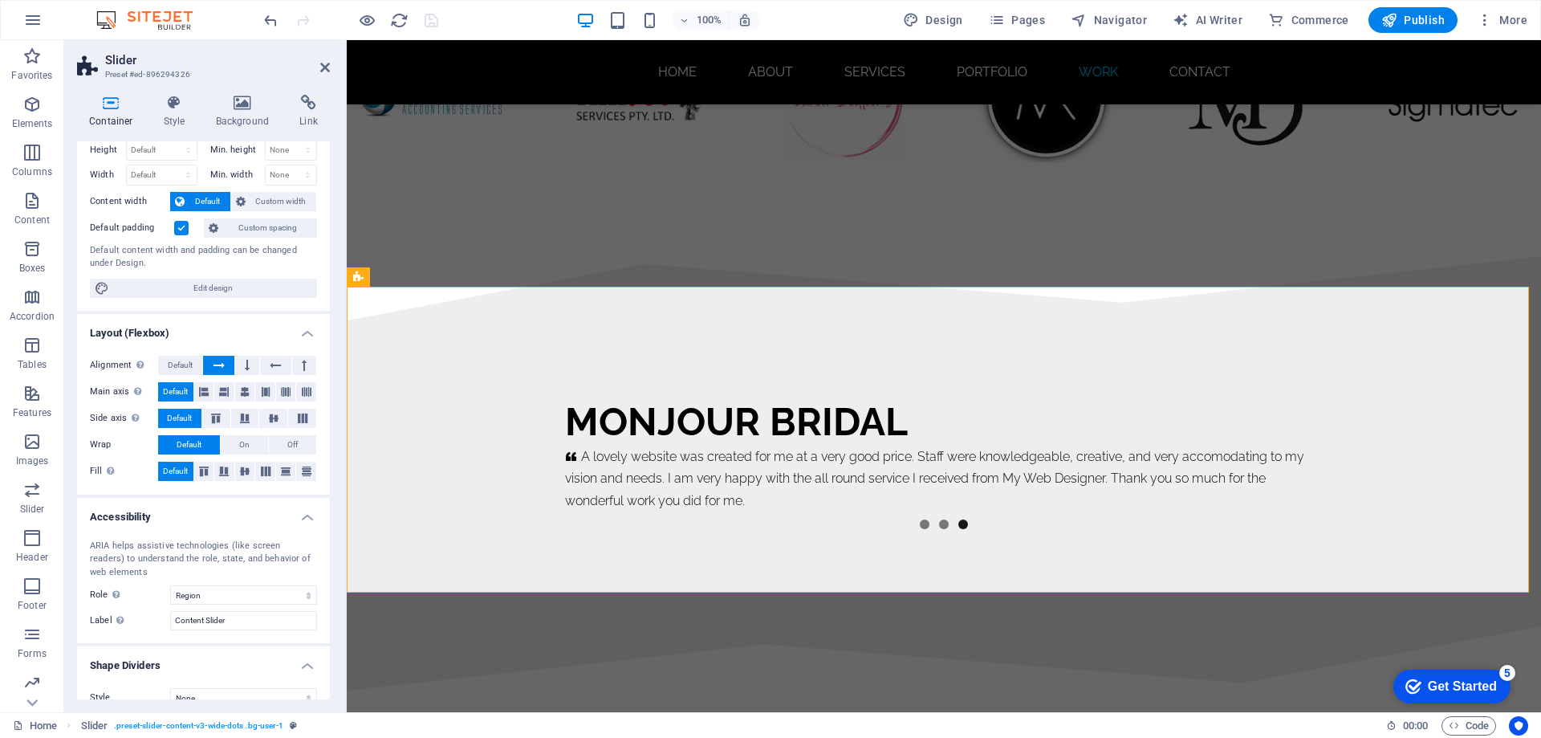
scroll to position [64, 0]
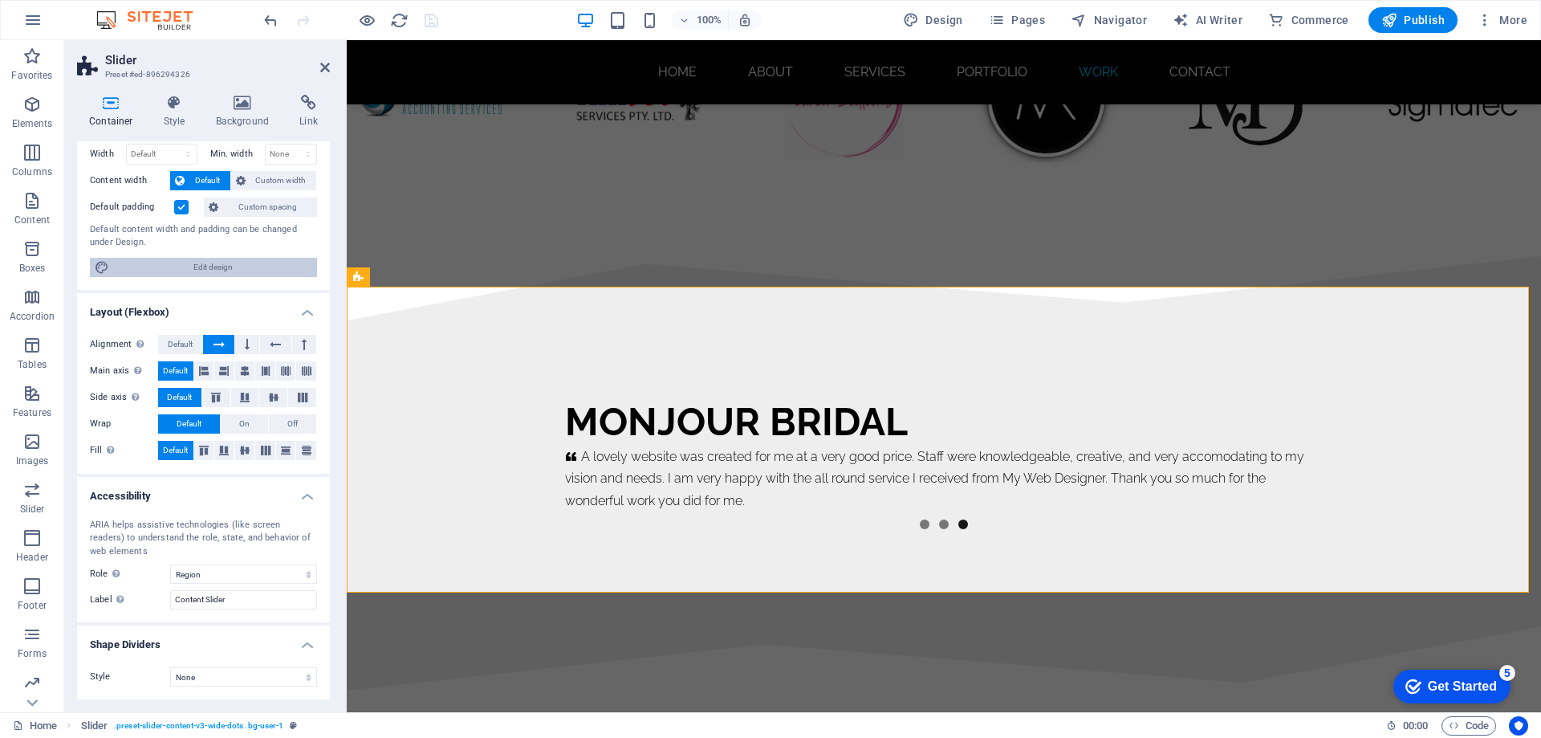
click at [222, 270] on span "Edit design" at bounding box center [213, 267] width 198 height 19
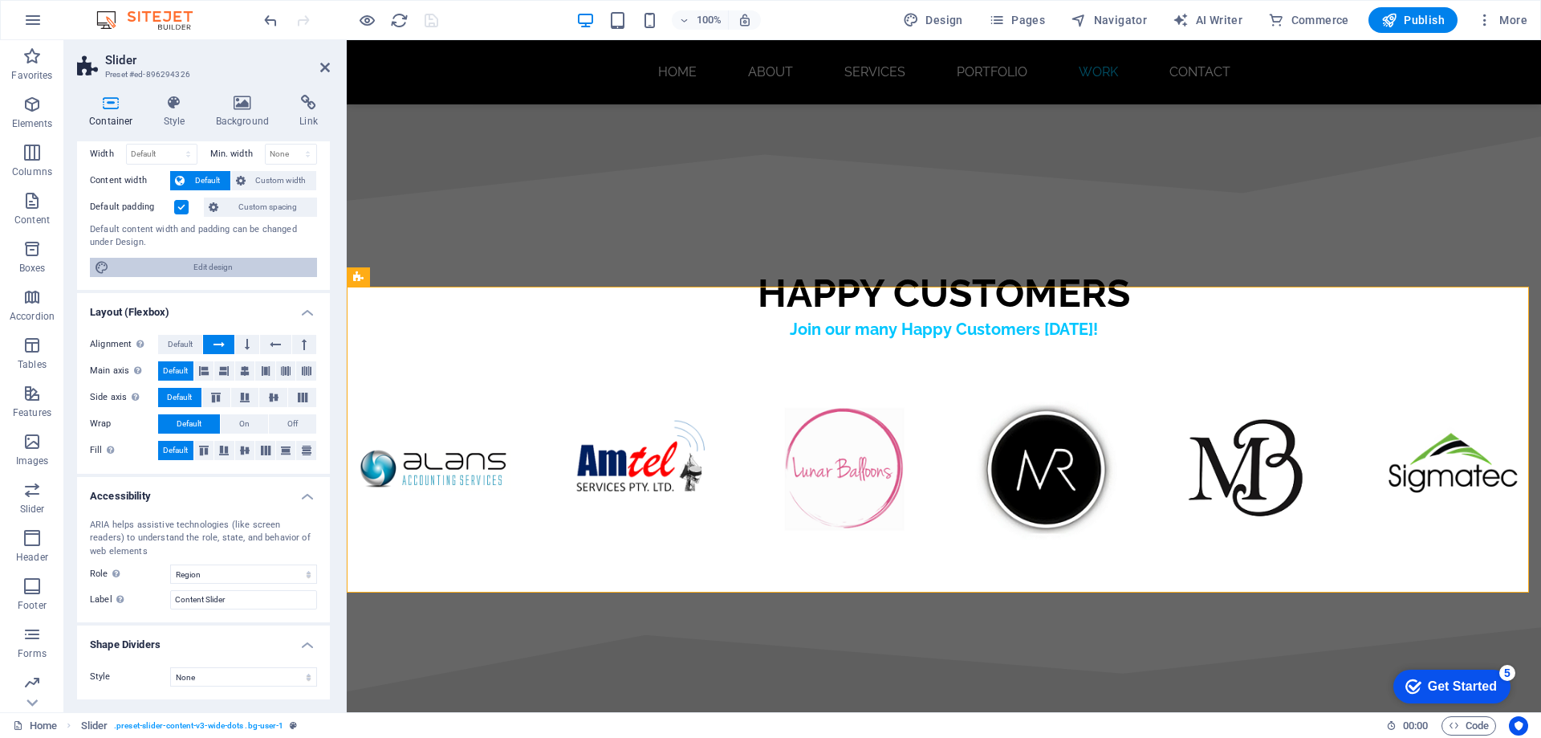
select select "rem"
select select "ease-in-out"
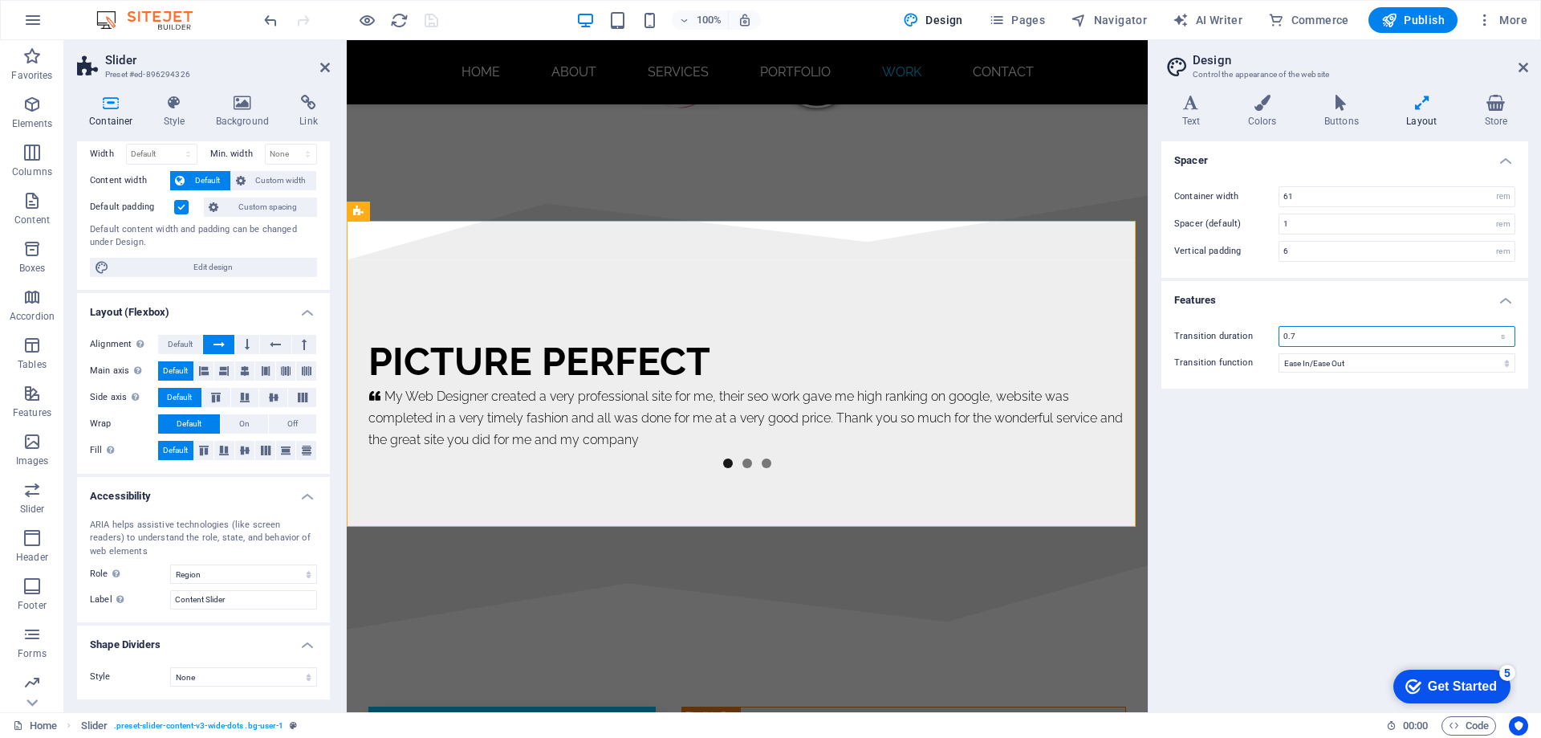
drag, startPoint x: 1299, startPoint y: 337, endPoint x: 1267, endPoint y: 337, distance: 32.1
click at [1267, 337] on div "Transition duration 0.7 s" at bounding box center [1344, 336] width 341 height 21
type input "1.0"
click at [1523, 68] on icon at bounding box center [1524, 67] width 10 height 13
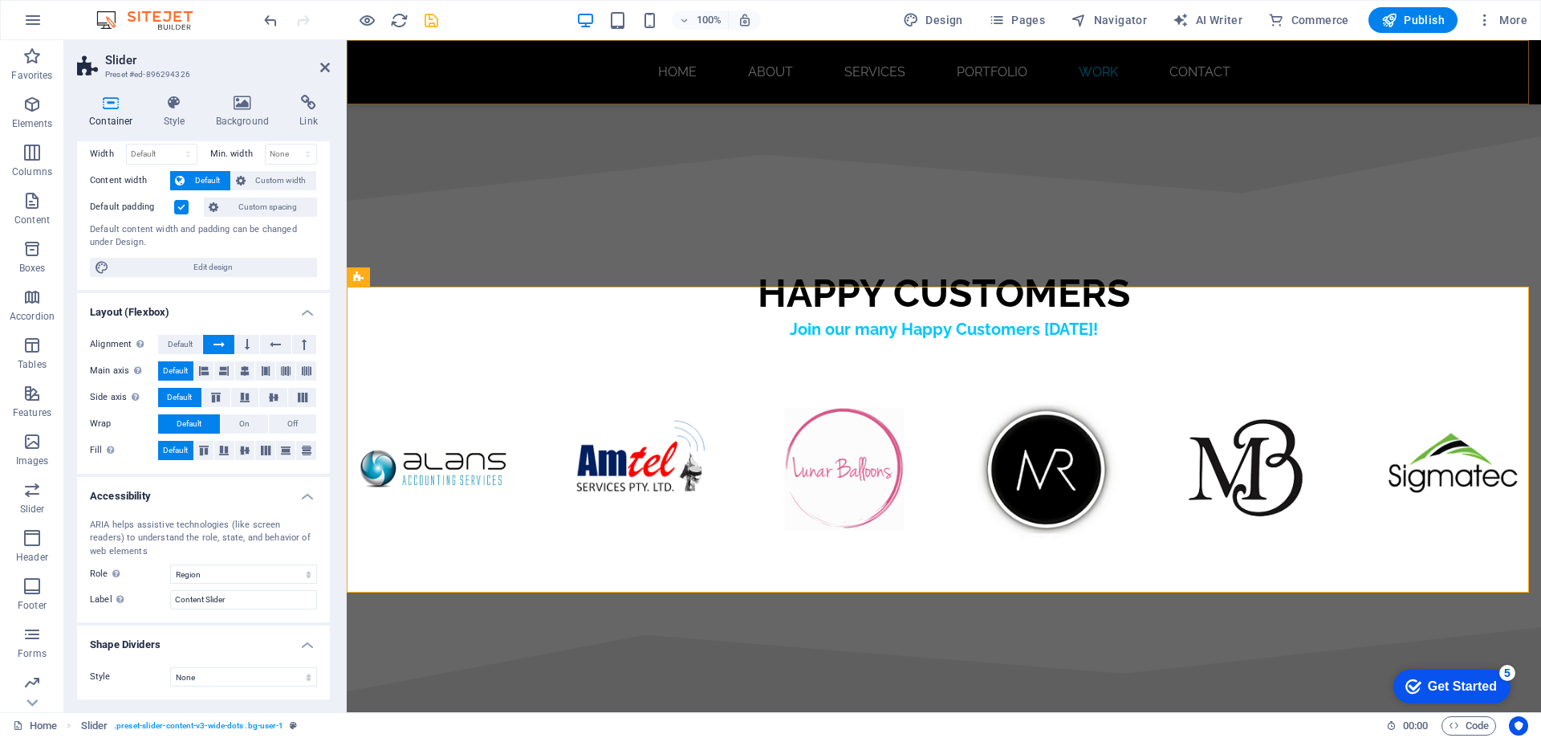
scroll to position [9536, 0]
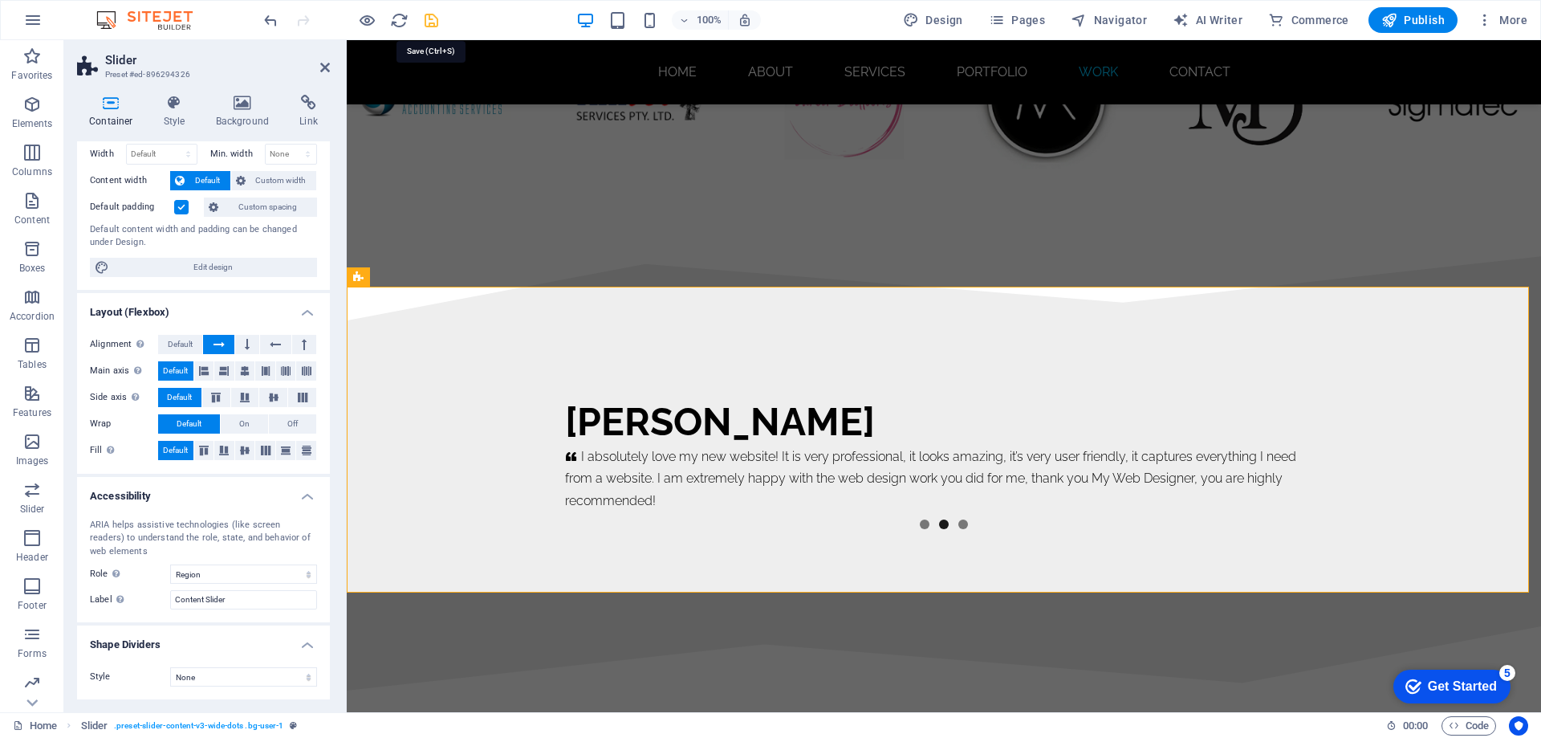
click at [429, 22] on icon "save" at bounding box center [431, 20] width 18 height 18
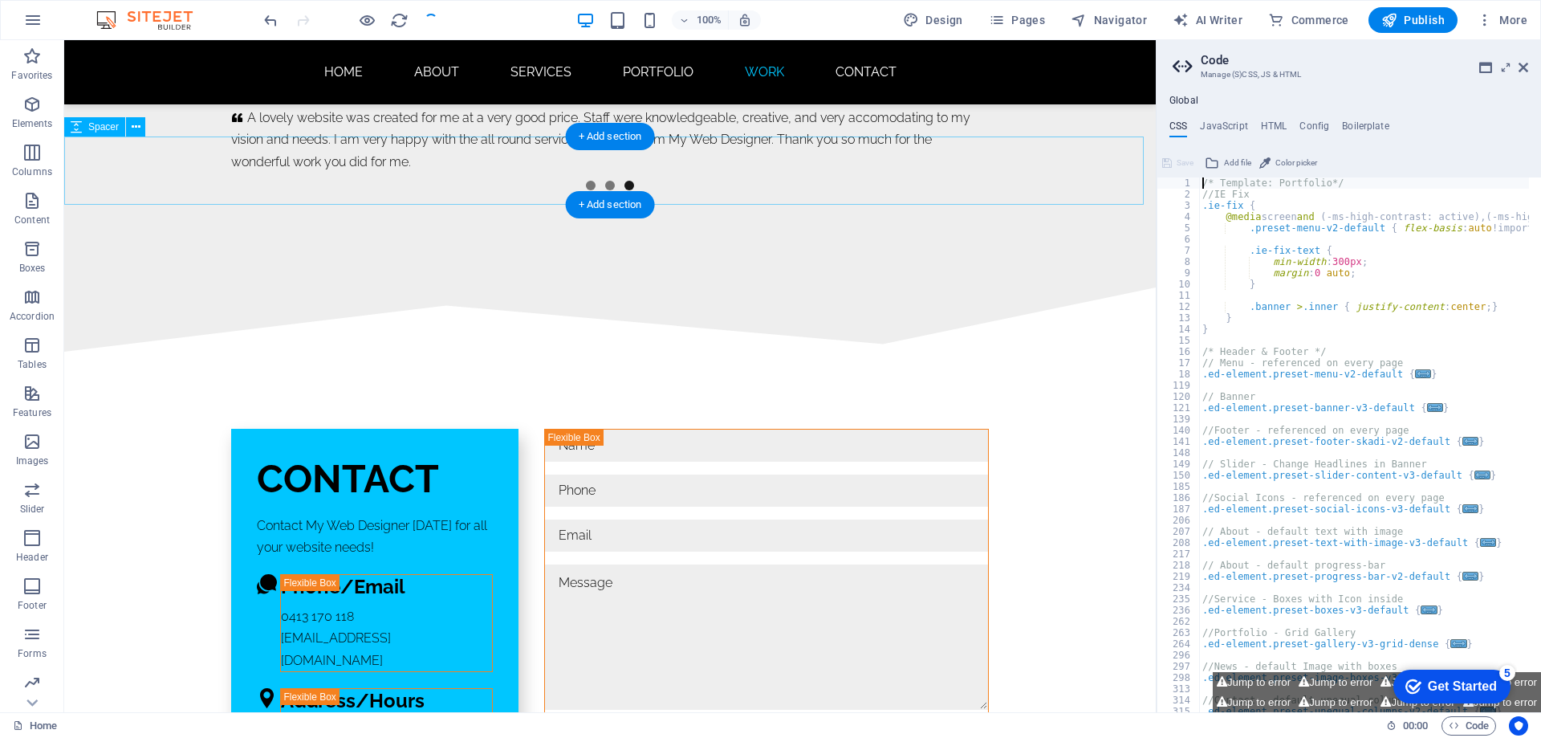
scroll to position [9451, 0]
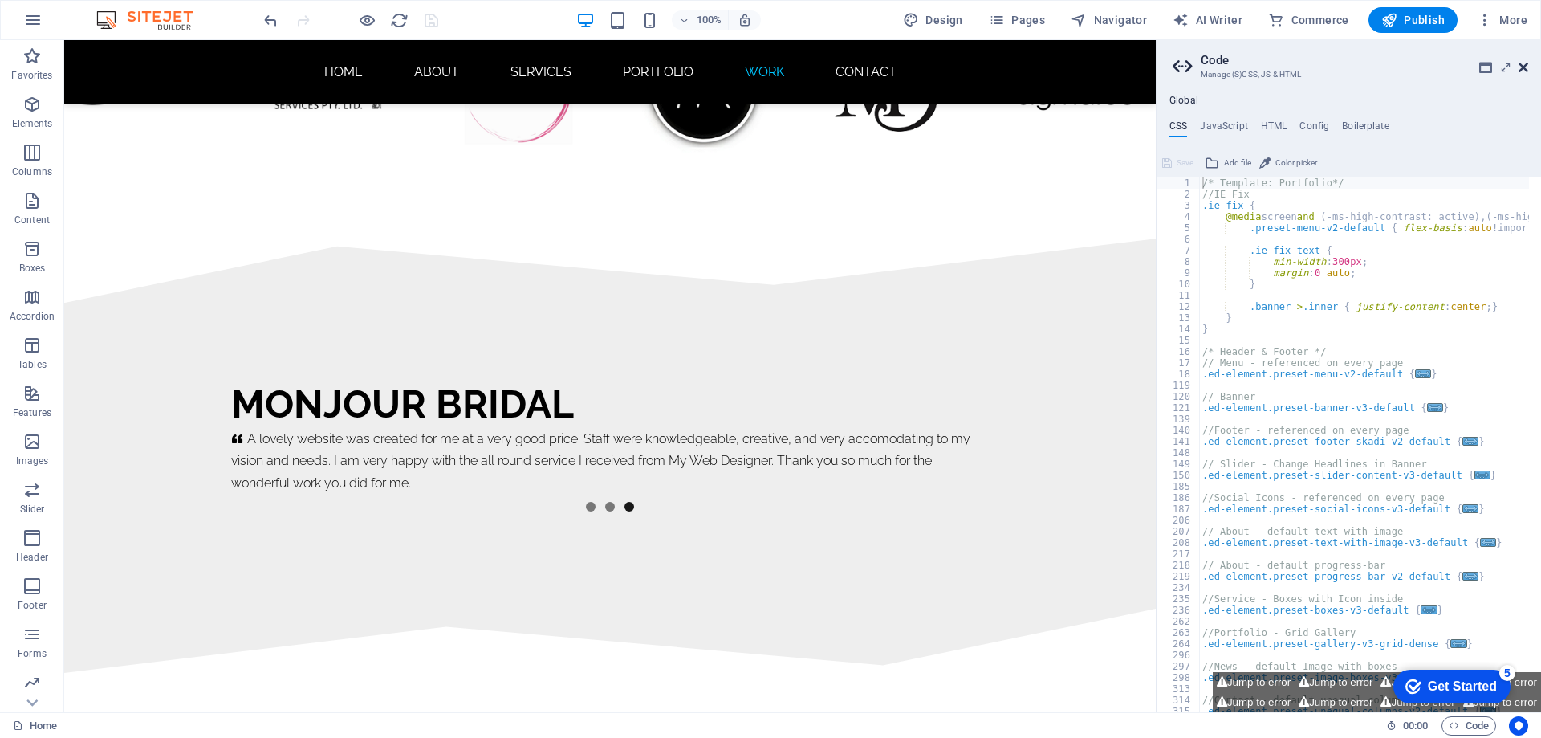
drag, startPoint x: 1523, startPoint y: 64, endPoint x: 1438, endPoint y: 55, distance: 85.5
click at [1523, 64] on icon at bounding box center [1524, 67] width 10 height 13
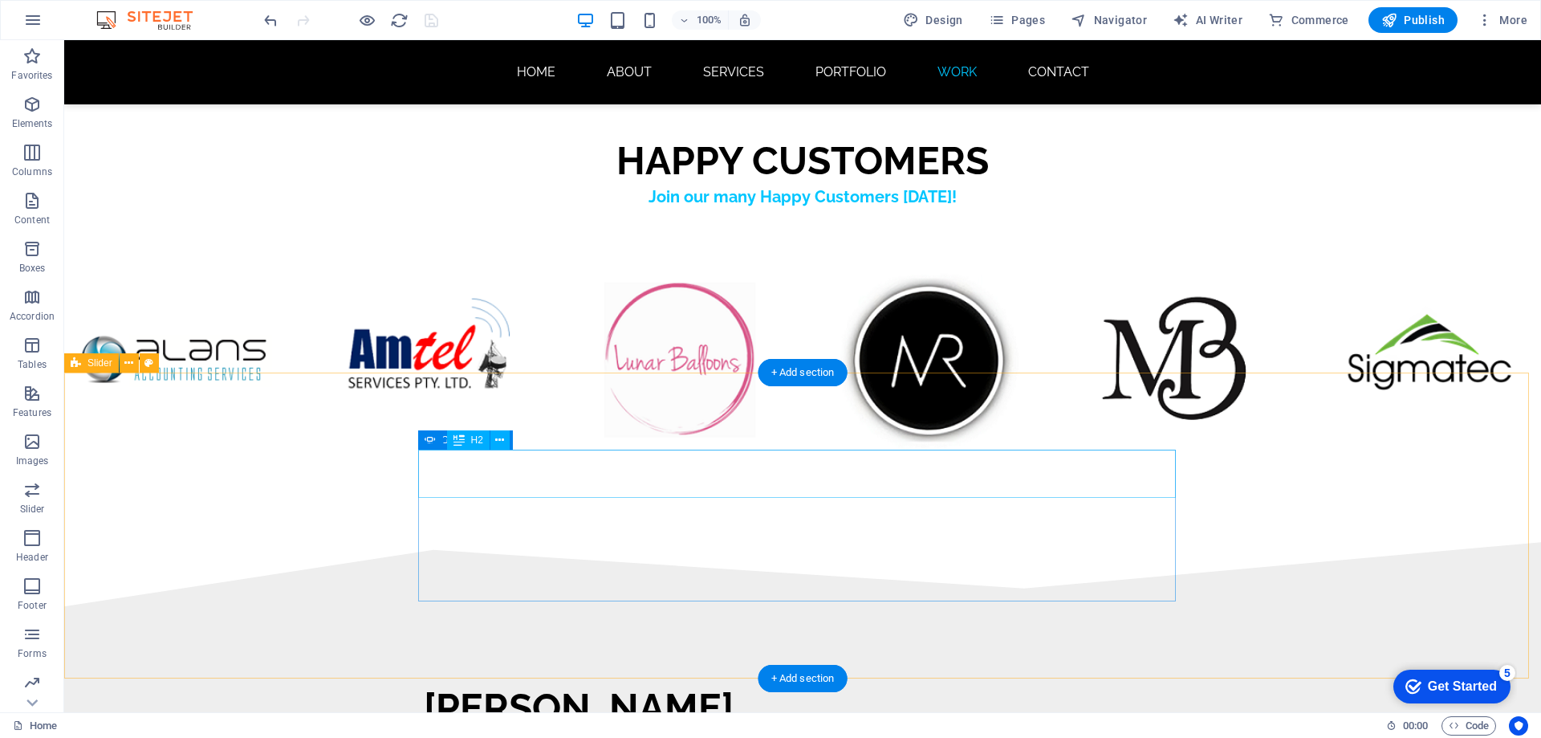
scroll to position [9772, 0]
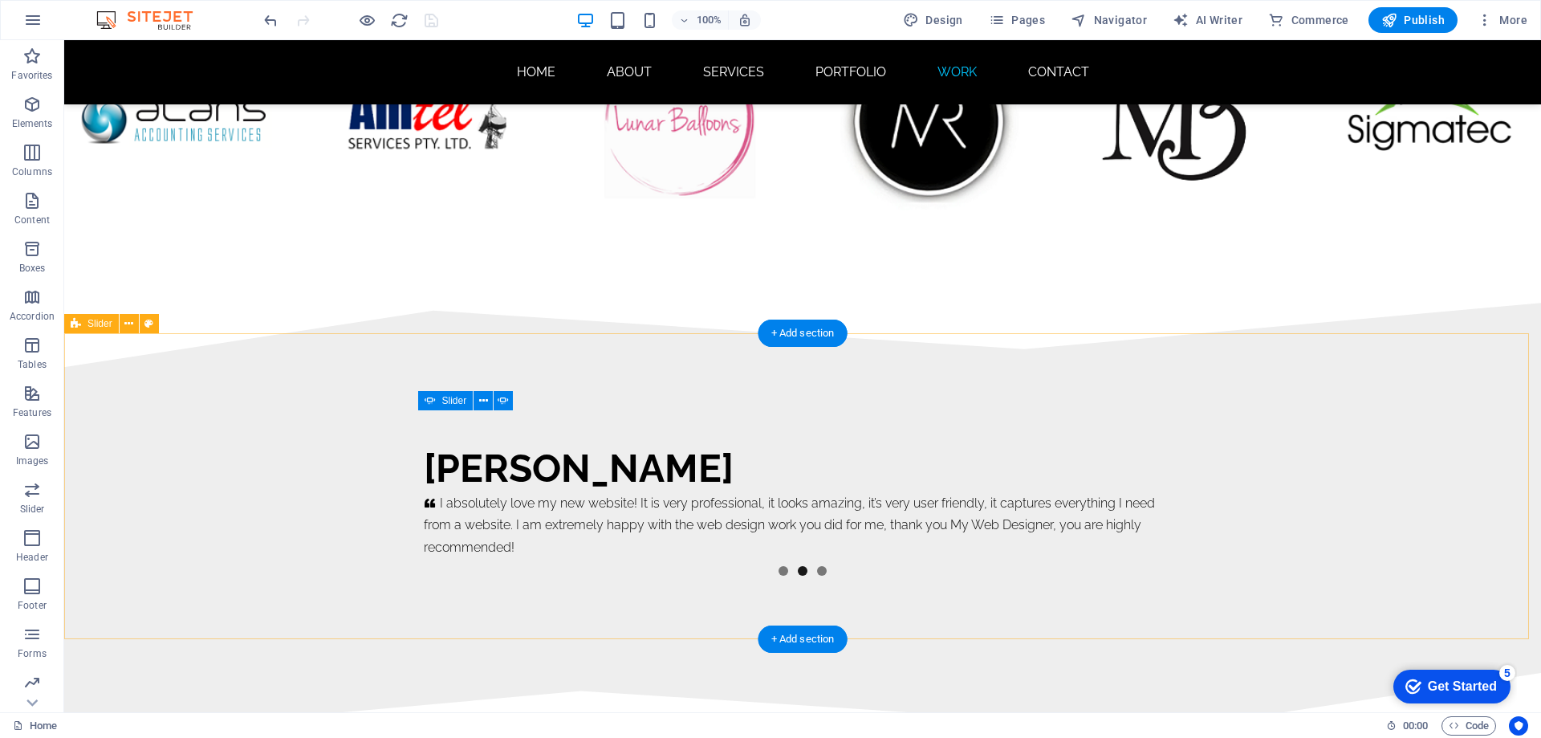
click at [605, 368] on div "Monjour Bridal     A lovely website was created for me at a very good price. St…" at bounding box center [802, 520] width 1477 height 306
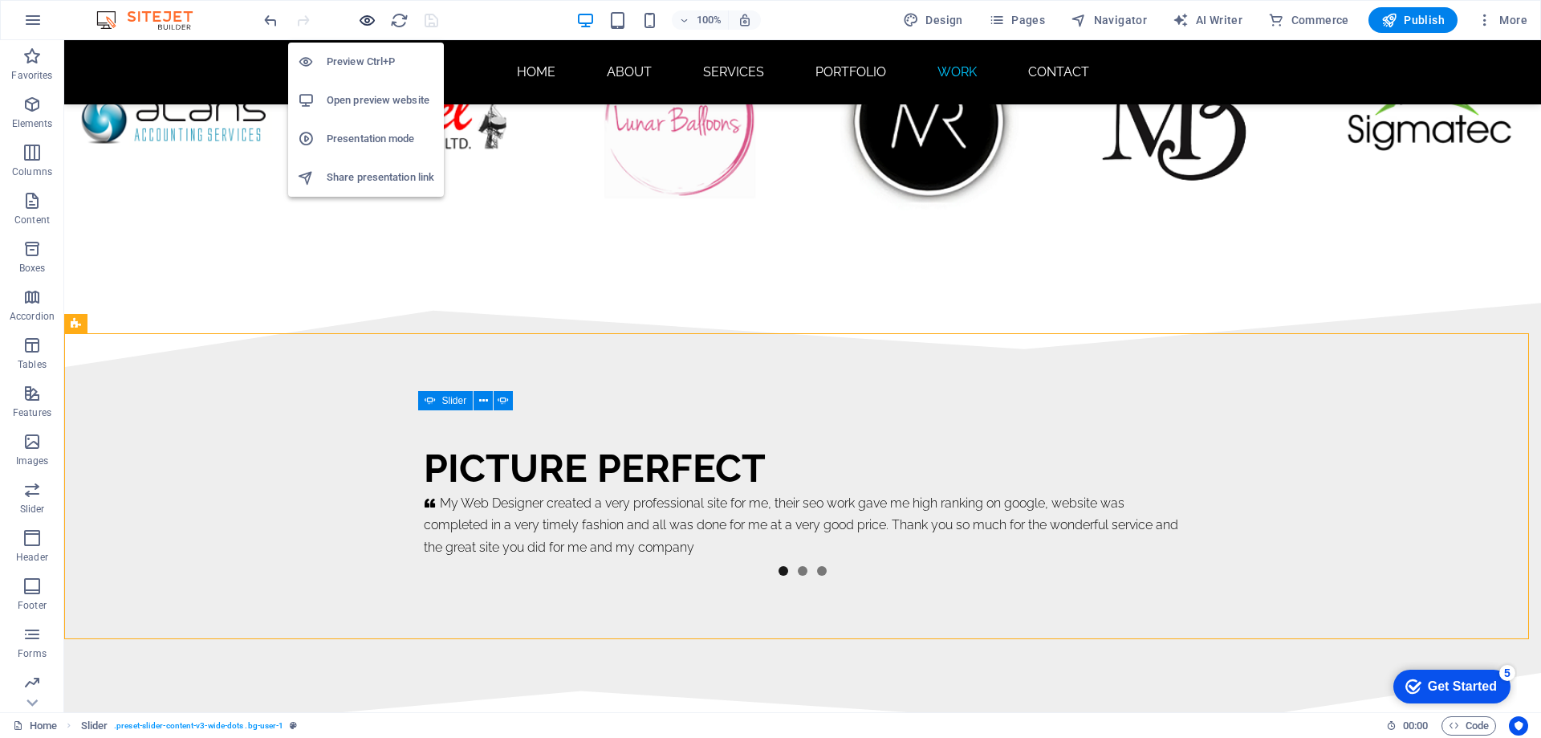
click at [365, 26] on icon "button" at bounding box center [367, 20] width 18 height 18
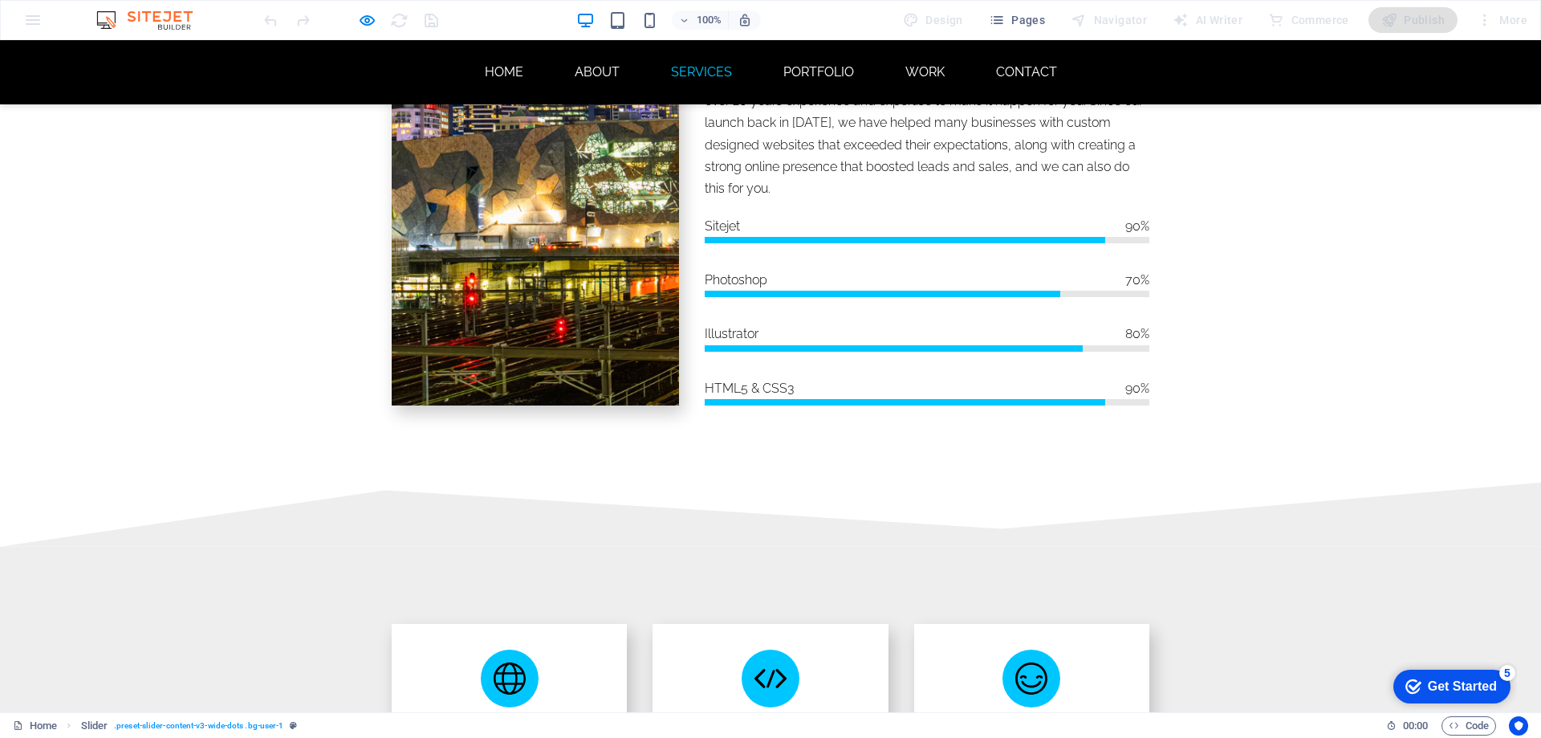
scroll to position [0, 0]
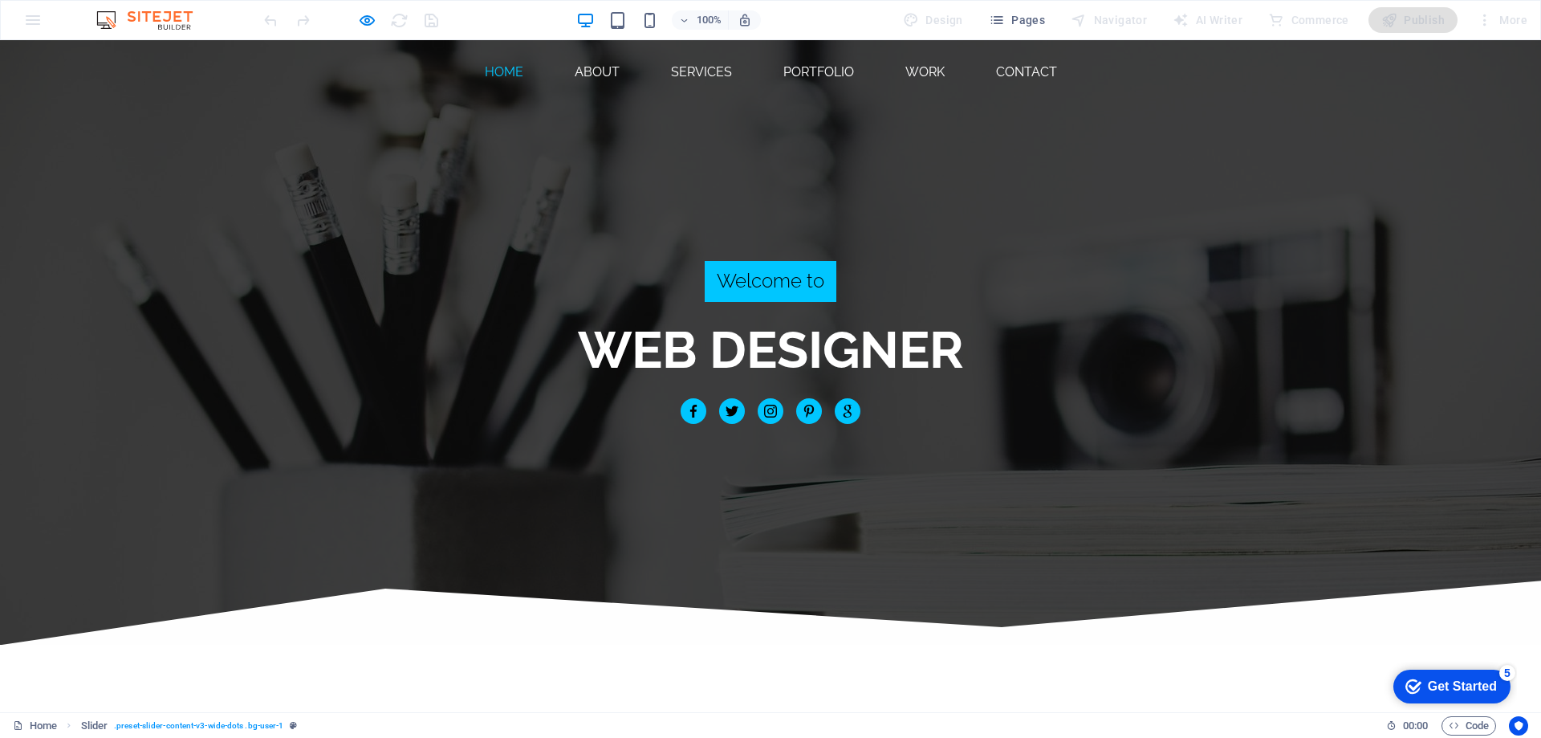
drag, startPoint x: 1535, startPoint y: 638, endPoint x: 1497, endPoint y: 77, distance: 562.4
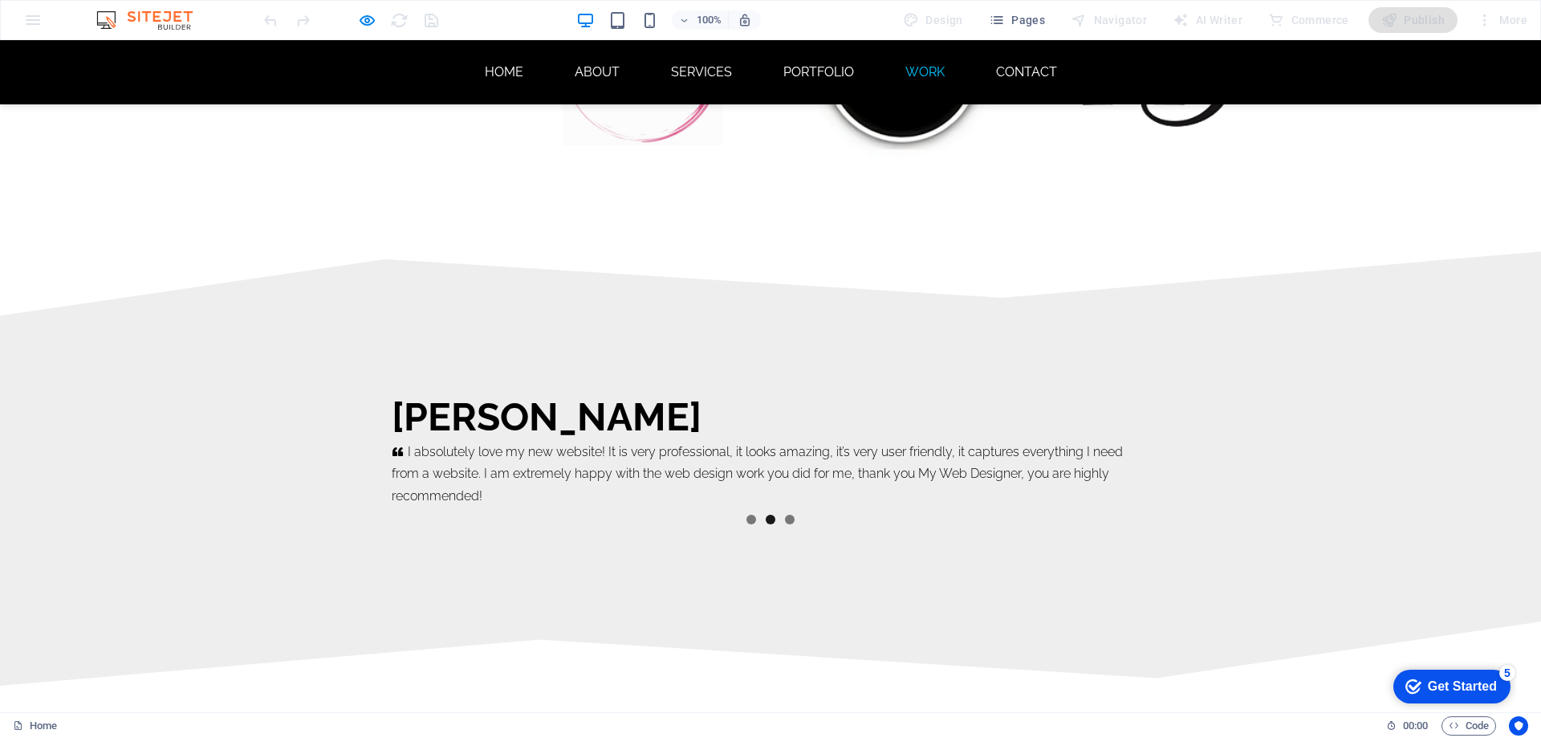
scroll to position [9889, 0]
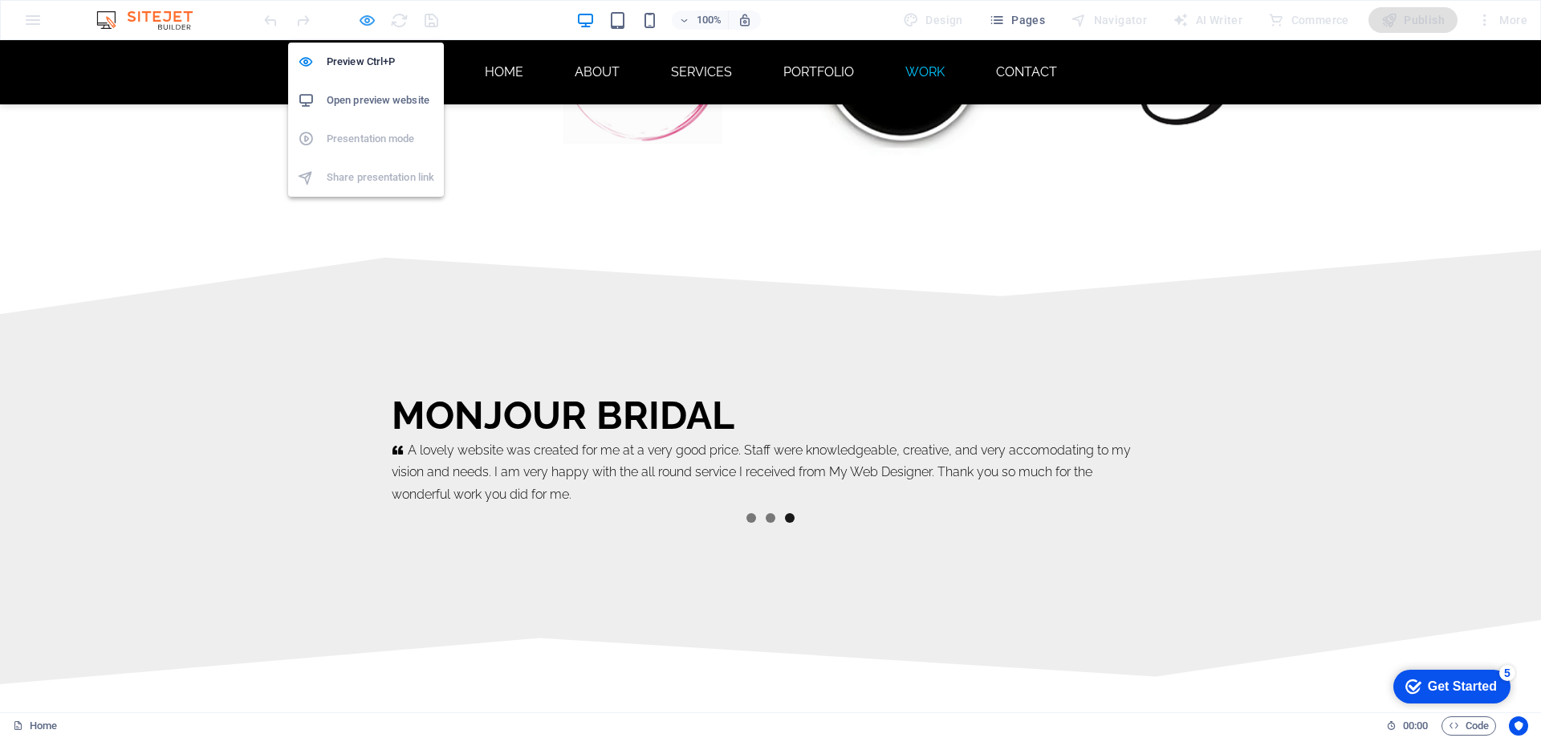
click at [369, 20] on icon "button" at bounding box center [367, 20] width 18 height 18
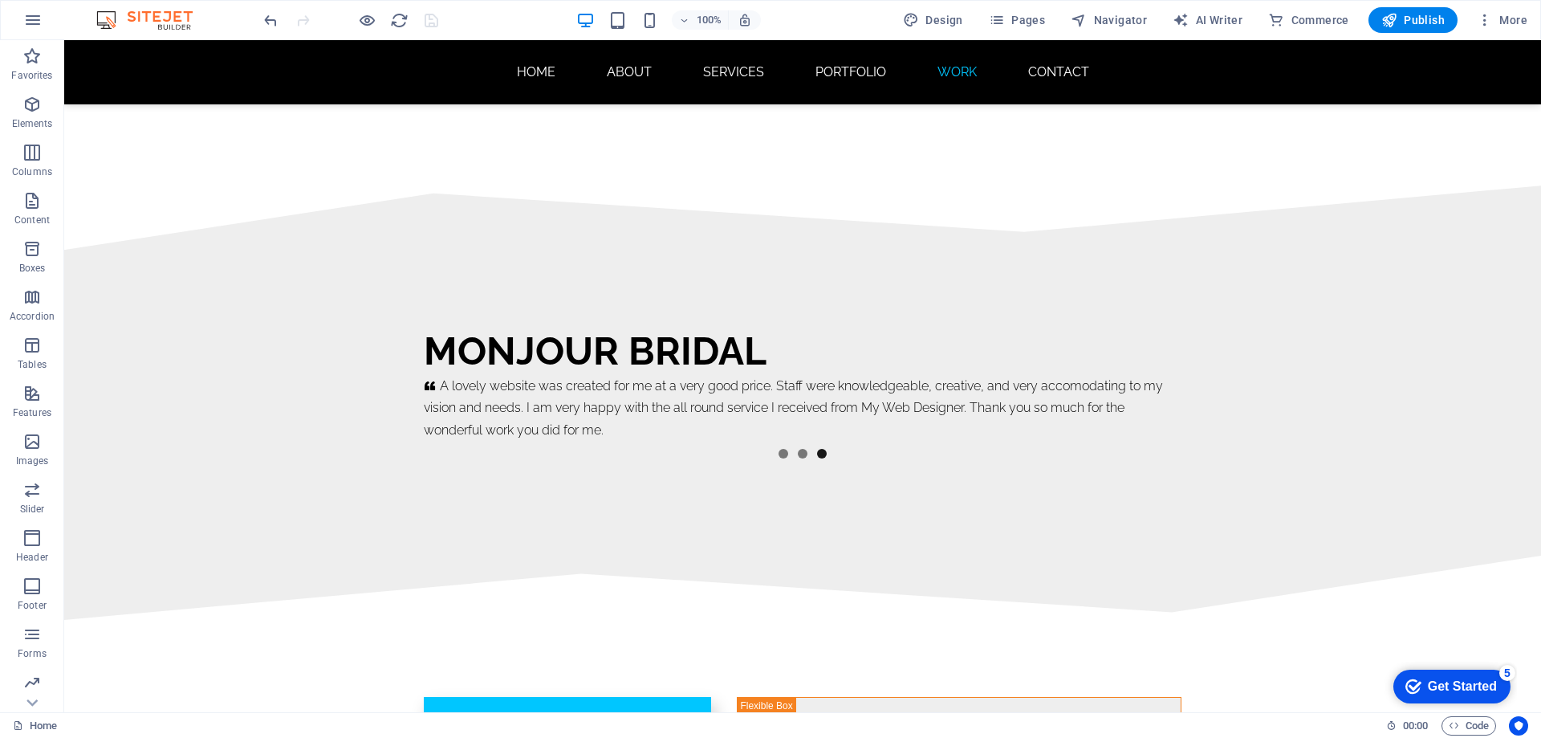
scroll to position [9836, 0]
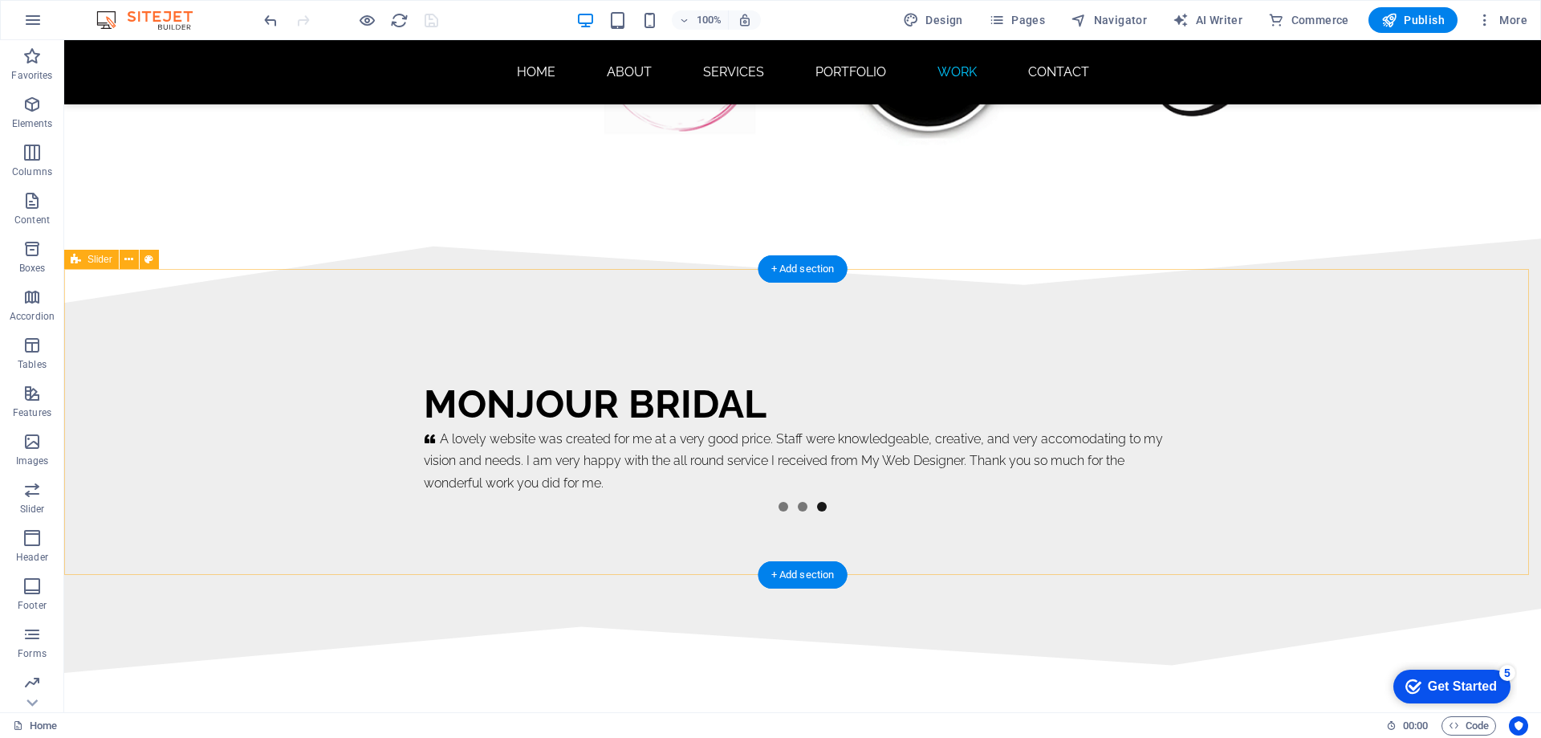
click at [380, 390] on div "Monjour Bridal     A lovely website was created for me at a very good price. St…" at bounding box center [802, 456] width 1477 height 306
select select "region"
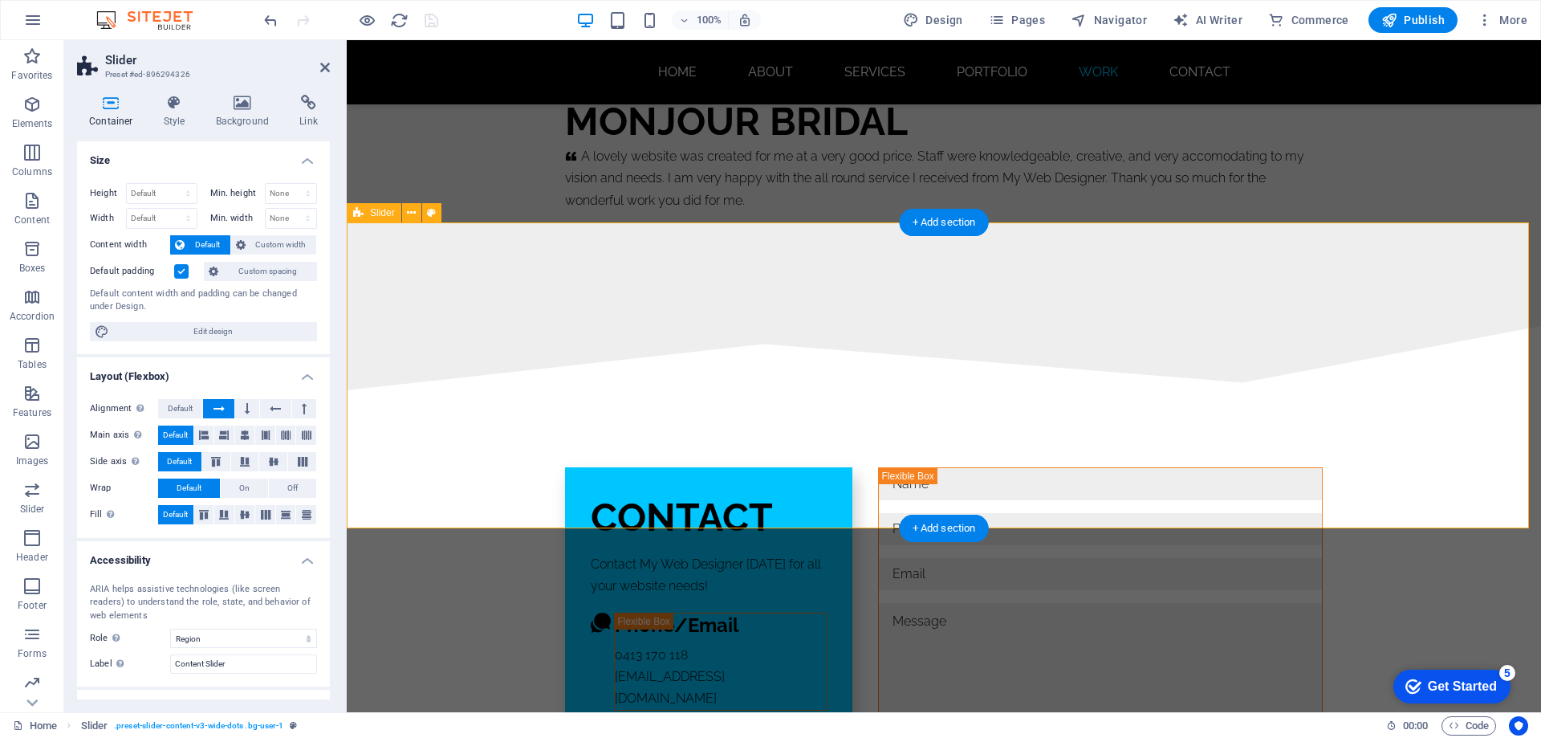
scroll to position [9600, 0]
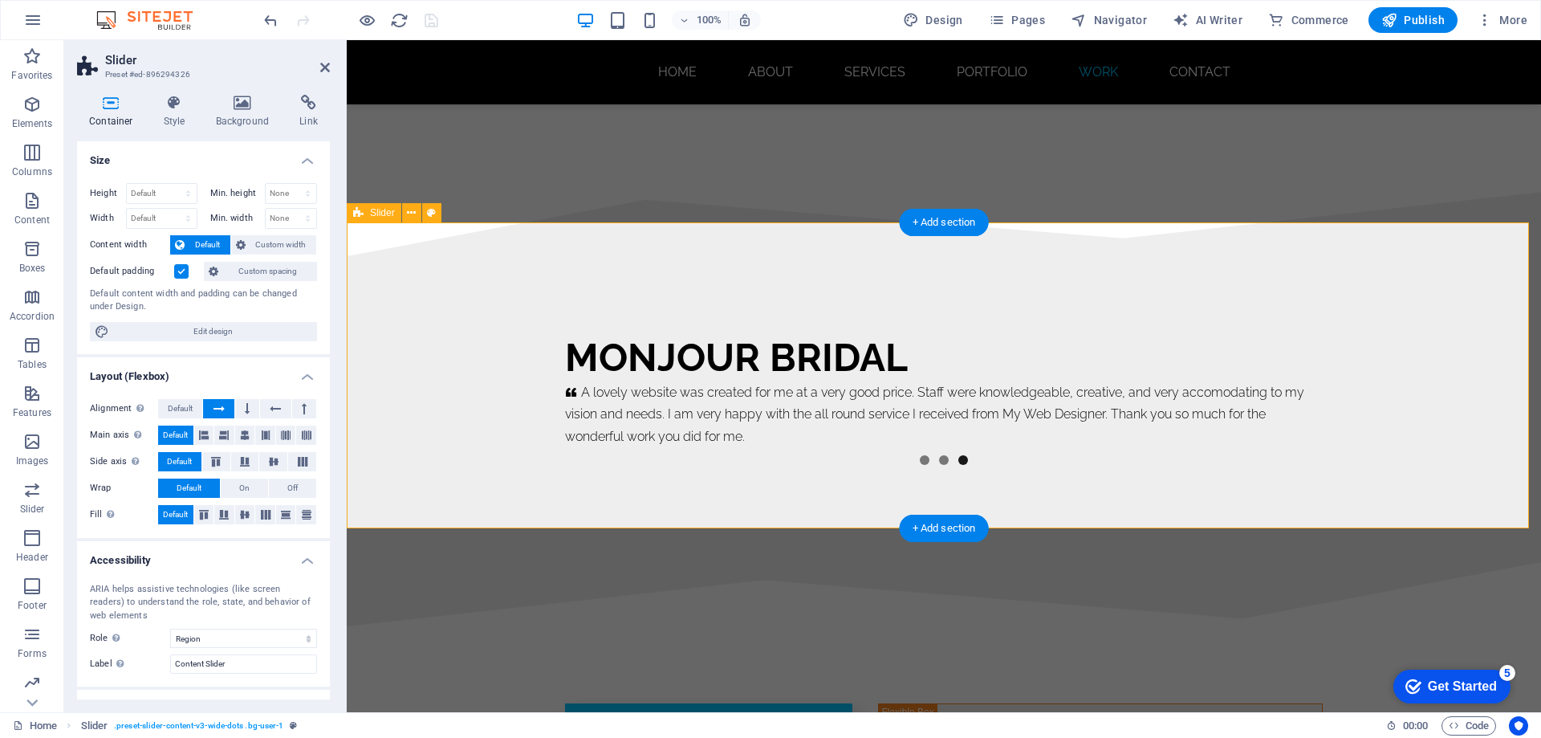
click at [448, 339] on div "Monjour Bridal     A lovely website was created for me at a very good price. St…" at bounding box center [944, 409] width 1194 height 306
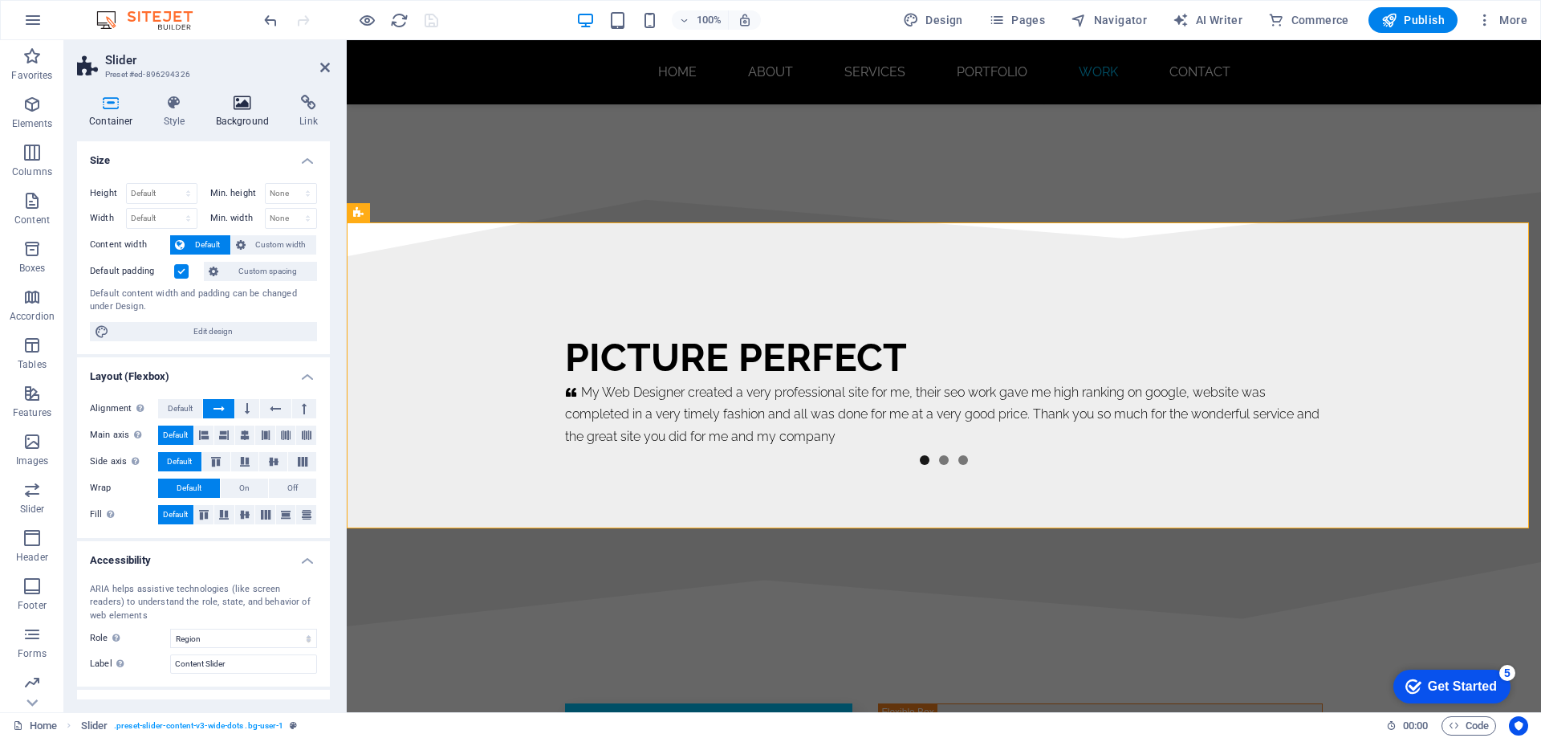
click at [246, 100] on icon at bounding box center [243, 103] width 78 height 16
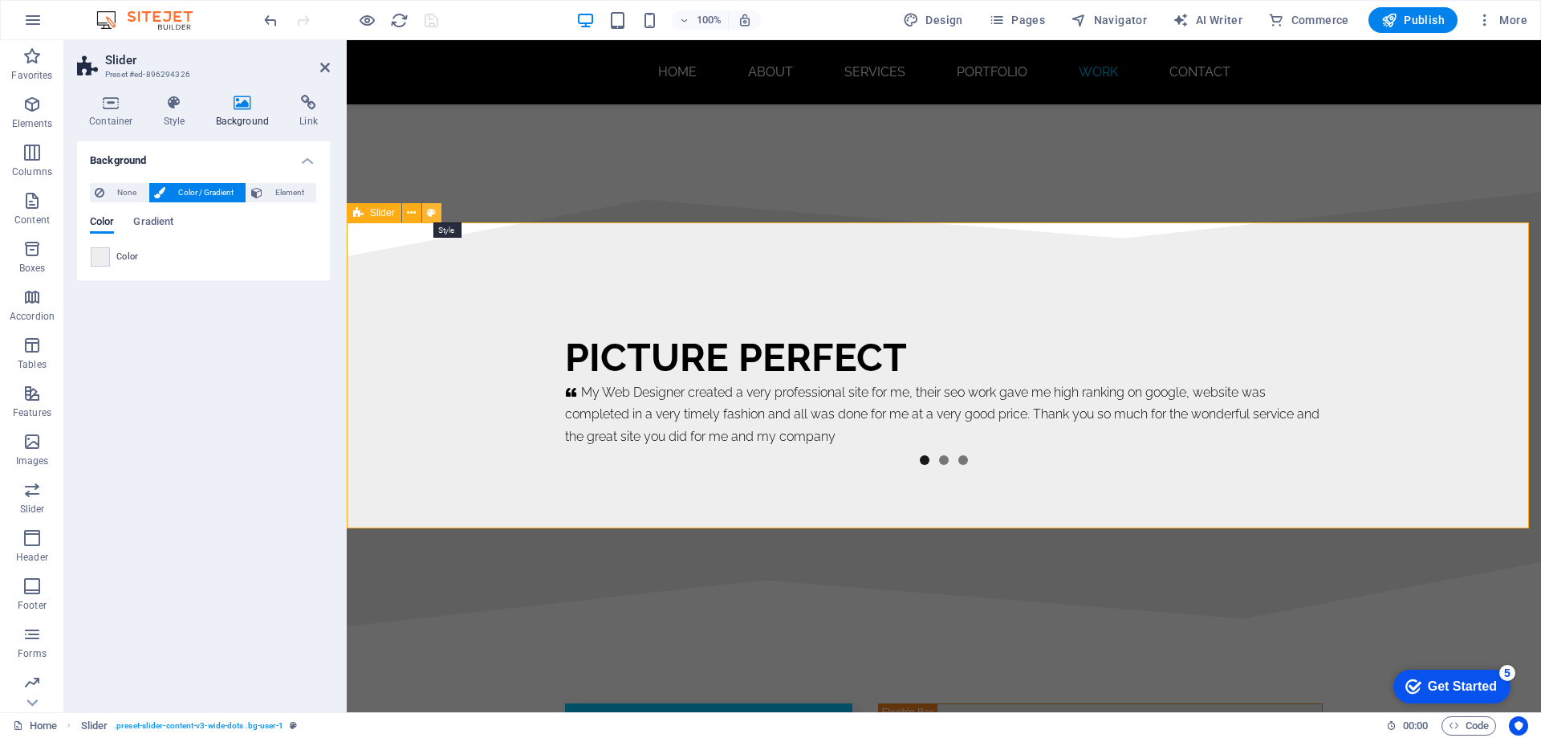
click at [437, 211] on button at bounding box center [431, 212] width 19 height 19
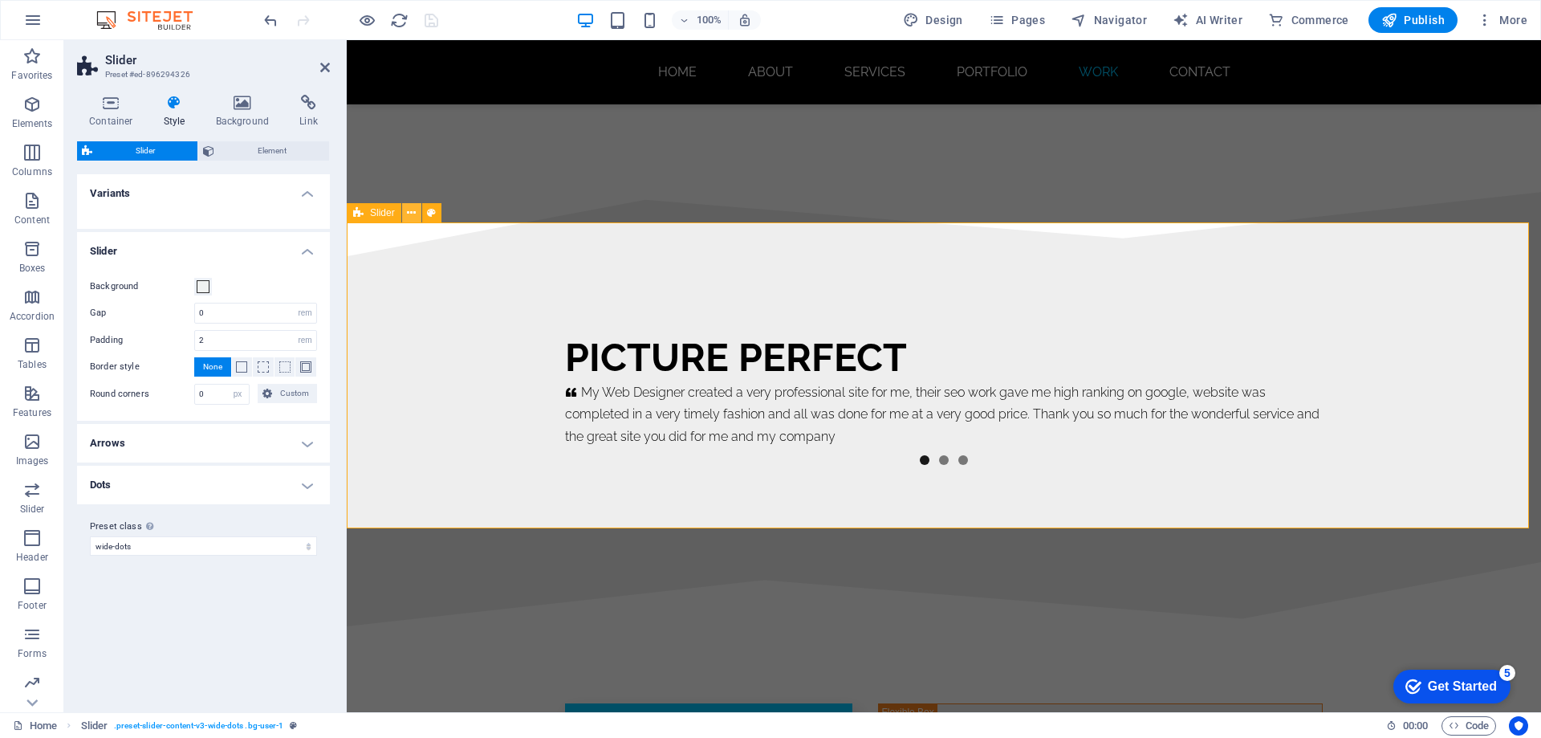
click at [412, 213] on icon at bounding box center [411, 213] width 9 height 17
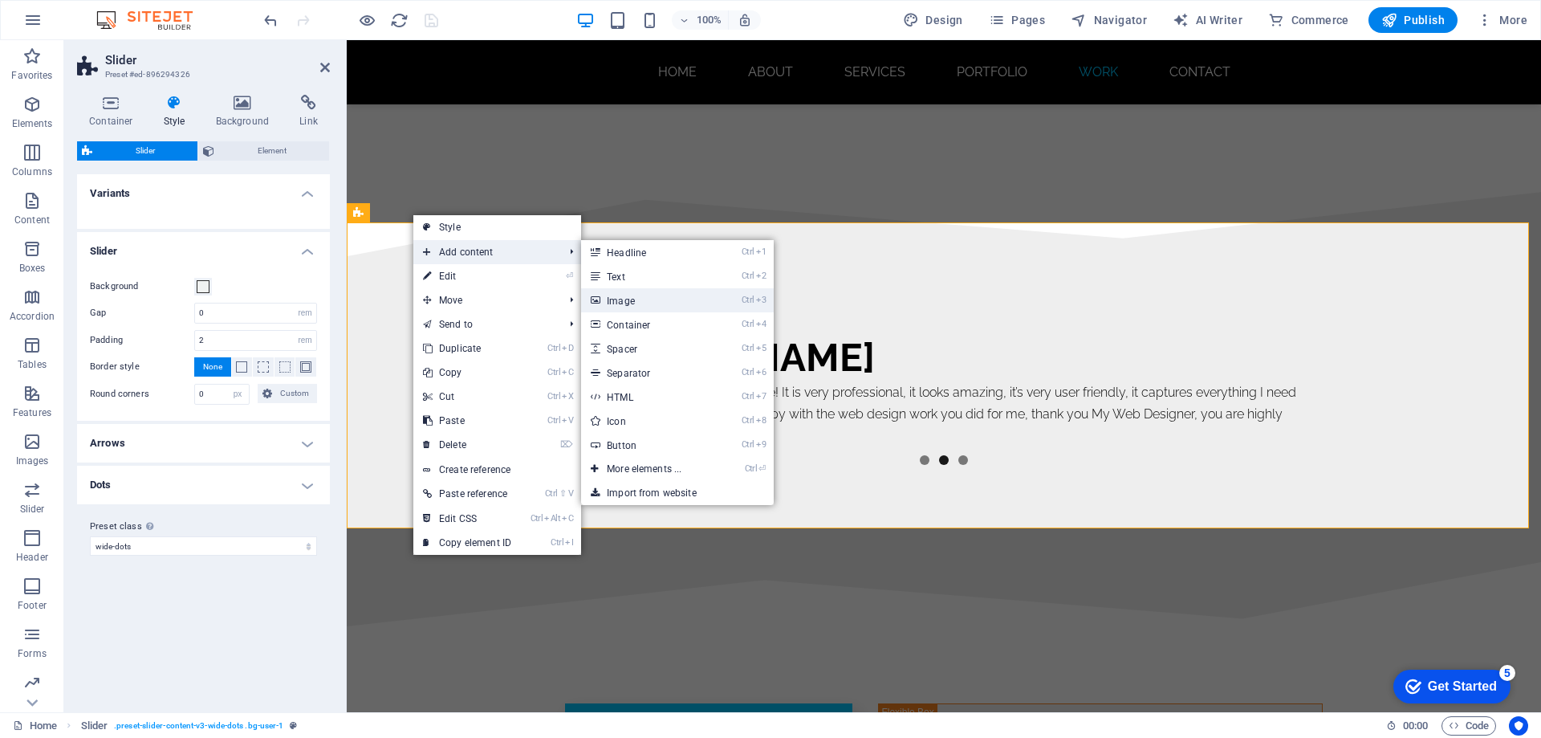
click at [640, 301] on link "Ctrl 3 Image" at bounding box center [647, 300] width 132 height 24
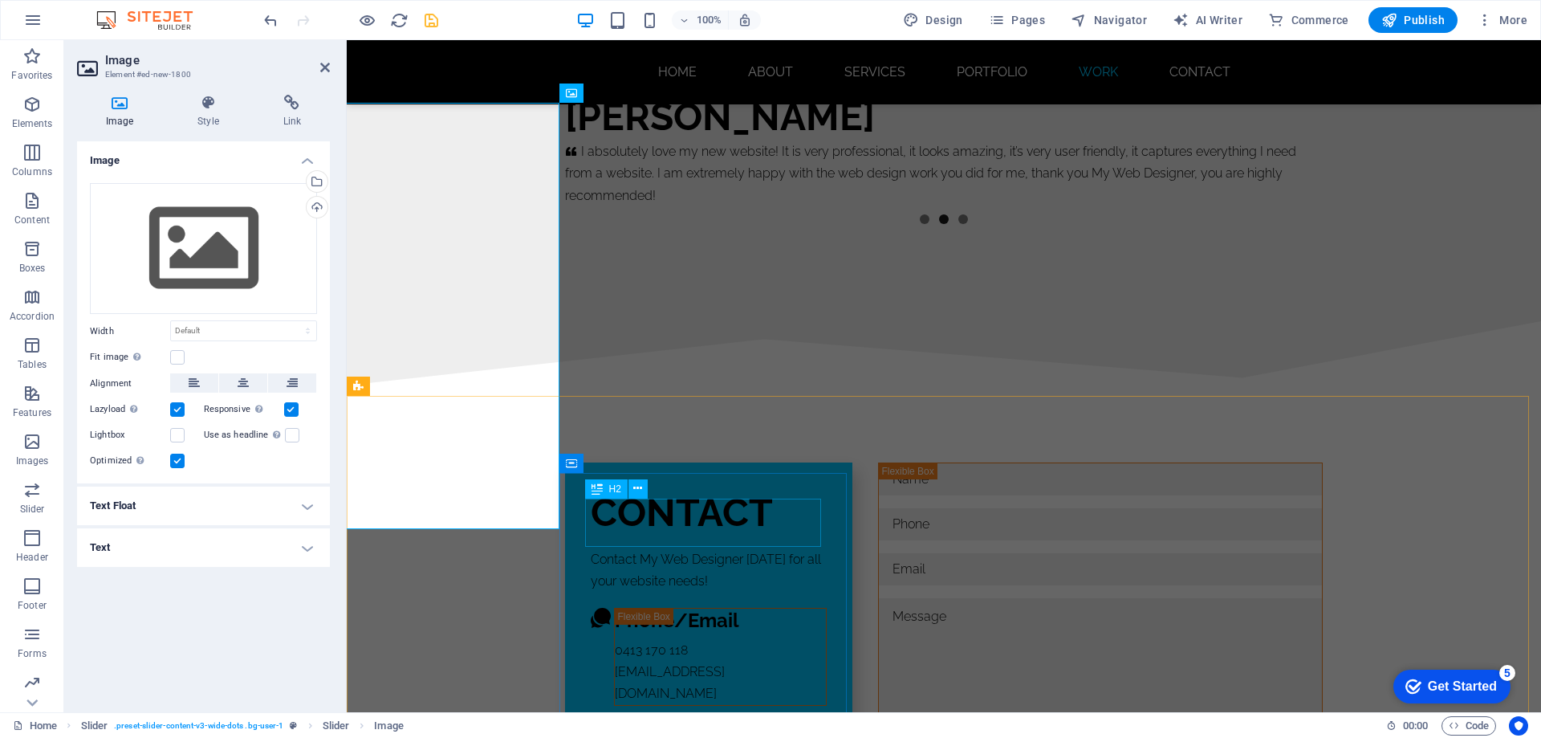
scroll to position [9680, 0]
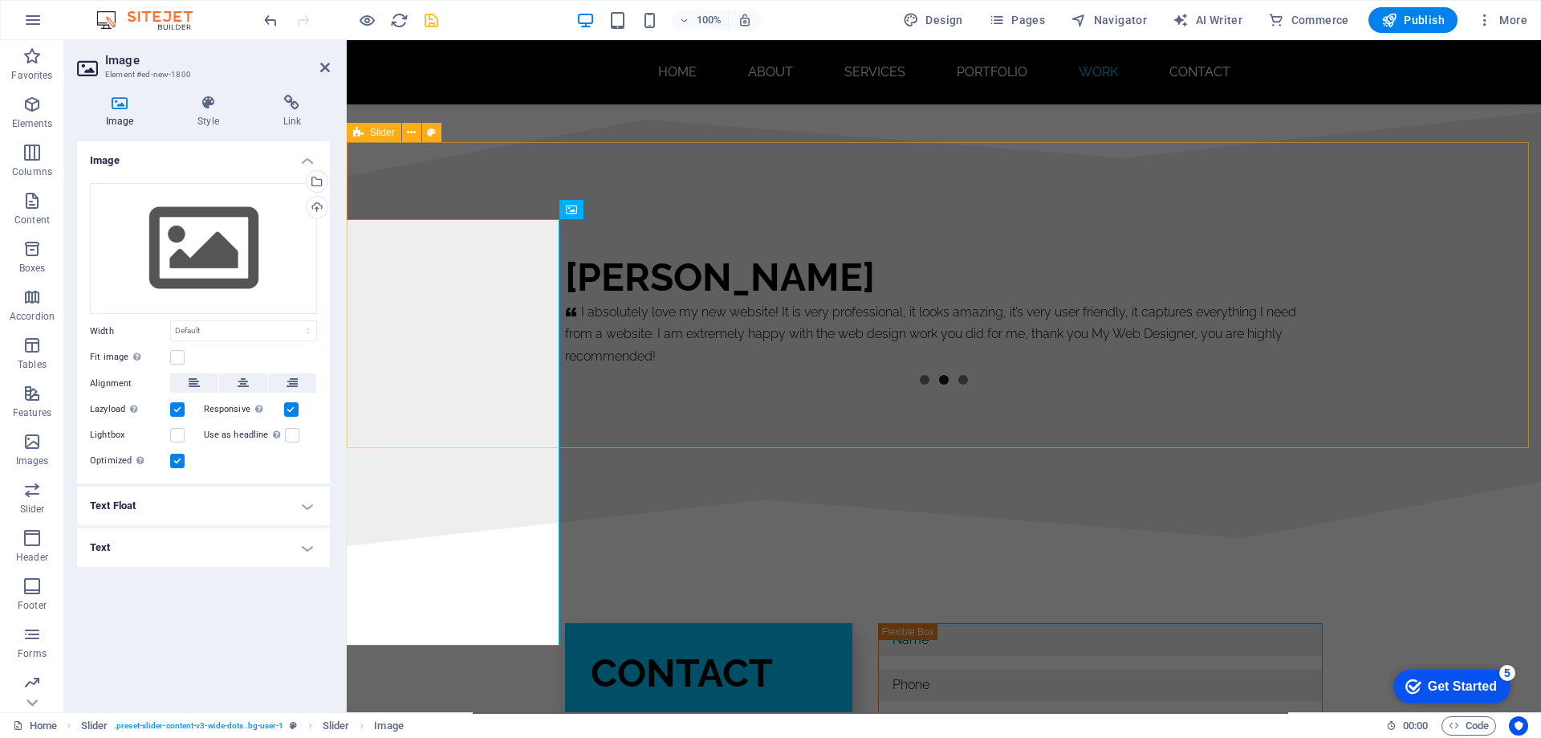
click at [474, 318] on div "Monjour Bridal     A lovely website was created for me at a very good price. St…" at bounding box center [944, 329] width 1194 height 306
select select "rem"
select select "px"
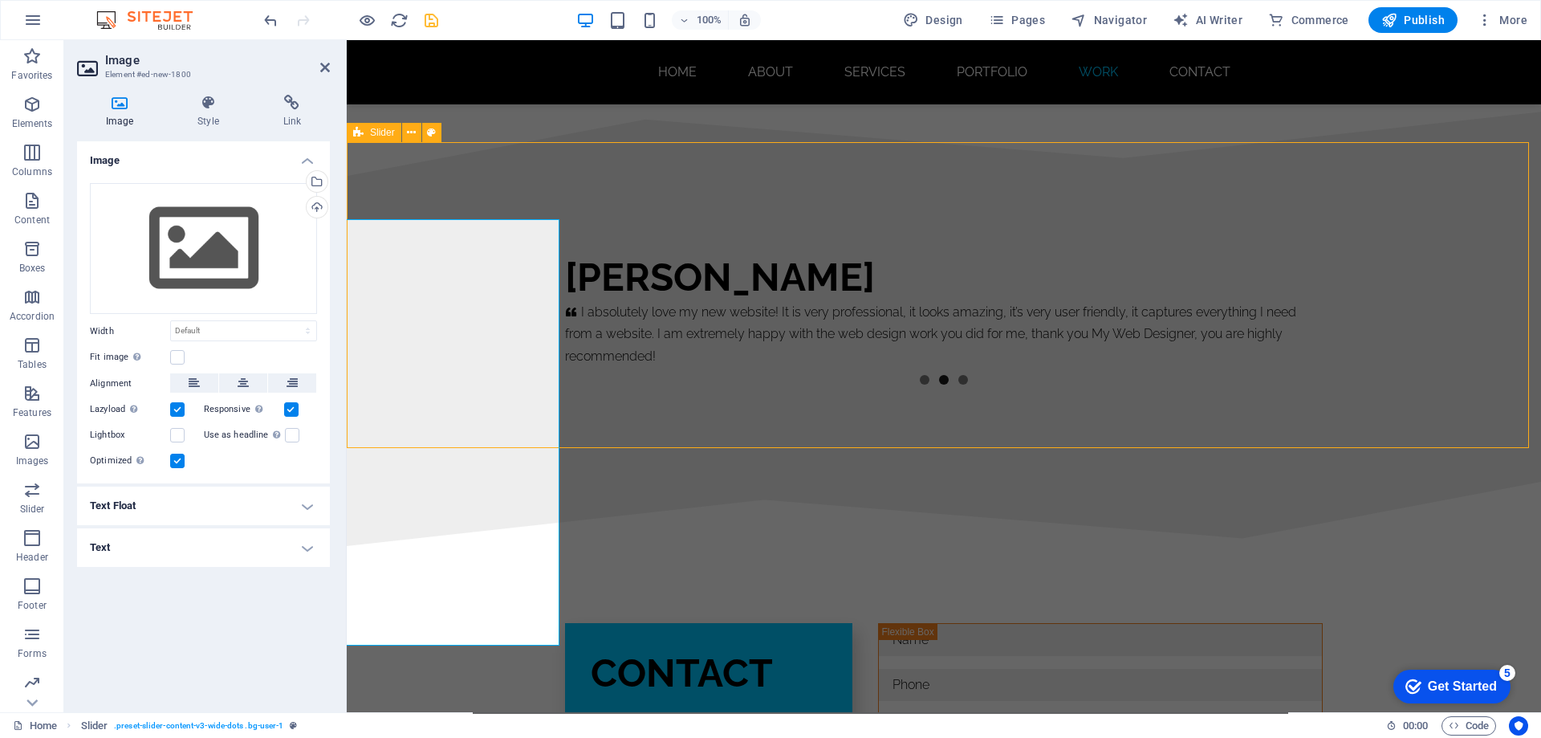
select select "preset-slider-content-v3-wide-dots"
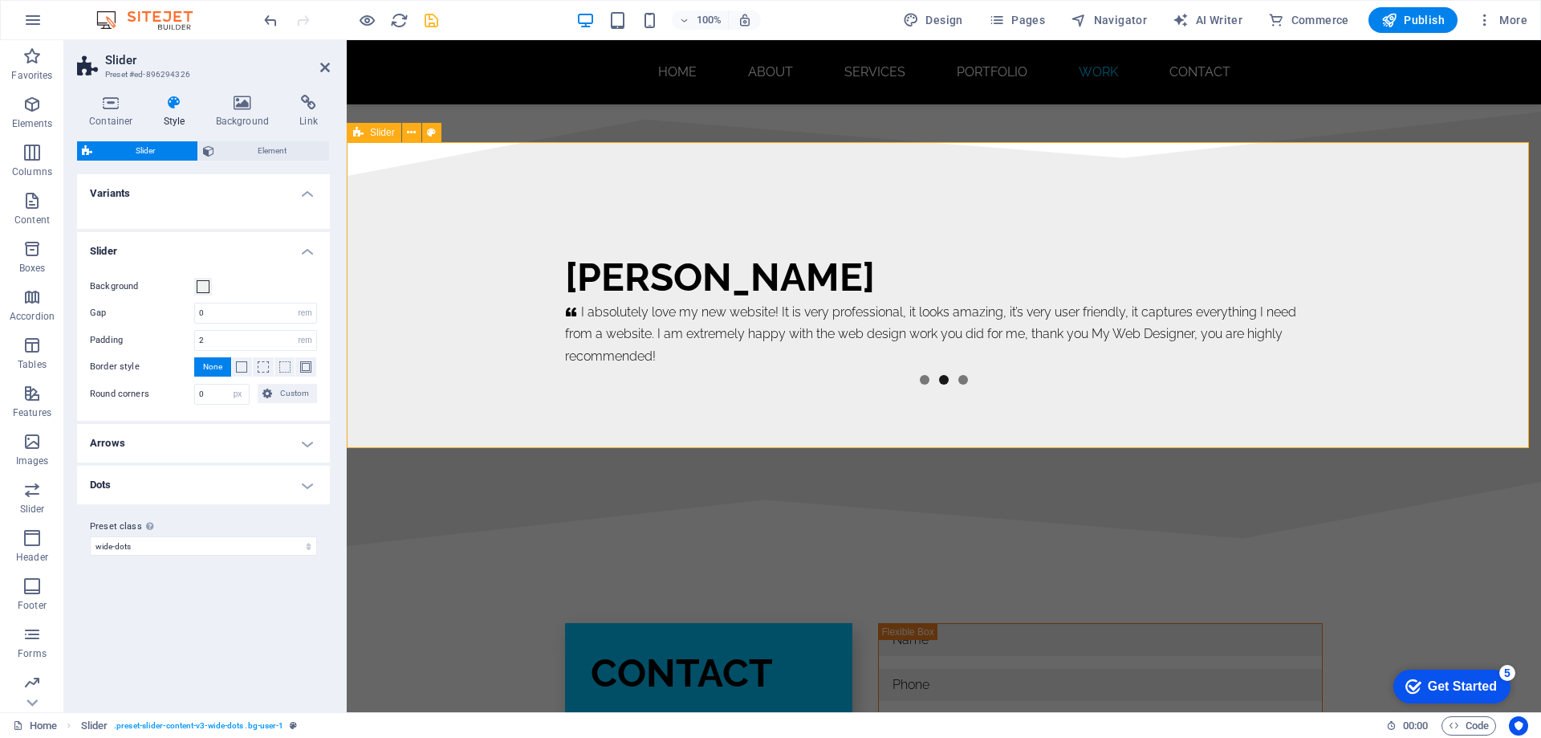
click at [457, 273] on div "Monjour Bridal     A lovely website was created for me at a very good price. St…" at bounding box center [944, 329] width 1194 height 306
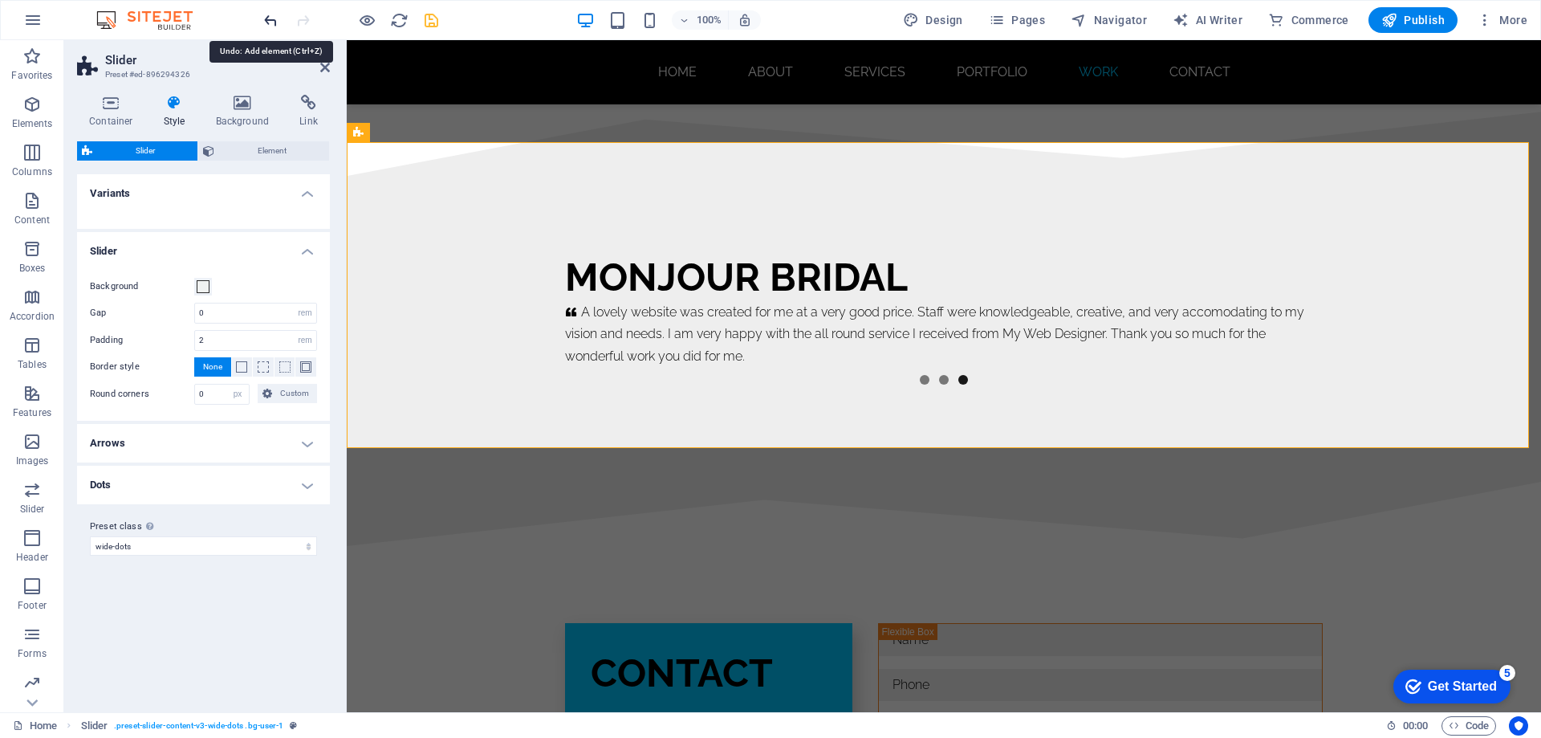
click at [270, 16] on icon "undo" at bounding box center [271, 20] width 18 height 18
click at [323, 71] on icon at bounding box center [325, 67] width 10 height 13
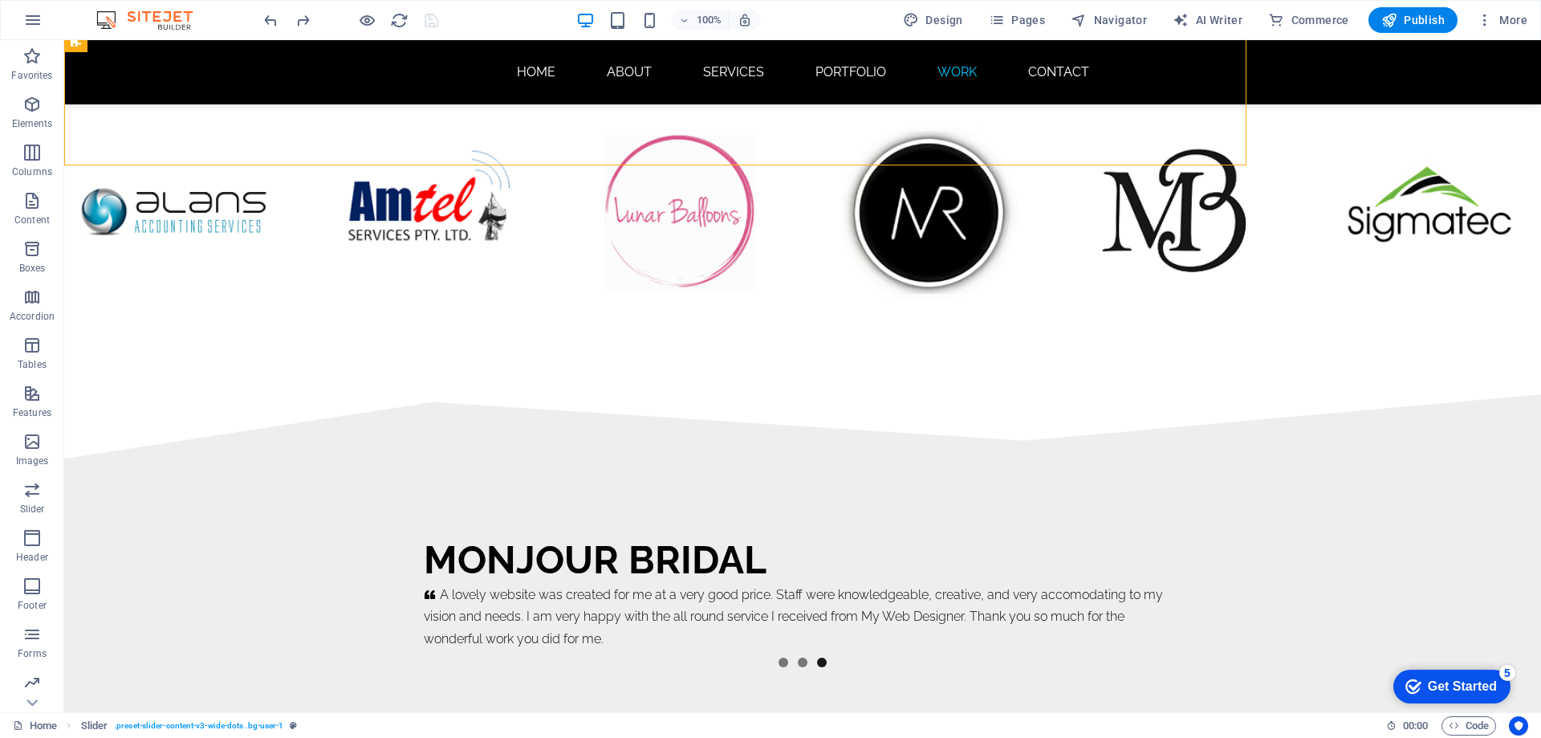
scroll to position [9963, 0]
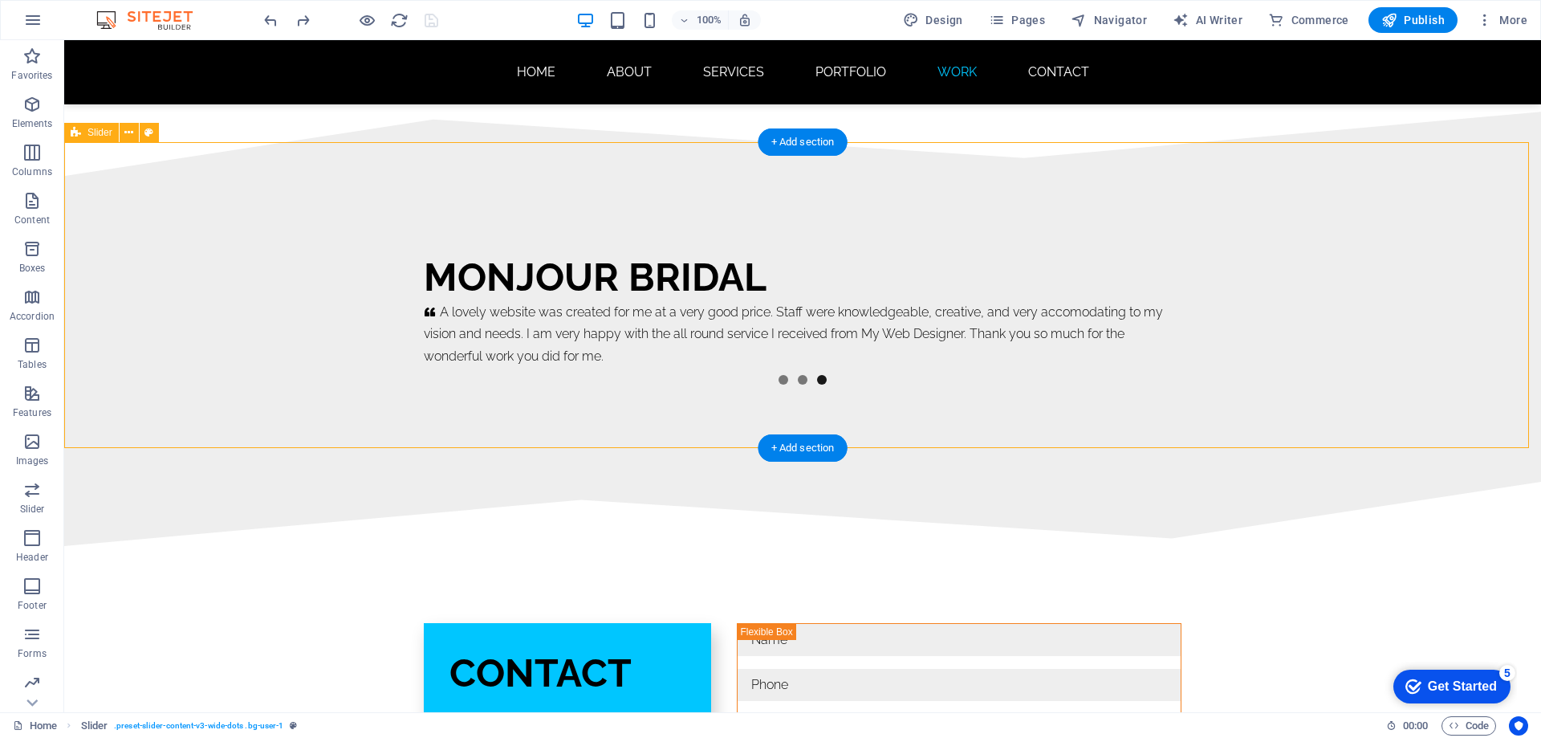
click at [349, 262] on div "Monjour Bridal     A lovely website was created for me at a very good price. St…" at bounding box center [802, 329] width 1477 height 306
select select "rem"
select select "px"
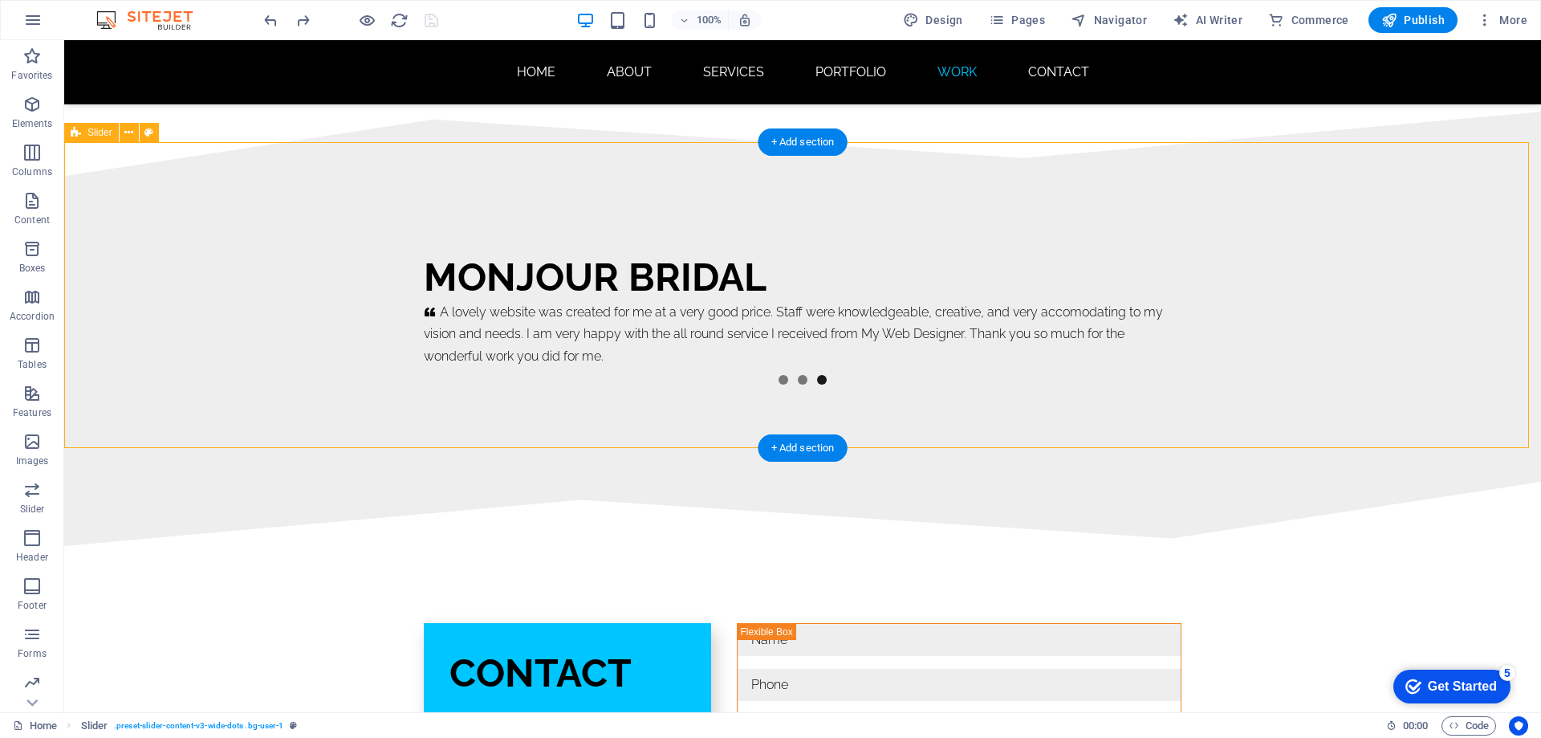
select select "preset-slider-content-v3-wide-dots"
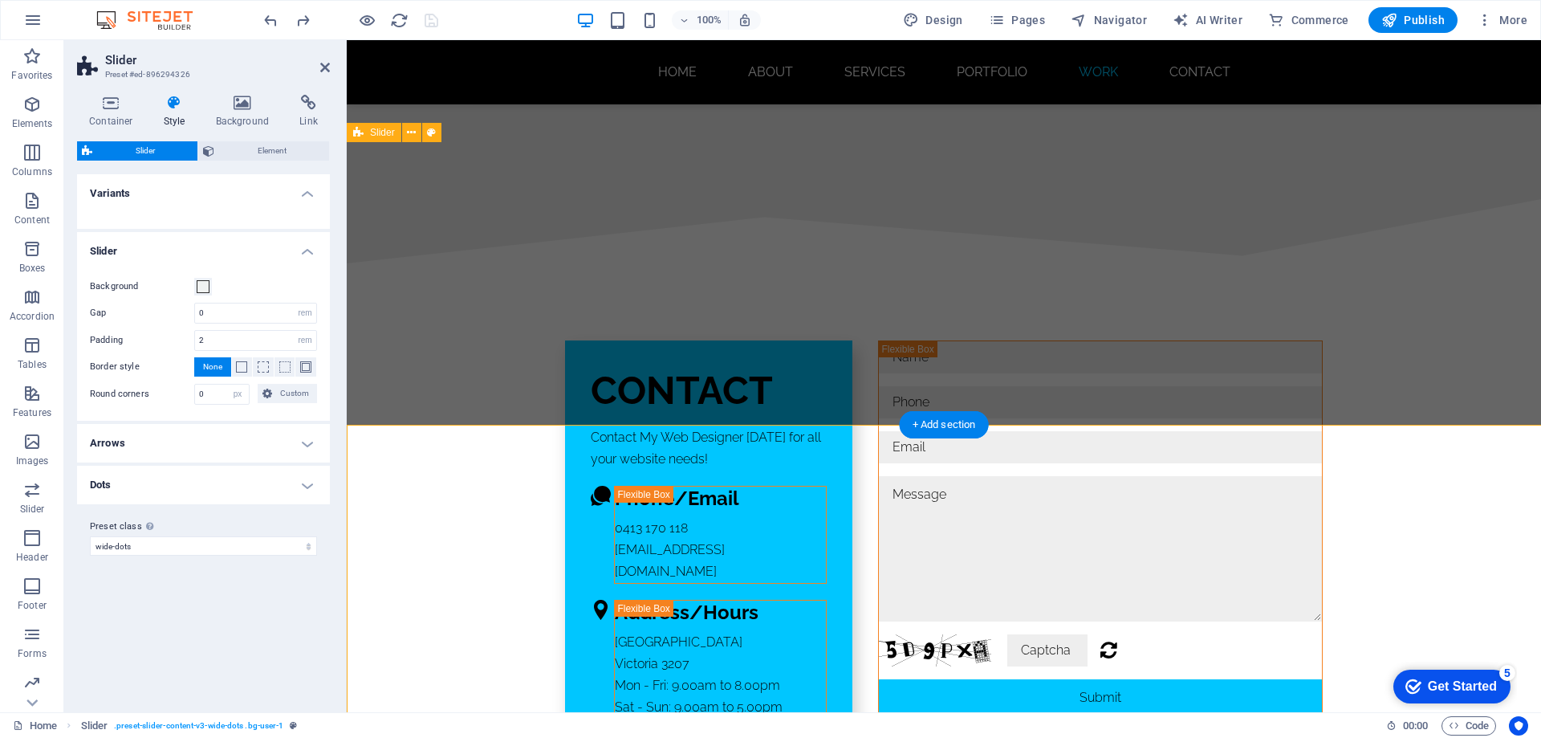
scroll to position [9680, 0]
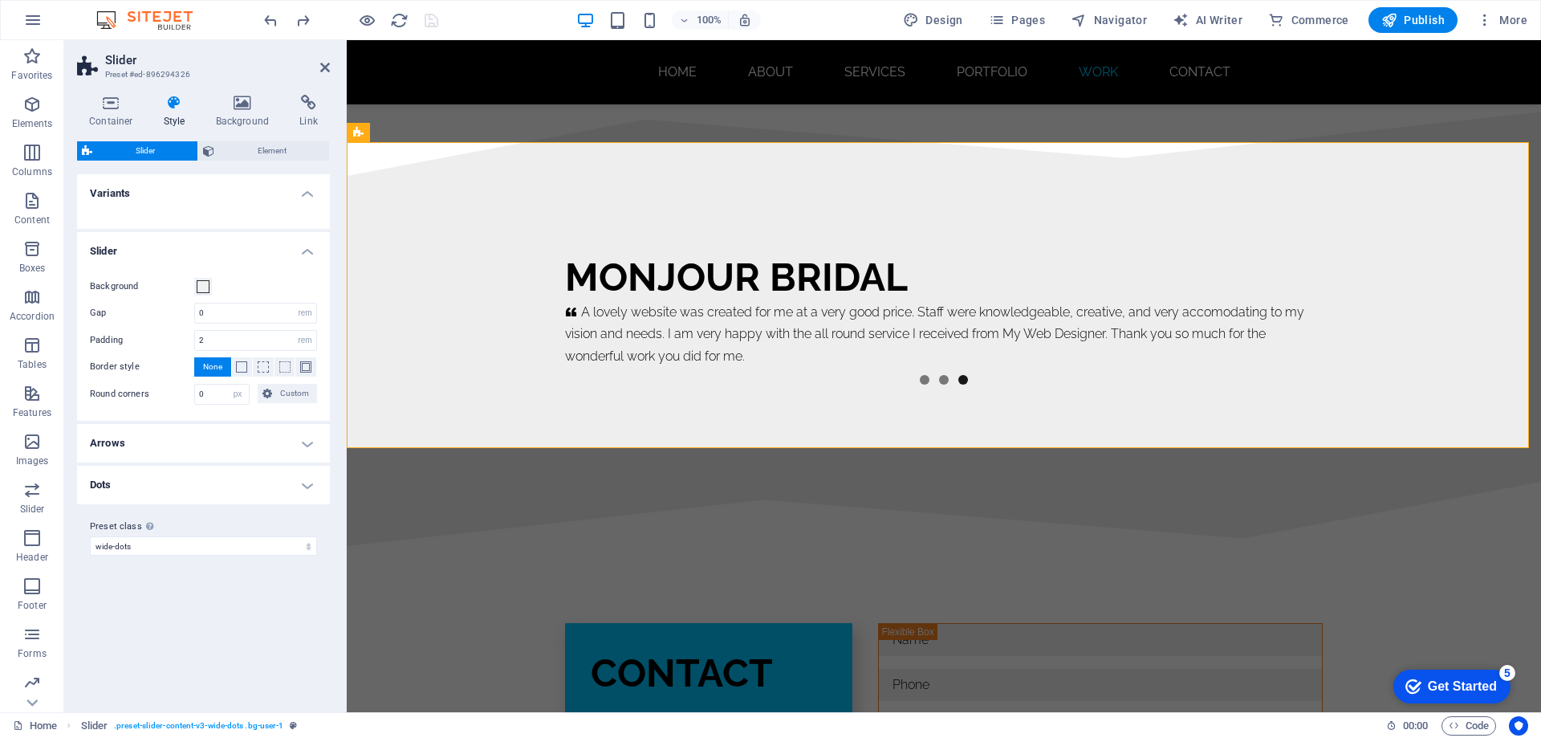
click at [167, 104] on icon at bounding box center [175, 103] width 46 height 16
click at [175, 106] on icon at bounding box center [175, 103] width 46 height 16
click at [113, 112] on h4 "Container" at bounding box center [114, 112] width 75 height 34
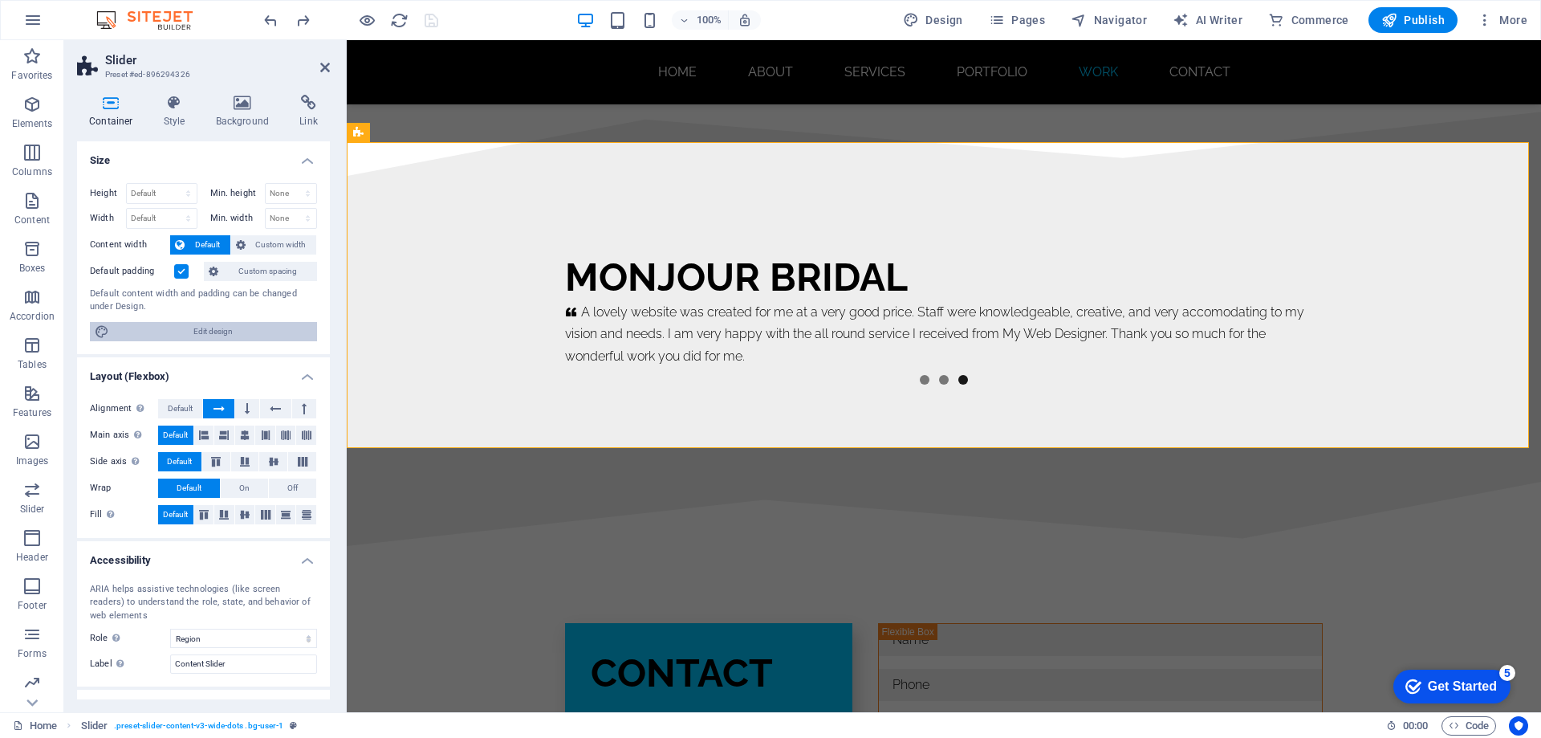
click at [213, 329] on span "Edit design" at bounding box center [213, 331] width 198 height 19
select select "rem"
select select "ease-in-out"
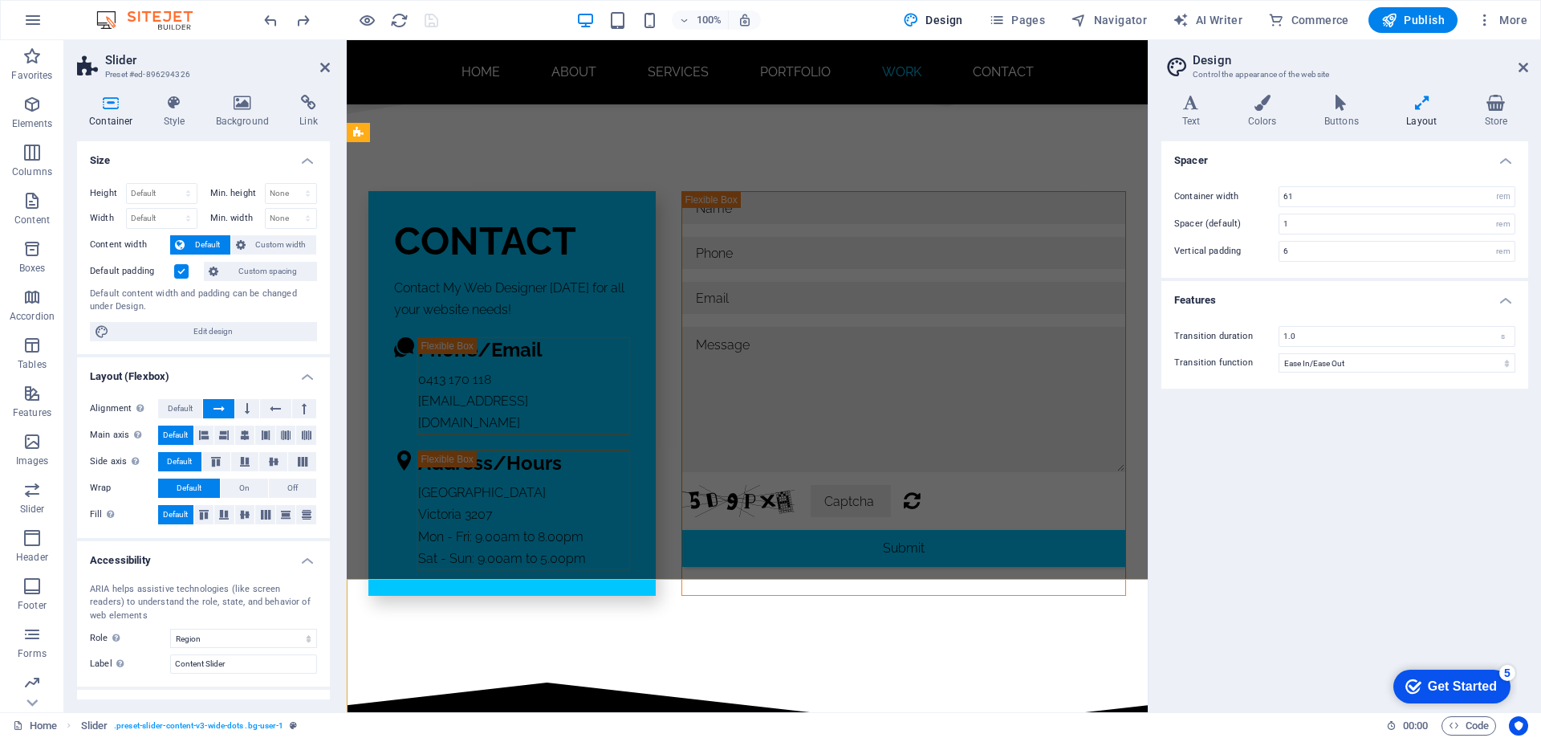
scroll to position [9244, 0]
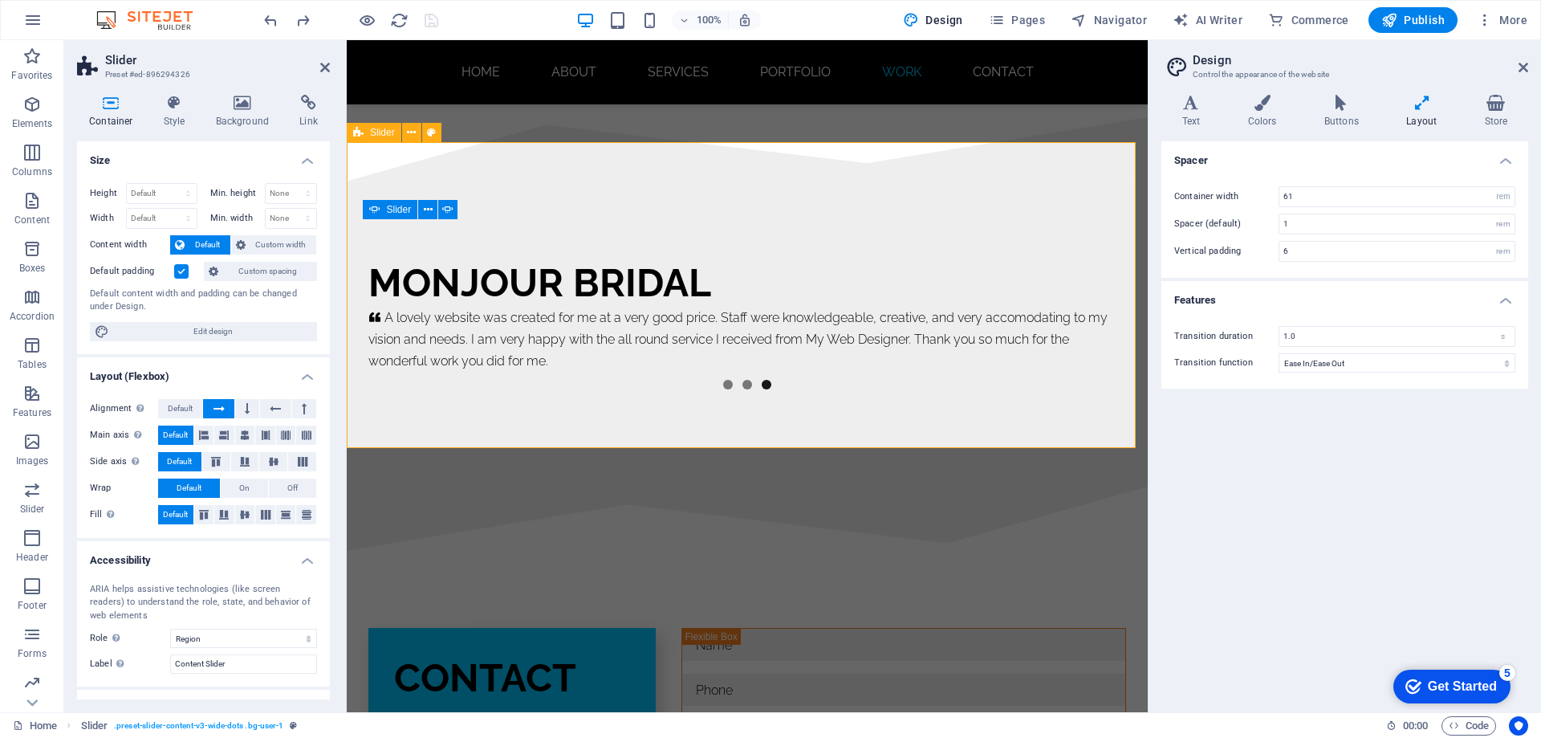
click at [1517, 67] on h2 "Design" at bounding box center [1360, 60] width 335 height 14
click at [1519, 67] on icon at bounding box center [1524, 67] width 10 height 13
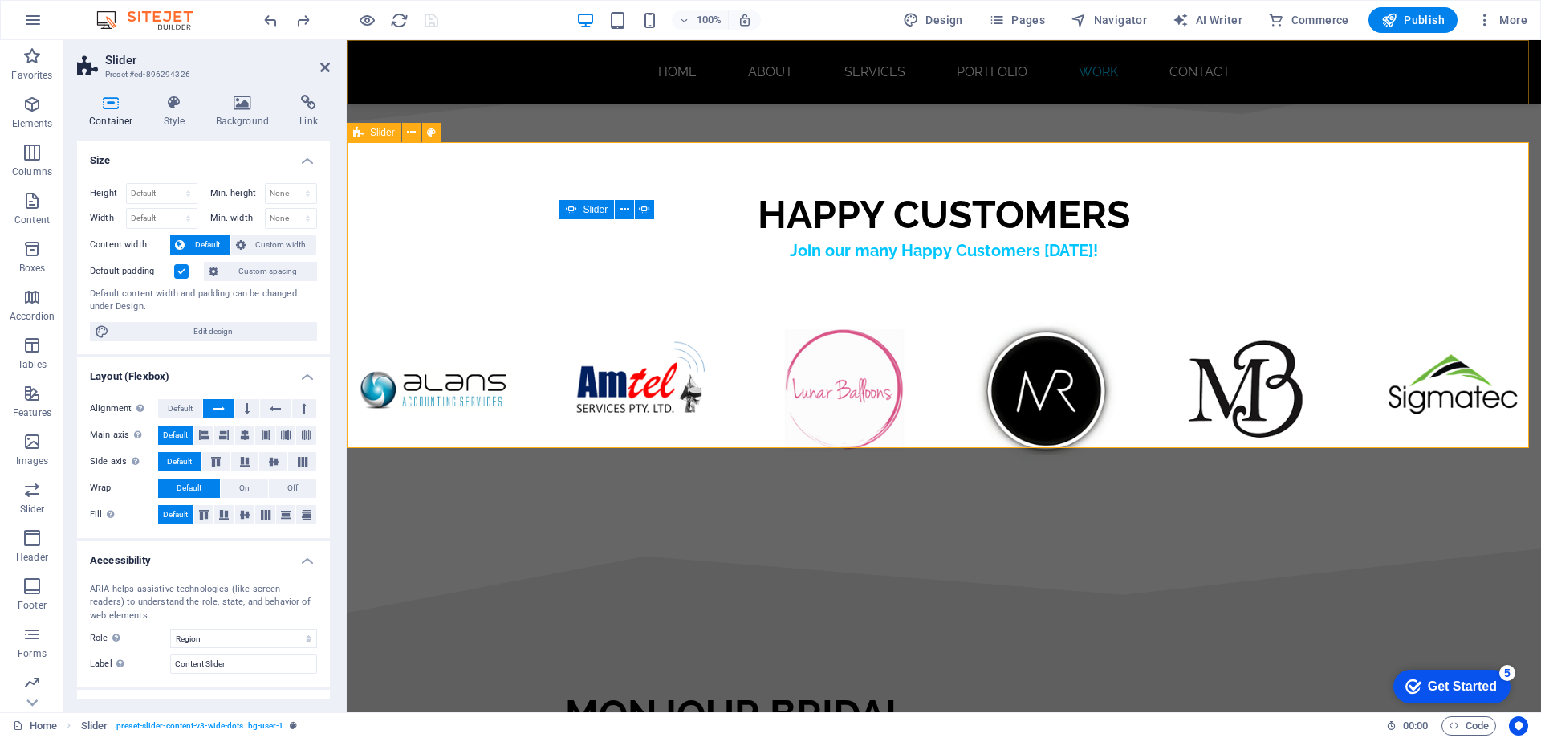
scroll to position [9680, 0]
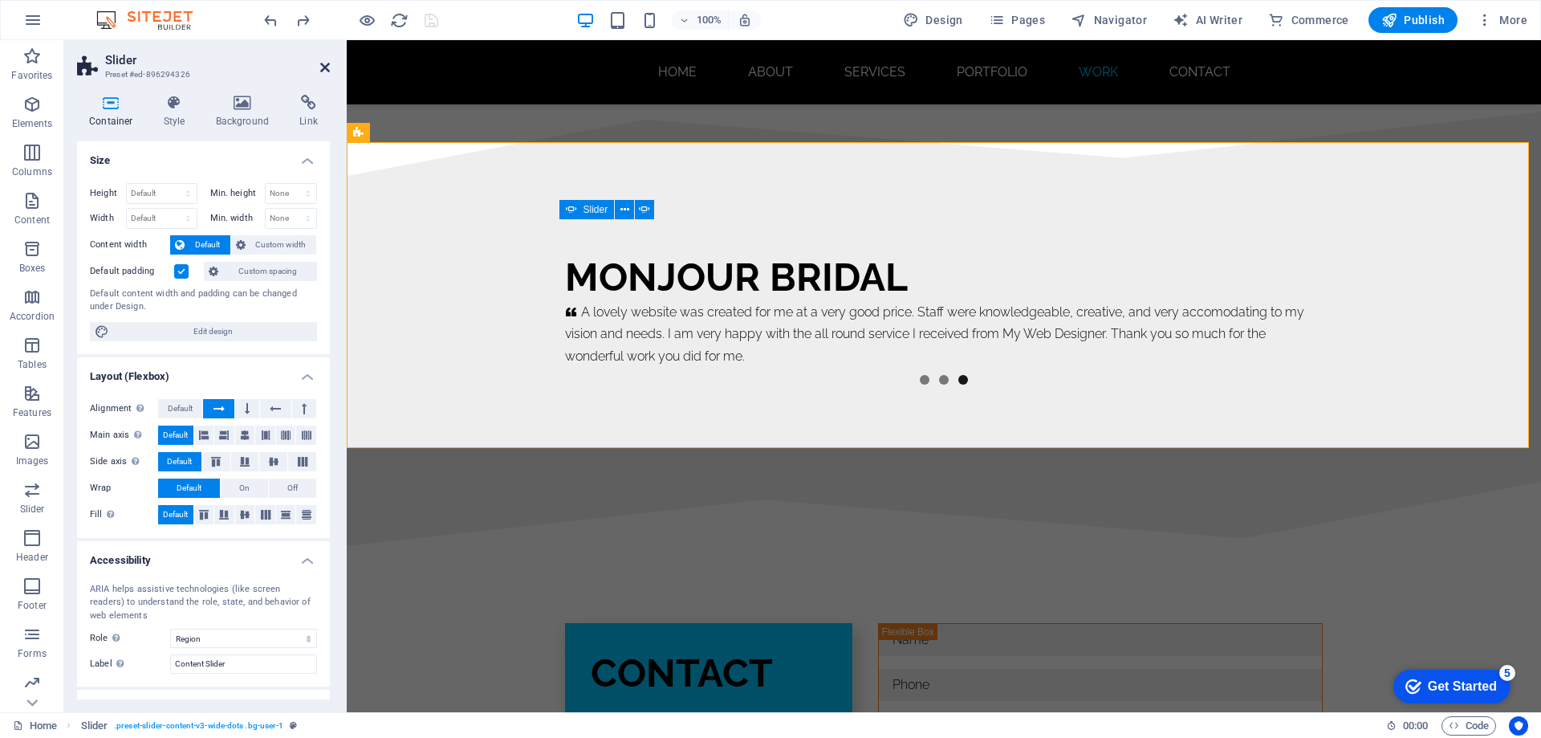
click at [325, 67] on icon at bounding box center [325, 67] width 10 height 13
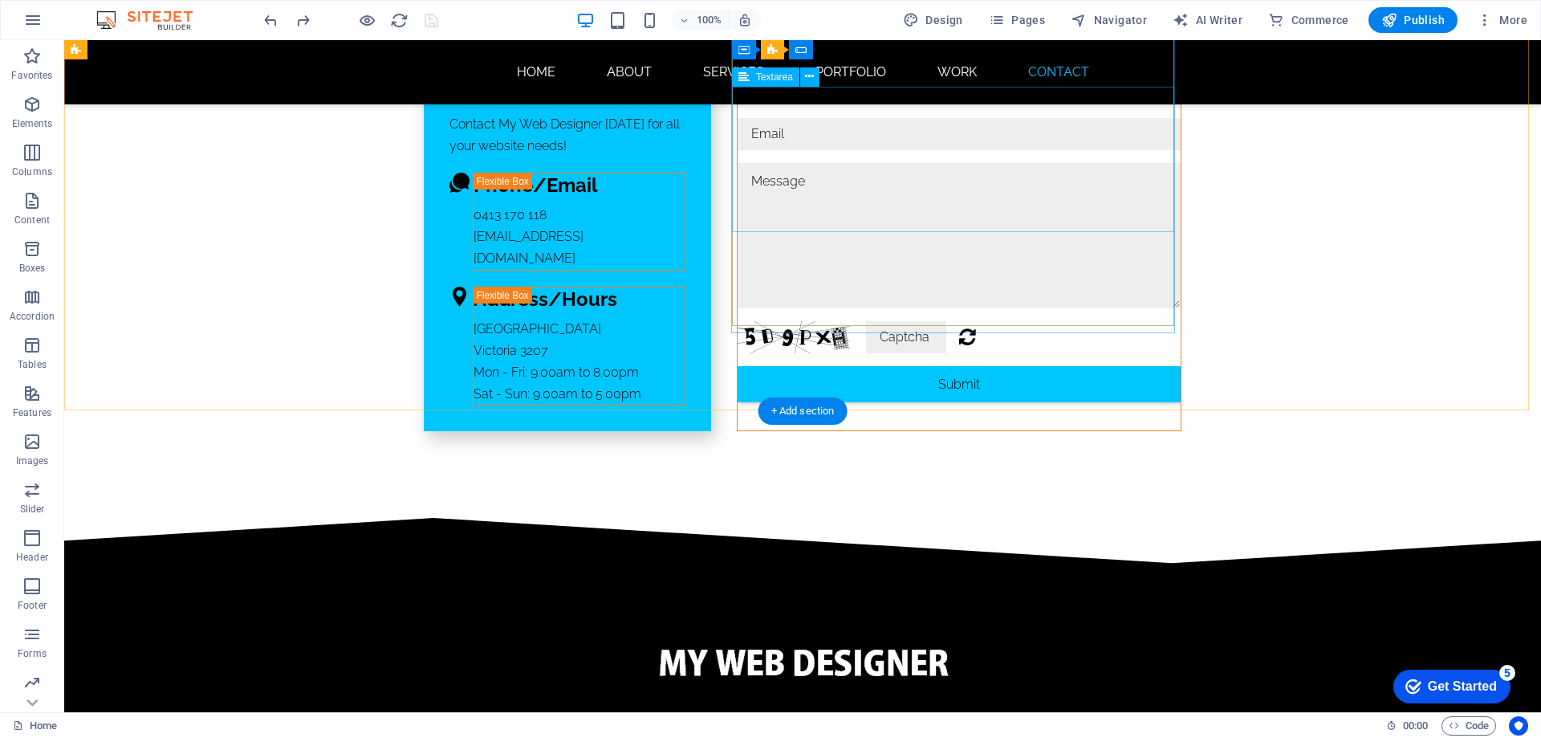
scroll to position [10631, 0]
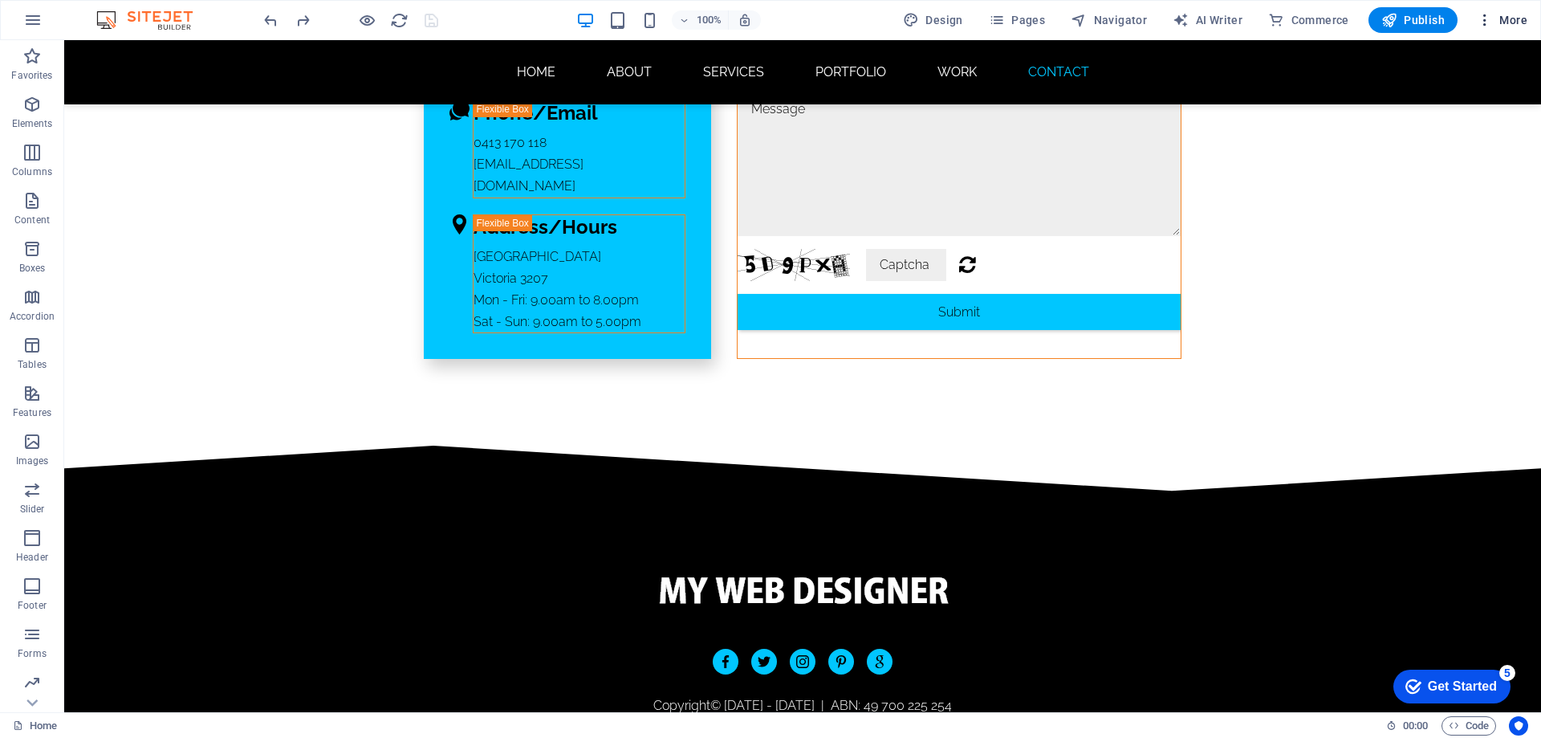
click at [1497, 25] on span "More" at bounding box center [1502, 20] width 51 height 16
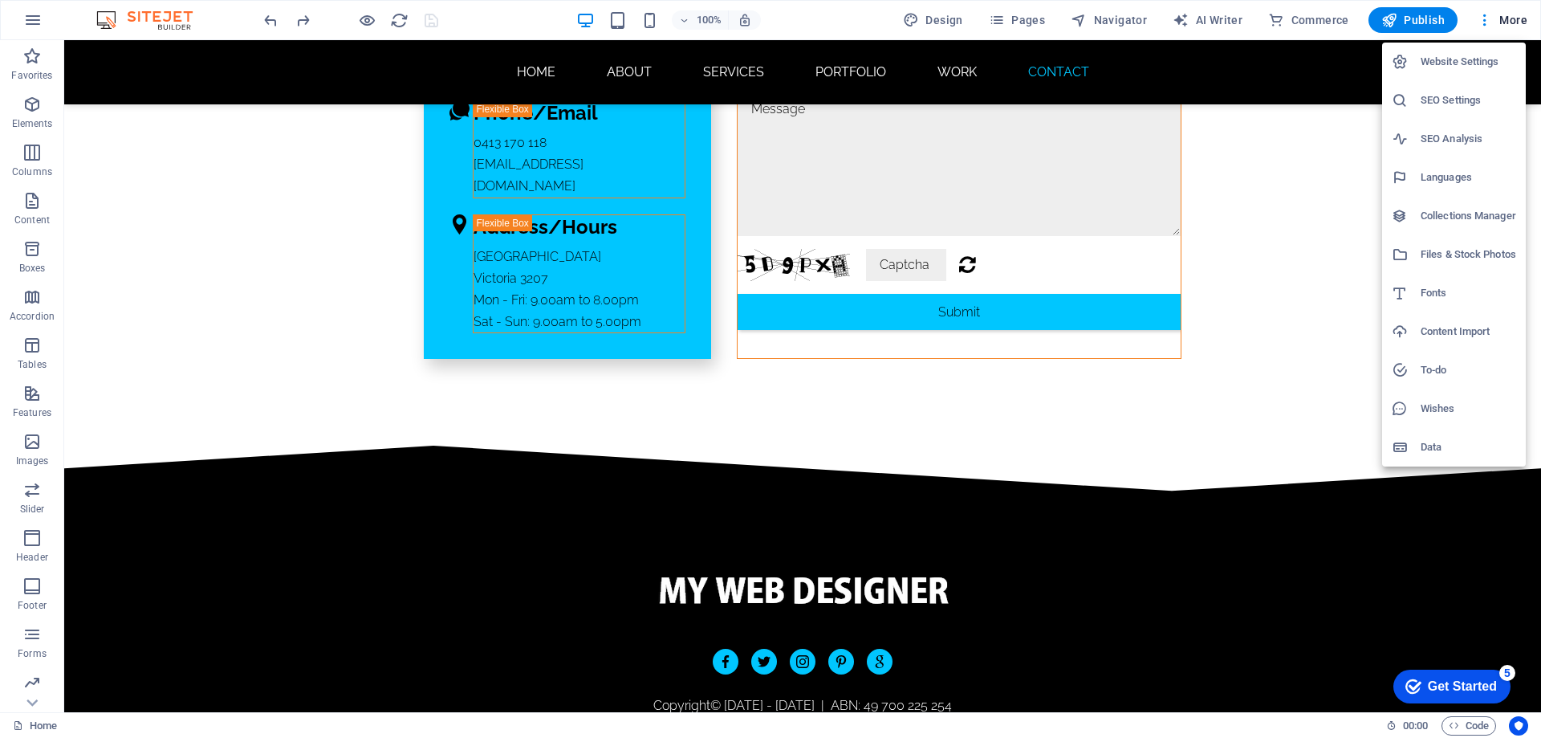
click at [1447, 99] on h6 "SEO Settings" at bounding box center [1469, 100] width 96 height 19
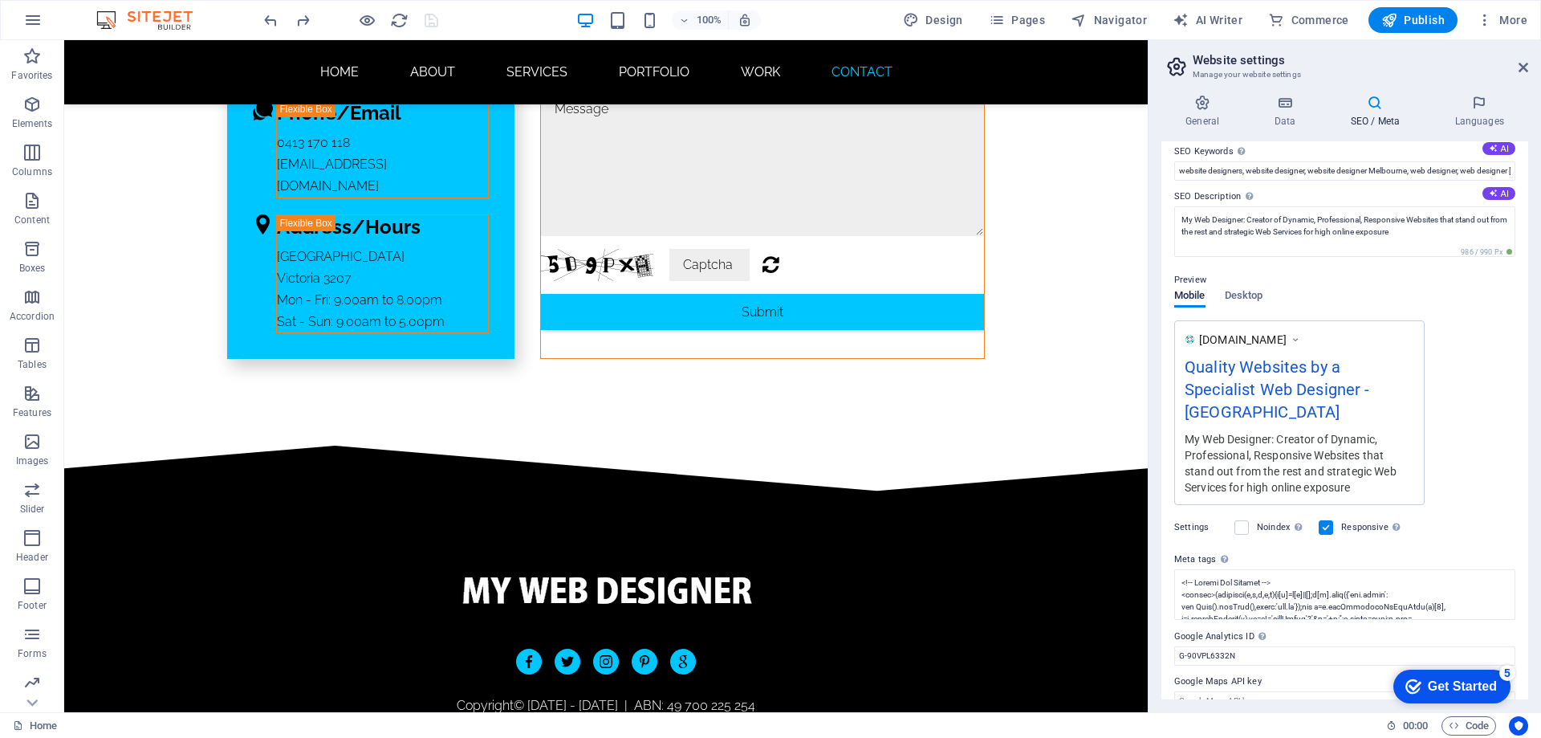
scroll to position [104, 0]
click at [1244, 575] on textarea "Meta tags Enter HTML code here that will be placed inside the tags of your webs…" at bounding box center [1344, 592] width 341 height 51
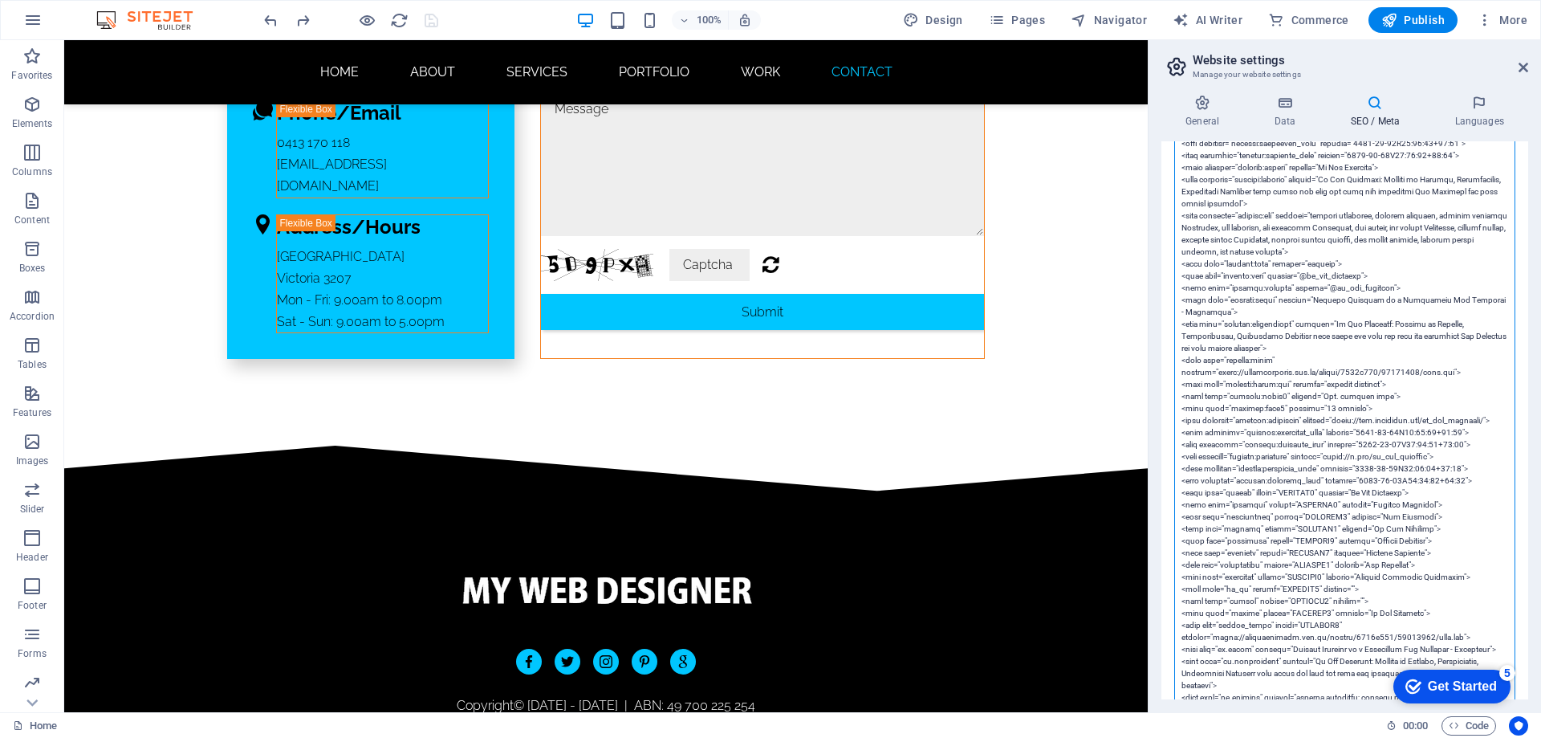
scroll to position [746, 0]
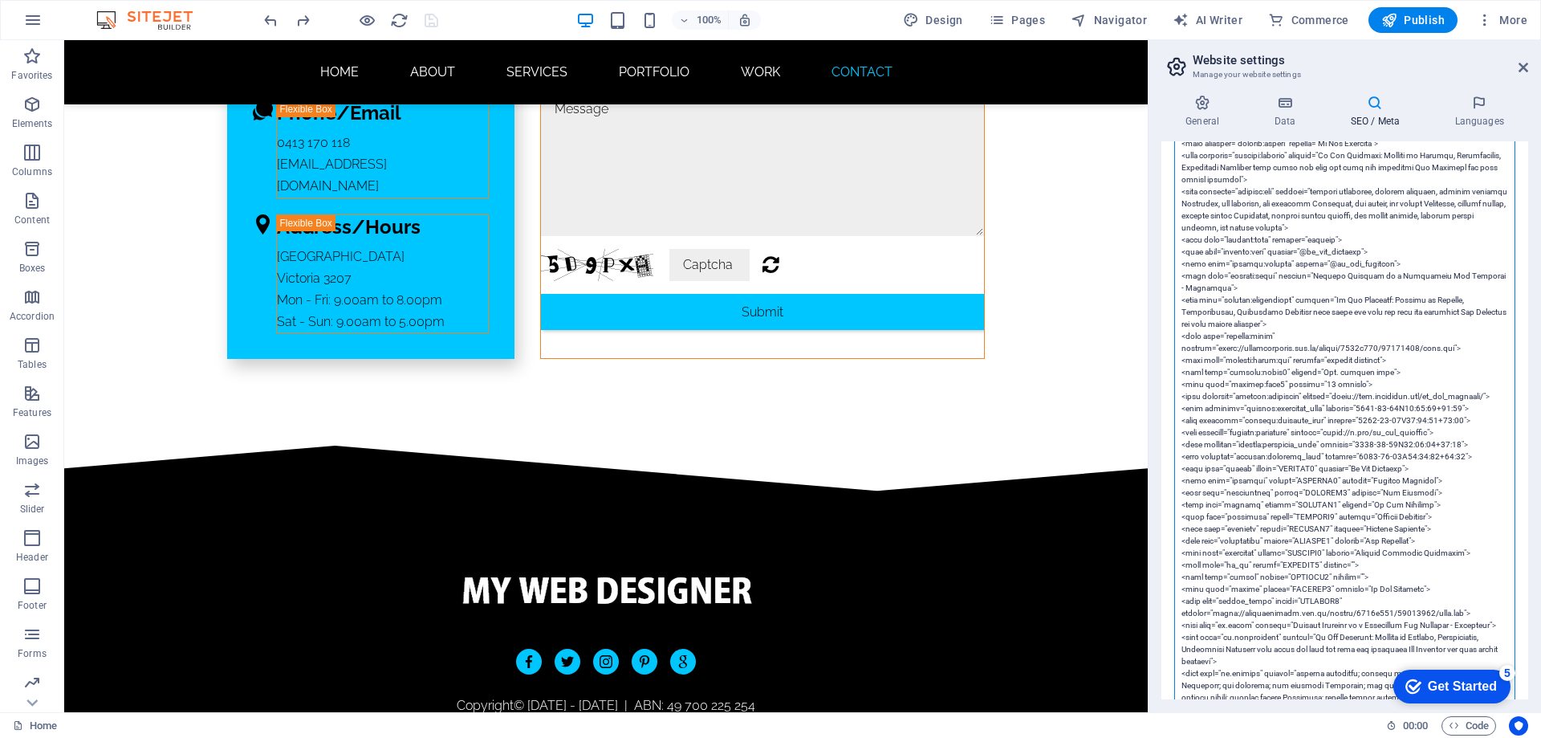
drag, startPoint x: 1465, startPoint y: 410, endPoint x: 1173, endPoint y: 389, distance: 292.1
click at [1173, 389] on div "SEO Title The title of your website - make it something that stands out in sear…" at bounding box center [1344, 420] width 367 height 558
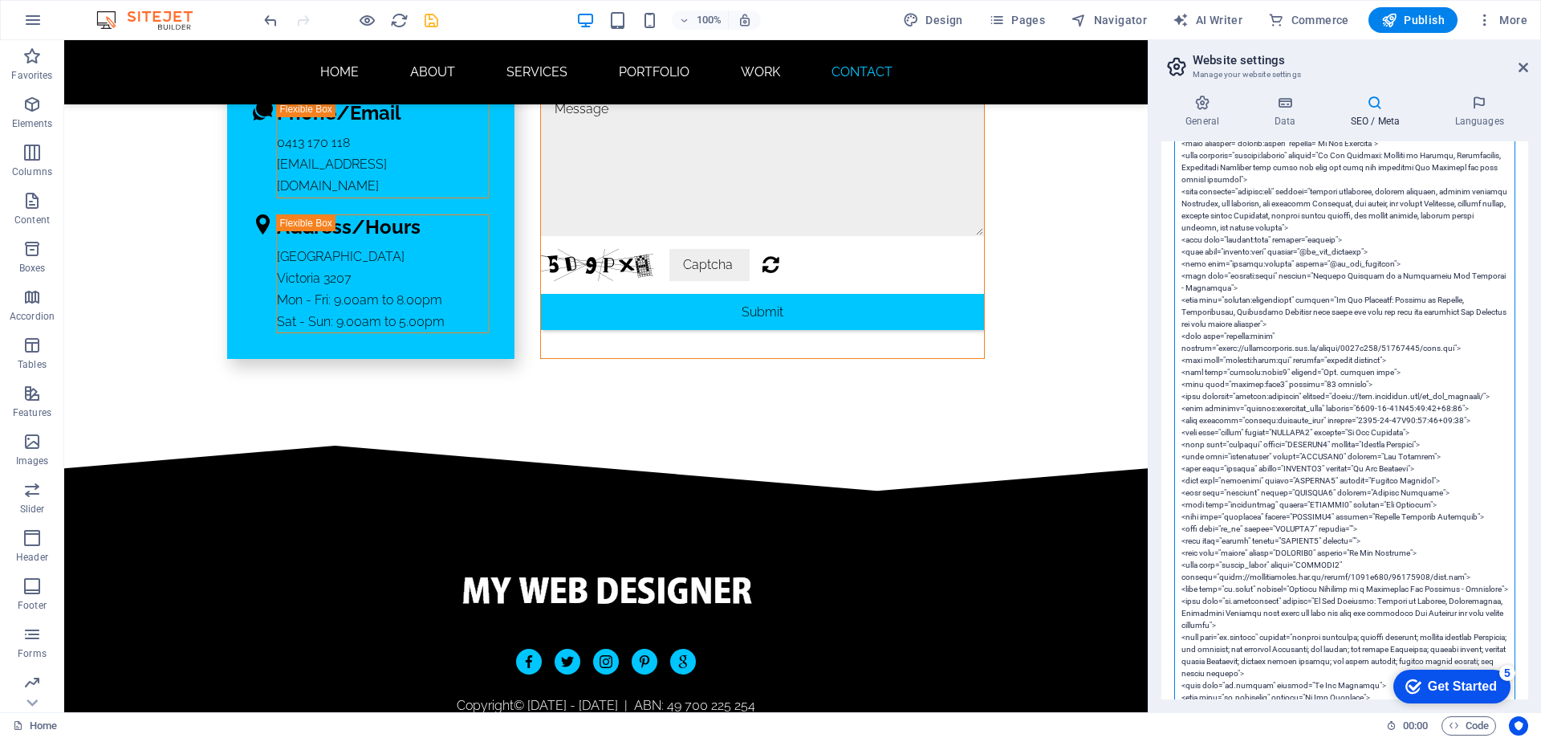
scroll to position [241, 0]
type textarea "<!-- Google Tag Manager --> <script>(function(w,d,s,l,i){w[l]=w[l]||[];w[l].pus…"
click at [422, 14] on icon "save" at bounding box center [431, 20] width 18 height 18
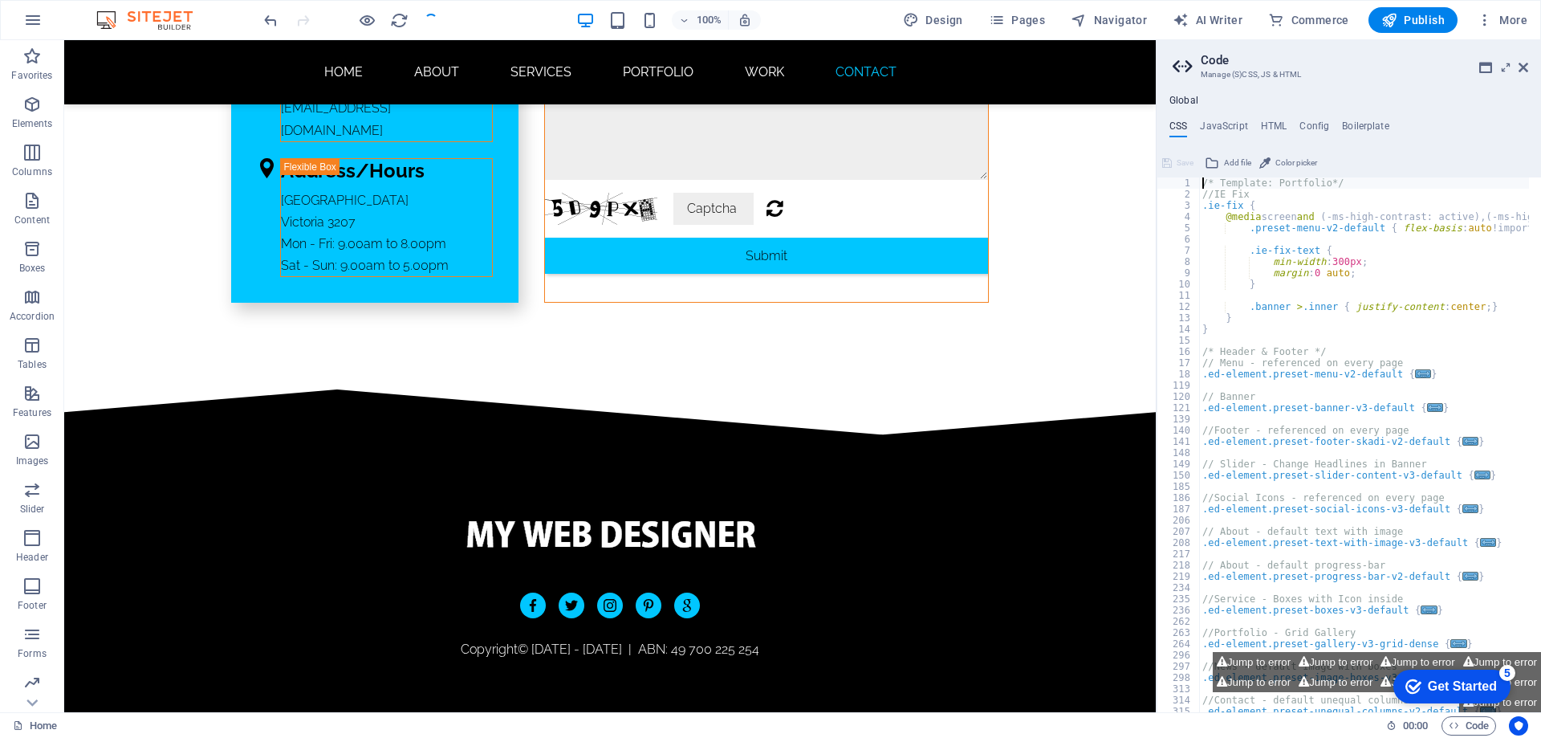
scroll to position [10245, 0]
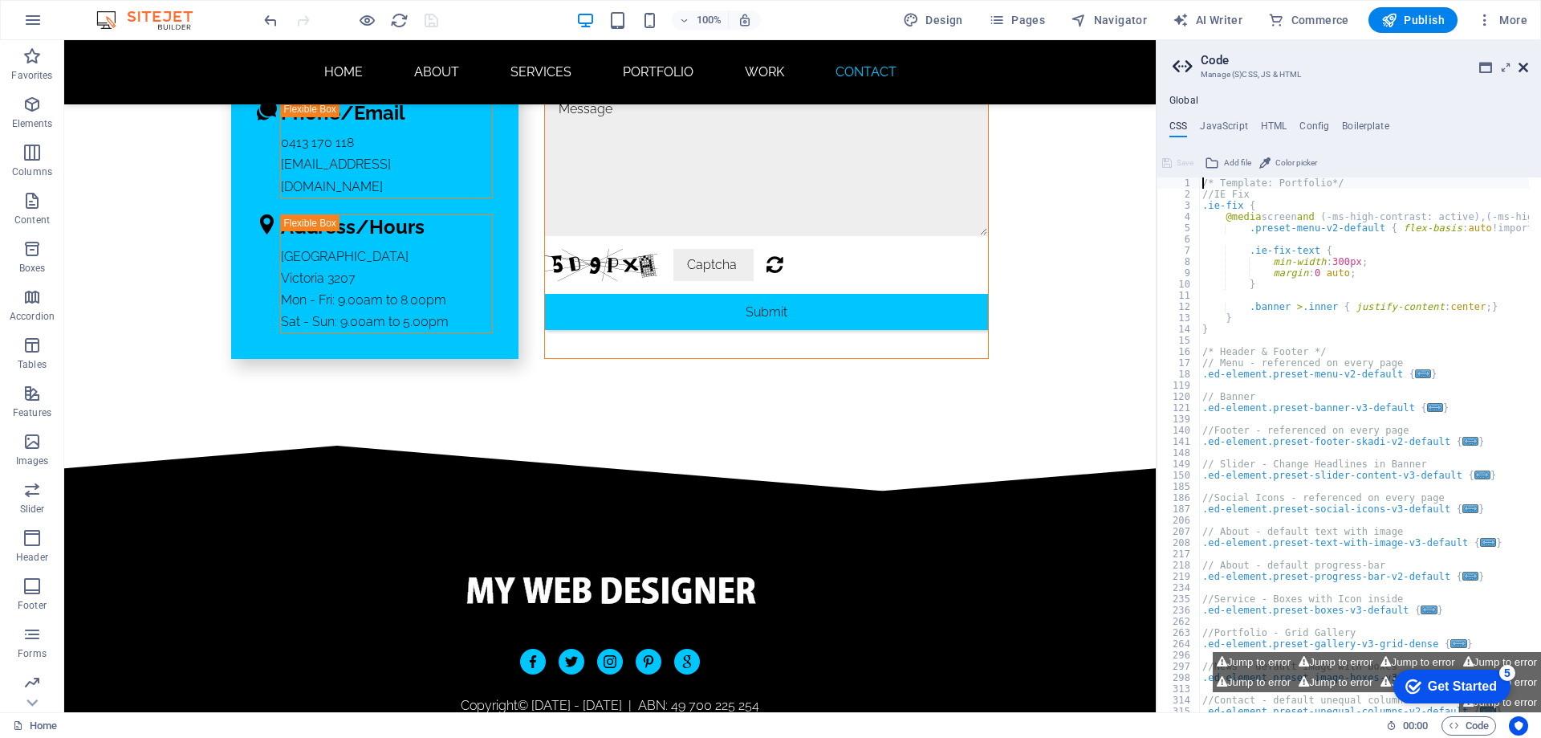
click at [1521, 64] on icon at bounding box center [1524, 67] width 10 height 13
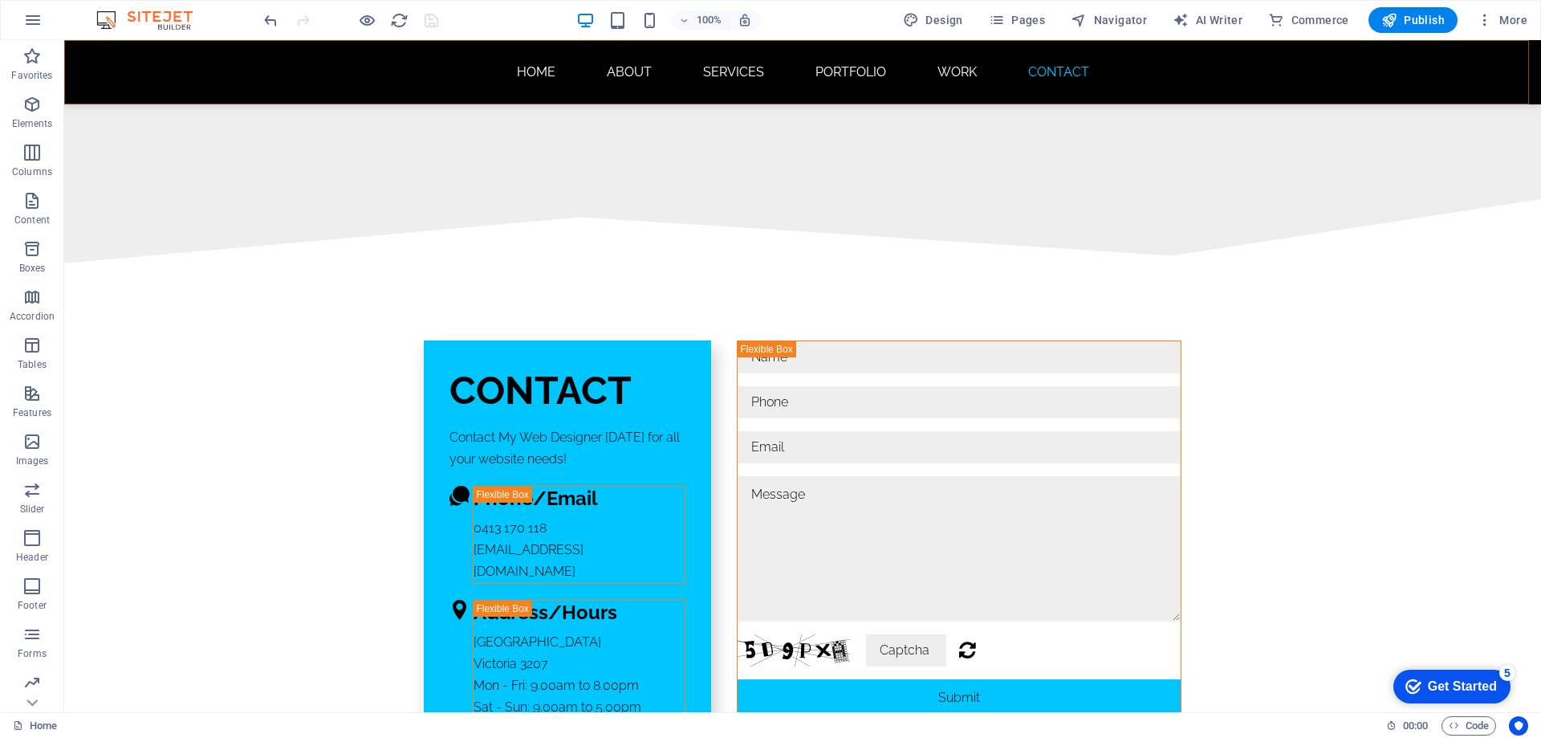
scroll to position [10631, 0]
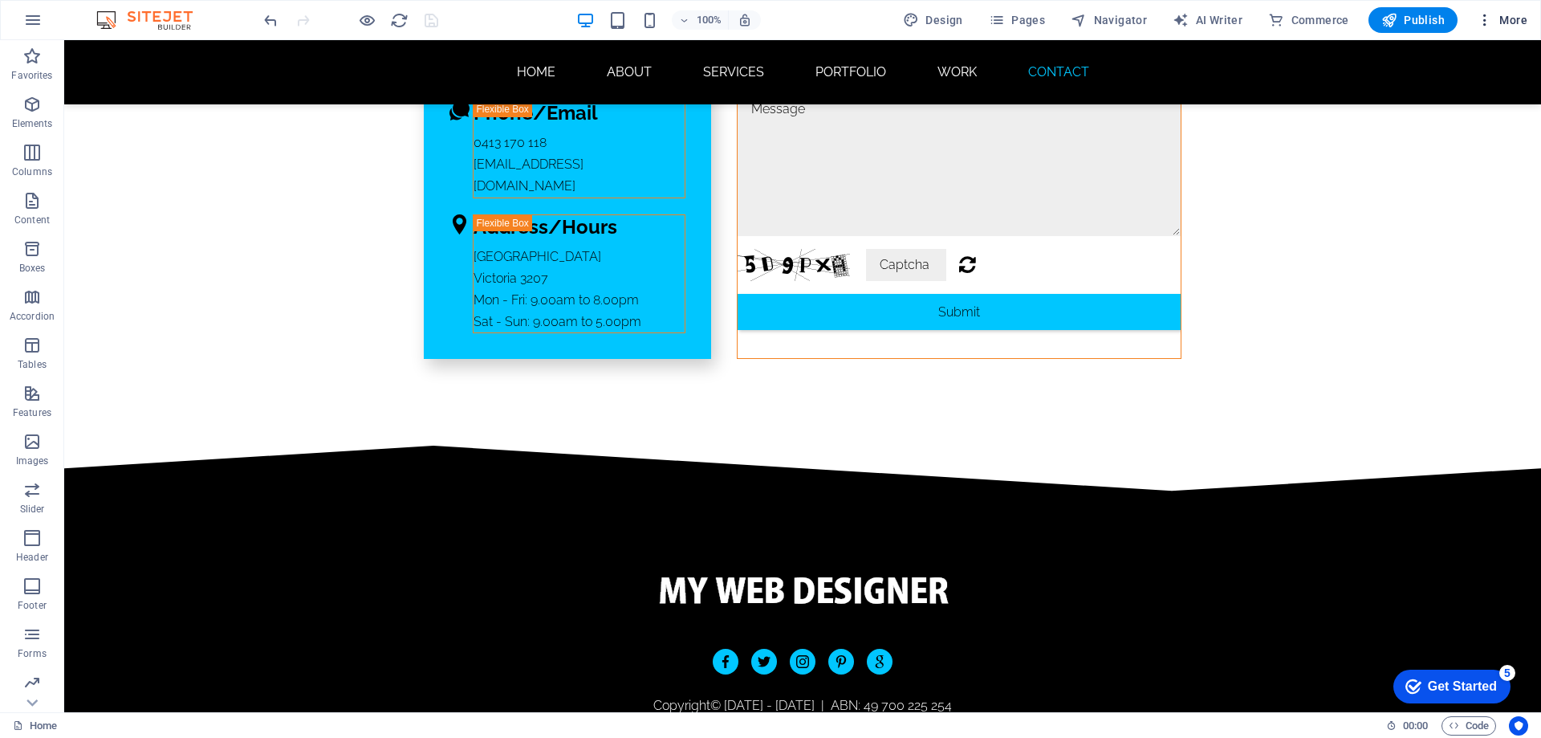
click at [1510, 19] on span "More" at bounding box center [1502, 20] width 51 height 16
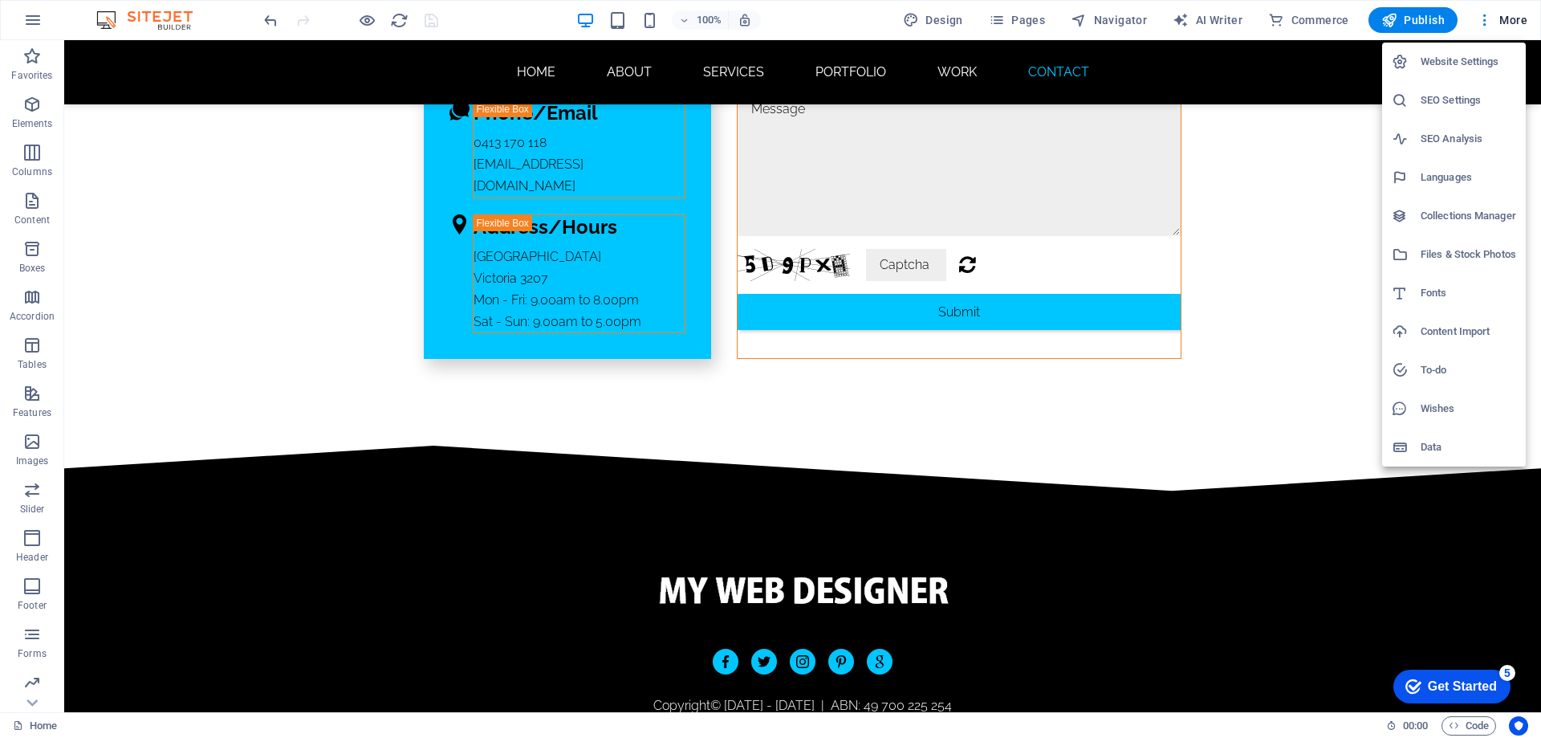
click at [1452, 101] on h6 "SEO Settings" at bounding box center [1469, 100] width 96 height 19
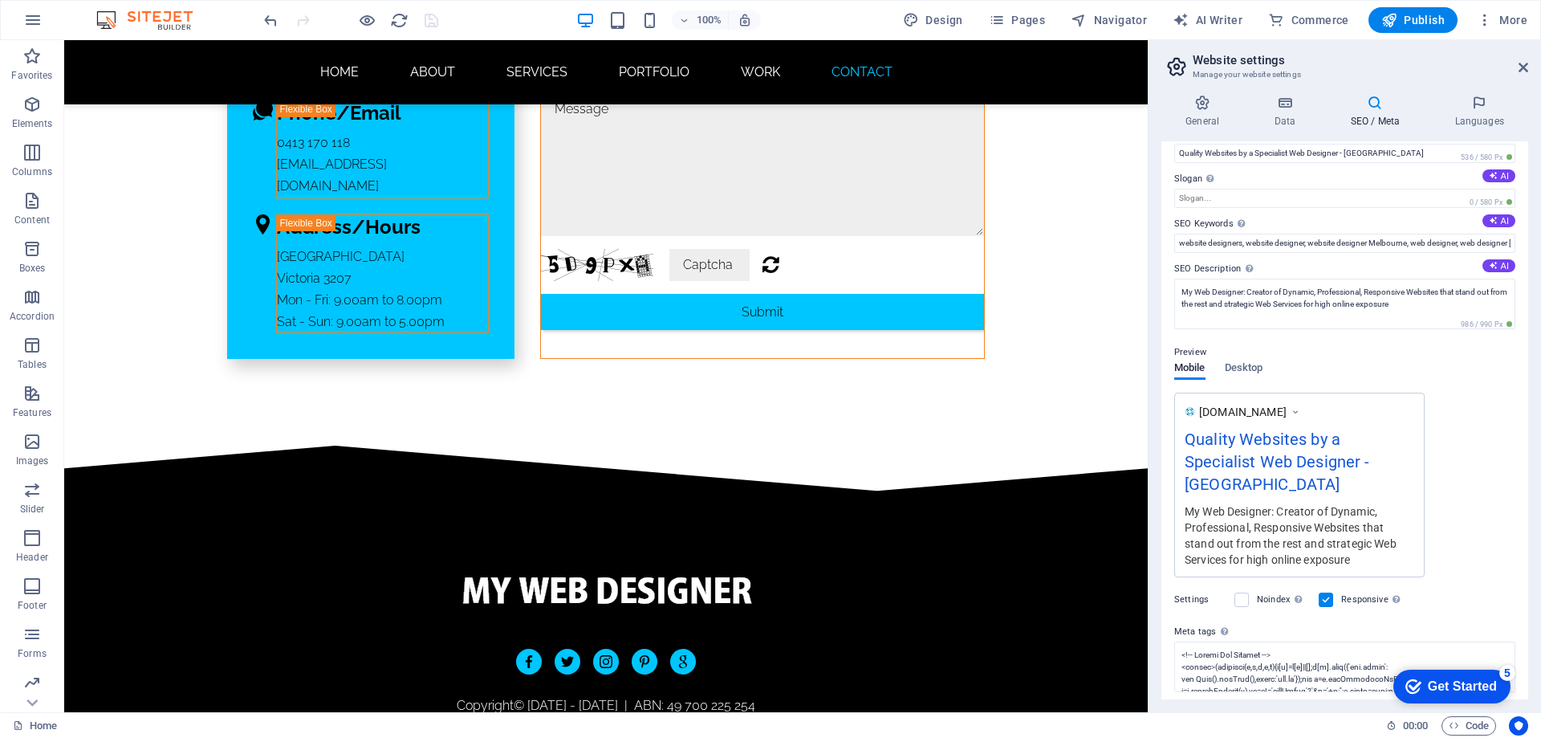
scroll to position [80, 0]
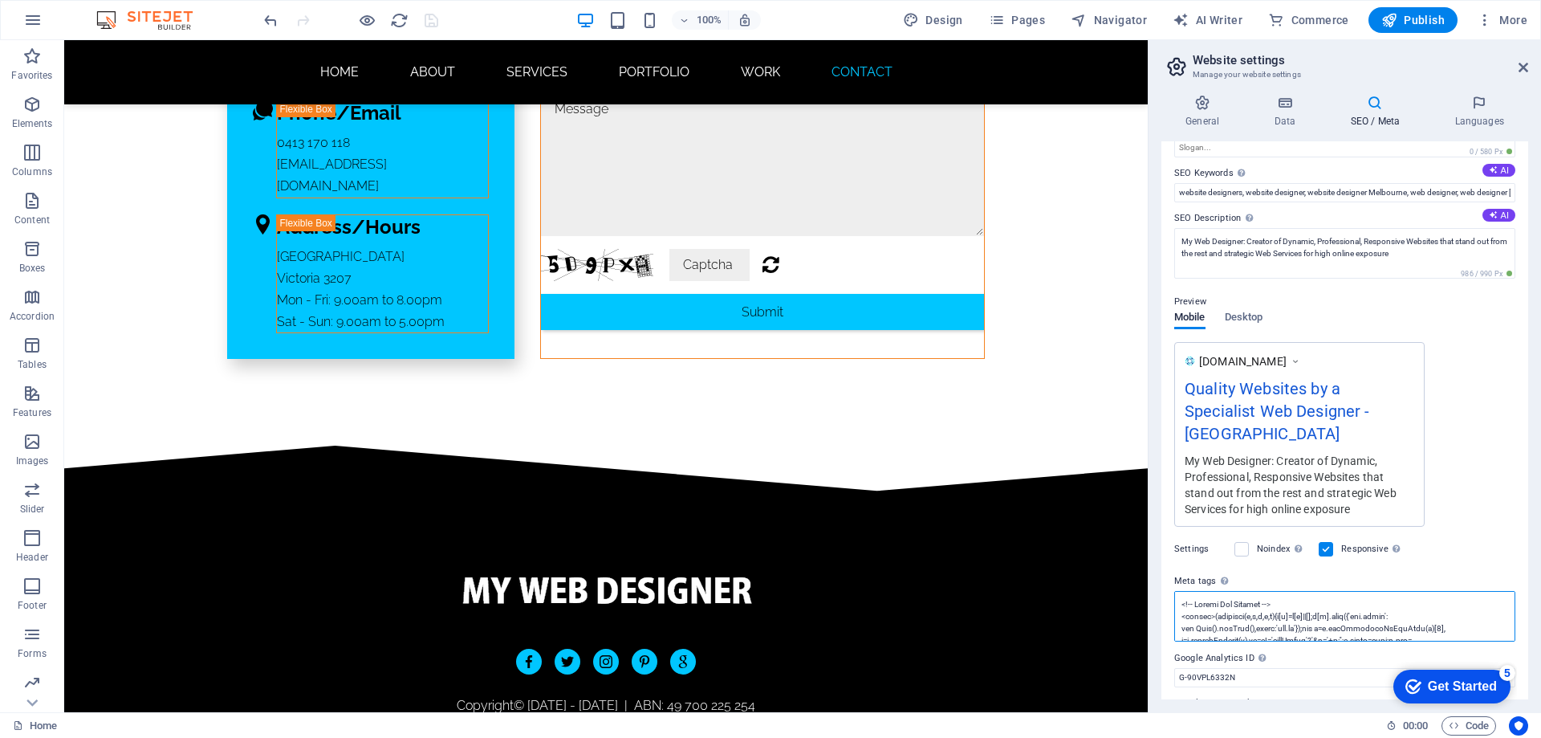
click at [1218, 596] on textarea "Meta tags Enter HTML code here that will be placed inside the tags of your webs…" at bounding box center [1344, 616] width 341 height 51
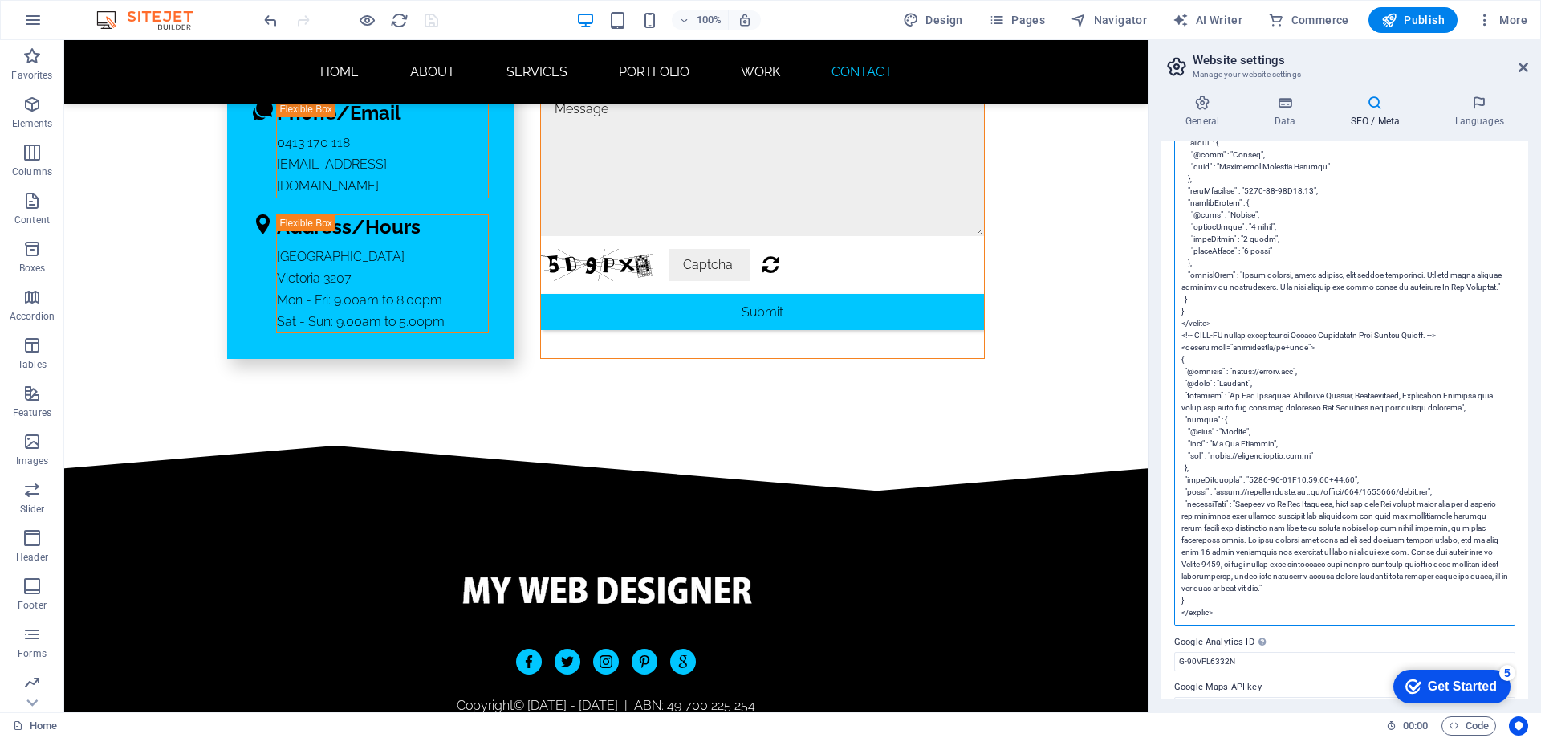
scroll to position [4101, 0]
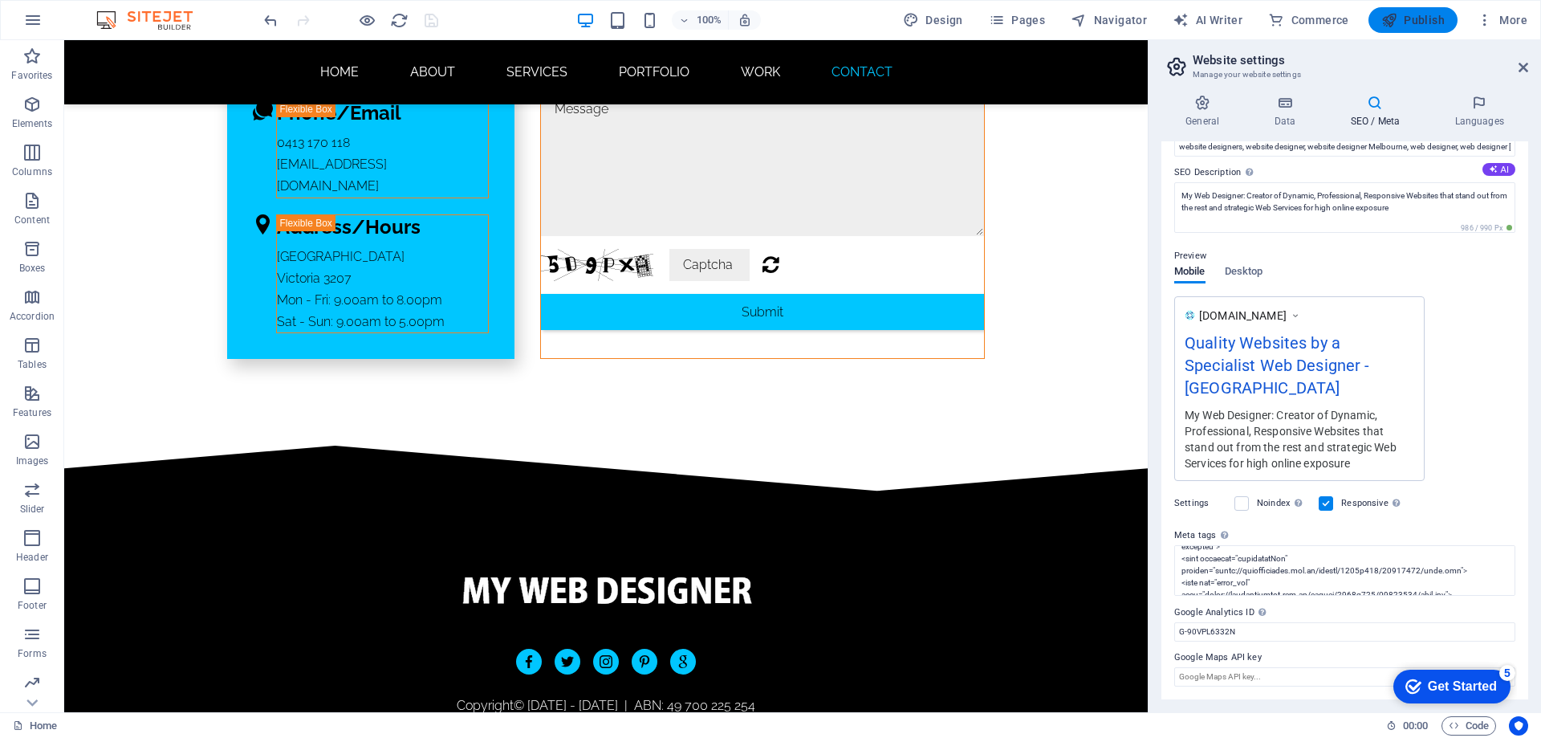
click at [1404, 17] on span "Publish" at bounding box center [1412, 20] width 63 height 16
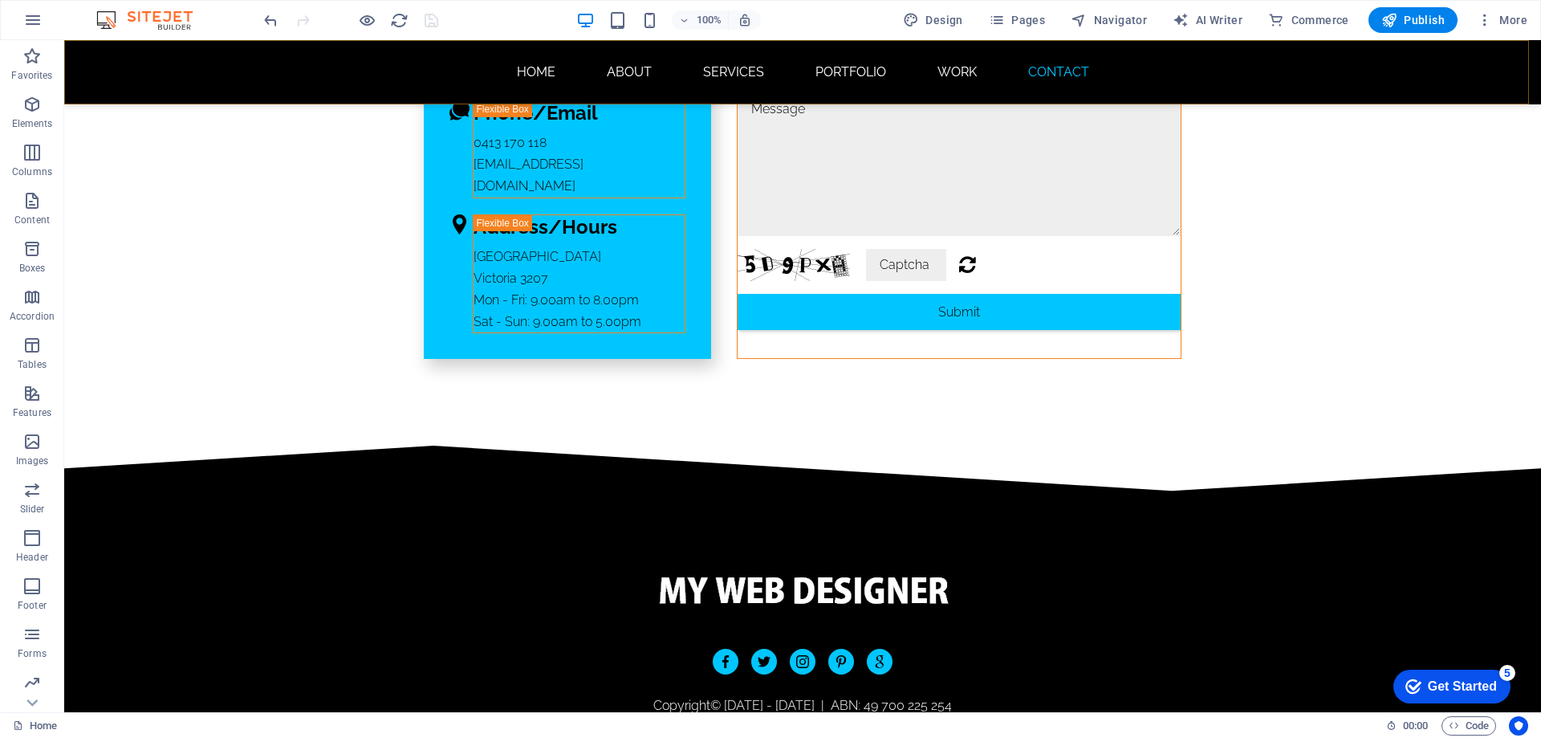
scroll to position [10245, 0]
